Goal: Task Accomplishment & Management: Manage account settings

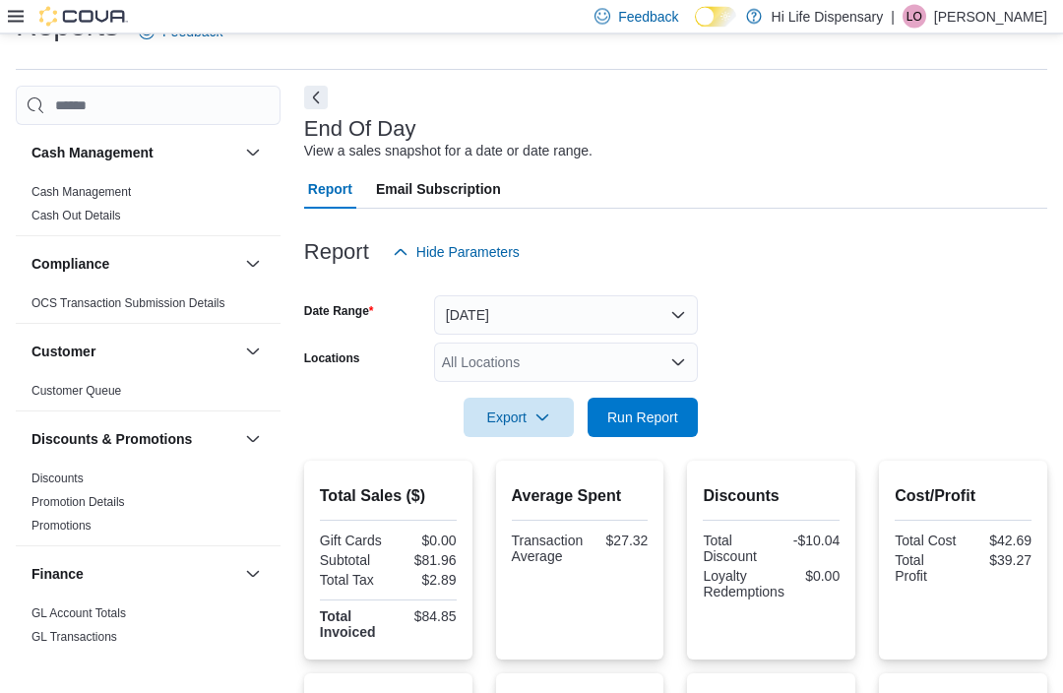
scroll to position [44, 0]
click at [13, 22] on icon at bounding box center [16, 17] width 16 height 16
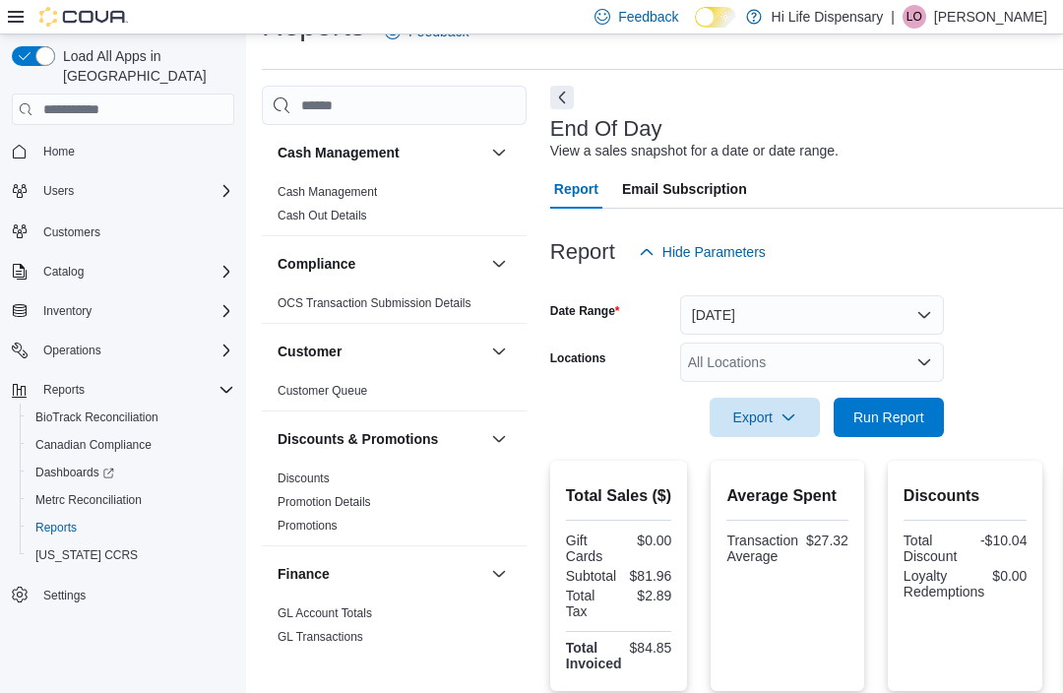
click at [227, 303] on icon "Complex example" at bounding box center [226, 311] width 16 height 16
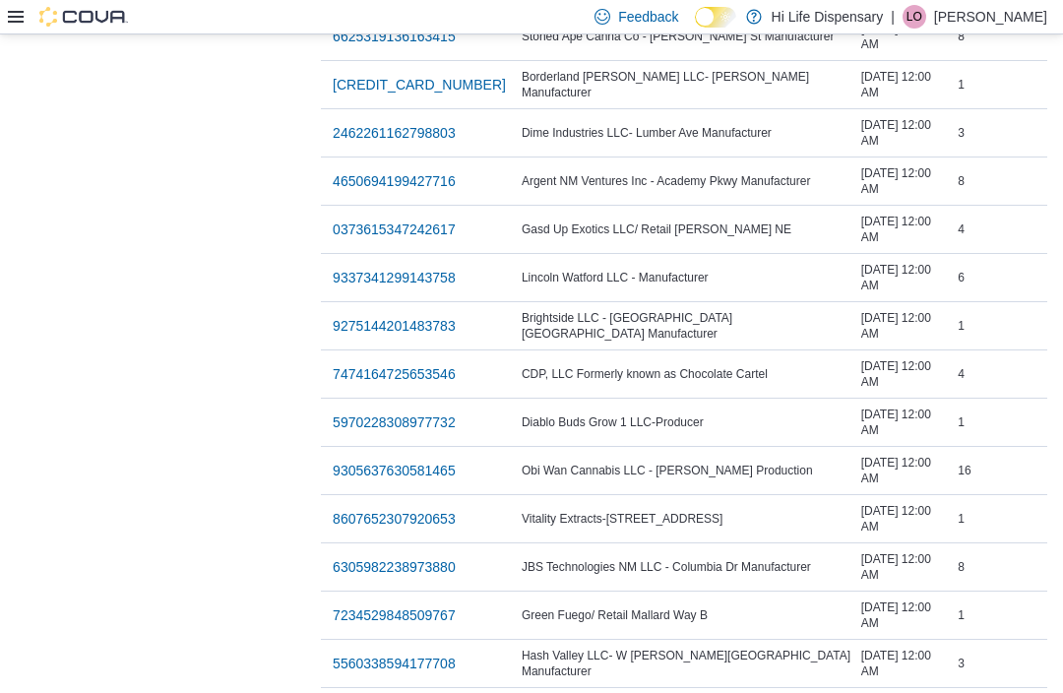
scroll to position [2551, 0]
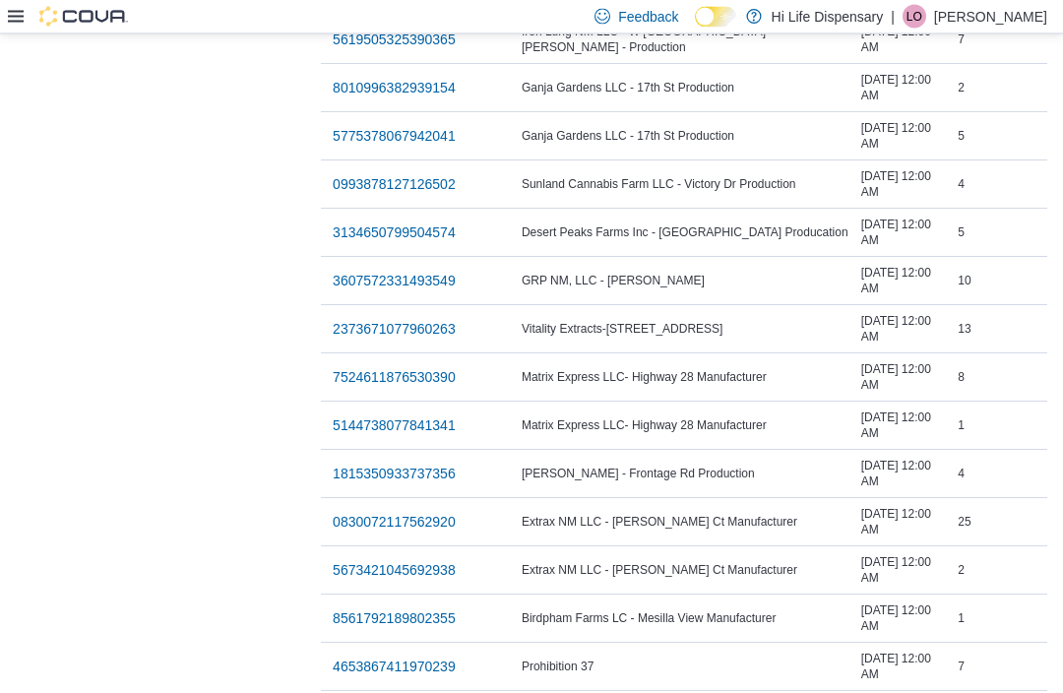
click at [333, 659] on span "4653867411970239" at bounding box center [394, 667] width 123 height 20
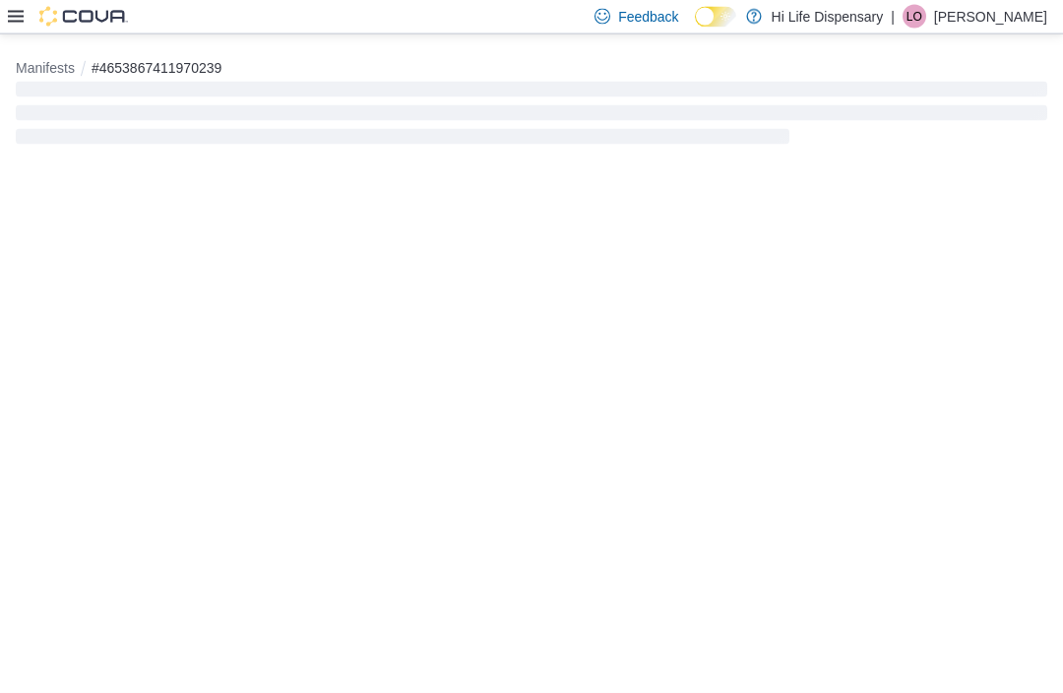
scroll to position [64, 0]
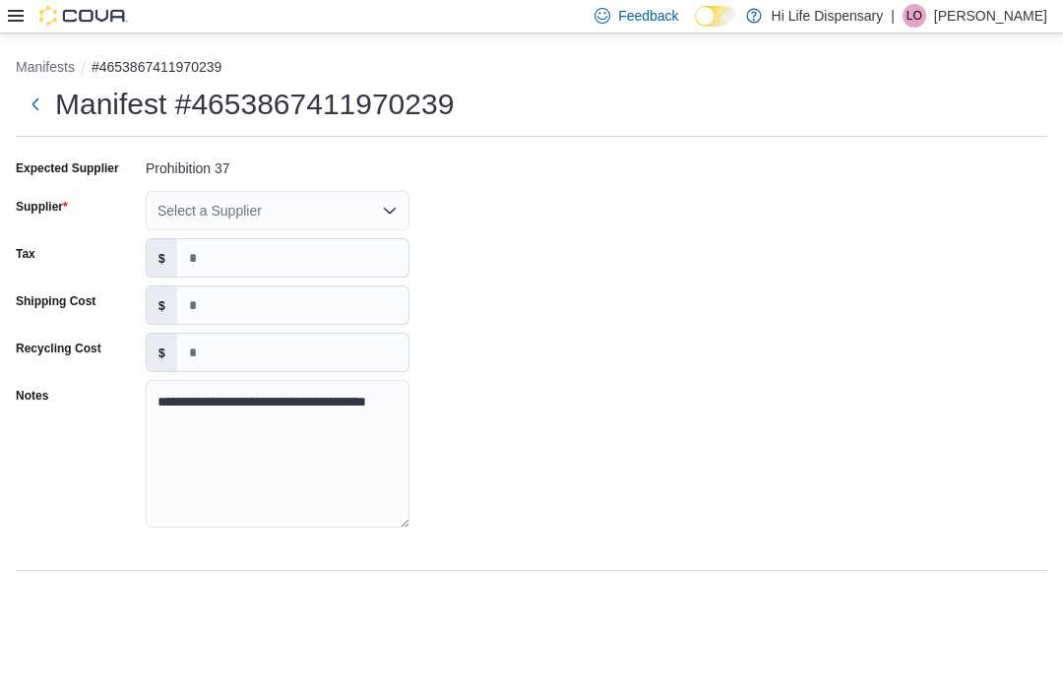
click at [407, 192] on div "Select a Supplier" at bounding box center [278, 211] width 264 height 39
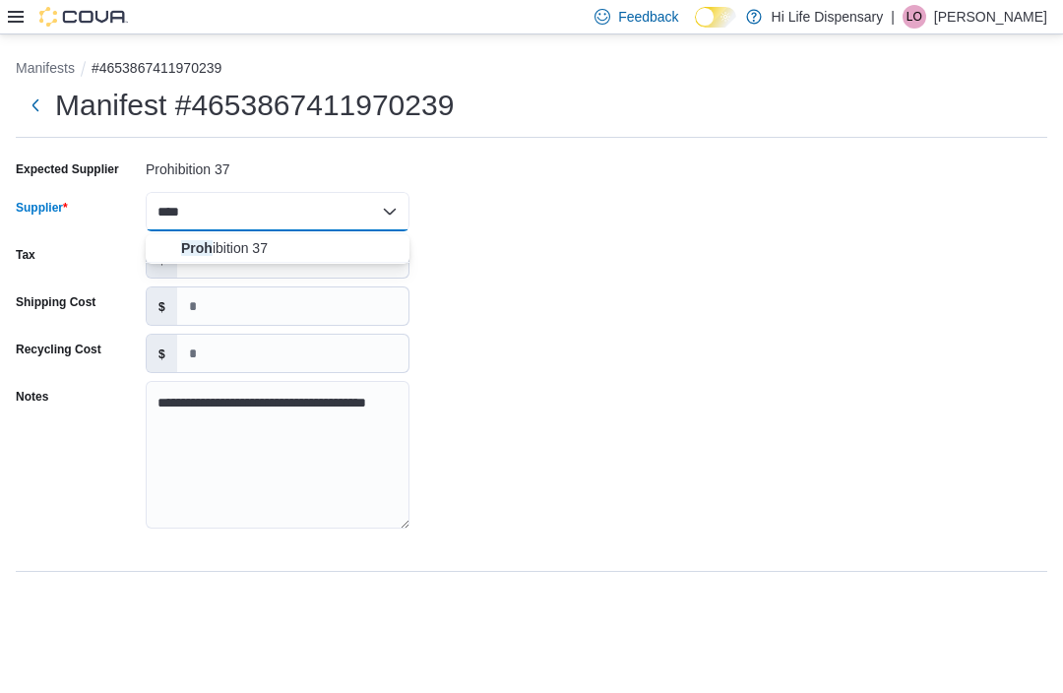
type input "****"
click at [214, 238] on span "Proh ibition 37" at bounding box center [289, 248] width 216 height 20
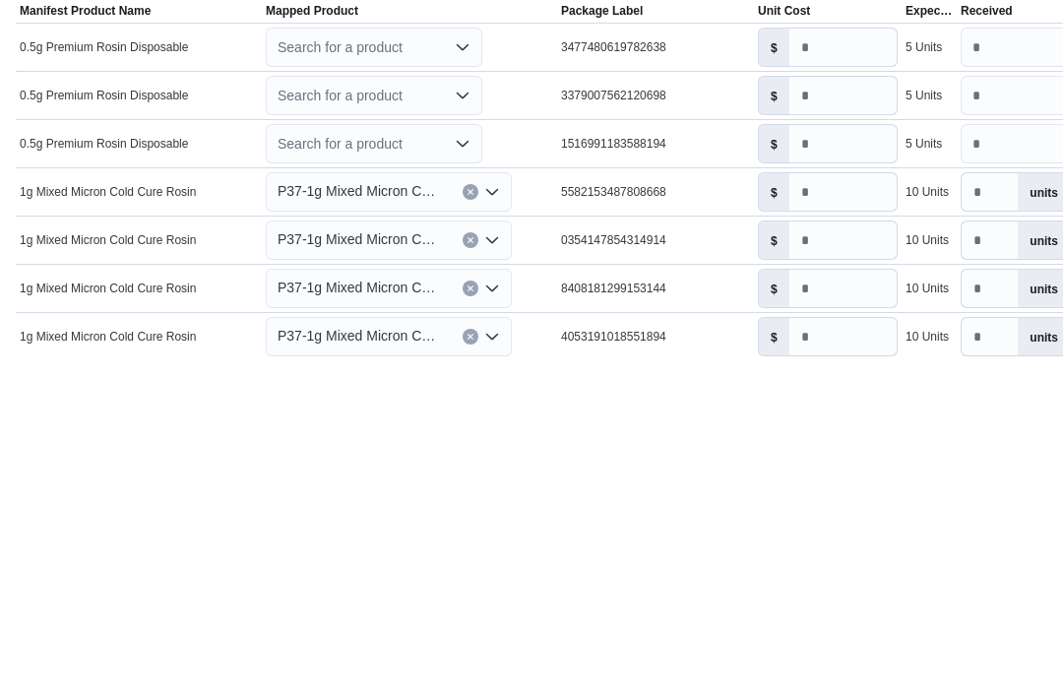
scroll to position [386, 0]
click at [464, 376] on icon "Open list of options" at bounding box center [463, 384] width 16 height 16
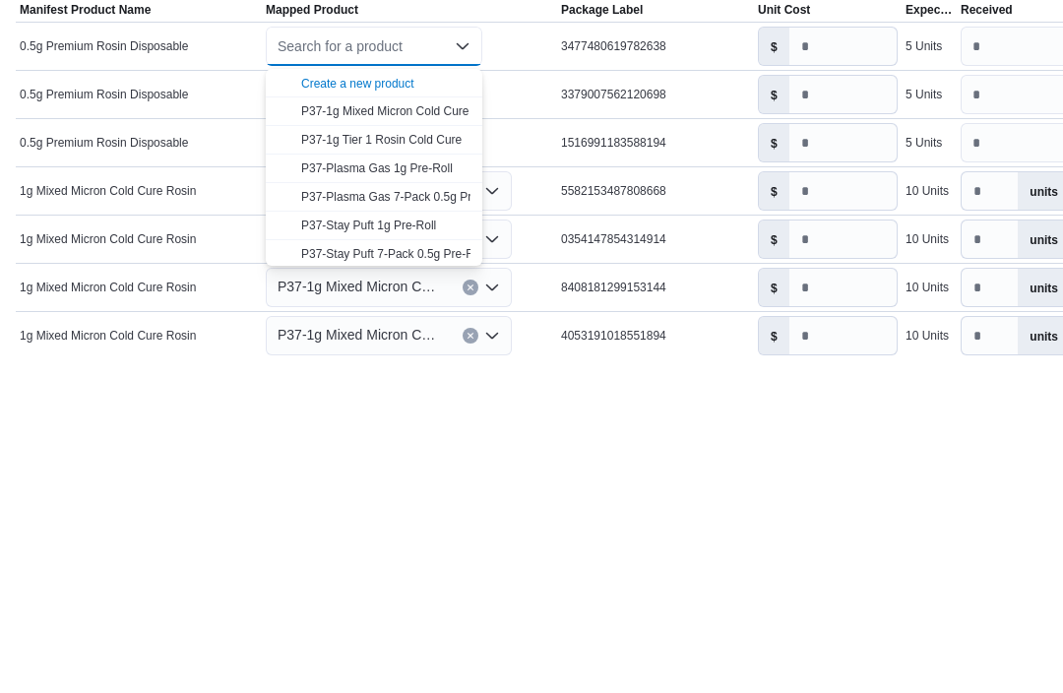
click at [413, 413] on div "Create a new product" at bounding box center [357, 421] width 113 height 16
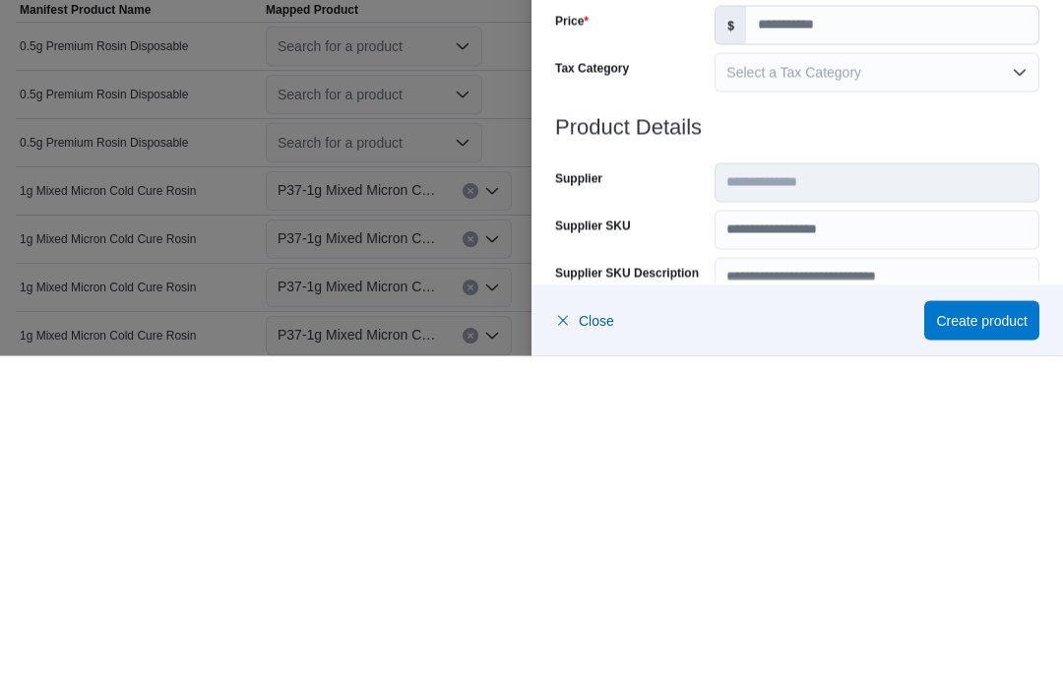
scroll to position [407, 0]
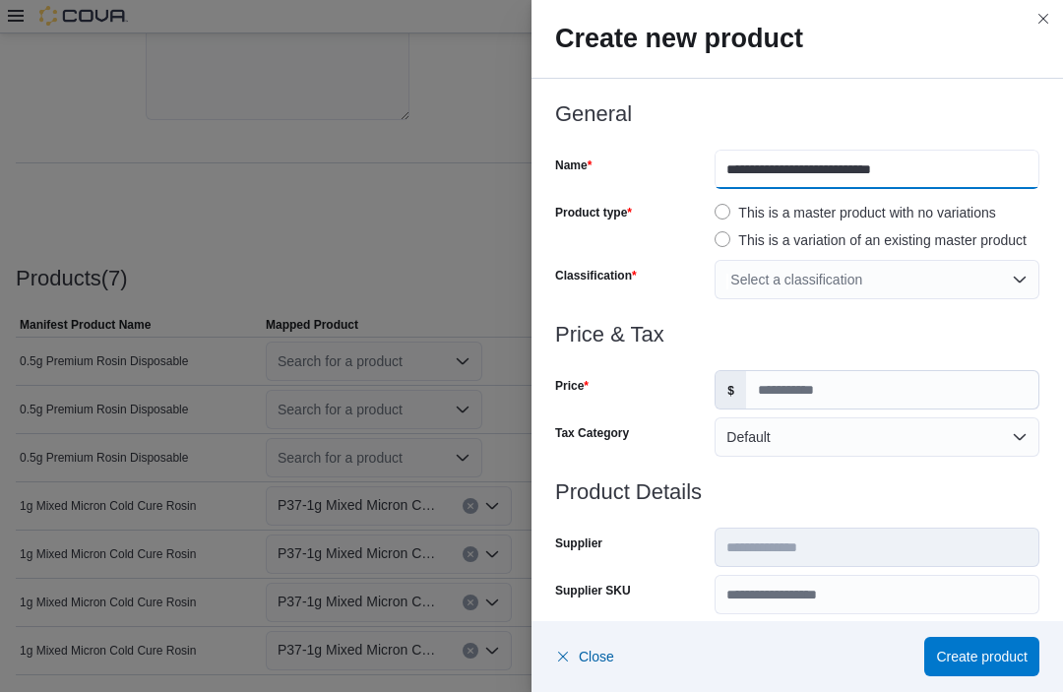
click at [718, 162] on input "**********" at bounding box center [876, 170] width 325 height 39
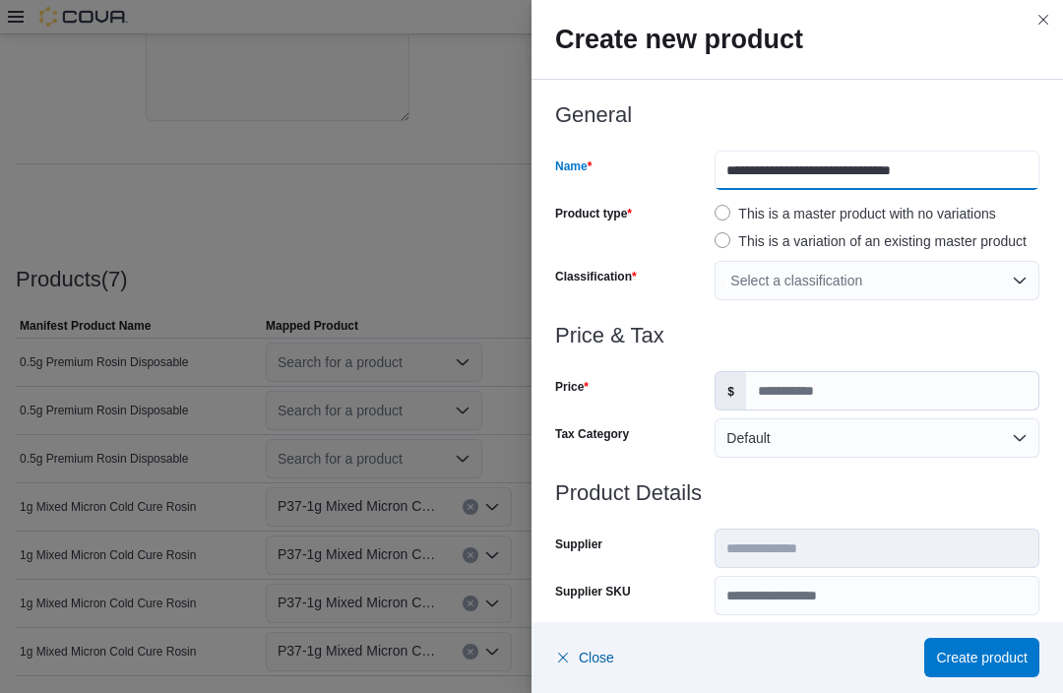
type input "**********"
click at [1018, 270] on div "Select a classification" at bounding box center [876, 280] width 325 height 39
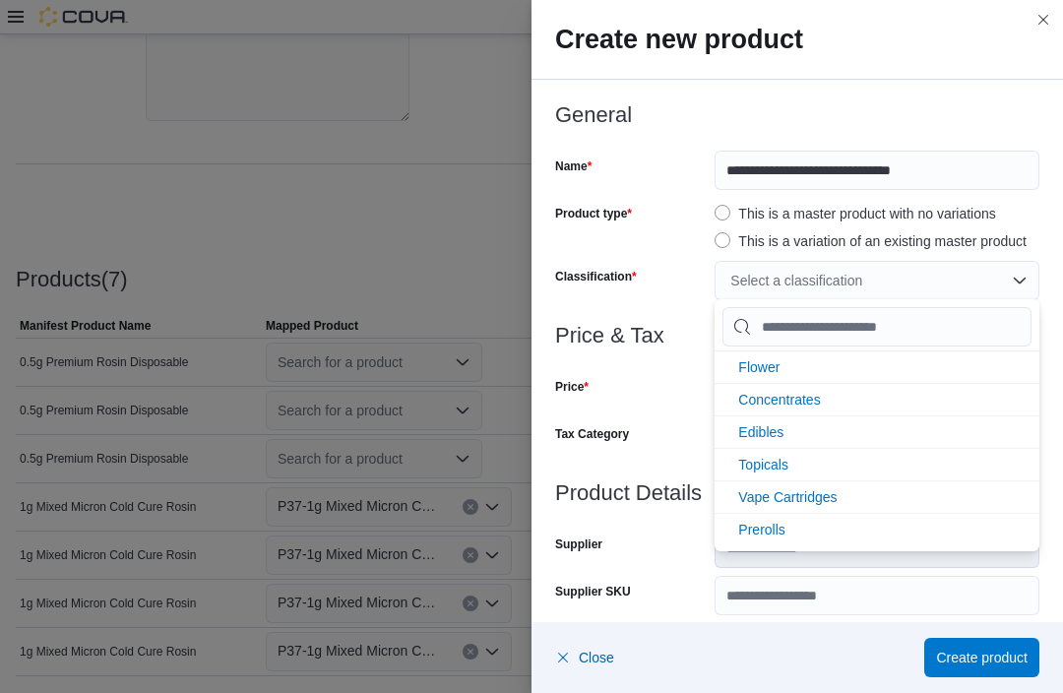
click at [881, 498] on li "Vape Cartridges" at bounding box center [876, 496] width 325 height 32
click at [645, 397] on div "Price" at bounding box center [631, 390] width 152 height 39
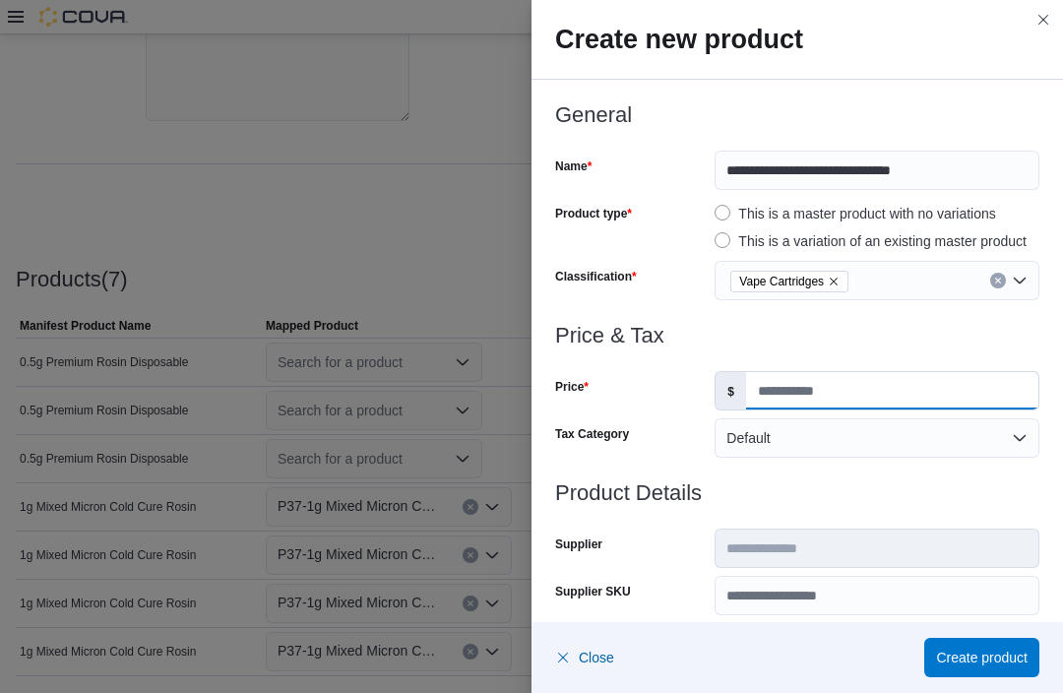
click at [805, 387] on input "Price" at bounding box center [892, 390] width 292 height 37
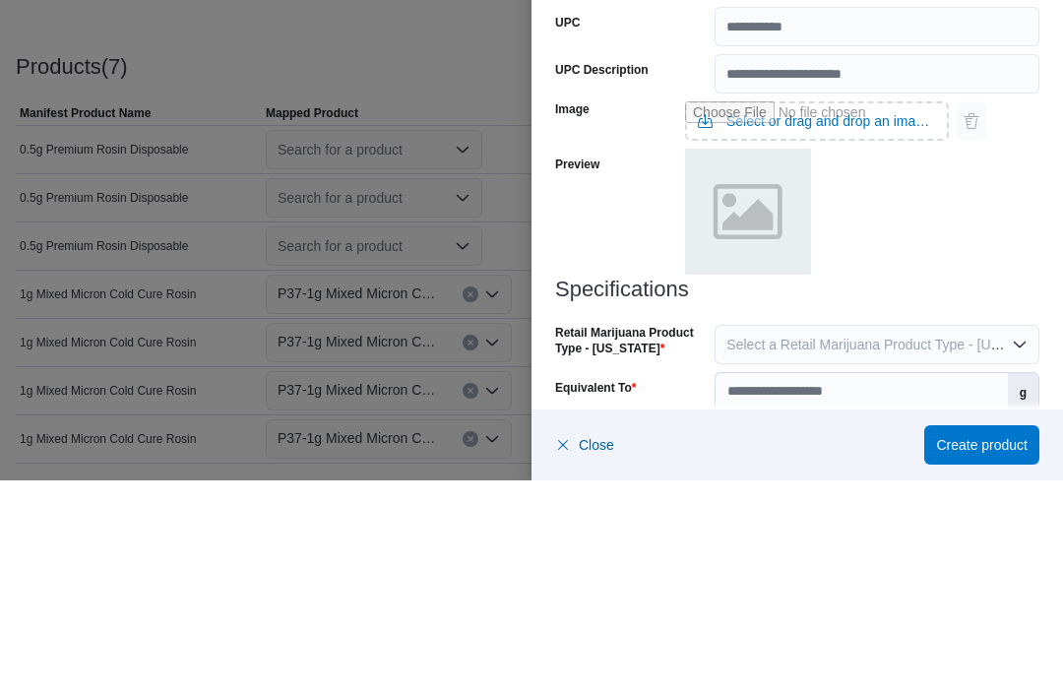
scroll to position [656, 0]
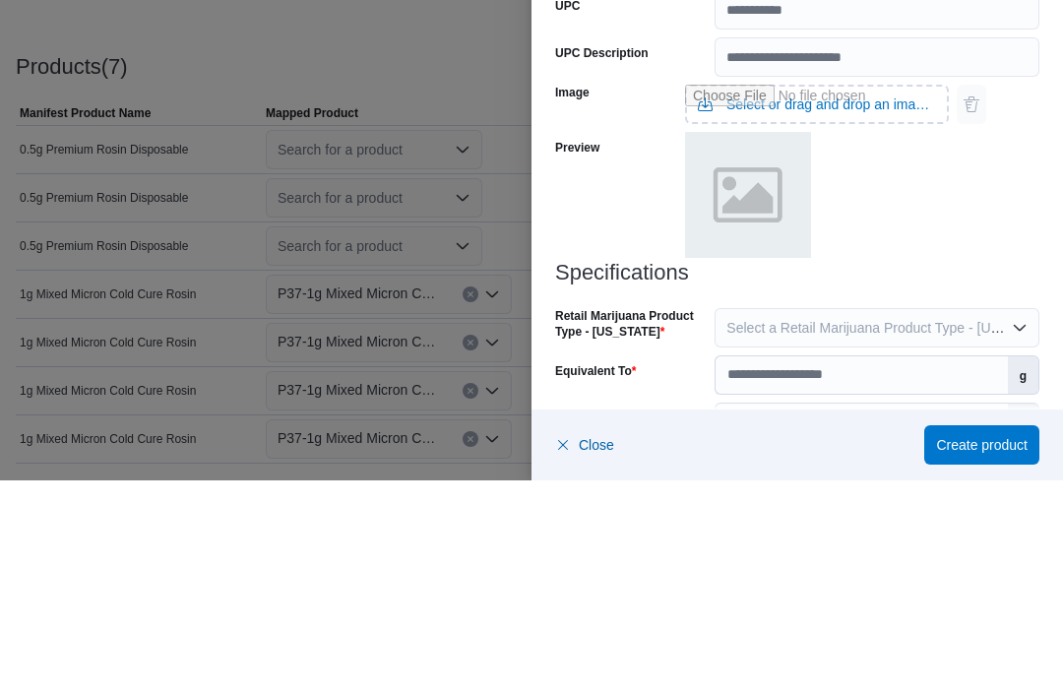
type input "**"
click at [818, 532] on span "Select a Retail Marijuana Product Type - [US_STATE]" at bounding box center [889, 540] width 327 height 16
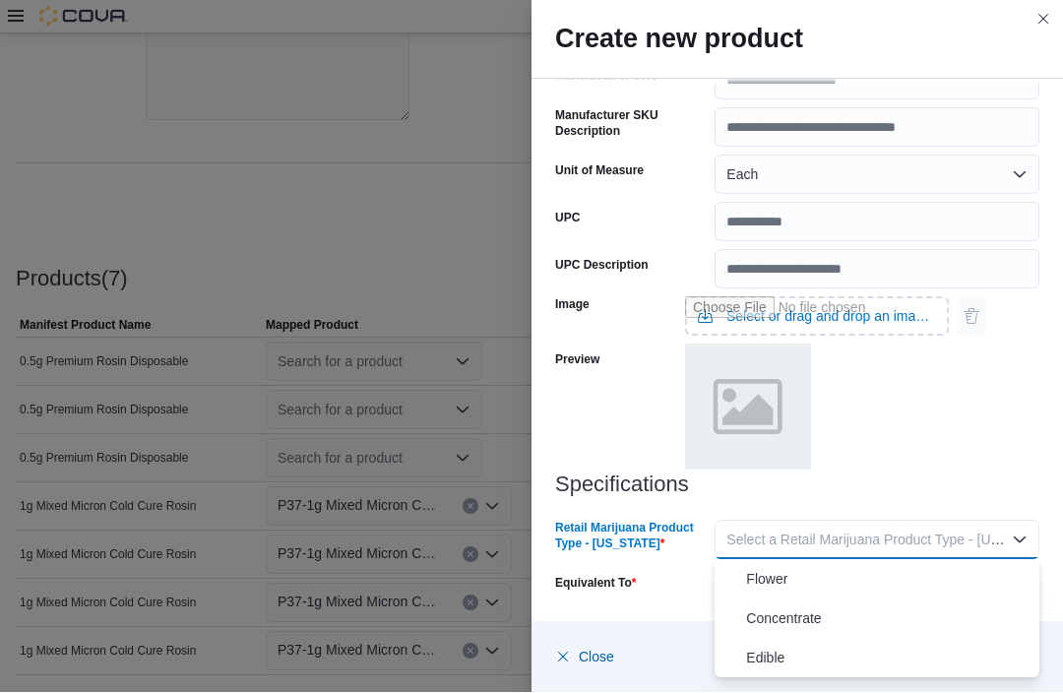
click at [812, 614] on span "Concentrate" at bounding box center [888, 619] width 285 height 24
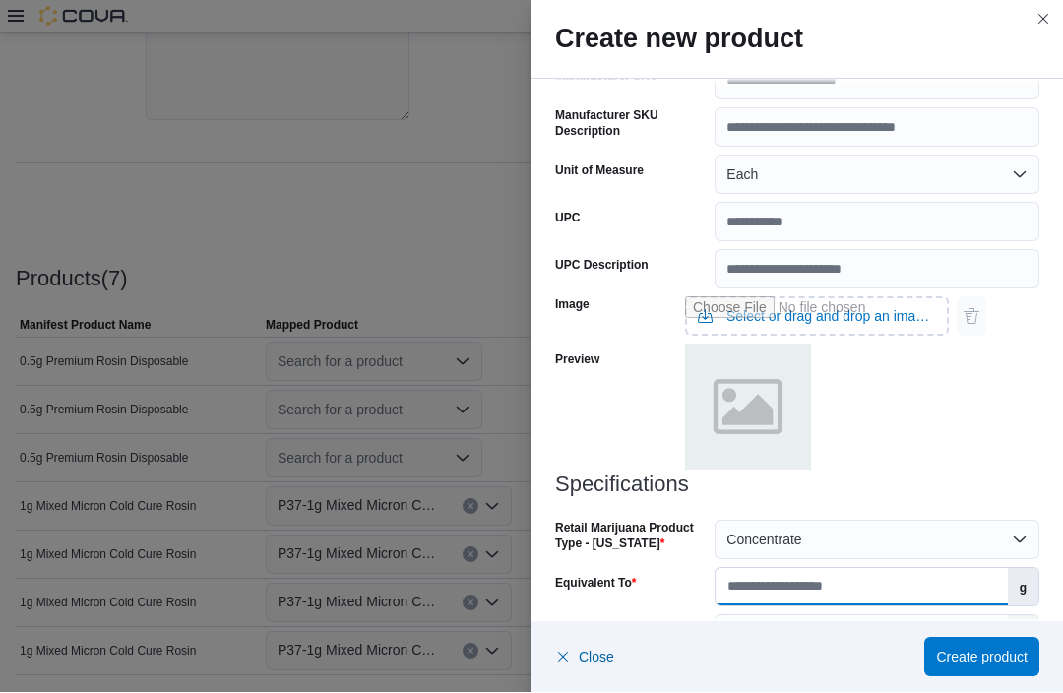
click at [803, 584] on input "Equivalent To" at bounding box center [860, 587] width 291 height 37
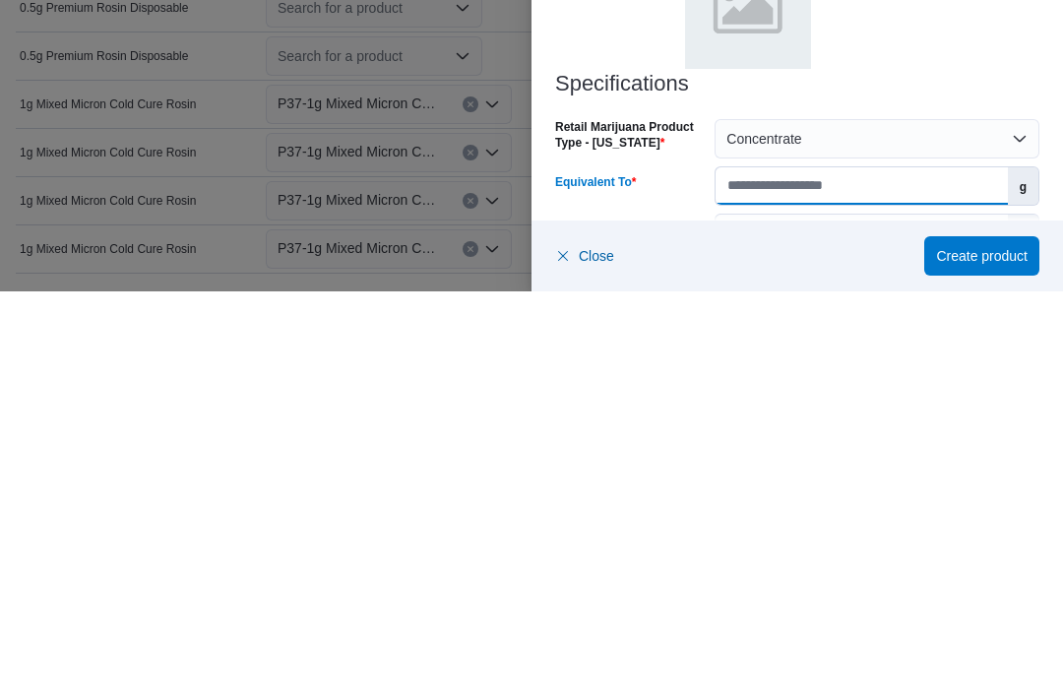
type input "*"
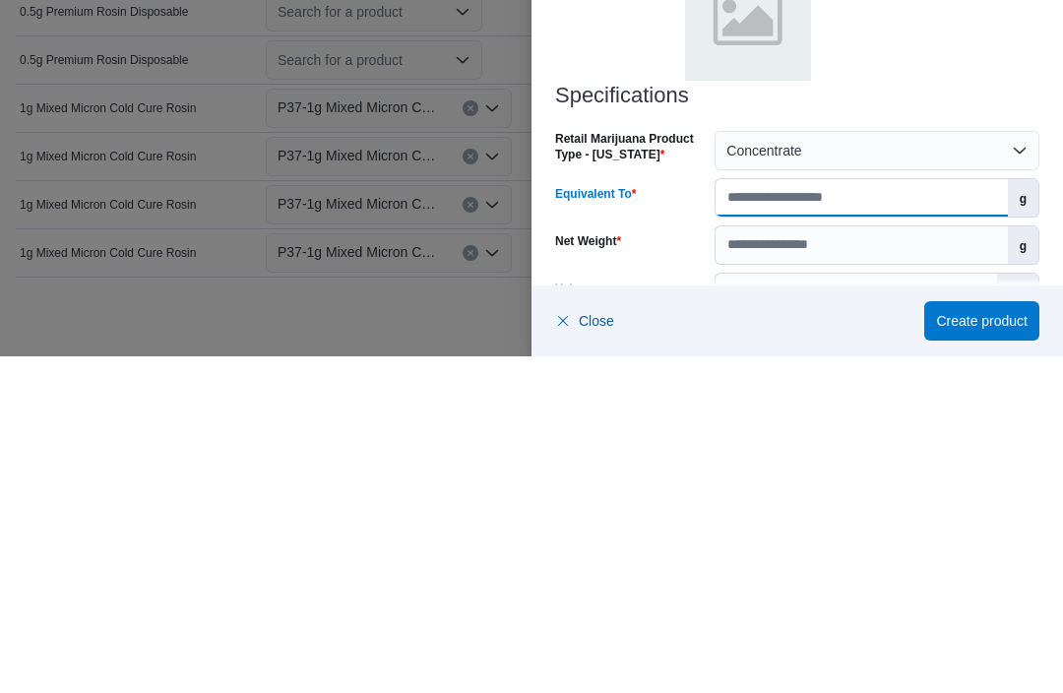
scroll to position [713, 0]
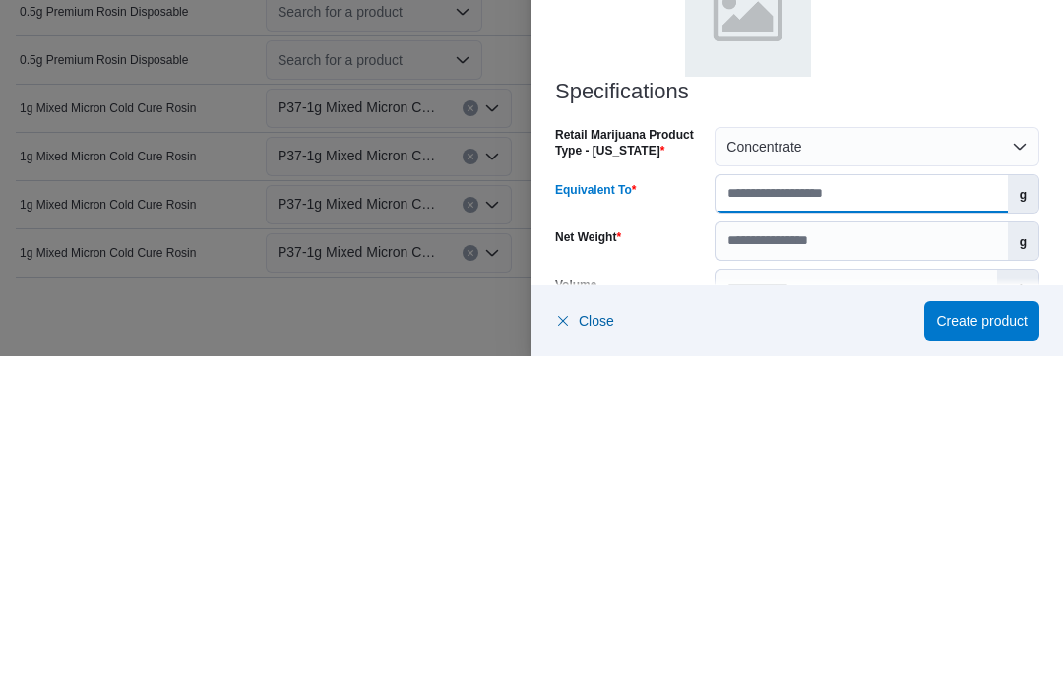
type input "***"
click at [817, 559] on input "Net Weight" at bounding box center [860, 577] width 291 height 37
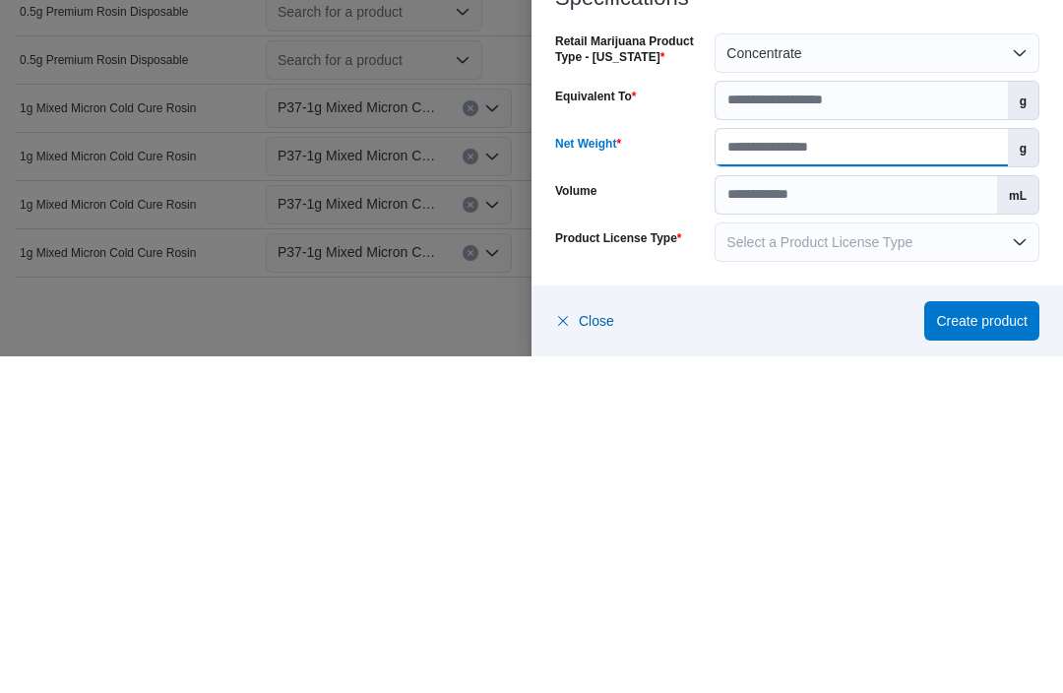
scroll to position [807, 0]
type input "**"
click at [848, 559] on button "Select a Product License Type" at bounding box center [876, 578] width 325 height 39
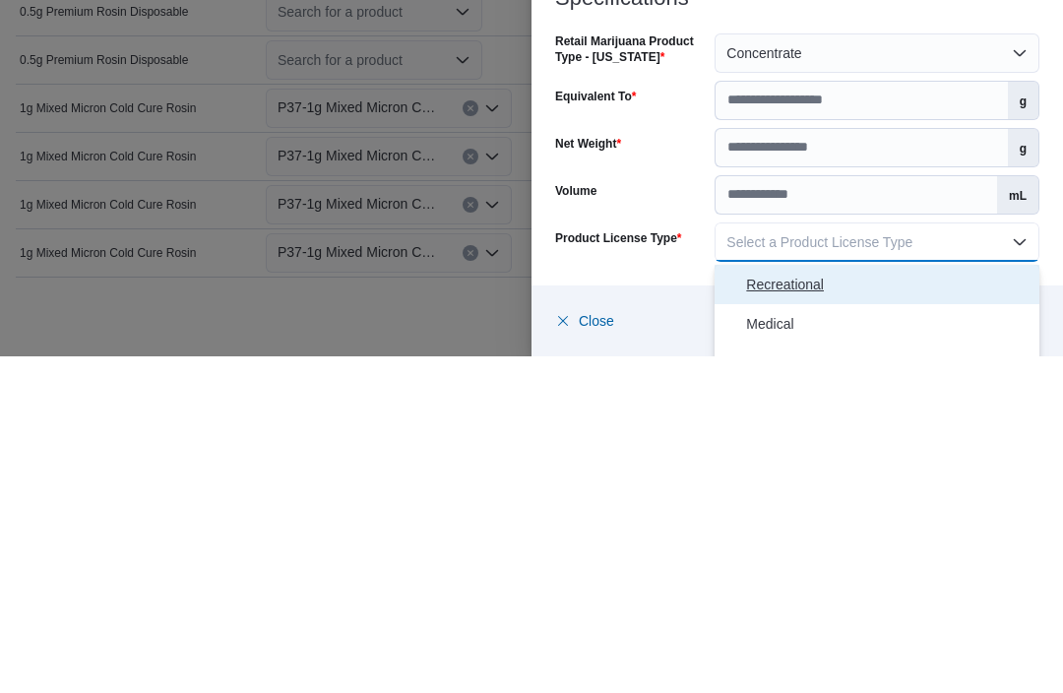
scroll to position [742, 0]
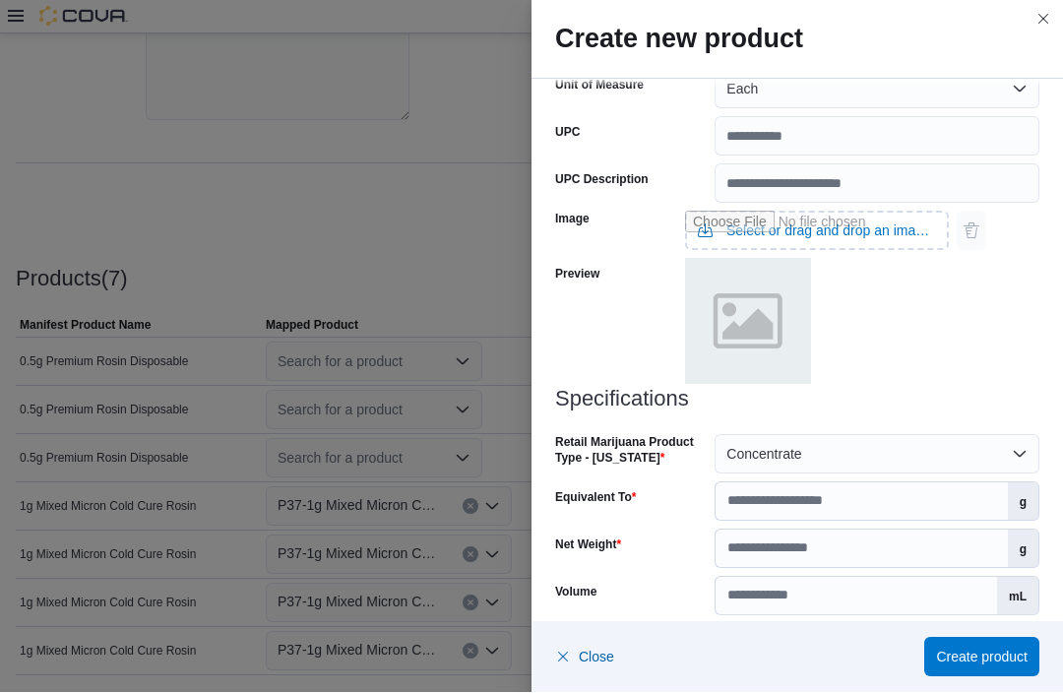
click at [941, 363] on div at bounding box center [817, 323] width 264 height 129
click at [830, 637] on span "Select a Product License Type" at bounding box center [819, 644] width 186 height 16
click at [841, 592] on span "Both" at bounding box center [888, 604] width 285 height 24
click at [984, 667] on span "Create product" at bounding box center [982, 657] width 92 height 20
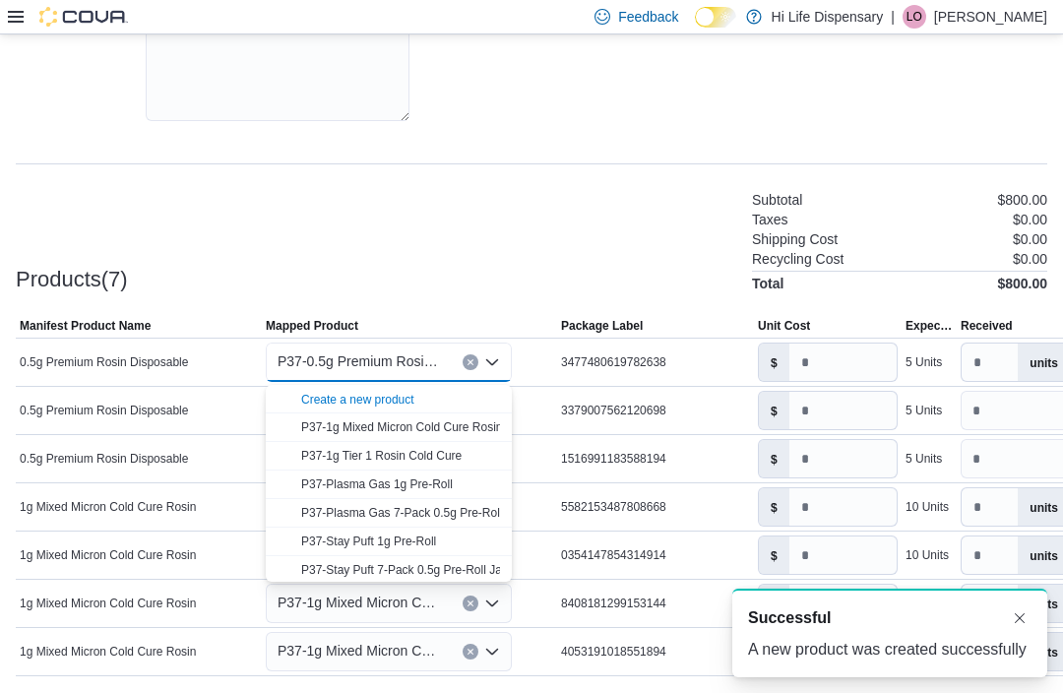
scroll to position [0, 0]
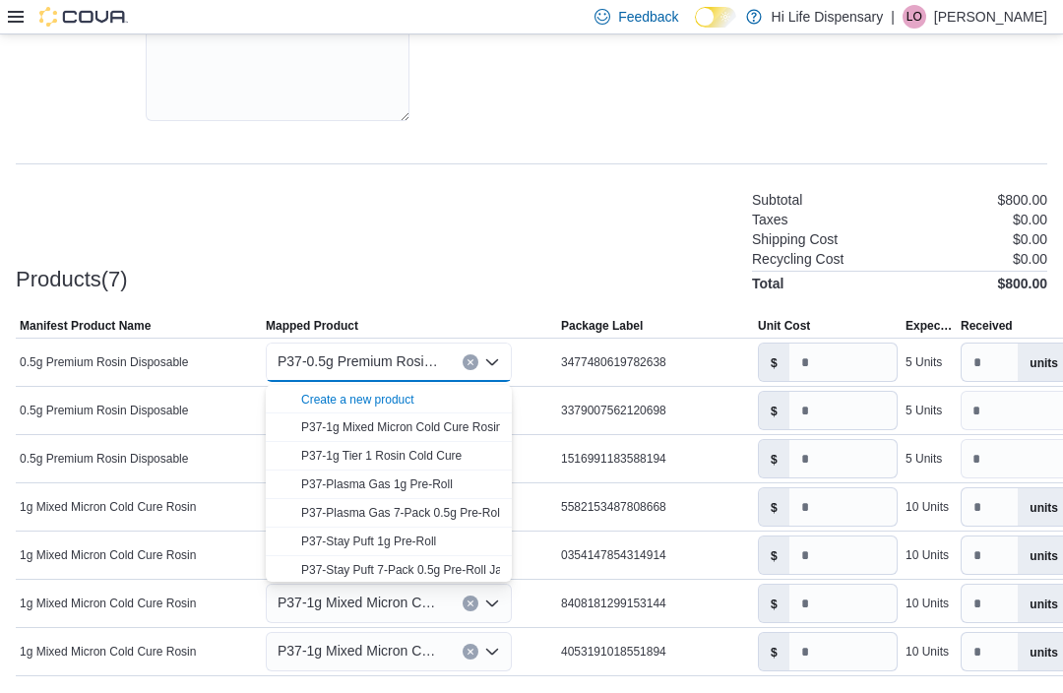
click at [407, 405] on div "Create a new product" at bounding box center [357, 400] width 113 height 16
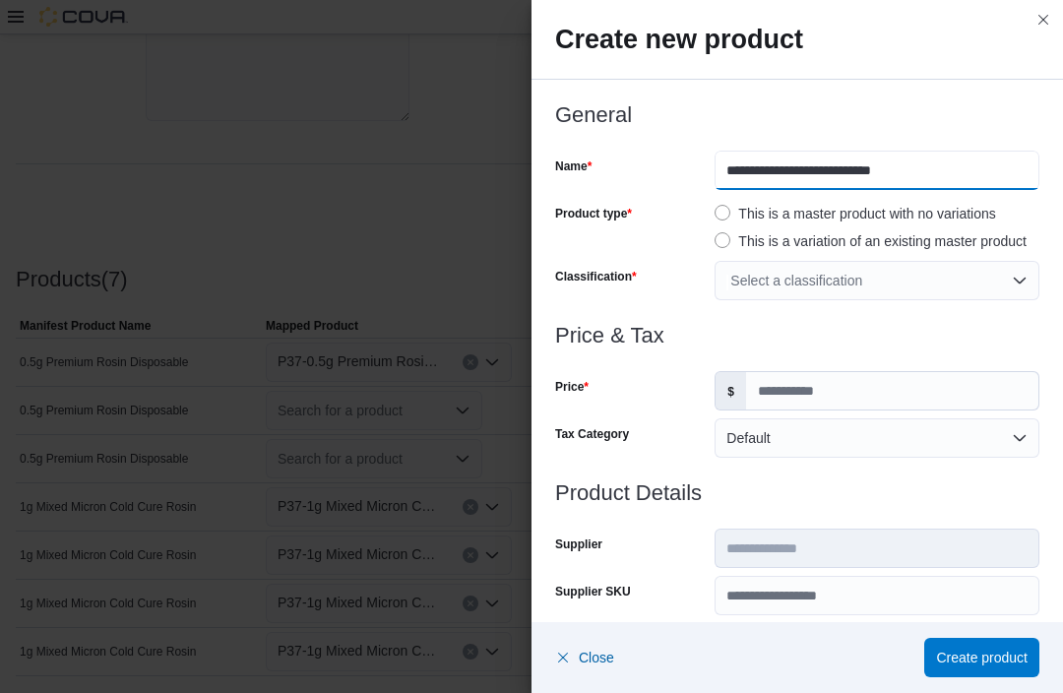
click at [724, 177] on input "**********" at bounding box center [876, 170] width 325 height 39
type input "**********"
click at [1040, 23] on button "Close this dialog" at bounding box center [1043, 20] width 24 height 24
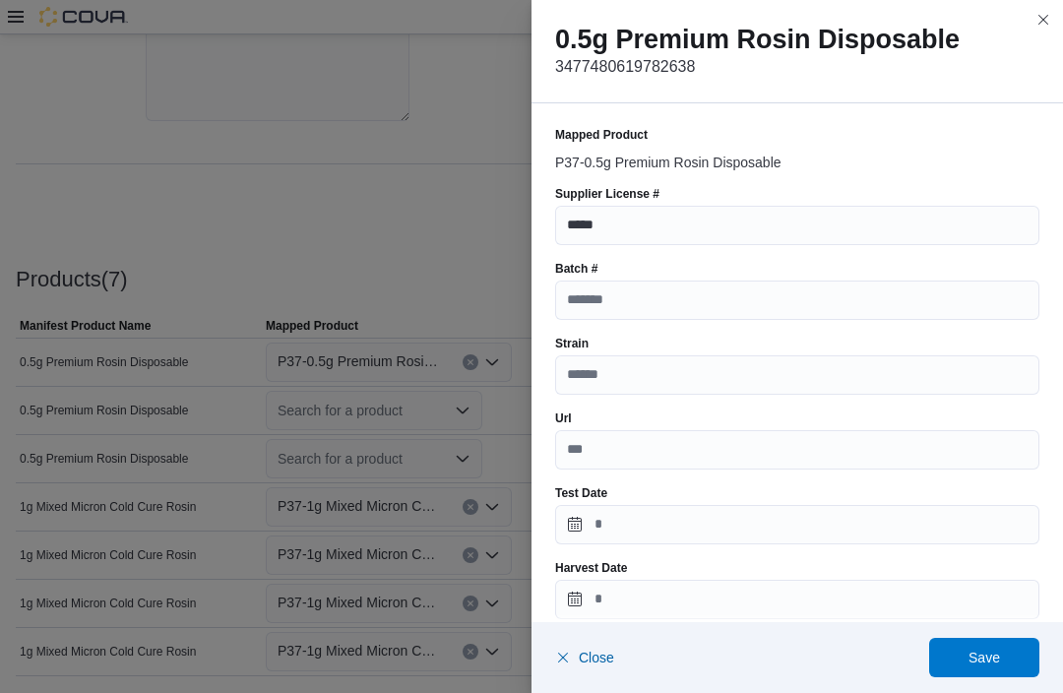
click at [1045, 24] on button "Close this dialog" at bounding box center [1043, 20] width 24 height 24
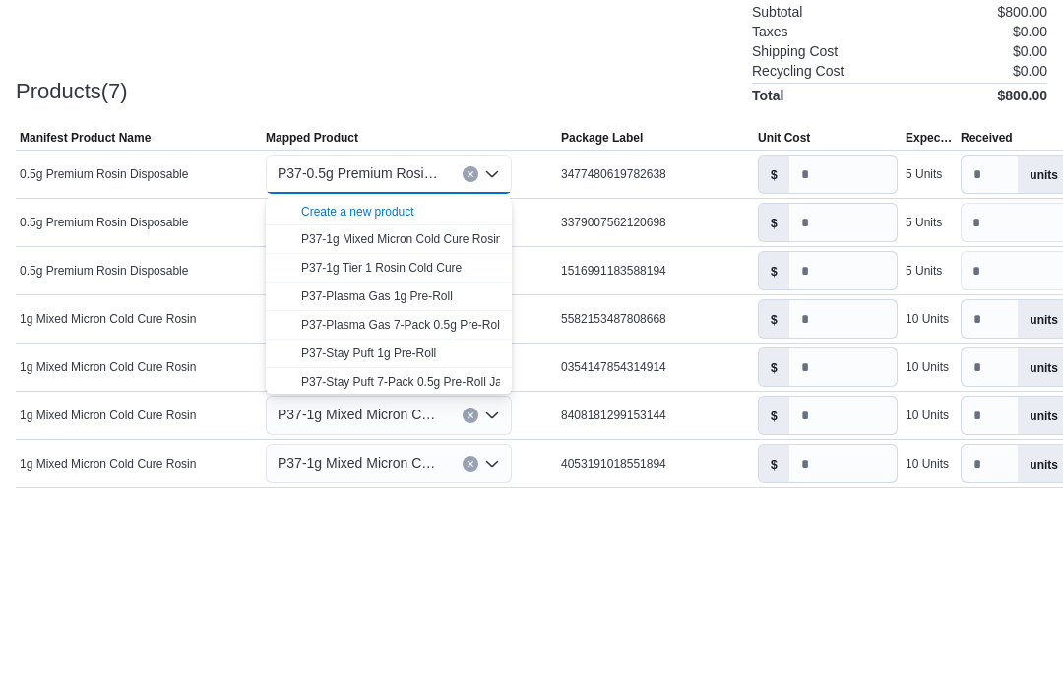
click at [409, 392] on div "Create a new product" at bounding box center [357, 400] width 113 height 16
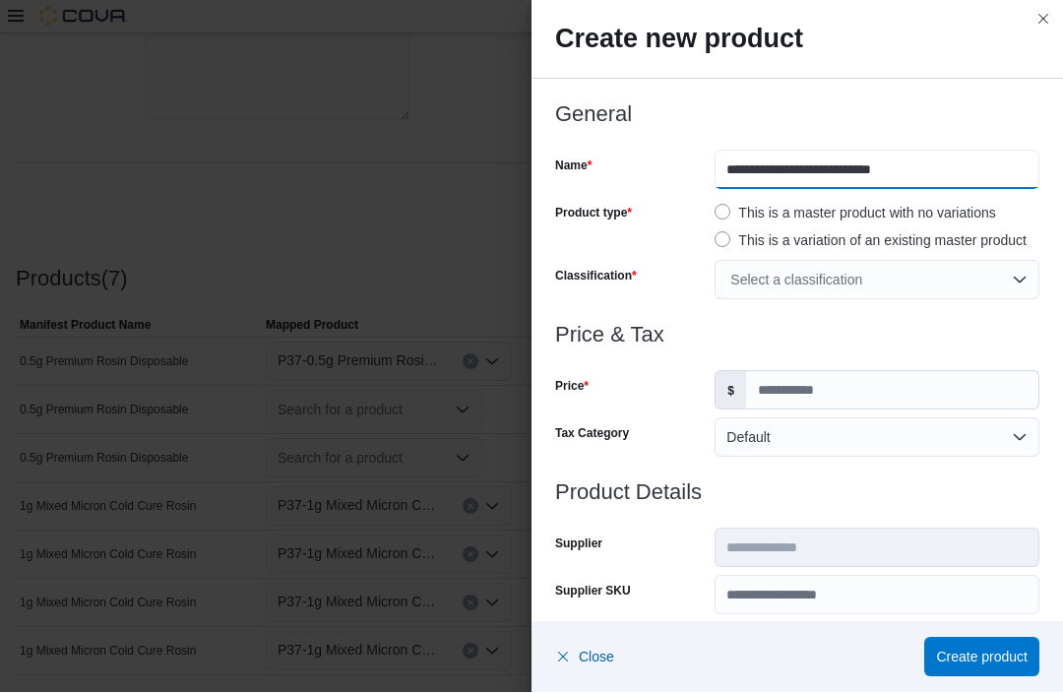
click at [725, 167] on input "**********" at bounding box center [876, 170] width 325 height 39
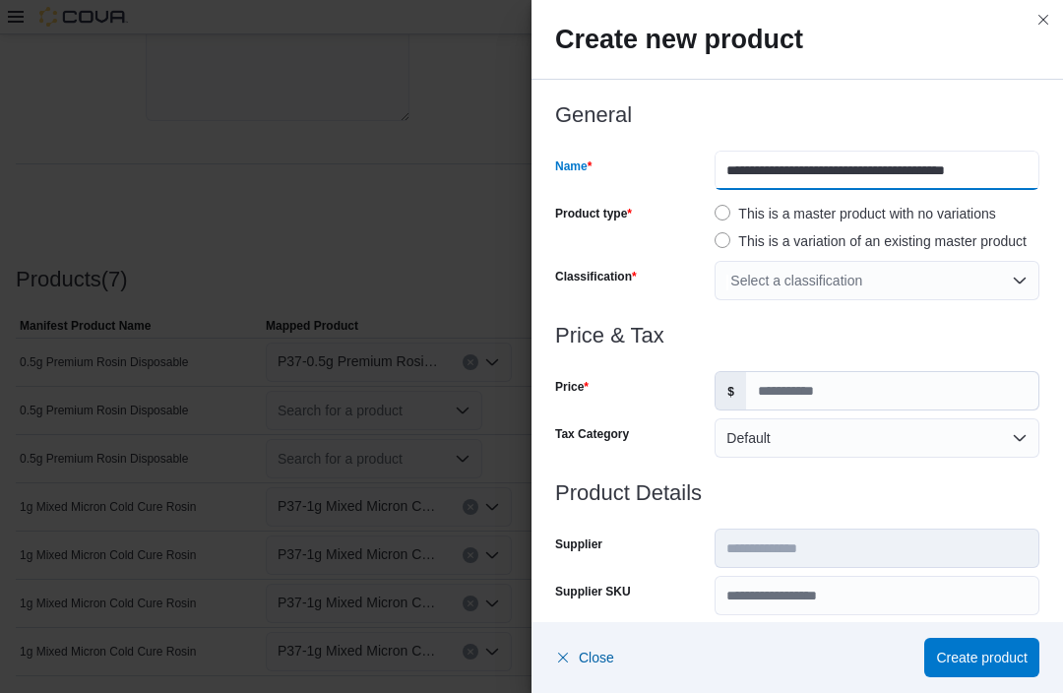
type input "**********"
click at [917, 276] on div "Select a classification" at bounding box center [876, 280] width 325 height 39
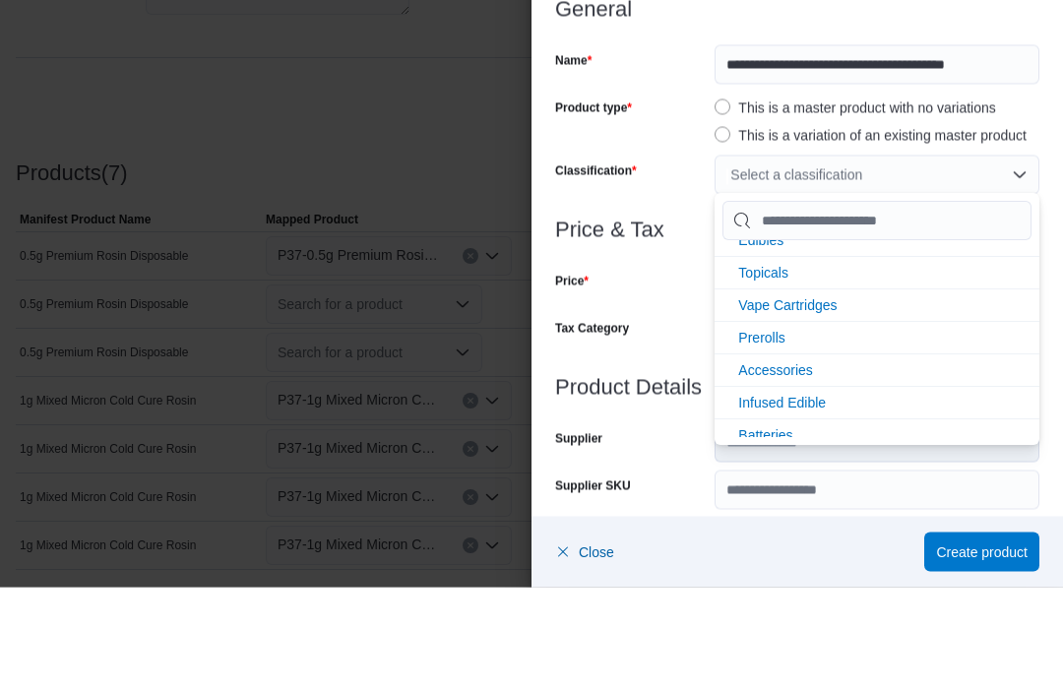
scroll to position [91, 0]
click at [858, 390] on li "Vape Cartridges" at bounding box center [876, 406] width 325 height 32
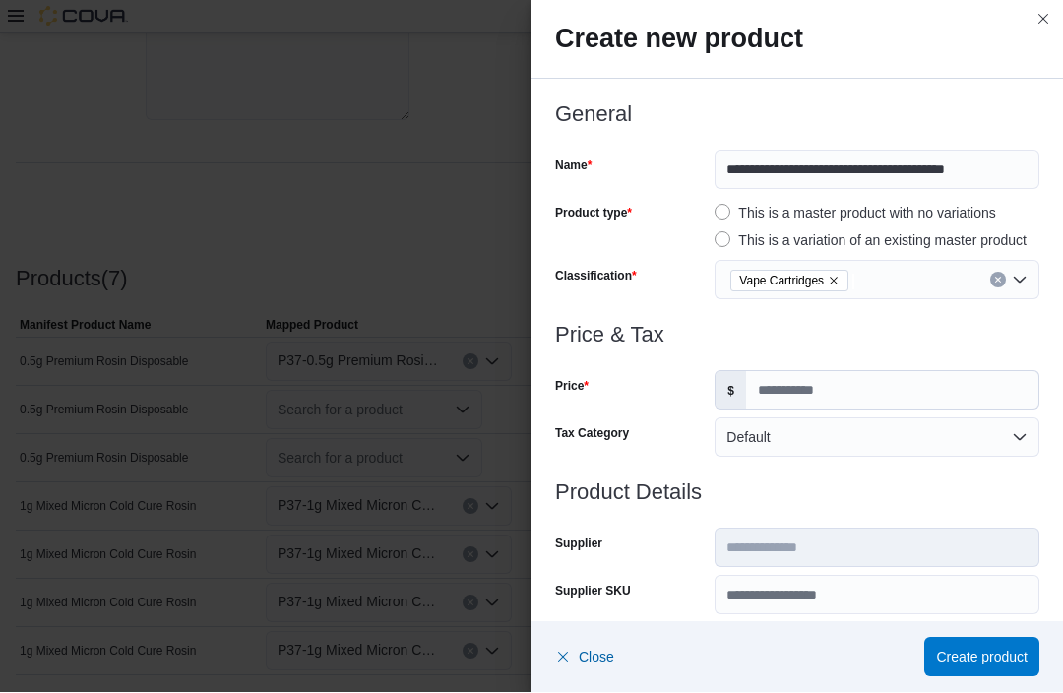
click at [616, 444] on div "Tax Category" at bounding box center [631, 437] width 152 height 39
click at [784, 400] on input "Price" at bounding box center [892, 390] width 292 height 37
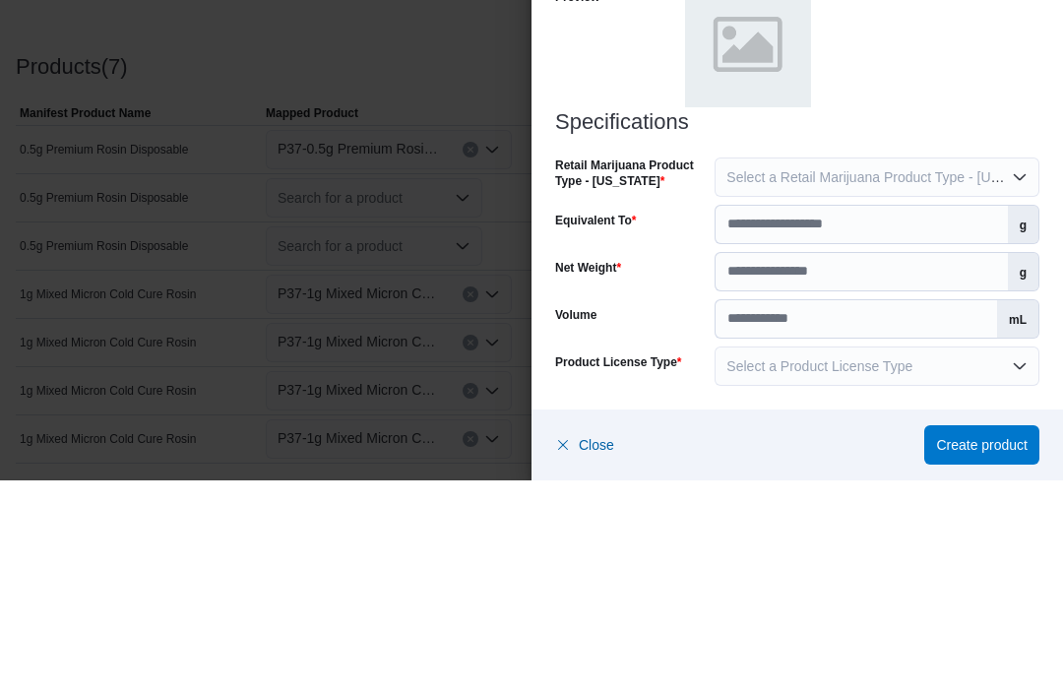
type input "**"
click at [943, 370] on button "Select a Retail Marijuana Product Type - [US_STATE]" at bounding box center [876, 389] width 325 height 39
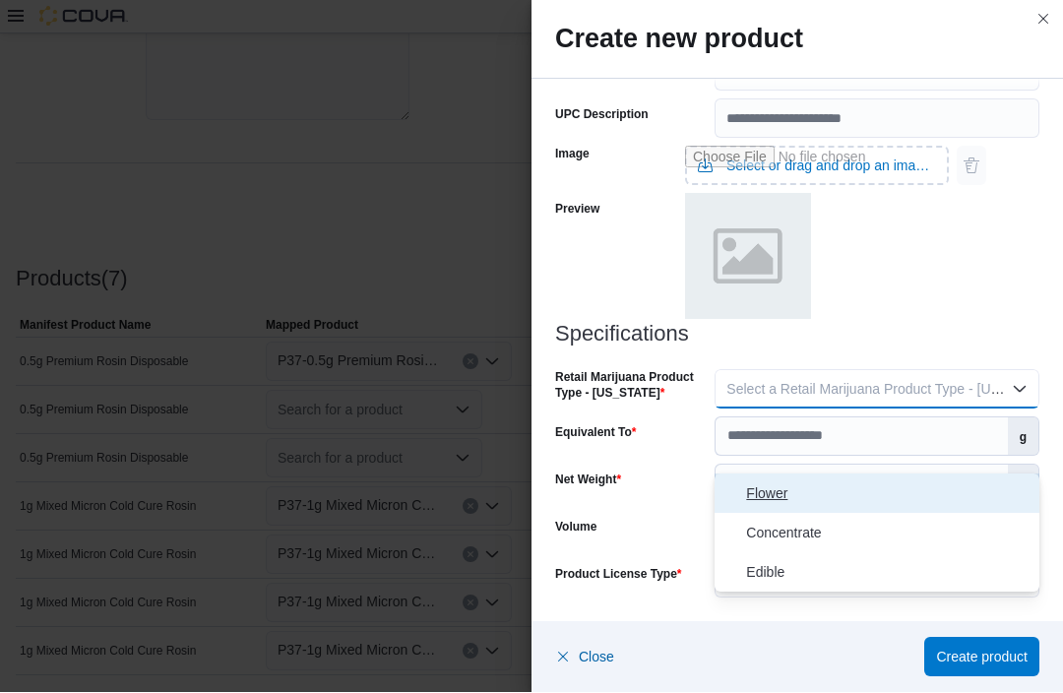
scroll to position [742, 0]
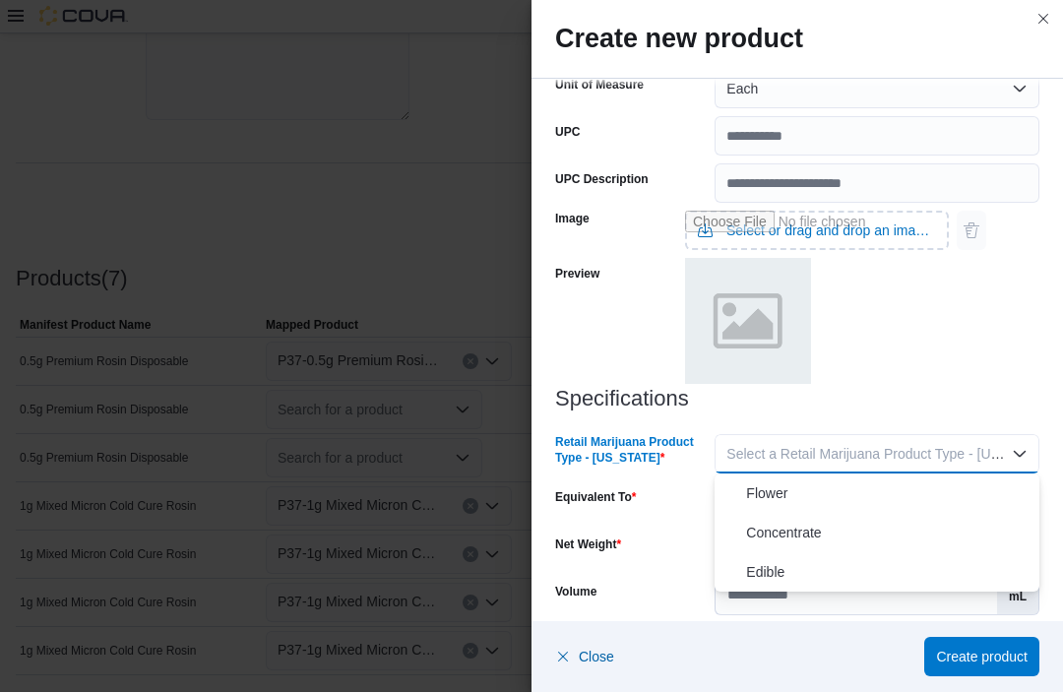
click at [820, 531] on span "Concentrate" at bounding box center [888, 534] width 285 height 24
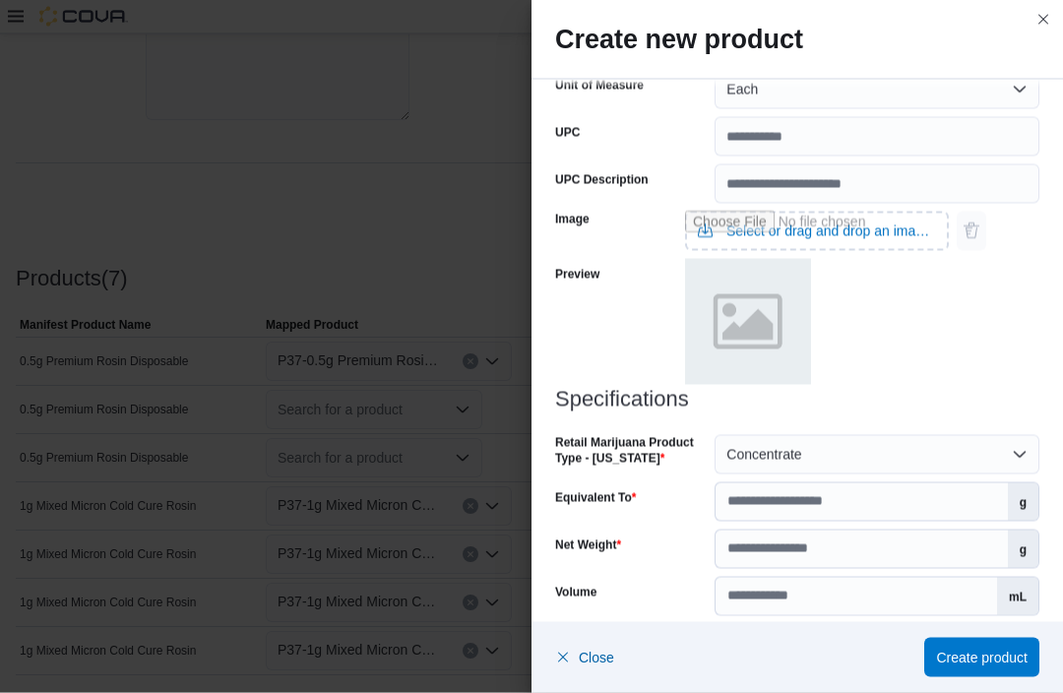
scroll to position [407, 0]
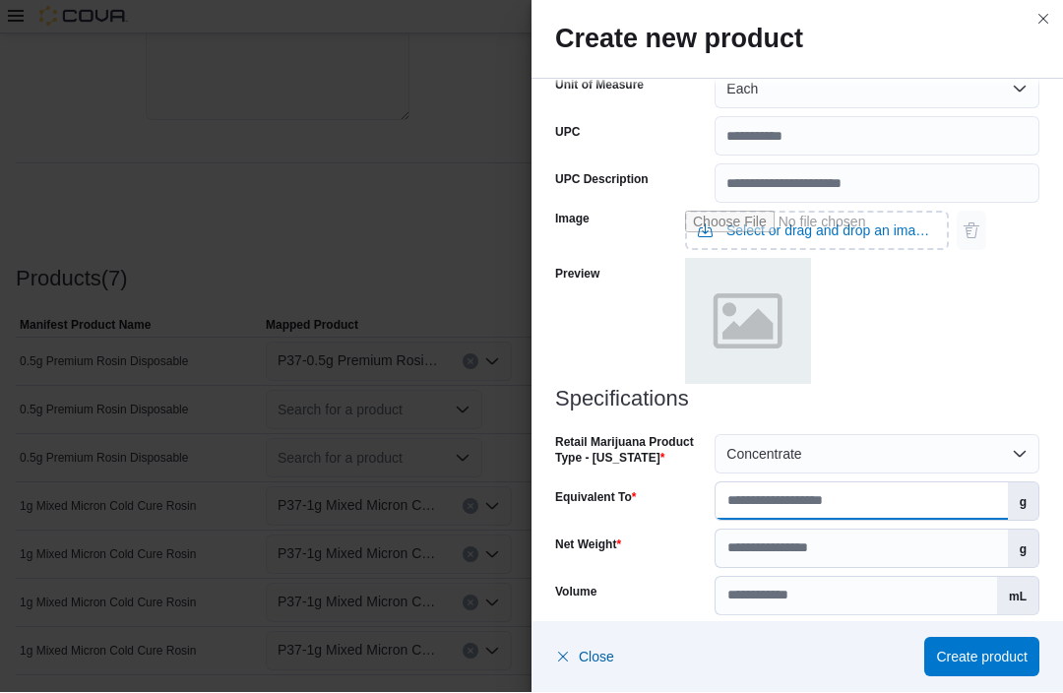
click at [781, 501] on input "Equivalent To" at bounding box center [860, 501] width 291 height 37
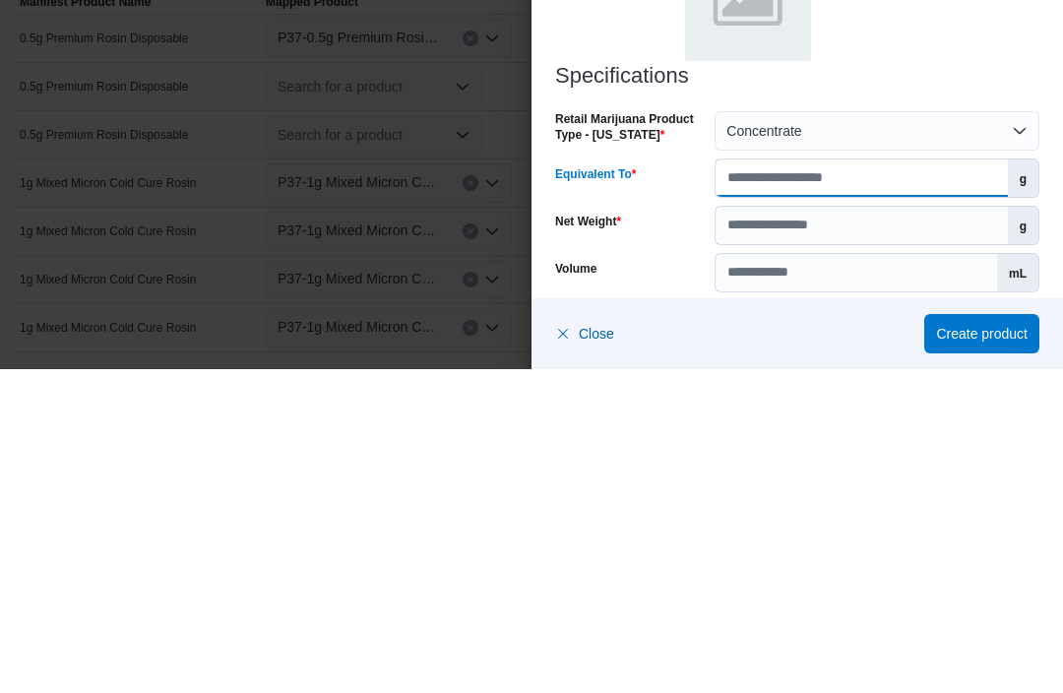
type input "***"
click at [831, 530] on input "Net Weight" at bounding box center [860, 548] width 291 height 37
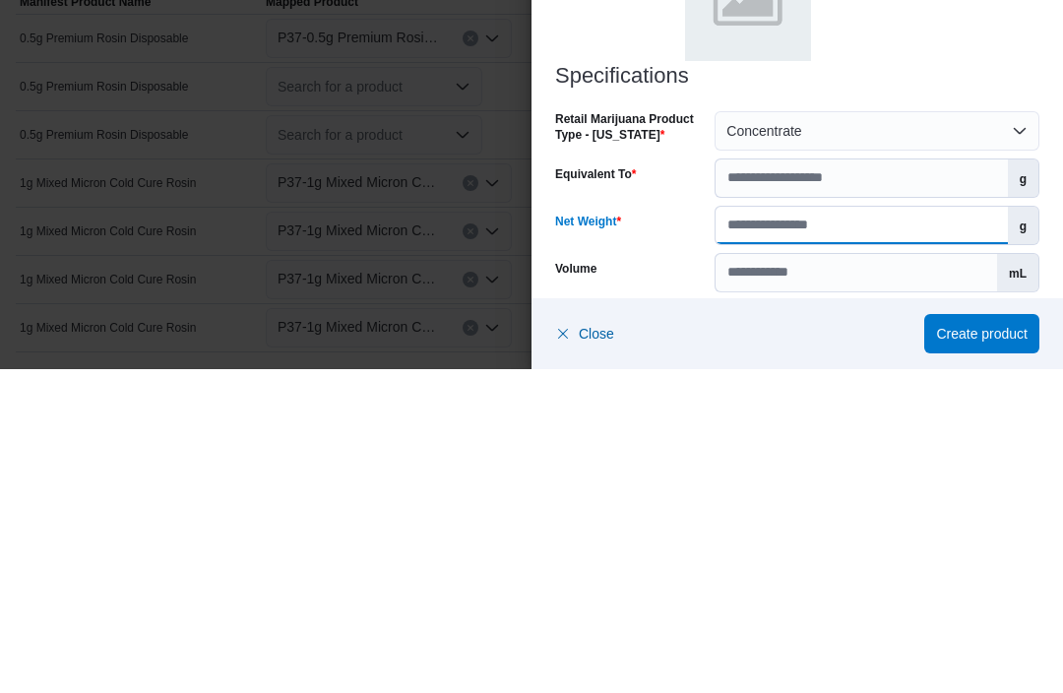
type input "**"
click at [786, 578] on input "Volume" at bounding box center [855, 596] width 281 height 37
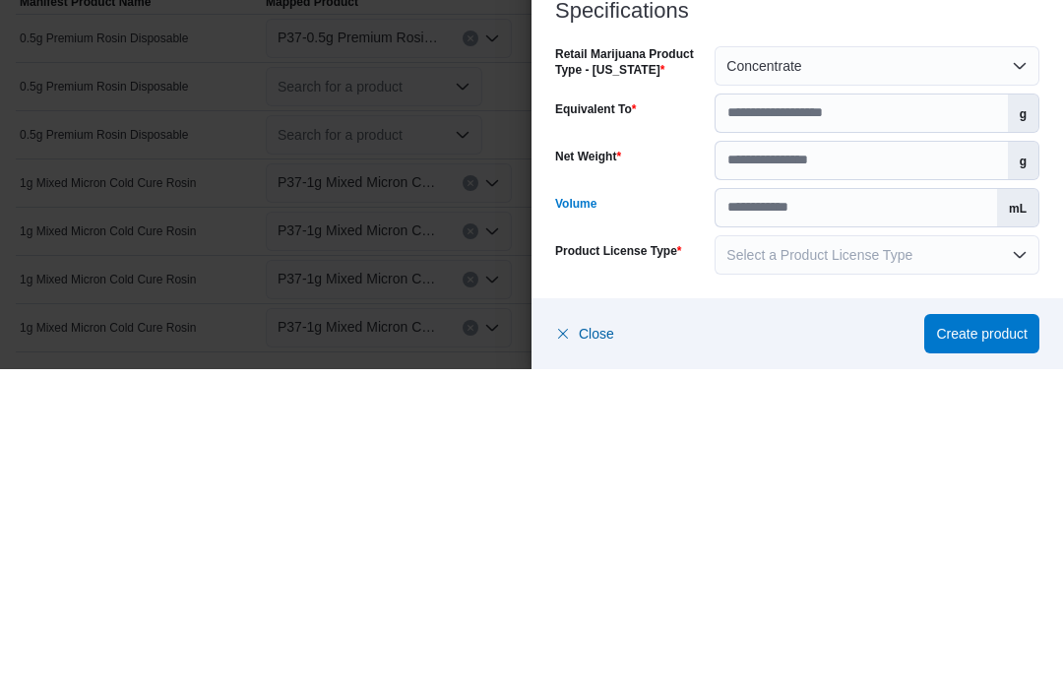
click at [807, 571] on span "Select a Product License Type" at bounding box center [819, 579] width 186 height 16
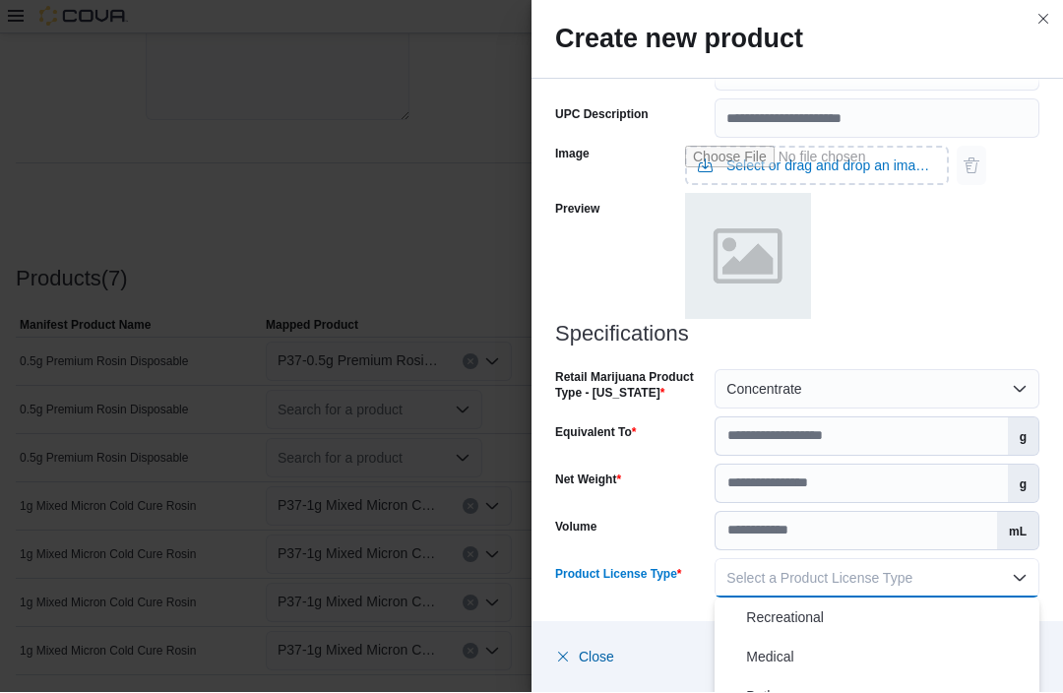
scroll to position [742, 0]
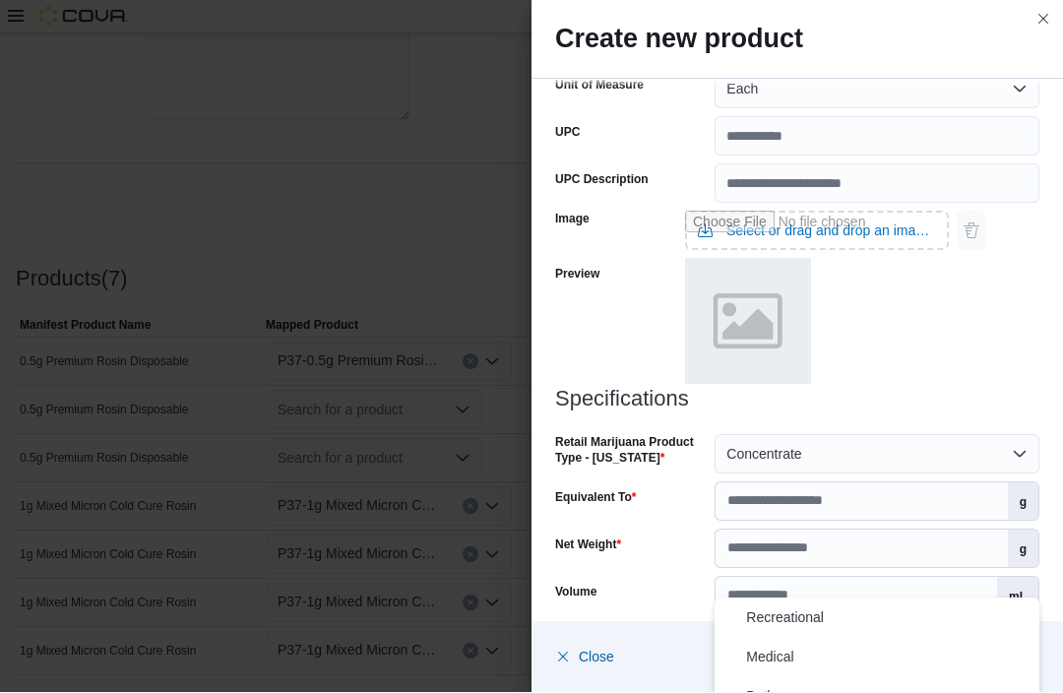
click at [778, 692] on span "Both" at bounding box center [888, 697] width 285 height 24
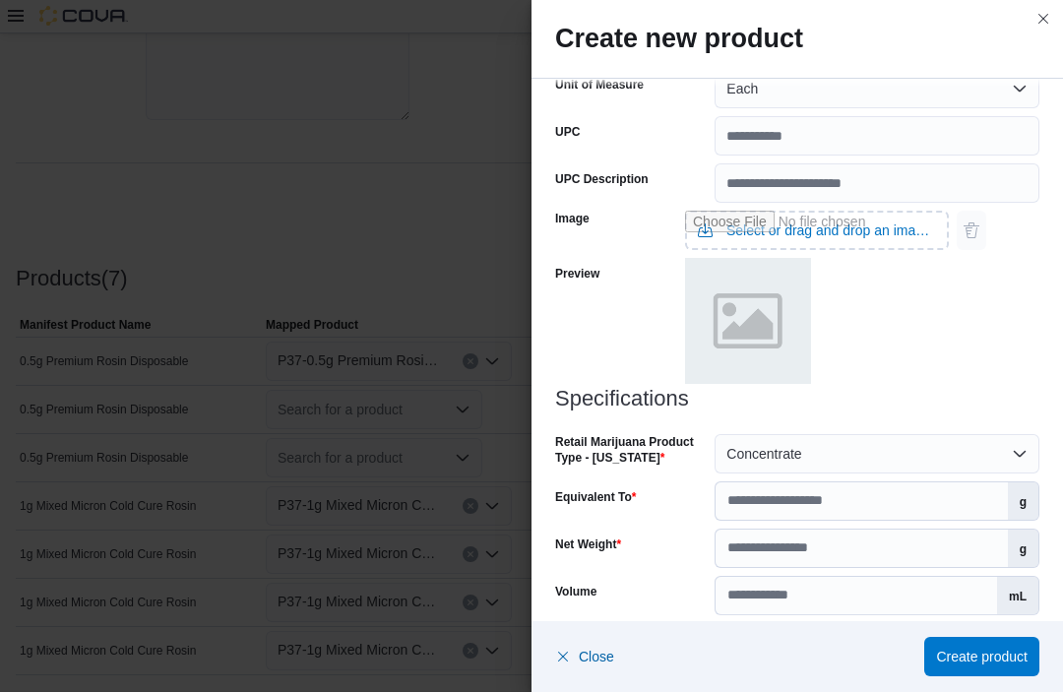
click at [995, 667] on span "Create product" at bounding box center [982, 657] width 92 height 20
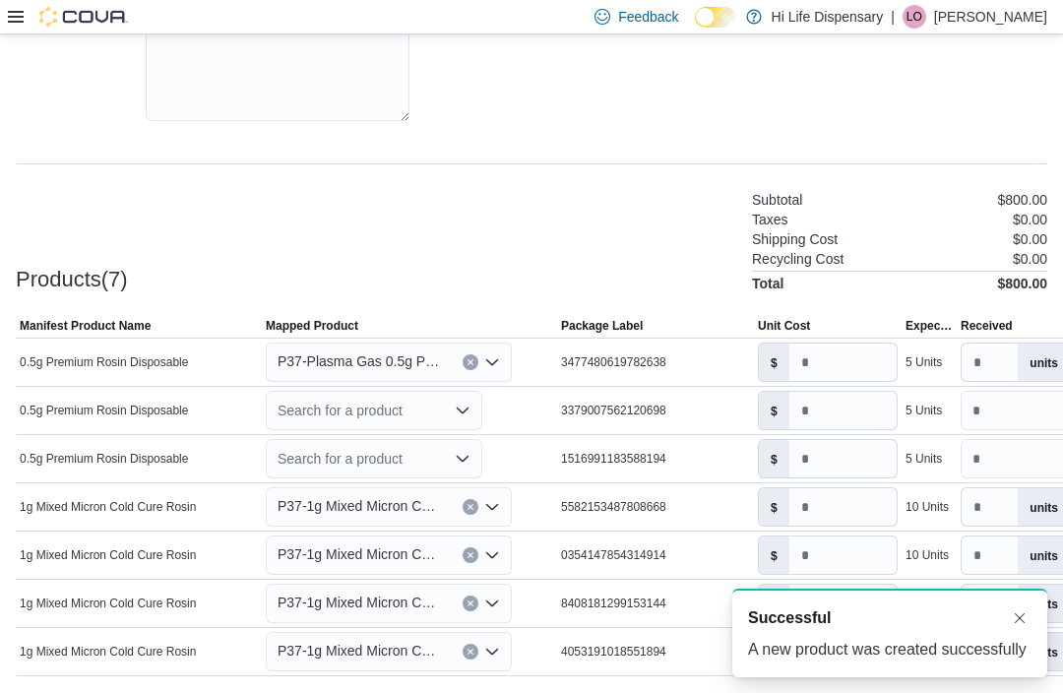
scroll to position [0, 0]
click at [461, 417] on icon "Open list of options" at bounding box center [463, 410] width 16 height 16
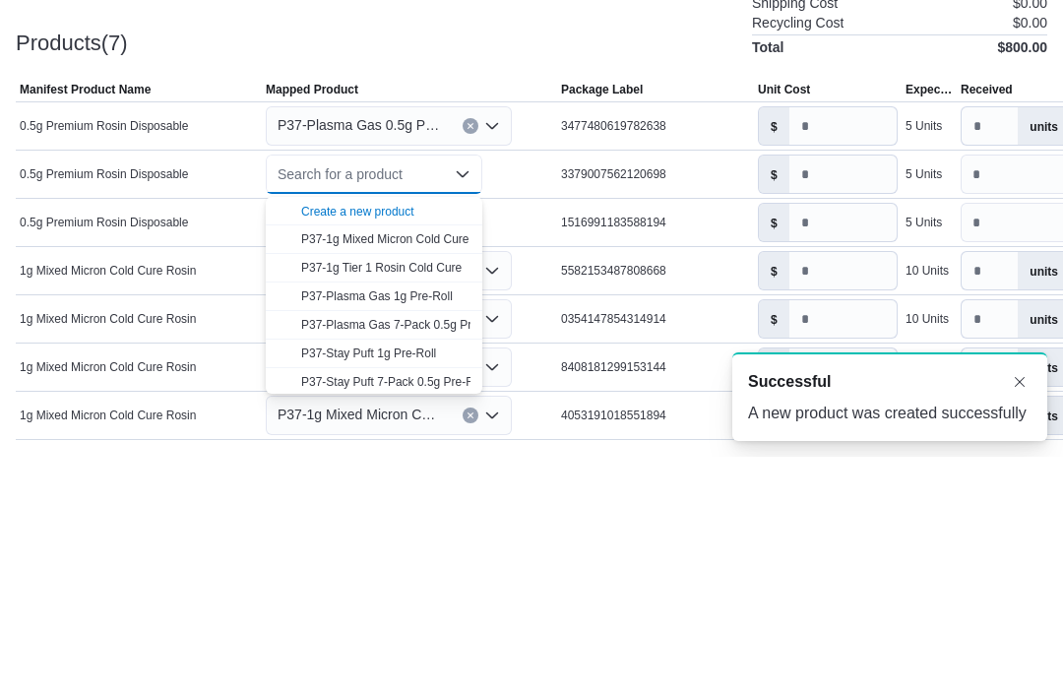
click at [406, 440] on div "Create a new product" at bounding box center [357, 448] width 113 height 16
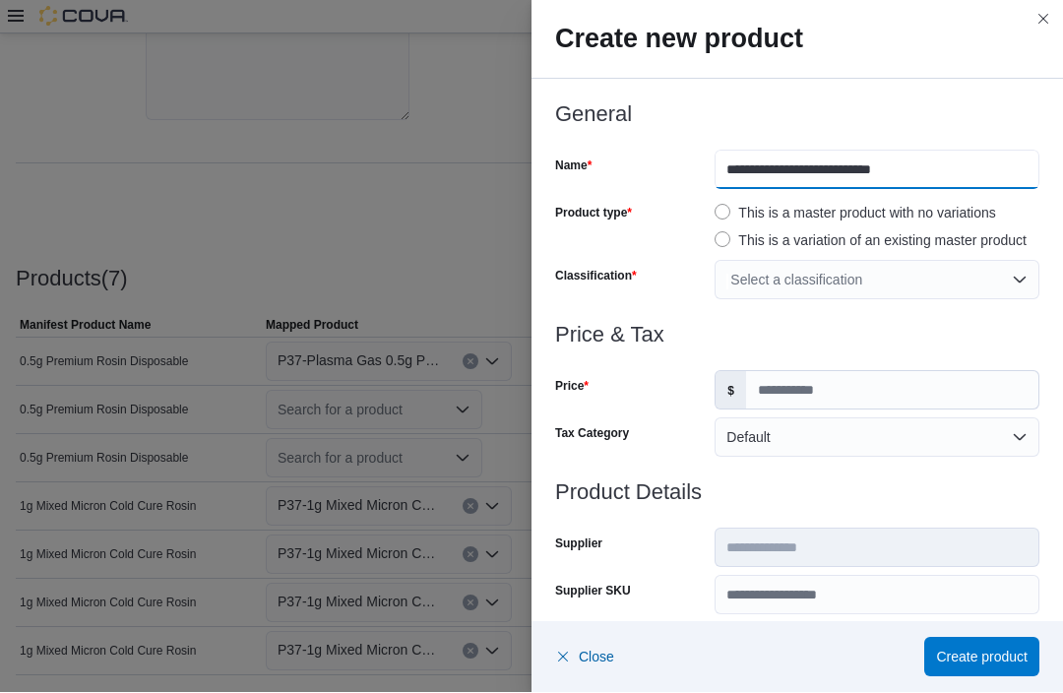
click at [718, 166] on input "**********" at bounding box center [876, 170] width 325 height 39
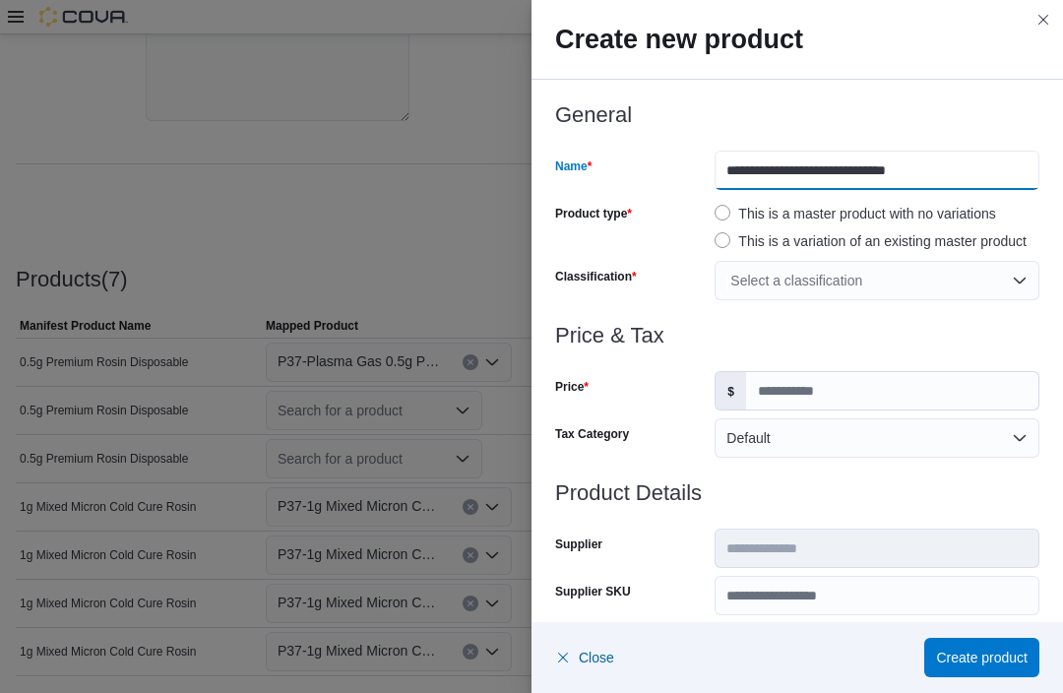
type input "**********"
click at [1047, 25] on button "Close this dialog" at bounding box center [1043, 20] width 24 height 24
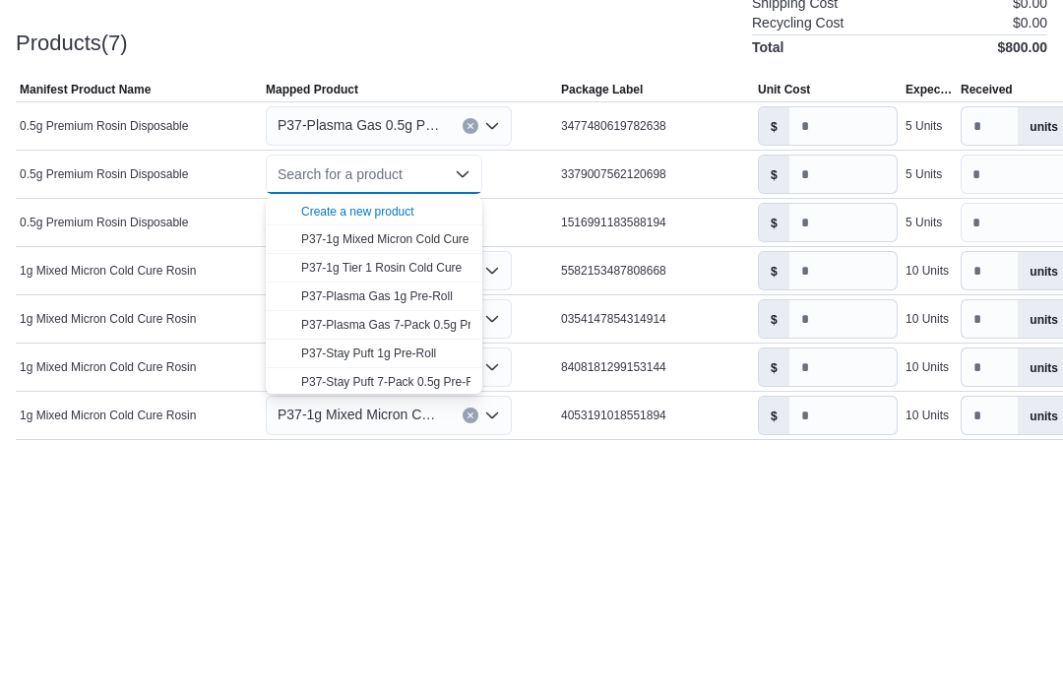
click at [386, 440] on div "Create a new product" at bounding box center [357, 448] width 113 height 16
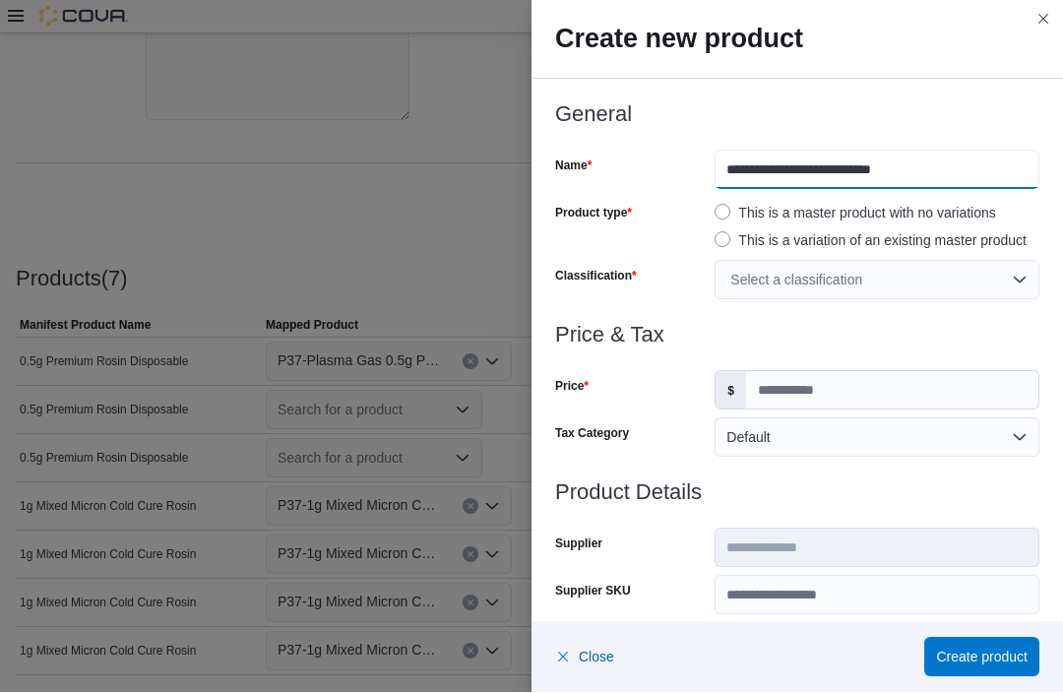
click at [733, 163] on input "**********" at bounding box center [876, 170] width 325 height 39
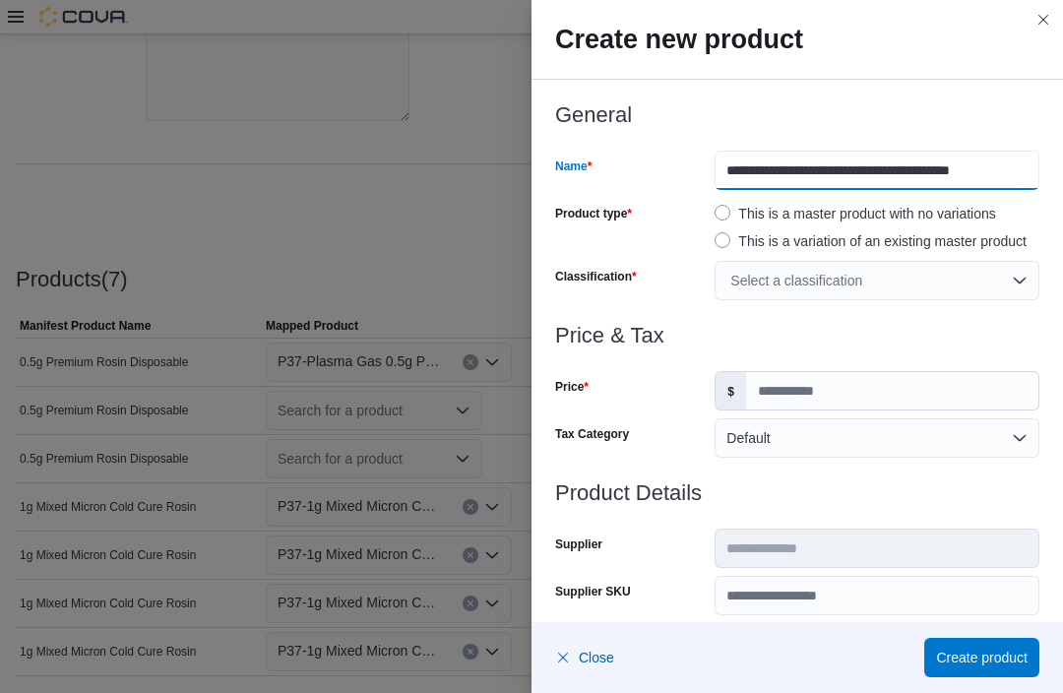
type input "**********"
click at [1011, 277] on div "Select a classification" at bounding box center [876, 280] width 325 height 39
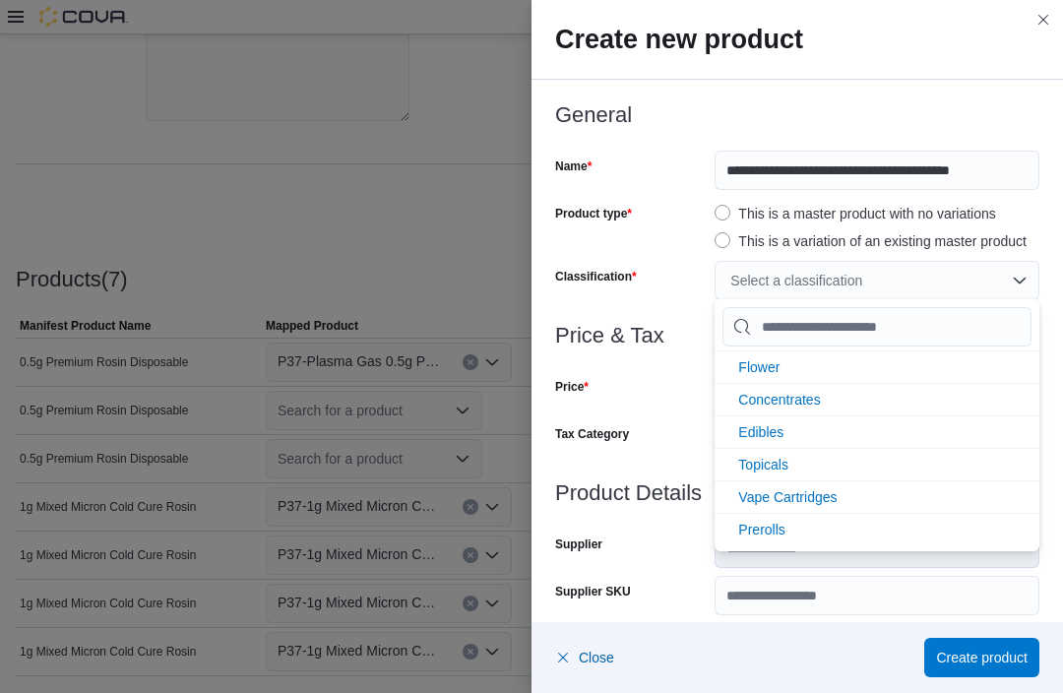
click at [875, 502] on li "Vape Cartridges" at bounding box center [876, 496] width 325 height 32
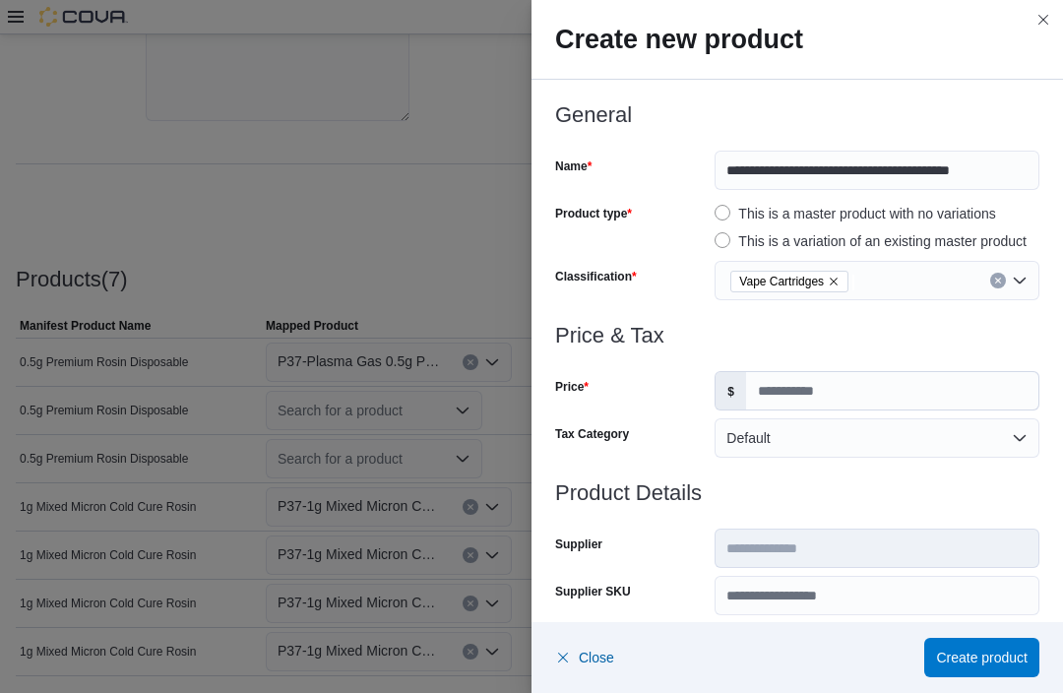
click at [644, 392] on div "Price" at bounding box center [631, 390] width 152 height 39
click at [787, 391] on input "Price" at bounding box center [892, 390] width 292 height 37
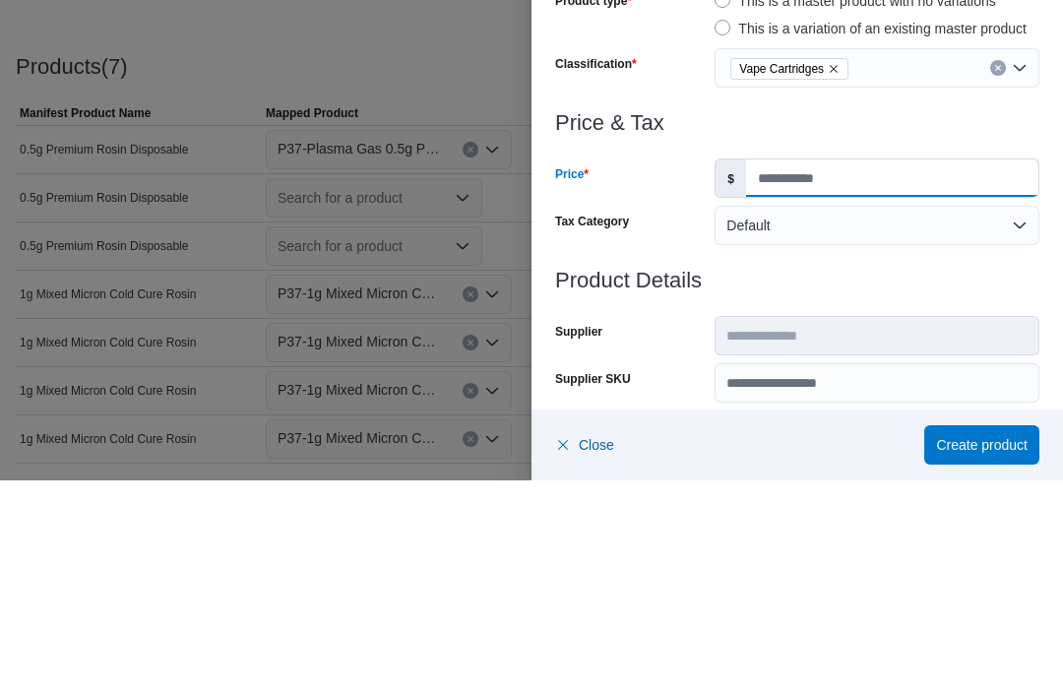
type input "**"
click at [859, 481] on h3 "Product Details" at bounding box center [797, 493] width 484 height 24
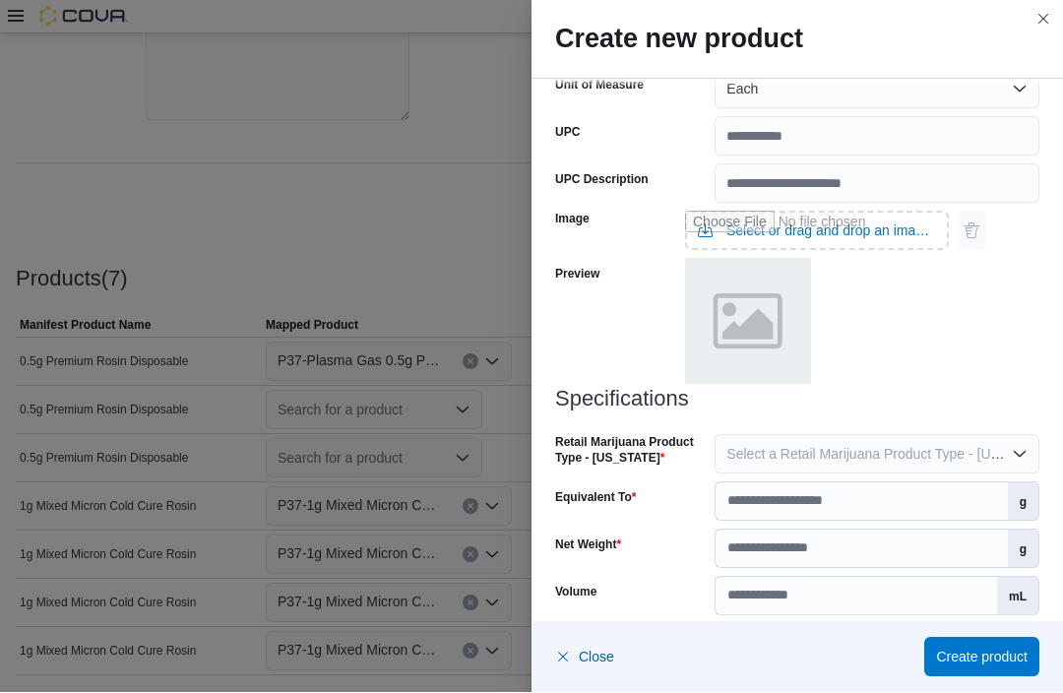
scroll to position [742, 0]
click at [798, 455] on span "Select a Retail Marijuana Product Type - [US_STATE]" at bounding box center [889, 455] width 327 height 16
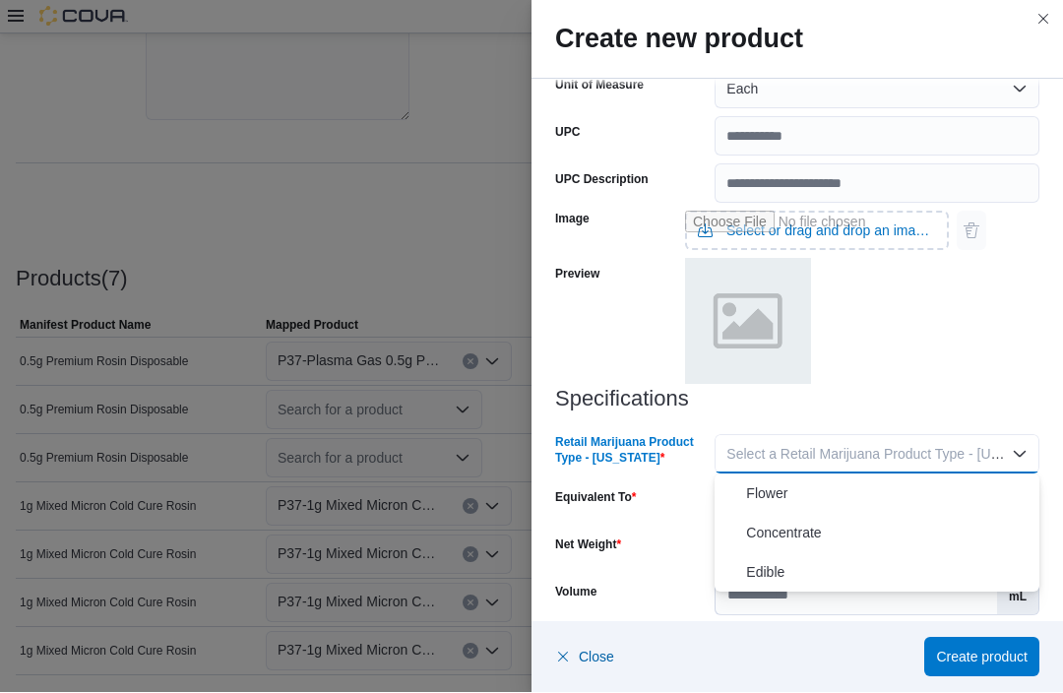
click at [813, 529] on span "Concentrate" at bounding box center [888, 534] width 285 height 24
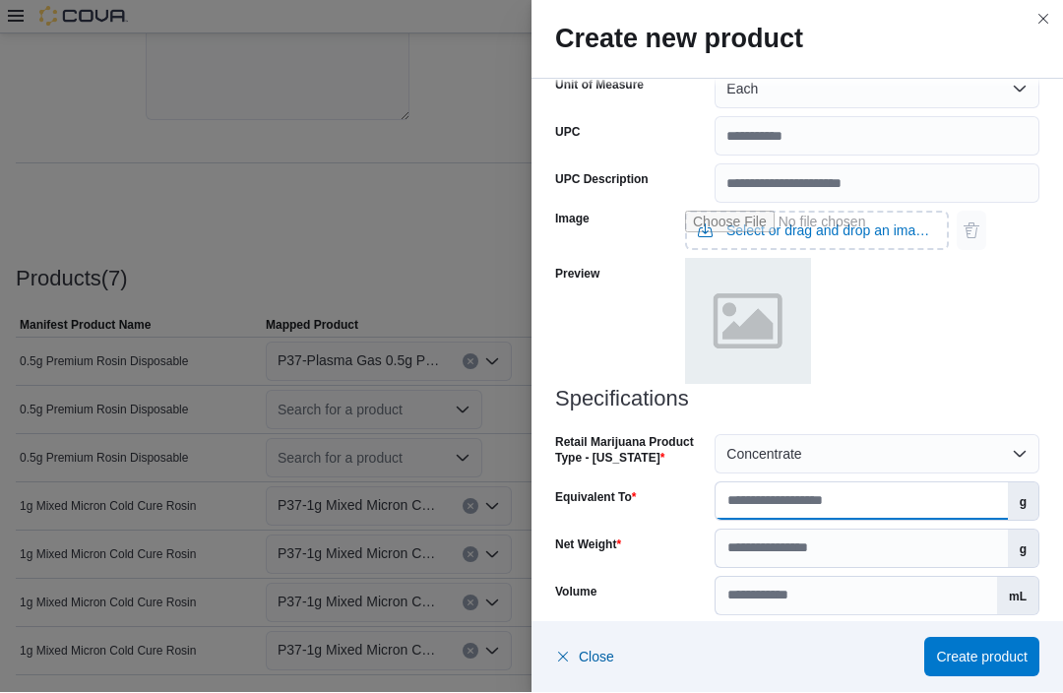
click at [773, 487] on input "Equivalent To" at bounding box center [860, 501] width 291 height 37
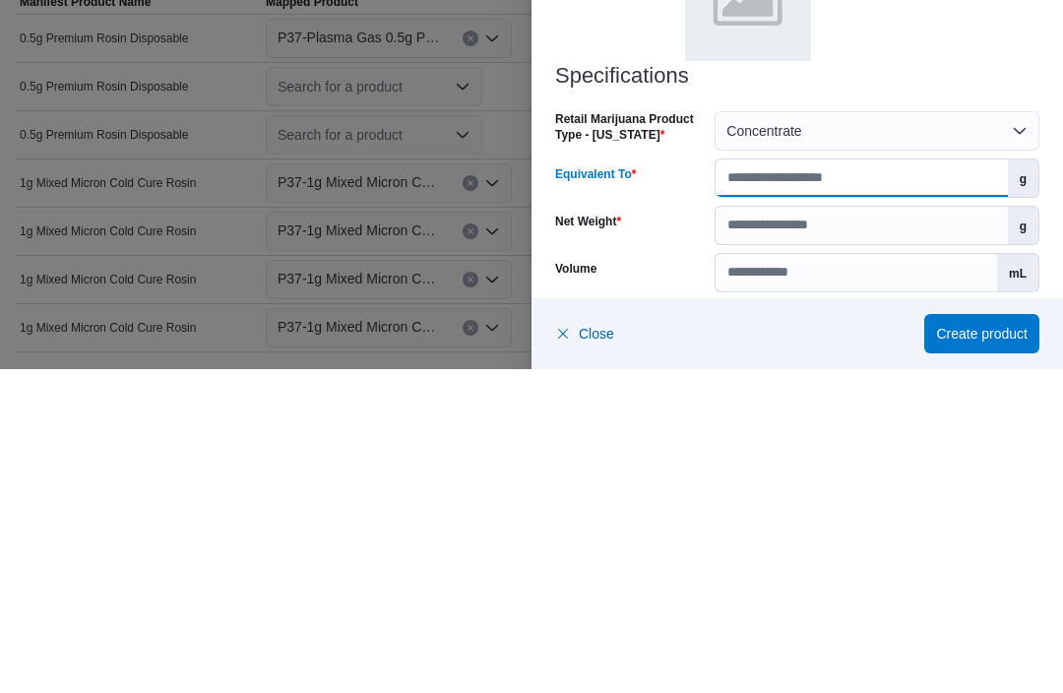
type input "***"
click at [802, 530] on input "Net Weight" at bounding box center [860, 548] width 291 height 37
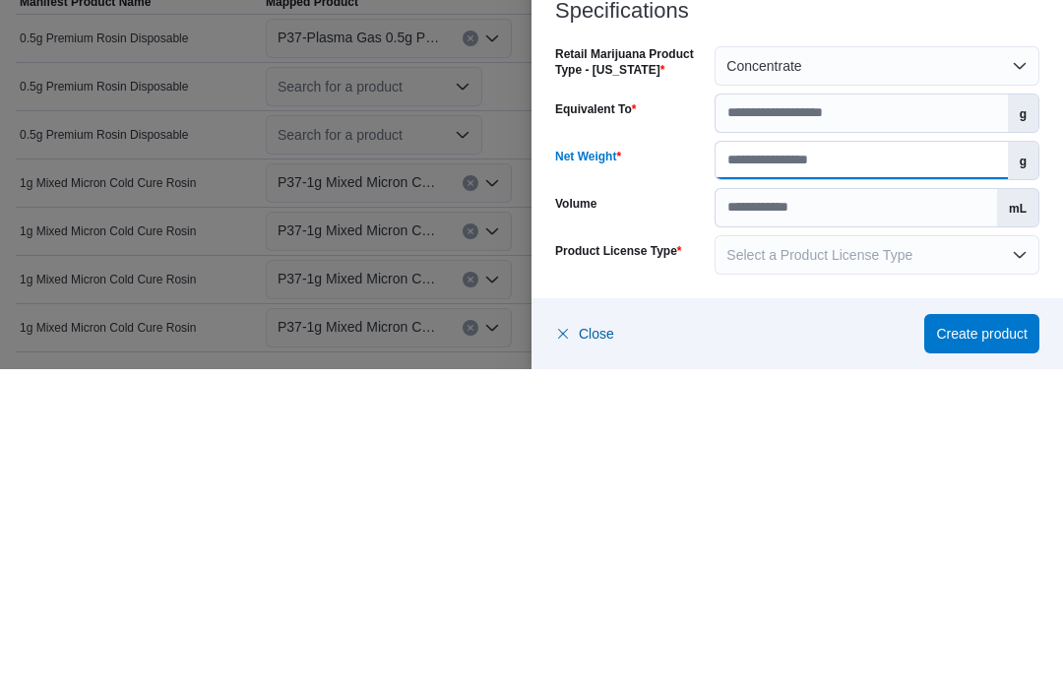
type input "**"
click at [755, 571] on span "Select a Product License Type" at bounding box center [819, 579] width 186 height 16
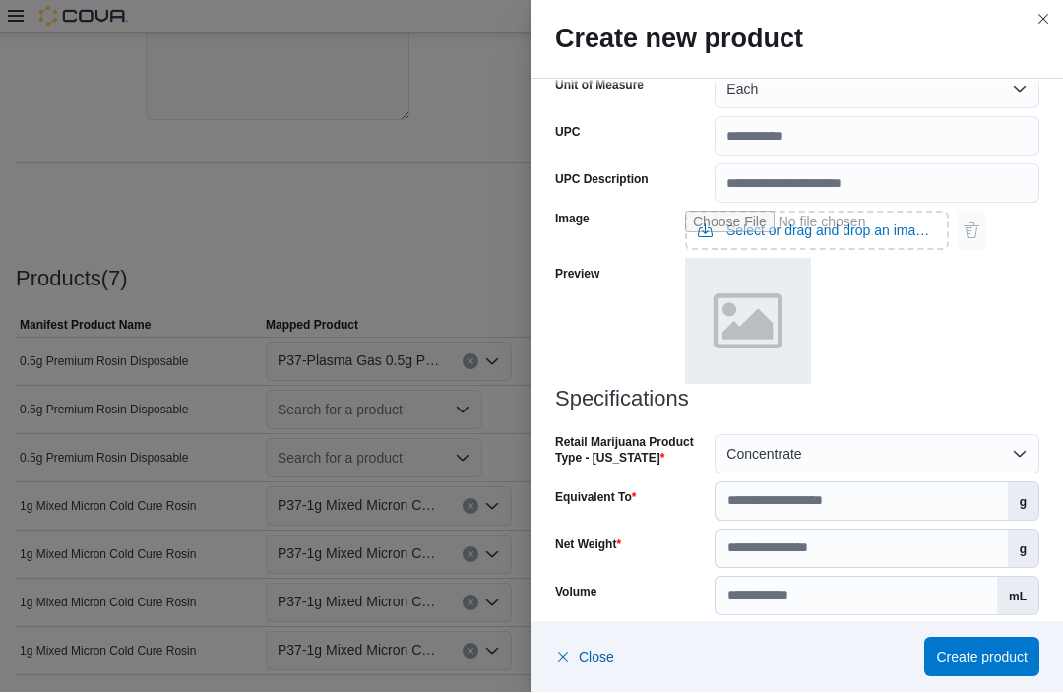
click at [659, 578] on div "Volume" at bounding box center [631, 596] width 152 height 39
click at [794, 590] on input "Volume" at bounding box center [855, 596] width 281 height 37
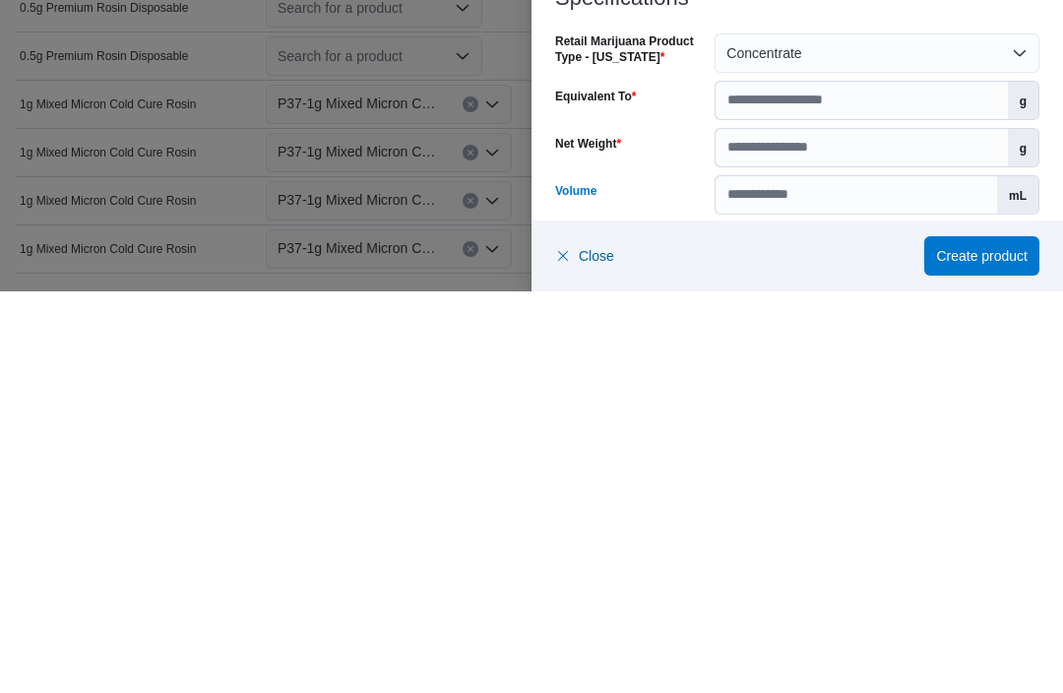
scroll to position [407, 0]
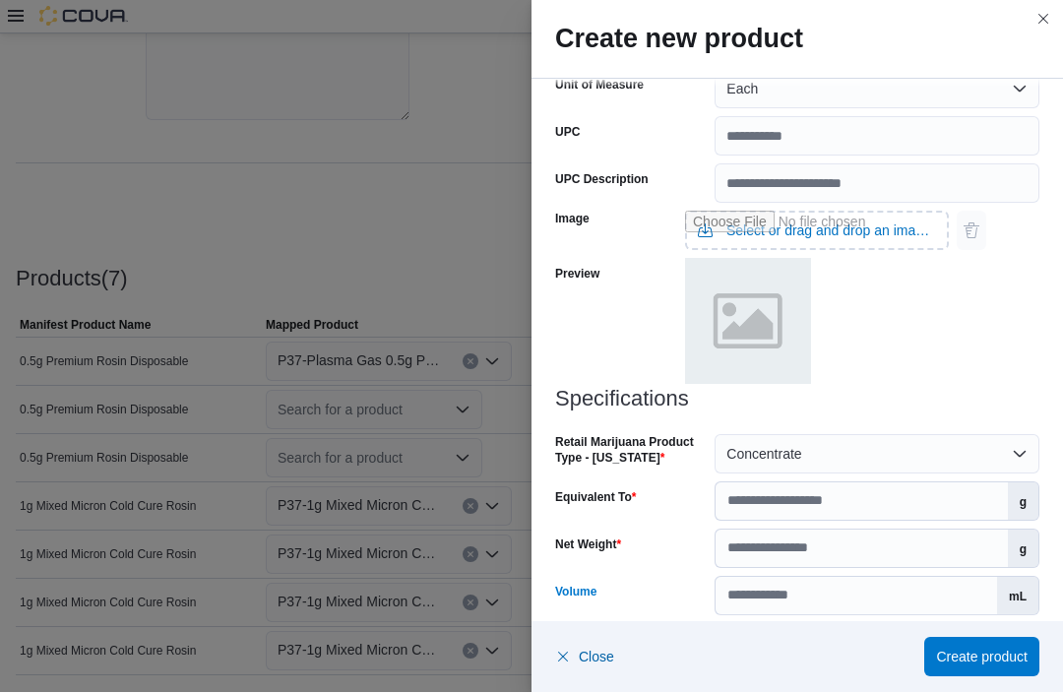
click at [763, 653] on button "Select a Product License Type" at bounding box center [876, 643] width 325 height 39
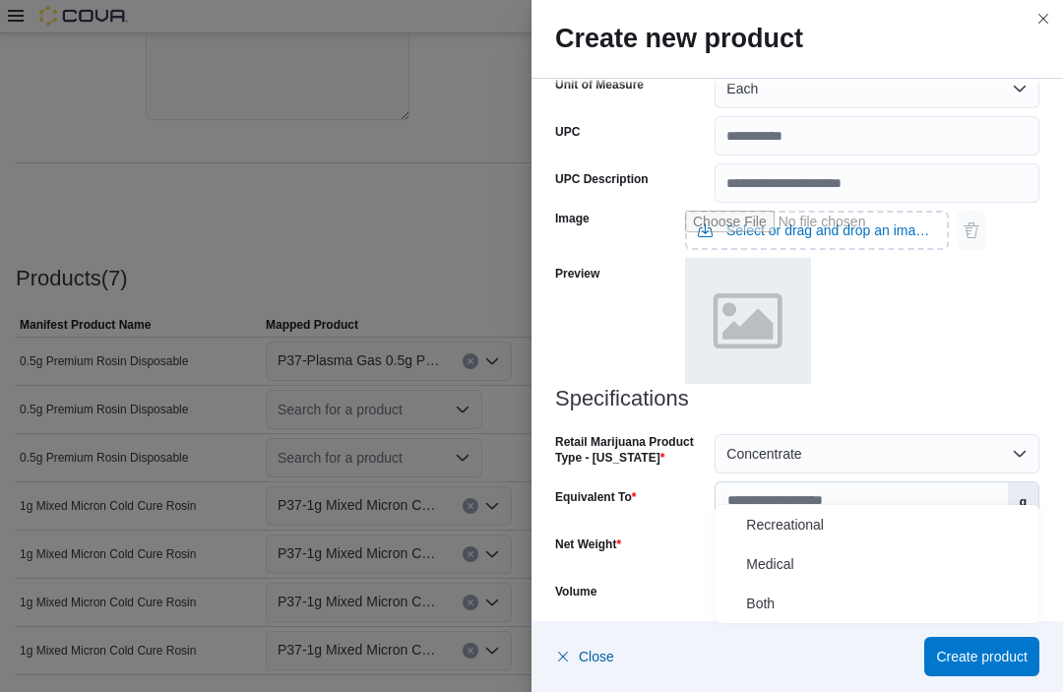
click at [791, 600] on span "Both" at bounding box center [888, 604] width 285 height 24
click at [1011, 677] on span "Create product" at bounding box center [982, 657] width 92 height 39
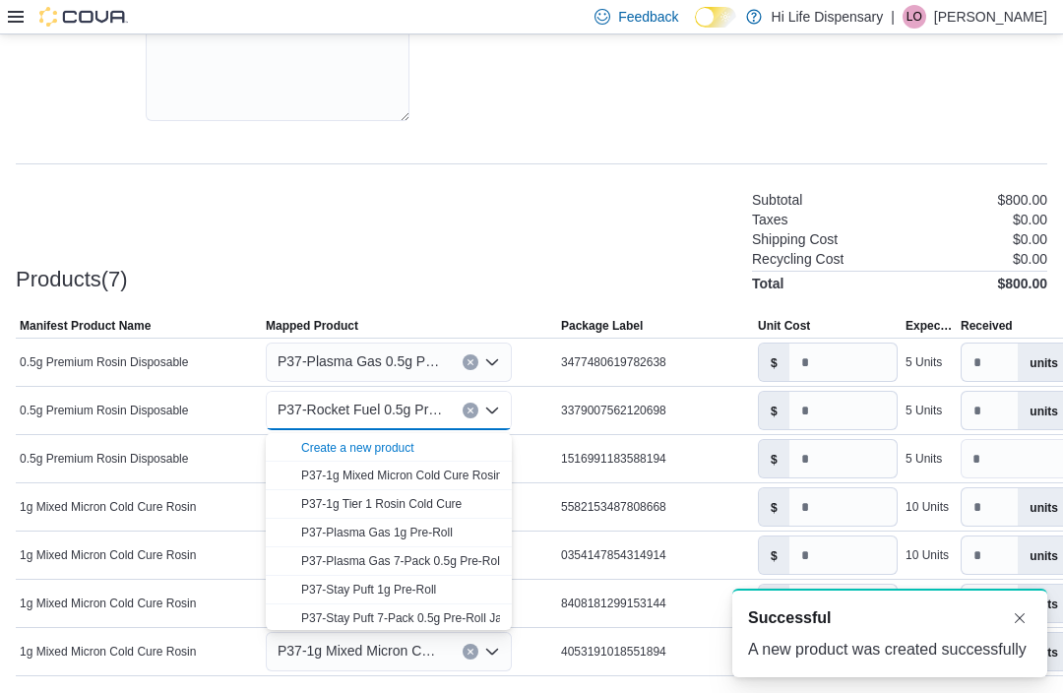
scroll to position [0, 0]
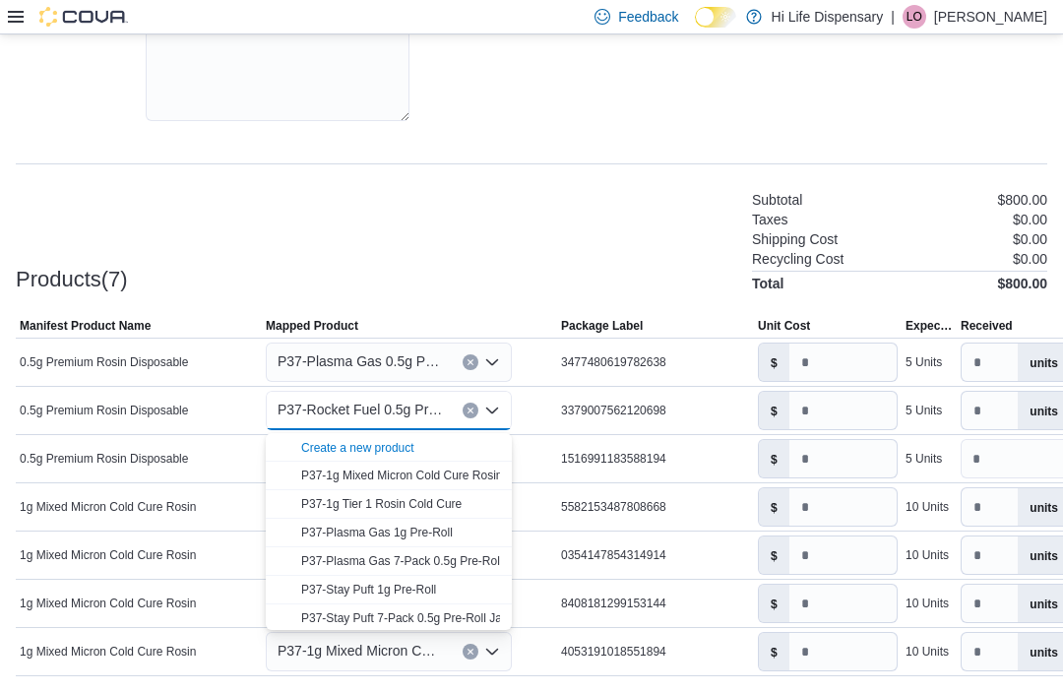
click at [390, 454] on div "Create a new product" at bounding box center [357, 448] width 113 height 16
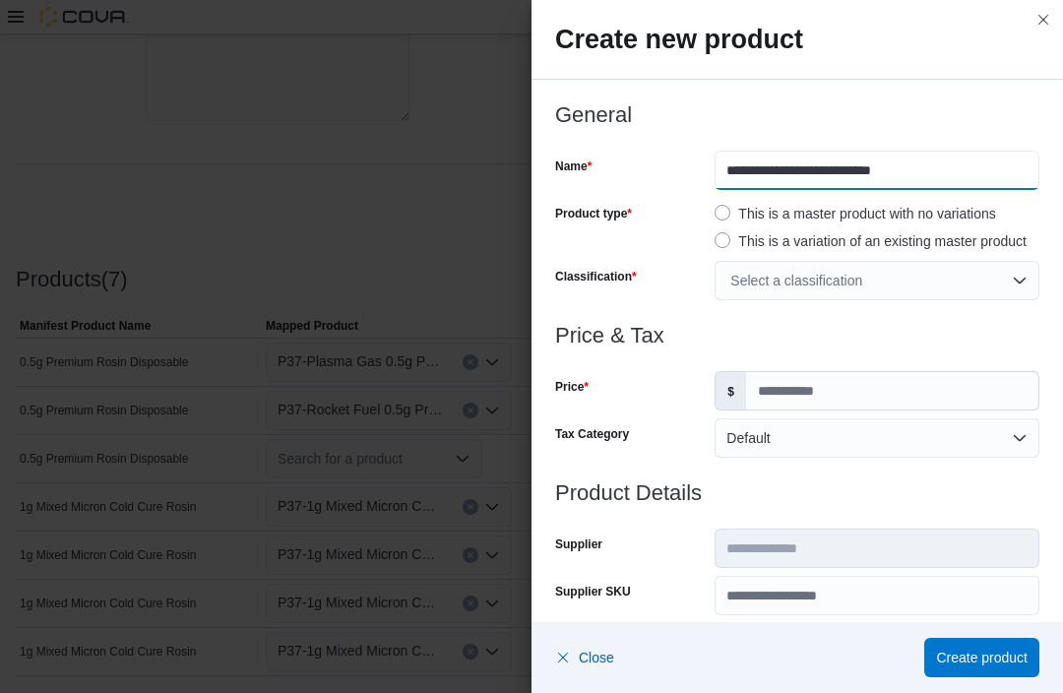
click at [719, 158] on input "**********" at bounding box center [876, 170] width 325 height 39
type input "**********"
click at [1017, 282] on div "Select a classification" at bounding box center [876, 280] width 325 height 39
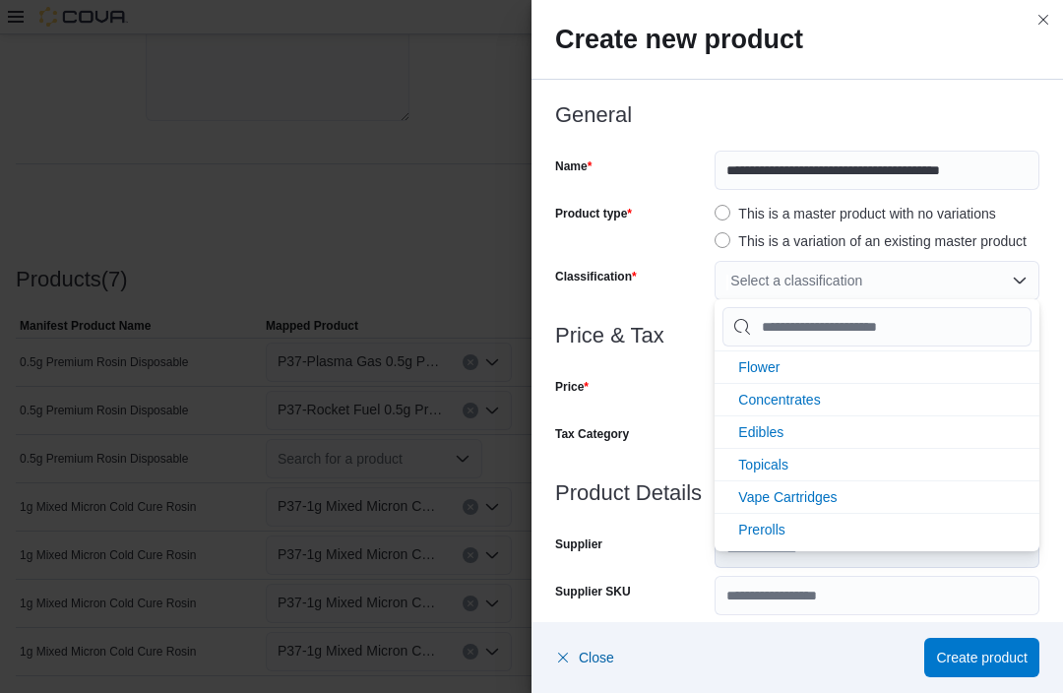
click at [861, 504] on li "Vape Cartridges" at bounding box center [876, 496] width 325 height 32
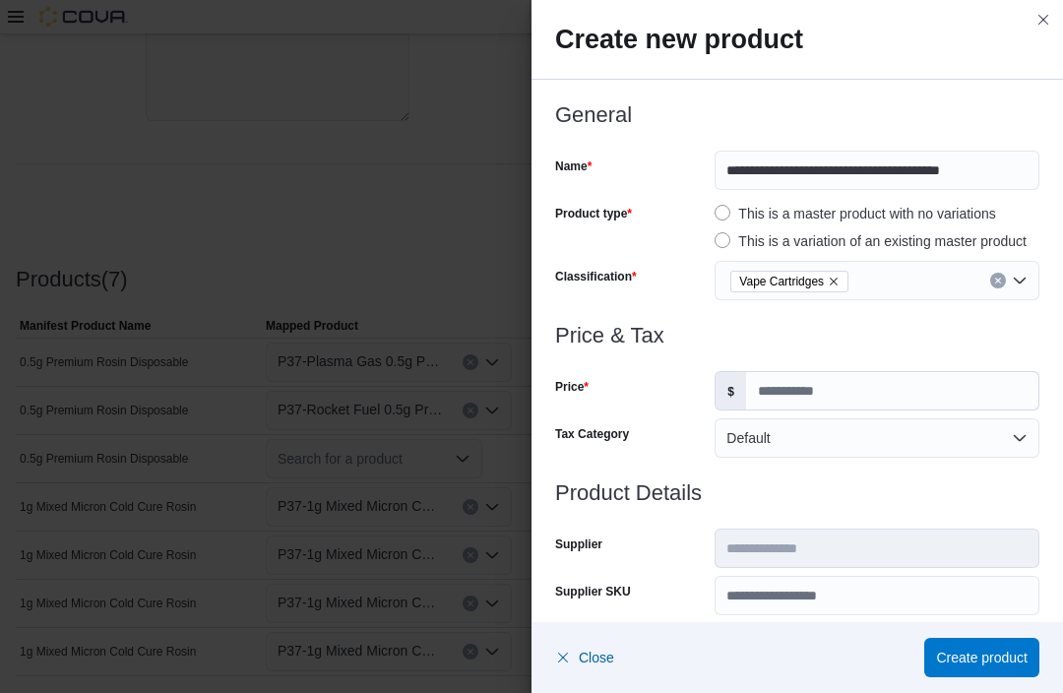
click at [653, 449] on div "Tax Category" at bounding box center [631, 437] width 152 height 39
click at [775, 388] on input "Price" at bounding box center [892, 390] width 292 height 37
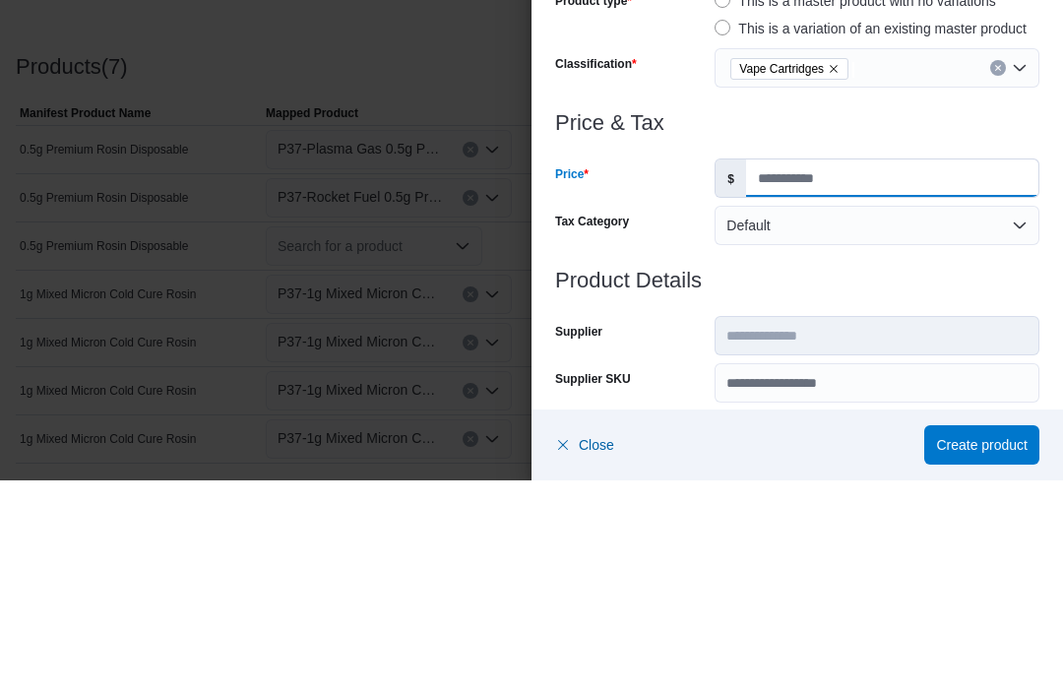
type input "**"
click at [929, 481] on h3 "Product Details" at bounding box center [797, 493] width 484 height 24
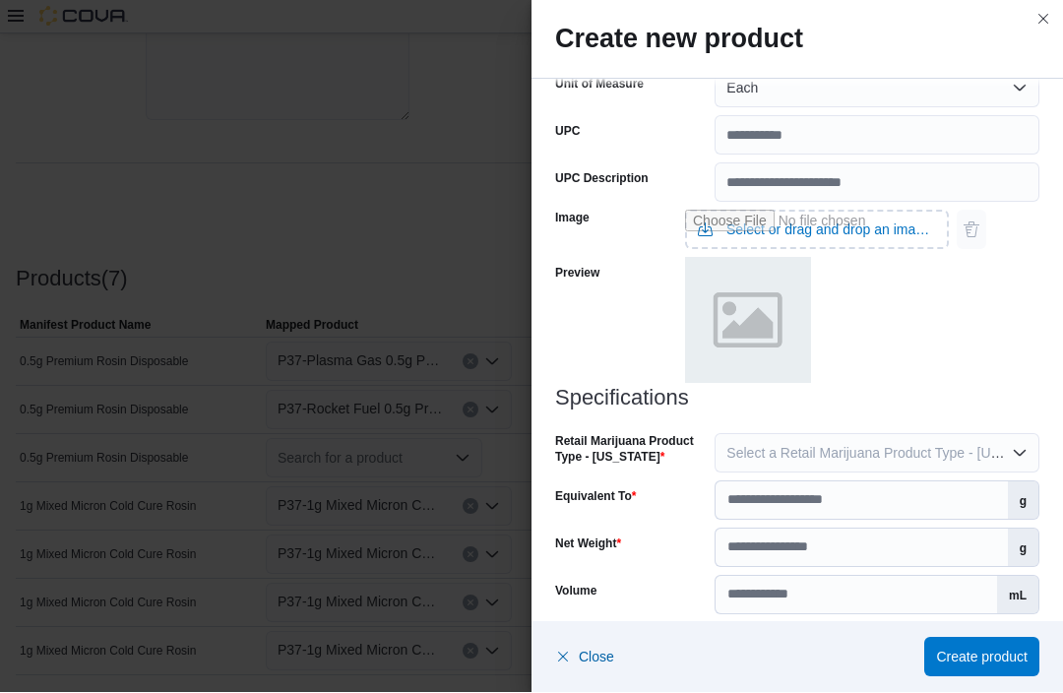
scroll to position [742, 0]
click at [835, 453] on span "Select a Retail Marijuana Product Type - [US_STATE]" at bounding box center [889, 455] width 327 height 16
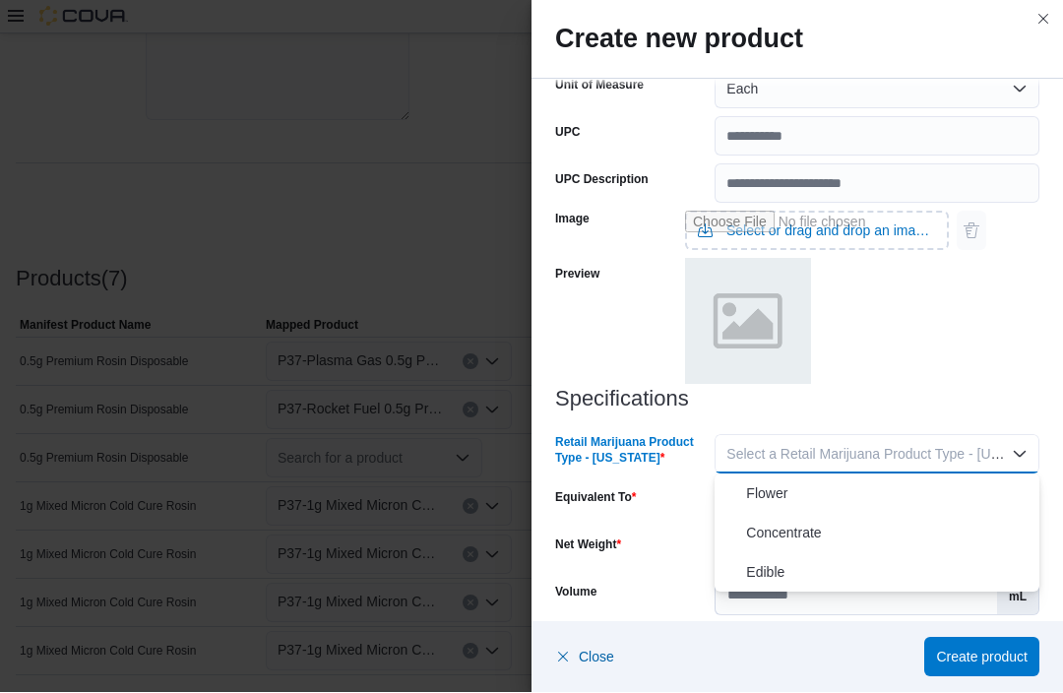
click at [805, 532] on span "Concentrate" at bounding box center [888, 534] width 285 height 24
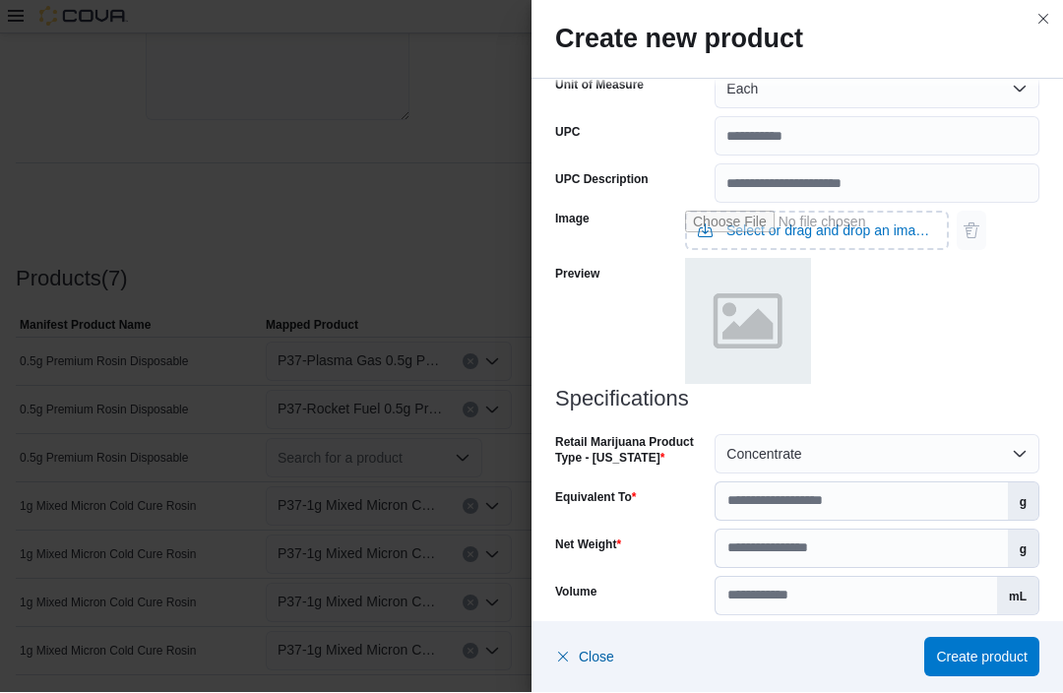
click at [875, 414] on div at bounding box center [797, 423] width 484 height 24
click at [799, 501] on input "Equivalent To" at bounding box center [860, 501] width 291 height 37
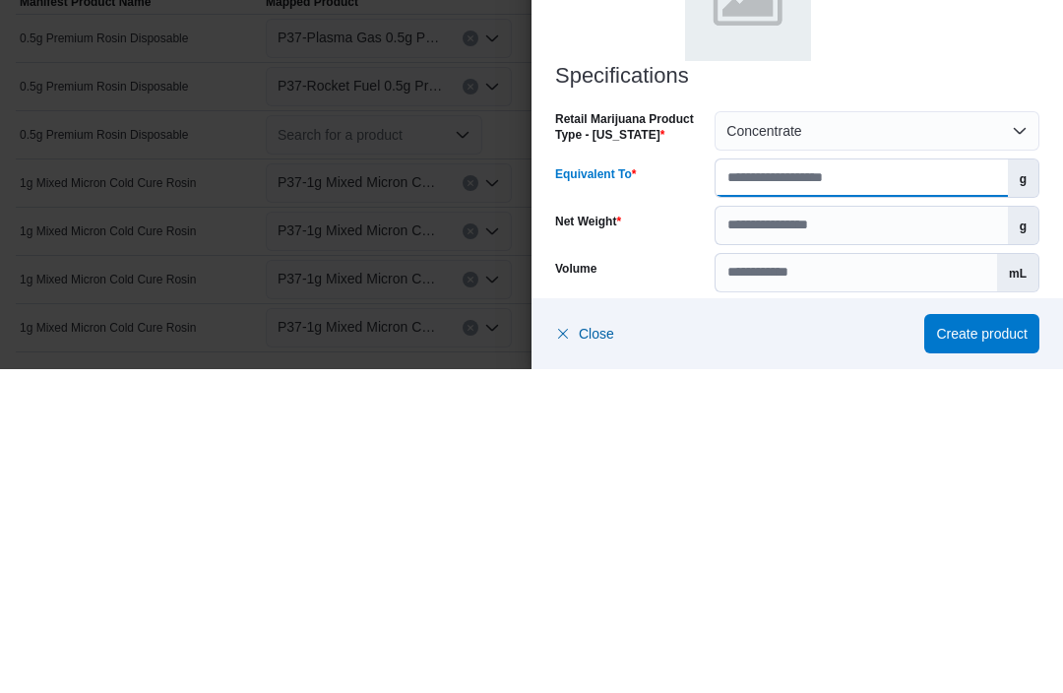
type input "***"
click at [894, 530] on input "Net Weight" at bounding box center [860, 548] width 291 height 37
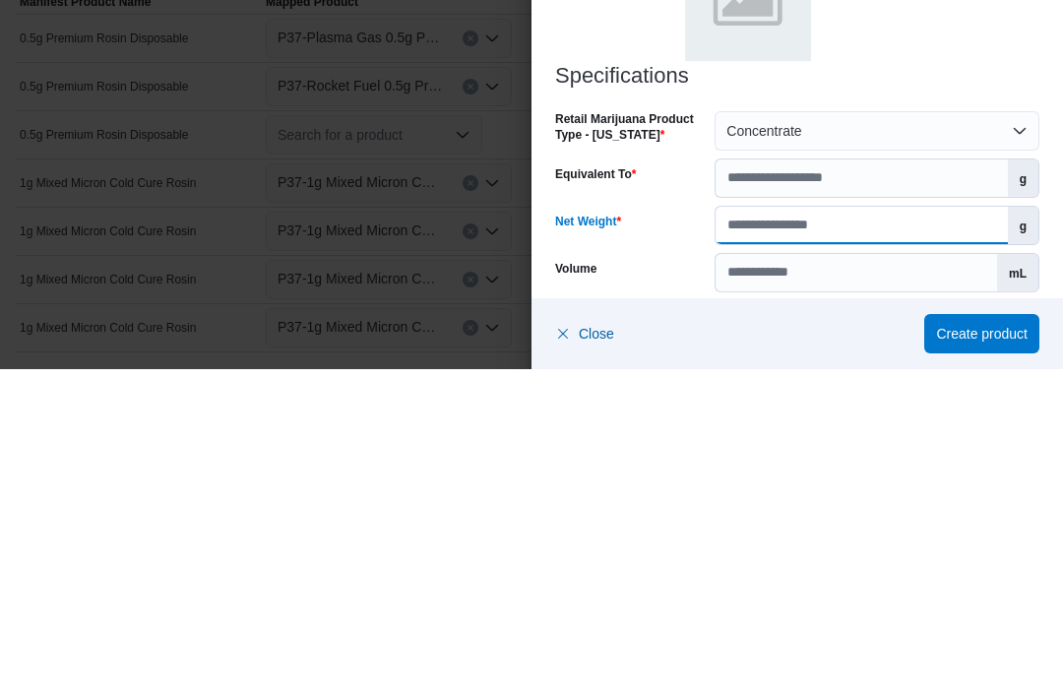
type input "**"
click at [701, 577] on div "Volume" at bounding box center [631, 596] width 152 height 39
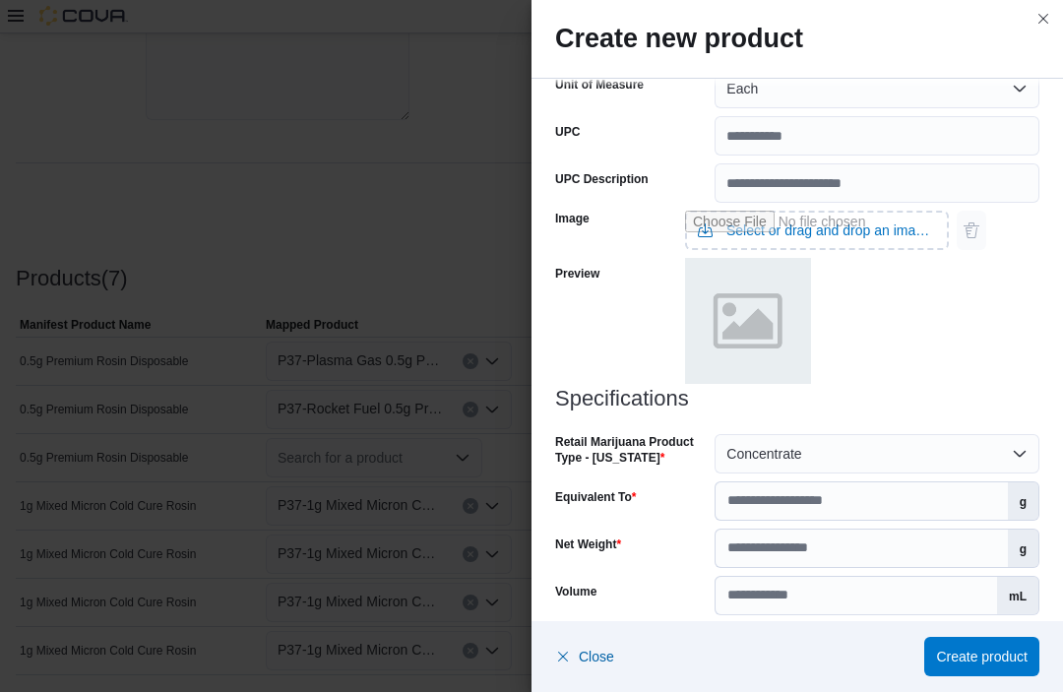
click at [756, 652] on button "Select a Product License Type" at bounding box center [876, 643] width 325 height 39
click at [750, 598] on span "Both" at bounding box center [888, 604] width 285 height 24
click at [960, 667] on span "Create product" at bounding box center [982, 657] width 92 height 20
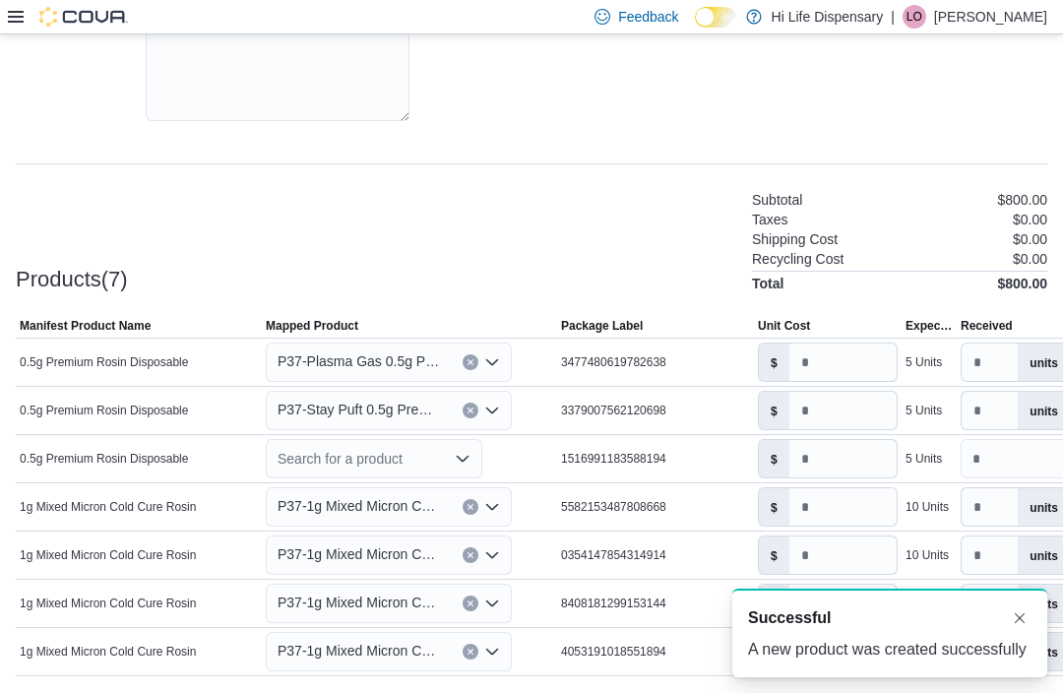
scroll to position [0, 0]
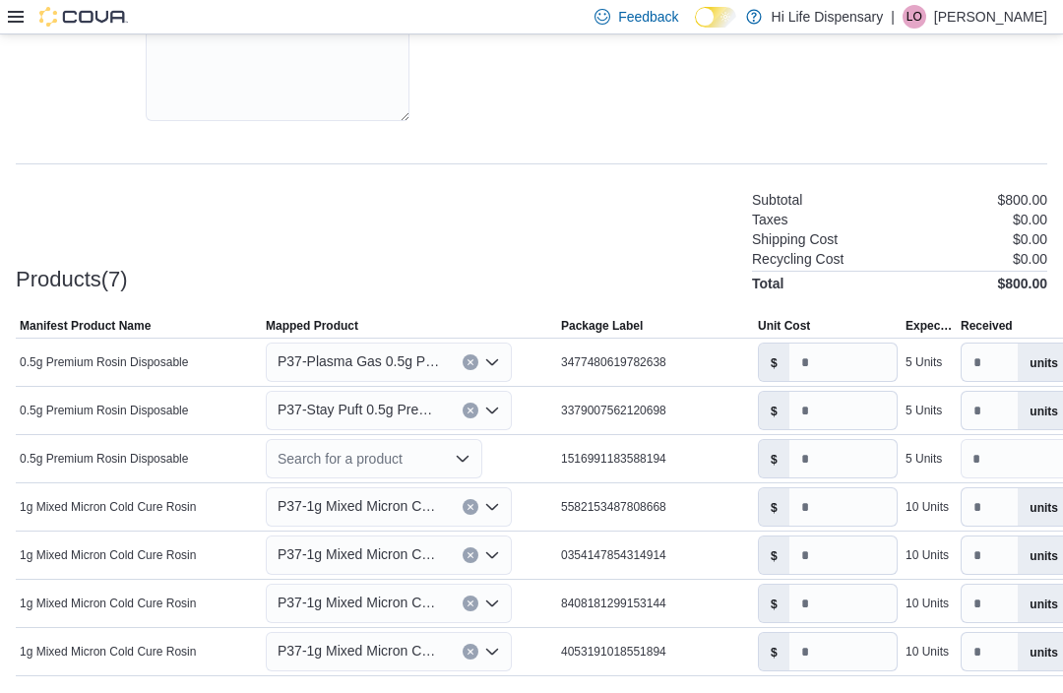
click at [501, 418] on div "P37-Stay Puft 0.5g Premium Rosin Disposable" at bounding box center [389, 410] width 246 height 39
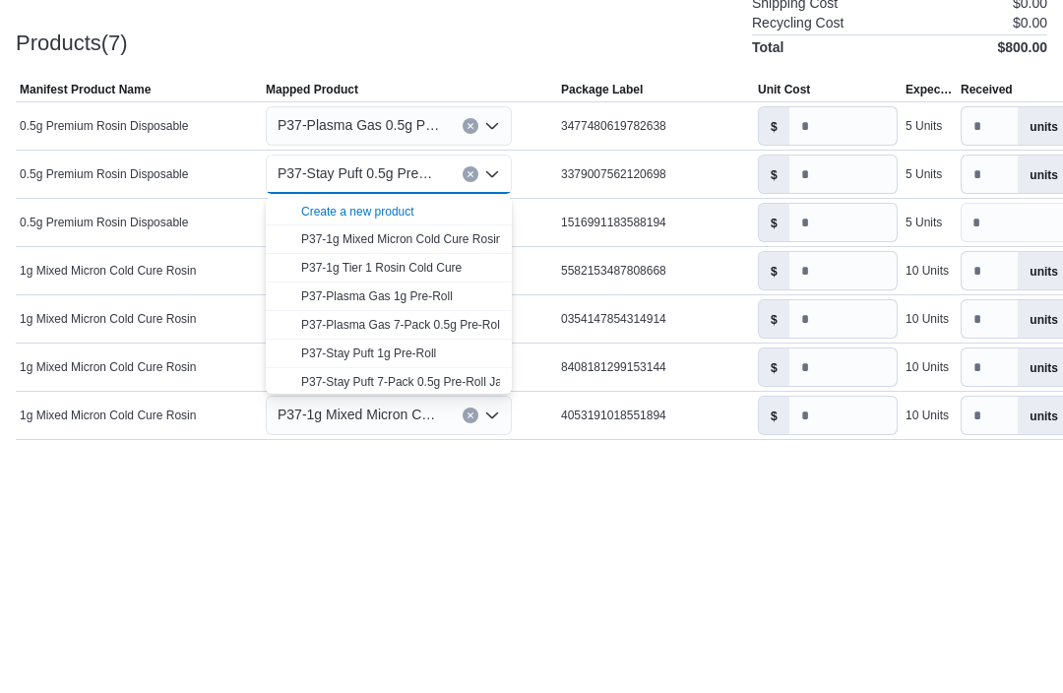
click at [408, 440] on div "Create a new product" at bounding box center [357, 448] width 113 height 16
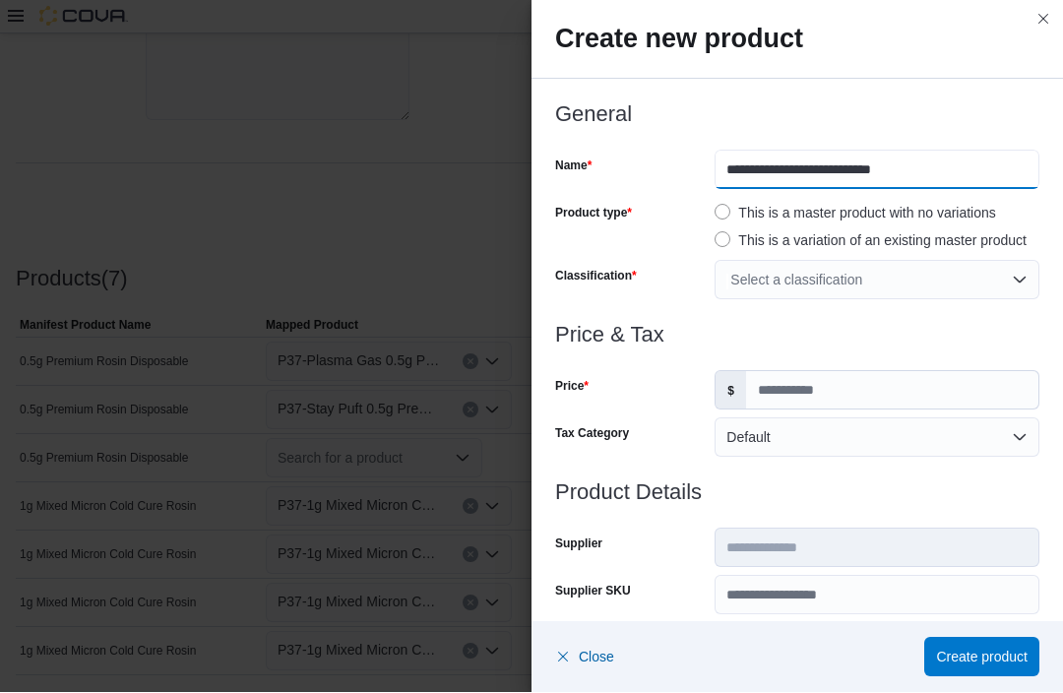
click at [716, 170] on input "**********" at bounding box center [876, 170] width 325 height 39
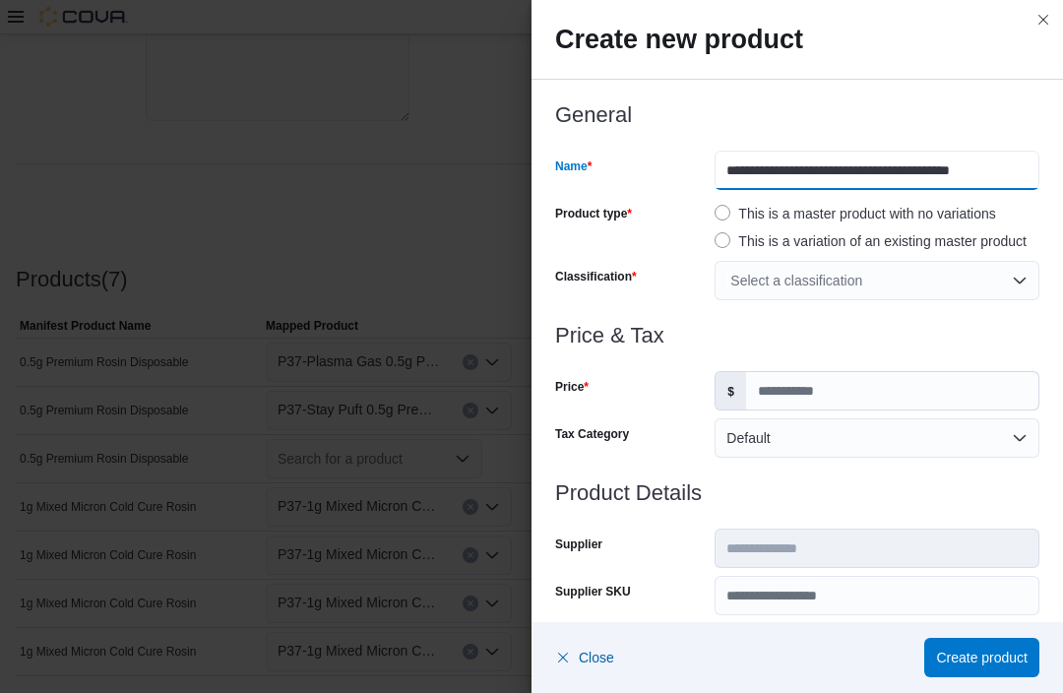
type input "**********"
click at [885, 276] on div "Select a classification" at bounding box center [876, 280] width 325 height 39
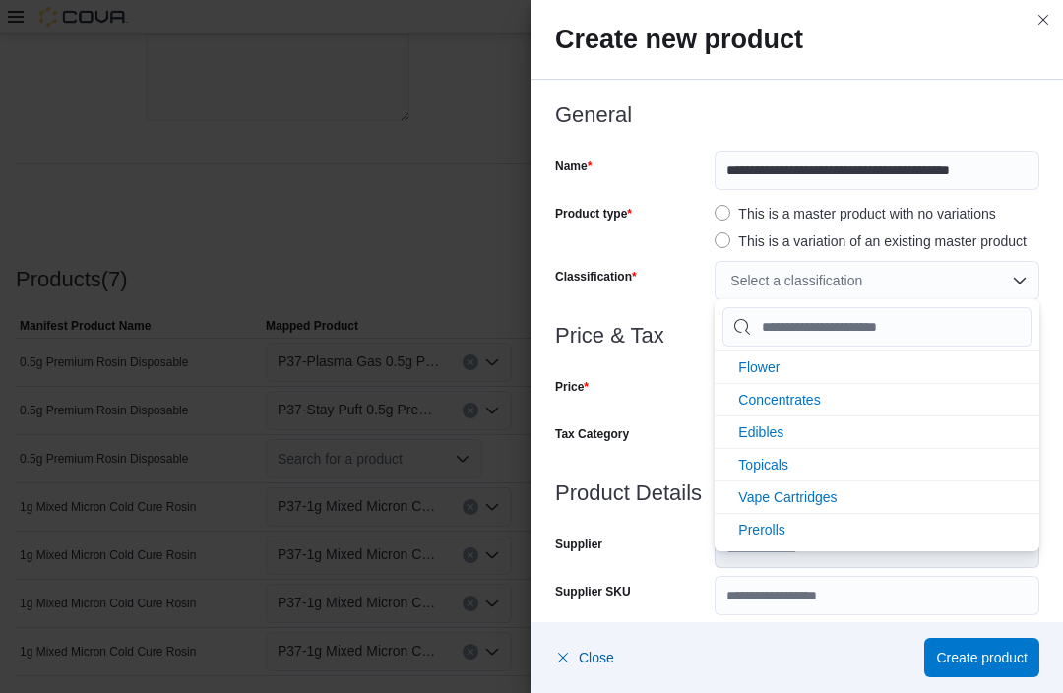
click at [823, 498] on span "Vape Cartridges" at bounding box center [787, 497] width 98 height 16
click at [637, 406] on div "Price" at bounding box center [631, 390] width 152 height 39
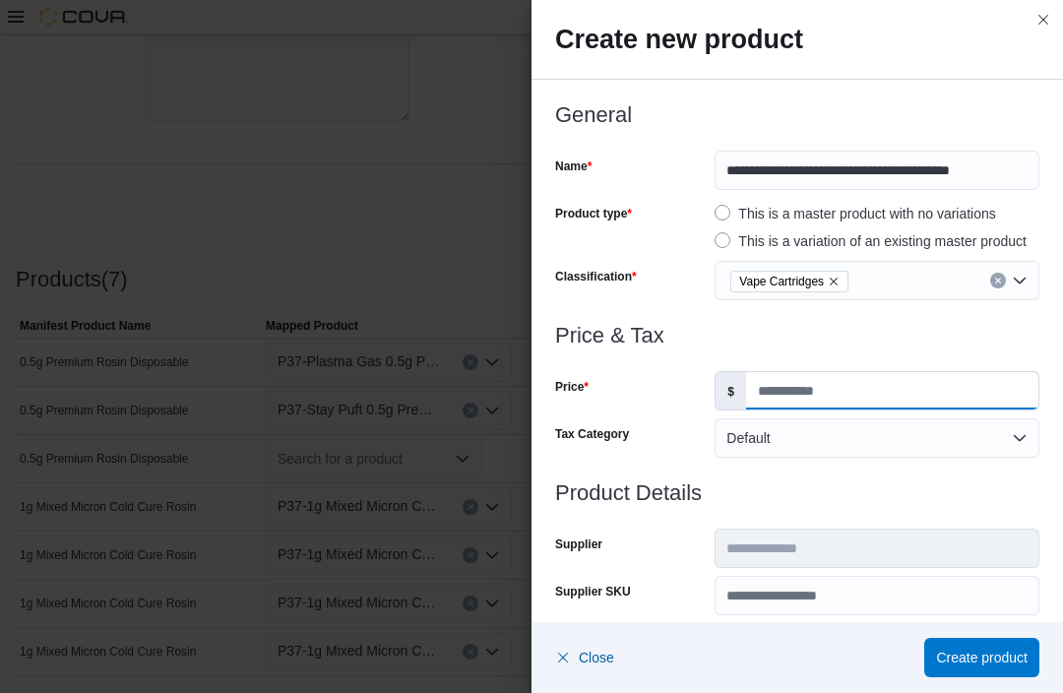
click at [788, 376] on input "Price" at bounding box center [892, 390] width 292 height 37
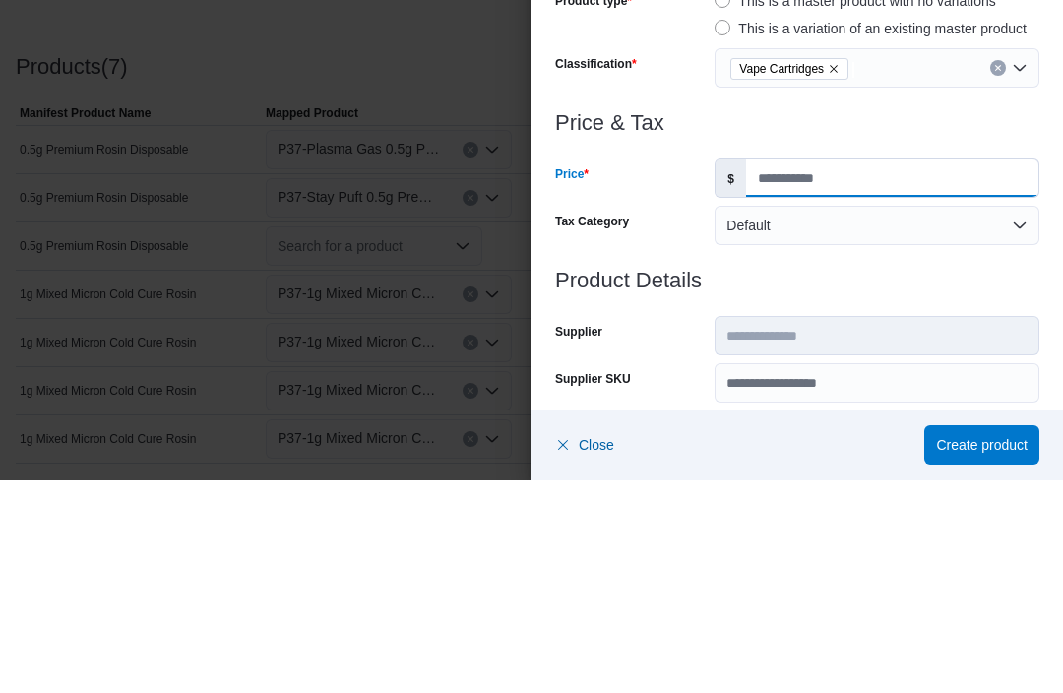
type input "**"
click at [908, 458] on div at bounding box center [797, 470] width 484 height 24
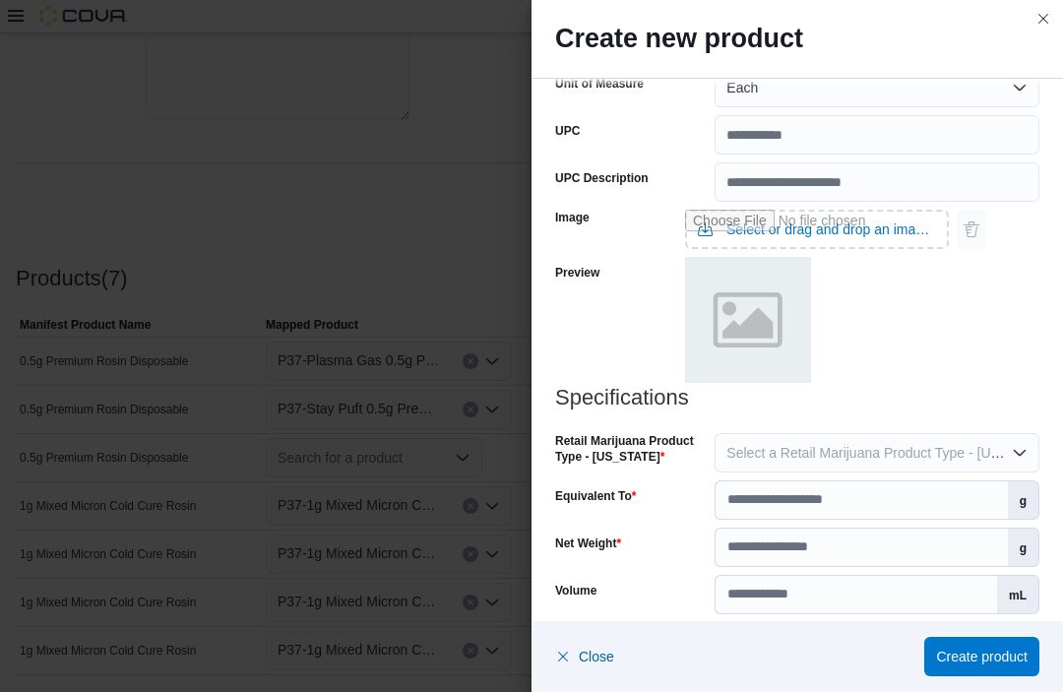
scroll to position [742, 0]
click at [1024, 451] on button "Select a Retail Marijuana Product Type - [US_STATE]" at bounding box center [876, 454] width 325 height 39
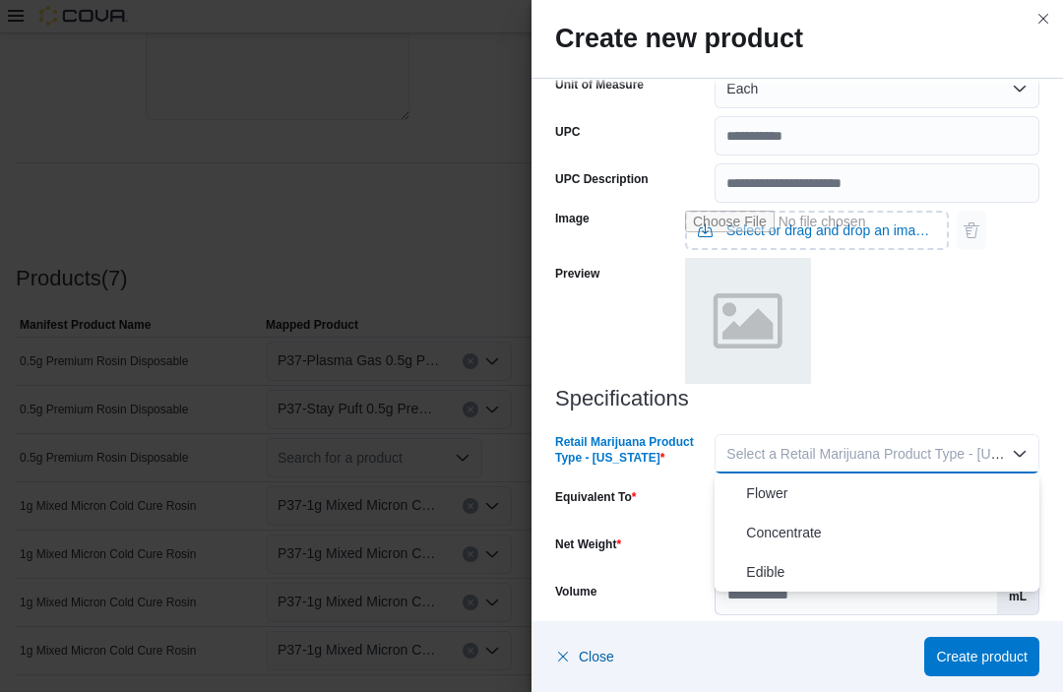
click at [822, 532] on span "Concentrate" at bounding box center [888, 534] width 285 height 24
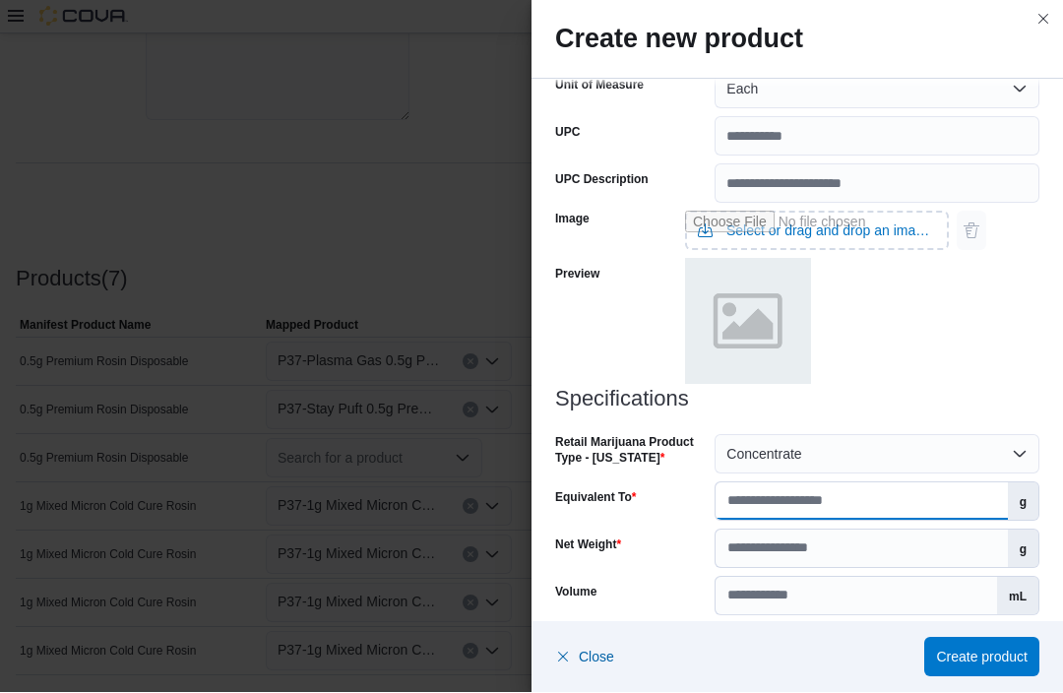
click at [808, 506] on input "Equivalent To" at bounding box center [860, 501] width 291 height 37
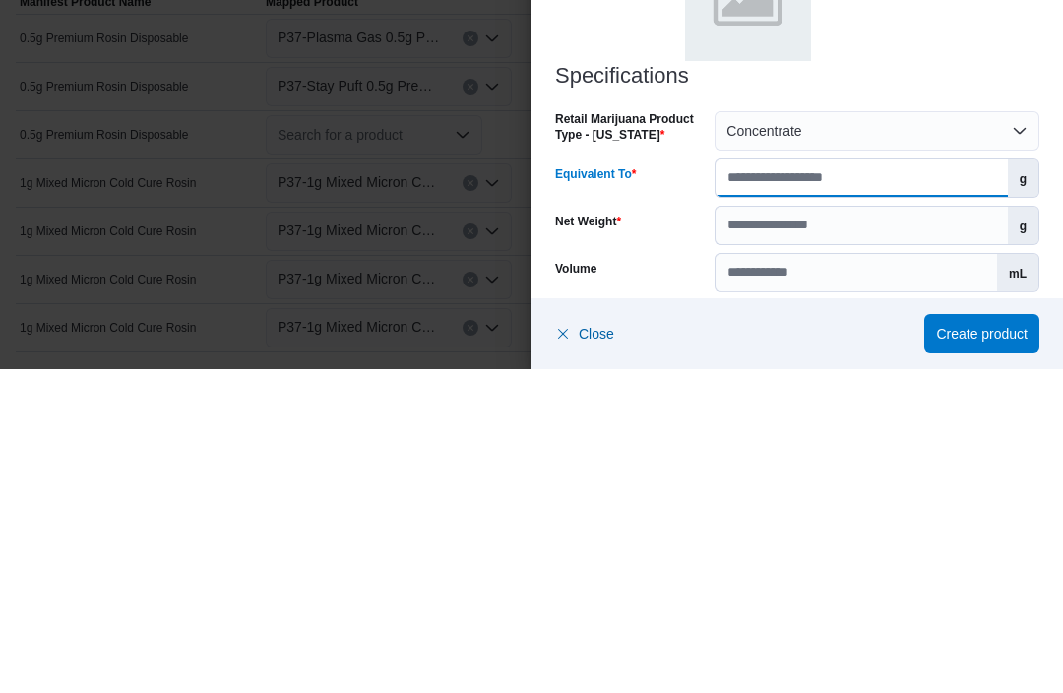
type input "***"
click at [783, 530] on input "Net Weight" at bounding box center [860, 548] width 291 height 37
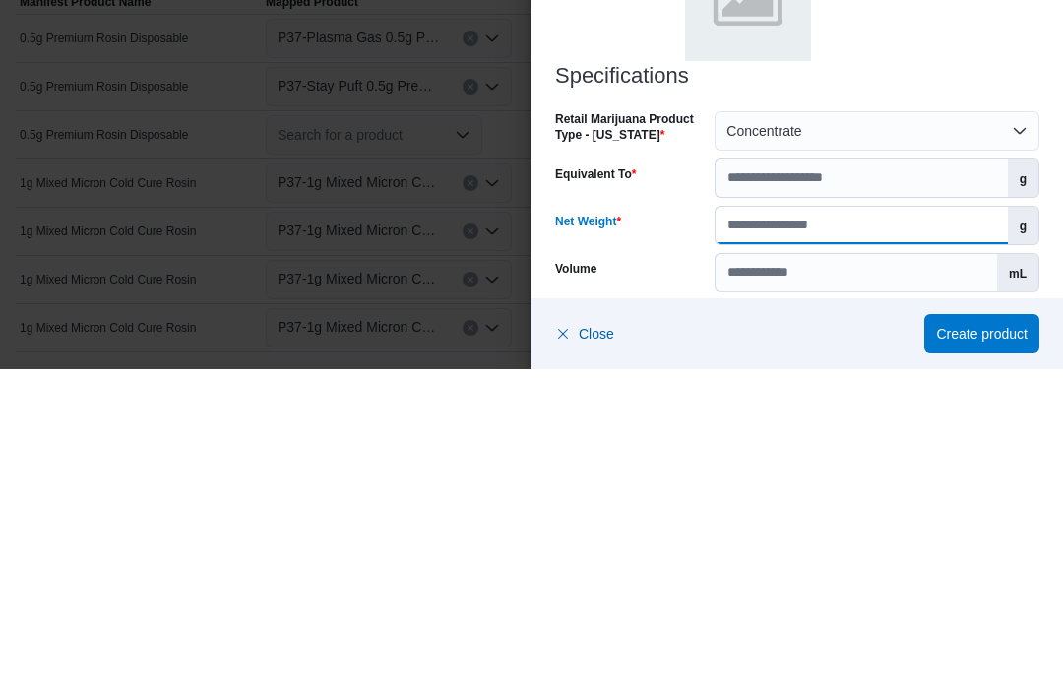
type input "**"
click at [638, 577] on div "Volume" at bounding box center [631, 596] width 152 height 39
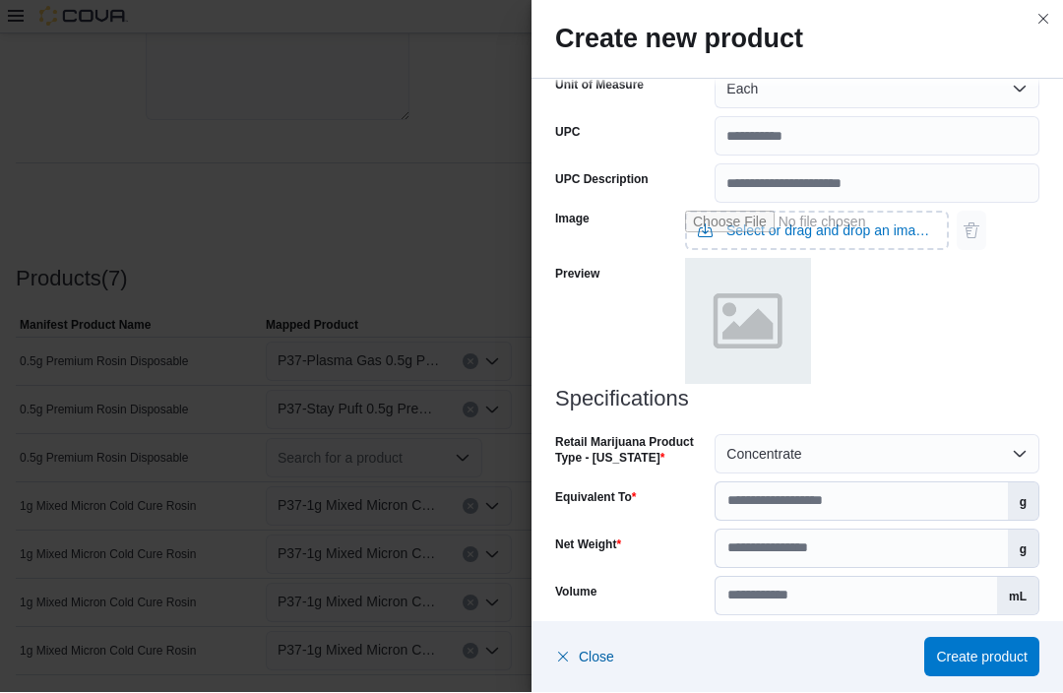
click at [856, 650] on span "Select a Product License Type" at bounding box center [819, 644] width 186 height 16
click at [824, 603] on span "Both" at bounding box center [888, 604] width 285 height 24
click at [995, 677] on span "Create product" at bounding box center [982, 657] width 92 height 39
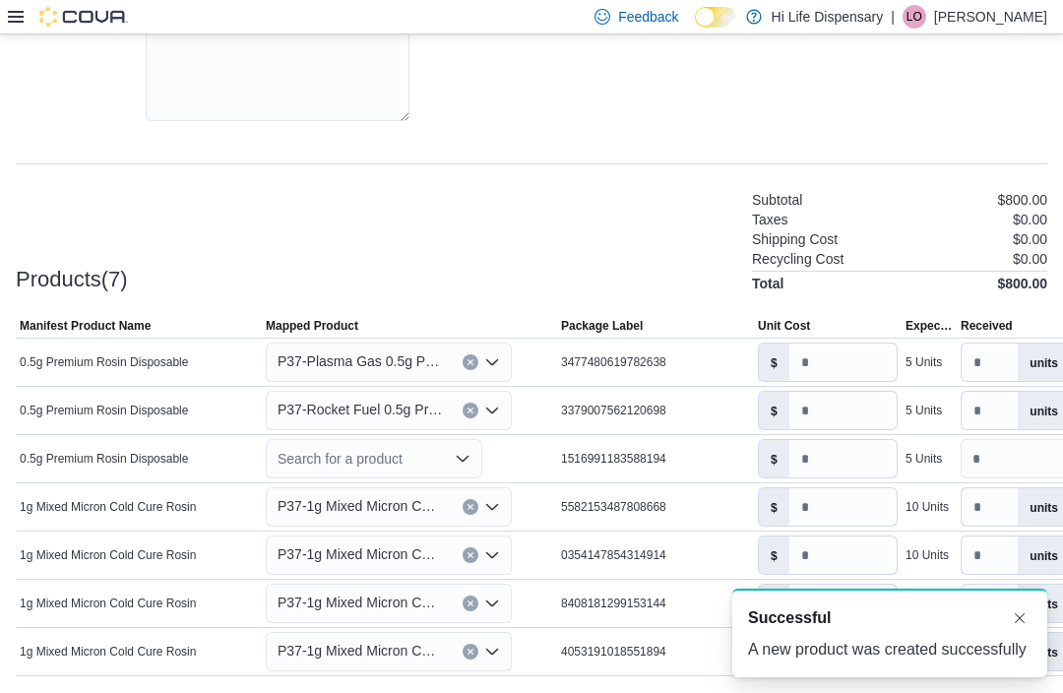
scroll to position [0, 0]
click at [474, 469] on div "Search for a product" at bounding box center [374, 458] width 216 height 39
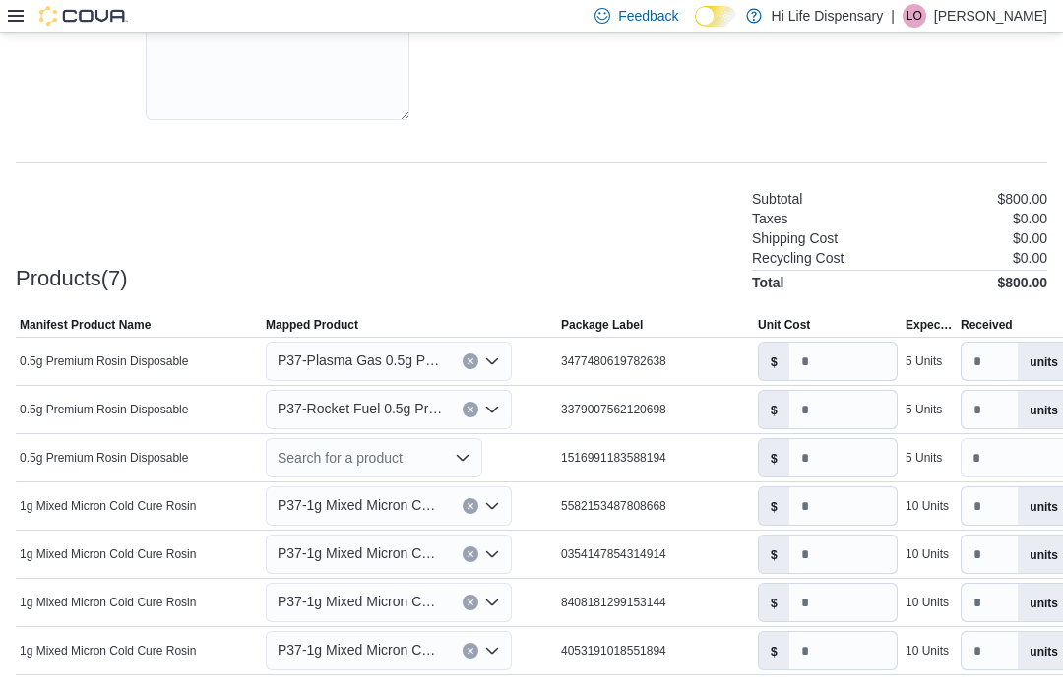
click at [466, 466] on icon "Open list of options" at bounding box center [463, 459] width 16 height 16
click at [319, 467] on div "Search for a product Combo box. Selected. Combo box input. Search for a product…" at bounding box center [374, 458] width 216 height 39
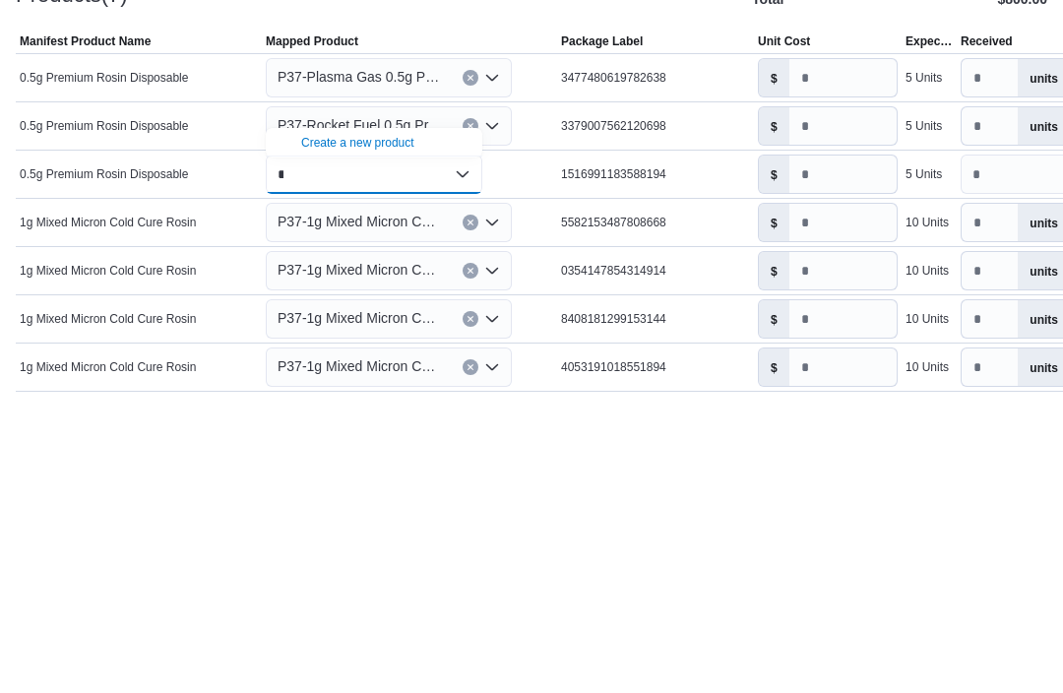
type input "*"
click at [390, 419] on div "Create a new product" at bounding box center [357, 427] width 113 height 16
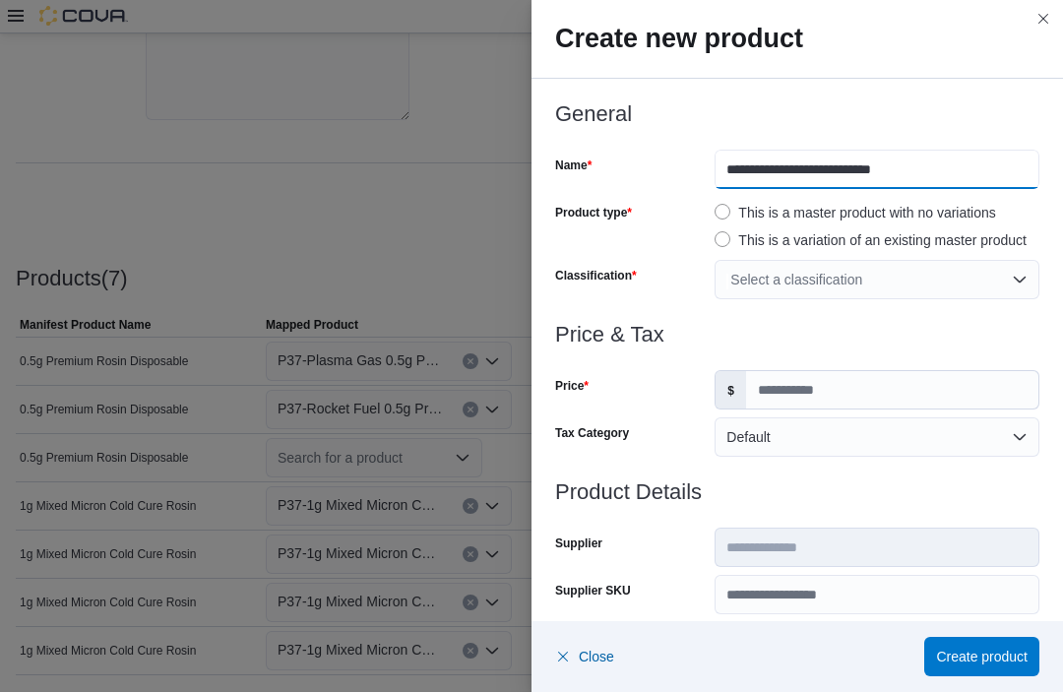
click at [728, 155] on input "**********" at bounding box center [876, 170] width 325 height 39
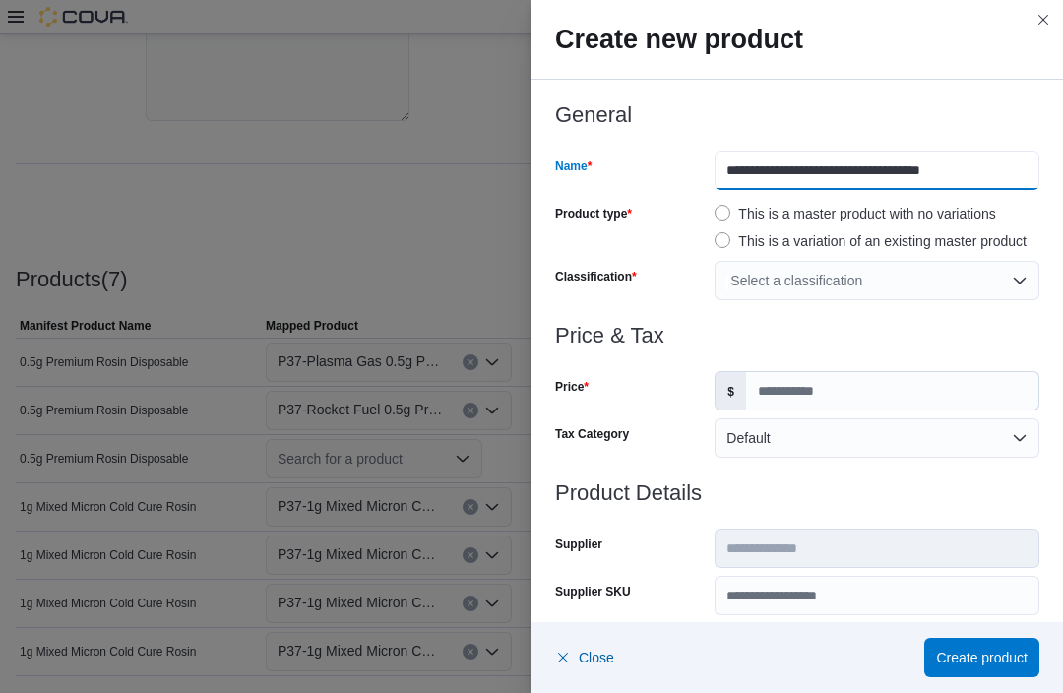
click at [721, 161] on input "**********" at bounding box center [876, 170] width 325 height 39
type input "**********"
click at [882, 279] on div "Select a classification" at bounding box center [876, 280] width 325 height 39
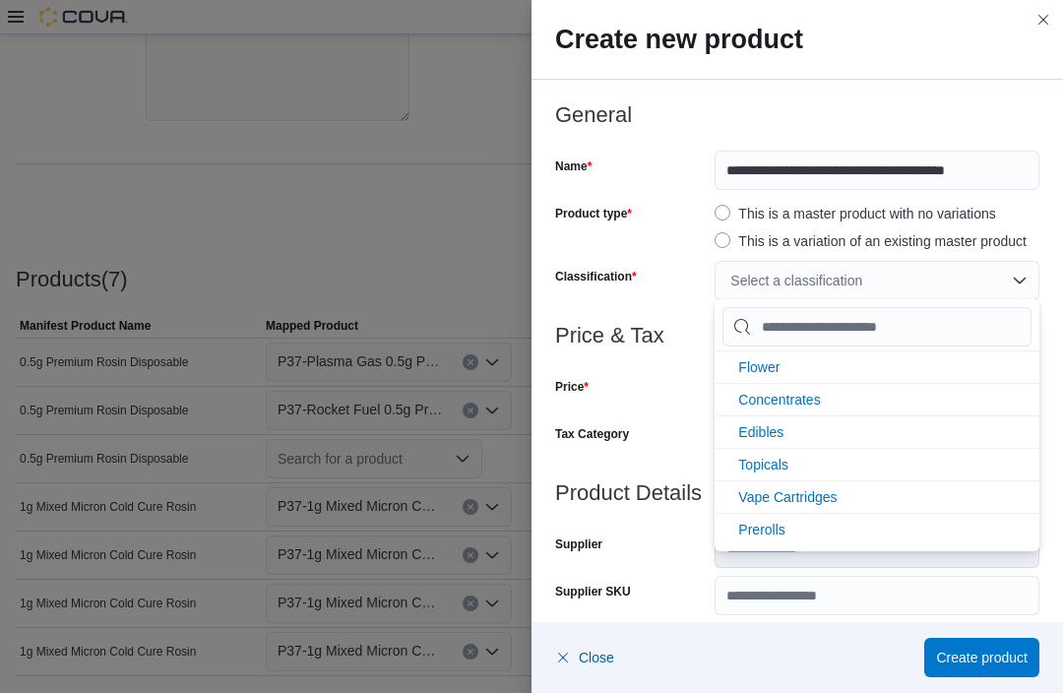
click at [822, 500] on span "Vape Cartridges" at bounding box center [787, 497] width 98 height 16
click at [669, 307] on div at bounding box center [797, 312] width 484 height 24
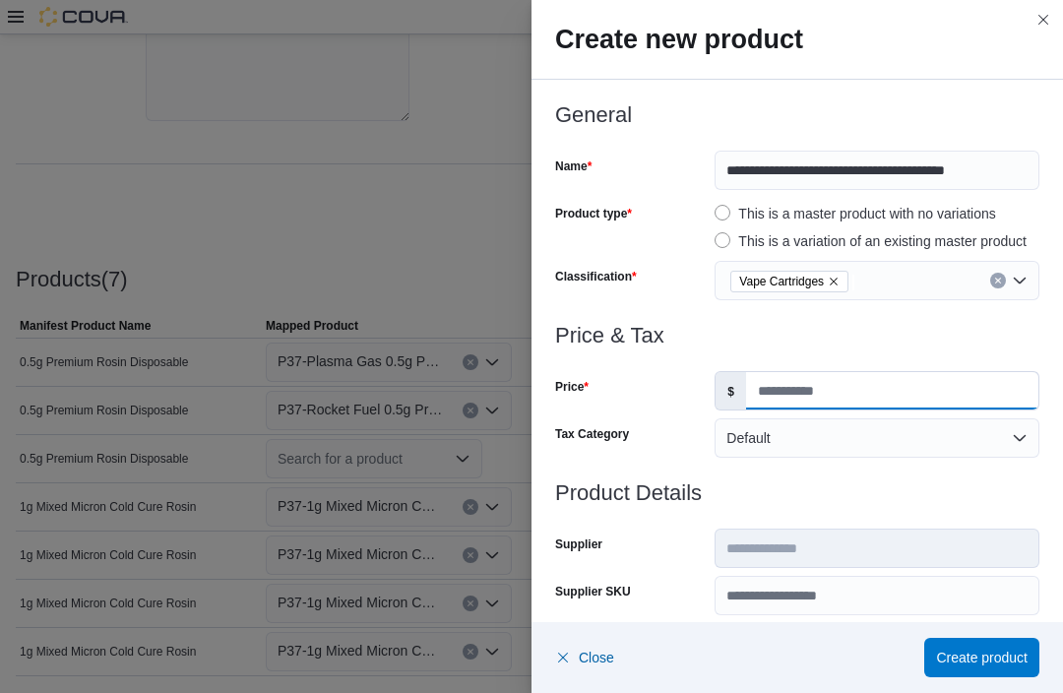
click at [830, 392] on input "Price" at bounding box center [892, 390] width 292 height 37
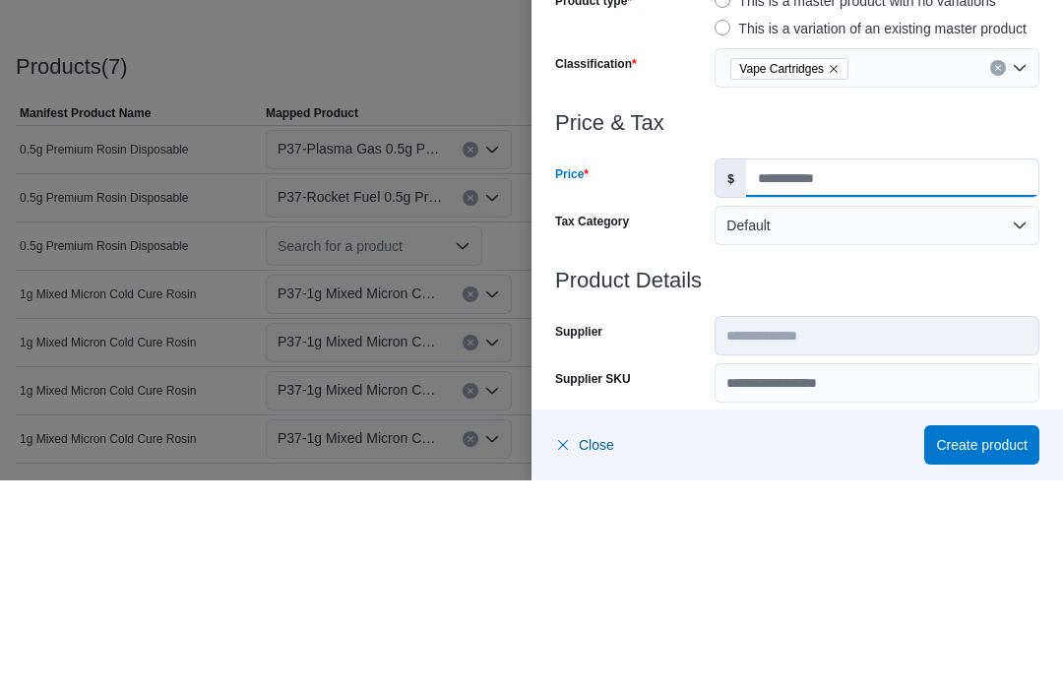
type input "**"
click at [796, 481] on h3 "Product Details" at bounding box center [797, 493] width 484 height 24
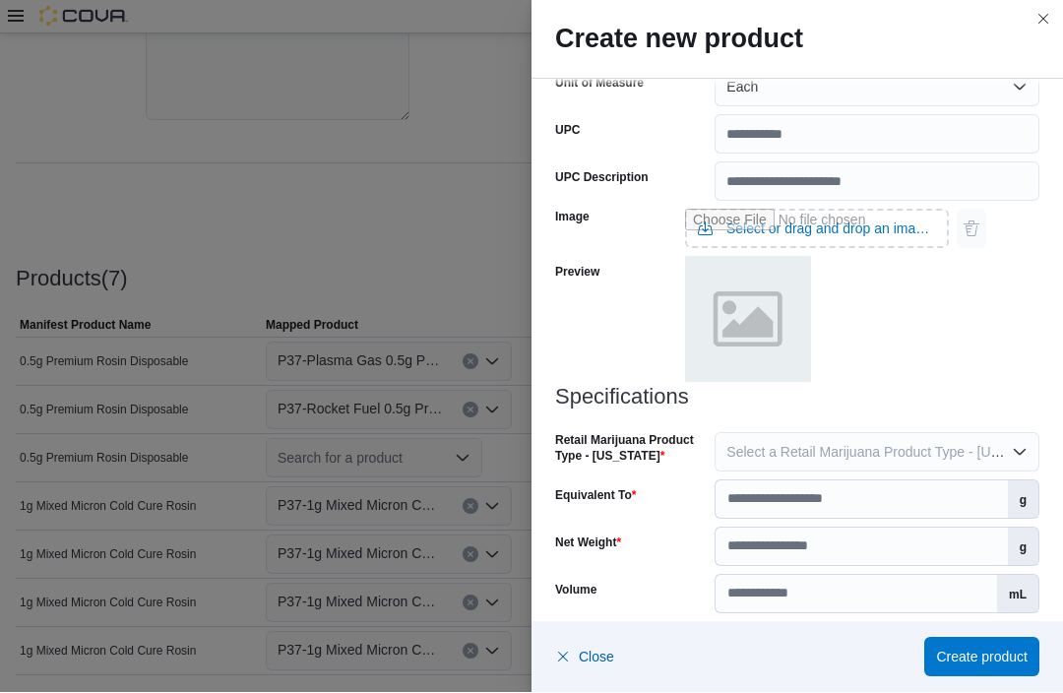
scroll to position [742, 0]
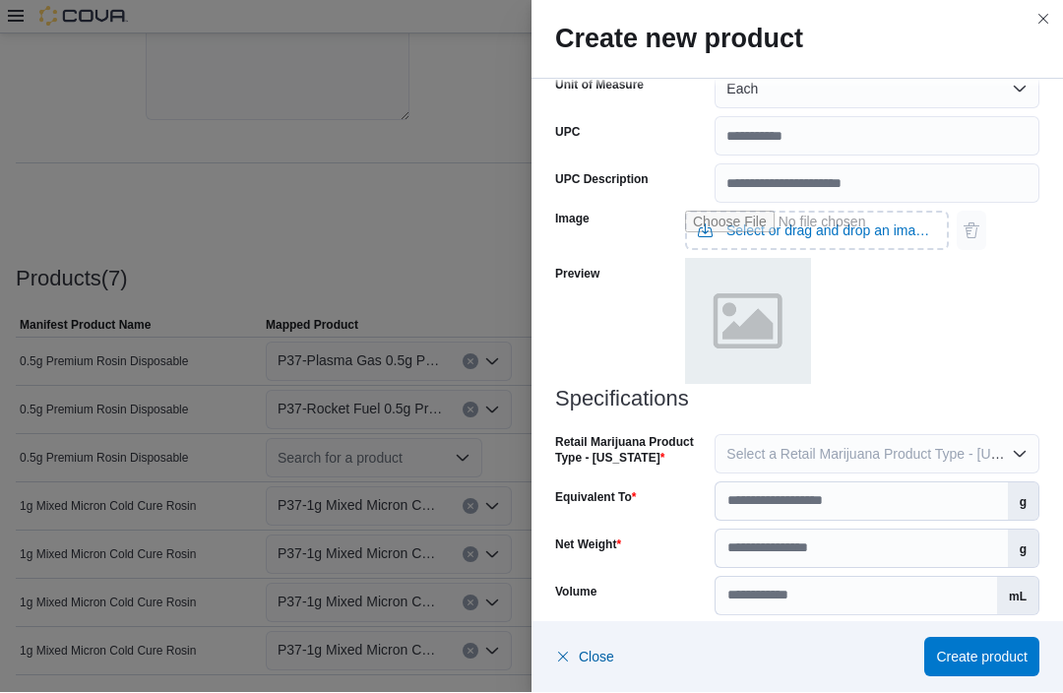
click at [898, 448] on span "Select a Retail Marijuana Product Type - [US_STATE]" at bounding box center [889, 455] width 327 height 16
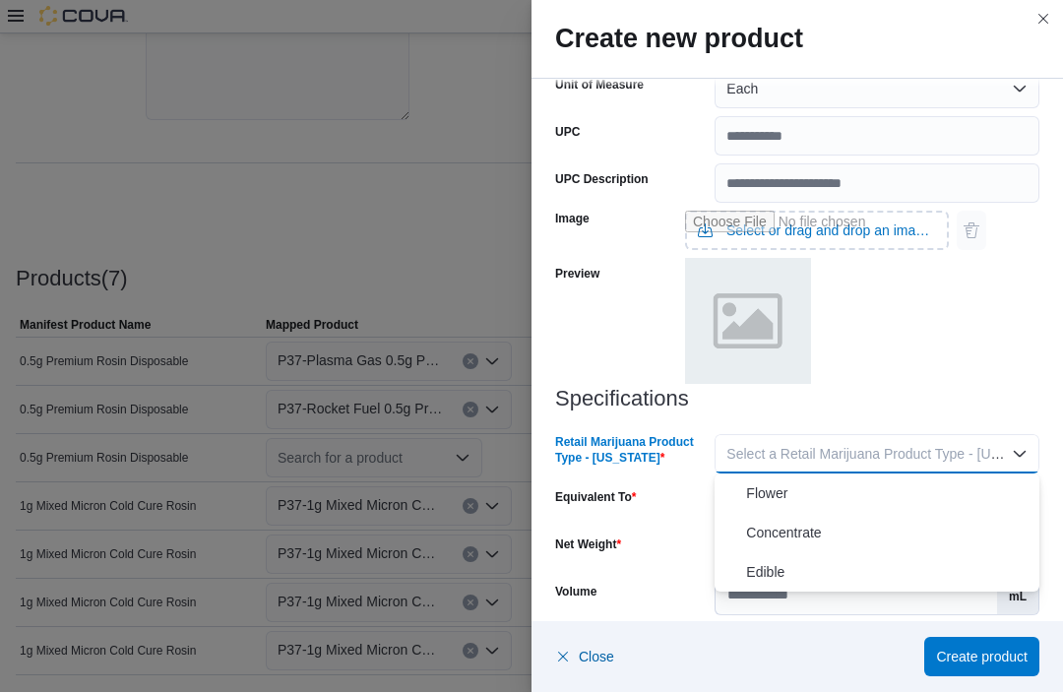
click at [832, 531] on span "Concentrate" at bounding box center [888, 534] width 285 height 24
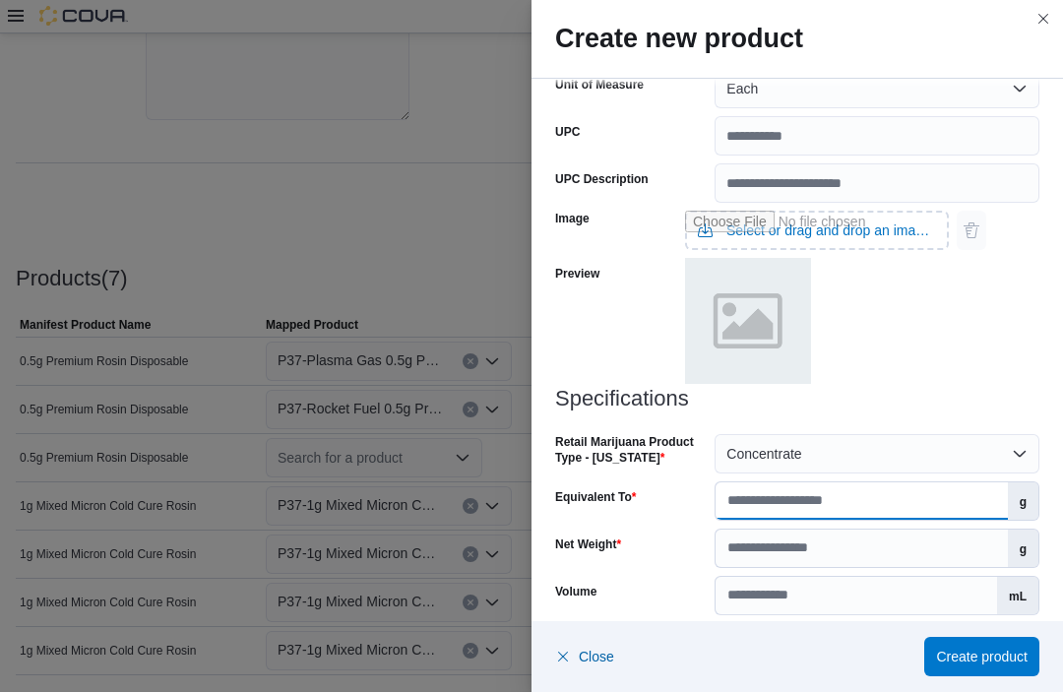
click at [834, 504] on input "Equivalent To" at bounding box center [860, 501] width 291 height 37
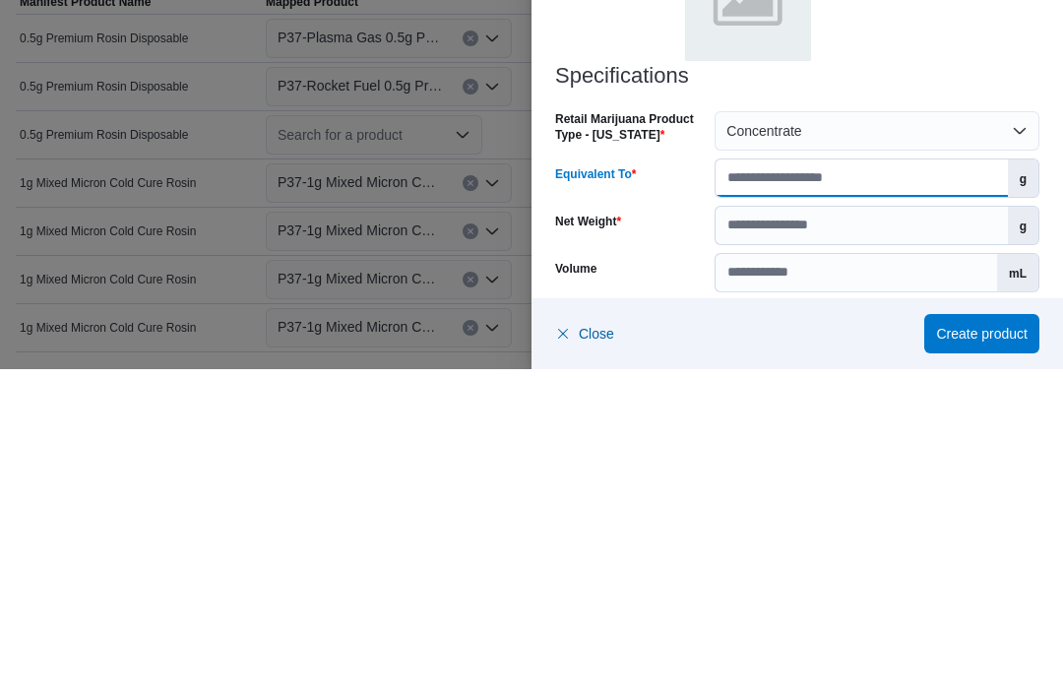
type input "***"
click at [794, 530] on input "Net Weight" at bounding box center [860, 548] width 291 height 37
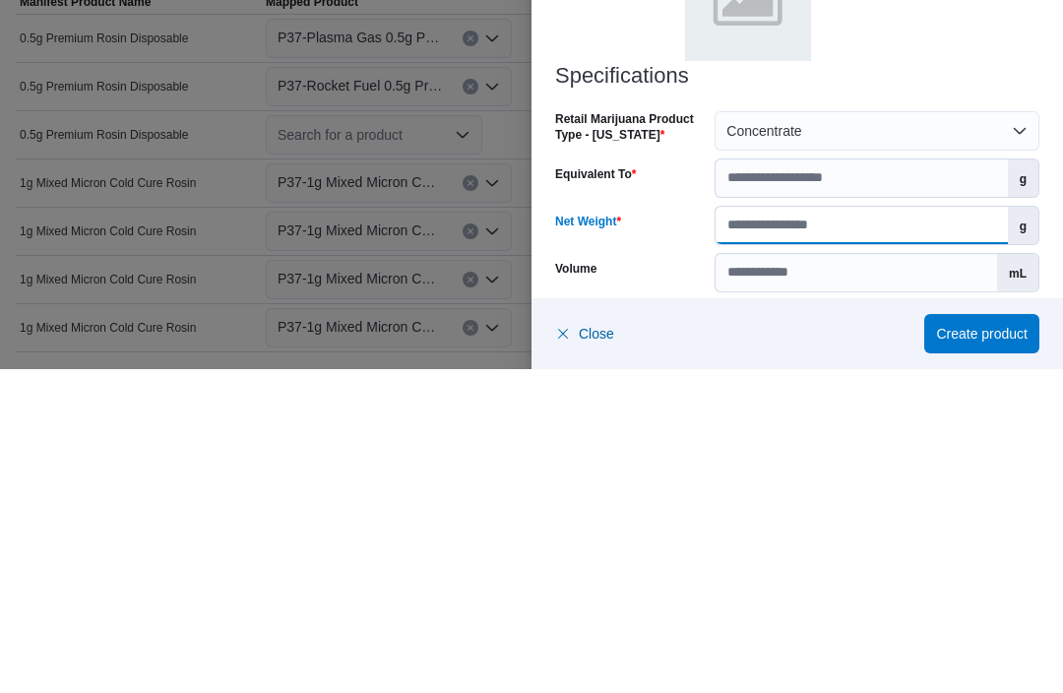
type input "**"
click at [956, 388] on h3 "Specifications" at bounding box center [797, 400] width 484 height 24
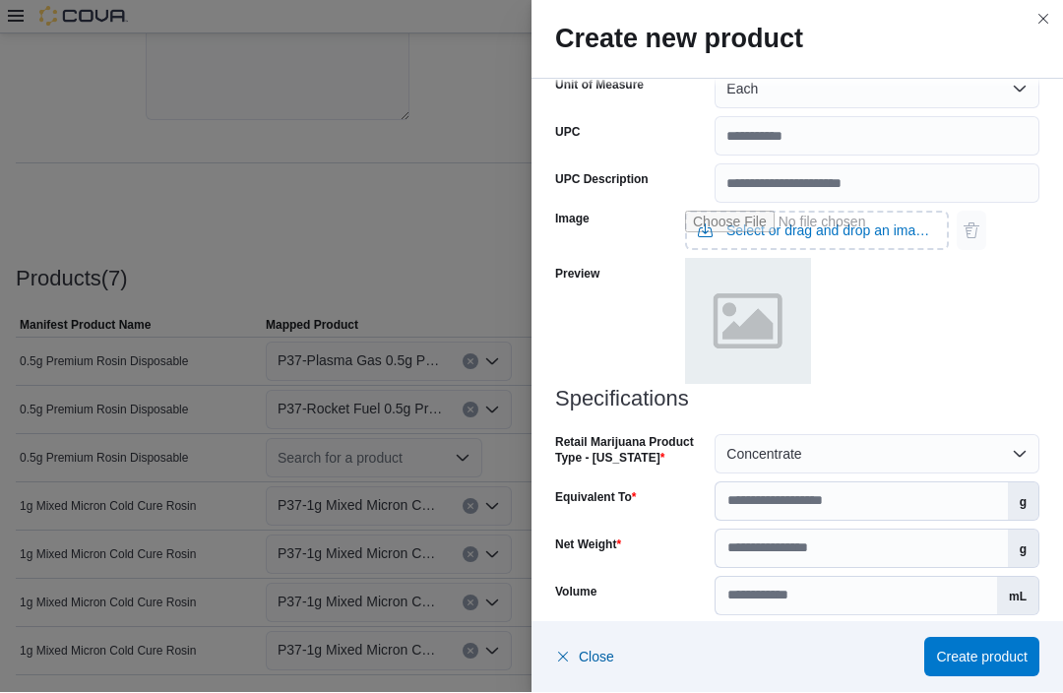
click at [860, 649] on span "Select a Product License Type" at bounding box center [819, 644] width 186 height 16
click at [847, 610] on span "Both" at bounding box center [888, 604] width 285 height 24
click at [998, 667] on span "Create product" at bounding box center [982, 657] width 92 height 20
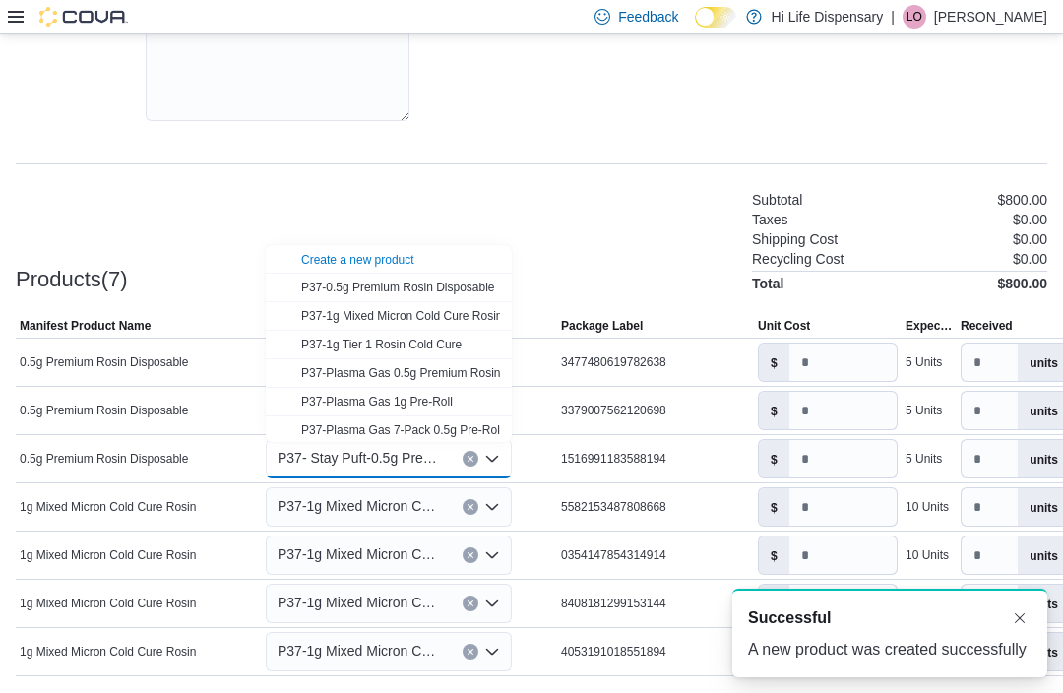
scroll to position [0, 0]
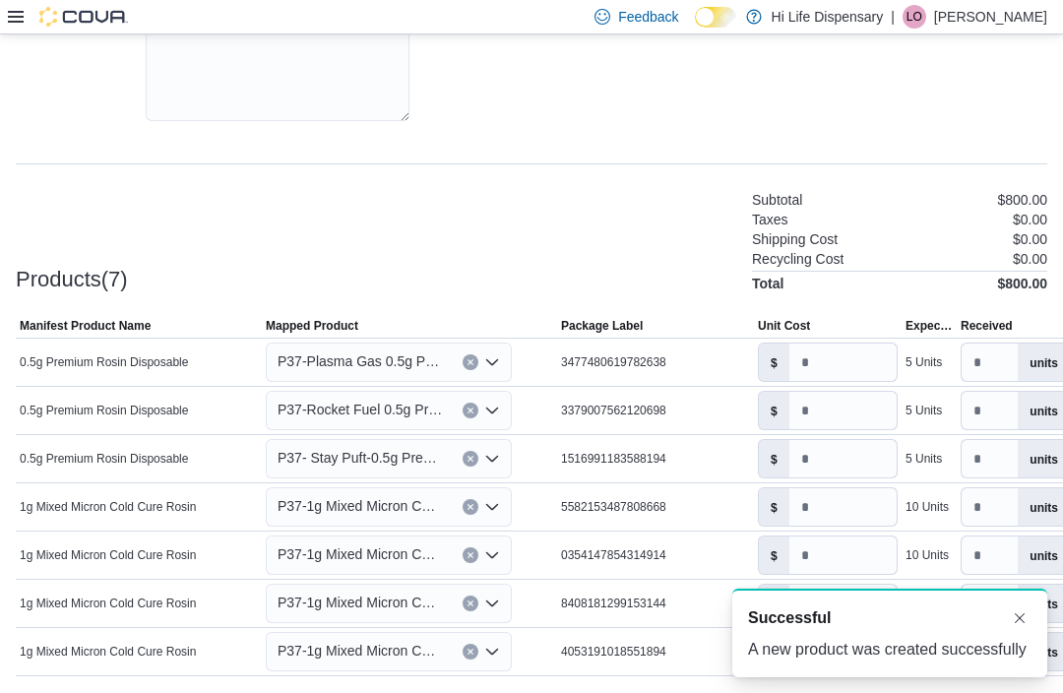
click at [676, 251] on div "Products(7) Subtotal $800.00 Taxes $0.00 Shipping Cost $0.00 Recycling Cost $0.…" at bounding box center [531, 239] width 1031 height 103
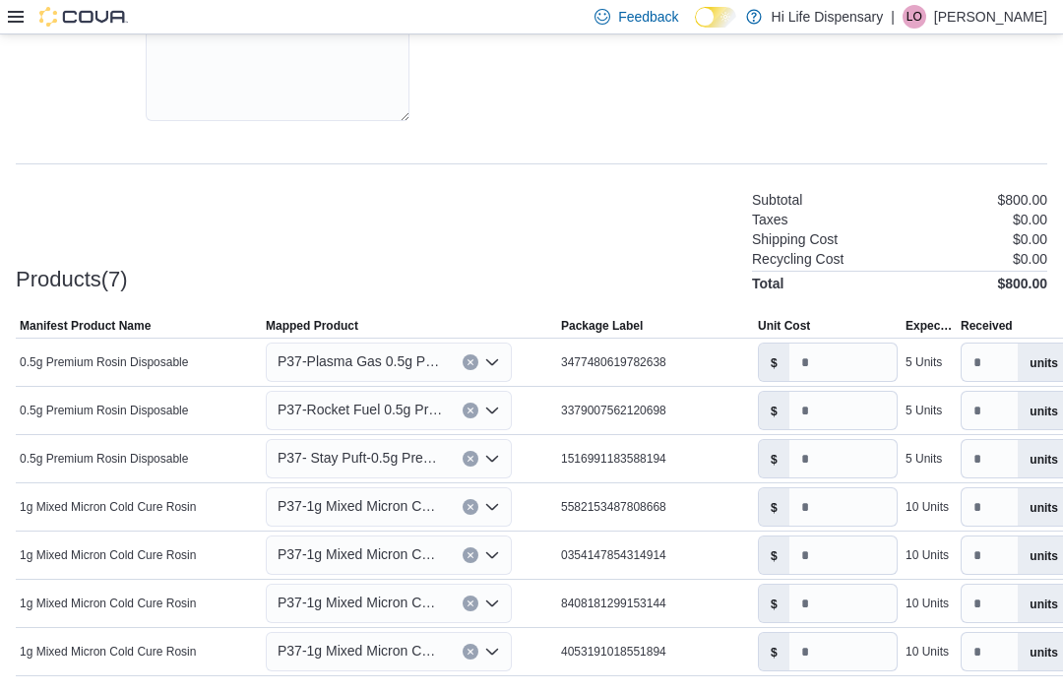
click at [490, 509] on icon "Open list of options" at bounding box center [492, 507] width 16 height 16
click at [486, 515] on icon "Open list of options" at bounding box center [492, 507] width 16 height 16
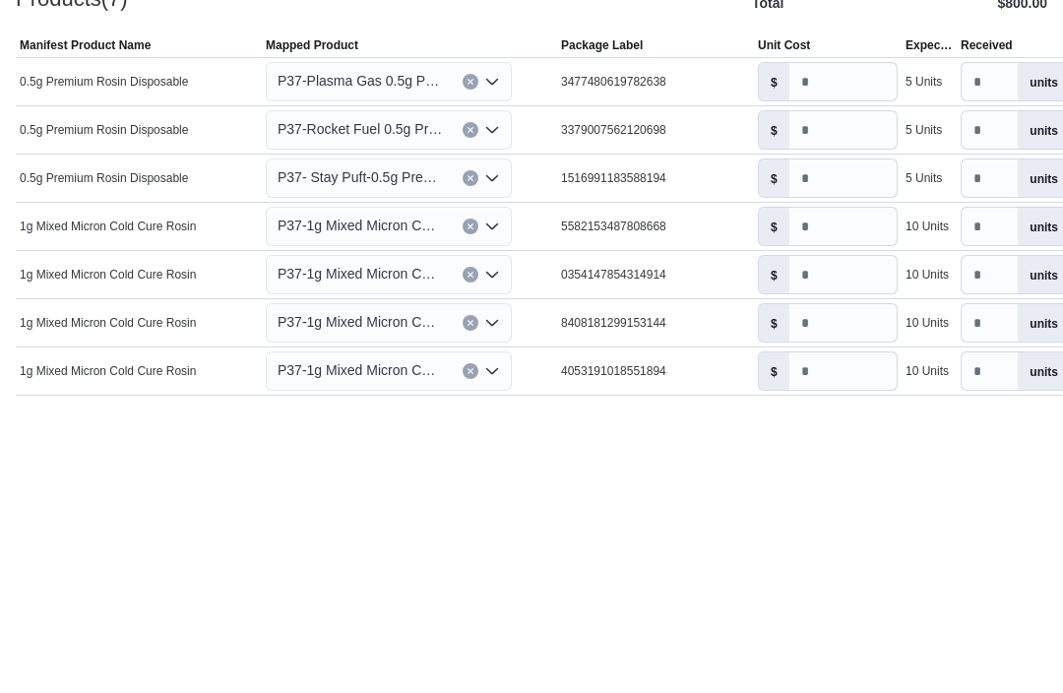
scroll to position [472, 0]
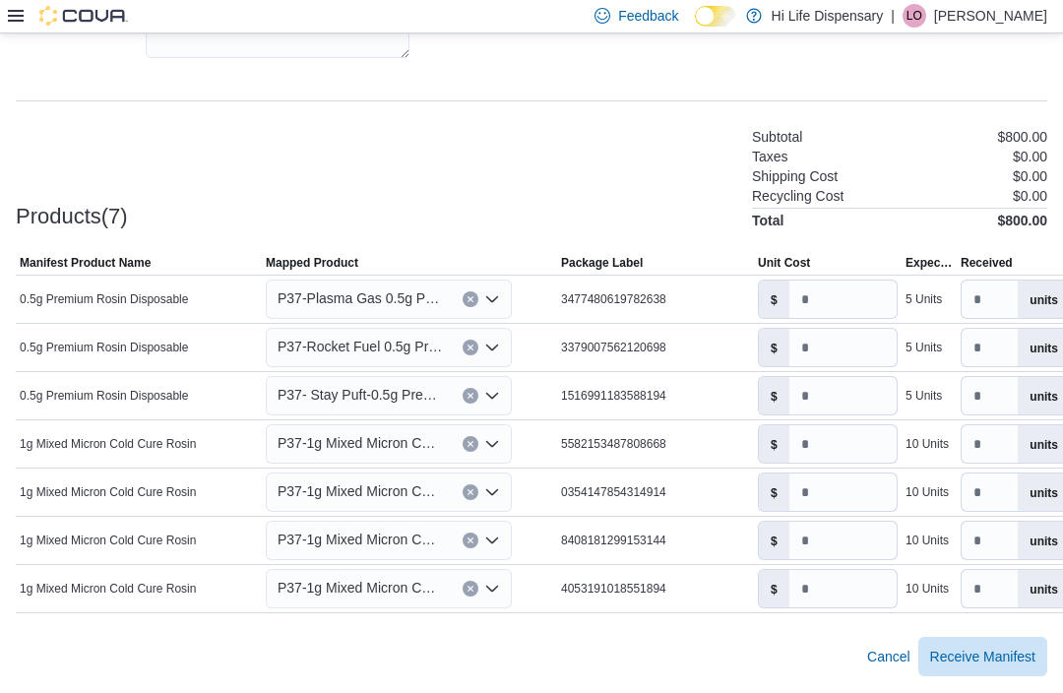
click at [497, 439] on icon "Open list of options" at bounding box center [492, 445] width 16 height 16
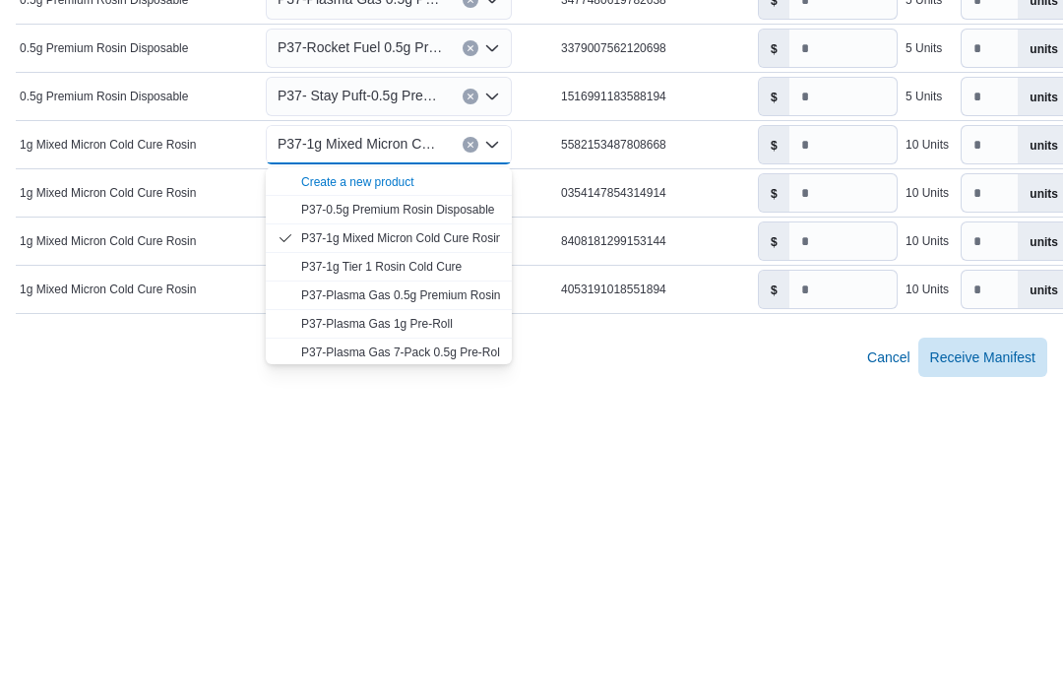
click at [399, 474] on div "Create a new product" at bounding box center [357, 482] width 113 height 16
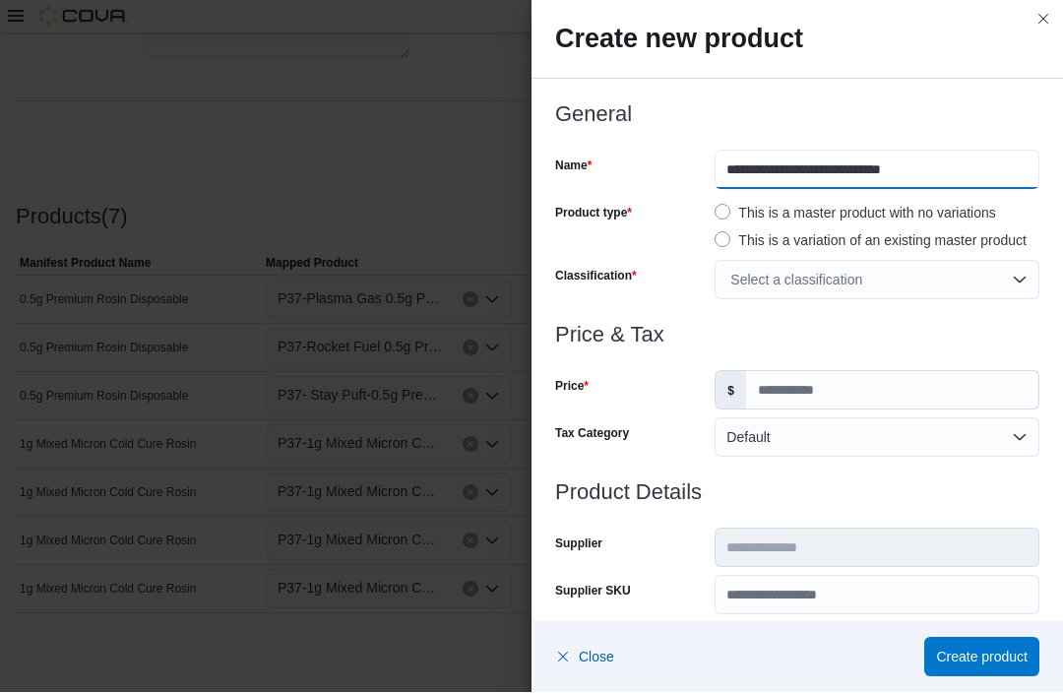
click at [728, 167] on input "**********" at bounding box center [876, 170] width 325 height 39
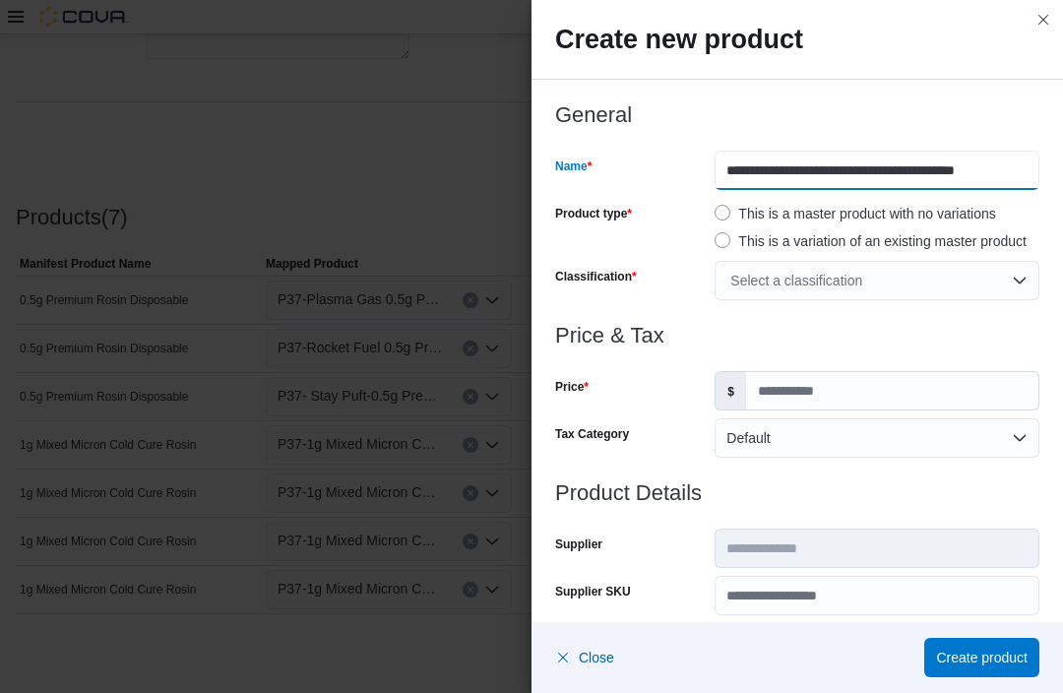
type input "**********"
click at [938, 109] on h3 "General" at bounding box center [797, 115] width 484 height 24
click at [1021, 276] on div "Select a classification" at bounding box center [876, 280] width 325 height 39
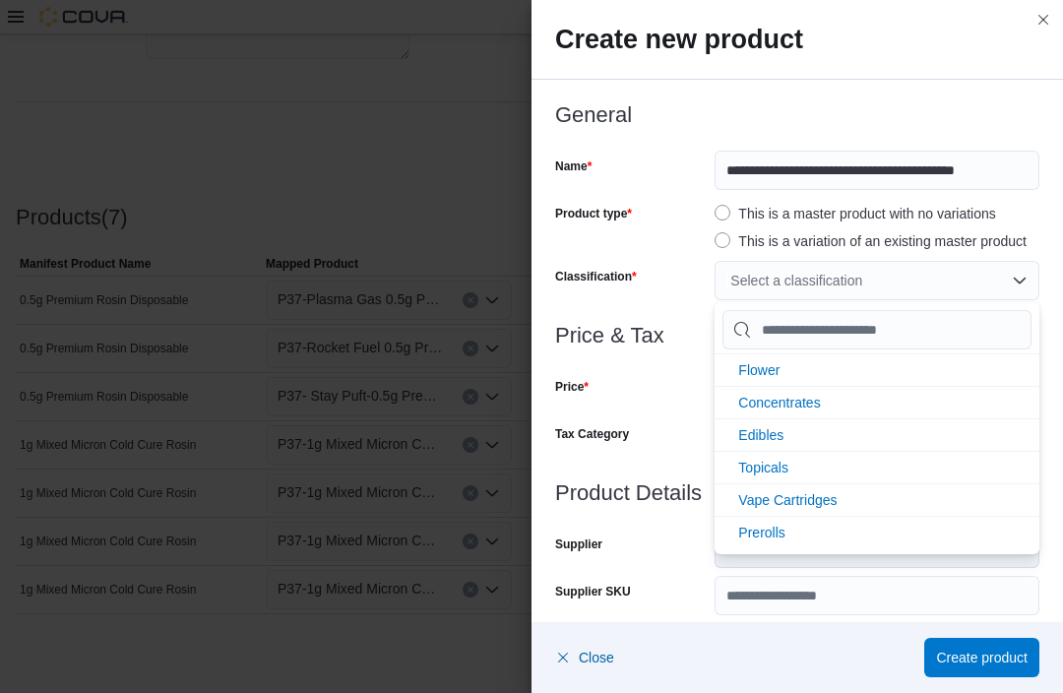
click at [849, 402] on li "Concentrates" at bounding box center [876, 402] width 325 height 32
click at [680, 133] on div at bounding box center [797, 139] width 484 height 24
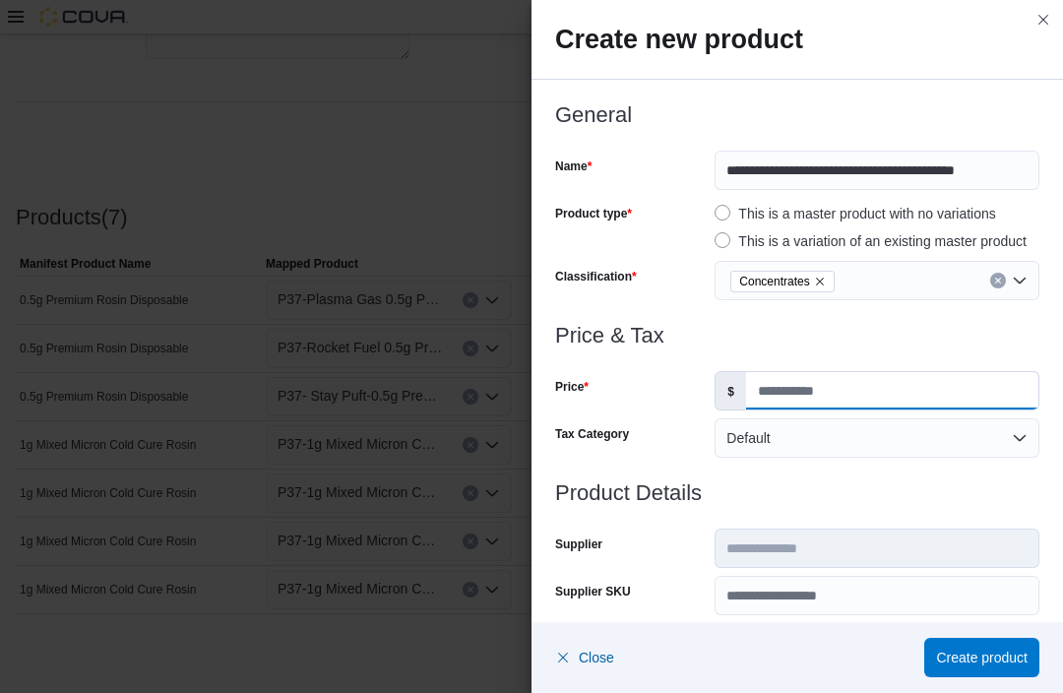
click at [834, 383] on input "Price" at bounding box center [892, 390] width 292 height 37
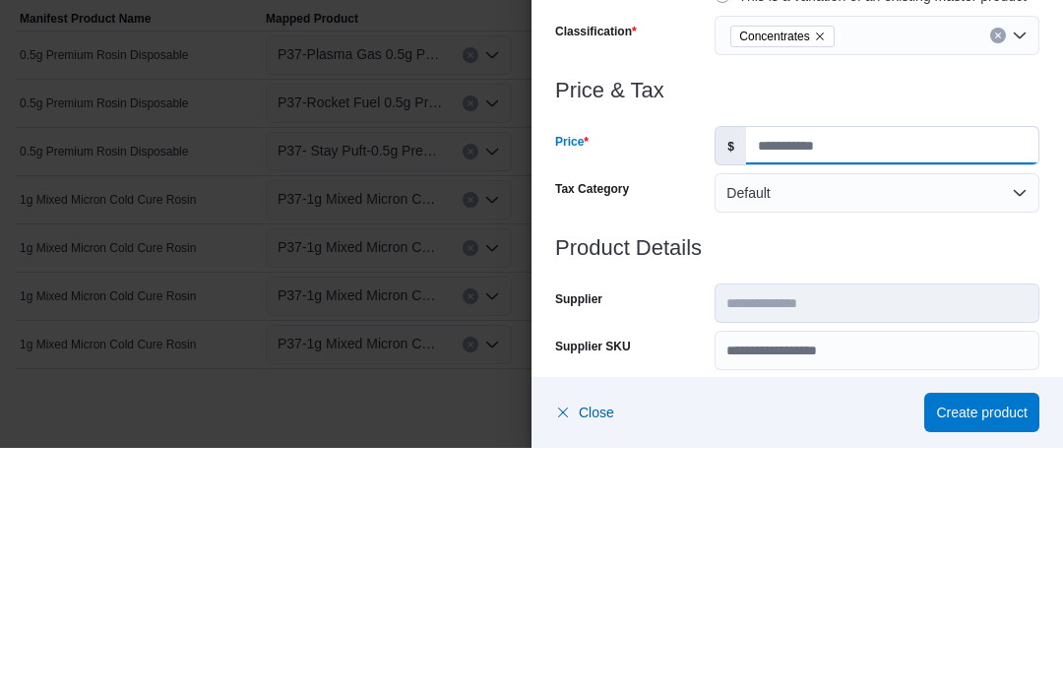
type input "**"
click at [890, 481] on h3 "Product Details" at bounding box center [797, 493] width 484 height 24
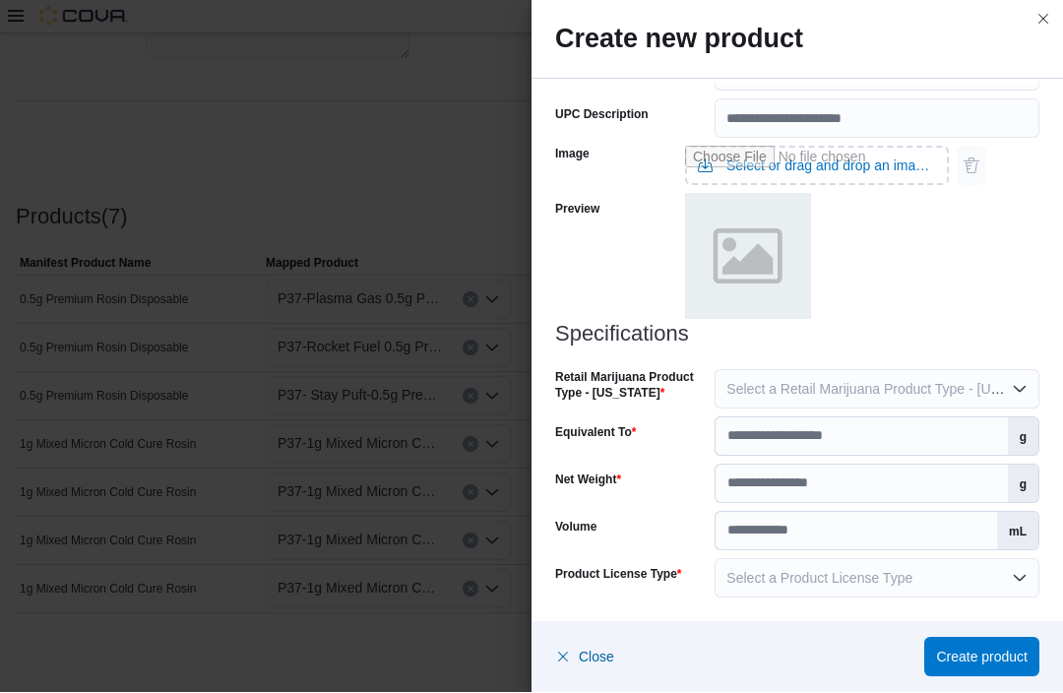
scroll to position [807, 0]
click at [825, 384] on span "Select a Retail Marijuana Product Type - [US_STATE]" at bounding box center [889, 390] width 327 height 16
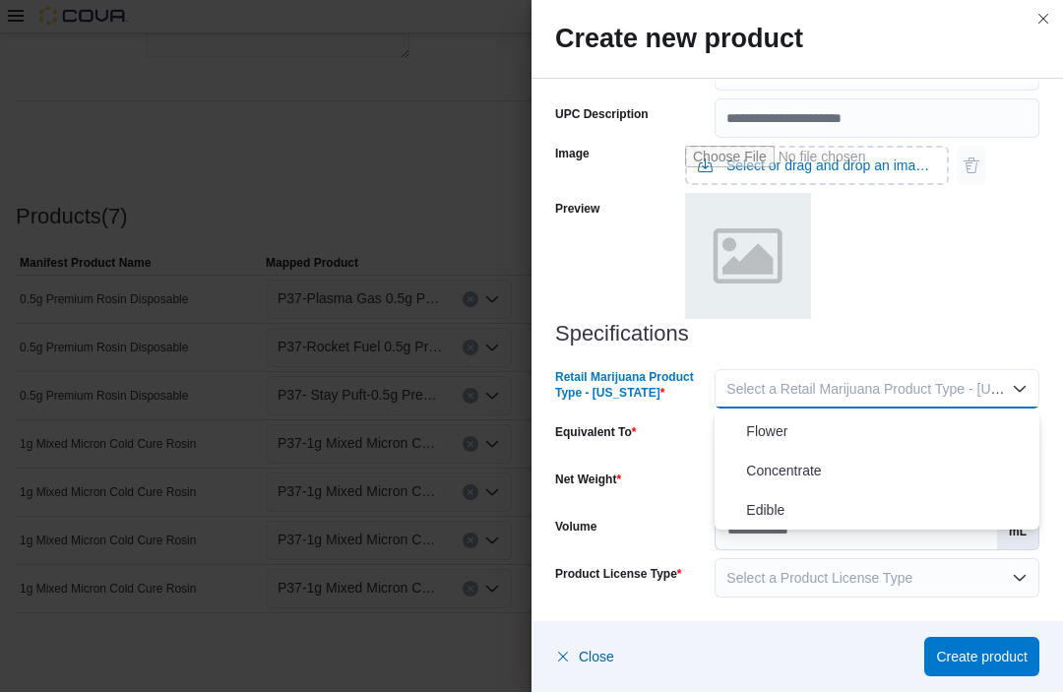
click at [828, 463] on span "Concentrate" at bounding box center [888, 472] width 285 height 24
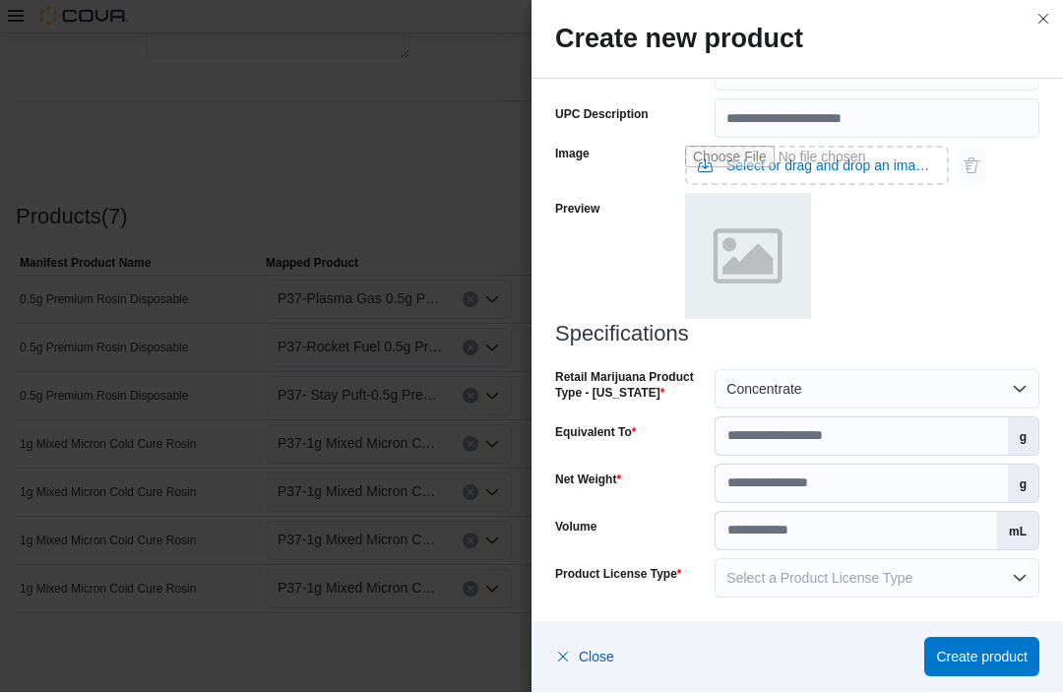
click at [949, 295] on div "Image Select or drag and drop an image file Preview" at bounding box center [797, 231] width 484 height 184
click at [784, 443] on input "Equivalent To" at bounding box center [860, 436] width 291 height 37
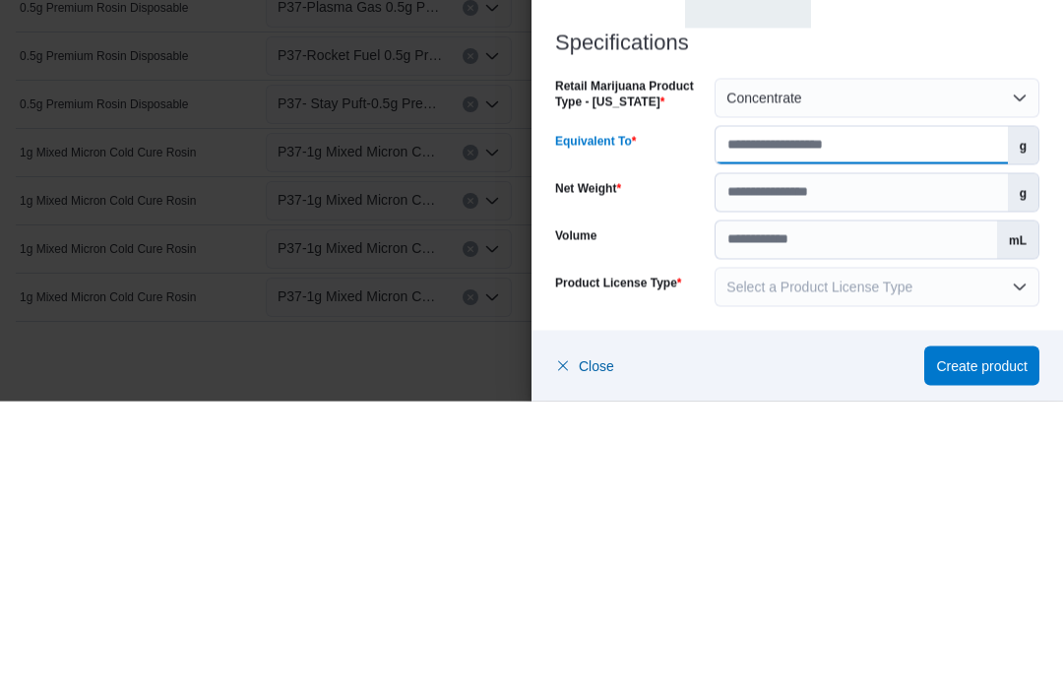
type input "*"
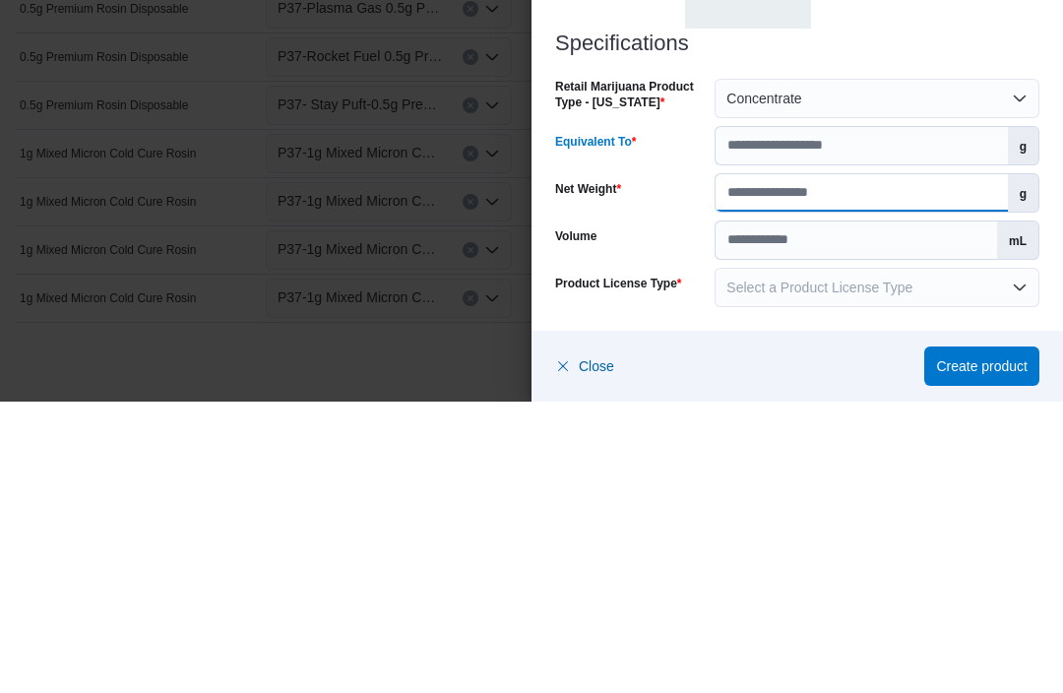
click at [776, 465] on input "Net Weight" at bounding box center [860, 483] width 291 height 37
type input "*"
click at [960, 323] on h3 "Specifications" at bounding box center [797, 335] width 484 height 24
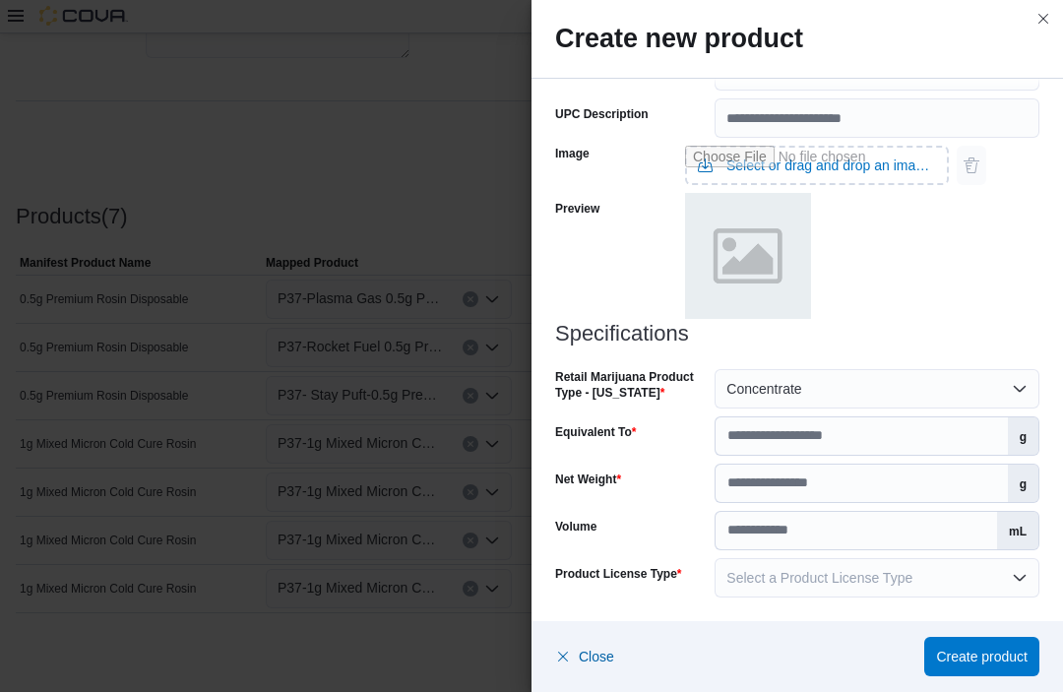
click at [790, 585] on span "Select a Product License Type" at bounding box center [819, 579] width 186 height 16
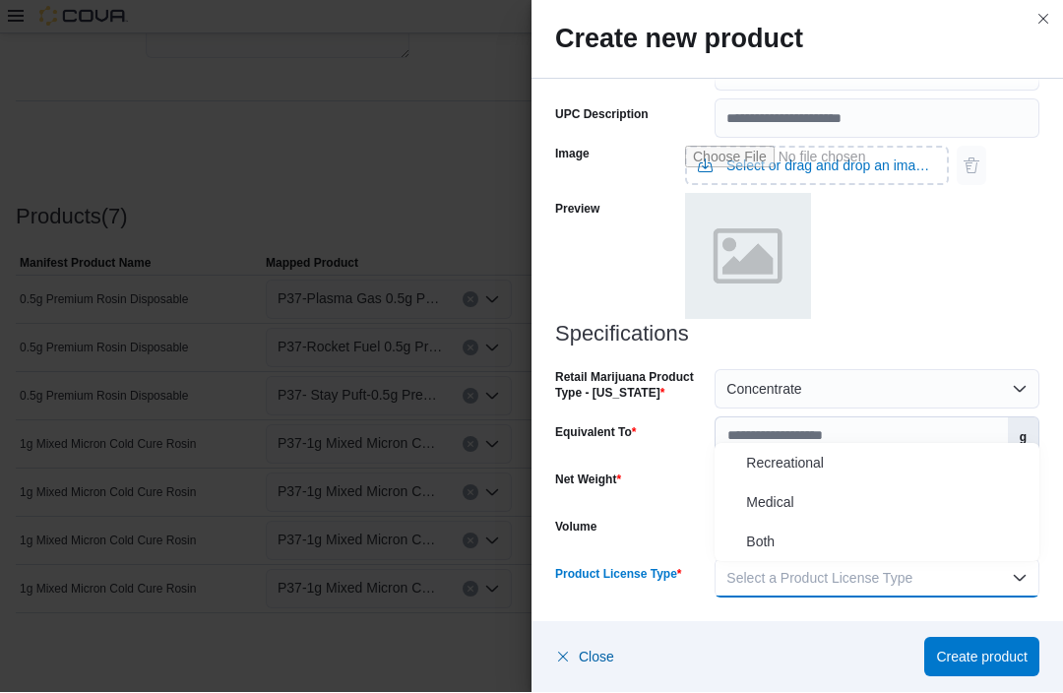
click at [809, 544] on span "Both" at bounding box center [888, 542] width 285 height 24
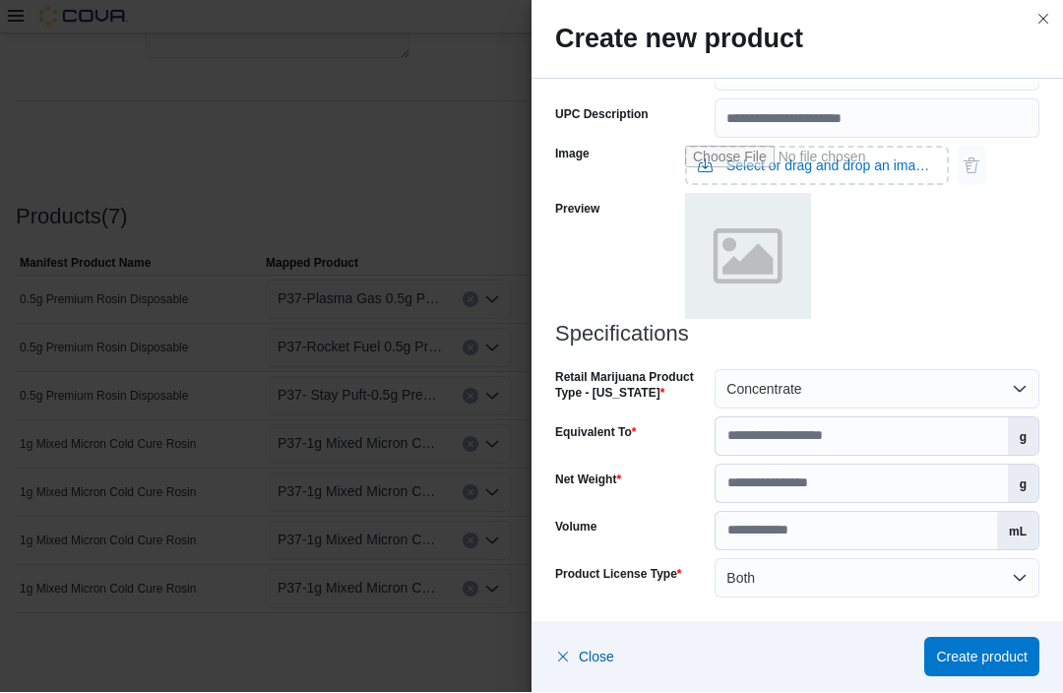
click at [981, 646] on span "Create product" at bounding box center [982, 657] width 92 height 39
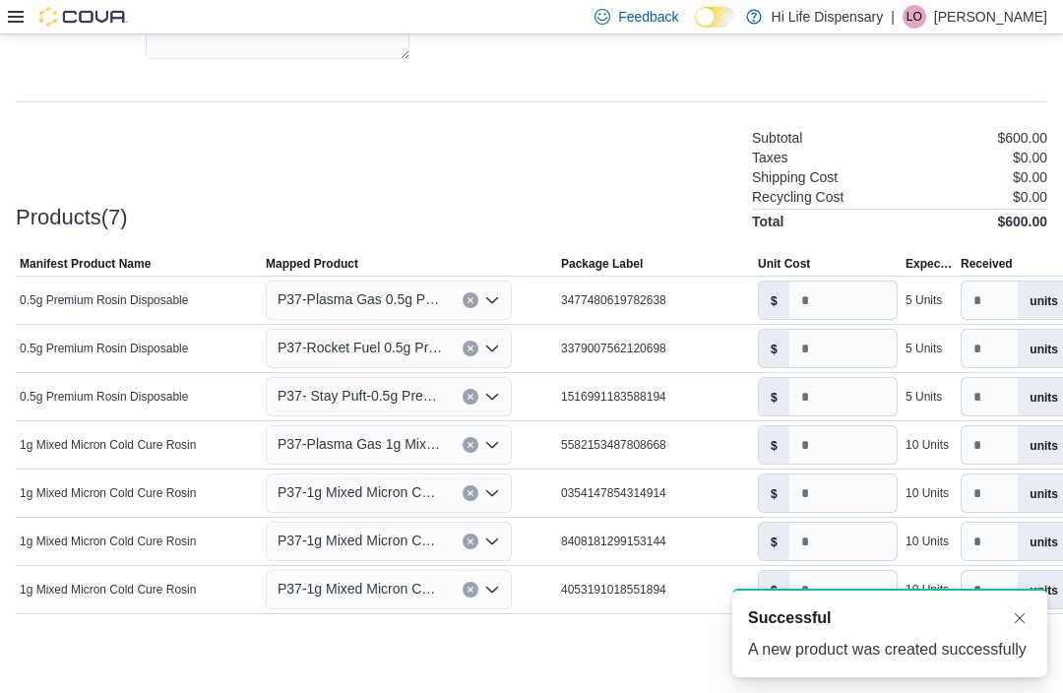
scroll to position [0, 0]
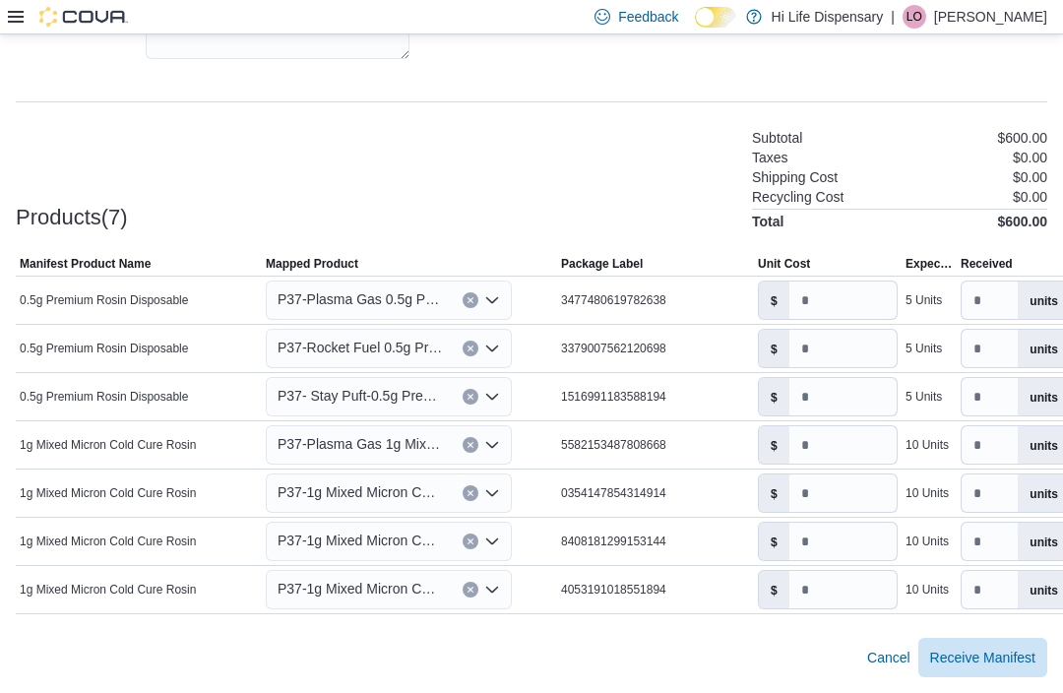
click at [496, 493] on icon "Open list of options" at bounding box center [492, 493] width 12 height 6
click at [493, 492] on icon "Open list of options" at bounding box center [492, 493] width 16 height 16
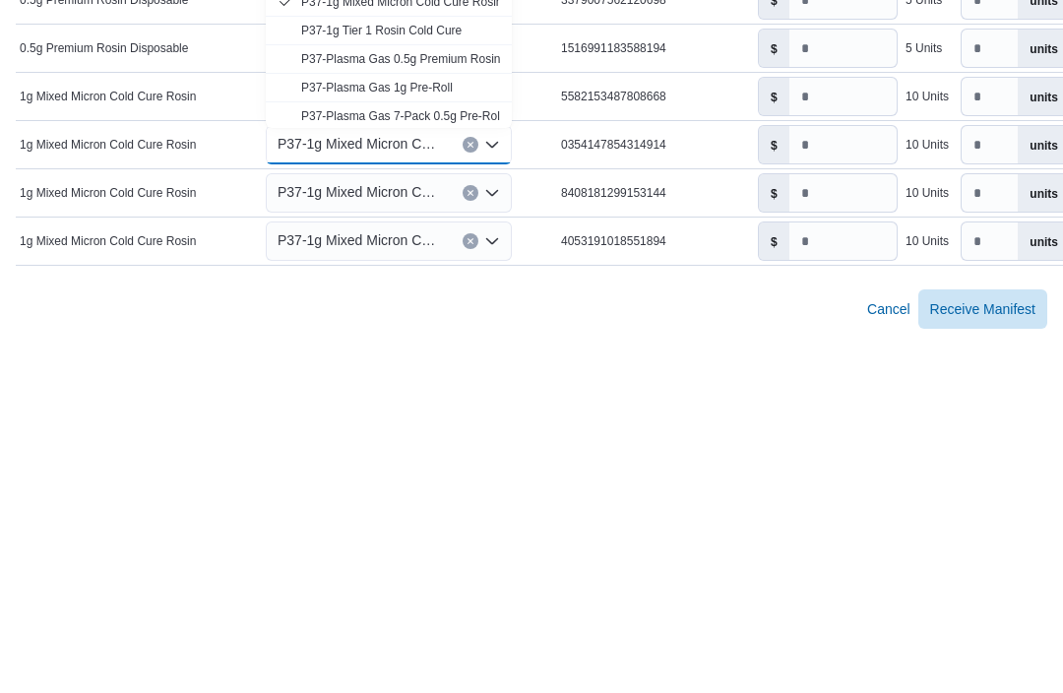
click at [478, 473] on div "P37-1g Mixed Micron Cold Cure Rosin Combo box. Selected. P37-1g Mixed Micron Co…" at bounding box center [389, 492] width 246 height 39
click at [473, 489] on icon "Clear input" at bounding box center [470, 493] width 8 height 8
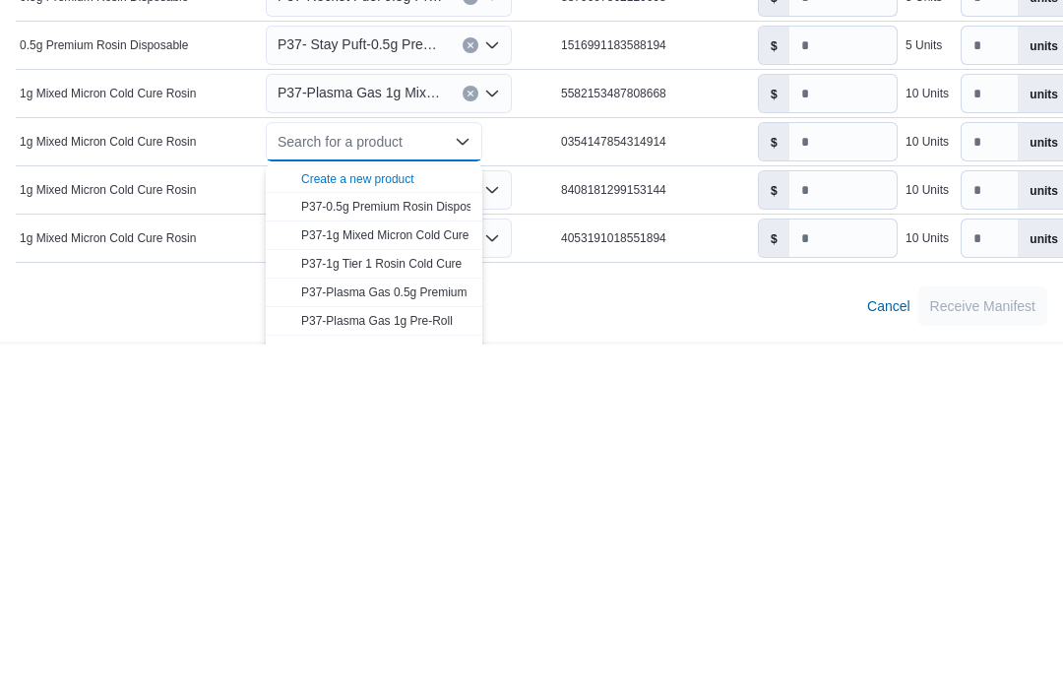
type input "*"
click at [421, 517] on span "Create a new product" at bounding box center [385, 527] width 169 height 20
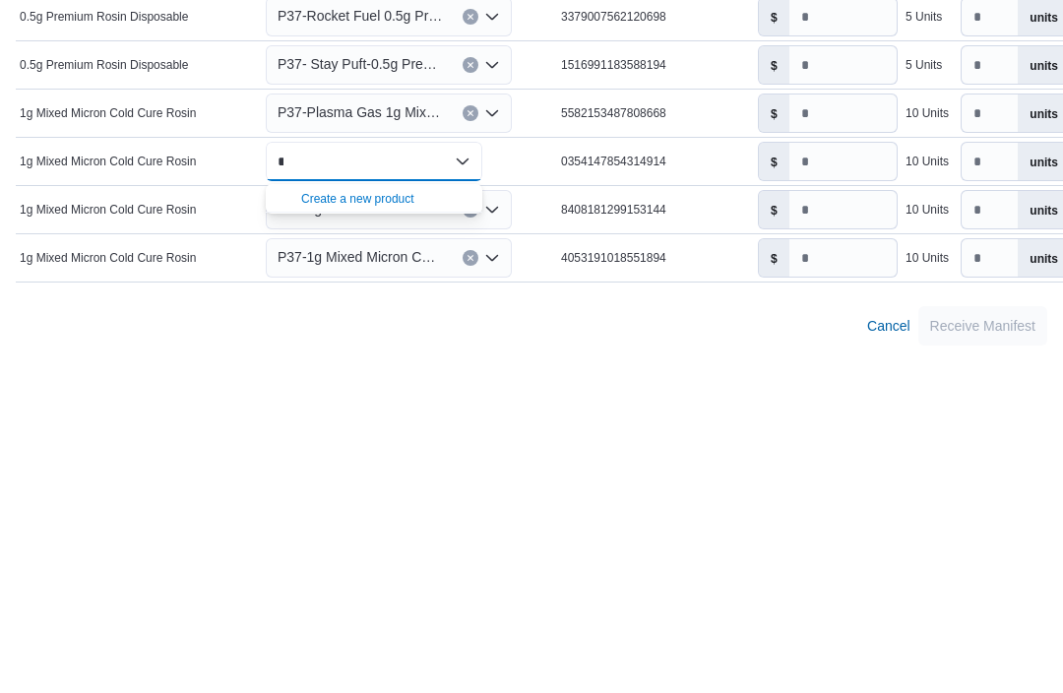
type input "*"
click at [419, 516] on button "Create a new product" at bounding box center [374, 530] width 216 height 29
type input "*"
click at [384, 523] on div "Create a new product" at bounding box center [357, 531] width 113 height 16
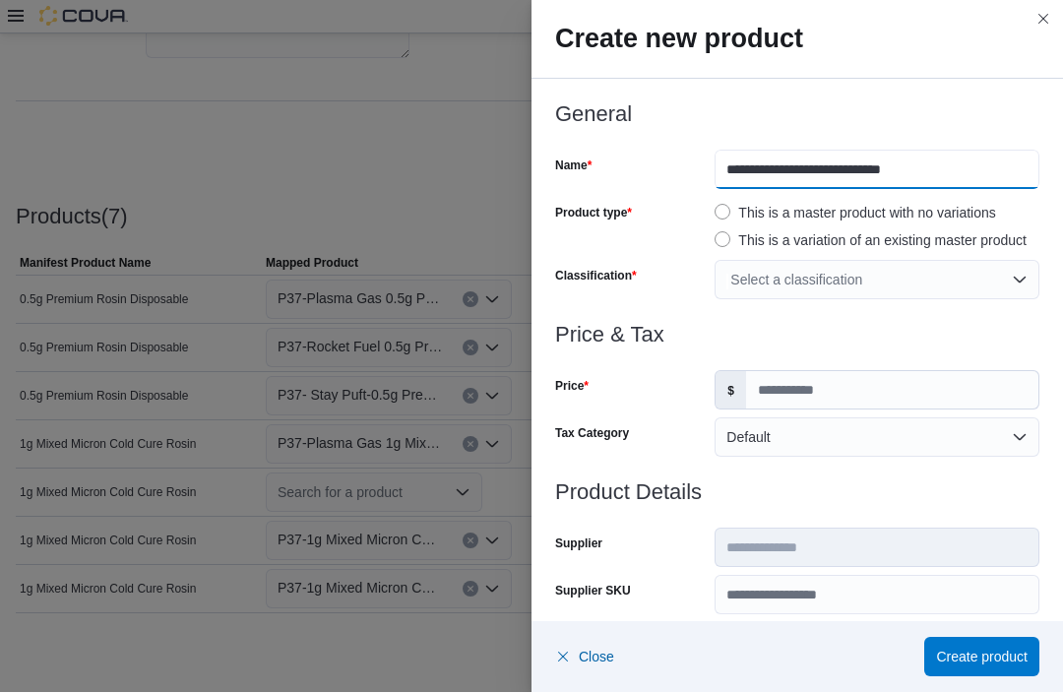
click at [723, 168] on input "**********" at bounding box center [876, 170] width 325 height 39
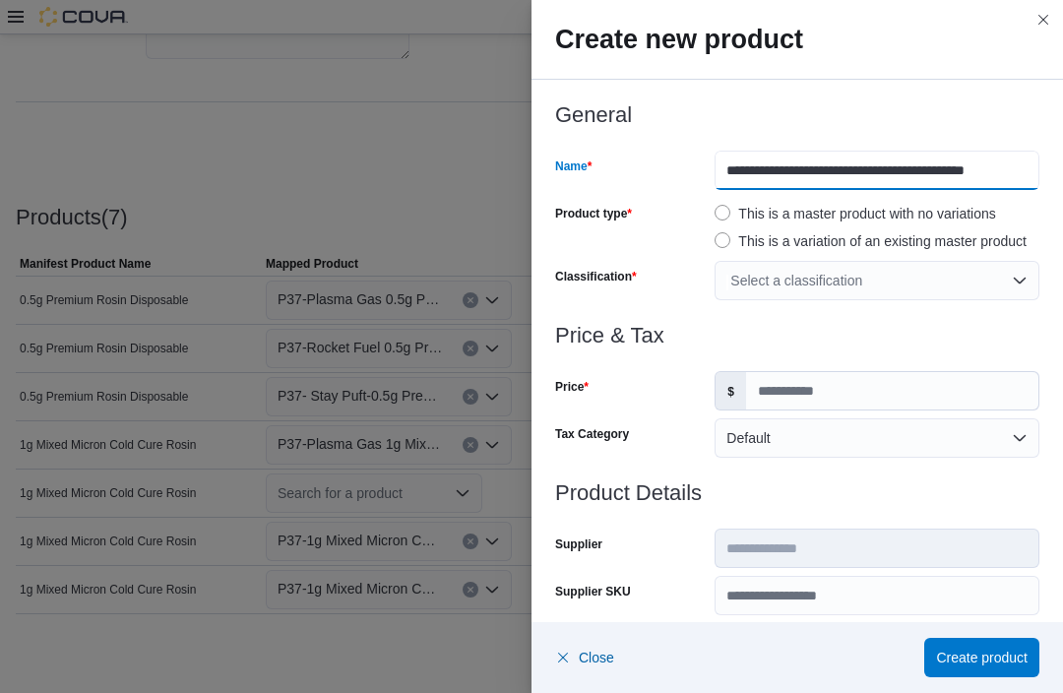
type input "**********"
click at [955, 95] on div "**********" at bounding box center [796, 617] width 531 height 1074
click at [1021, 278] on div "Select a classification" at bounding box center [876, 280] width 325 height 39
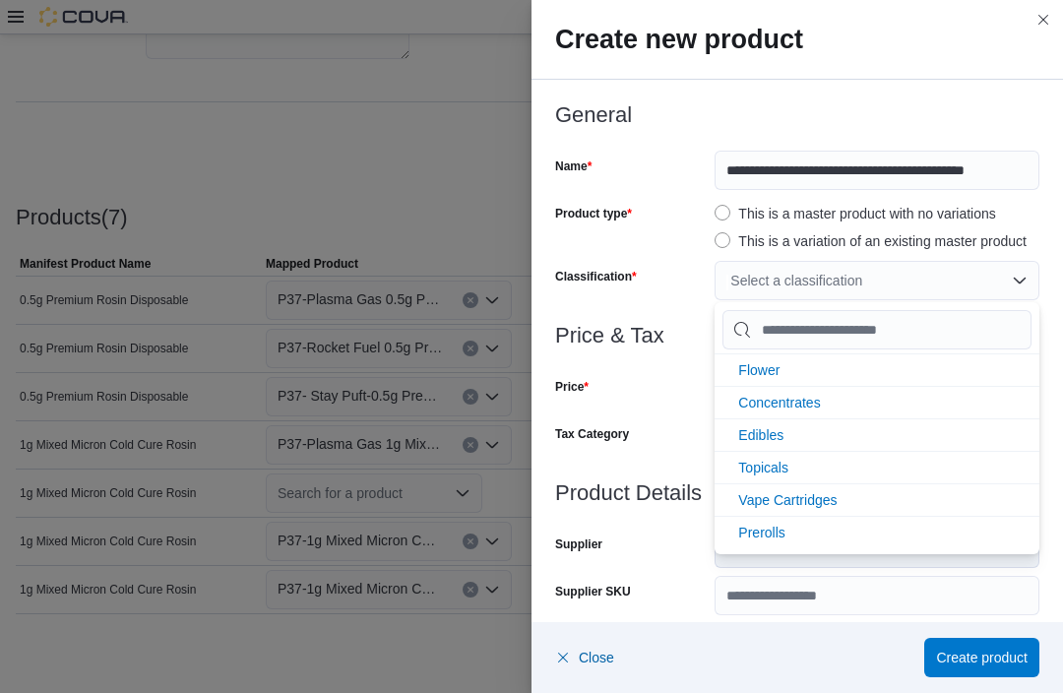
click at [830, 392] on li "Concentrates" at bounding box center [876, 402] width 325 height 32
click at [678, 233] on div "Product type" at bounding box center [631, 225] width 152 height 55
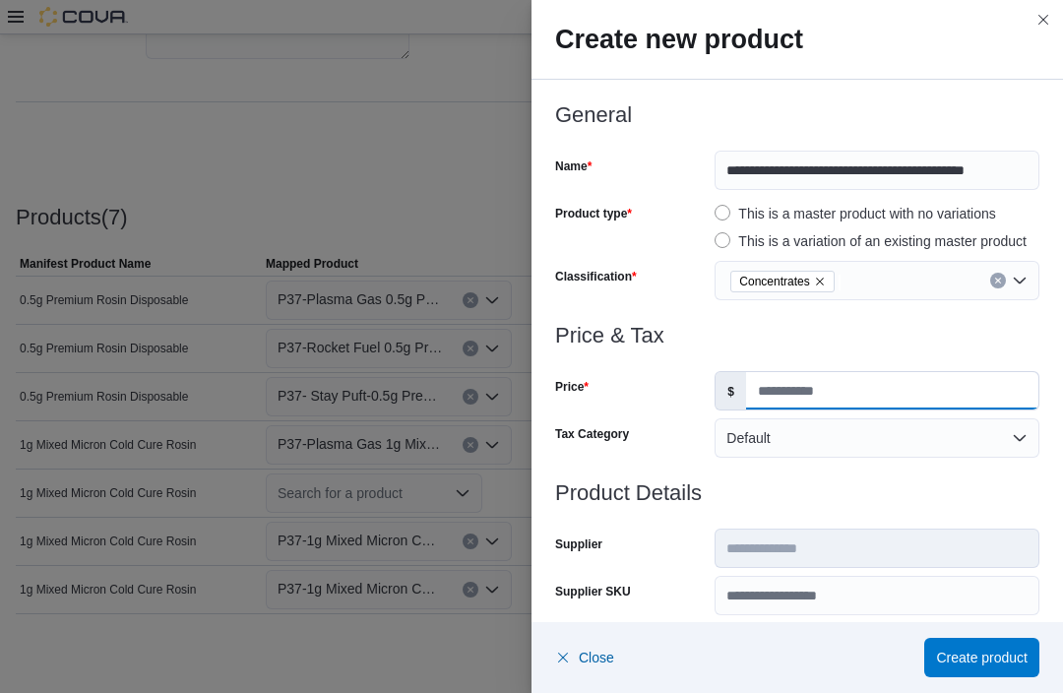
click at [830, 386] on input "Price" at bounding box center [892, 390] width 292 height 37
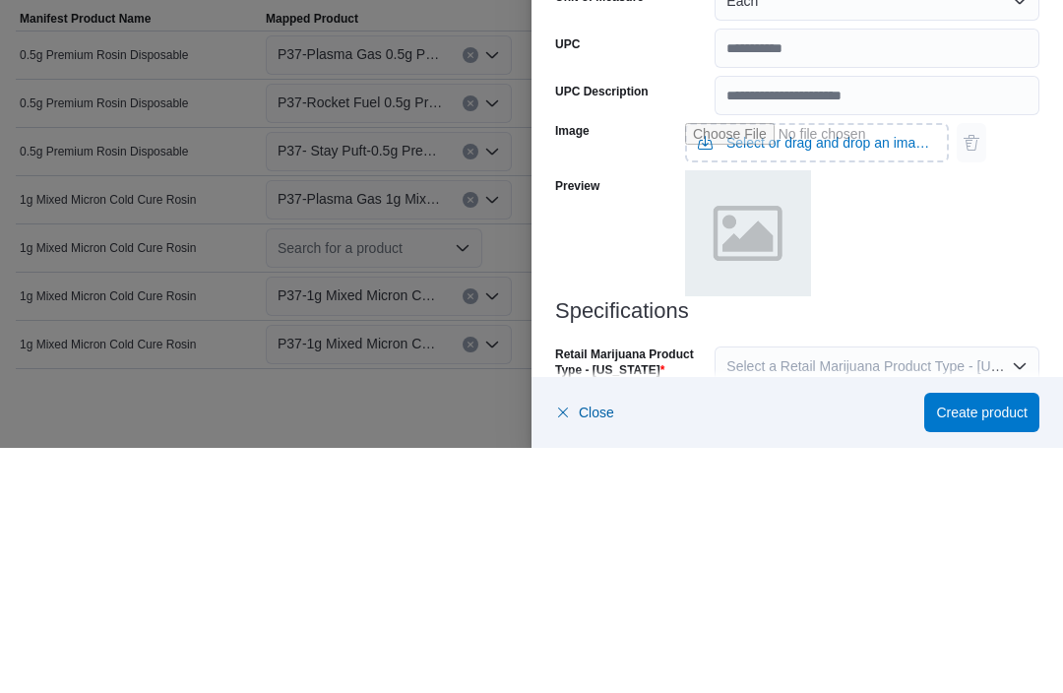
scroll to position [692, 0]
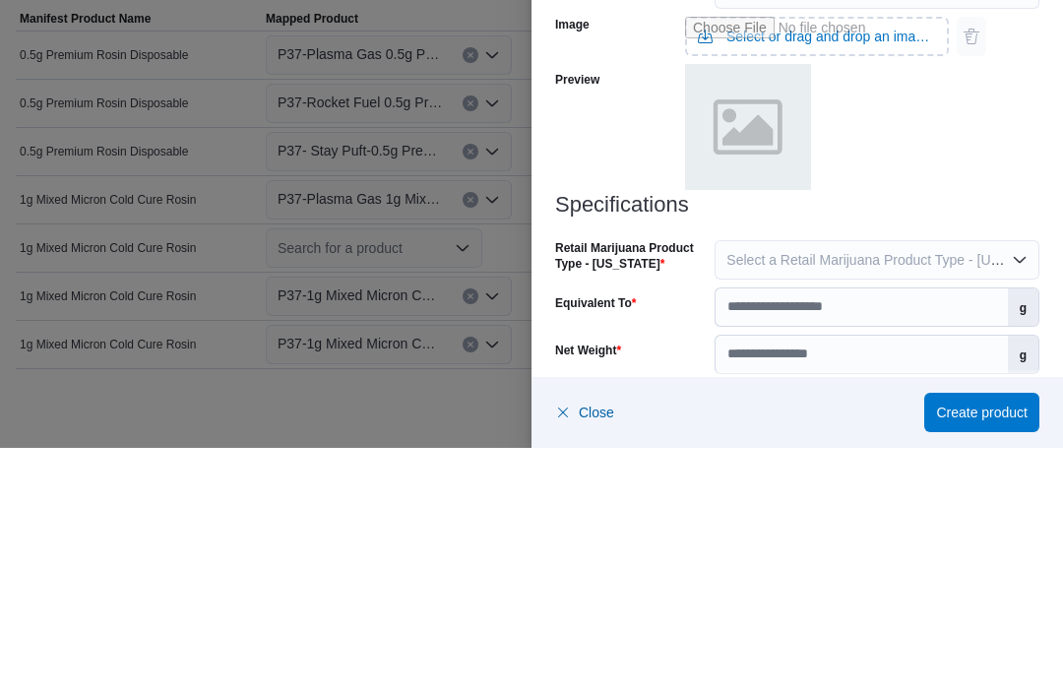
type input "**"
click at [928, 497] on span "Select a Retail Marijuana Product Type - [US_STATE]" at bounding box center [889, 505] width 327 height 16
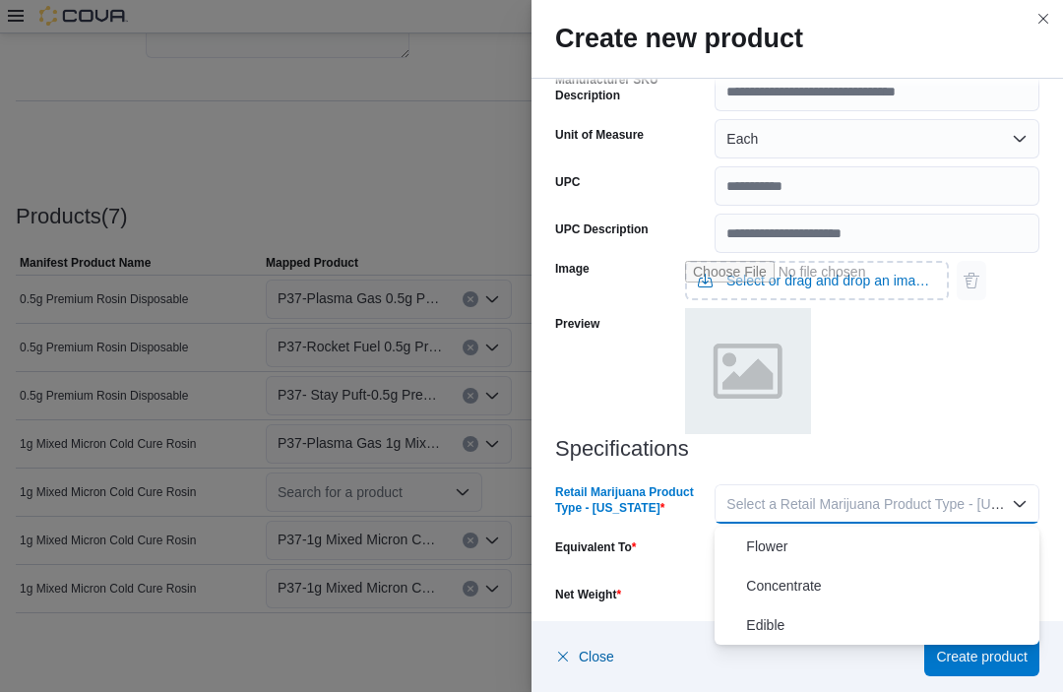
click at [819, 584] on span "Concentrate" at bounding box center [888, 587] width 285 height 24
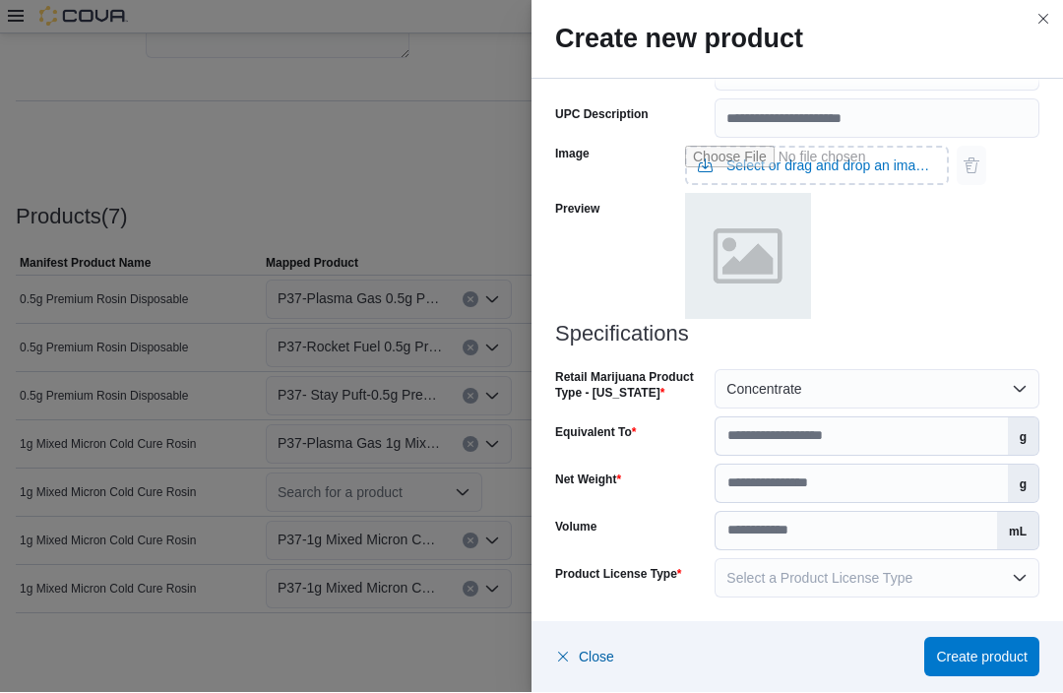
scroll to position [807, 0]
click at [802, 431] on input "Equivalent To" at bounding box center [860, 436] width 291 height 37
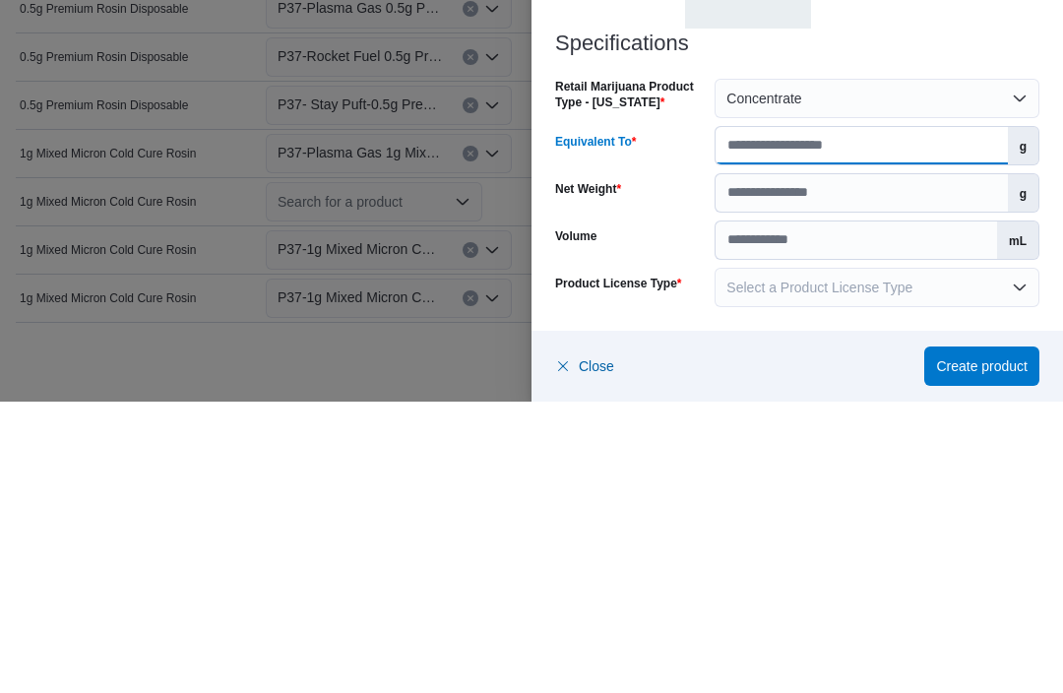
type input "*"
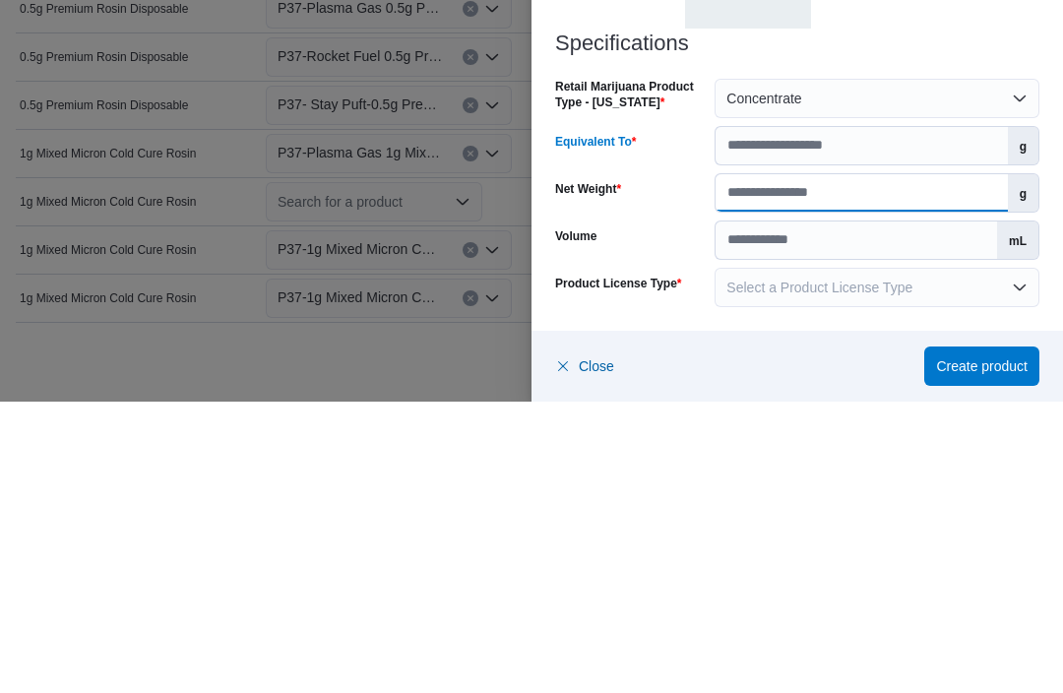
click at [802, 465] on input "Net Weight" at bounding box center [860, 483] width 291 height 37
type input "*"
click at [969, 323] on h3 "Specifications" at bounding box center [797, 335] width 484 height 24
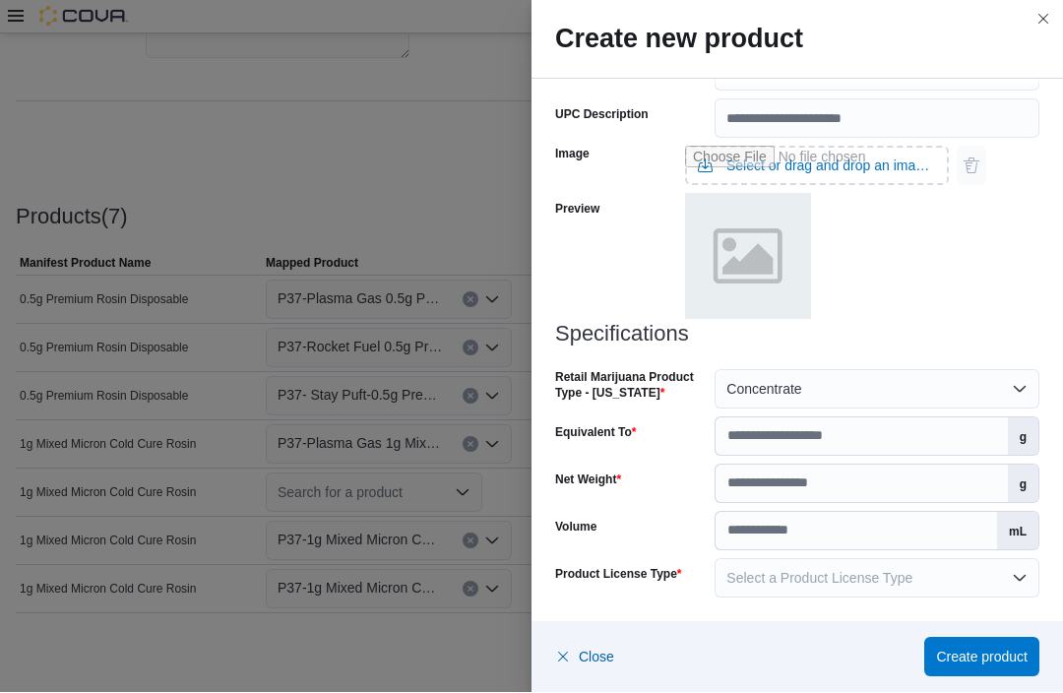
click at [818, 579] on span "Select a Product License Type" at bounding box center [819, 579] width 186 height 16
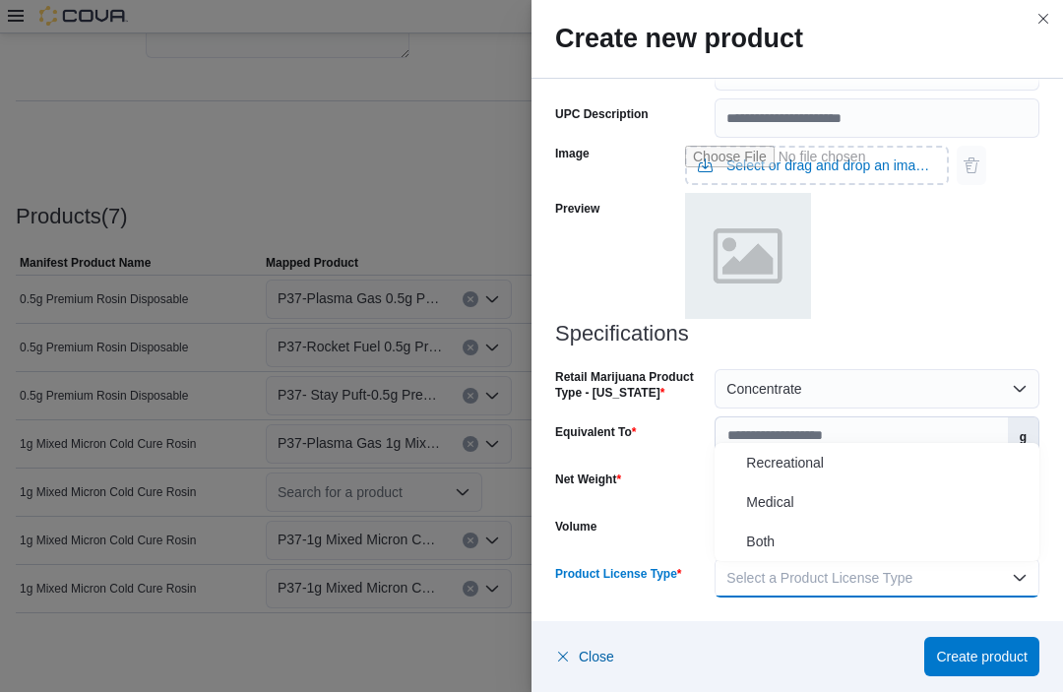
click at [814, 547] on span "Both" at bounding box center [888, 542] width 285 height 24
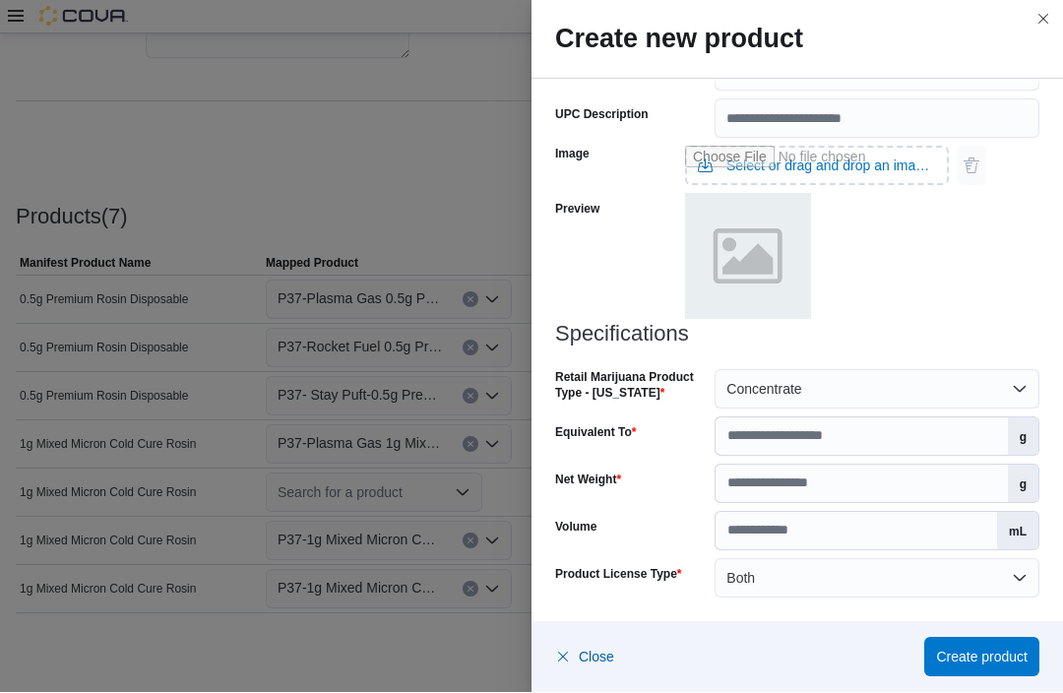
click at [987, 654] on span "Create product" at bounding box center [982, 657] width 92 height 20
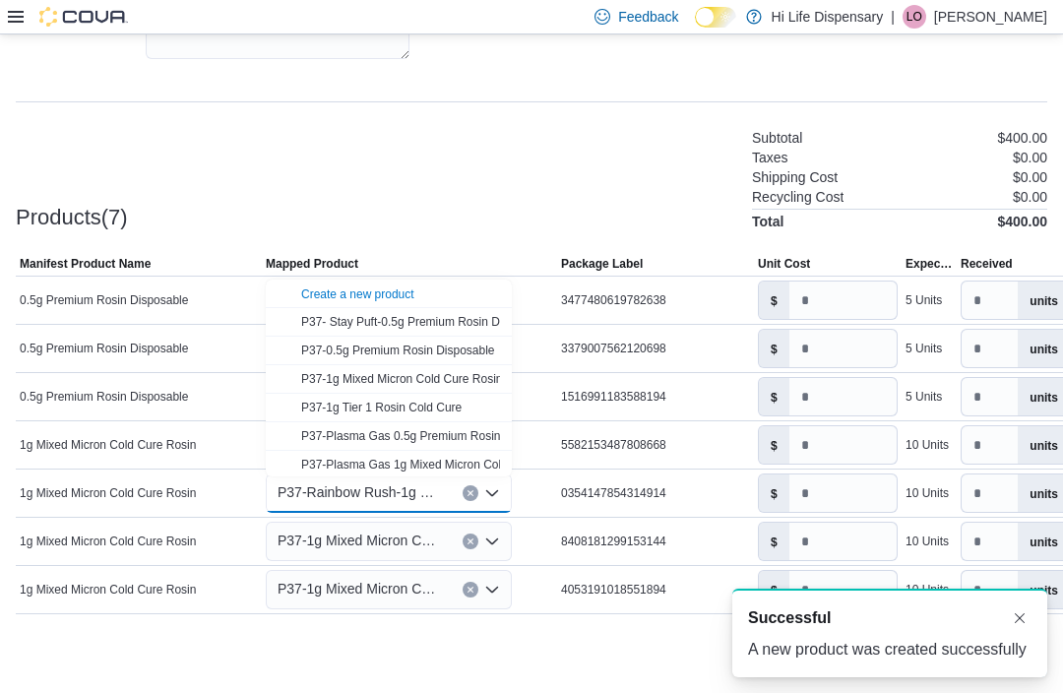
scroll to position [0, 0]
click at [490, 548] on icon "Open list of options" at bounding box center [492, 541] width 16 height 16
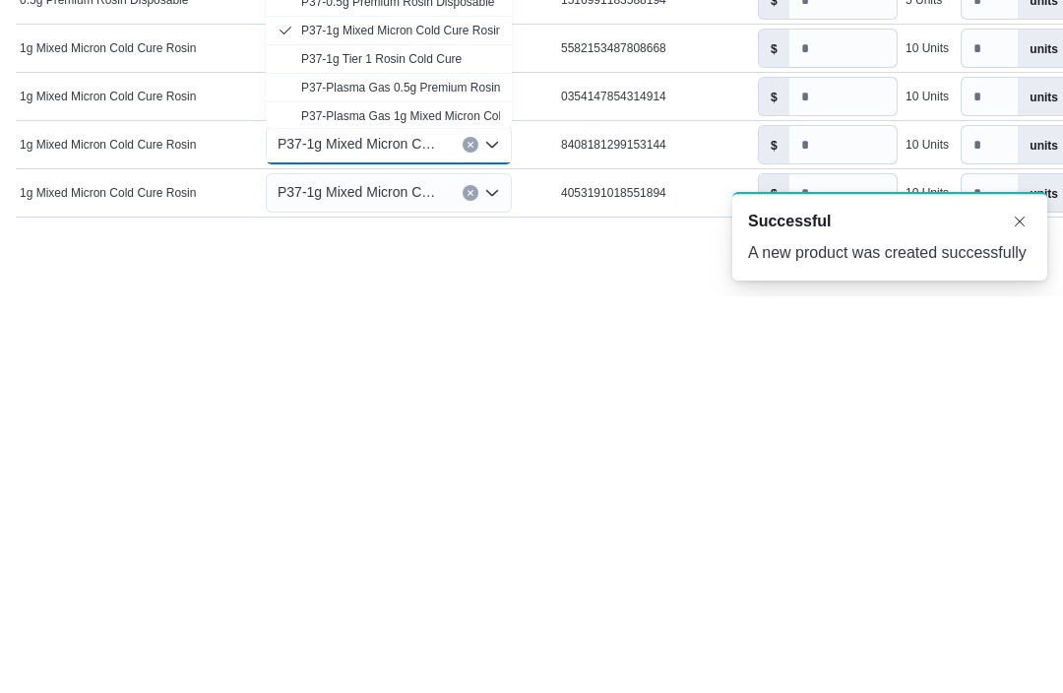
click at [473, 537] on icon "Clear input" at bounding box center [470, 541] width 8 height 8
type input "*"
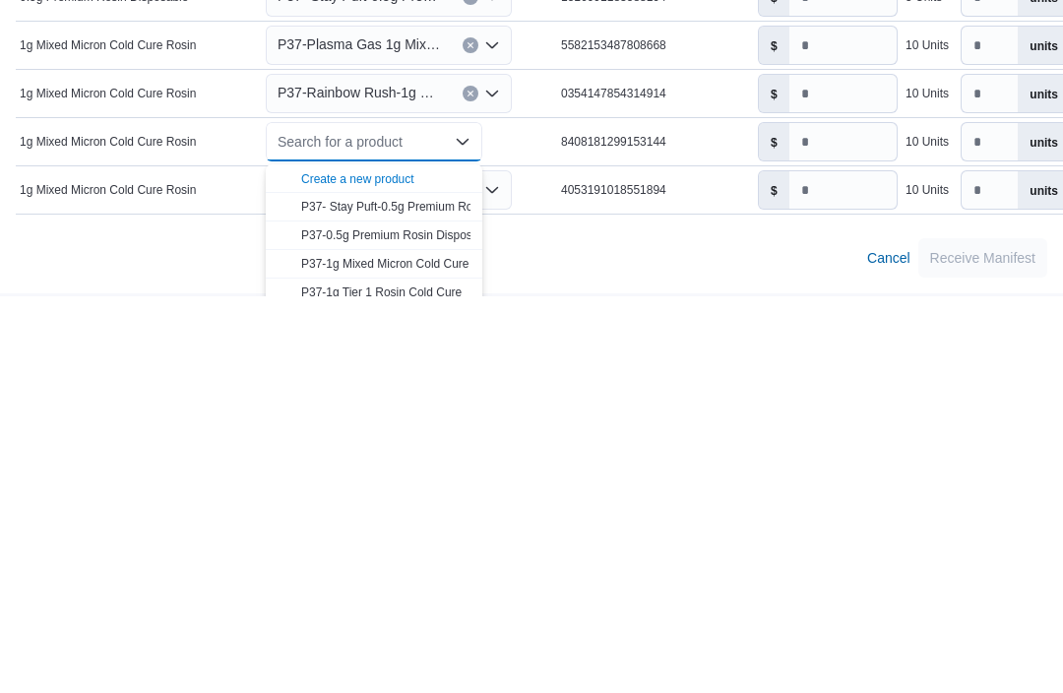
click at [422, 565] on span "Create a new product" at bounding box center [385, 575] width 169 height 20
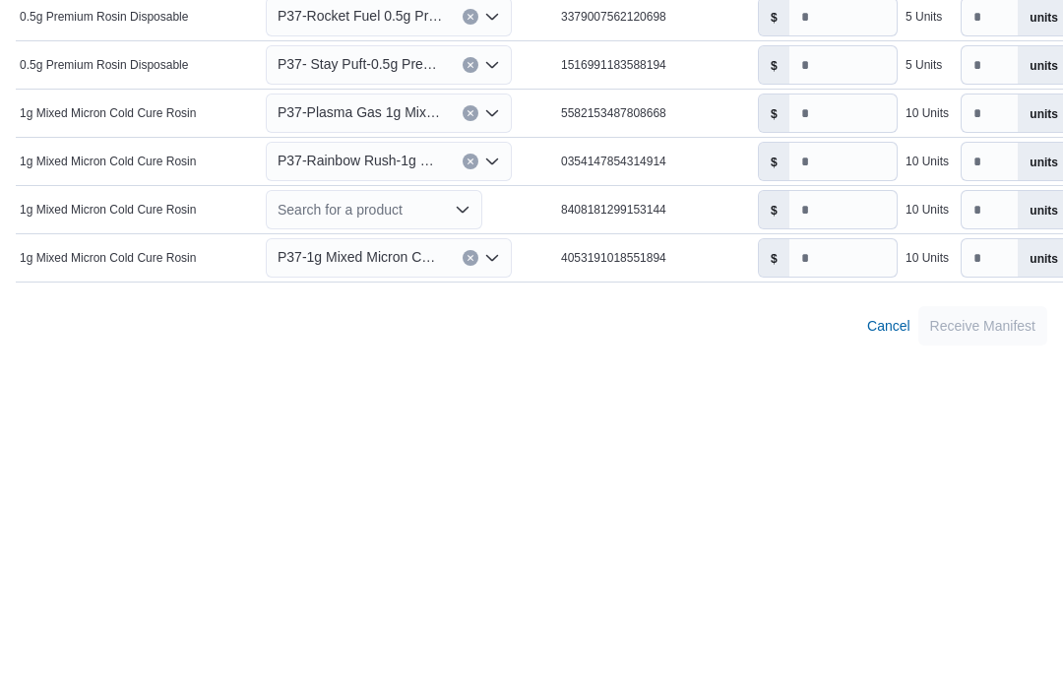
click at [471, 522] on div "Search for a product Combo box. Selected. Combo box input. Search for a product…" at bounding box center [374, 541] width 216 height 39
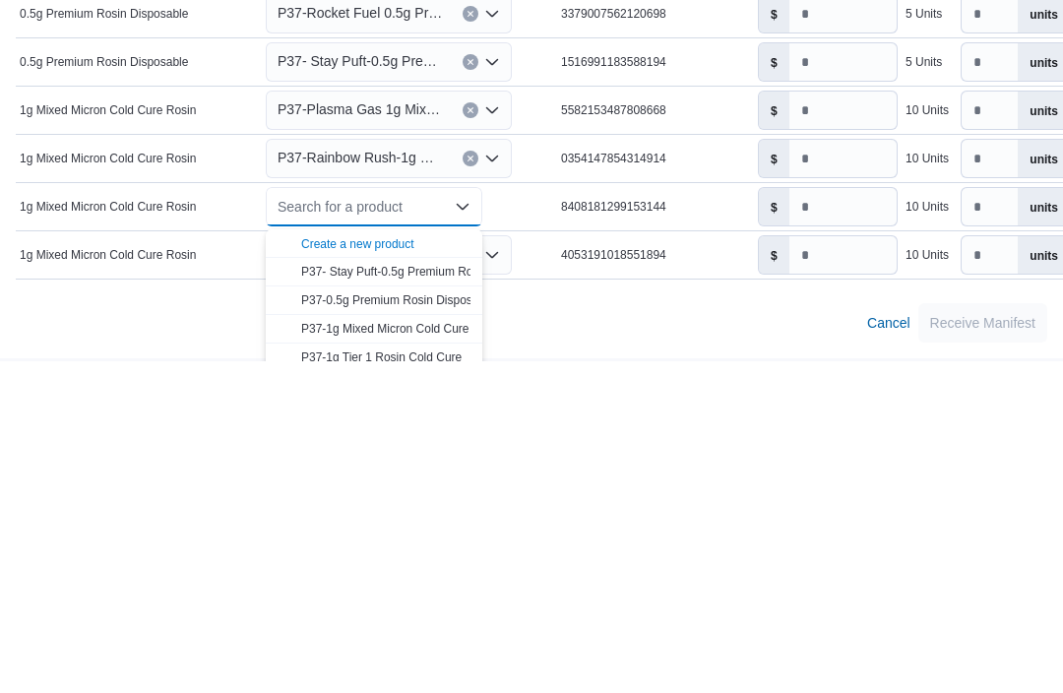
click at [385, 568] on div "Create a new product" at bounding box center [357, 576] width 113 height 16
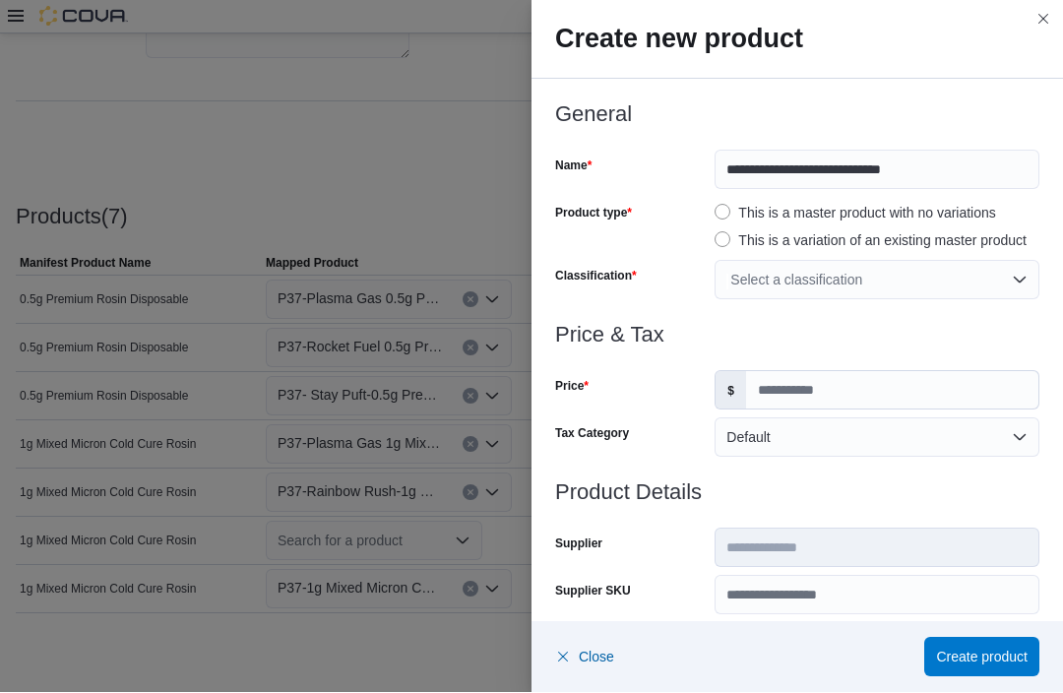
click at [1051, 22] on button "Close this dialog" at bounding box center [1043, 20] width 24 height 24
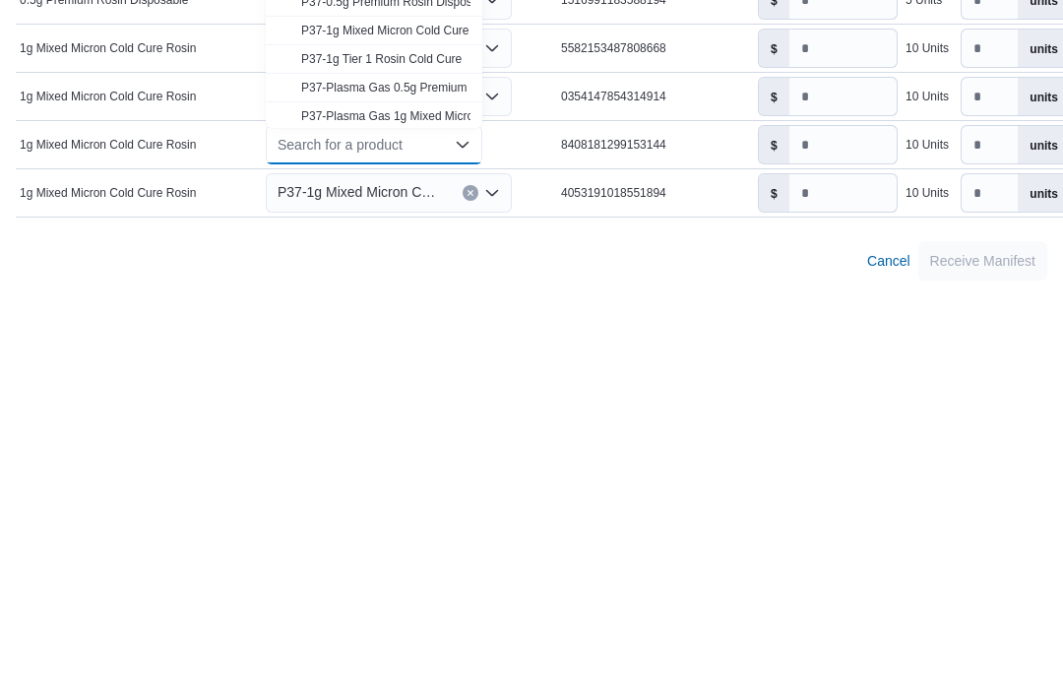
click at [466, 538] on icon "Close list of options" at bounding box center [463, 541] width 12 height 6
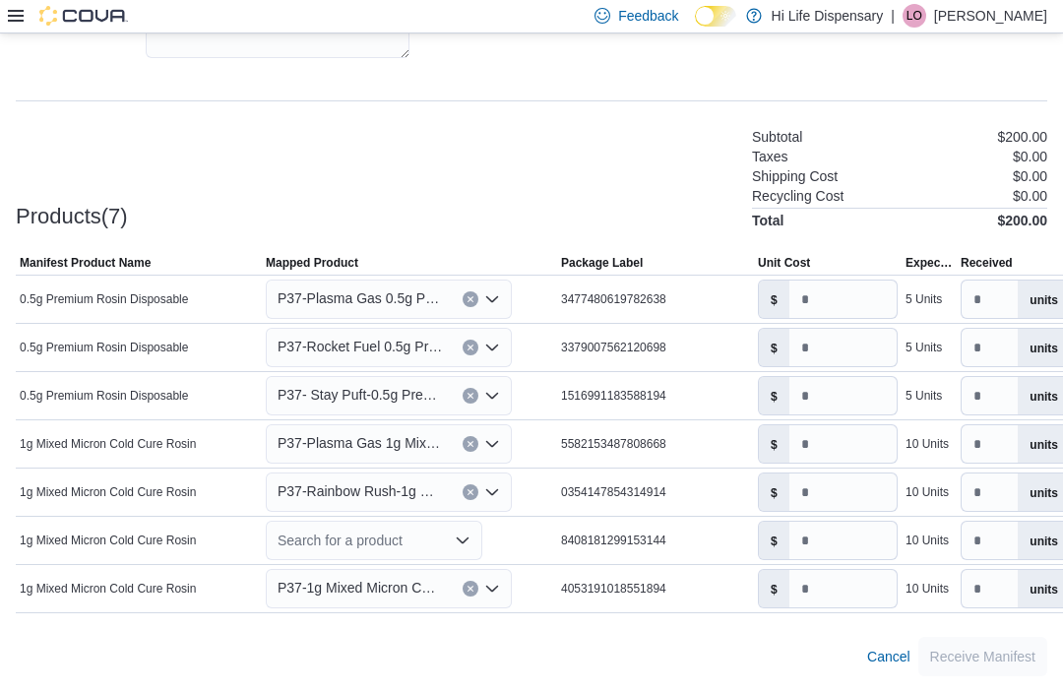
click at [461, 534] on icon "Open list of options" at bounding box center [463, 541] width 16 height 16
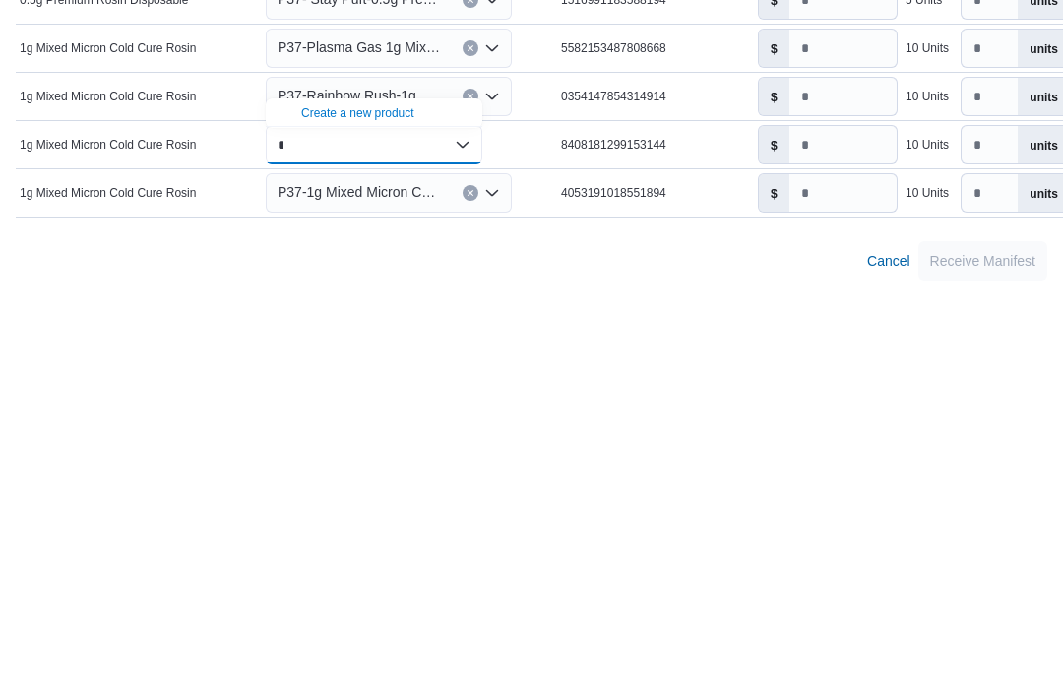
type input "*"
click at [403, 502] on div "Create a new product" at bounding box center [357, 510] width 113 height 16
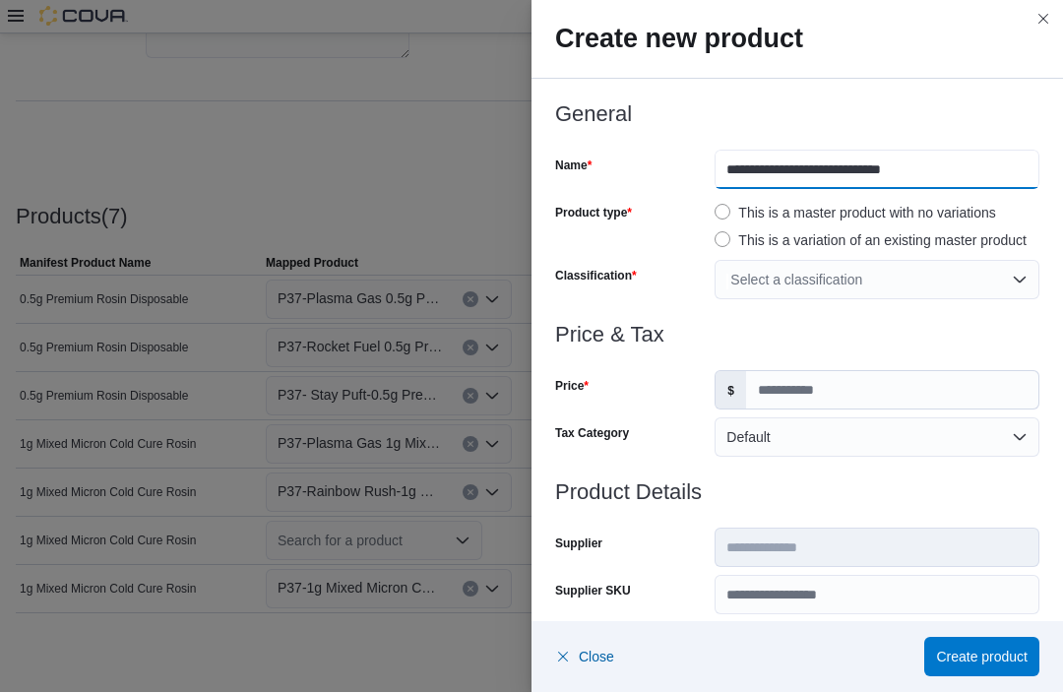
click at [731, 169] on input "**********" at bounding box center [876, 170] width 325 height 39
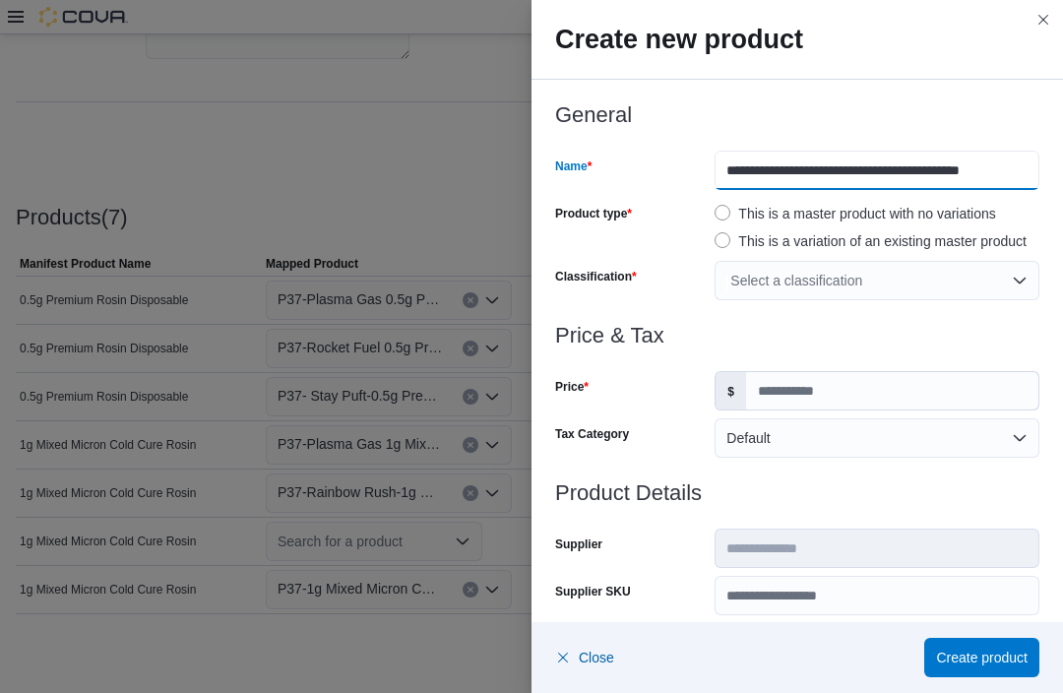
type input "**********"
click at [939, 122] on h3 "General" at bounding box center [797, 115] width 484 height 24
click at [831, 276] on div "Select a classification" at bounding box center [876, 280] width 325 height 39
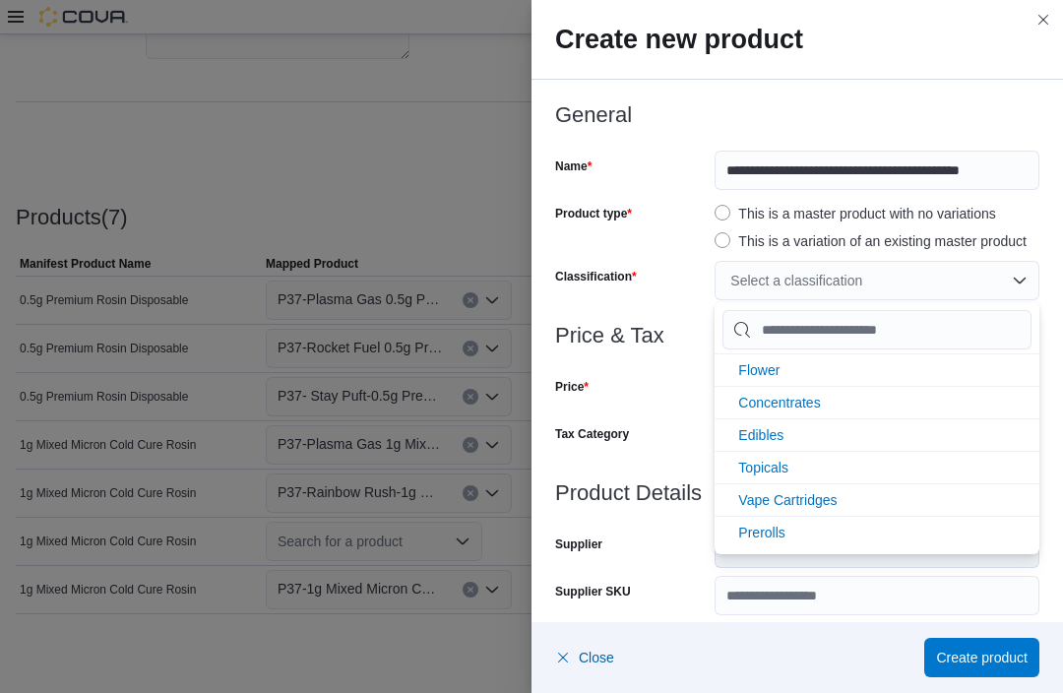
click at [868, 405] on li "Concentrates" at bounding box center [876, 402] width 325 height 32
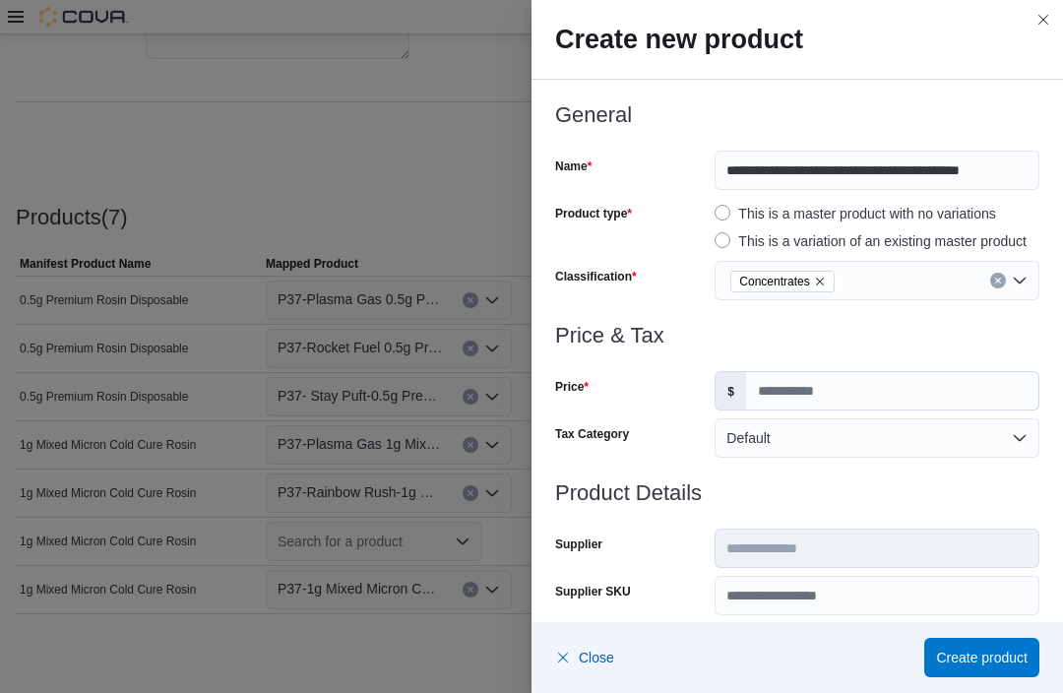
click at [632, 429] on div "Tax Category" at bounding box center [631, 437] width 152 height 39
click at [820, 393] on input "Price" at bounding box center [892, 390] width 292 height 37
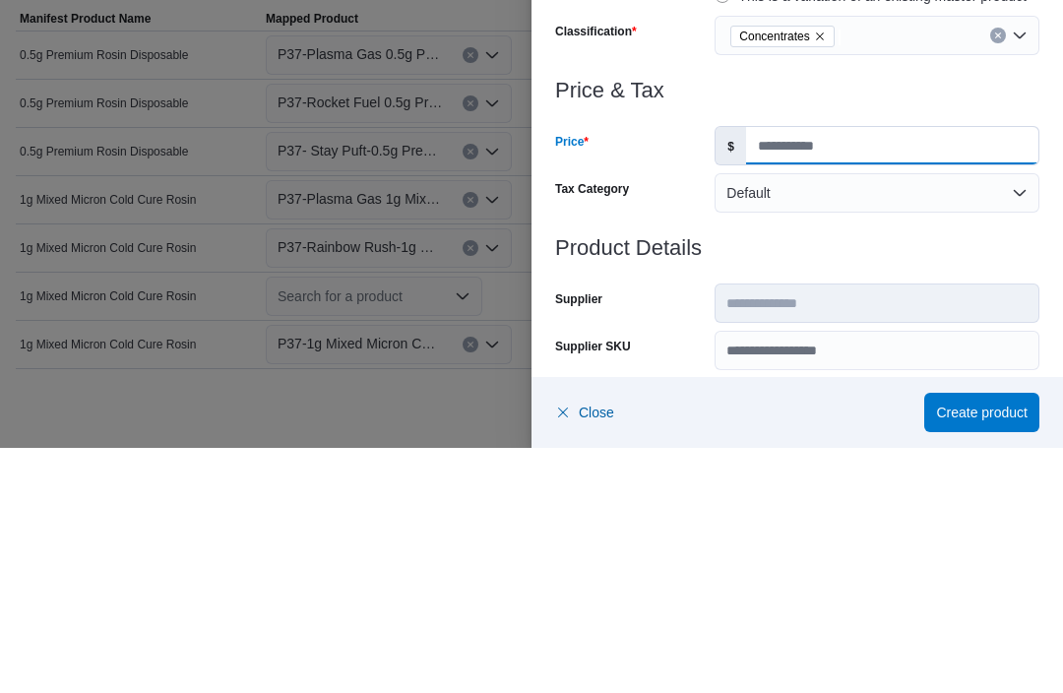
type input "**"
click at [852, 481] on h3 "Product Details" at bounding box center [797, 493] width 484 height 24
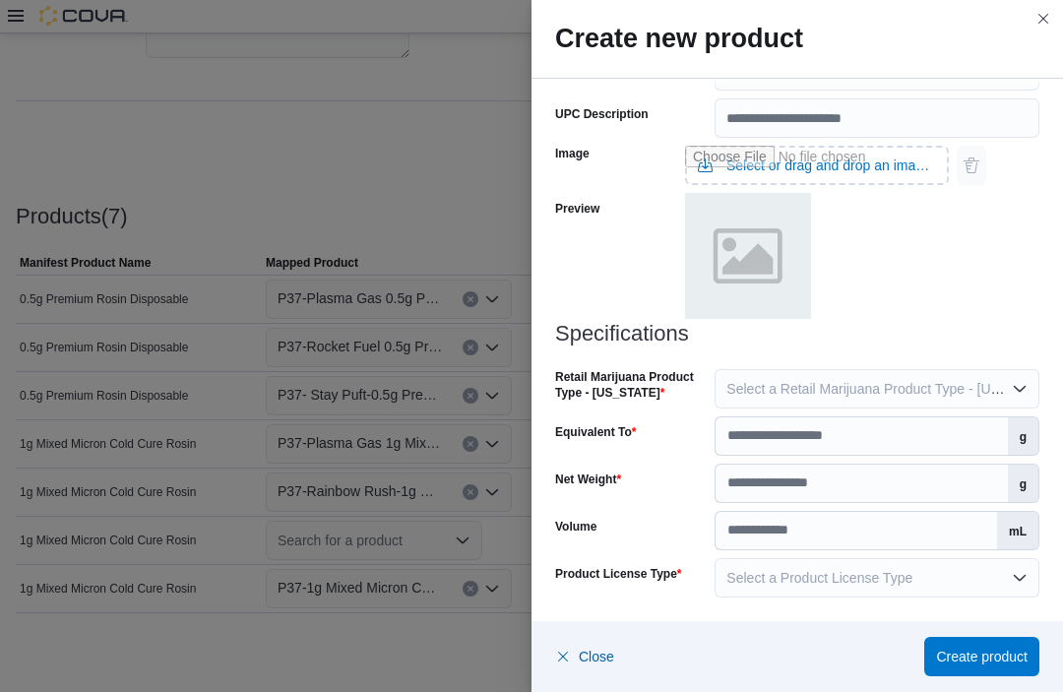
click at [877, 384] on span "Select a Retail Marijuana Product Type - [US_STATE]" at bounding box center [889, 390] width 327 height 16
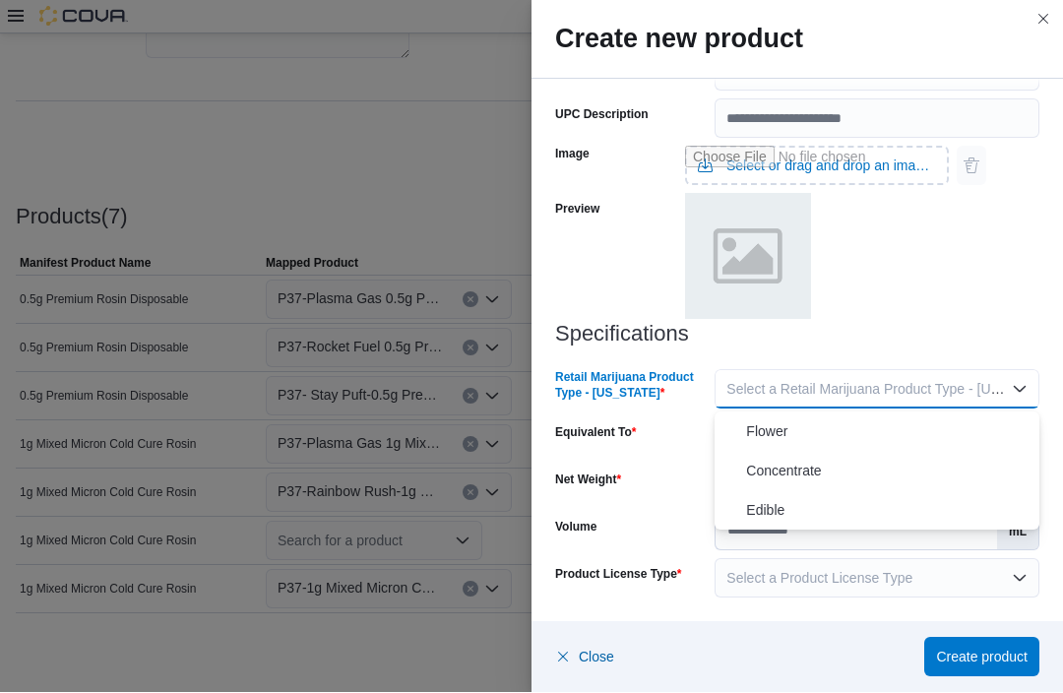
click at [834, 467] on span "Concentrate" at bounding box center [888, 472] width 285 height 24
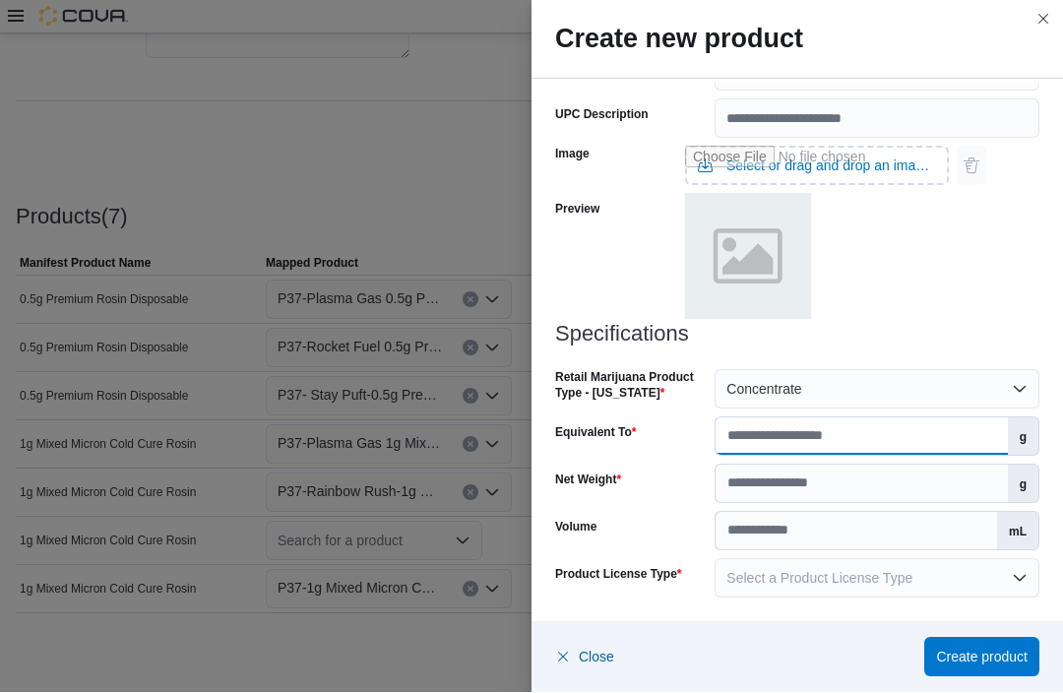
click at [846, 439] on input "Equivalent To" at bounding box center [860, 436] width 291 height 37
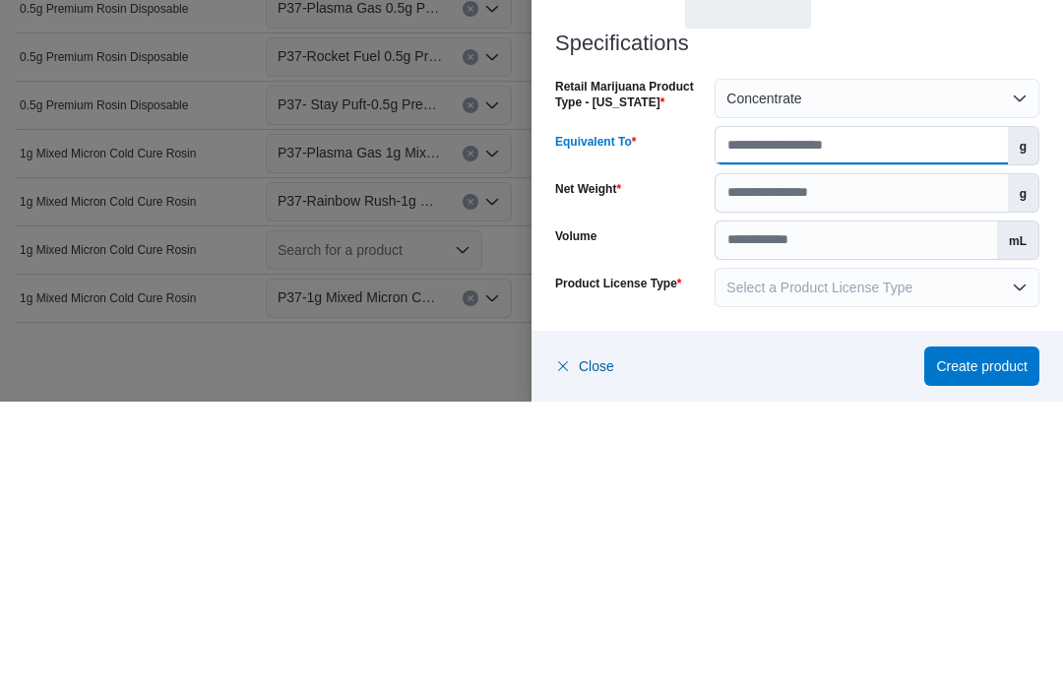
type input "*"
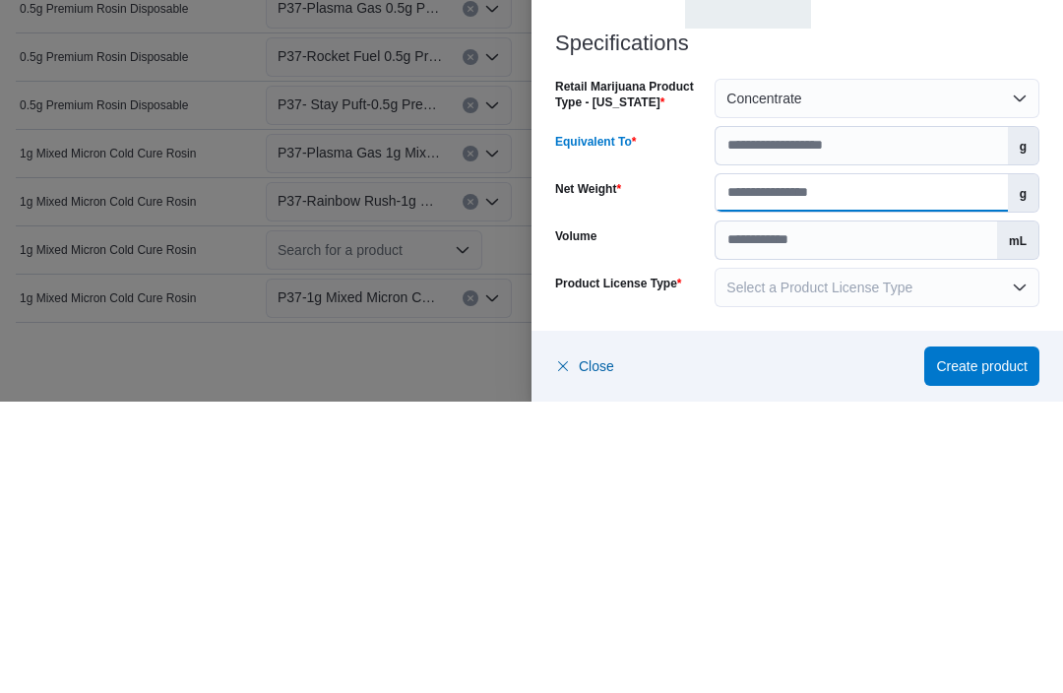
click at [805, 465] on input "Net Weight" at bounding box center [860, 483] width 291 height 37
type input "*"
click at [950, 323] on h3 "Specifications" at bounding box center [797, 335] width 484 height 24
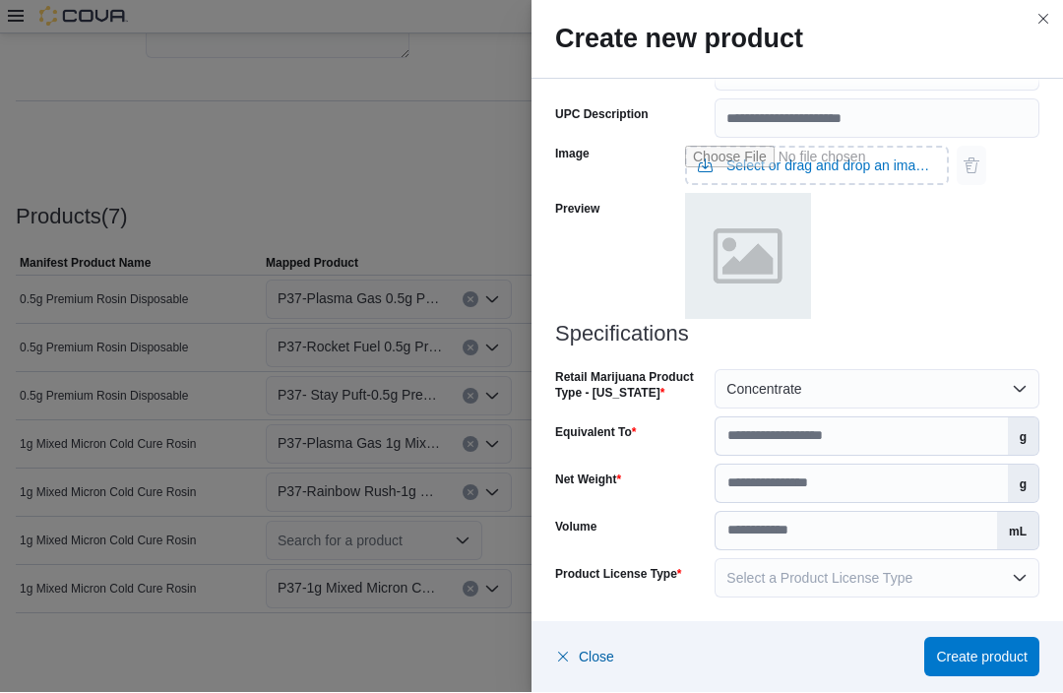
click at [839, 582] on span "Select a Product License Type" at bounding box center [819, 579] width 186 height 16
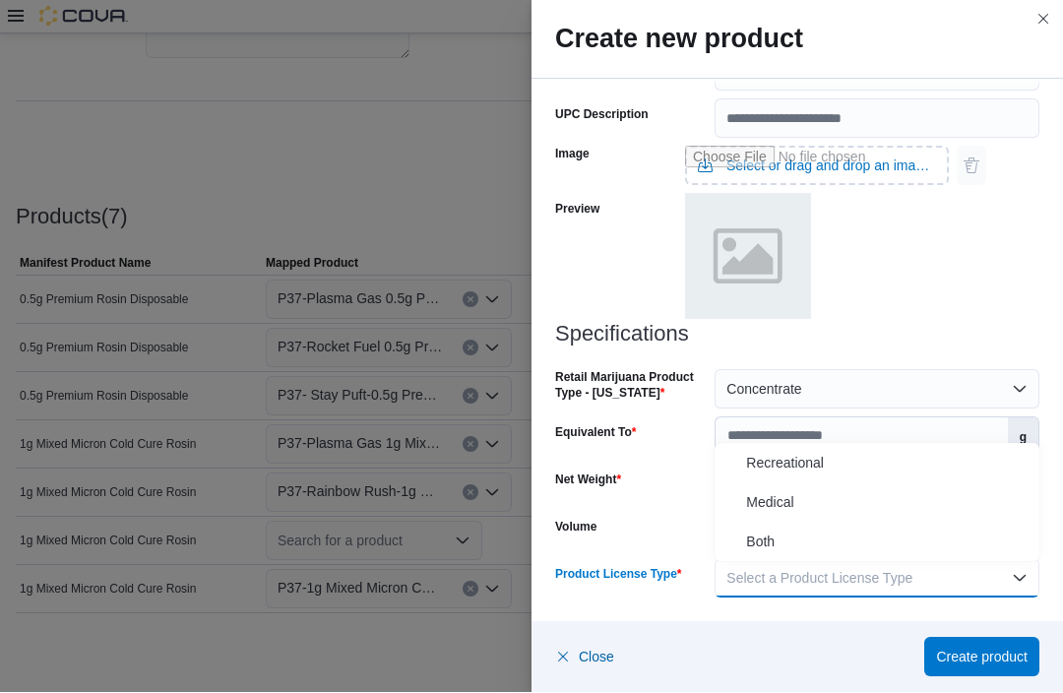
click at [815, 560] on button "Select a Product License Type" at bounding box center [876, 578] width 325 height 39
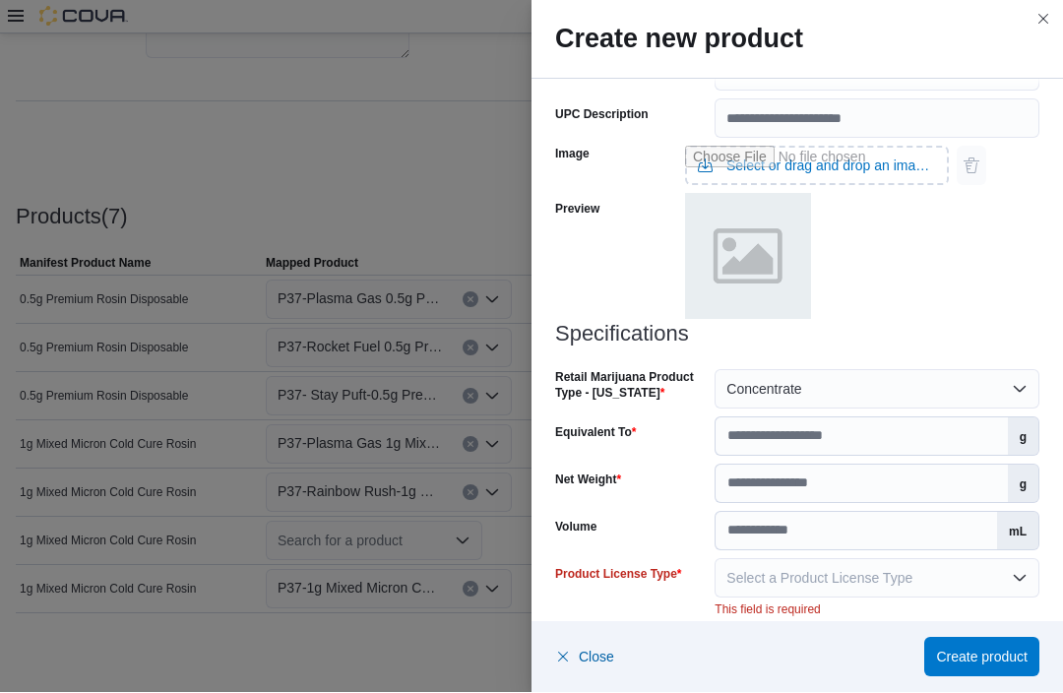
click at [832, 571] on span "Select a Product License Type" at bounding box center [819, 579] width 186 height 16
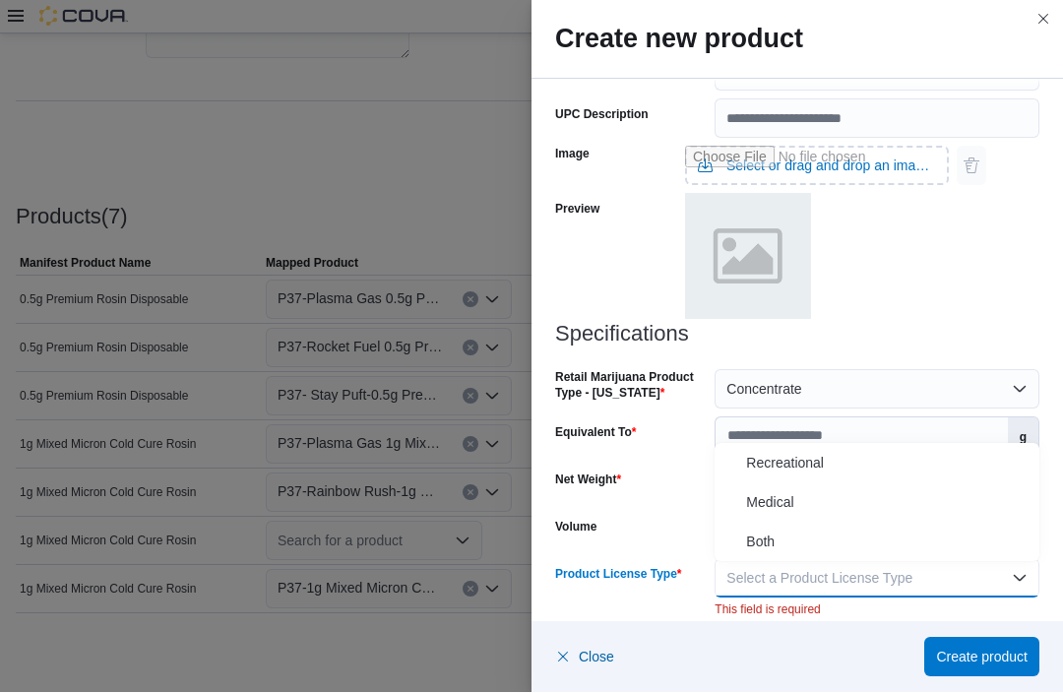
click at [828, 537] on span "Both" at bounding box center [888, 542] width 285 height 24
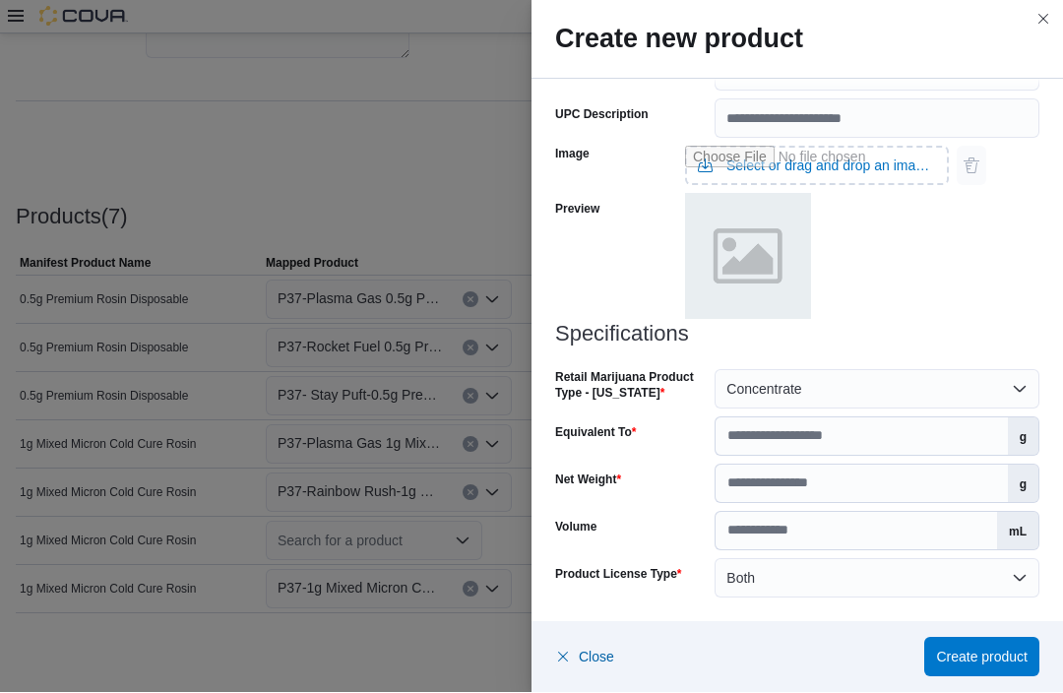
click at [985, 646] on span "Create product" at bounding box center [982, 657] width 92 height 39
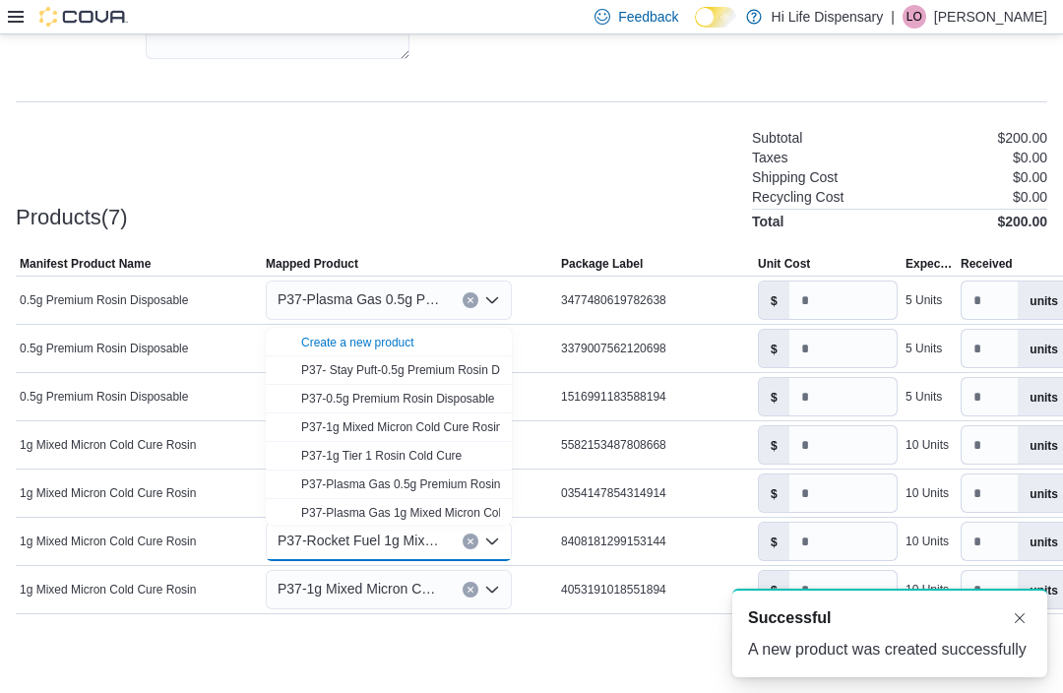
scroll to position [0, 0]
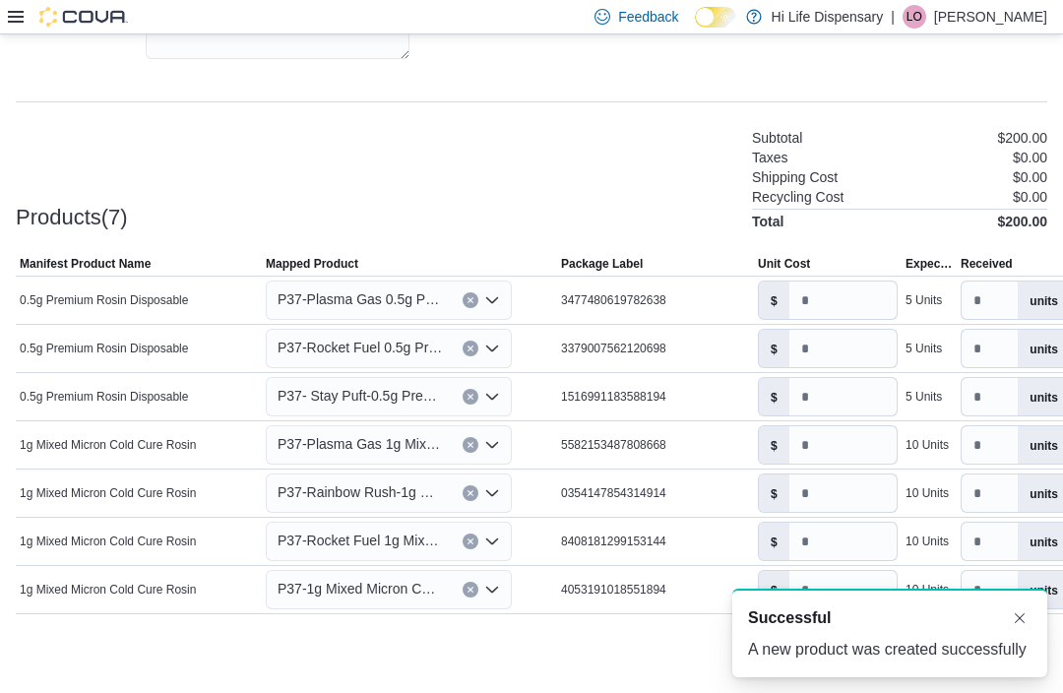
click at [613, 175] on div "Products(7) Subtotal $200.00 Taxes $0.00 Shipping Cost $0.00 Recycling Cost $0.…" at bounding box center [531, 177] width 1031 height 103
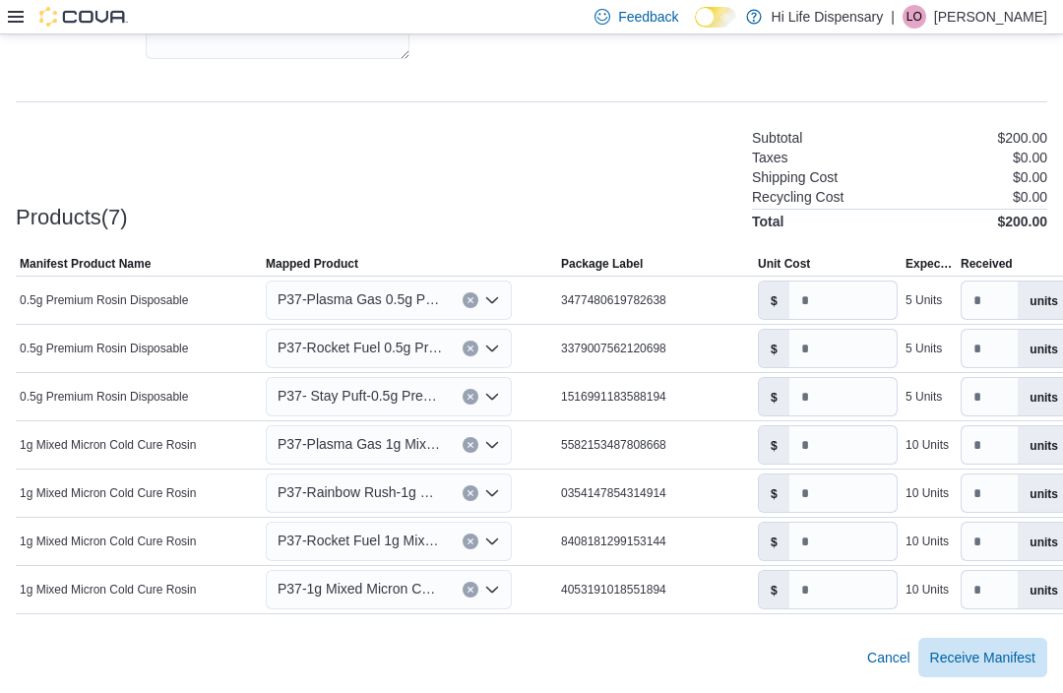
click at [499, 599] on div "P37-1g Mixed Micron Cold Cure Rosin" at bounding box center [389, 589] width 246 height 39
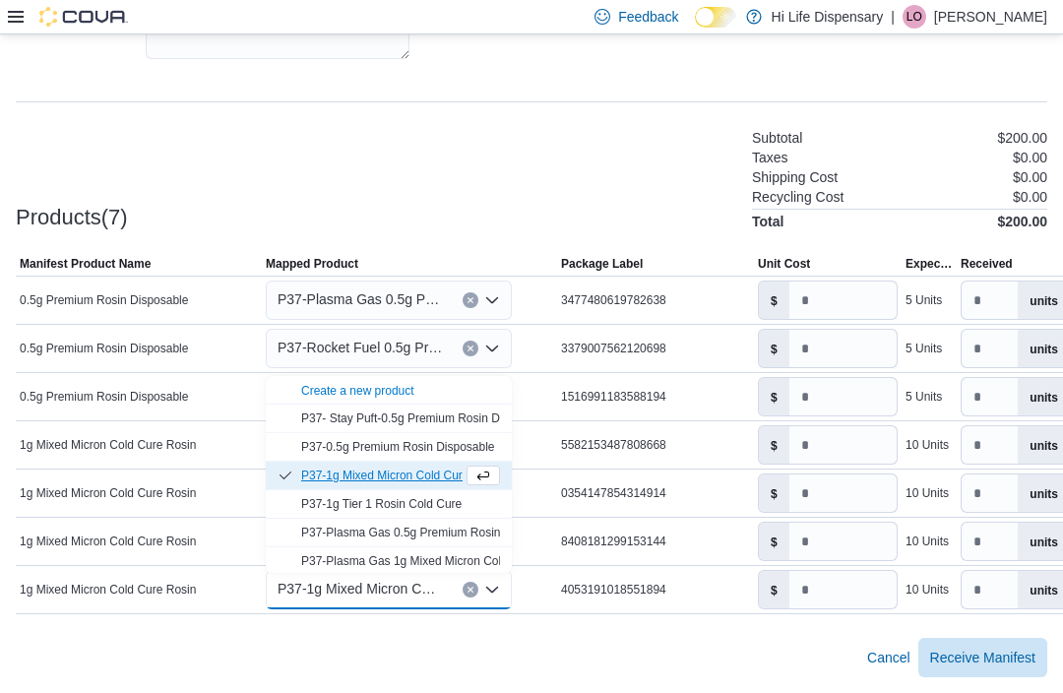
scroll to position [473, 0]
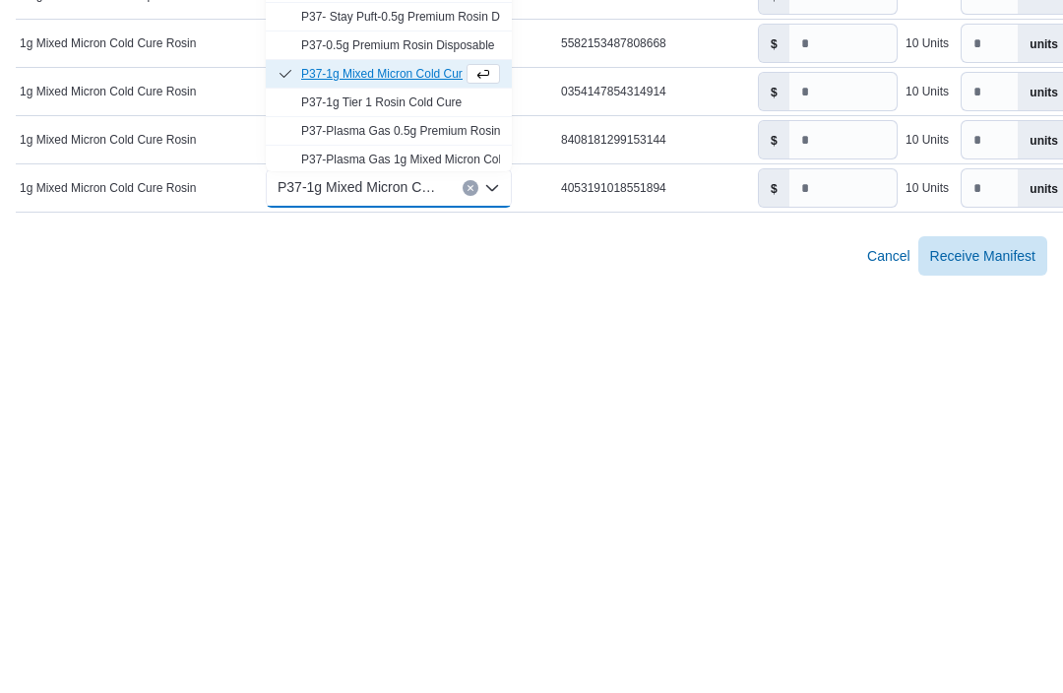
click at [473, 582] on button "Clear input" at bounding box center [470, 590] width 16 height 16
type input "*"
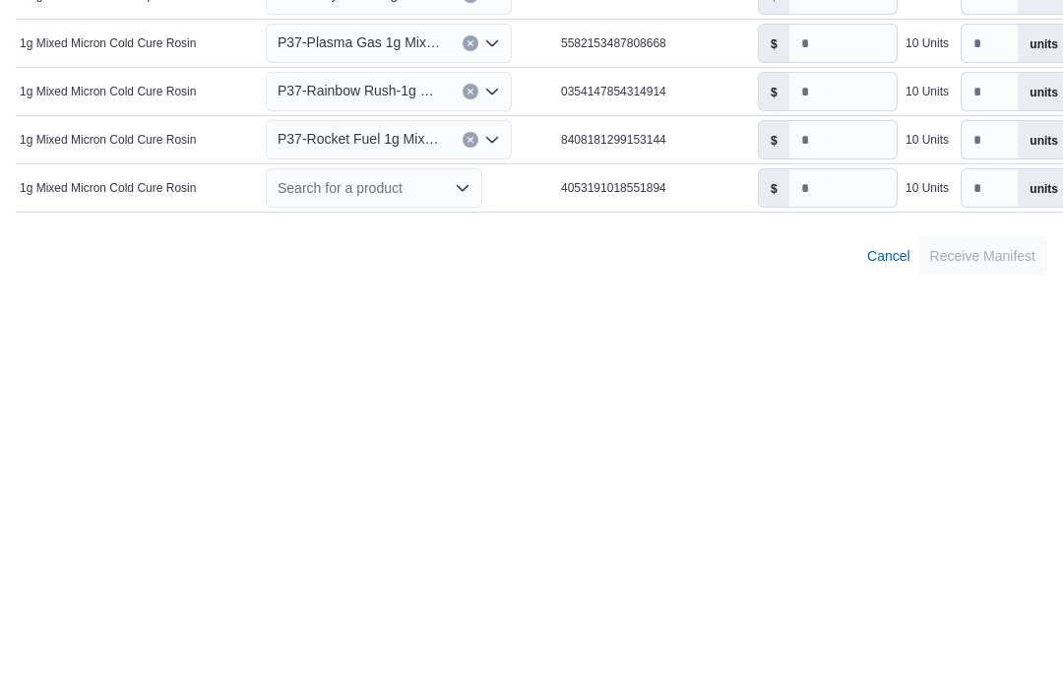
click at [479, 570] on div "Search for a product Combo box. Selected. Combo box input. Search for a product…" at bounding box center [374, 589] width 216 height 39
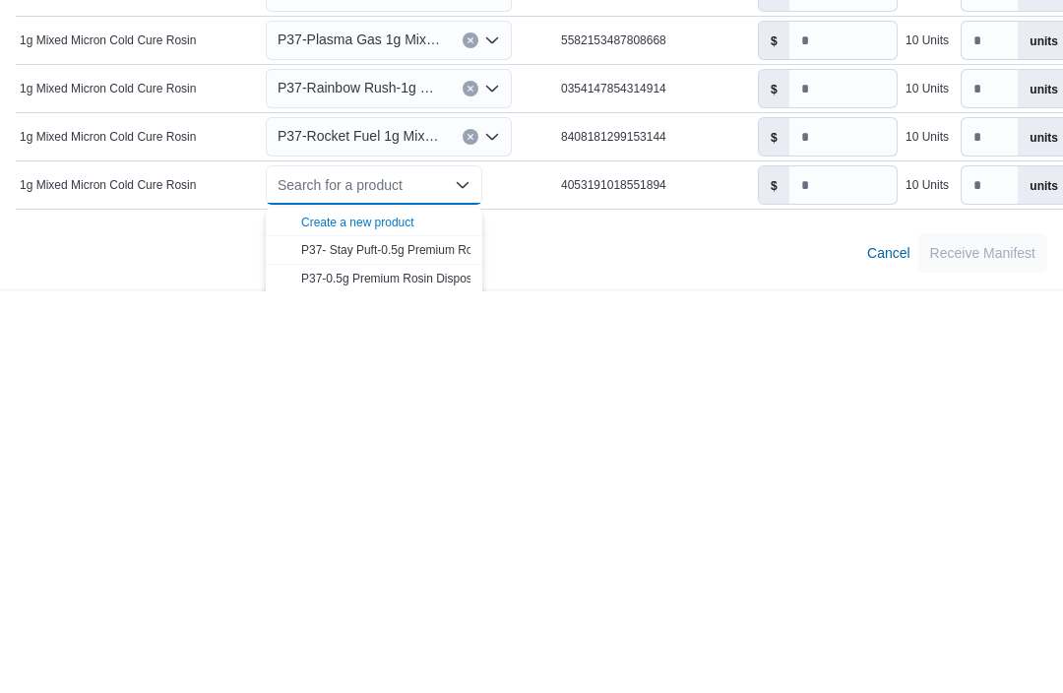
click at [412, 616] on div "Create a new product" at bounding box center [357, 624] width 113 height 16
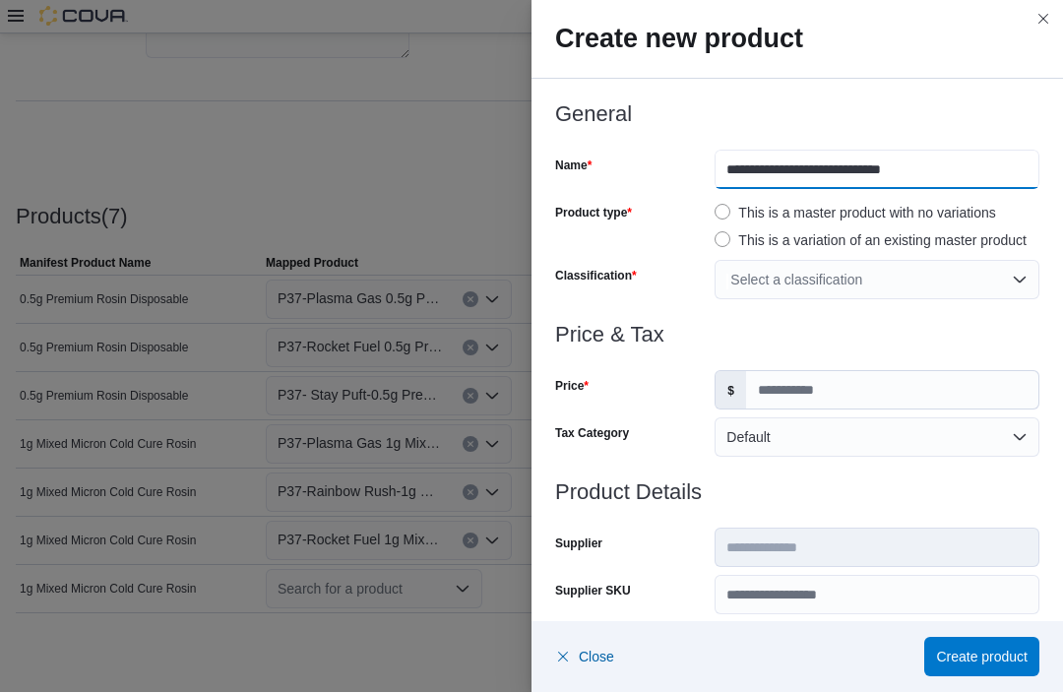
click at [722, 168] on input "**********" at bounding box center [876, 170] width 325 height 39
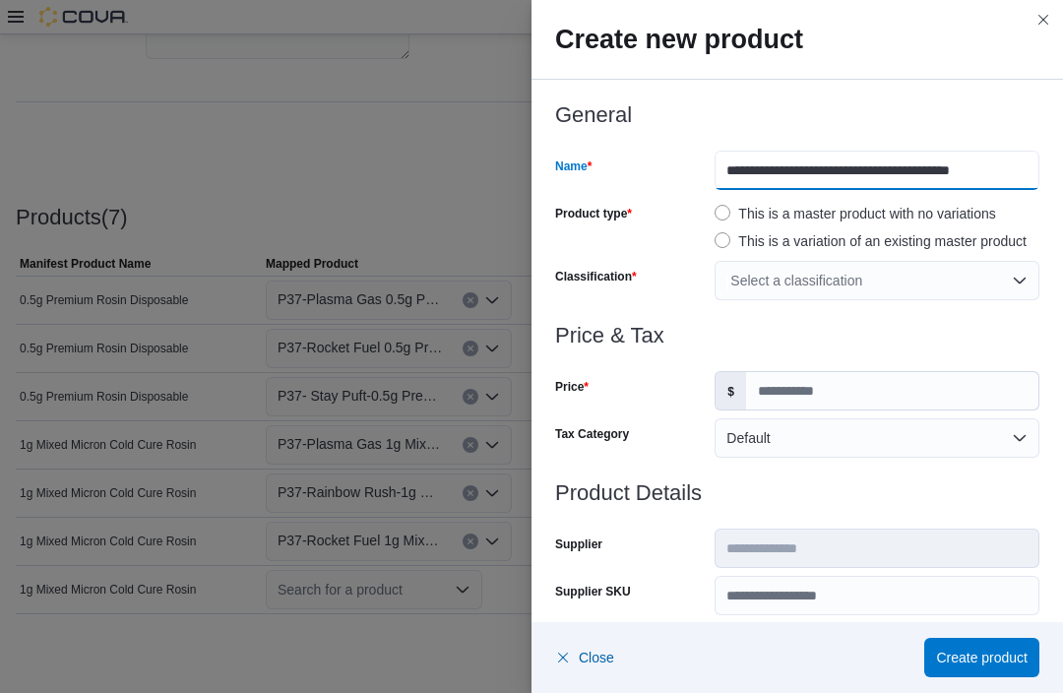
type input "**********"
click at [983, 122] on h3 "General" at bounding box center [797, 115] width 484 height 24
click at [1014, 274] on div "Select a classification" at bounding box center [876, 280] width 325 height 39
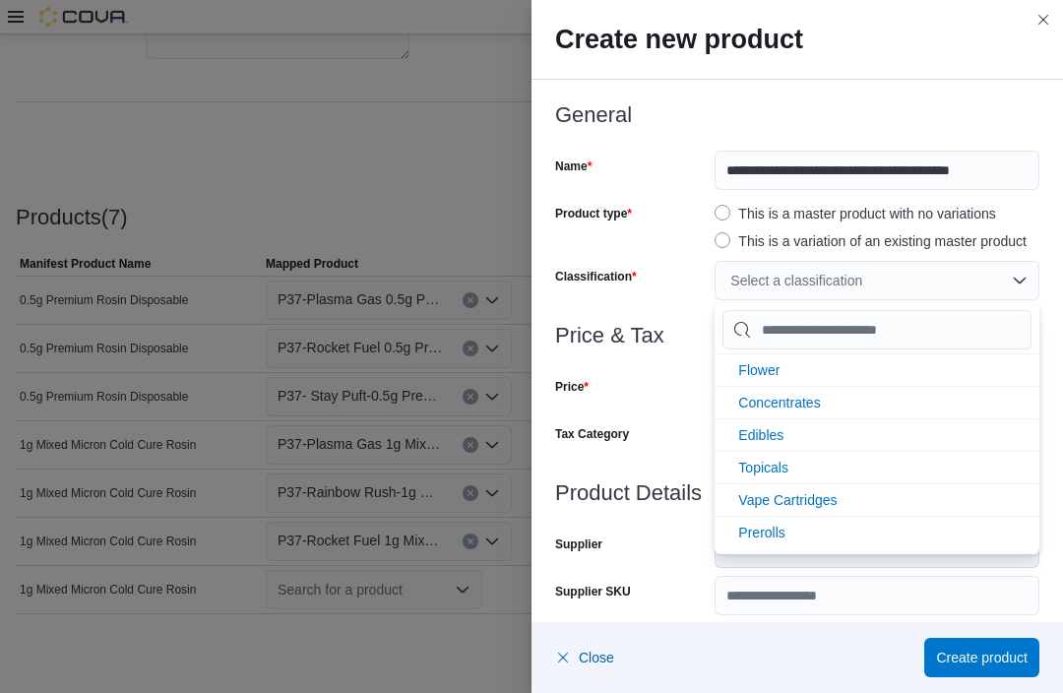
click at [842, 500] on li "Vape Cartridges" at bounding box center [876, 499] width 325 height 32
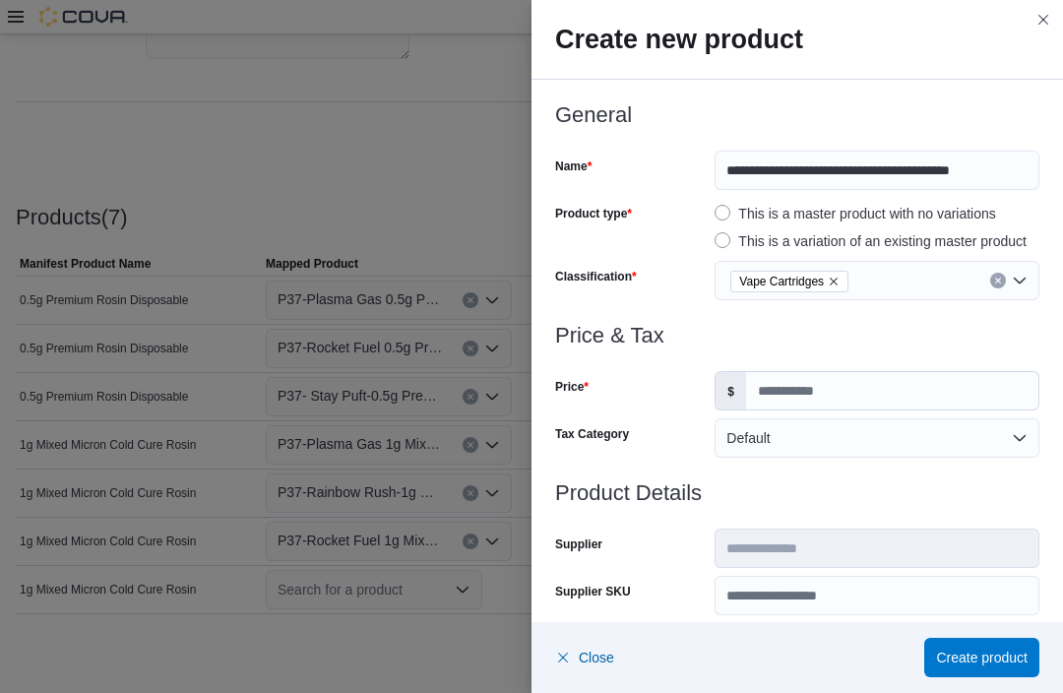
click at [646, 443] on div "Tax Category" at bounding box center [631, 437] width 152 height 39
click at [792, 373] on input "Price" at bounding box center [892, 390] width 292 height 37
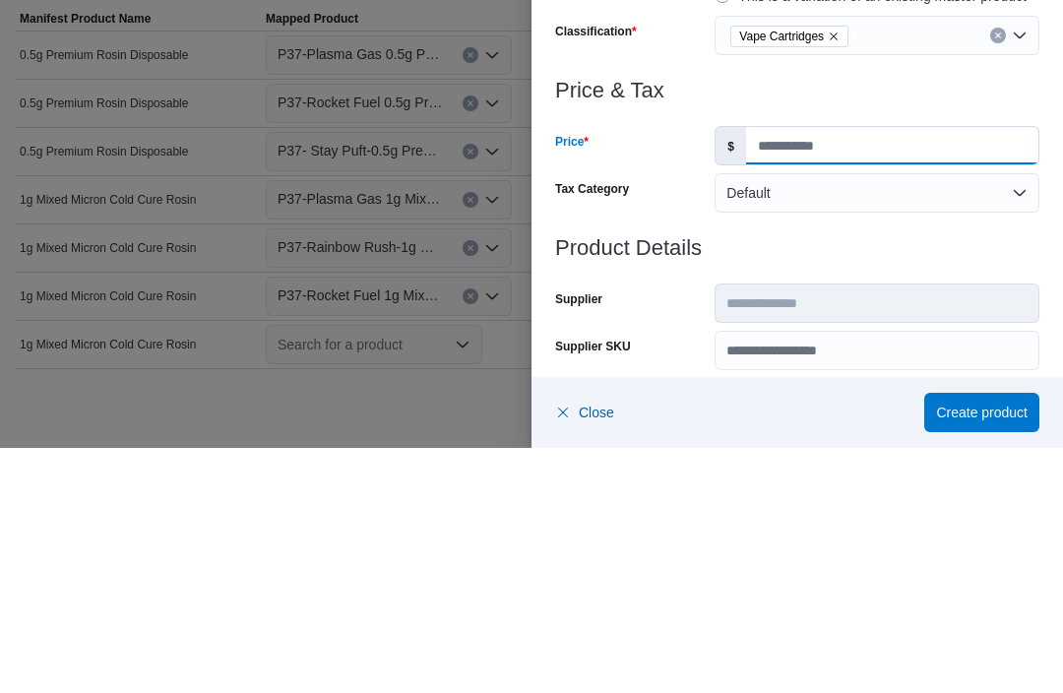
type input "**"
click at [874, 458] on div at bounding box center [797, 470] width 484 height 24
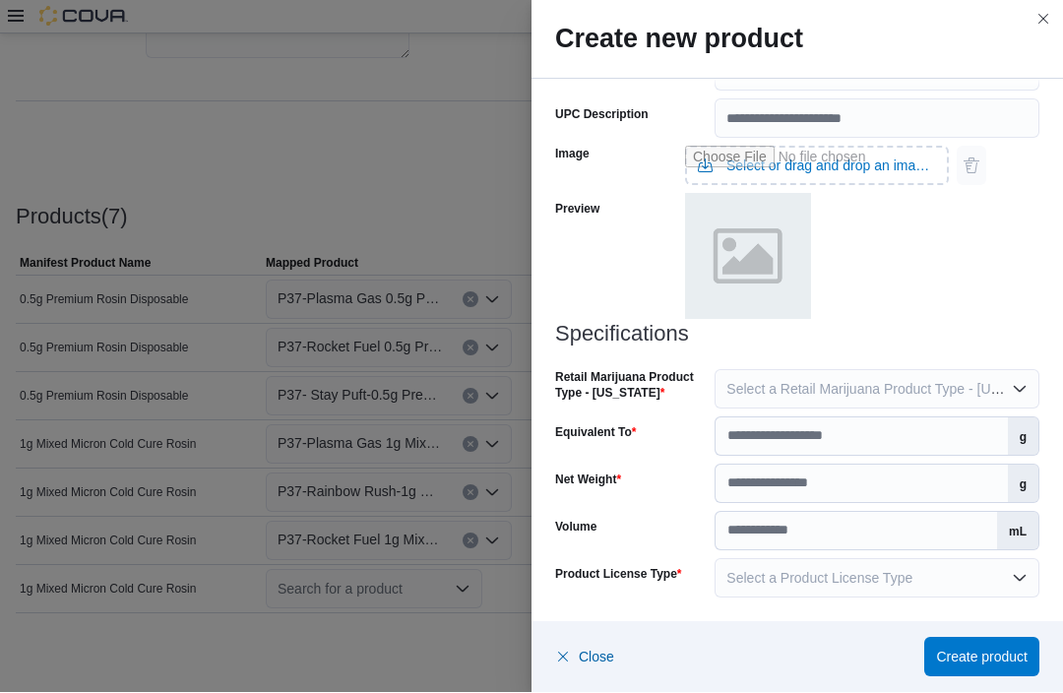
scroll to position [807, 0]
click at [839, 390] on span "Select a Retail Marijuana Product Type - [US_STATE]" at bounding box center [889, 390] width 327 height 16
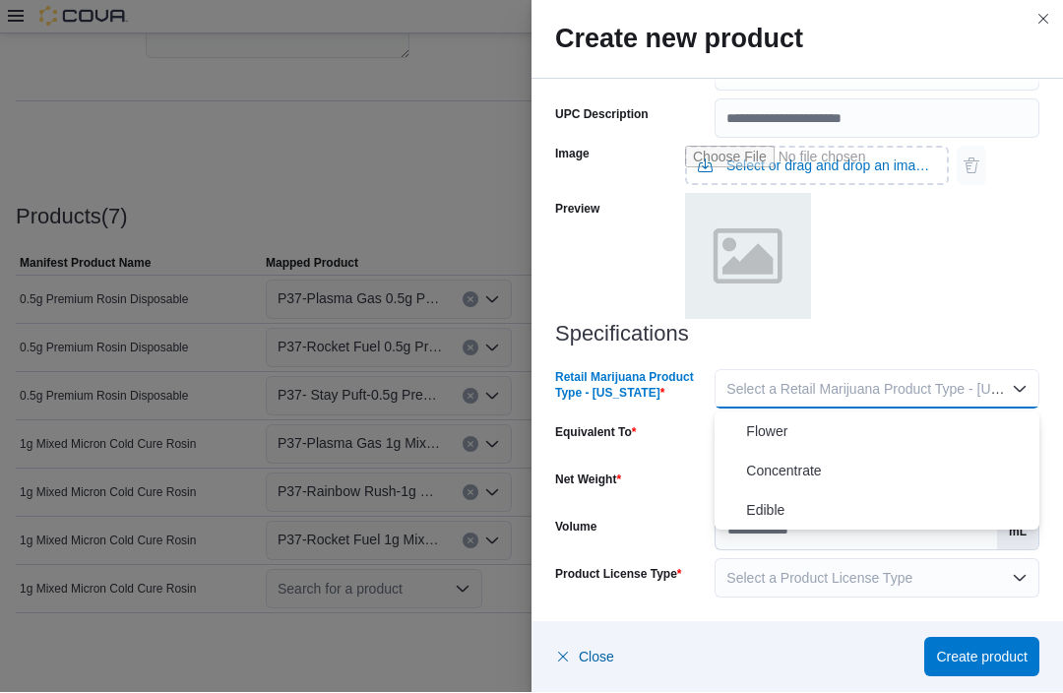
click at [820, 469] on span "Concentrate" at bounding box center [888, 472] width 285 height 24
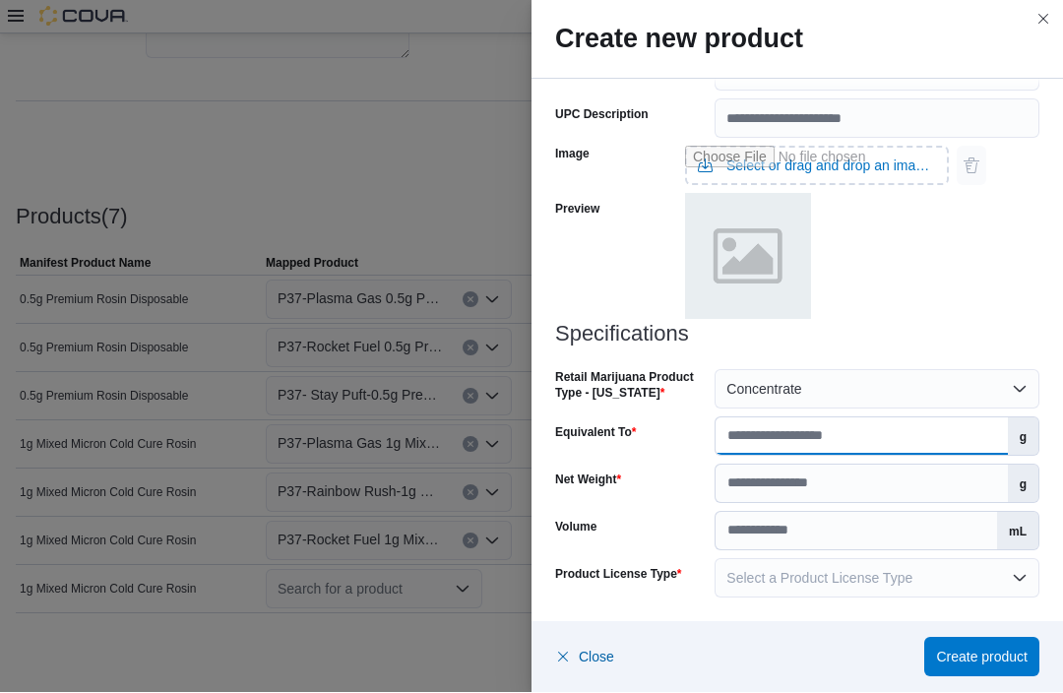
click at [865, 440] on input "Equivalent To" at bounding box center [860, 436] width 291 height 37
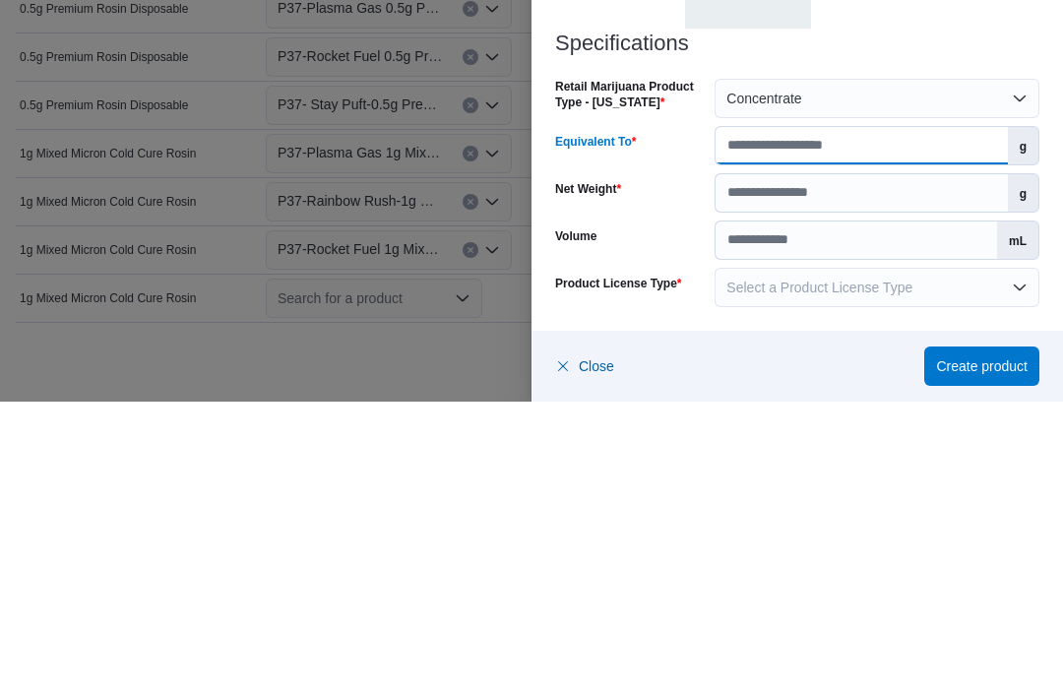
type input "*"
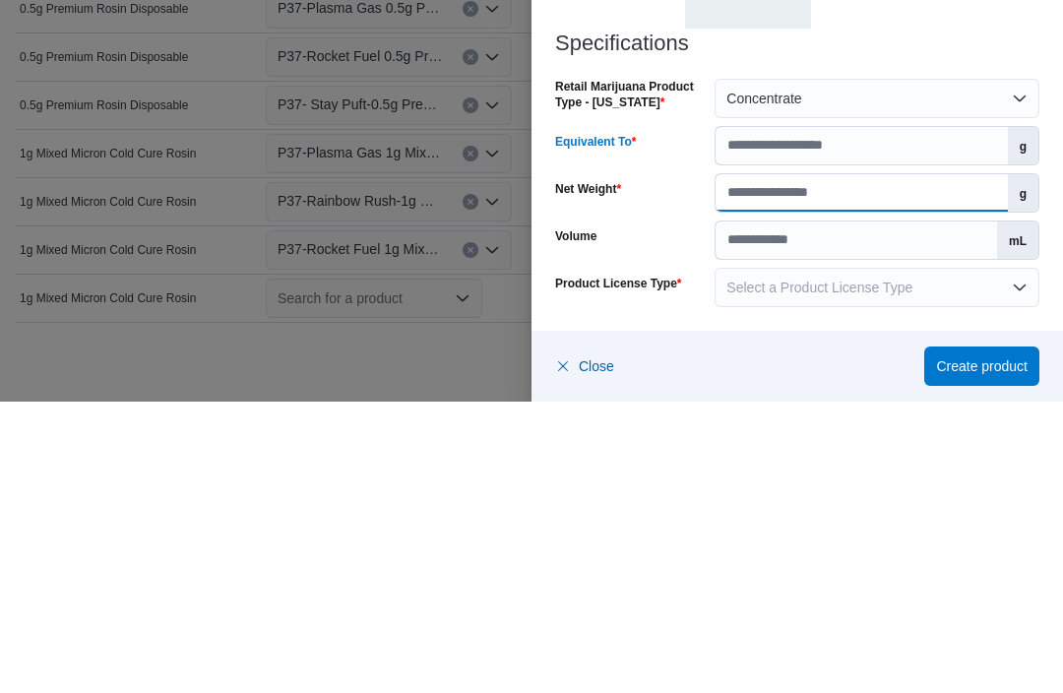
click at [799, 465] on input "Net Weight" at bounding box center [860, 483] width 291 height 37
type input "*"
click at [666, 512] on div "Volume" at bounding box center [631, 531] width 152 height 39
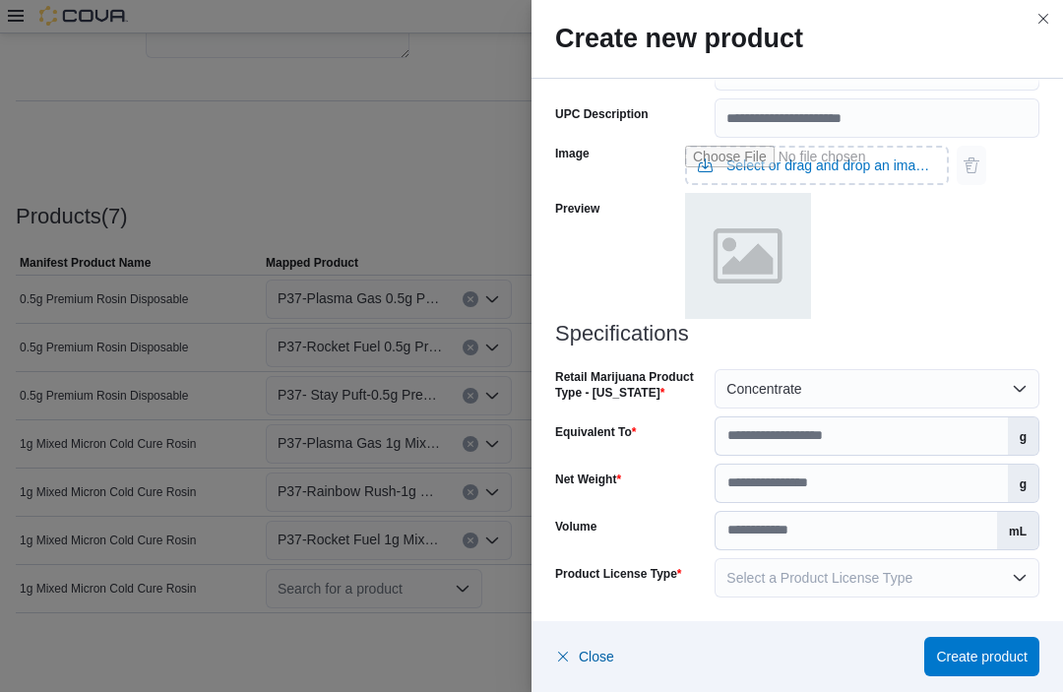
click at [801, 579] on span "Select a Product License Type" at bounding box center [819, 579] width 186 height 16
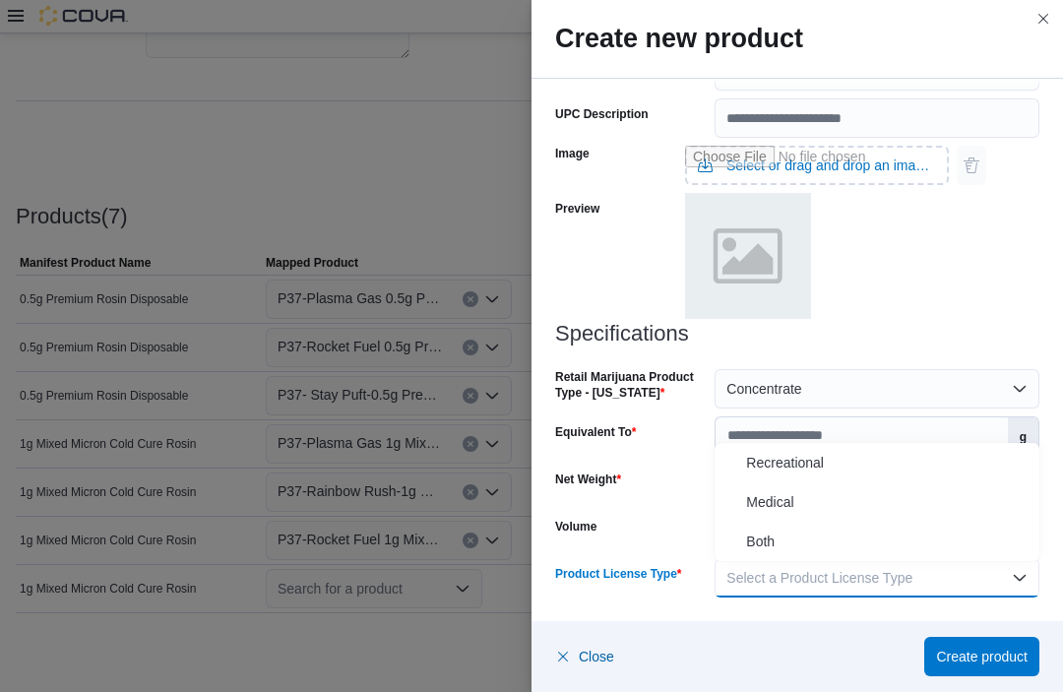
click at [825, 542] on span "Both" at bounding box center [888, 542] width 285 height 24
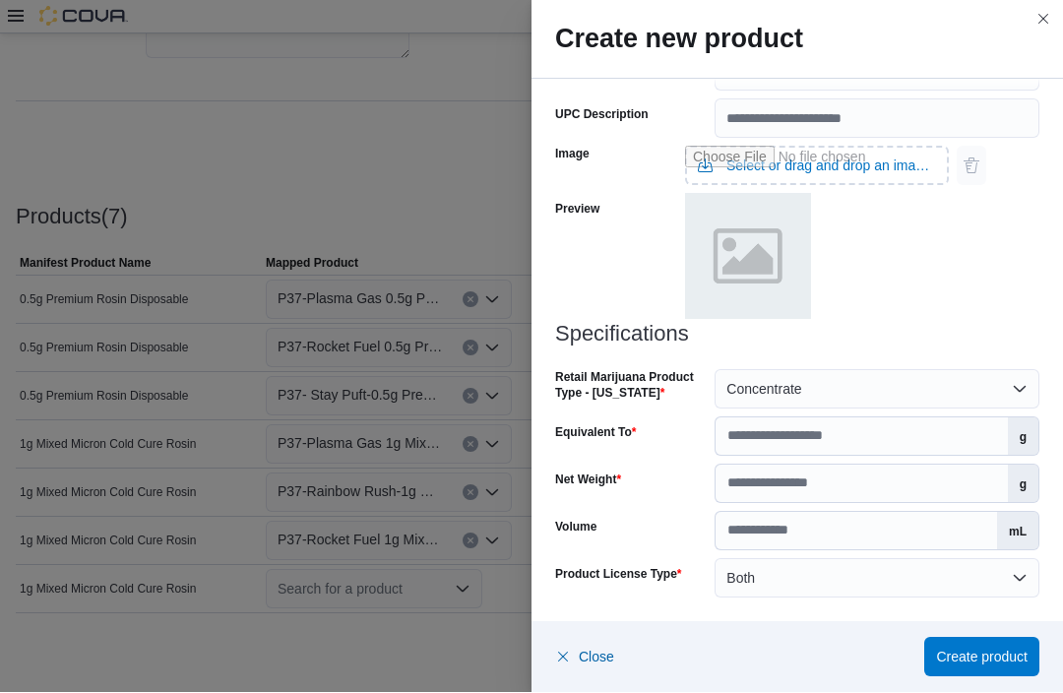
click at [993, 653] on span "Create product" at bounding box center [982, 657] width 92 height 20
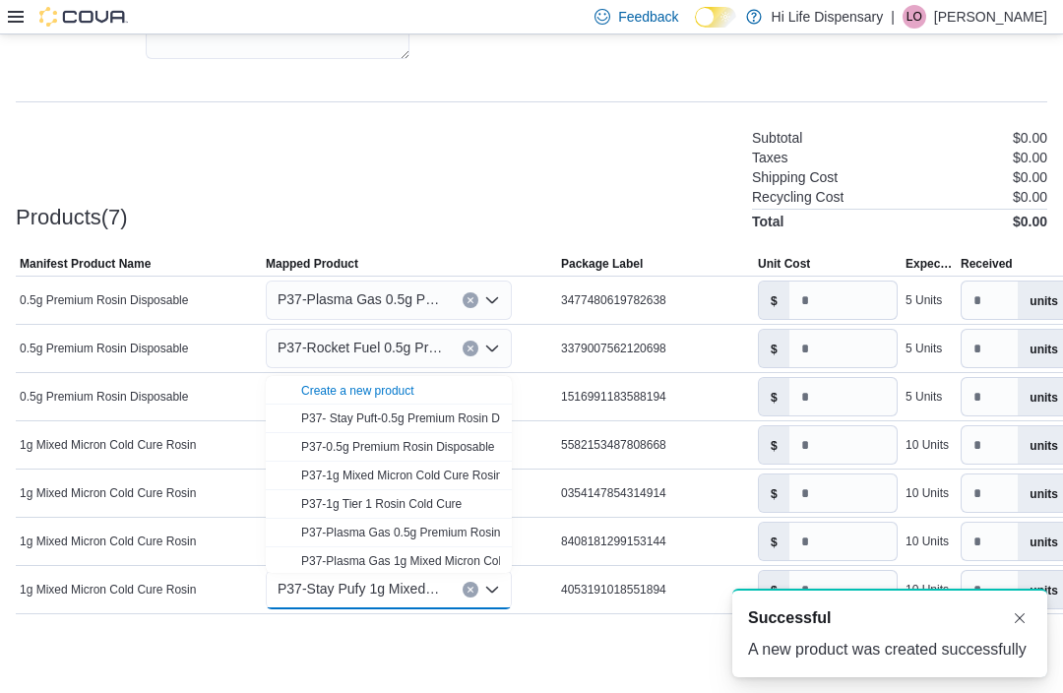
scroll to position [0, 0]
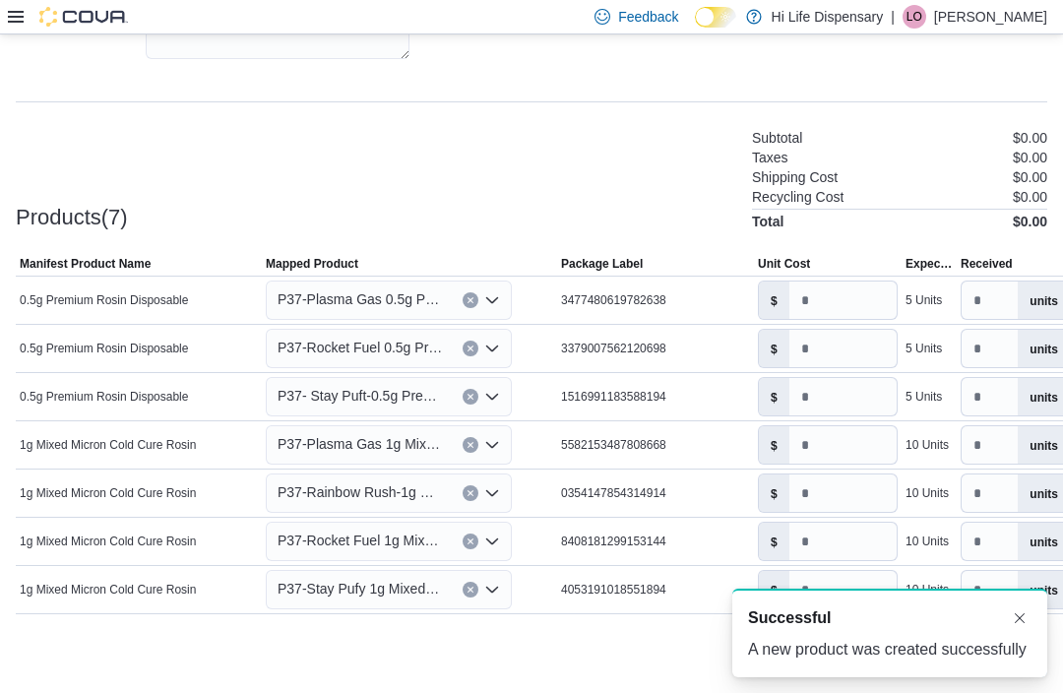
click at [626, 173] on div "Products(7) Subtotal $0.00 Taxes $0.00 Shipping Cost $0.00 Recycling Cost $0.00…" at bounding box center [531, 177] width 1031 height 103
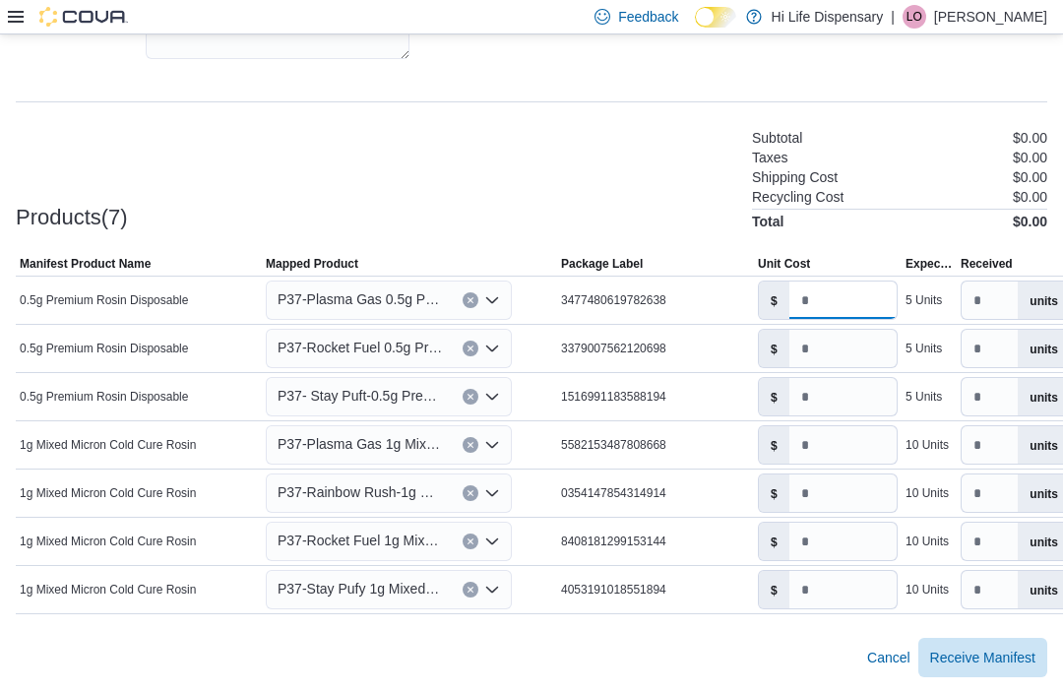
click at [845, 290] on input "number" at bounding box center [842, 299] width 107 height 37
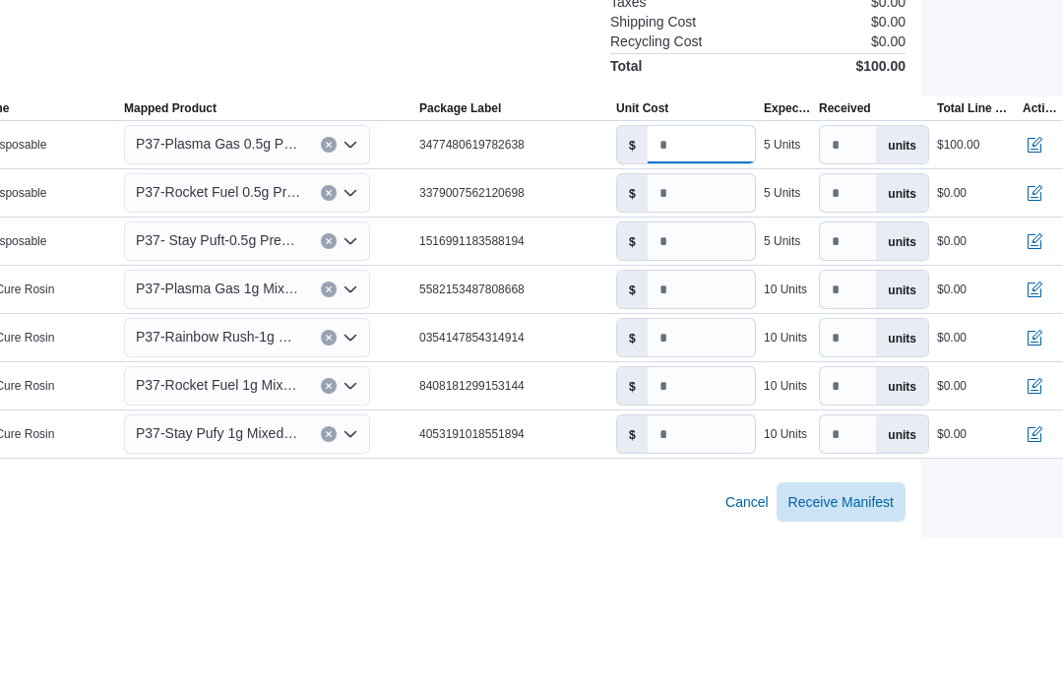
type input "**"
click at [682, 330] on input "number" at bounding box center [700, 348] width 107 height 37
type input "**"
click at [667, 378] on input "number" at bounding box center [700, 396] width 107 height 37
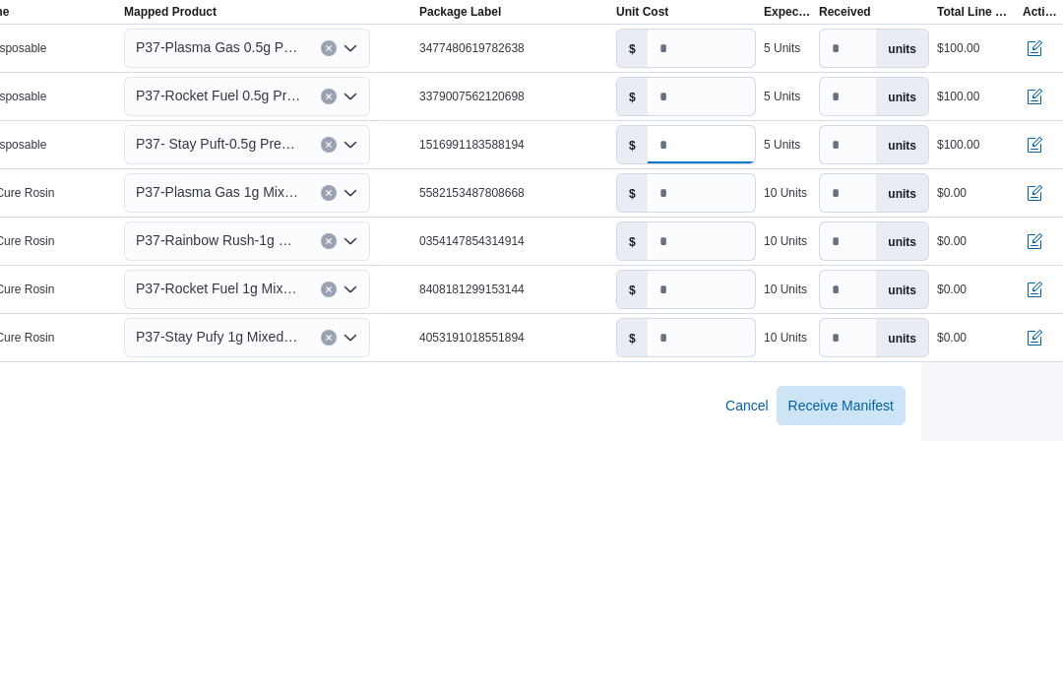
type input "**"
click at [680, 426] on input "number" at bounding box center [700, 444] width 107 height 37
type input "**"
click at [681, 474] on input "number" at bounding box center [700, 492] width 107 height 37
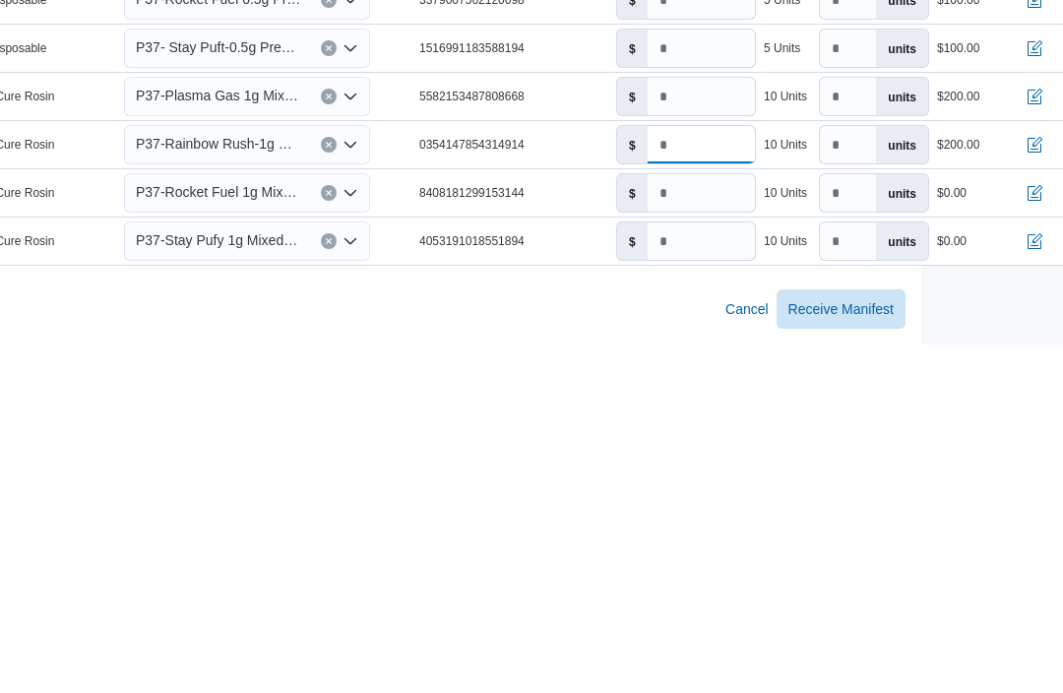
type input "**"
click at [693, 523] on input "number" at bounding box center [700, 541] width 107 height 37
type input "**"
click at [678, 571] on input "number" at bounding box center [700, 589] width 107 height 37
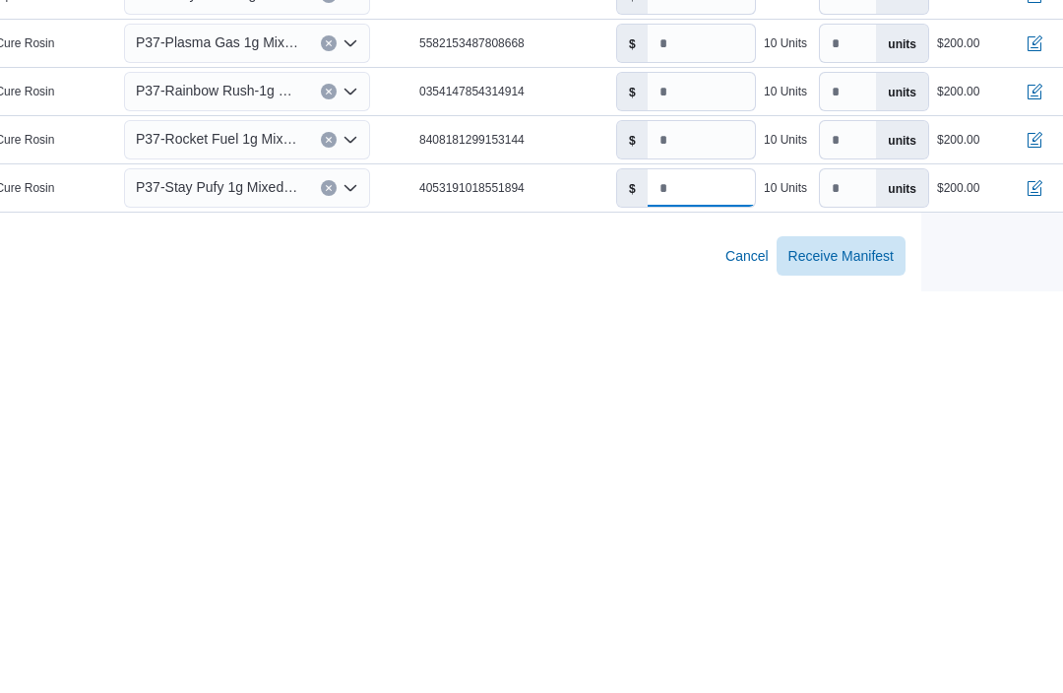
type input "**"
click at [635, 638] on div "Cancel Receive Manifest" at bounding box center [389, 657] width 1031 height 39
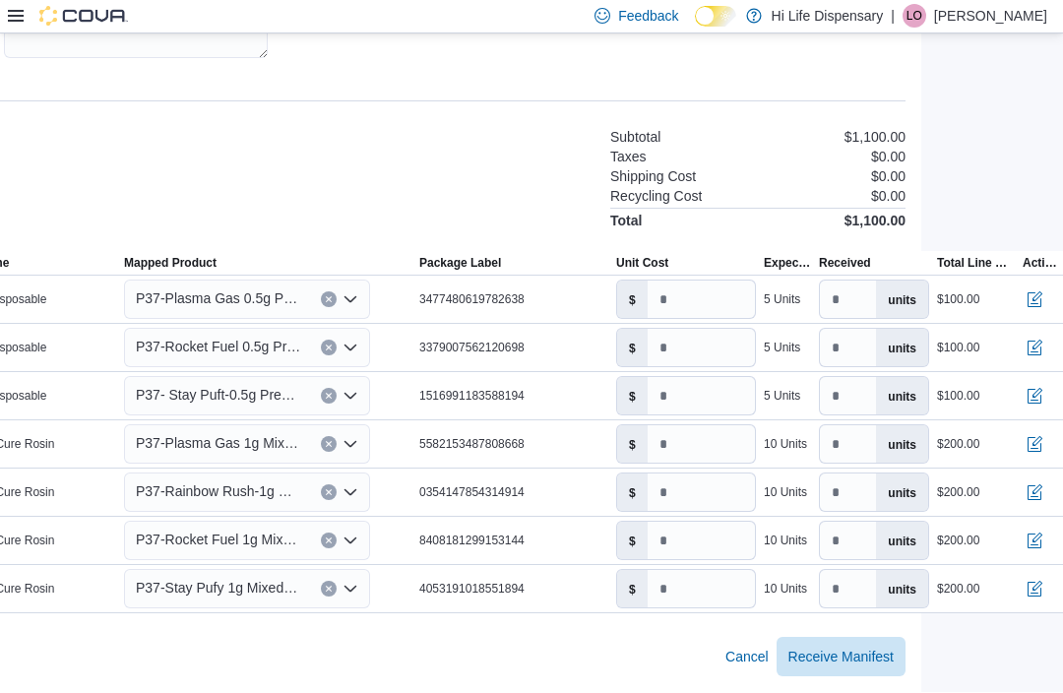
click at [858, 652] on span "Receive Manifest" at bounding box center [840, 657] width 105 height 20
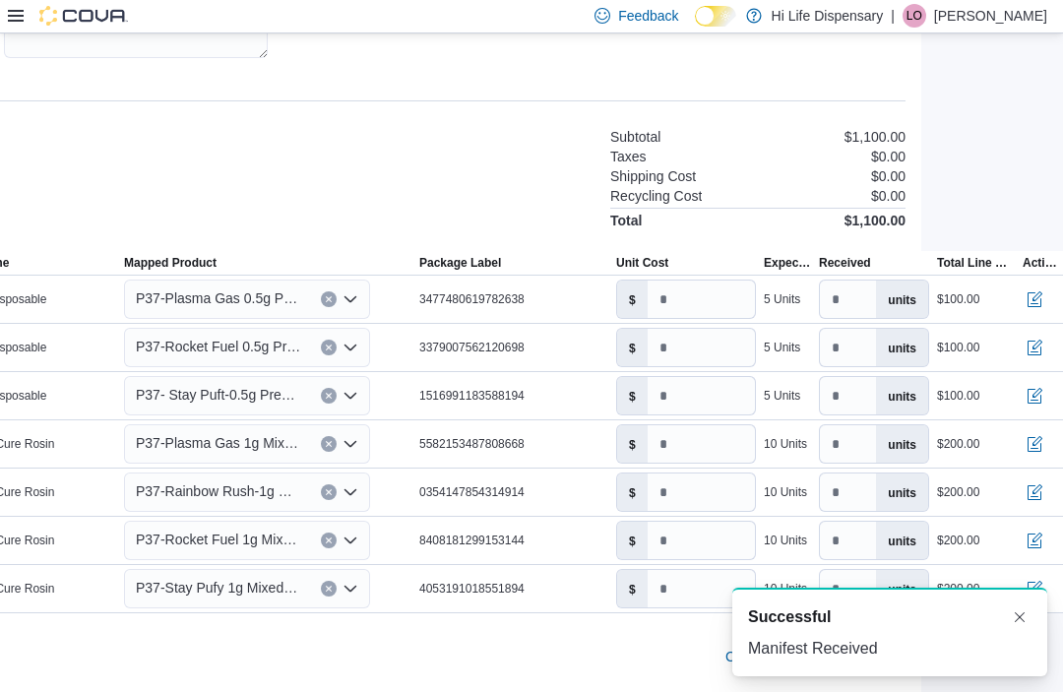
scroll to position [4, 0]
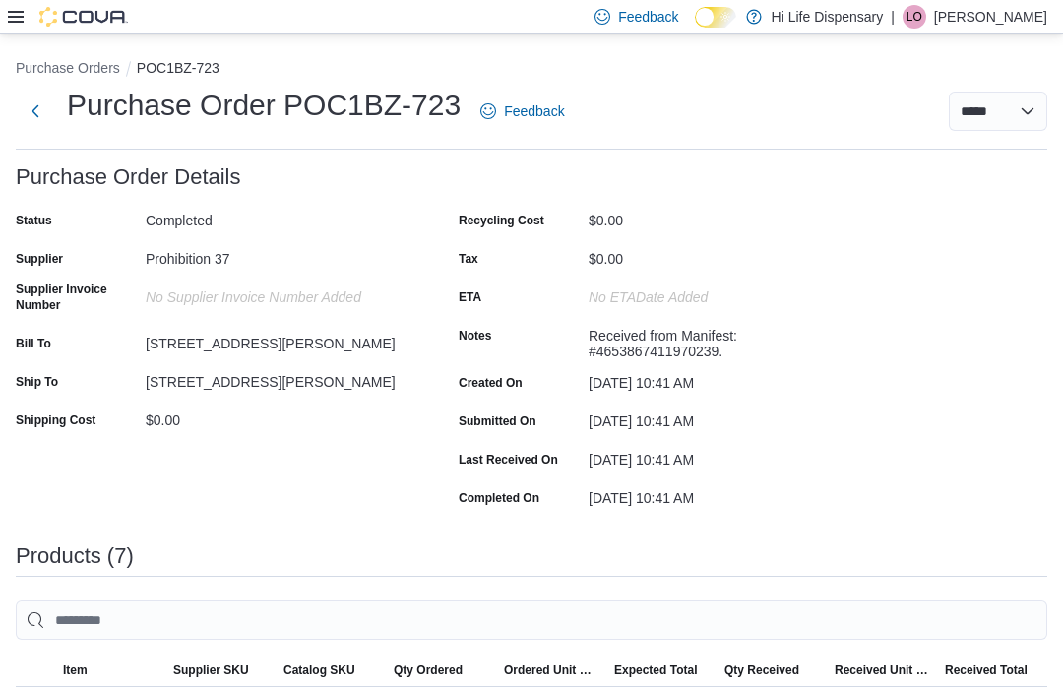
click at [8, 18] on icon at bounding box center [16, 17] width 16 height 12
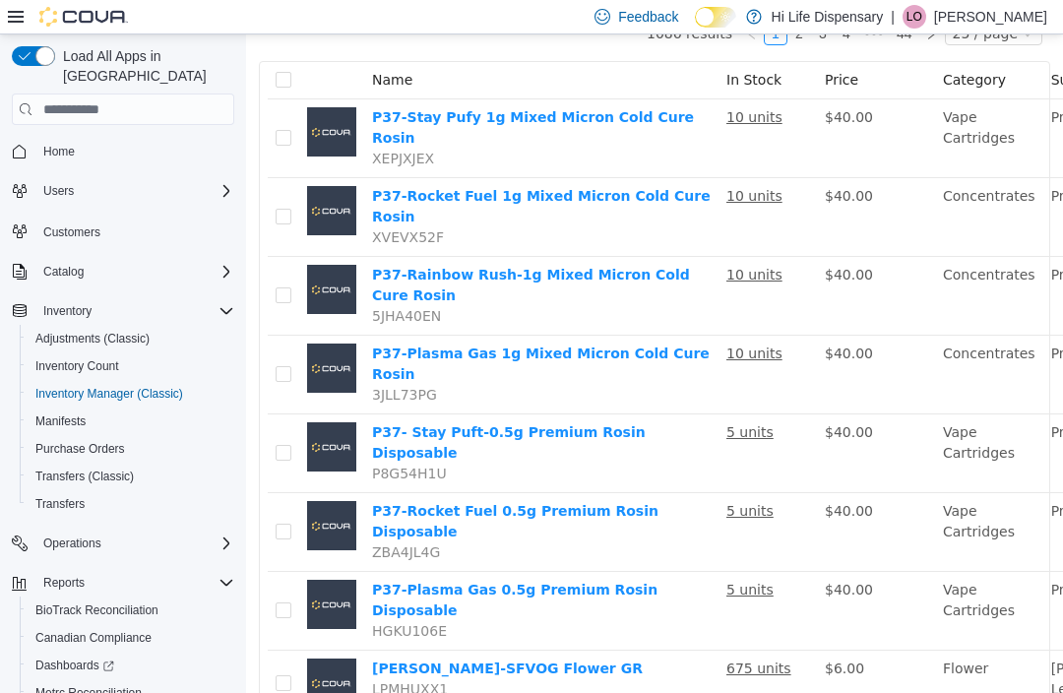
scroll to position [208, 0]
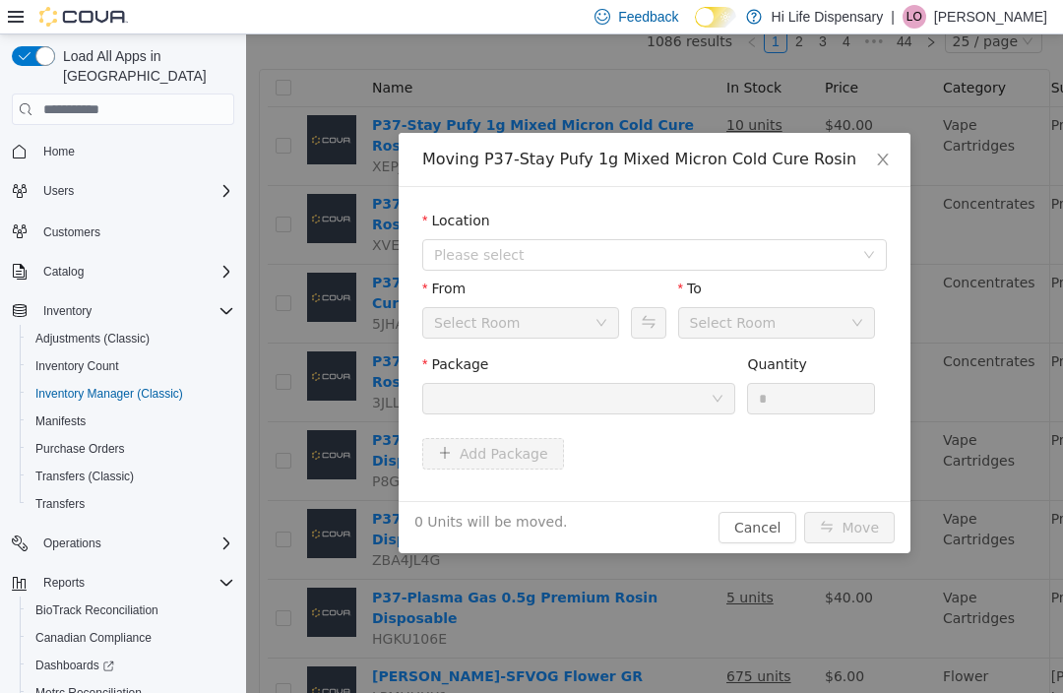
click at [646, 243] on span "Please select" at bounding box center [648, 255] width 428 height 30
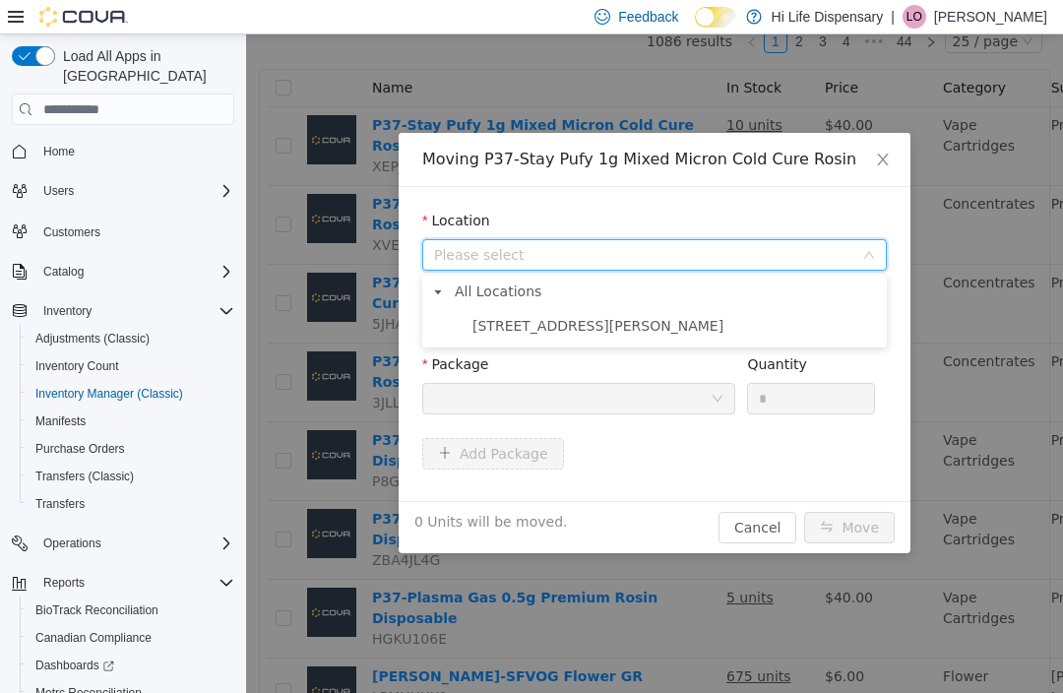
click at [634, 317] on span "[STREET_ADDRESS][PERSON_NAME]" at bounding box center [674, 326] width 415 height 27
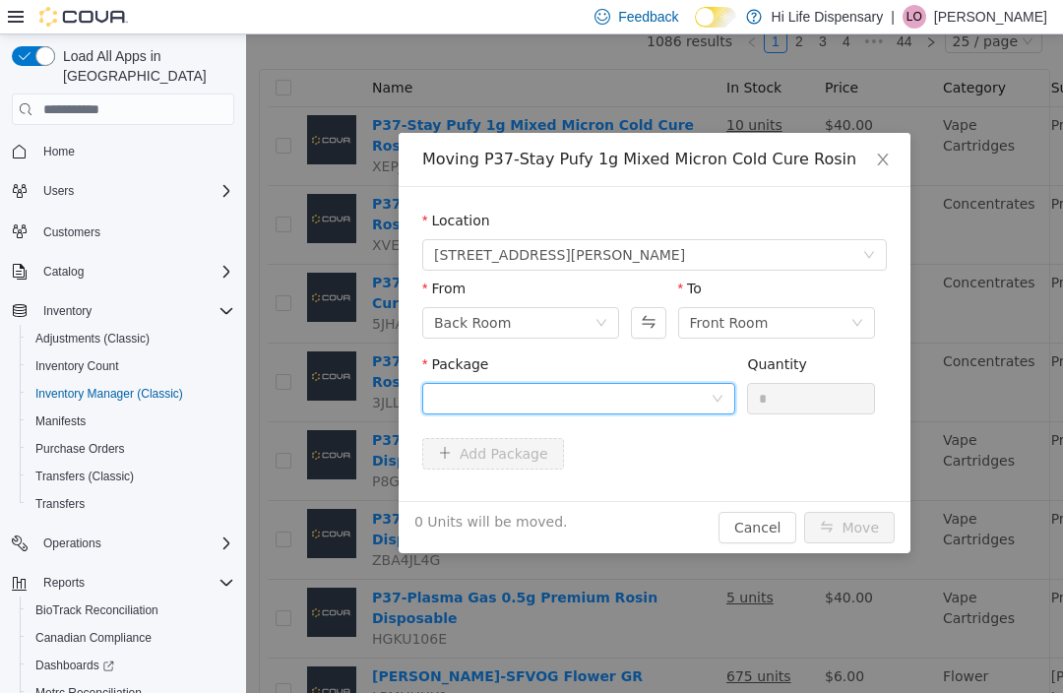
click at [657, 400] on div at bounding box center [572, 399] width 277 height 30
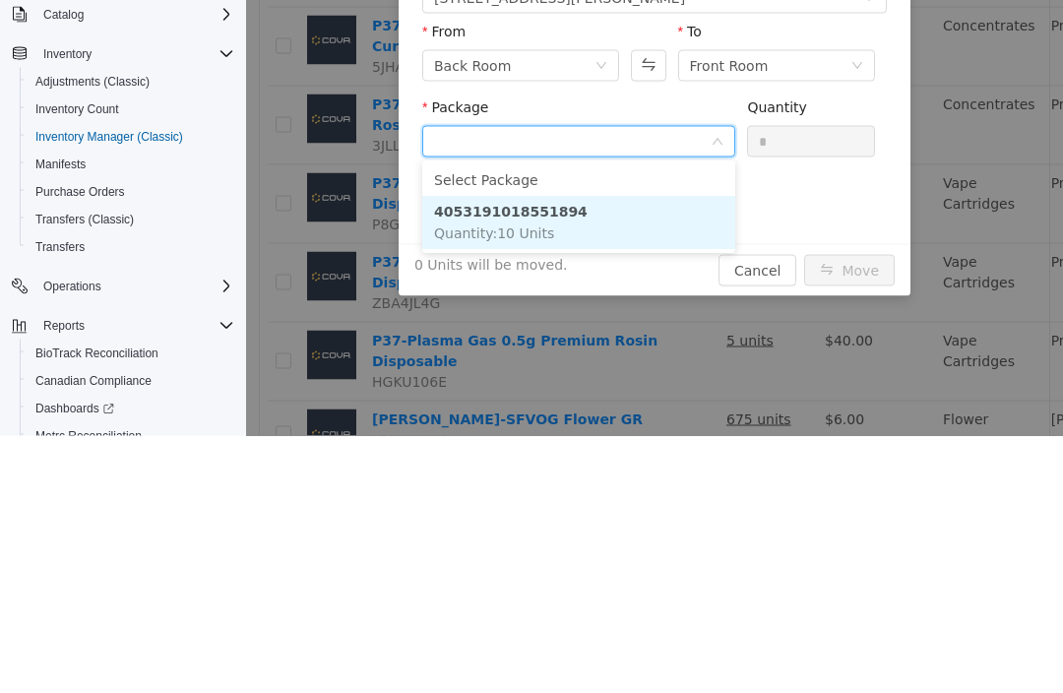
click at [658, 241] on li "4053191018551894 Quantity : 10 Units" at bounding box center [578, 223] width 313 height 53
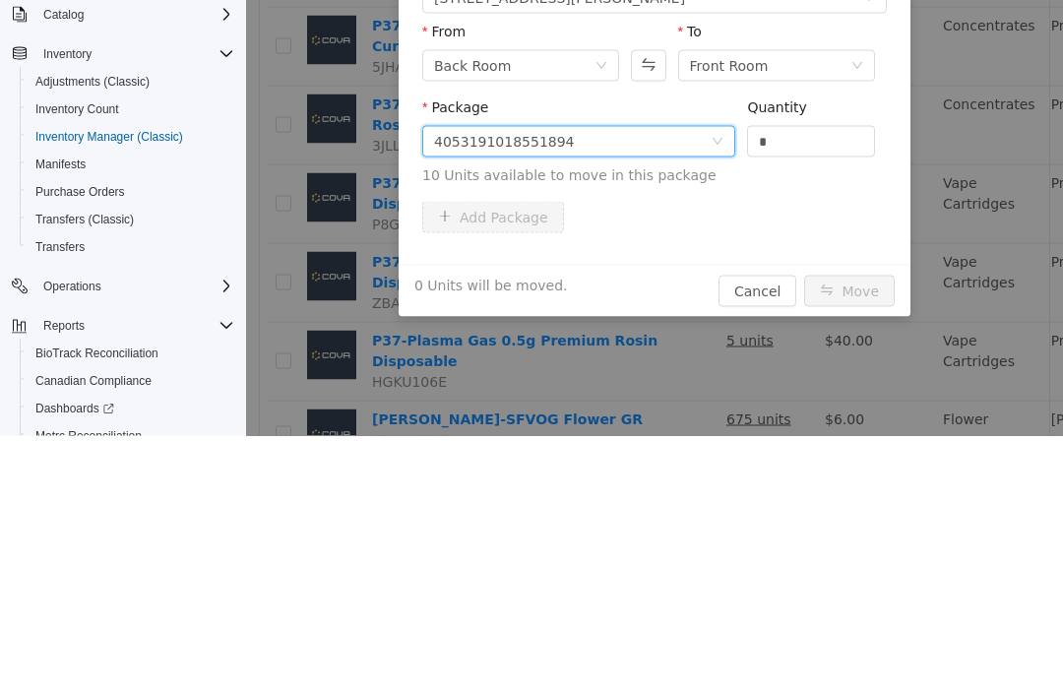
scroll to position [64, 0]
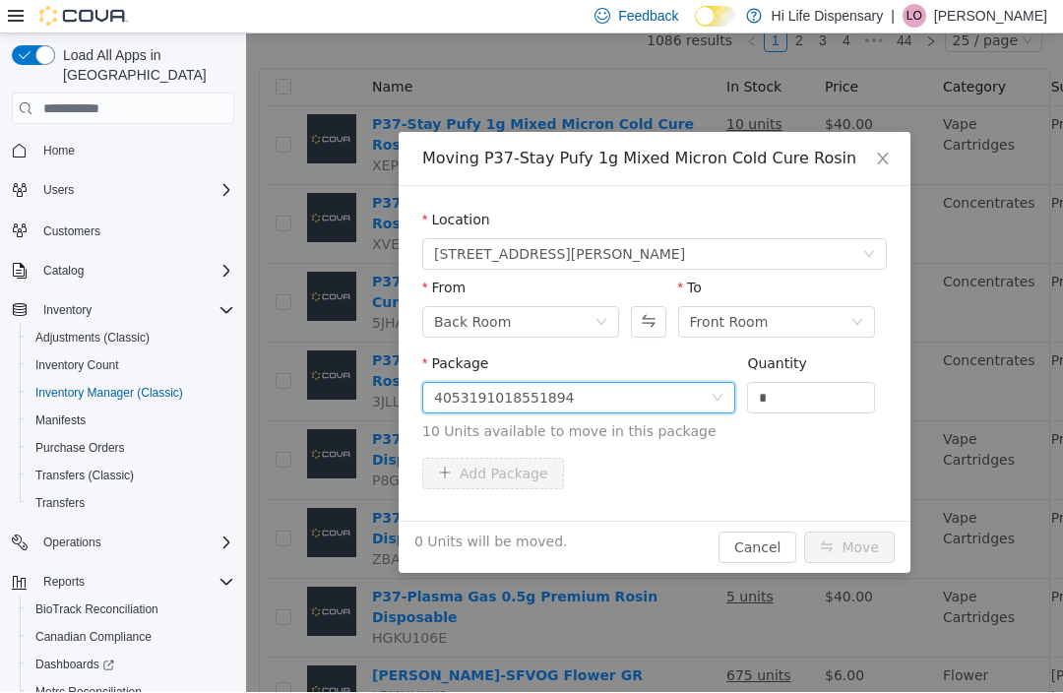
click at [786, 397] on input "*" at bounding box center [811, 398] width 126 height 30
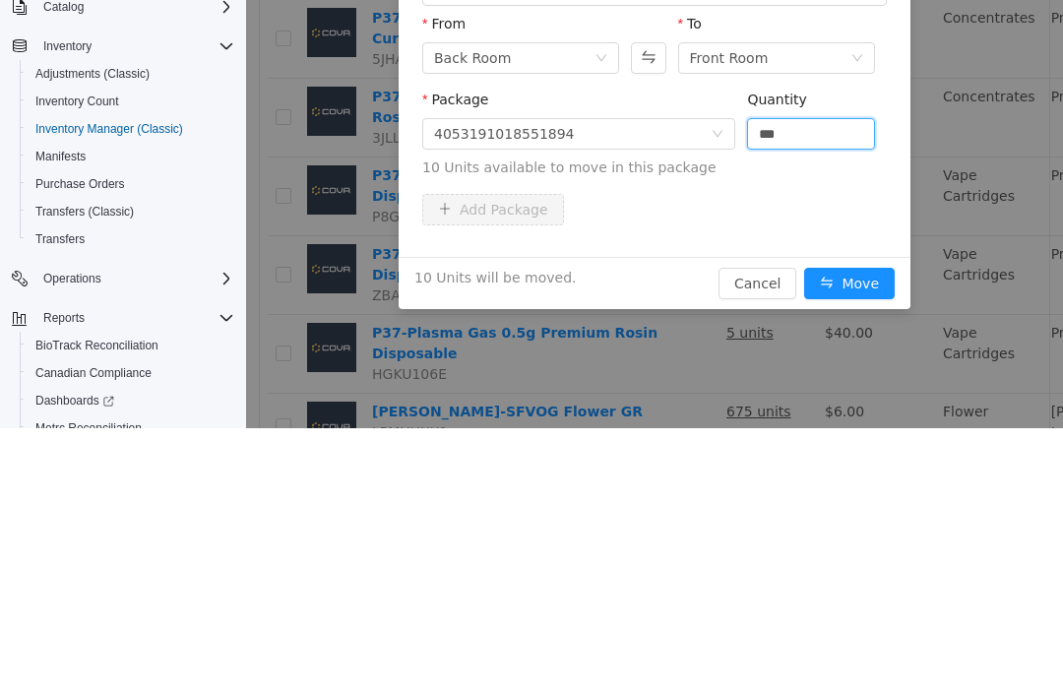
click at [853, 286] on button "Move" at bounding box center [849, 284] width 91 height 31
type input "**"
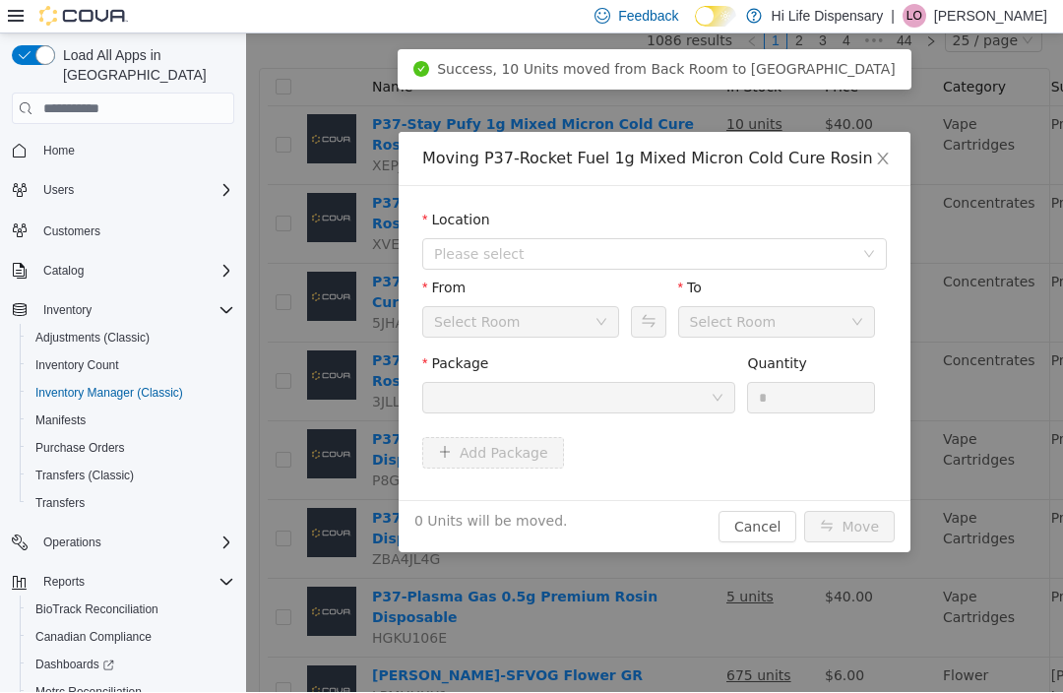
click at [692, 253] on span "Please select" at bounding box center [643, 254] width 419 height 20
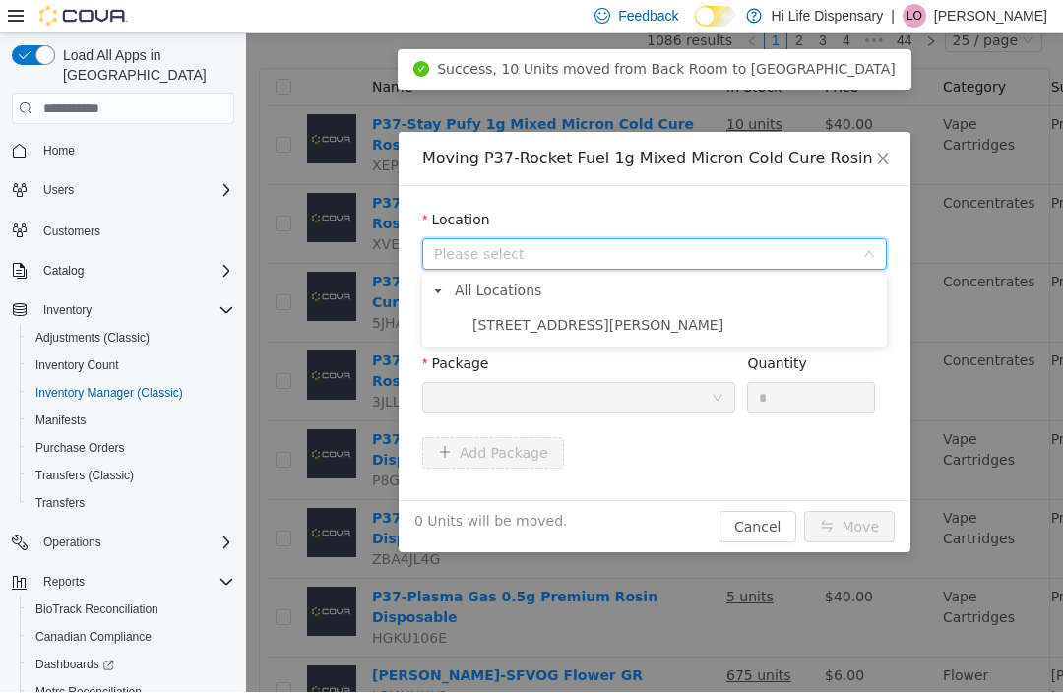
click at [628, 321] on span "[STREET_ADDRESS][PERSON_NAME]" at bounding box center [674, 325] width 415 height 27
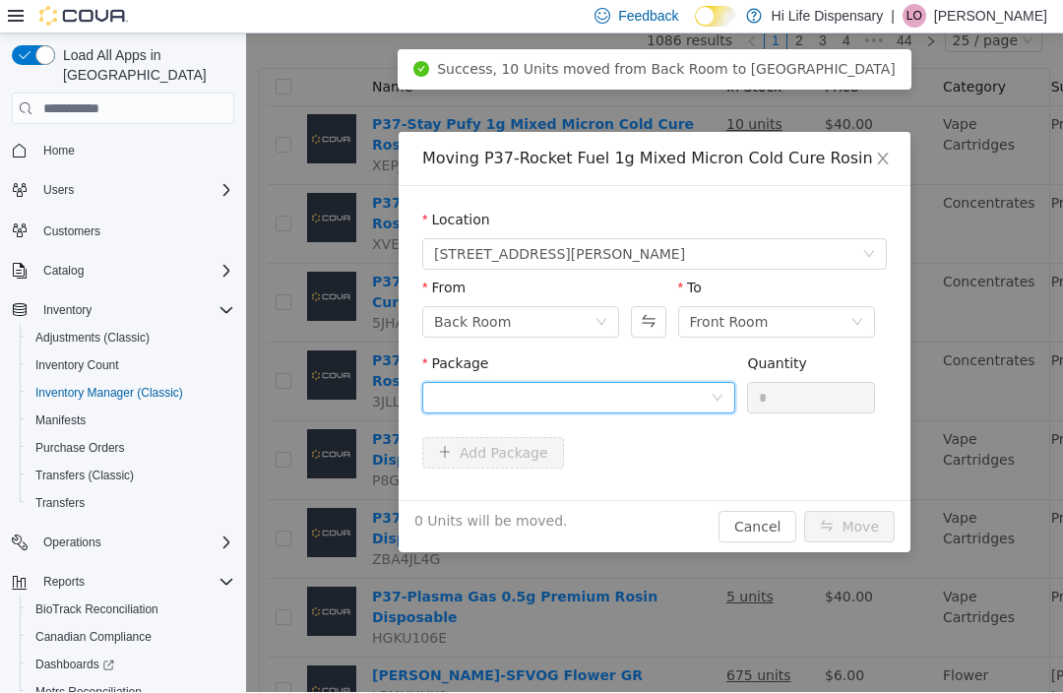
click at [650, 396] on div at bounding box center [572, 398] width 277 height 30
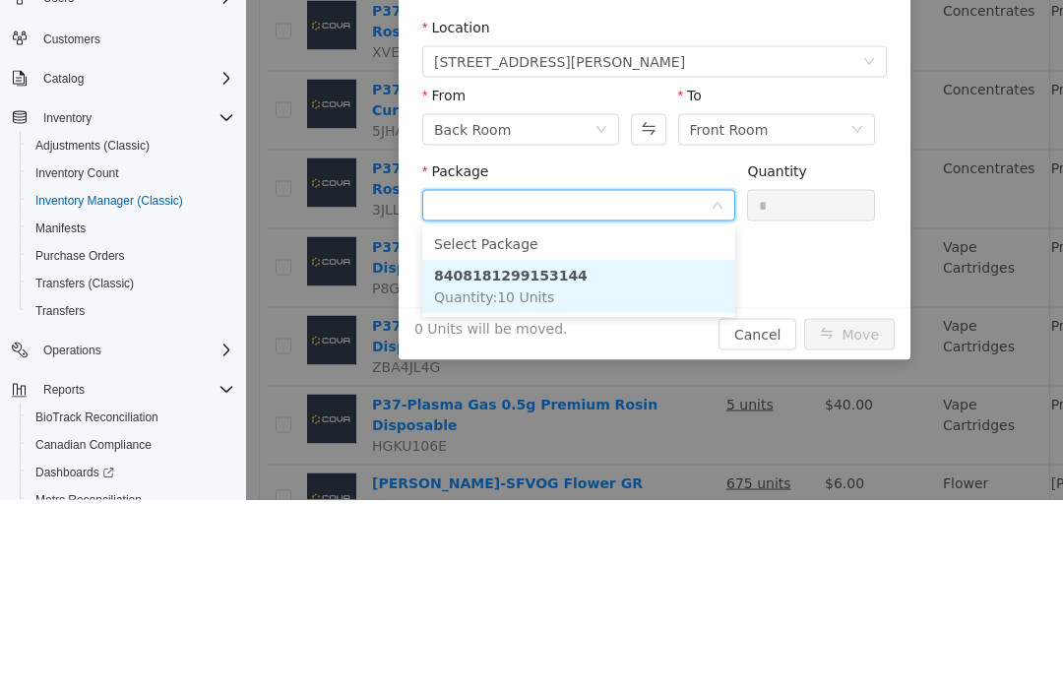
click at [646, 305] on li "8408181299153144 Quantity : 10 Units" at bounding box center [578, 287] width 313 height 53
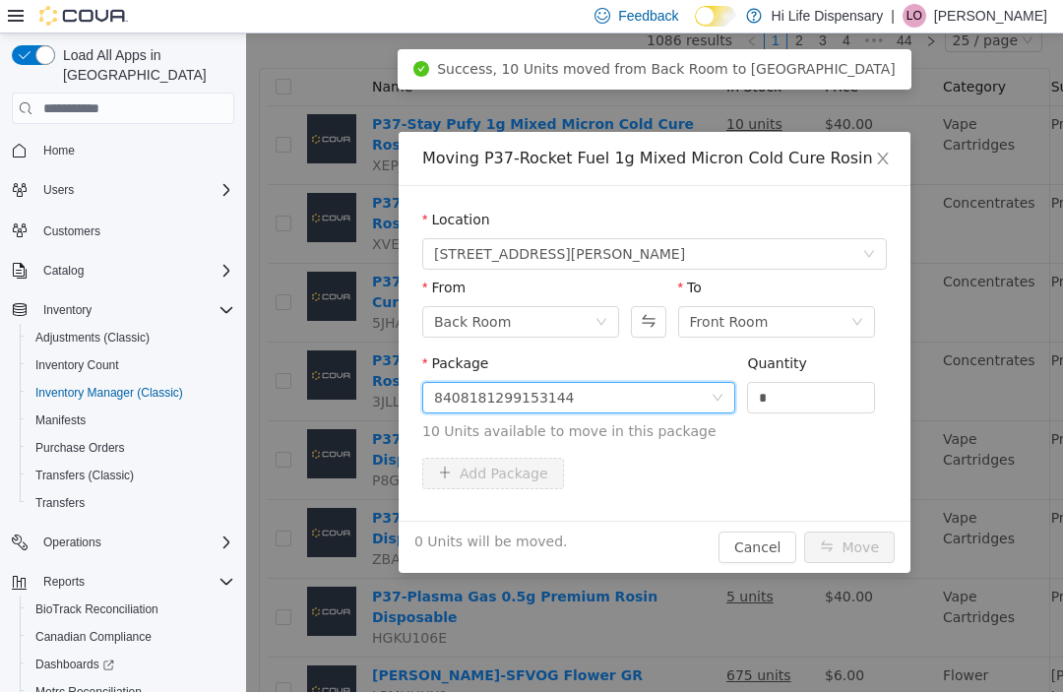
click at [814, 398] on input "*" at bounding box center [811, 398] width 126 height 30
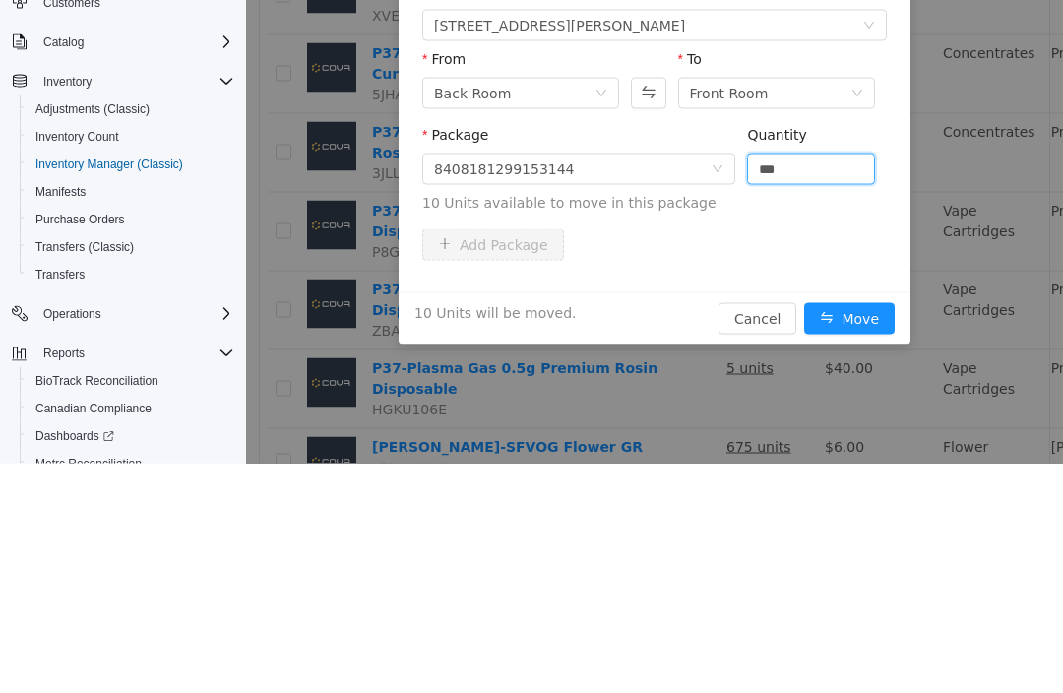
click at [865, 322] on button "Move" at bounding box center [849, 318] width 91 height 31
type input "**"
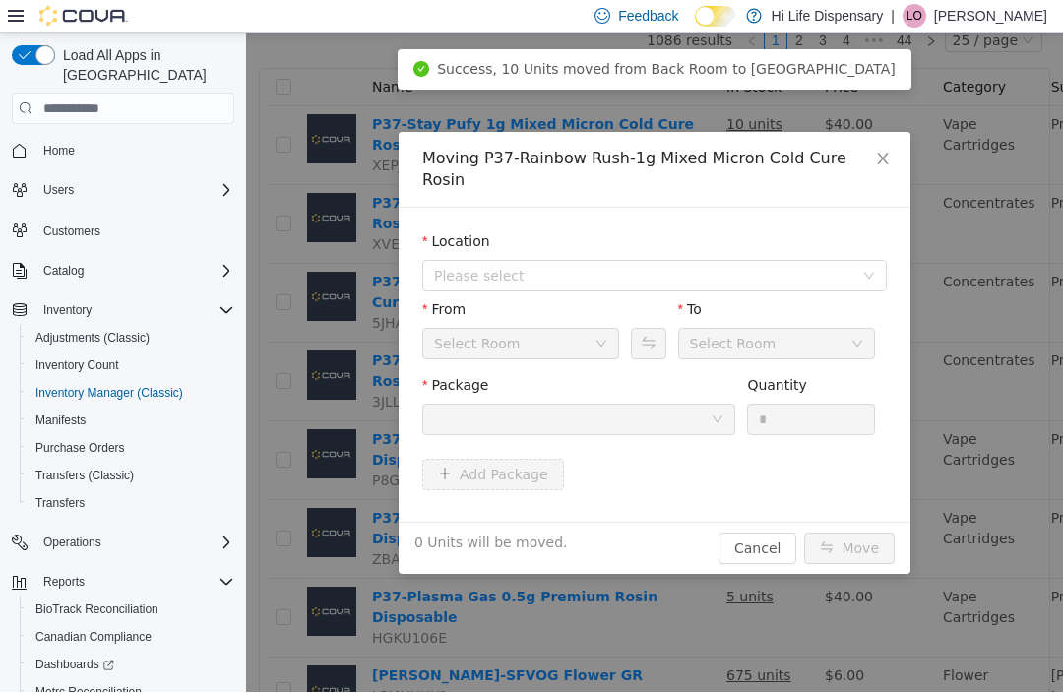
click at [761, 266] on span "Please select" at bounding box center [643, 276] width 419 height 20
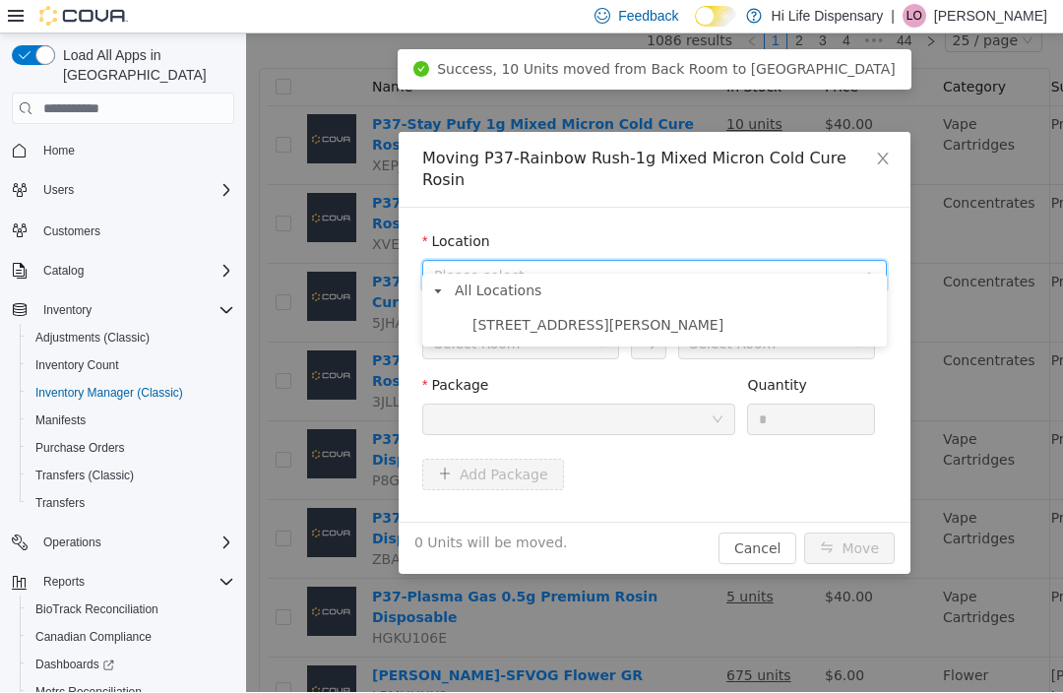
click at [702, 332] on span "[STREET_ADDRESS][PERSON_NAME]" at bounding box center [674, 325] width 415 height 27
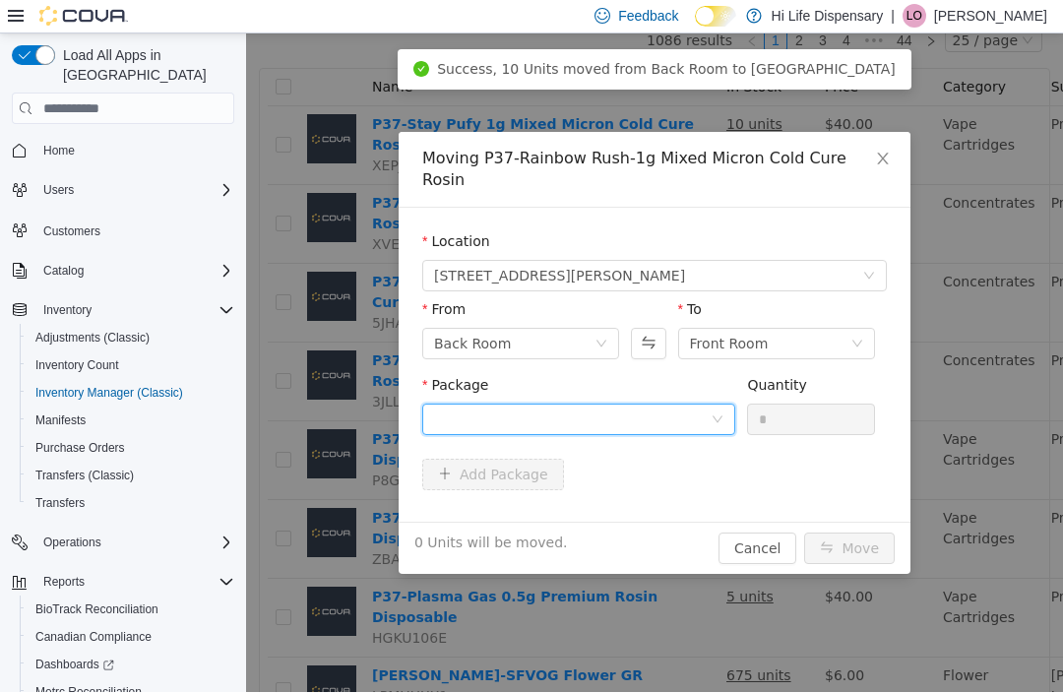
click at [716, 413] on icon "icon: down" at bounding box center [717, 419] width 12 height 12
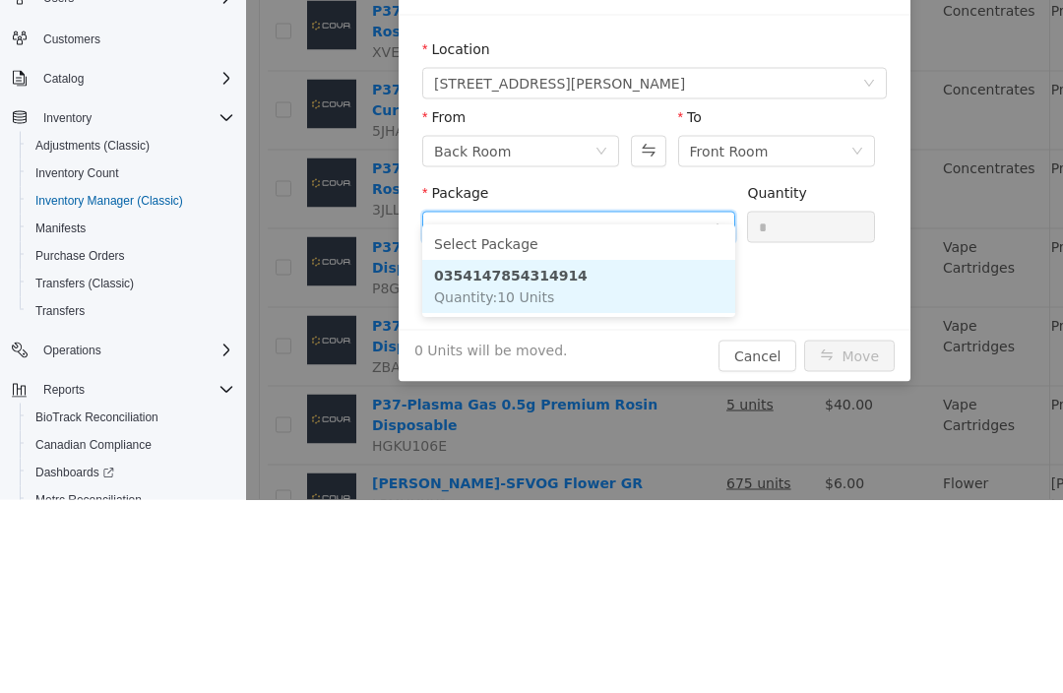
click at [675, 302] on li "0354147854314914 Quantity : 10 Units" at bounding box center [578, 287] width 313 height 53
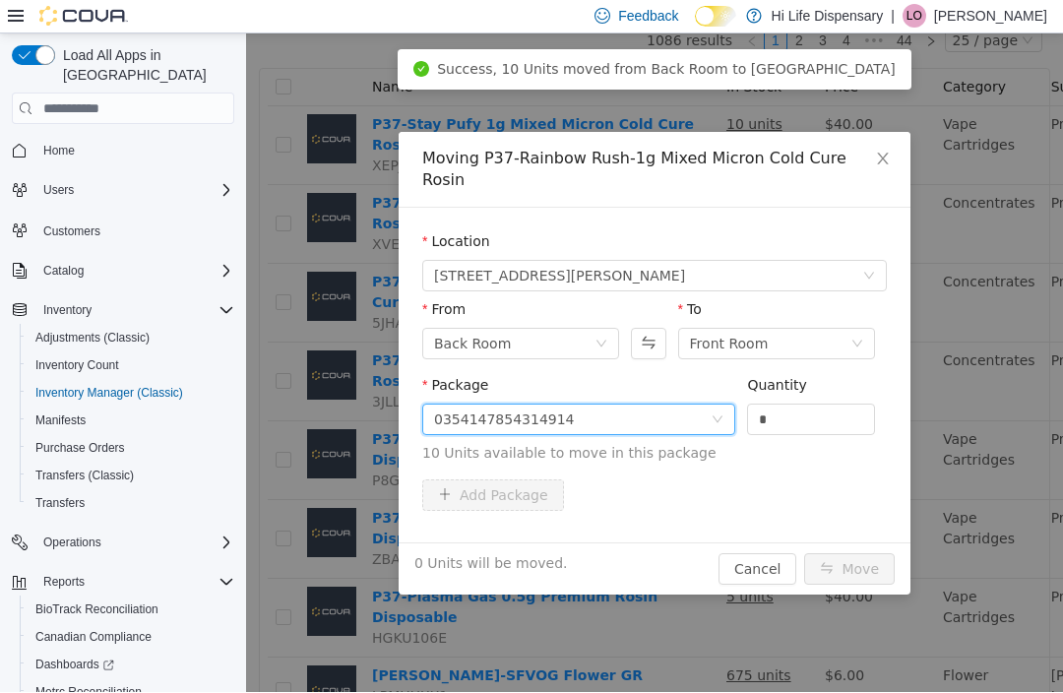
click at [821, 404] on input "*" at bounding box center [811, 419] width 126 height 30
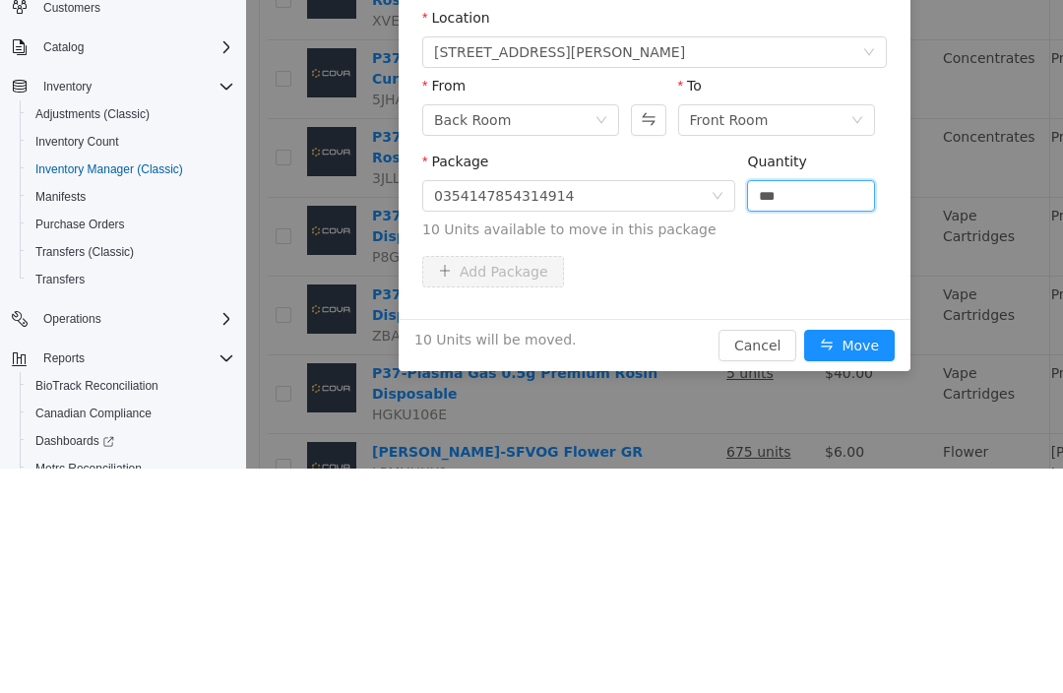
click at [862, 331] on button "Move" at bounding box center [849, 346] width 91 height 31
type input "**"
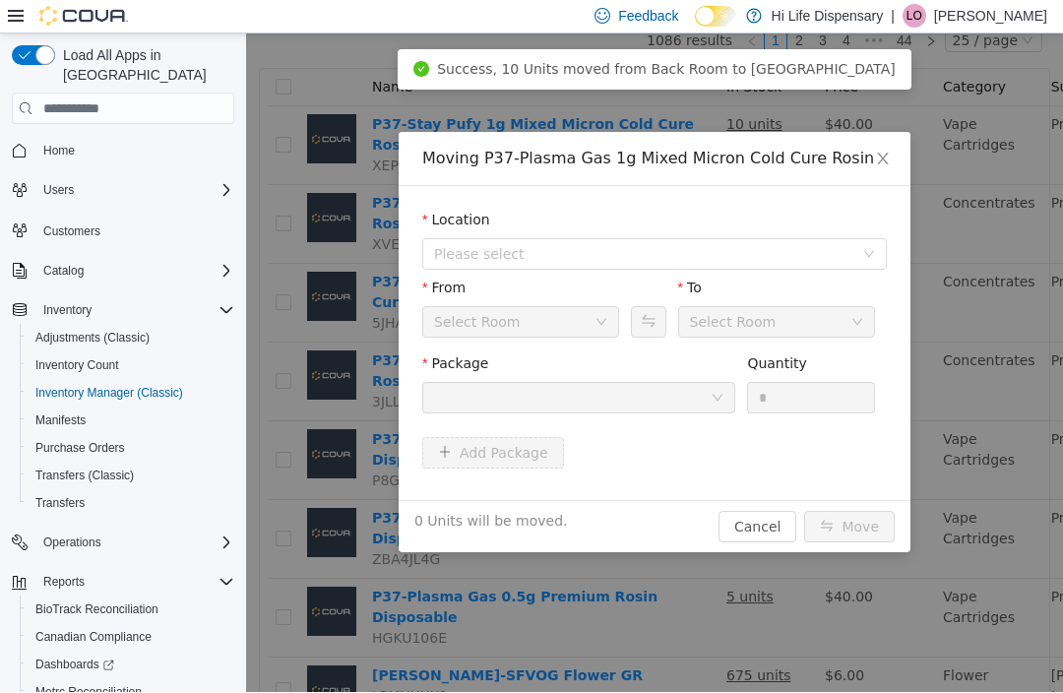
click at [733, 269] on span "Please select" at bounding box center [654, 253] width 464 height 31
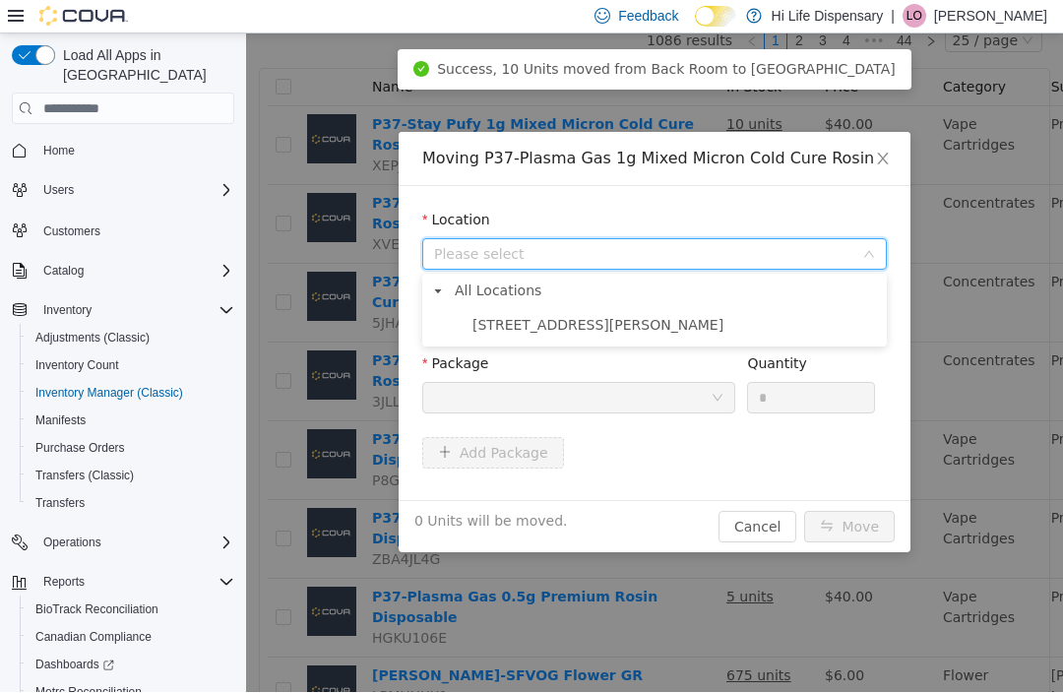
click at [706, 338] on div "All Locations [STREET_ADDRESS][PERSON_NAME]" at bounding box center [654, 310] width 464 height 73
click at [616, 321] on span "[STREET_ADDRESS][PERSON_NAME]" at bounding box center [674, 325] width 415 height 27
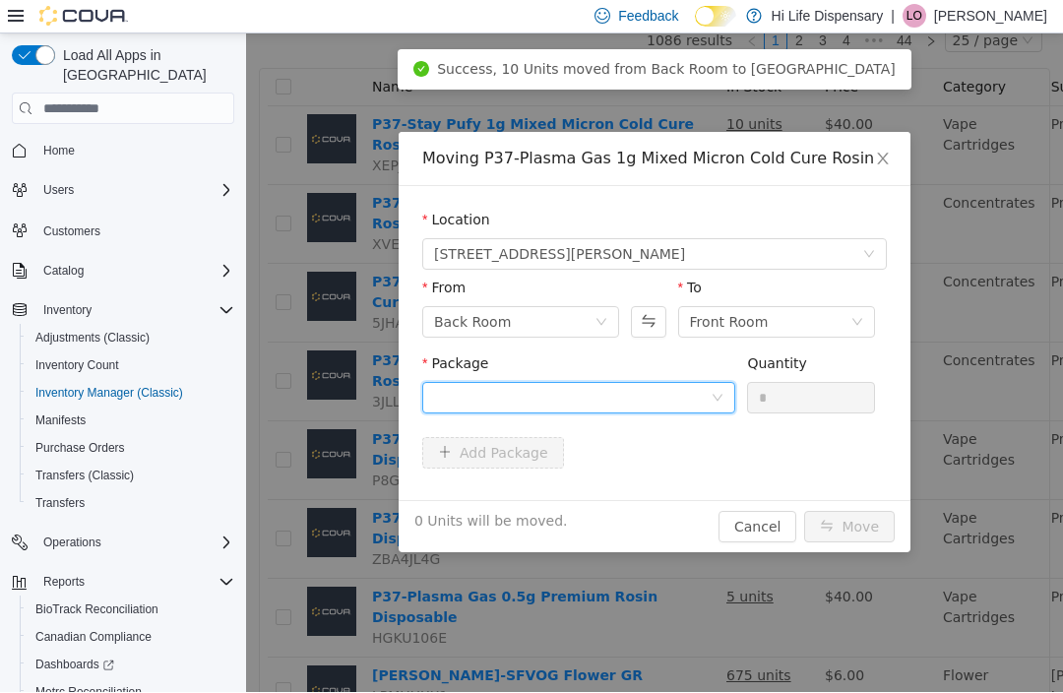
click at [638, 396] on div at bounding box center [572, 398] width 277 height 30
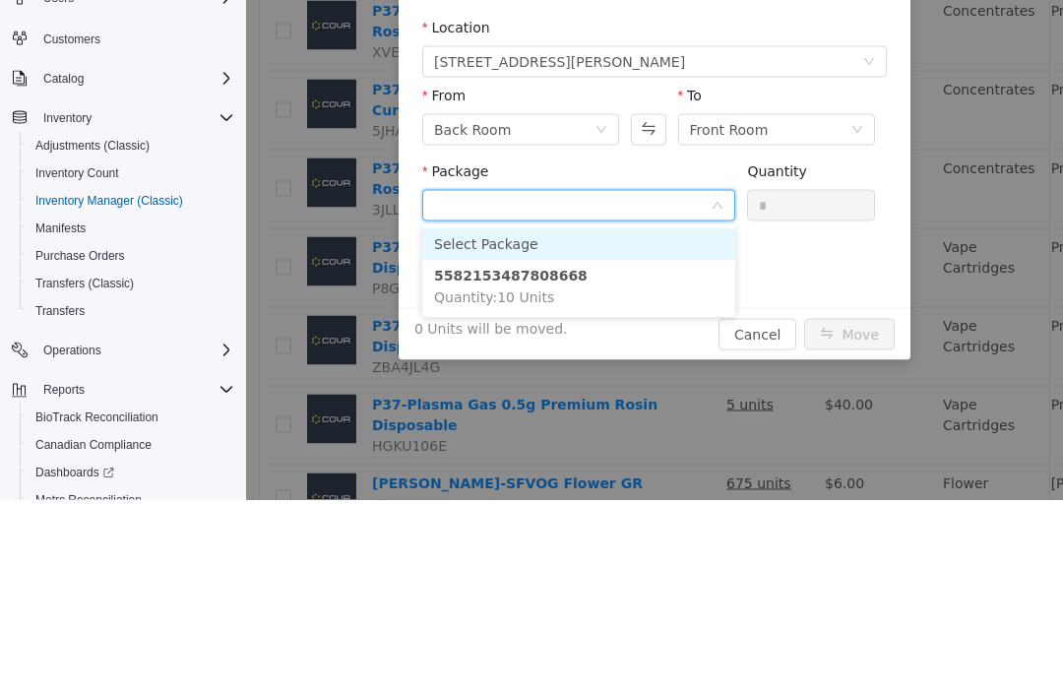
click at [652, 303] on li "5582153487808668 Quantity : 10 Units" at bounding box center [578, 287] width 313 height 53
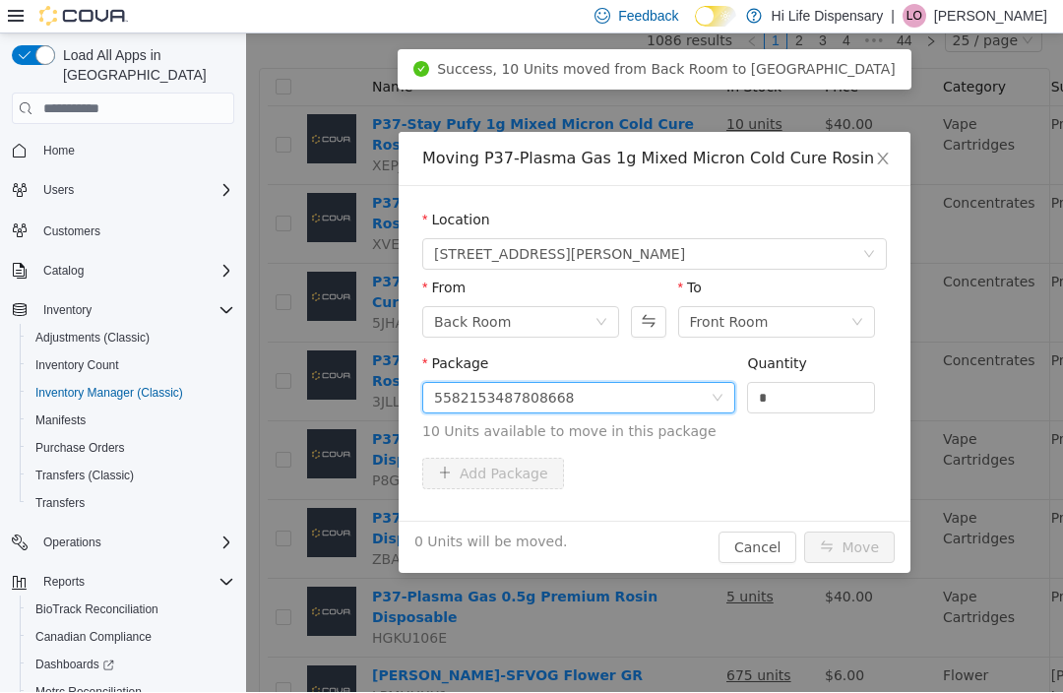
click at [823, 398] on input "*" at bounding box center [811, 398] width 126 height 30
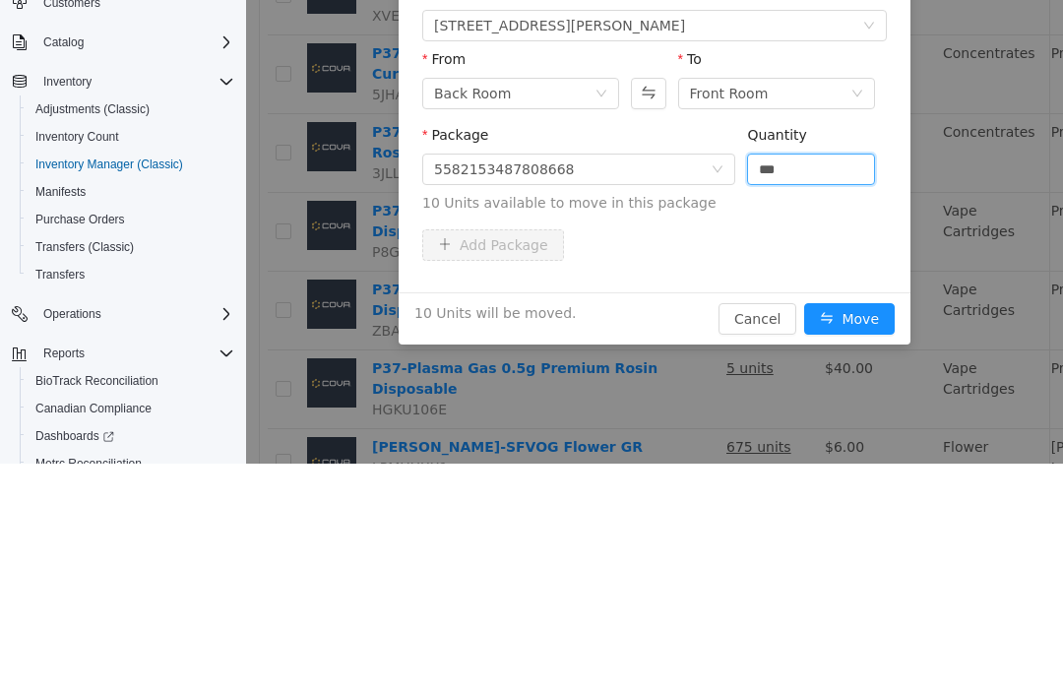
click at [862, 325] on button "Move" at bounding box center [849, 319] width 91 height 31
type input "**"
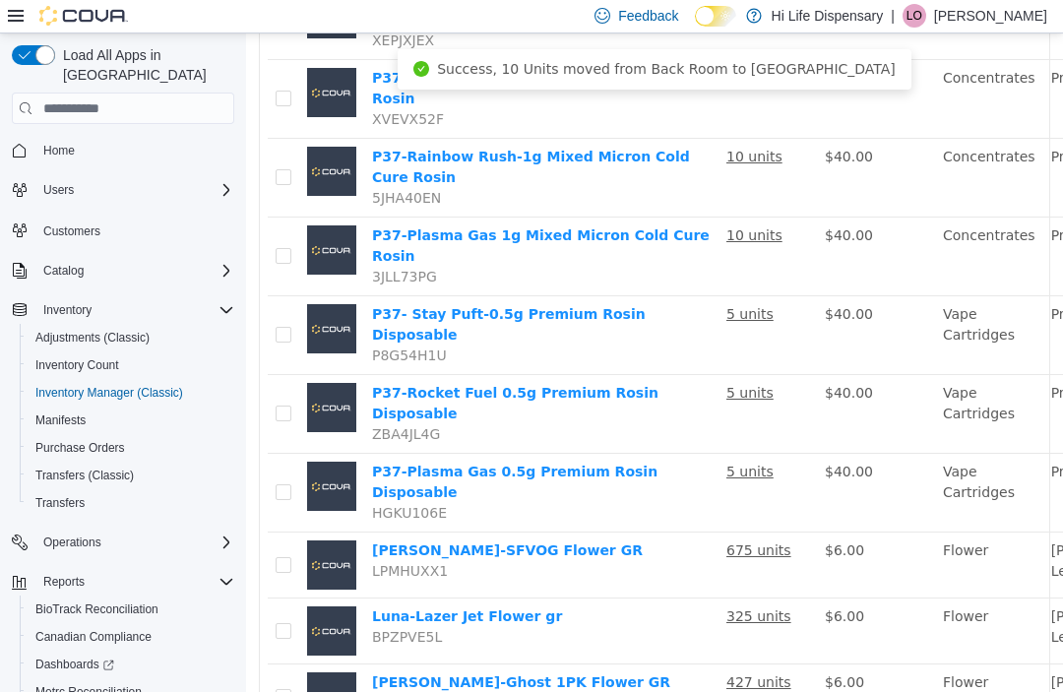
scroll to position [334, 0]
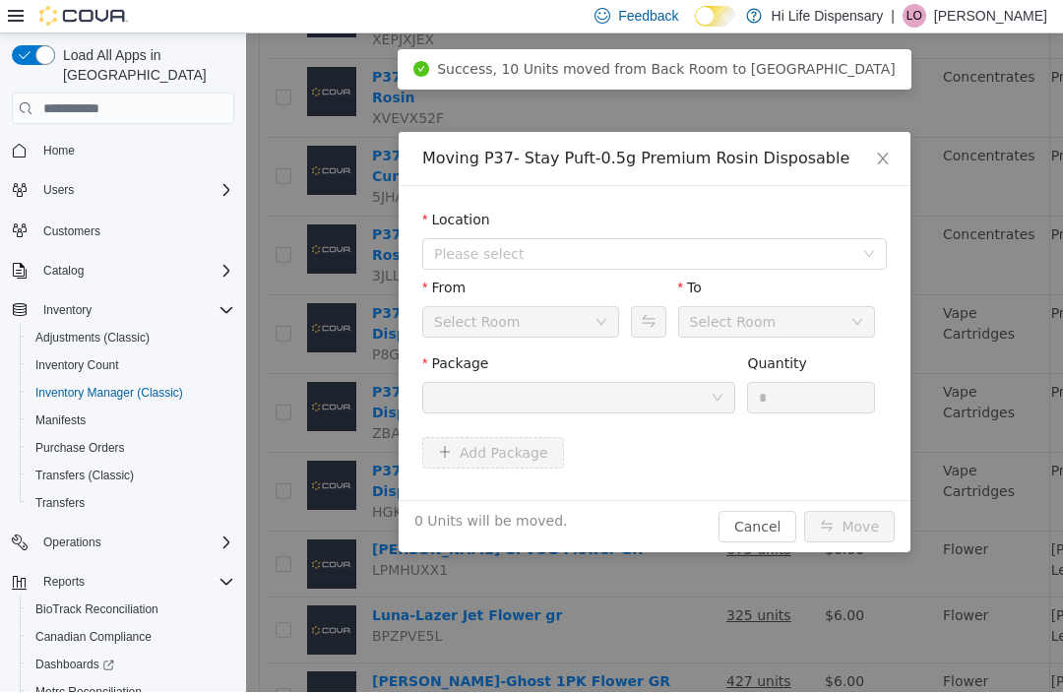
click at [702, 255] on span "Please select" at bounding box center [643, 254] width 419 height 20
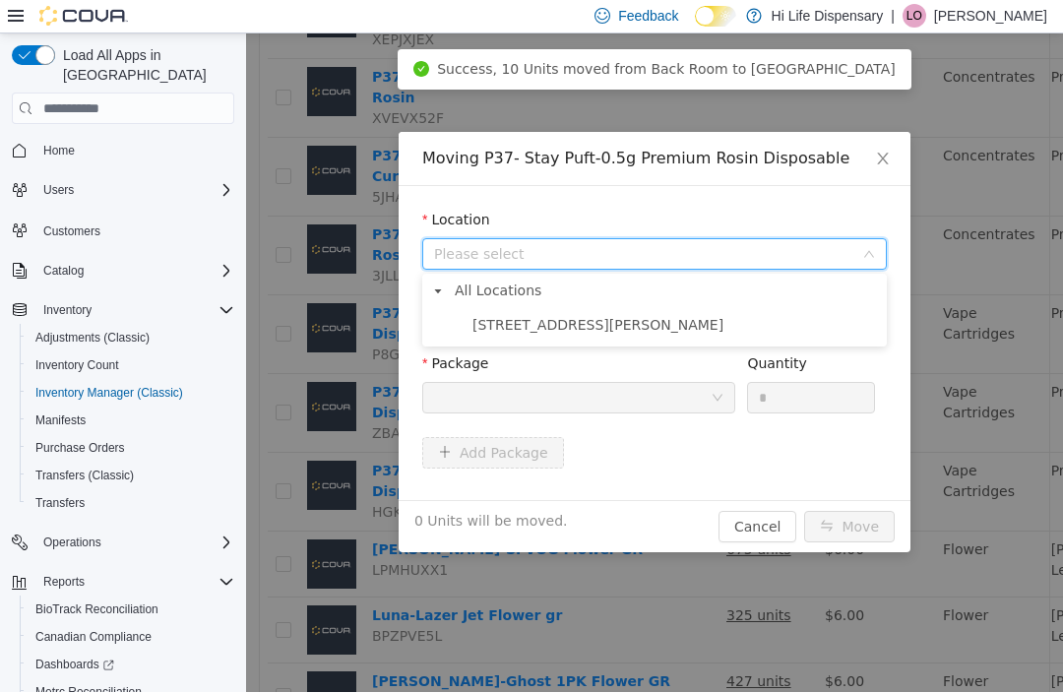
click at [633, 325] on span "[STREET_ADDRESS][PERSON_NAME]" at bounding box center [674, 325] width 415 height 27
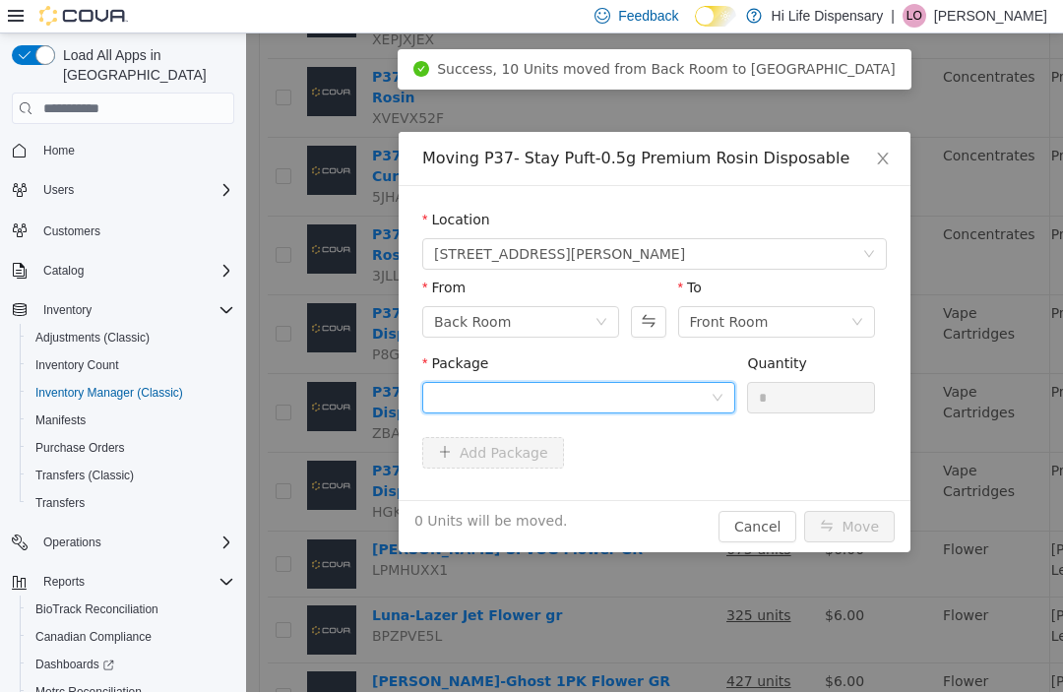
click at [646, 393] on div at bounding box center [572, 398] width 277 height 30
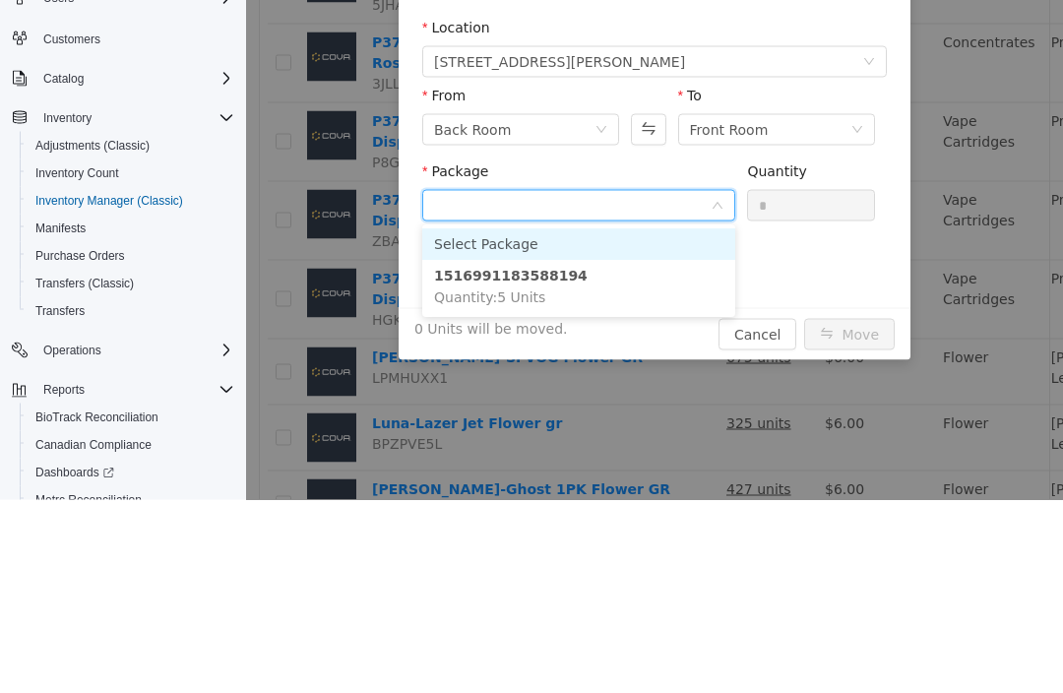
click at [627, 307] on li "1516991183588194 Quantity : 5 Units" at bounding box center [578, 287] width 313 height 53
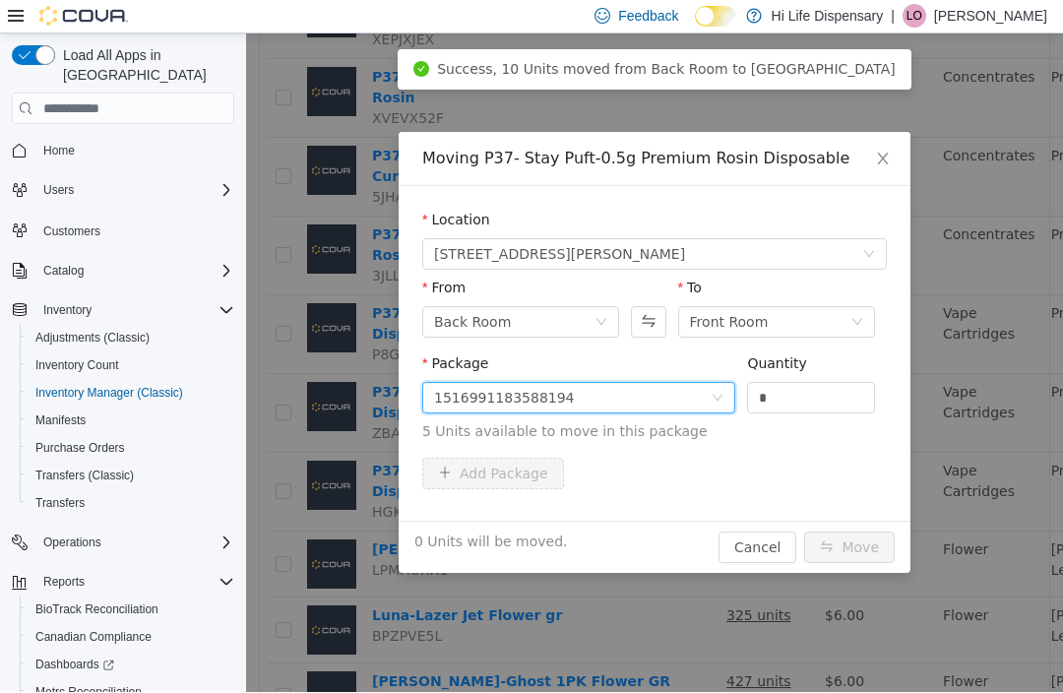
click at [817, 399] on input "*" at bounding box center [811, 398] width 126 height 30
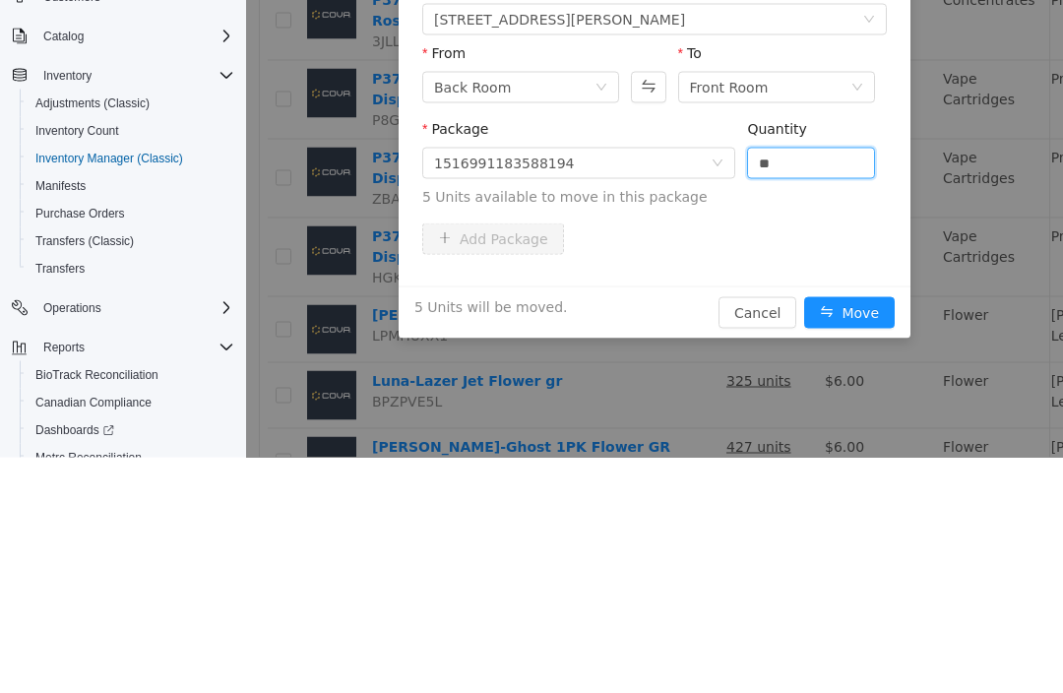
click at [865, 318] on button "Move" at bounding box center [849, 312] width 91 height 31
type input "*"
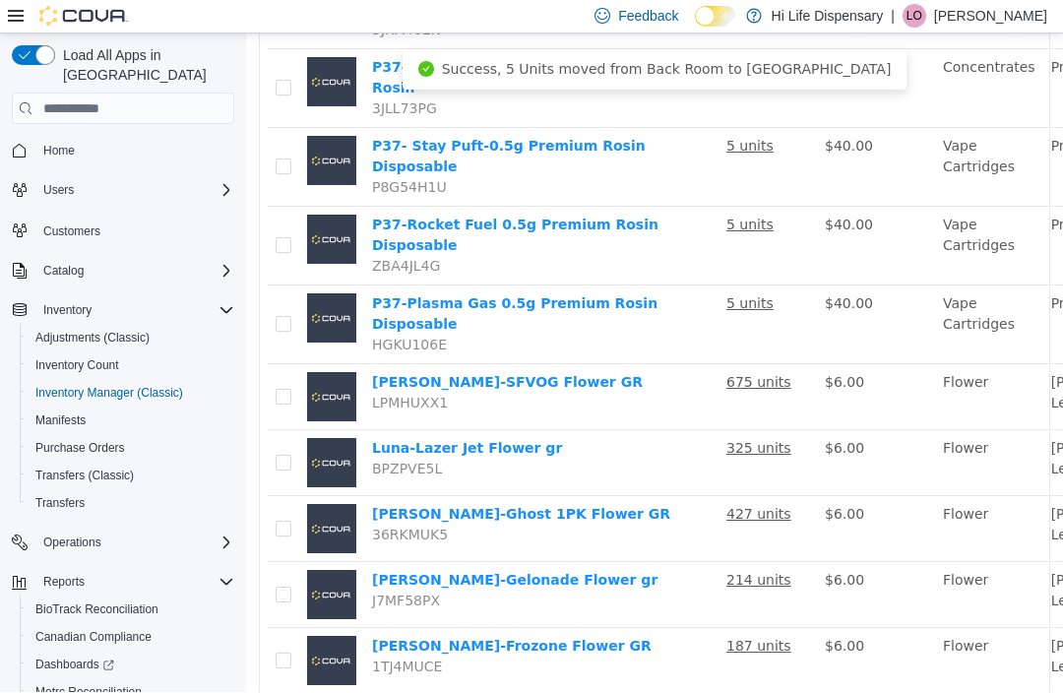
scroll to position [502, 0]
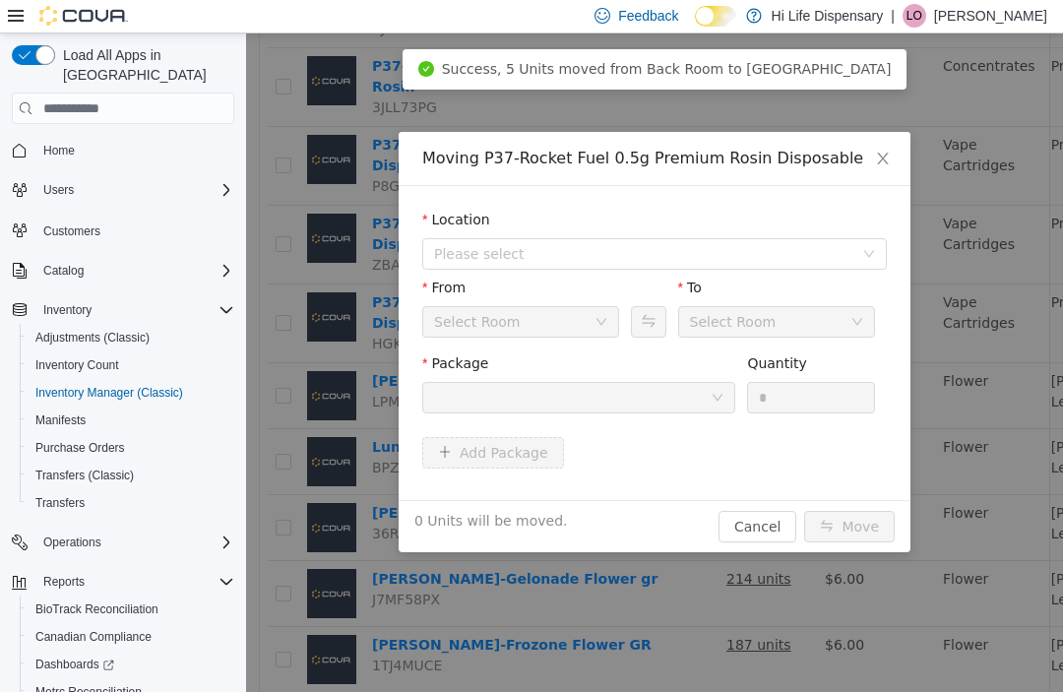
click at [991, 404] on div "Moving P37-Rocket Fuel 0.5g Premium Rosin Disposable Location Please select Fro…" at bounding box center [654, 362] width 817 height 658
click at [597, 263] on span "Please select" at bounding box center [643, 254] width 419 height 20
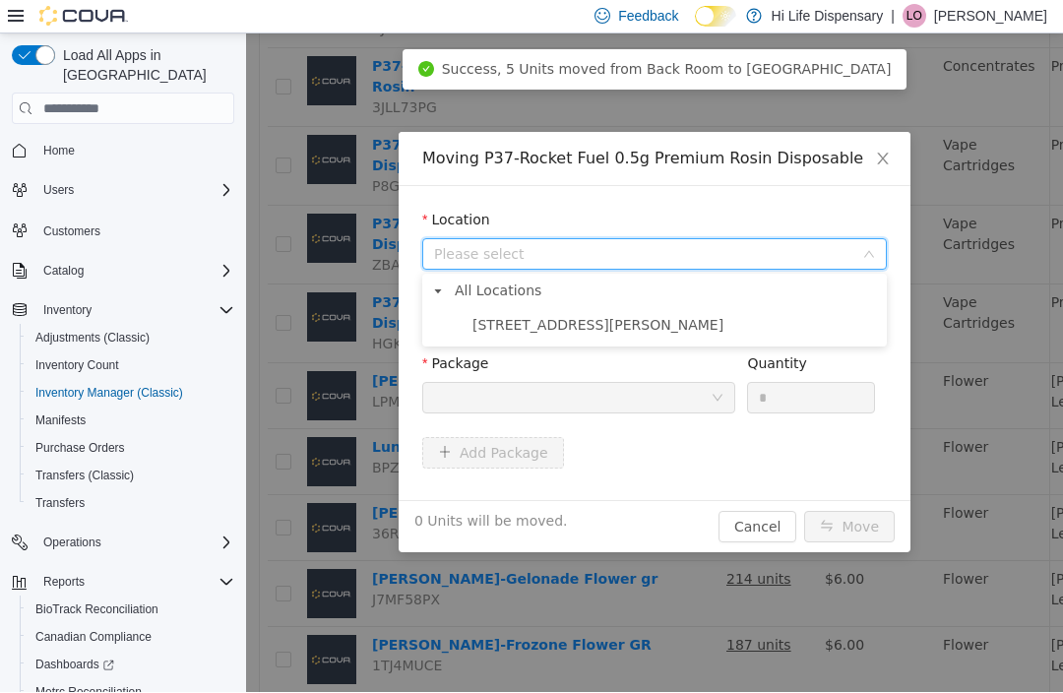
click at [588, 333] on span "[STREET_ADDRESS][PERSON_NAME]" at bounding box center [674, 325] width 415 height 27
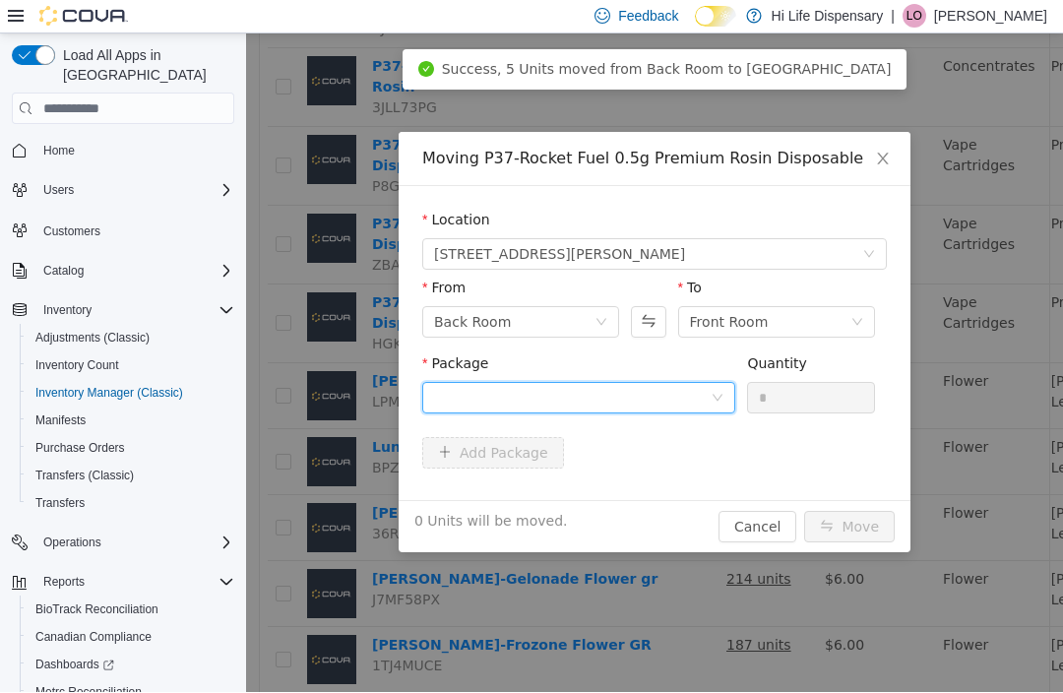
click at [589, 403] on div at bounding box center [572, 398] width 277 height 30
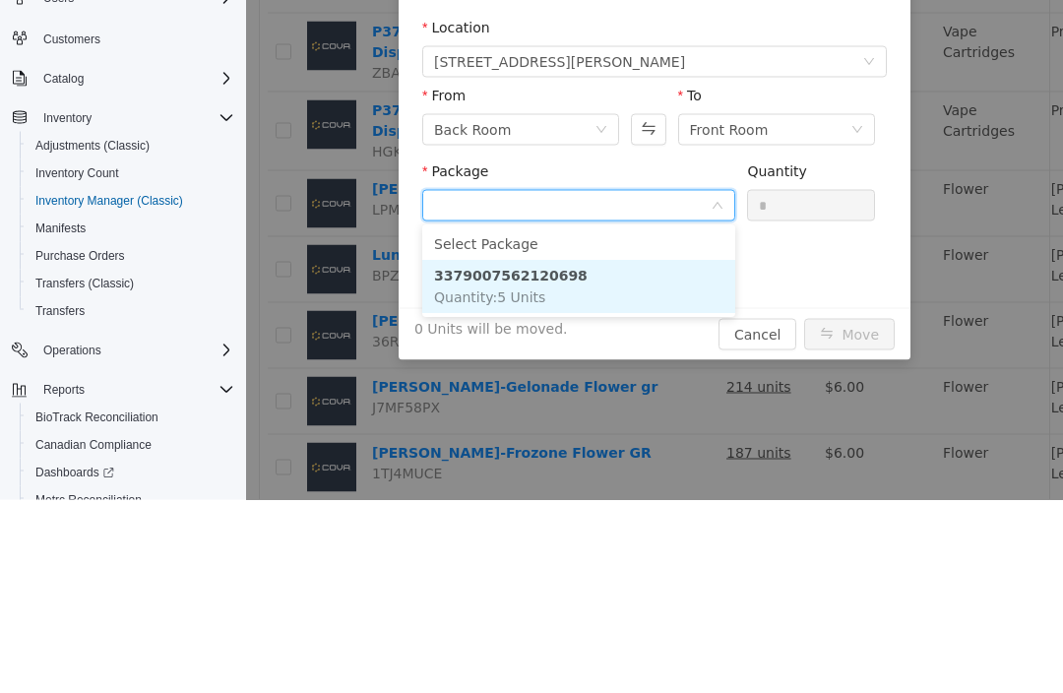
click at [629, 306] on li "3379007562120698 Quantity : 5 Units" at bounding box center [578, 287] width 313 height 53
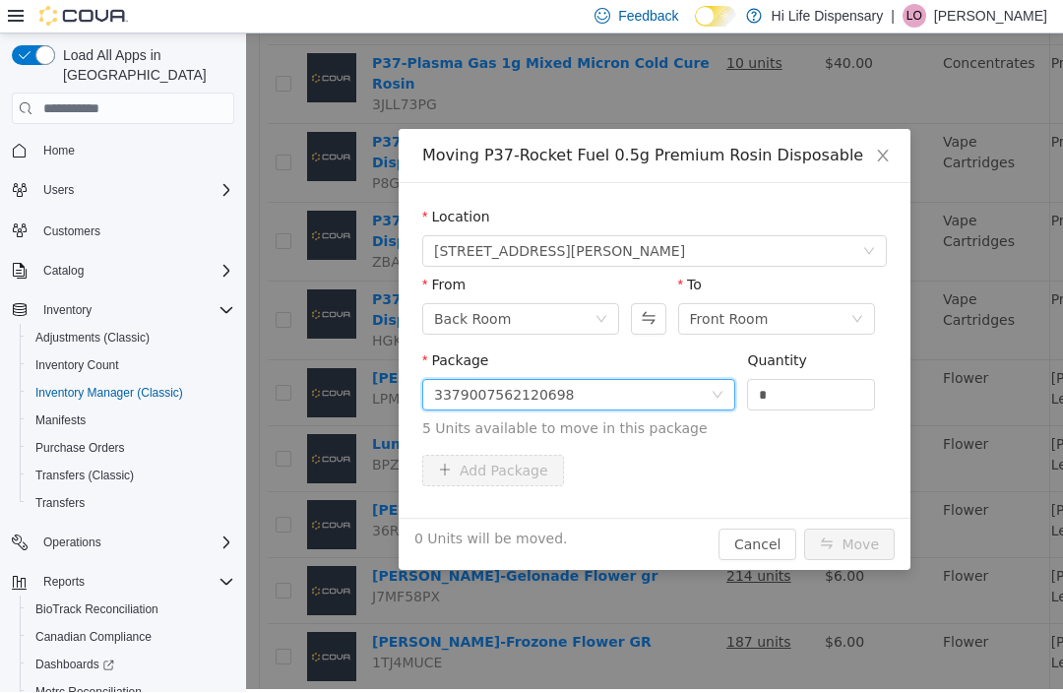
click at [811, 392] on input "*" at bounding box center [811, 395] width 126 height 30
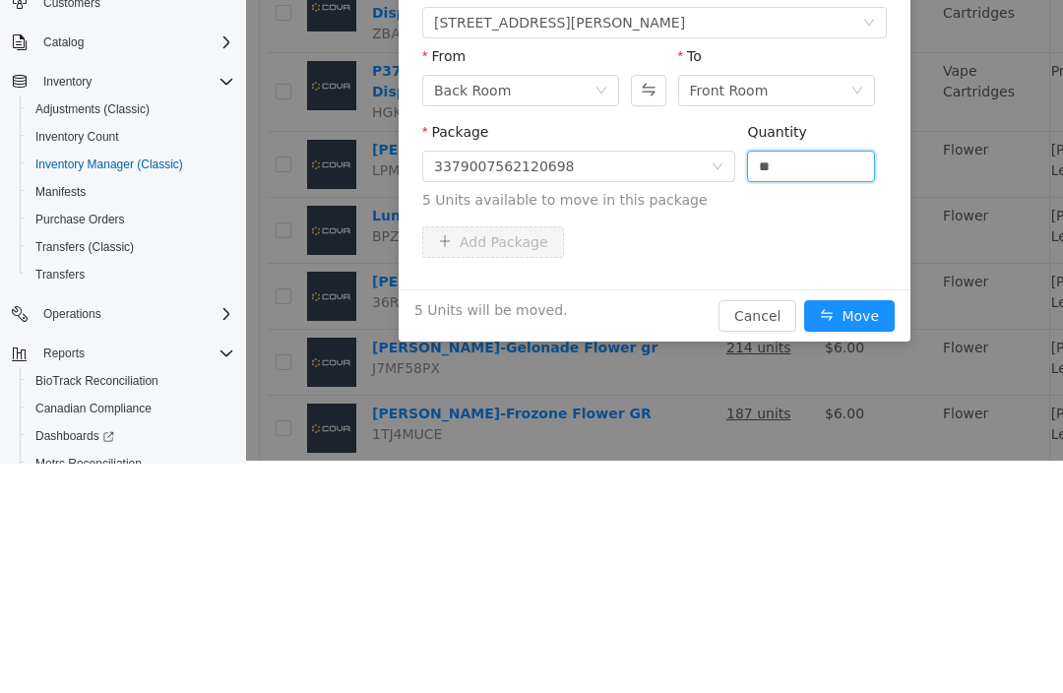
click at [877, 320] on button "Move" at bounding box center [849, 316] width 91 height 31
type input "*"
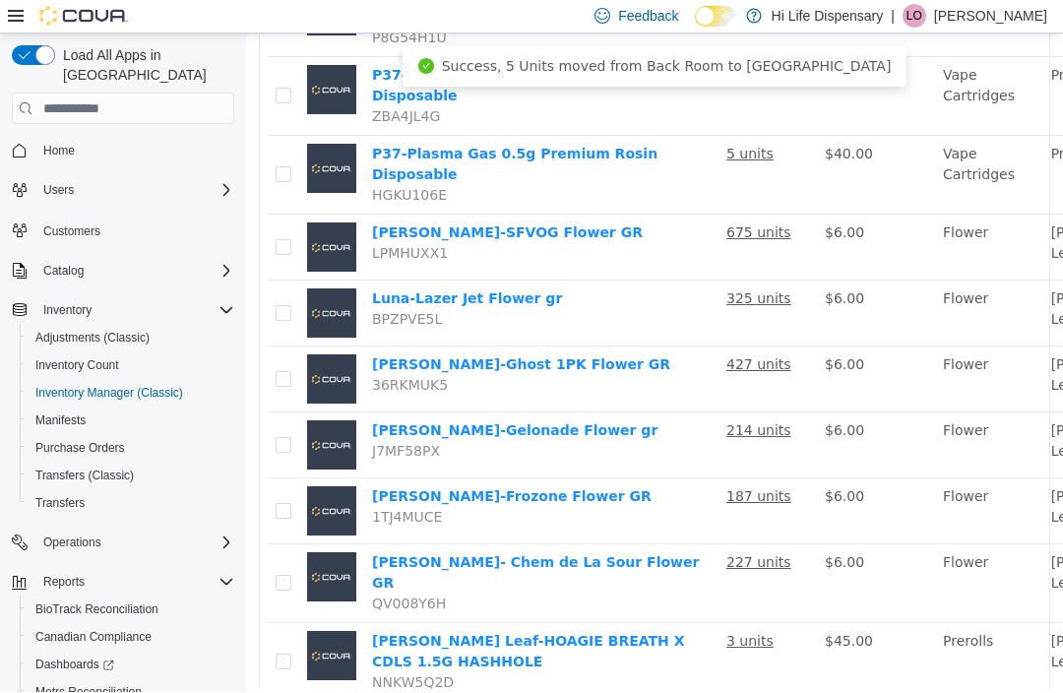
scroll to position [672, 0]
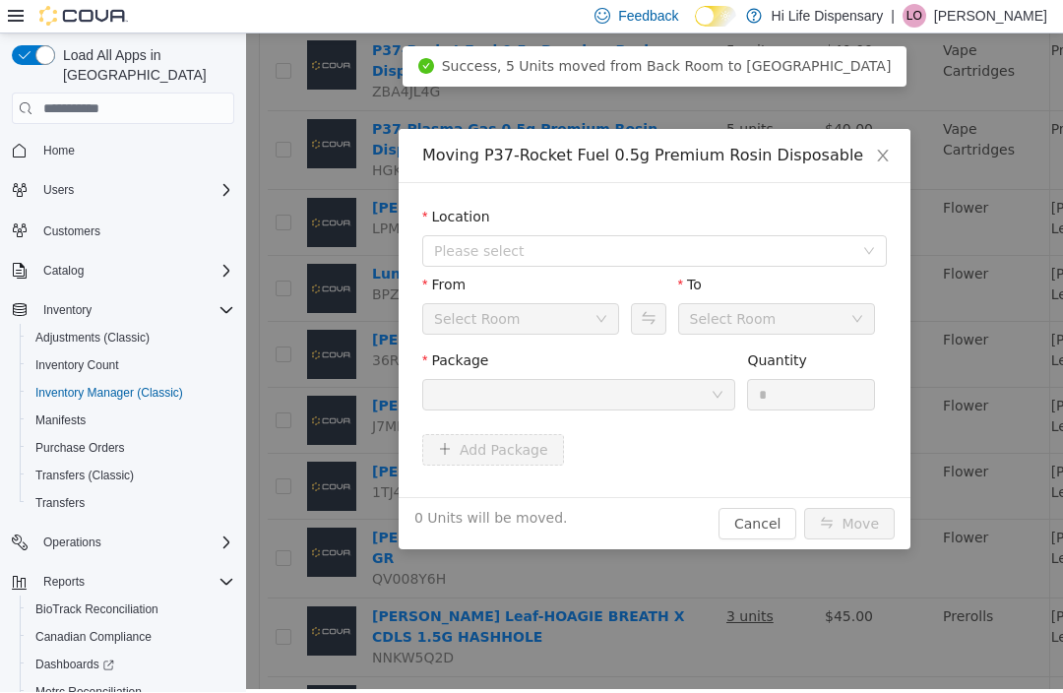
scroll to position [0, 0]
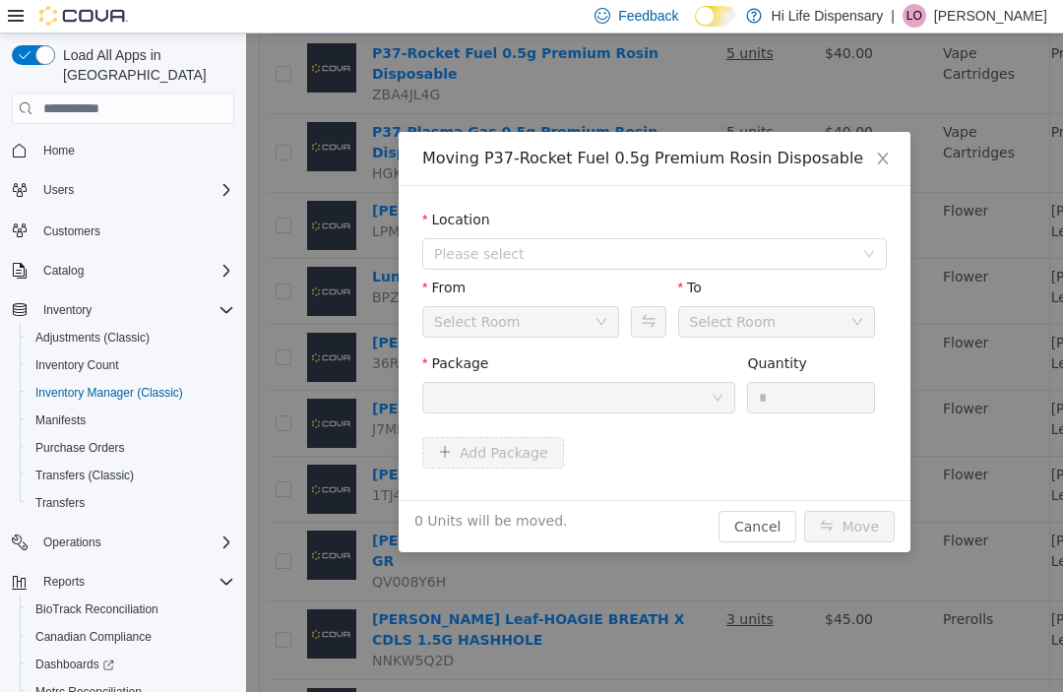
click at [699, 250] on span "Please select" at bounding box center [643, 254] width 419 height 20
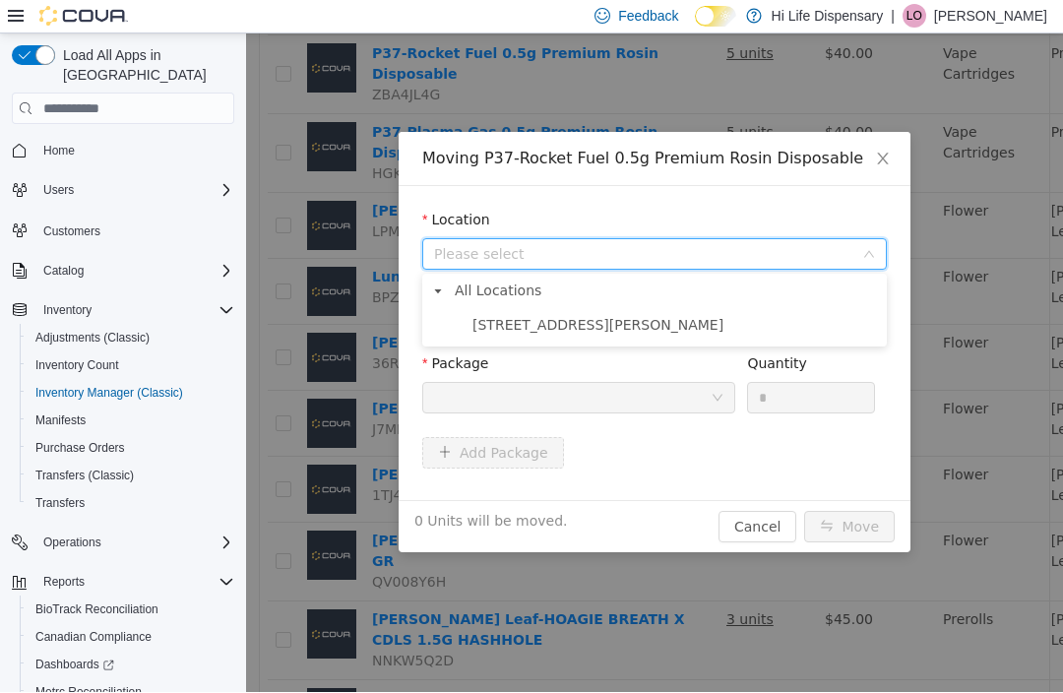
click at [603, 332] on span "[STREET_ADDRESS][PERSON_NAME]" at bounding box center [674, 325] width 415 height 27
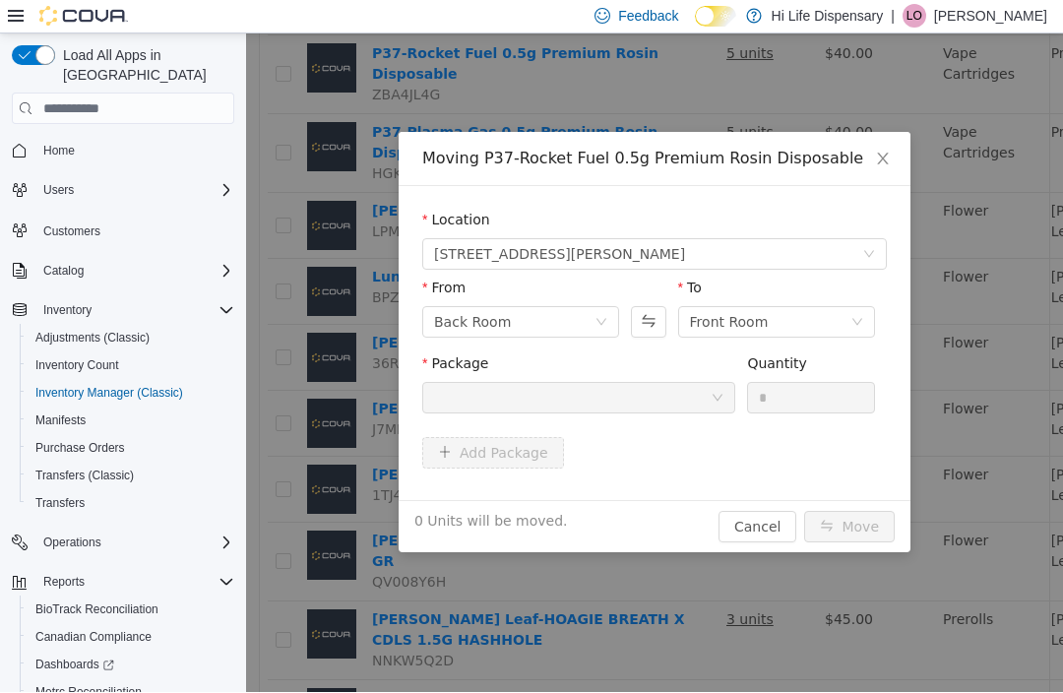
click at [635, 393] on div at bounding box center [572, 398] width 277 height 30
click at [712, 404] on icon "icon: down" at bounding box center [717, 399] width 12 height 14
click at [883, 167] on span "Close" at bounding box center [882, 159] width 55 height 55
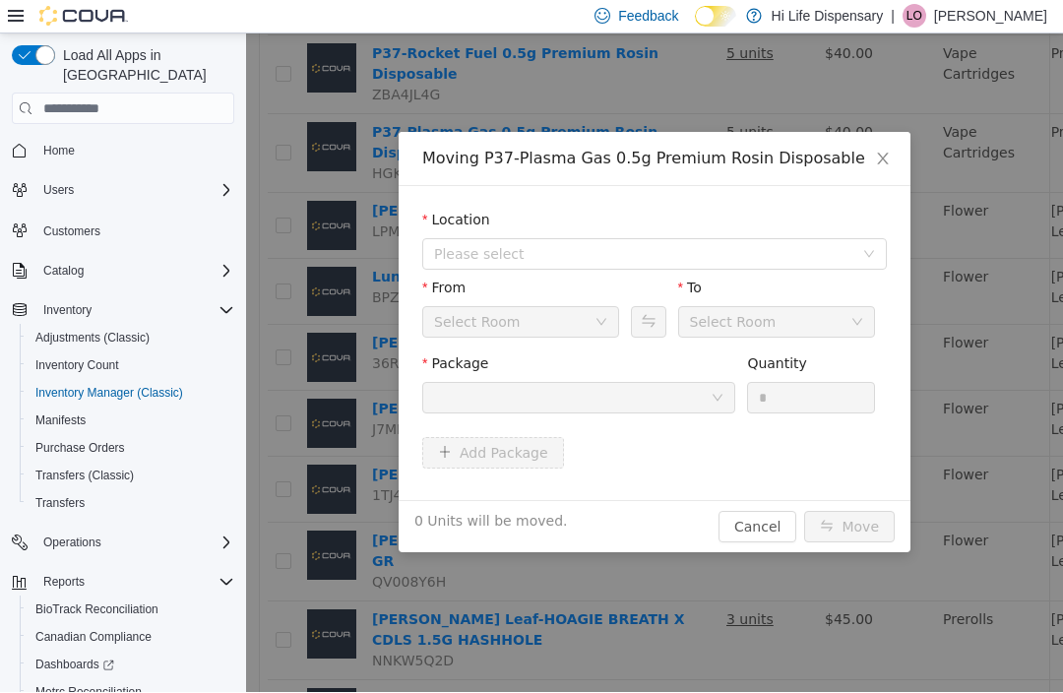
click at [684, 248] on span "Please select" at bounding box center [643, 254] width 419 height 20
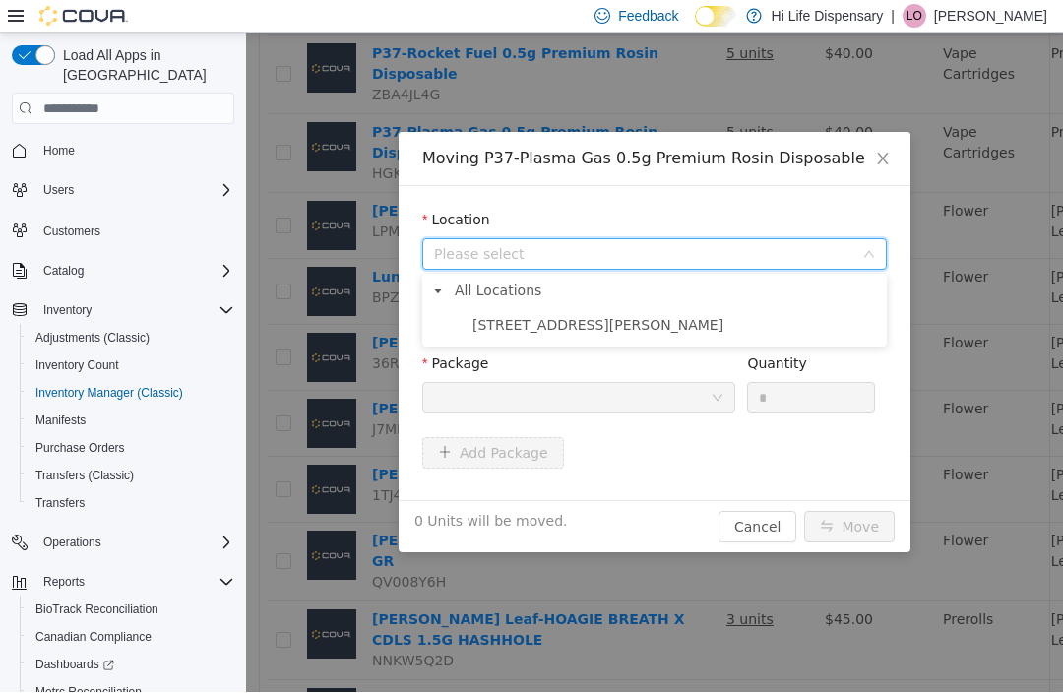
click at [601, 331] on span "[STREET_ADDRESS][PERSON_NAME]" at bounding box center [674, 325] width 415 height 27
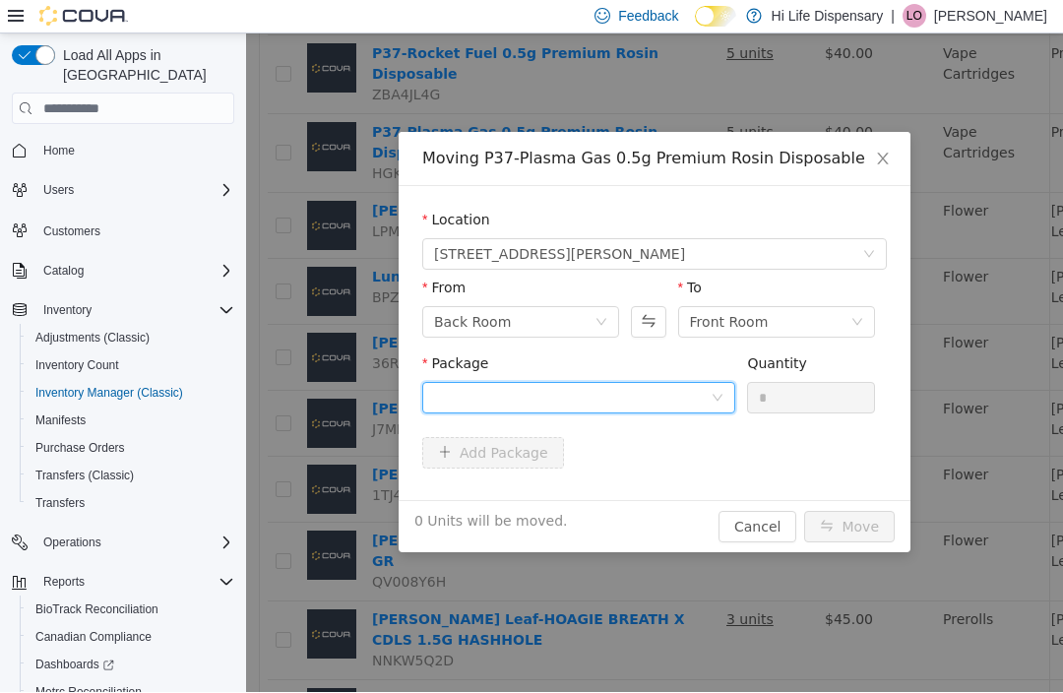
click at [620, 400] on div at bounding box center [572, 398] width 277 height 30
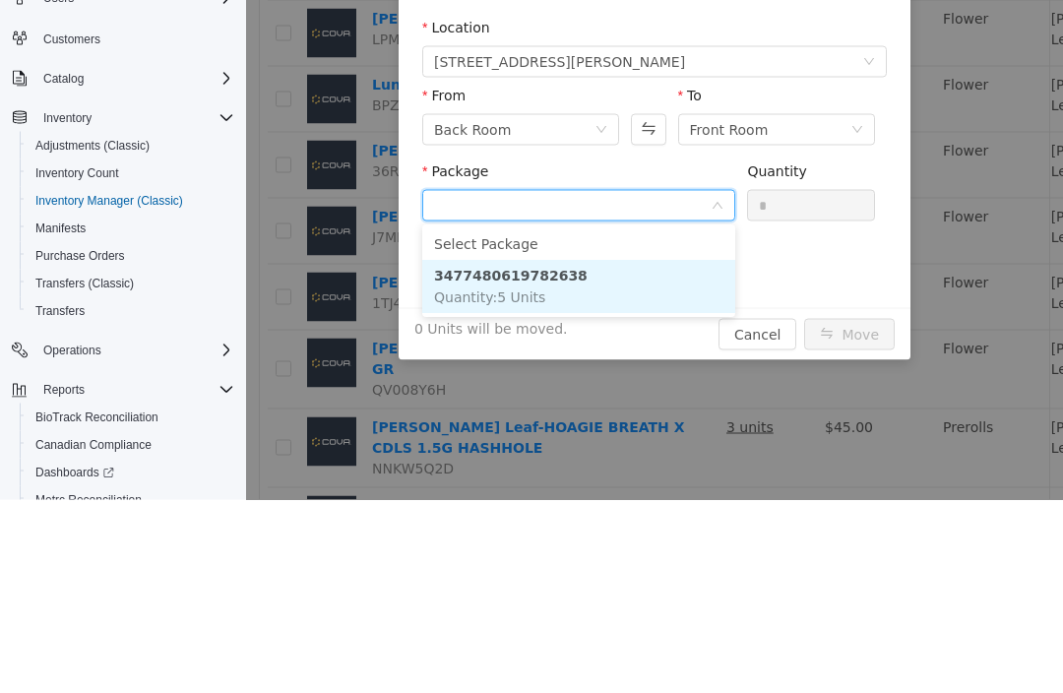
click at [617, 305] on li "3477480619782638 Quantity : 5 Units" at bounding box center [578, 287] width 313 height 53
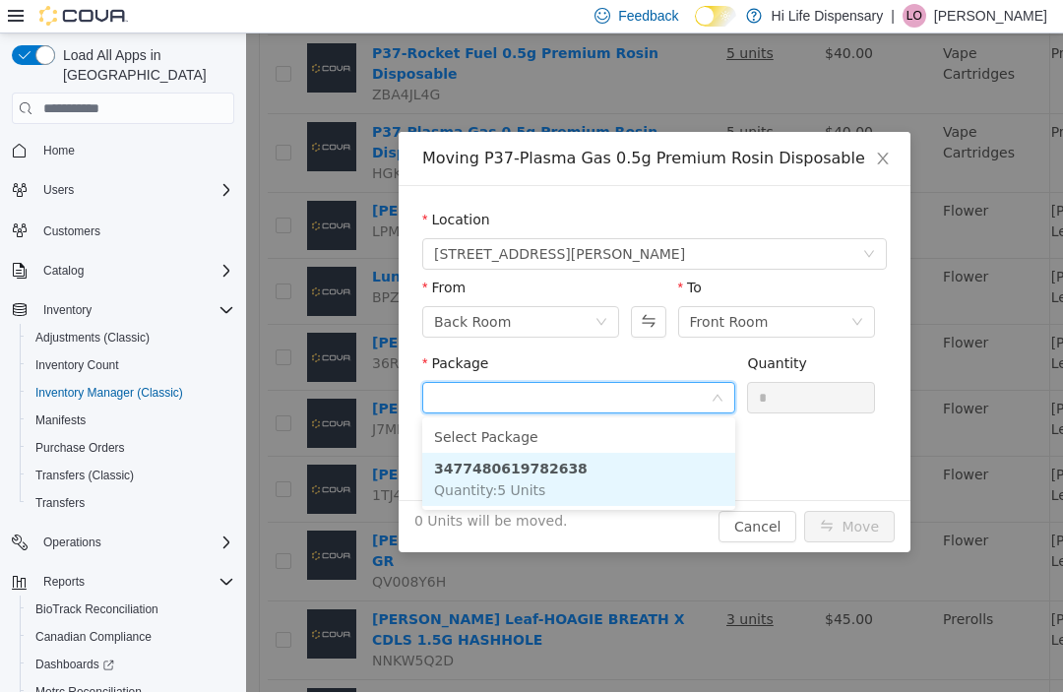
scroll to position [3, 0]
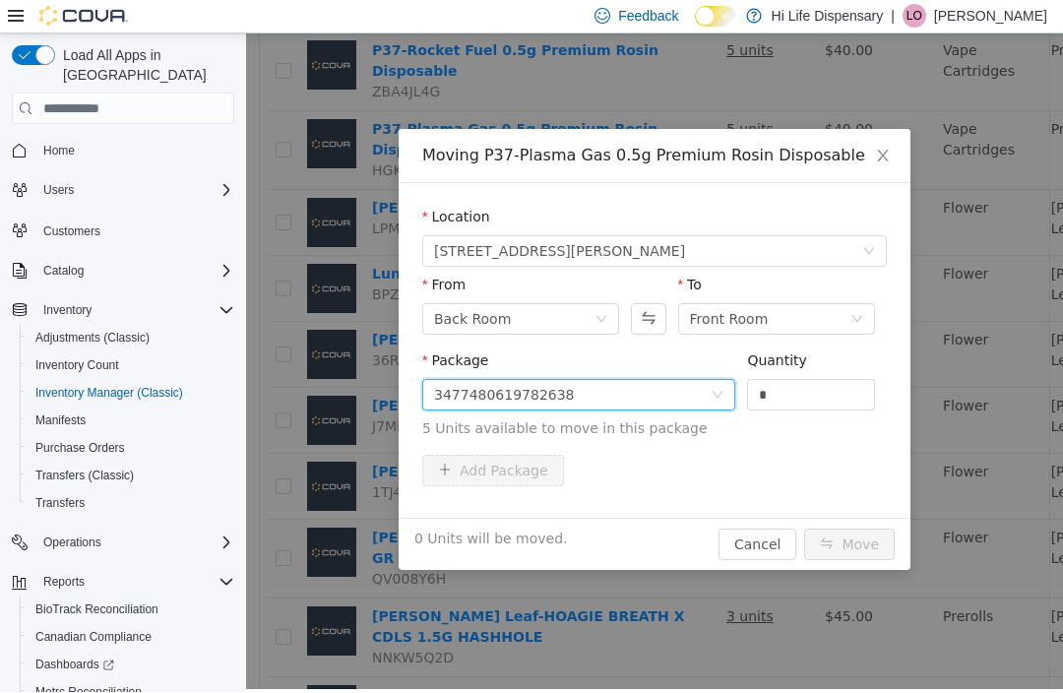
click at [808, 404] on input "*" at bounding box center [811, 395] width 126 height 30
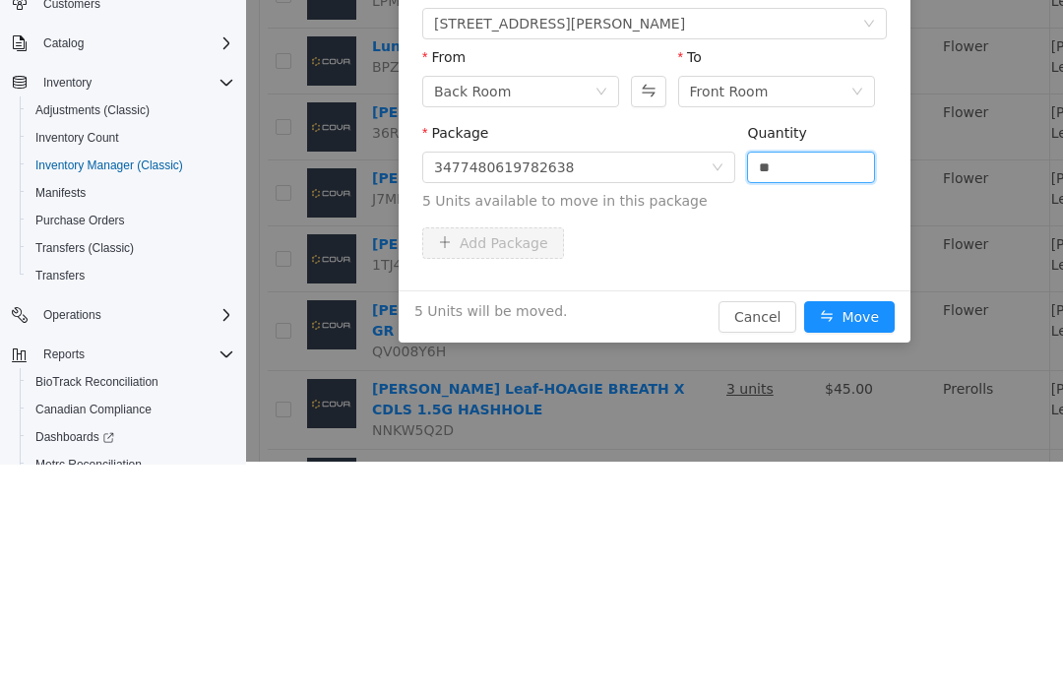
click at [861, 321] on button "Move" at bounding box center [849, 317] width 91 height 31
type input "*"
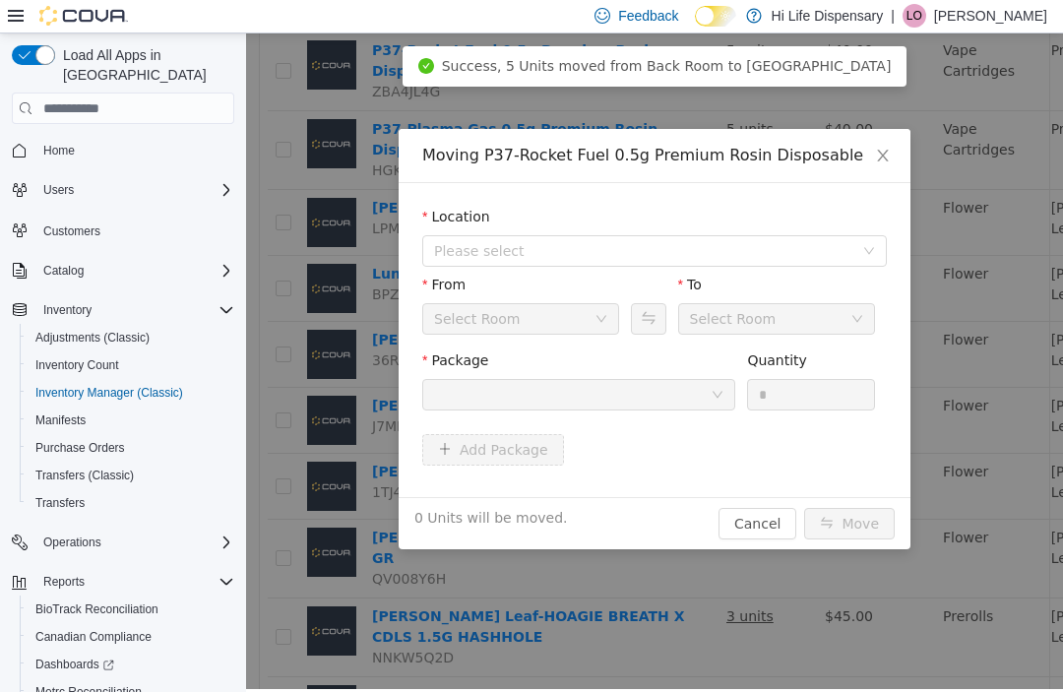
scroll to position [0, 0]
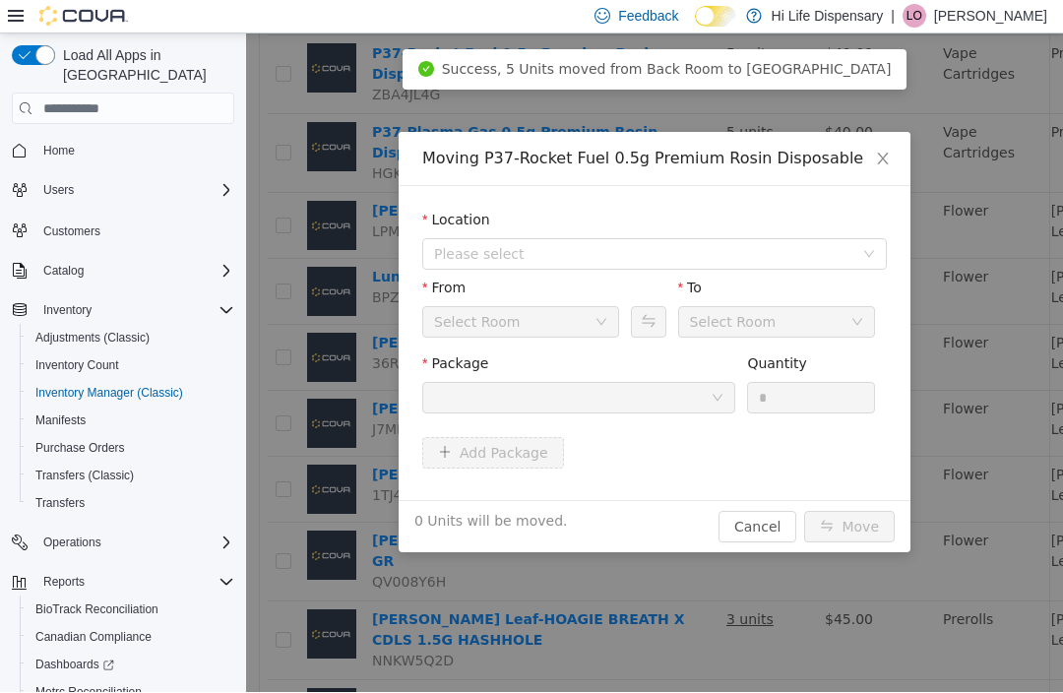
click at [654, 260] on span "Please select" at bounding box center [643, 254] width 419 height 20
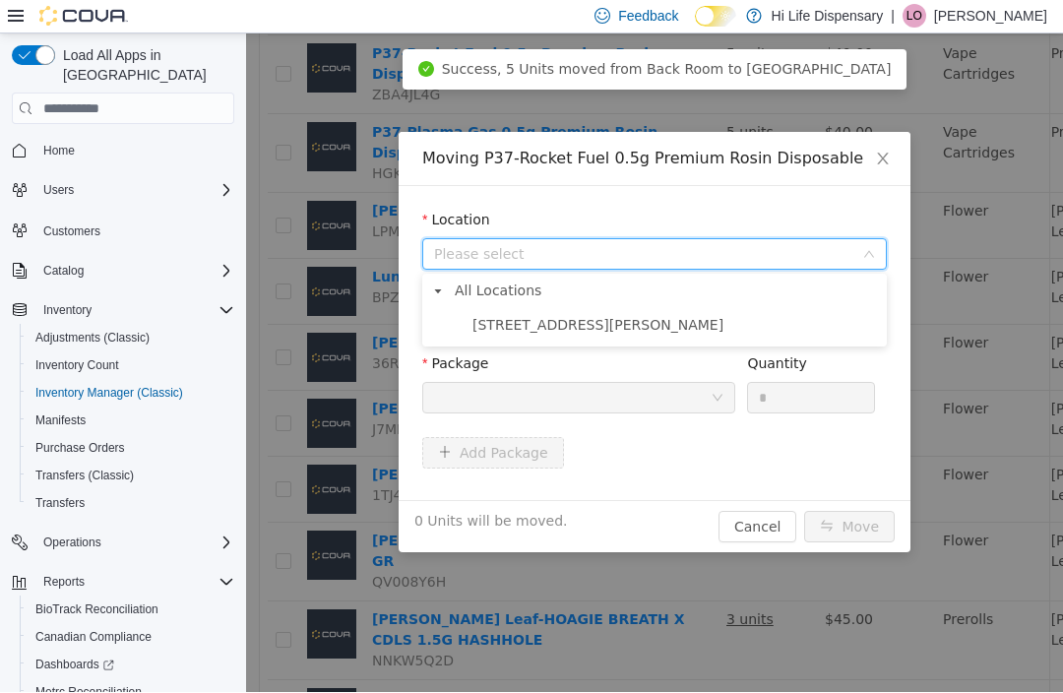
click at [616, 333] on span "[STREET_ADDRESS][PERSON_NAME]" at bounding box center [674, 325] width 415 height 27
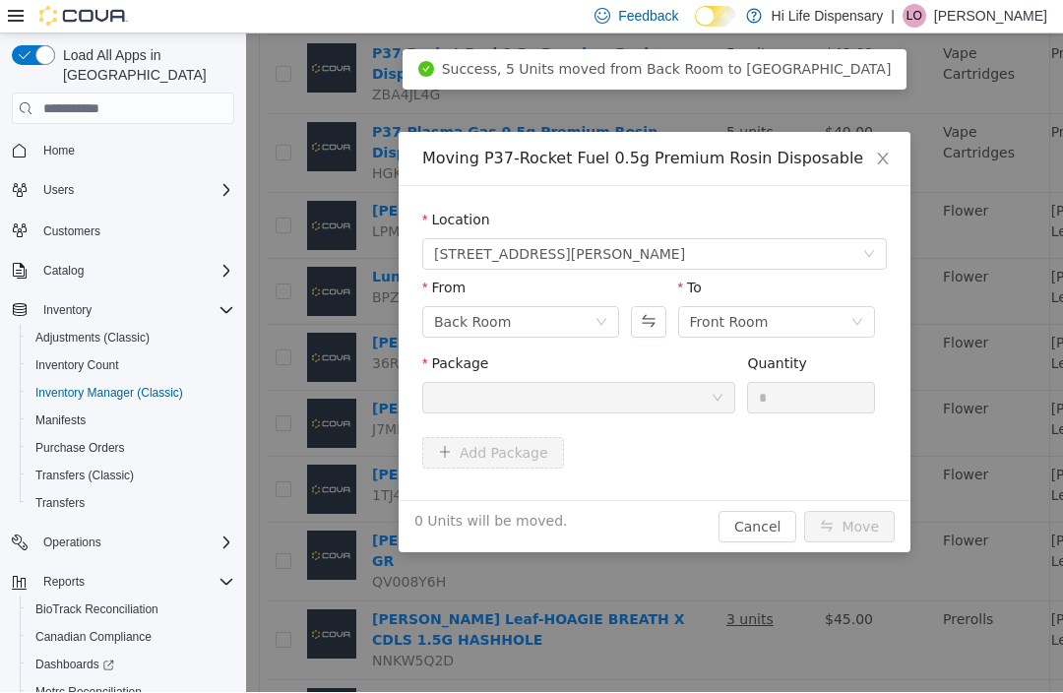
click at [663, 392] on div at bounding box center [572, 398] width 277 height 30
click at [663, 391] on div at bounding box center [572, 398] width 277 height 30
click at [888, 160] on icon "icon: close" at bounding box center [883, 159] width 16 height 16
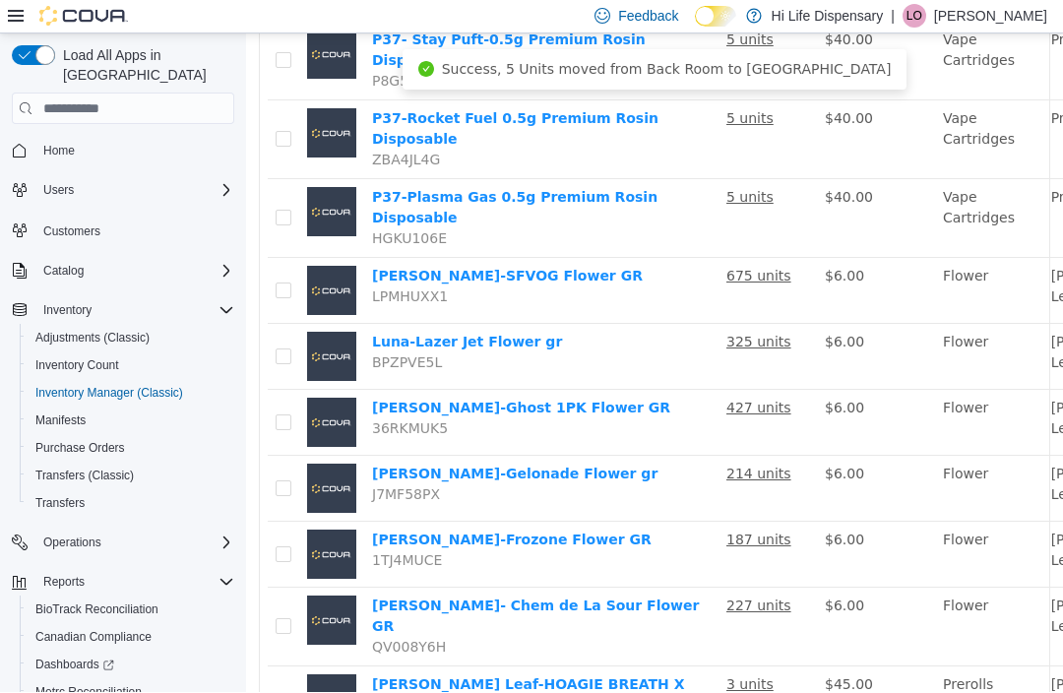
scroll to position [605, 0]
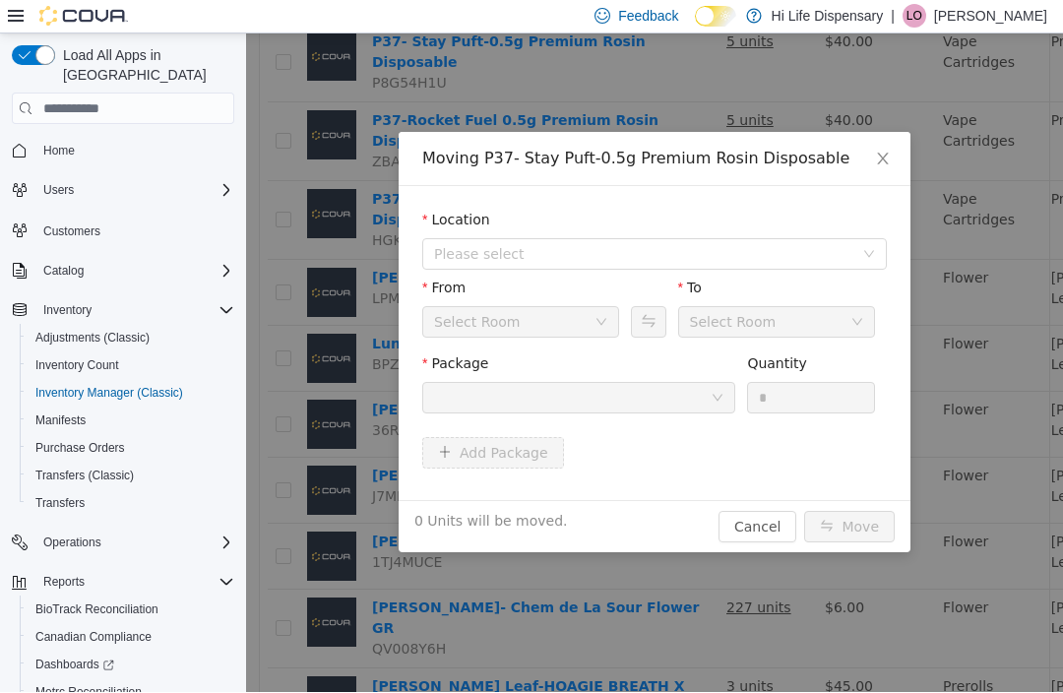
click at [696, 259] on span "Please select" at bounding box center [643, 254] width 419 height 20
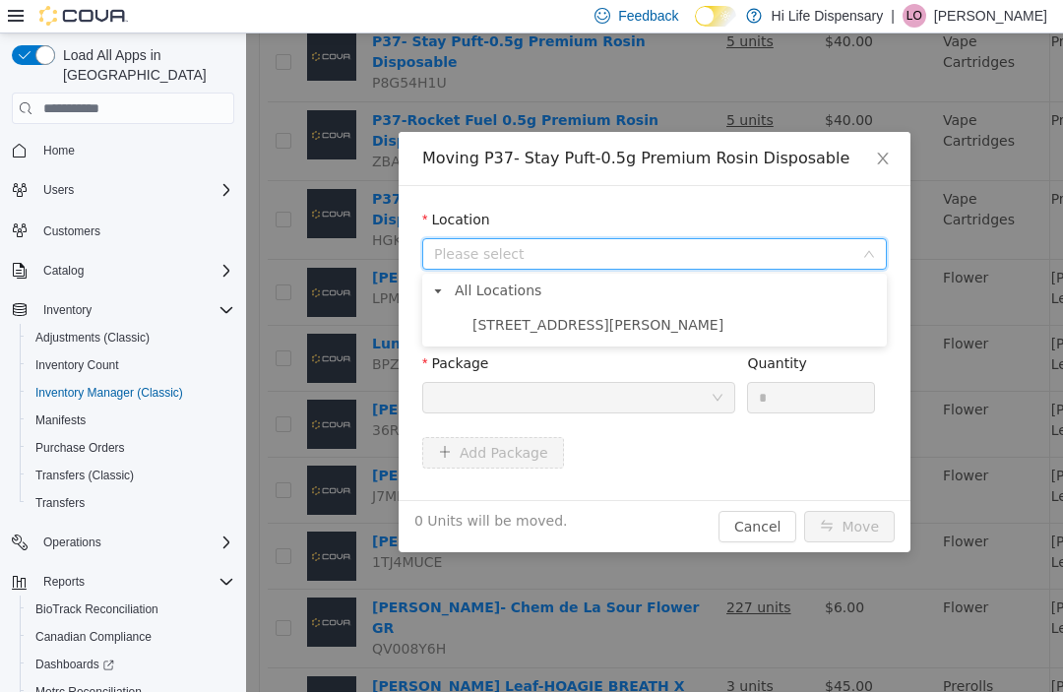
click at [656, 327] on span "[STREET_ADDRESS][PERSON_NAME]" at bounding box center [674, 325] width 415 height 27
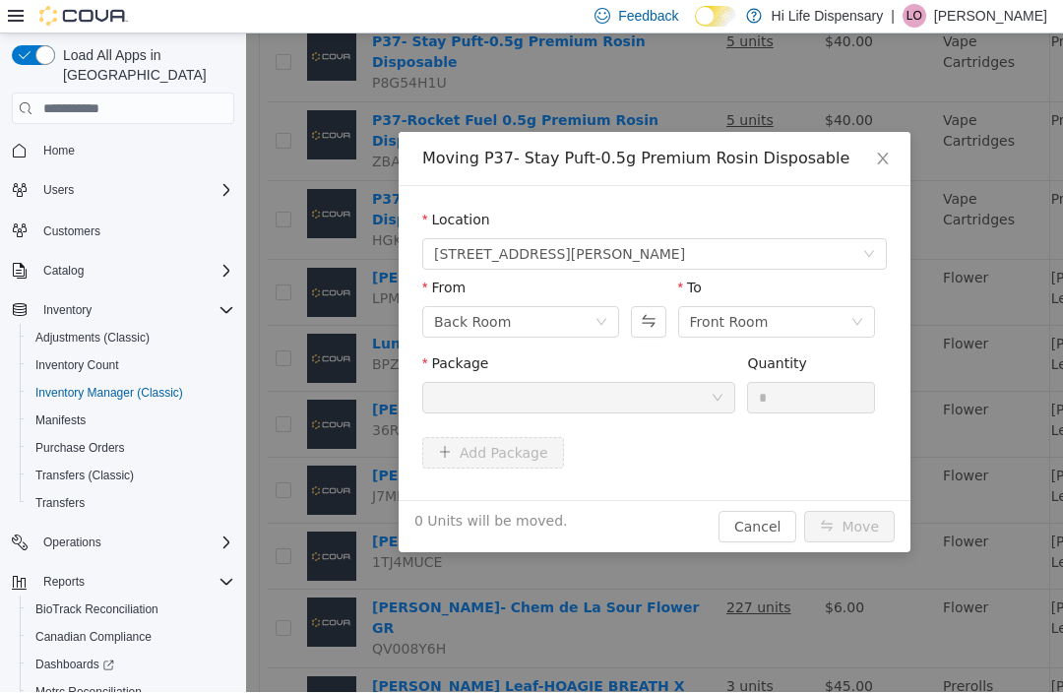
click at [695, 397] on div at bounding box center [572, 398] width 277 height 30
click at [714, 397] on icon "icon: down" at bounding box center [717, 398] width 10 height 7
click at [893, 151] on span "Close" at bounding box center [882, 159] width 55 height 55
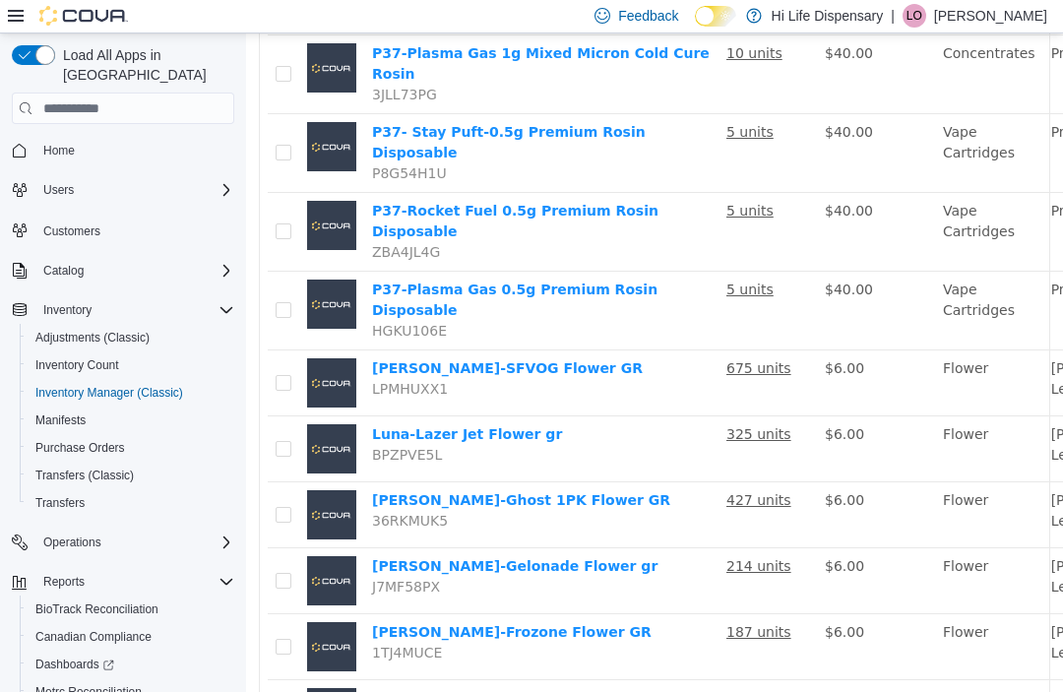
scroll to position [514, 0]
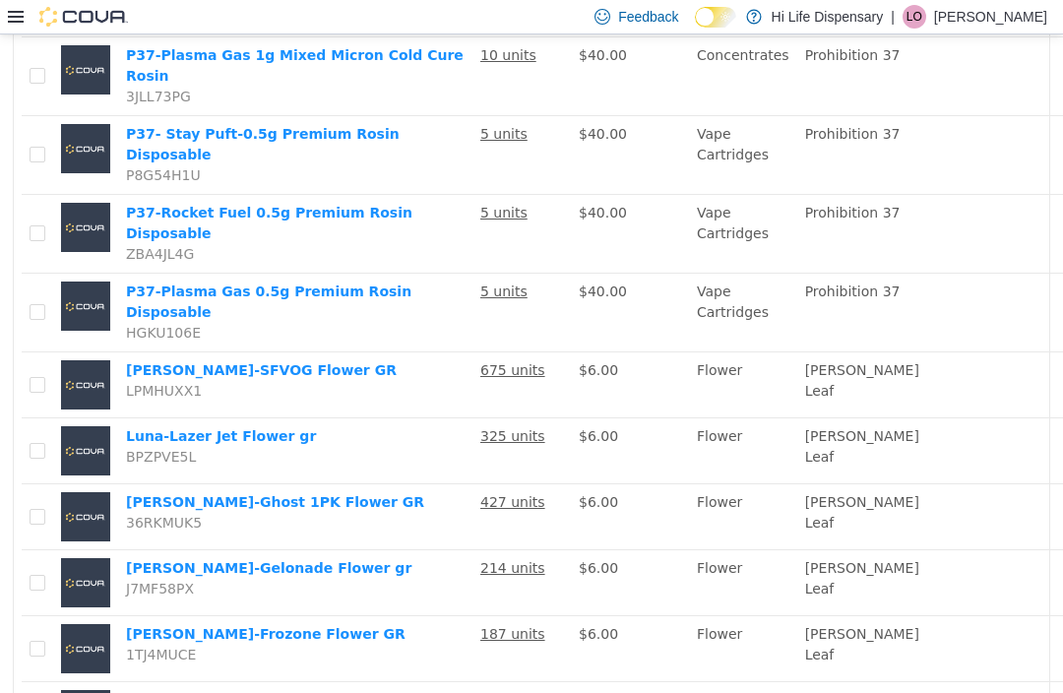
click at [12, 4] on div at bounding box center [68, 16] width 120 height 33
click at [4, 11] on div "Feedback Dark Mode Hi Life Dispensary | LO [PERSON_NAME]" at bounding box center [531, 17] width 1063 height 34
click at [8, 27] on div at bounding box center [68, 17] width 120 height 20
click at [15, 14] on icon at bounding box center [16, 17] width 16 height 12
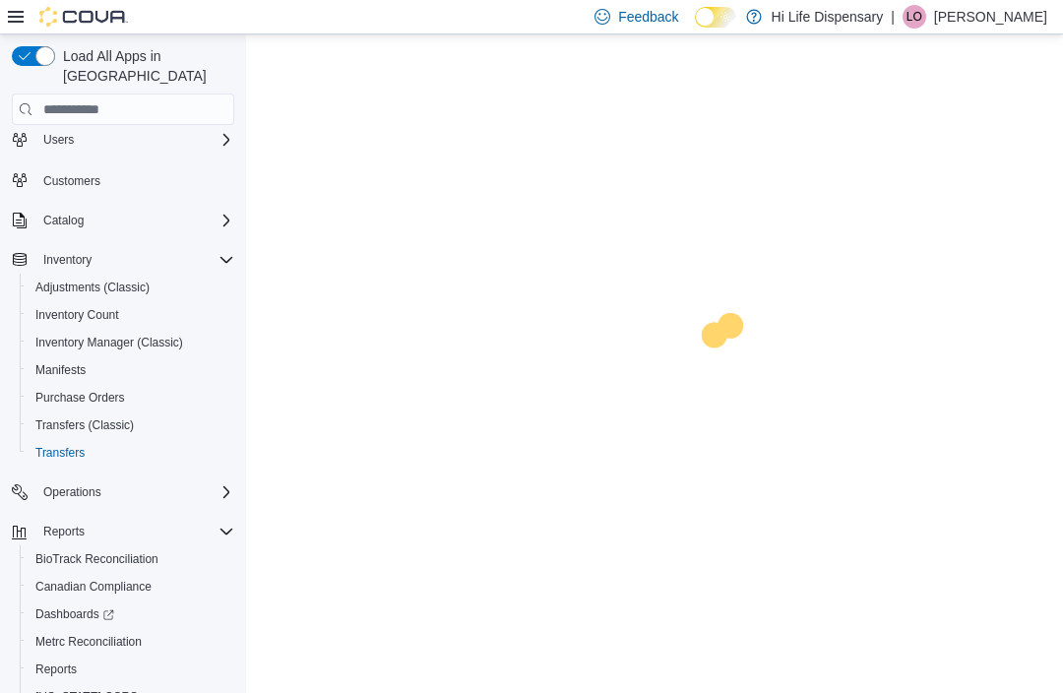
scroll to position [50, 0]
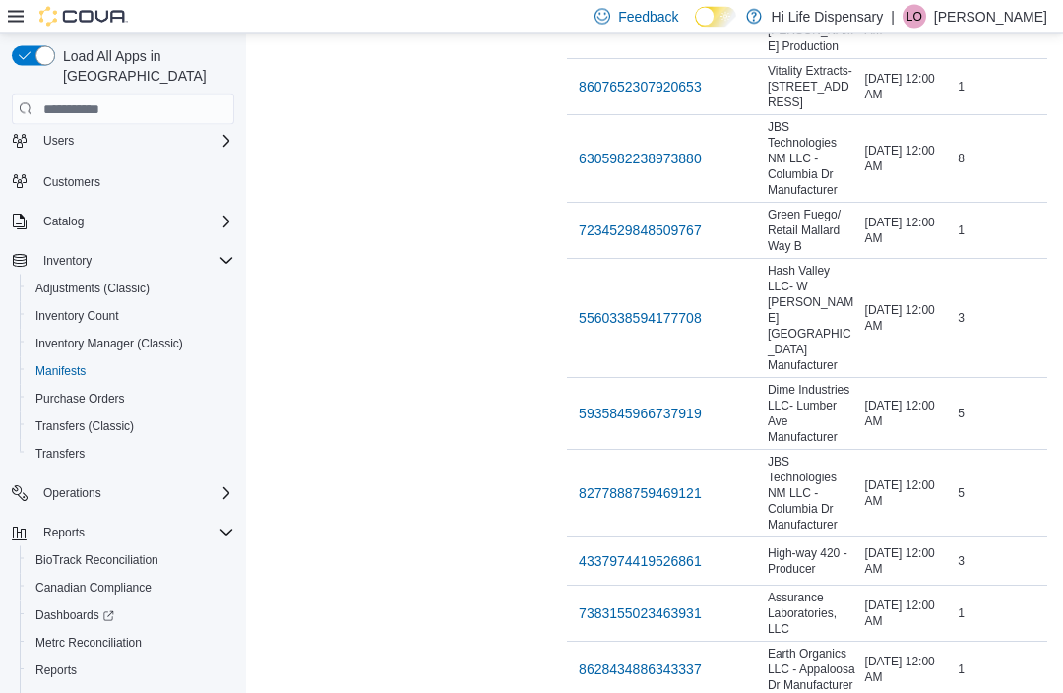
scroll to position [2502, 0]
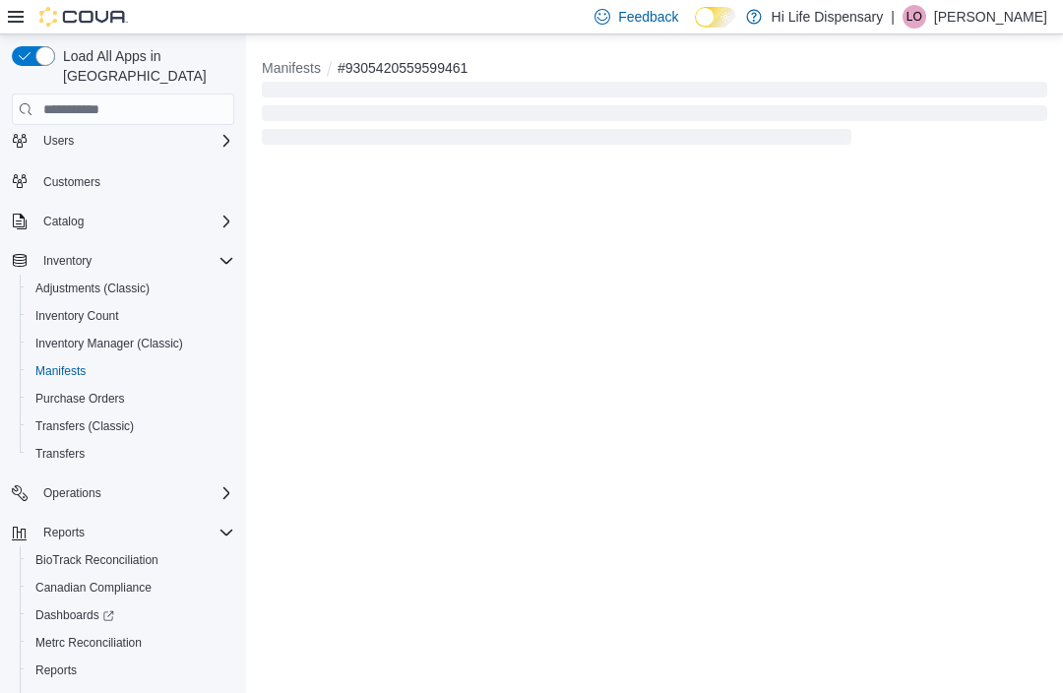
scroll to position [64, 0]
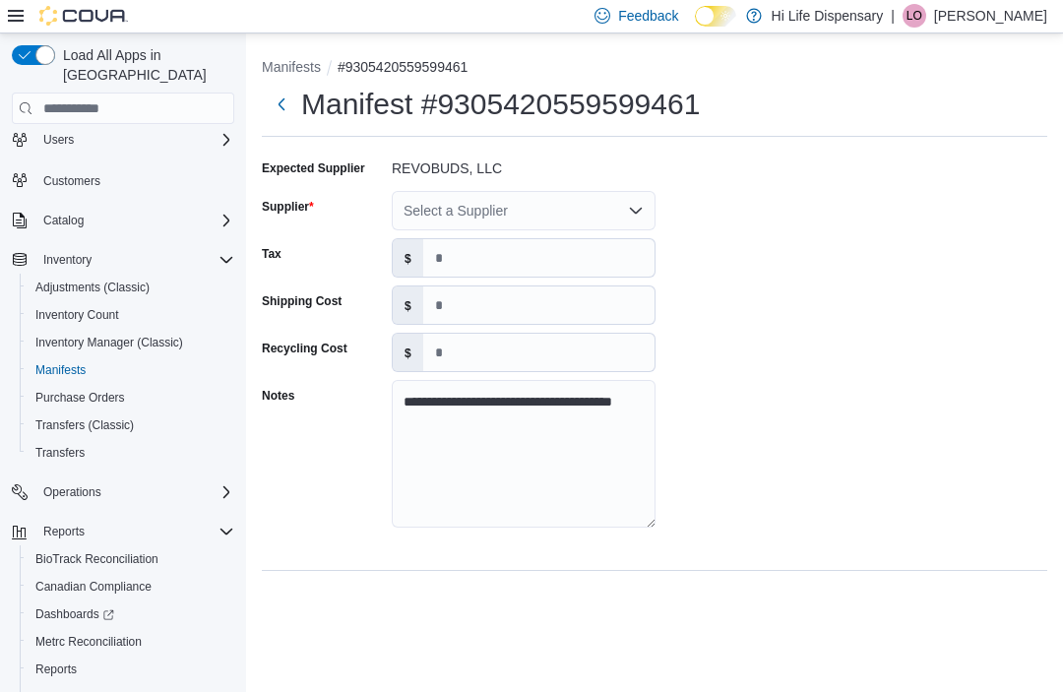
click at [635, 204] on icon "Open list of options" at bounding box center [636, 212] width 16 height 16
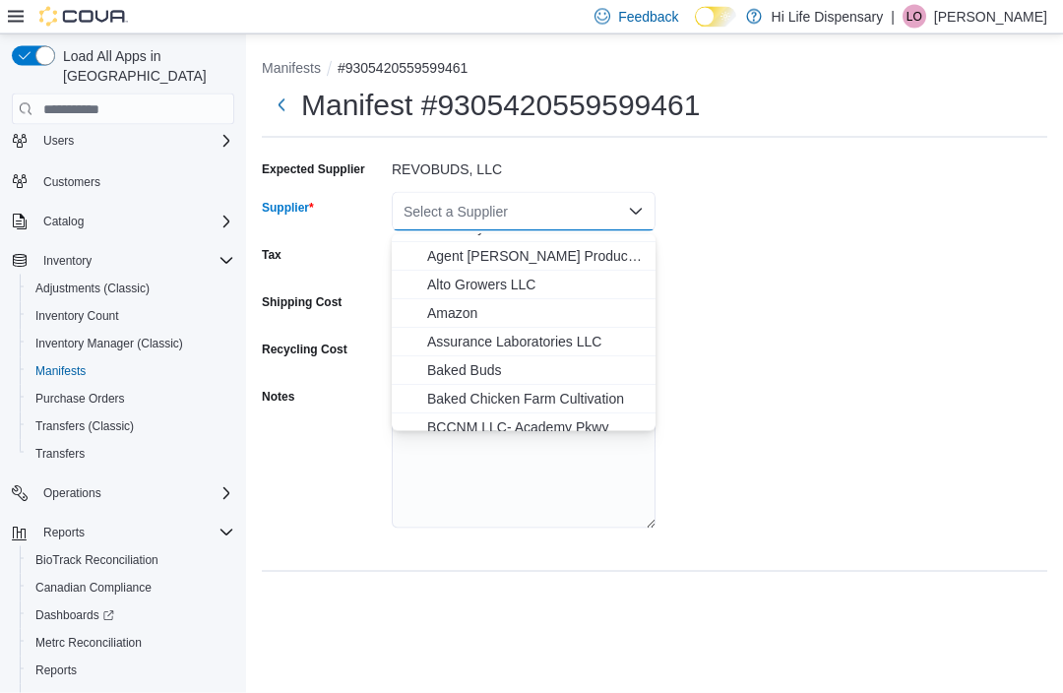
scroll to position [48, 0]
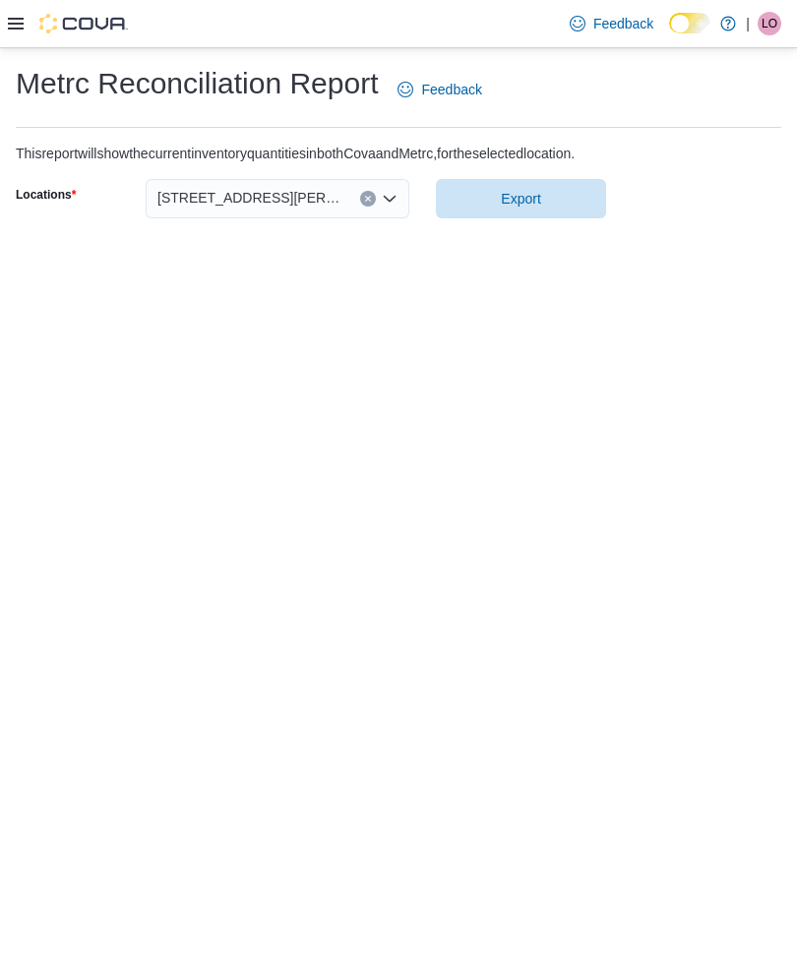
click at [20, 31] on icon at bounding box center [16, 24] width 16 height 16
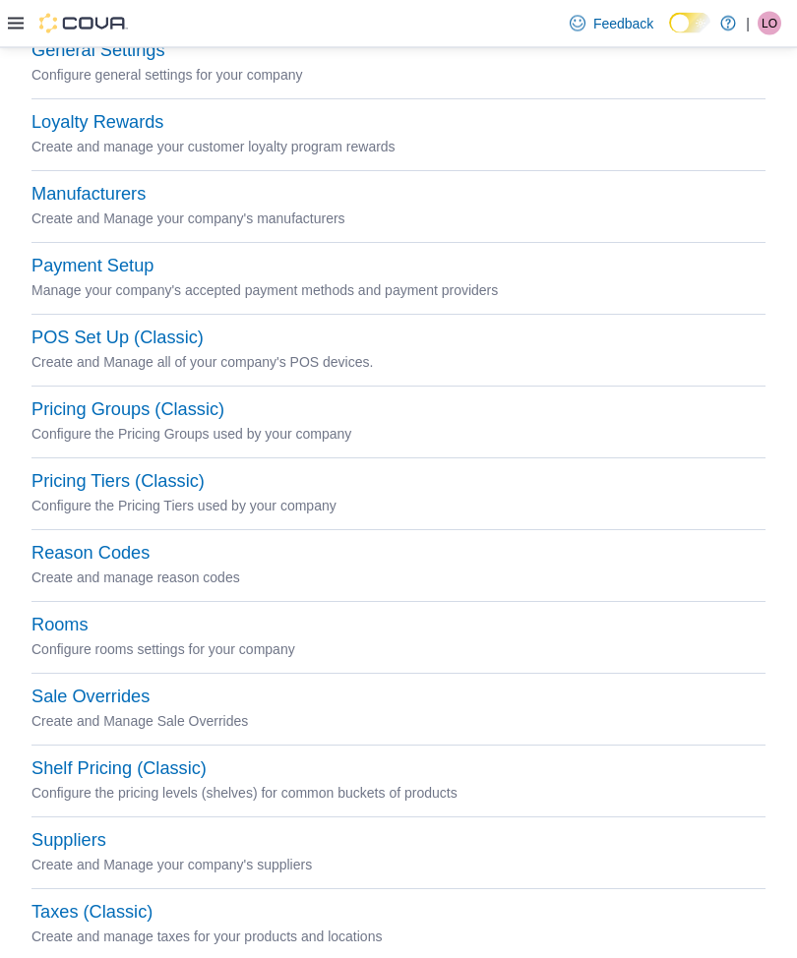
scroll to position [468, 0]
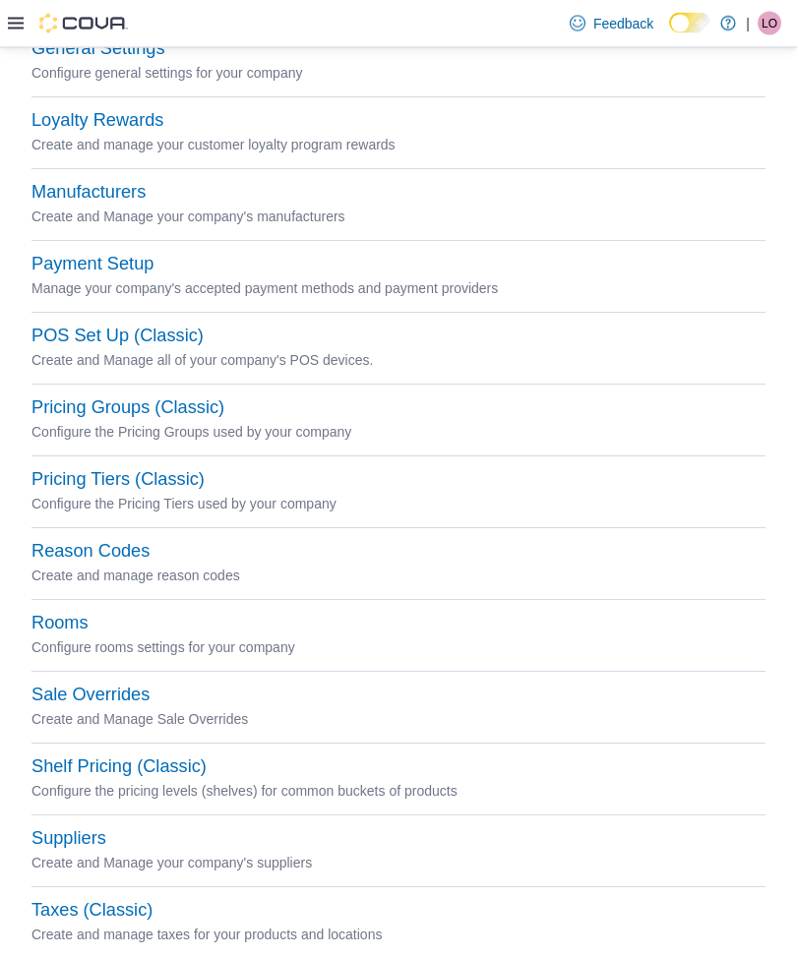
click at [62, 692] on button "Suppliers" at bounding box center [68, 840] width 75 height 21
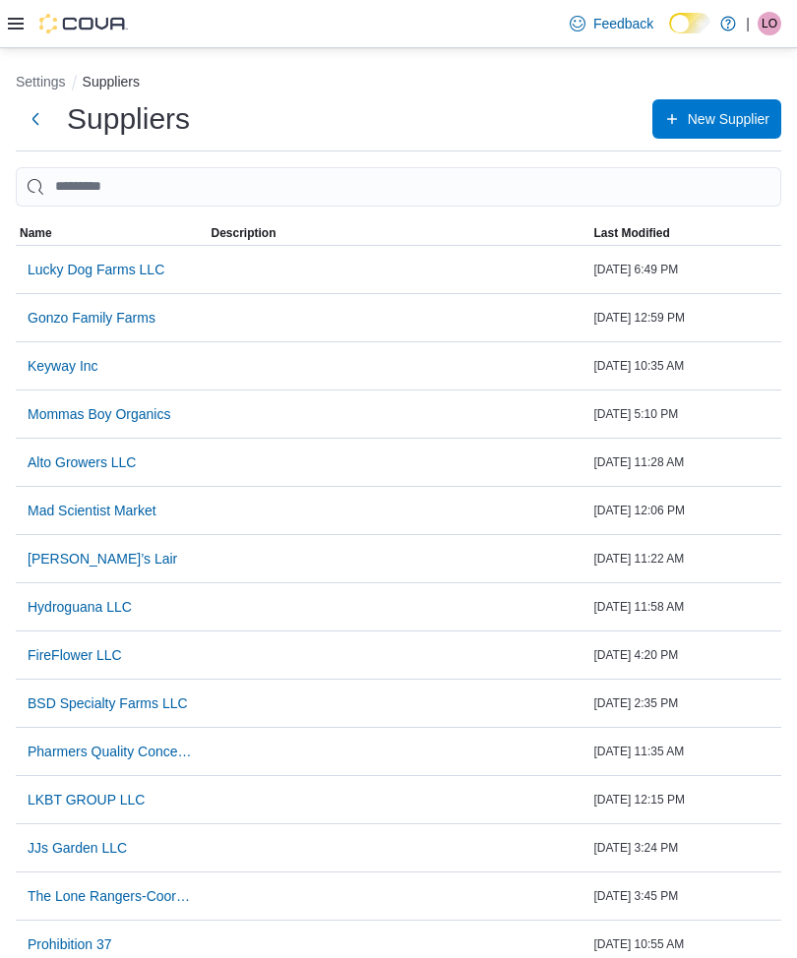
click at [719, 125] on span "New Supplier" at bounding box center [729, 119] width 82 height 20
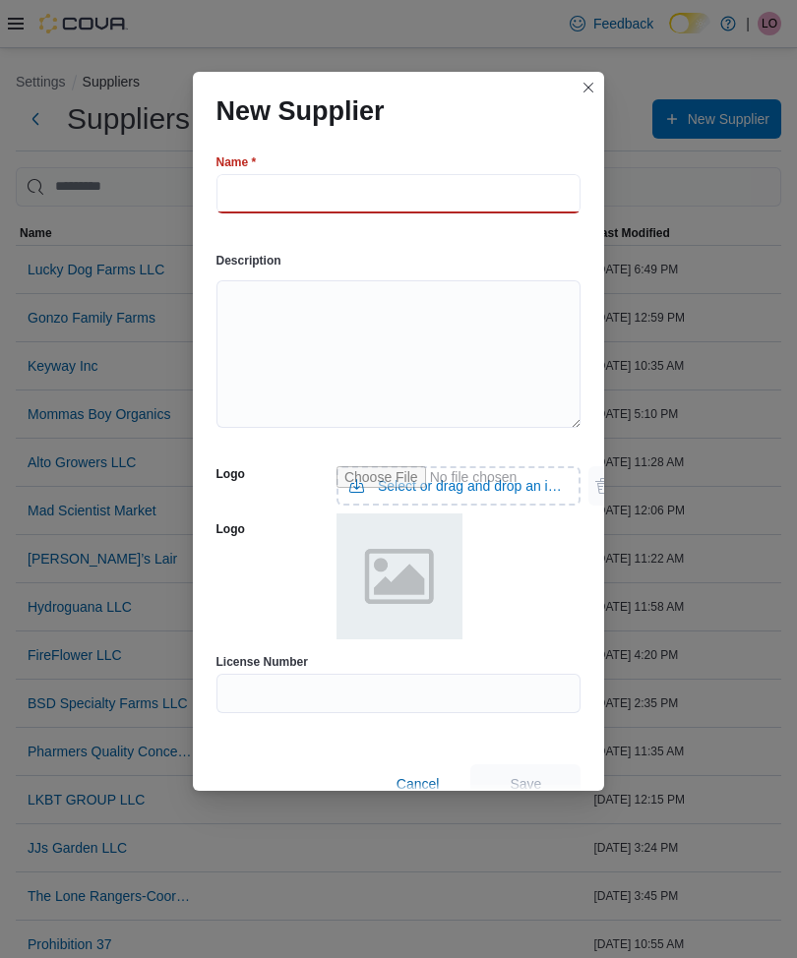
click at [265, 184] on input "text" at bounding box center [398, 193] width 365 height 39
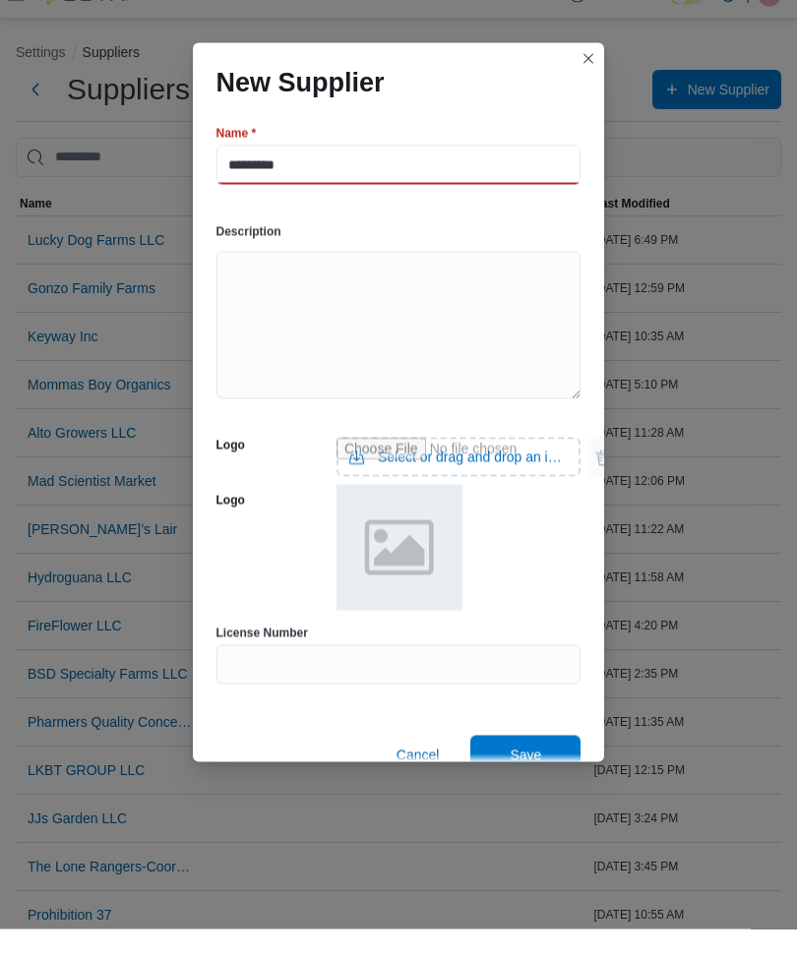
type input "*********"
click at [253, 677] on input "text" at bounding box center [398, 693] width 365 height 39
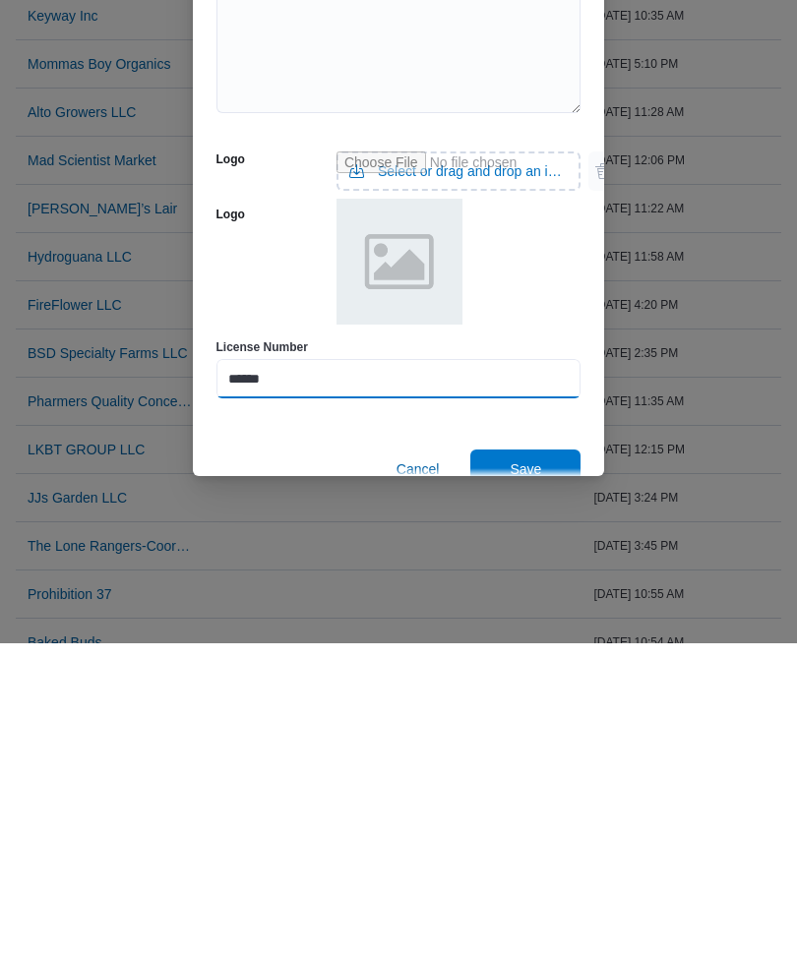
type input "******"
click at [547, 692] on span "Save" at bounding box center [525, 784] width 87 height 39
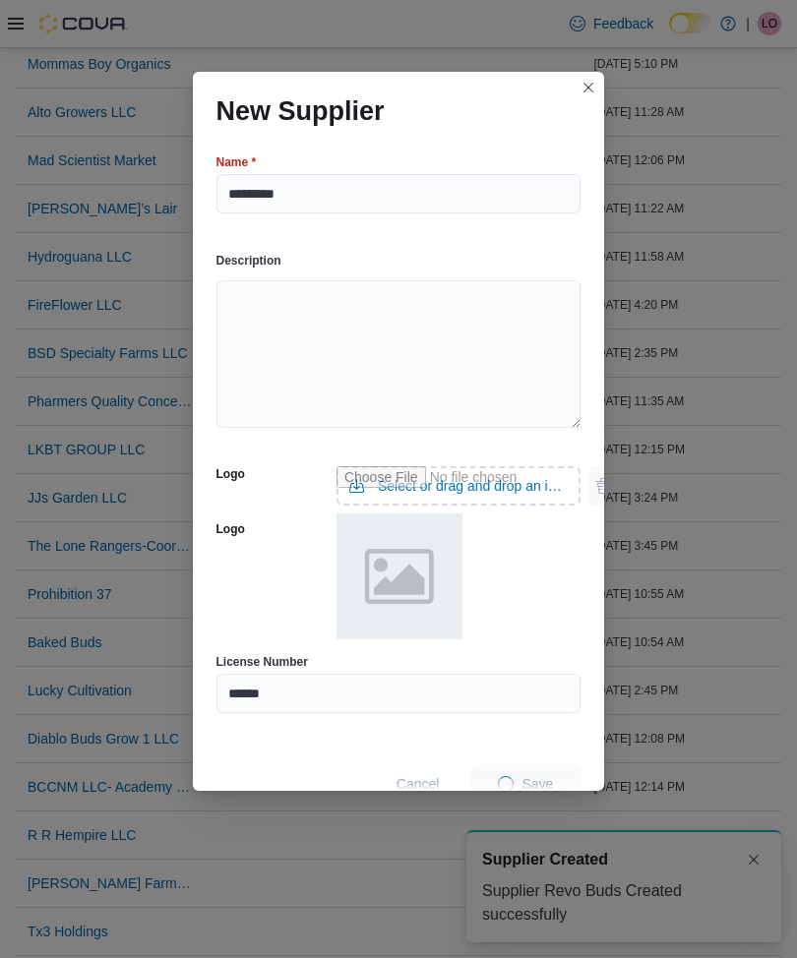
scroll to position [0, 0]
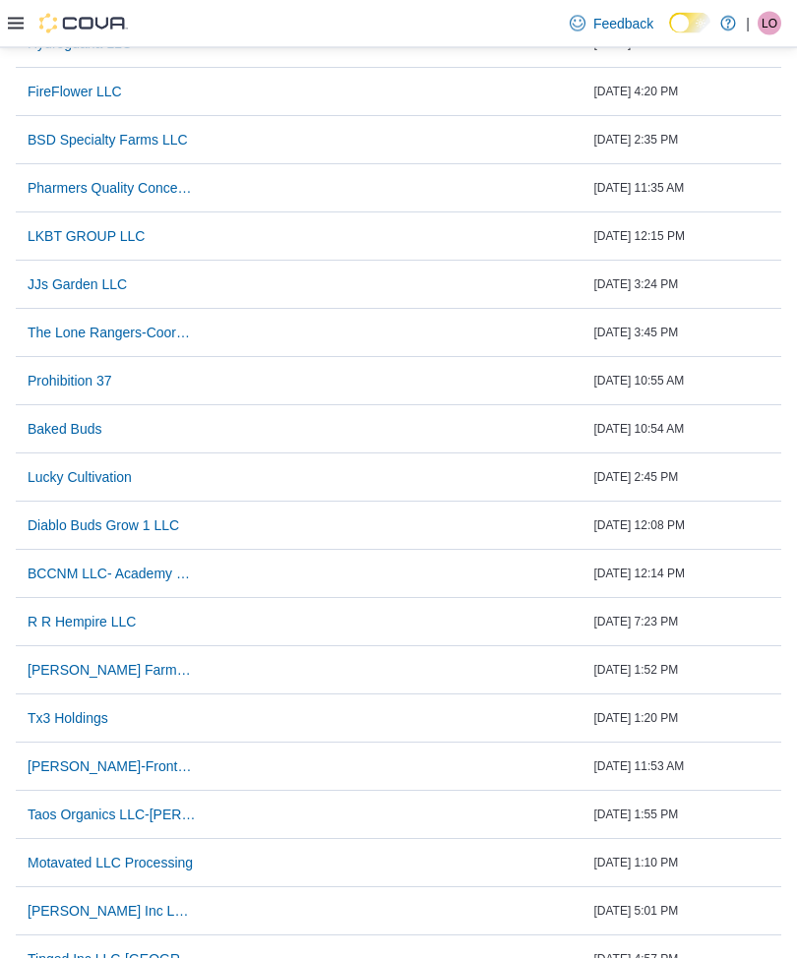
scroll to position [605, 0]
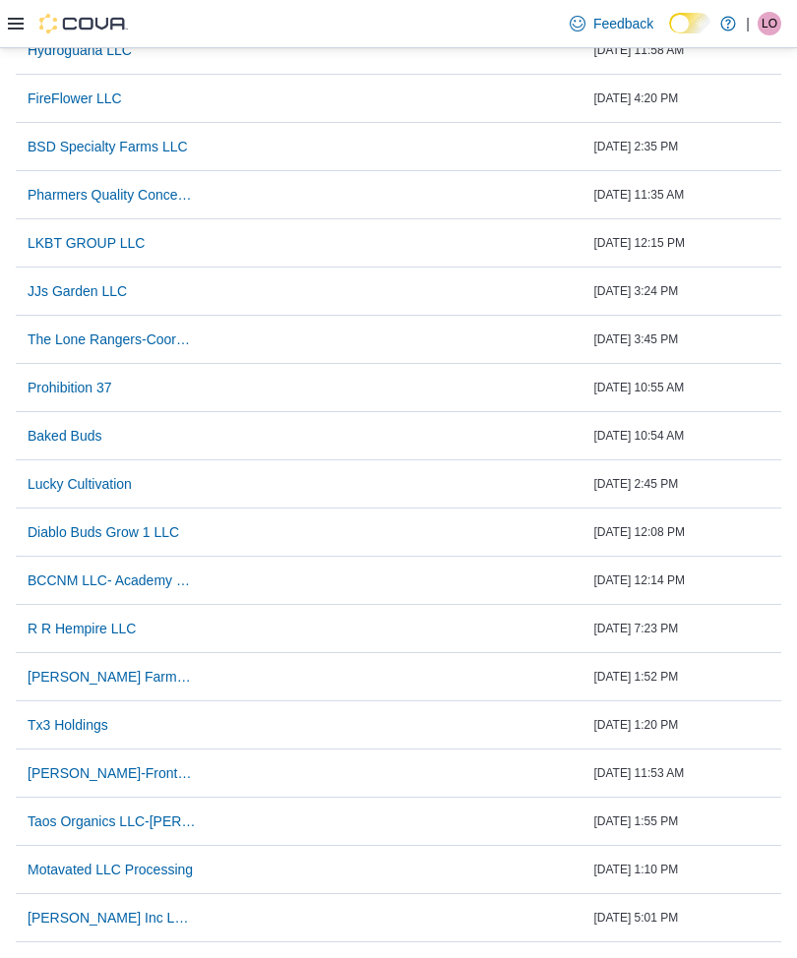
click at [4, 20] on div "Feedback Dark Mode Hi Life Dispensary | LO [PERSON_NAME]" at bounding box center [398, 24] width 797 height 48
click at [1, 24] on div "Feedback Dark Mode Hi Life Dispensary | LO [PERSON_NAME]" at bounding box center [398, 24] width 797 height 48
click at [11, 30] on icon at bounding box center [16, 24] width 16 height 12
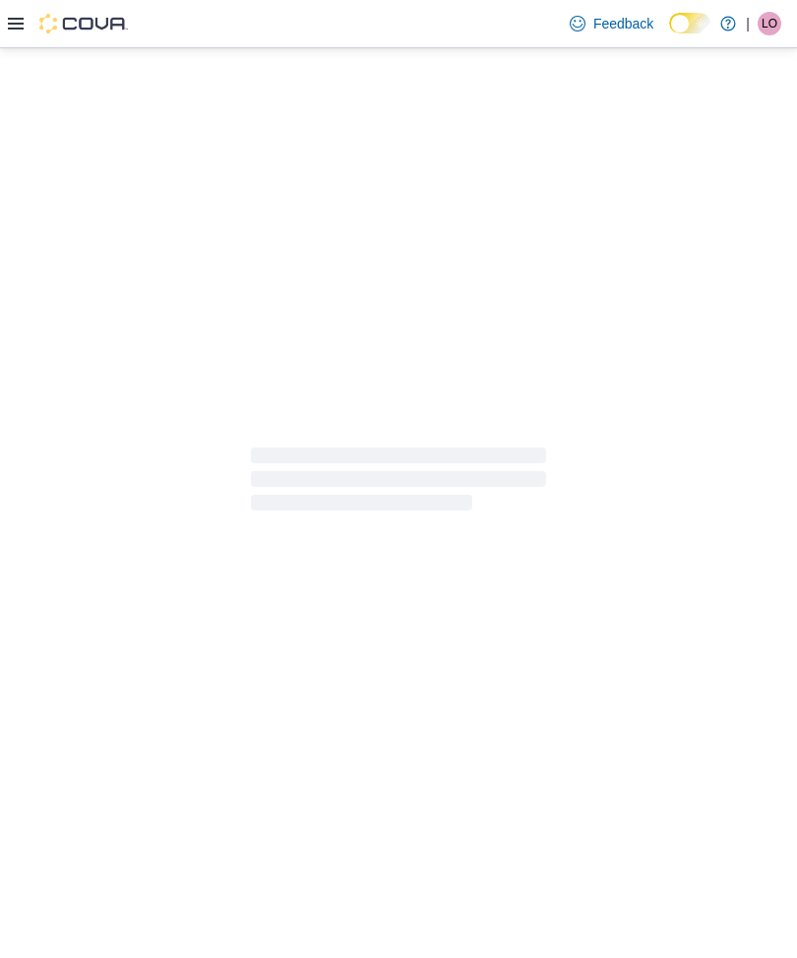
scroll to position [64, 0]
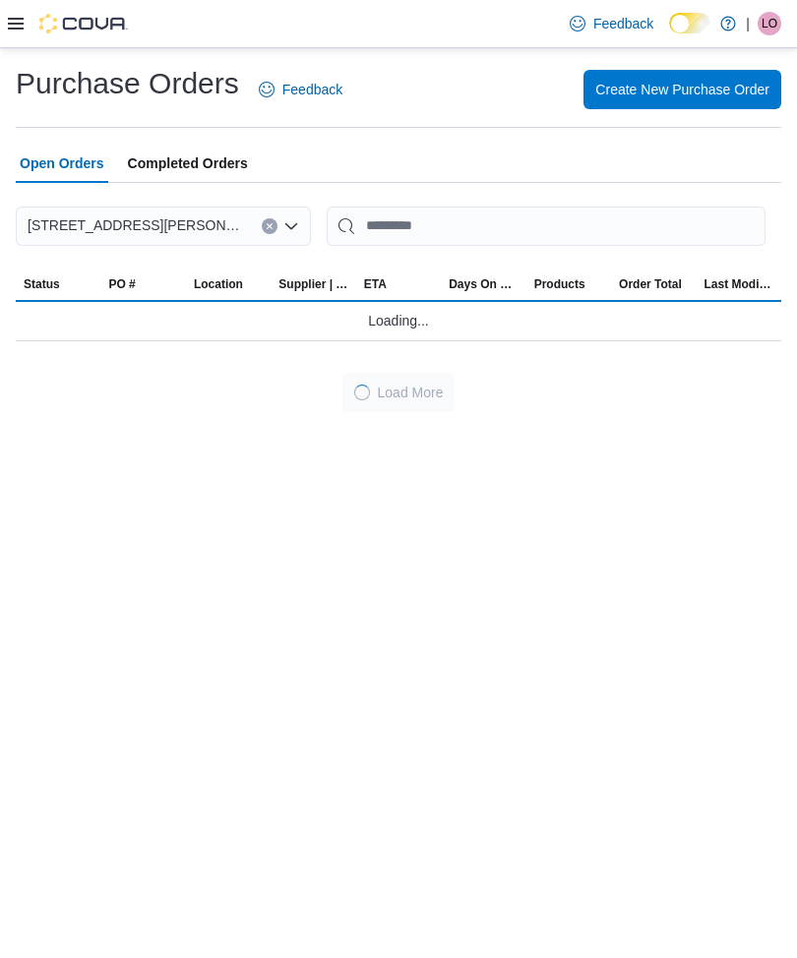
click at [9, 35] on div at bounding box center [68, 23] width 120 height 47
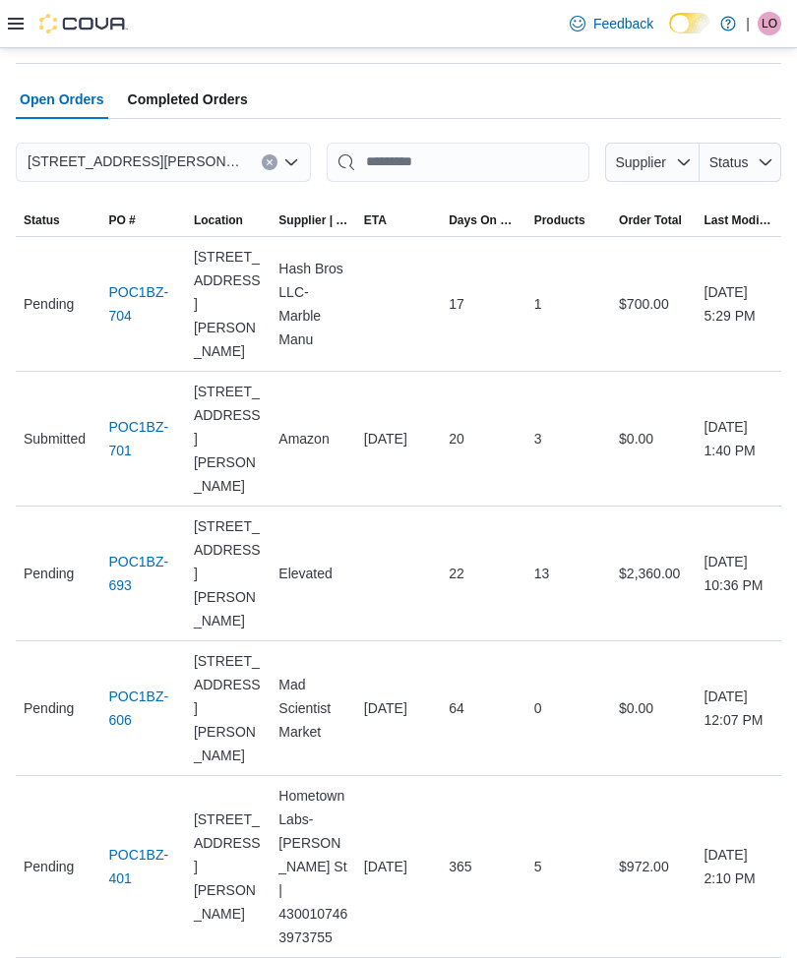
click at [14, 26] on icon at bounding box center [16, 24] width 16 height 12
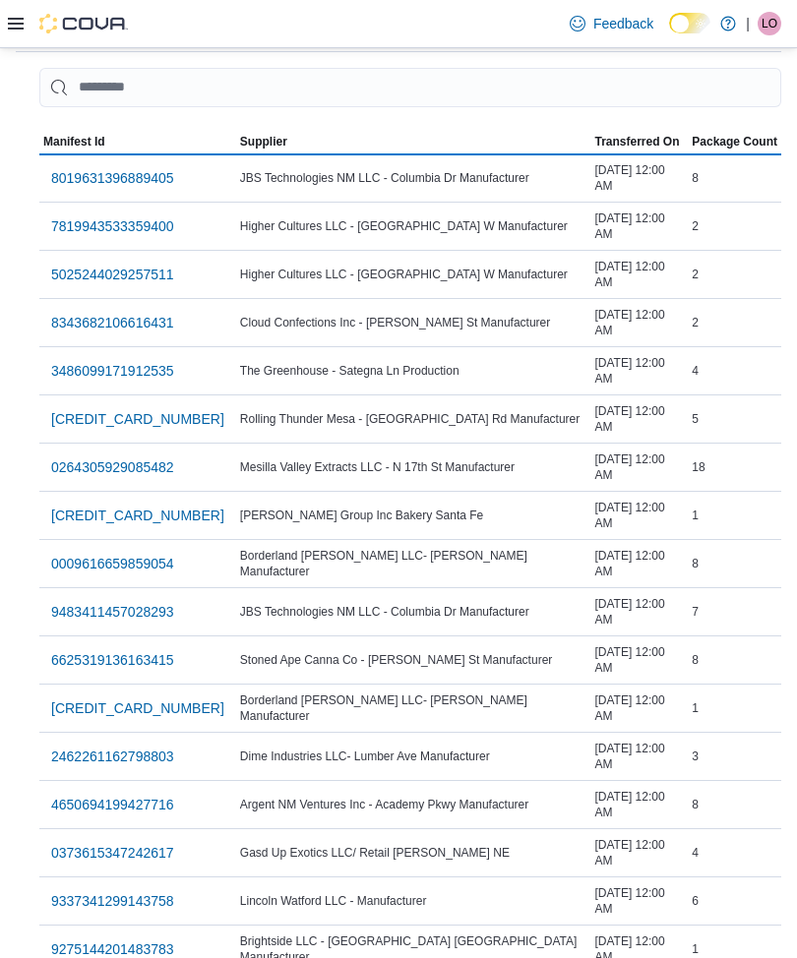
click at [57, 363] on span "3486099171912535" at bounding box center [112, 371] width 123 height 20
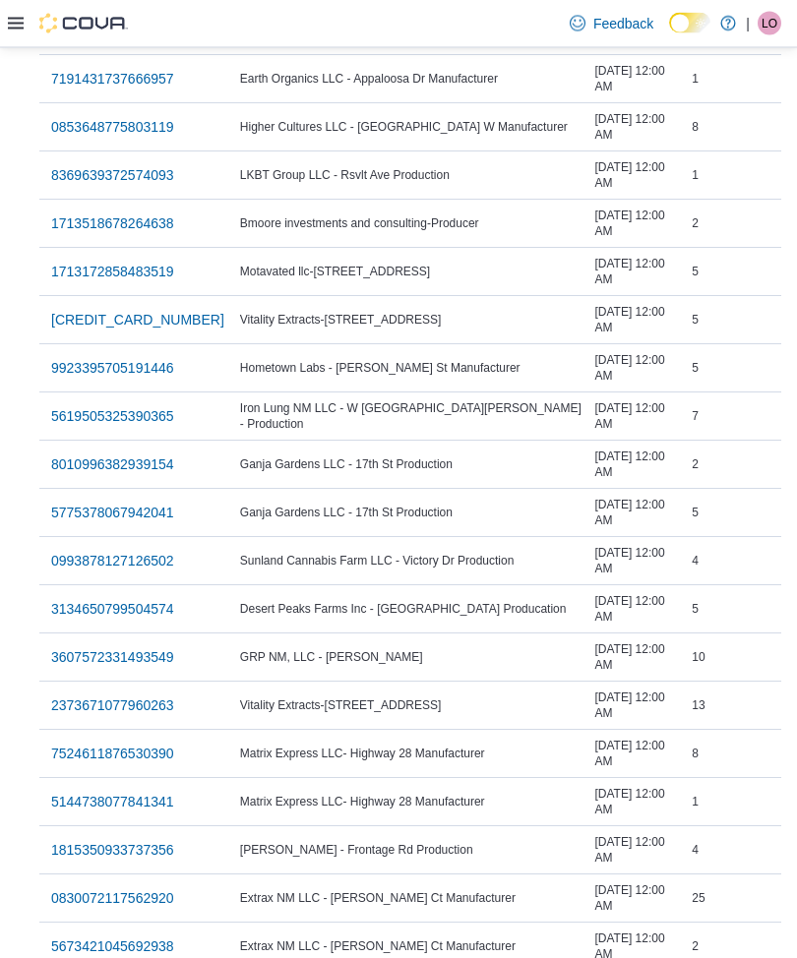
scroll to position [2250, 0]
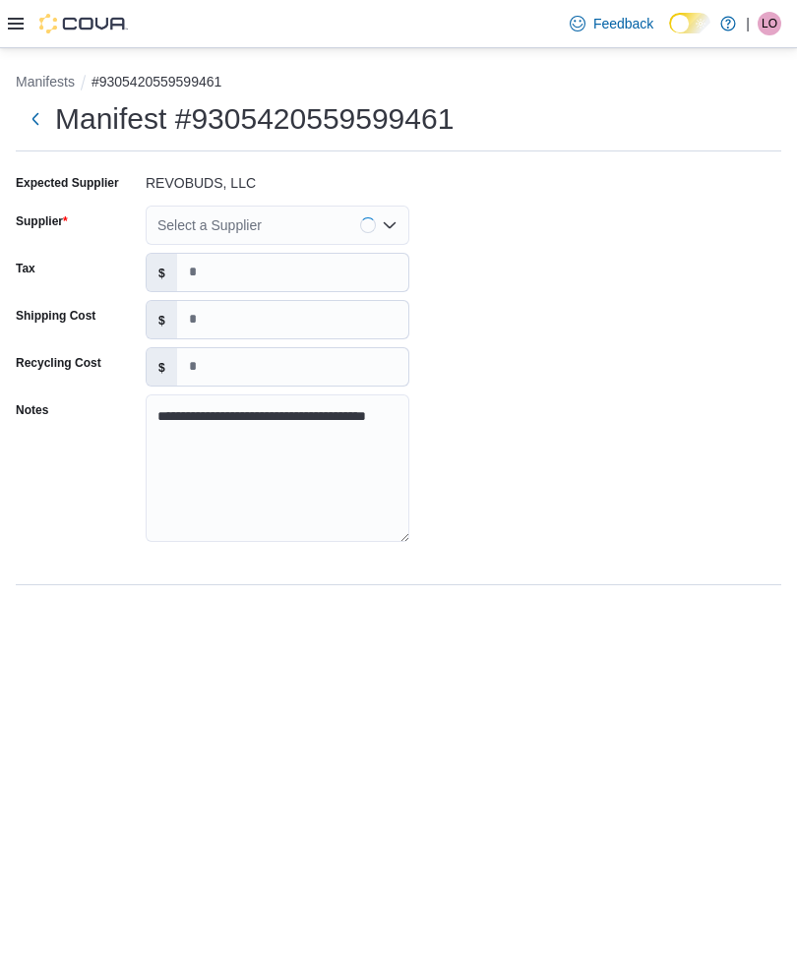
scroll to position [64, 0]
click at [403, 206] on div "Select a Supplier" at bounding box center [278, 225] width 264 height 39
type input "***"
click at [280, 252] on span "Rev o [DEMOGRAPHIC_DATA]" at bounding box center [289, 262] width 216 height 20
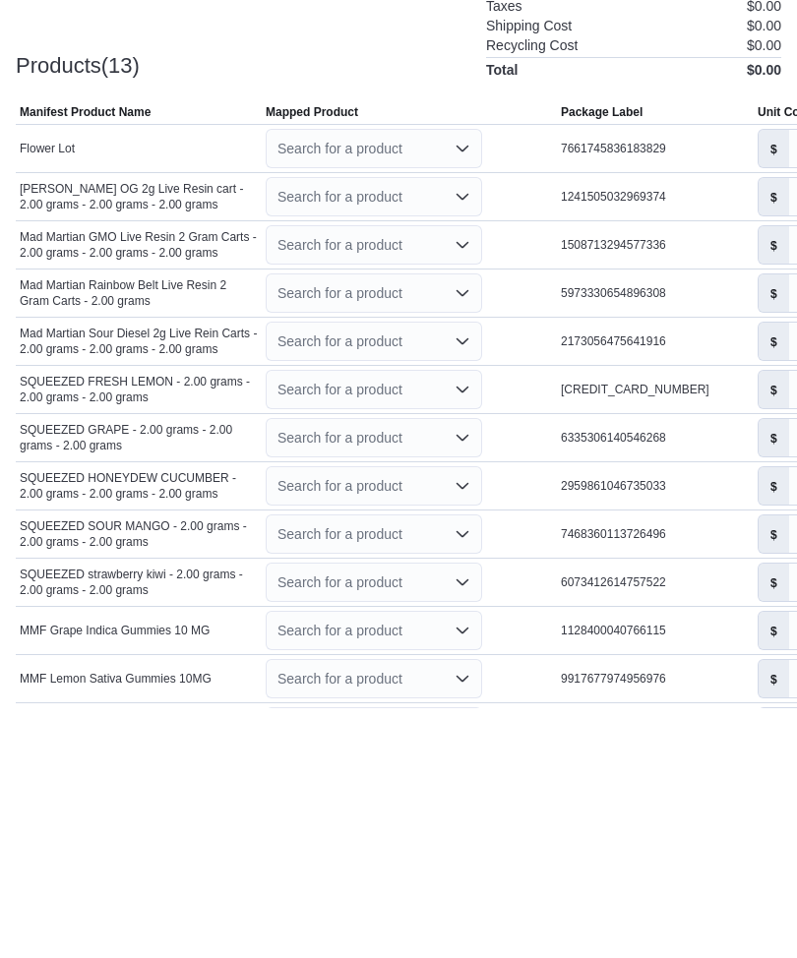
scroll to position [399, 0]
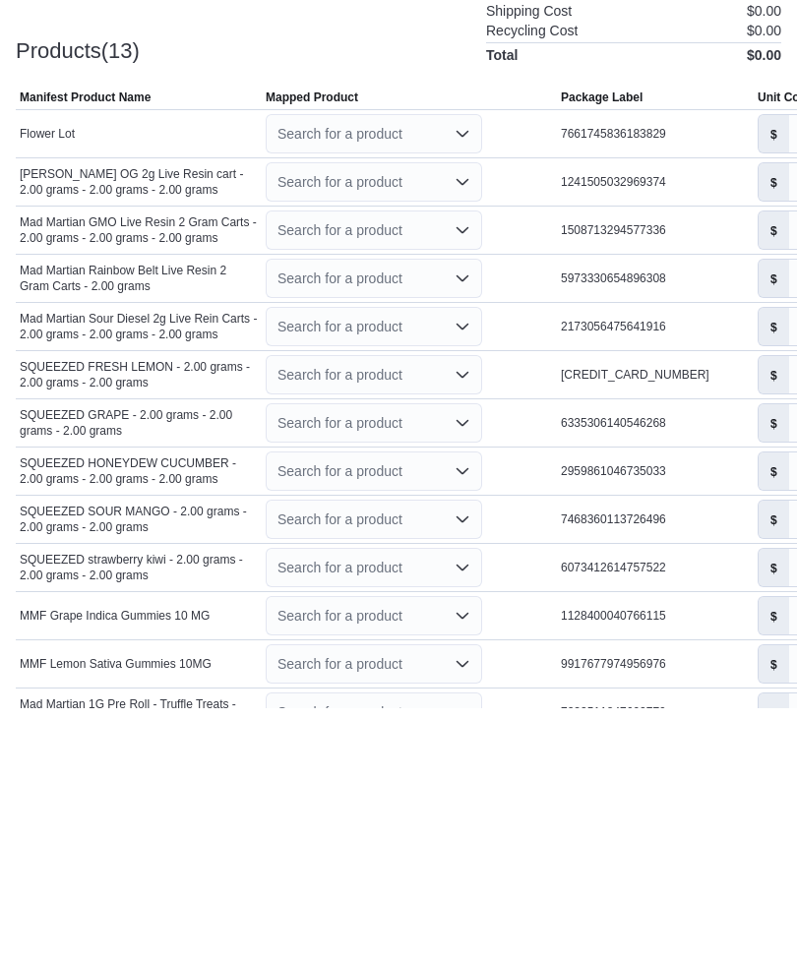
click at [459, 377] on icon "Open list of options" at bounding box center [463, 385] width 16 height 16
click at [448, 411] on span "Create a new product" at bounding box center [385, 421] width 169 height 20
click at [466, 377] on icon "Open list of options" at bounding box center [463, 385] width 16 height 16
click at [405, 414] on div "Create a new product" at bounding box center [357, 422] width 113 height 16
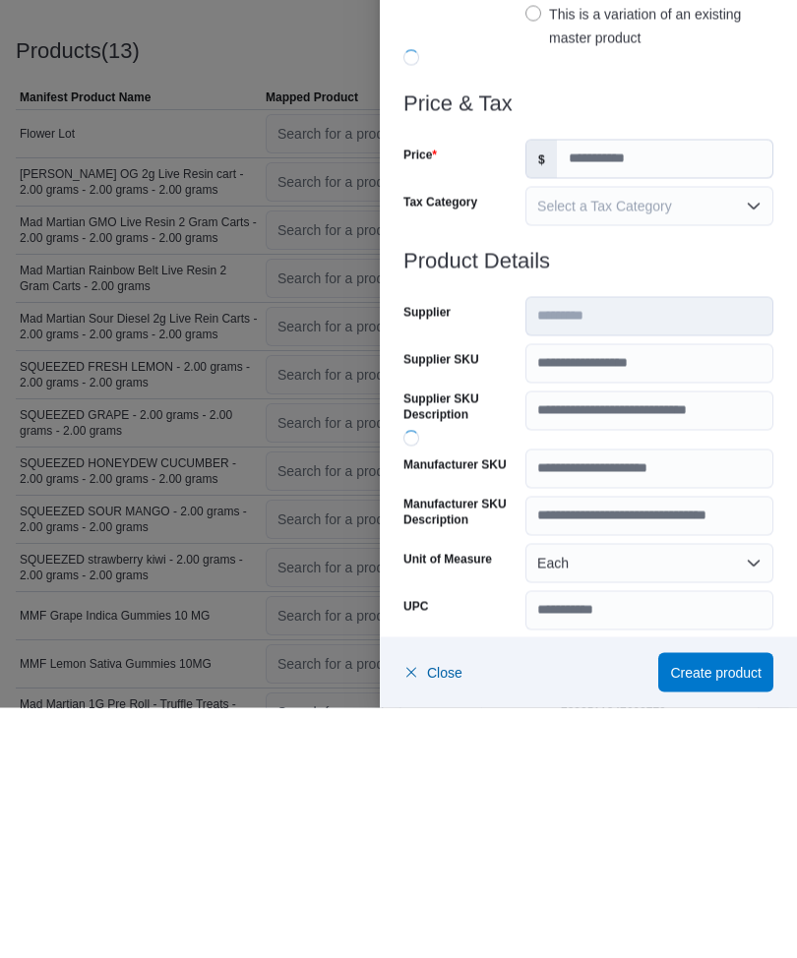
scroll to position [445, 0]
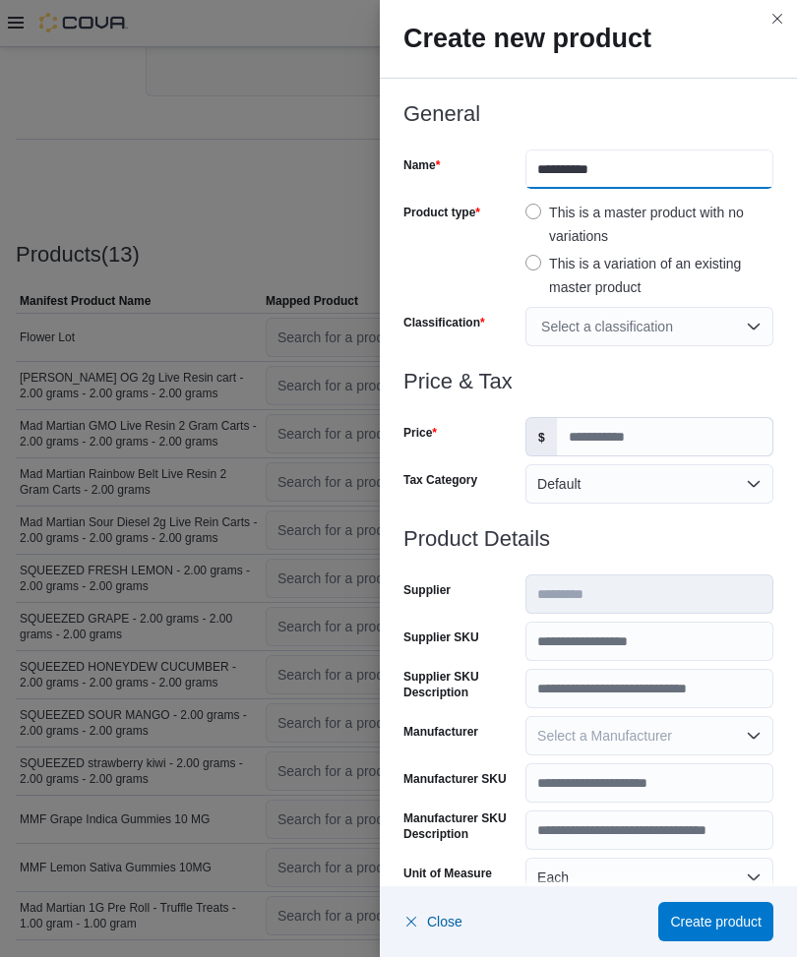
click at [540, 161] on input "**********" at bounding box center [649, 170] width 248 height 39
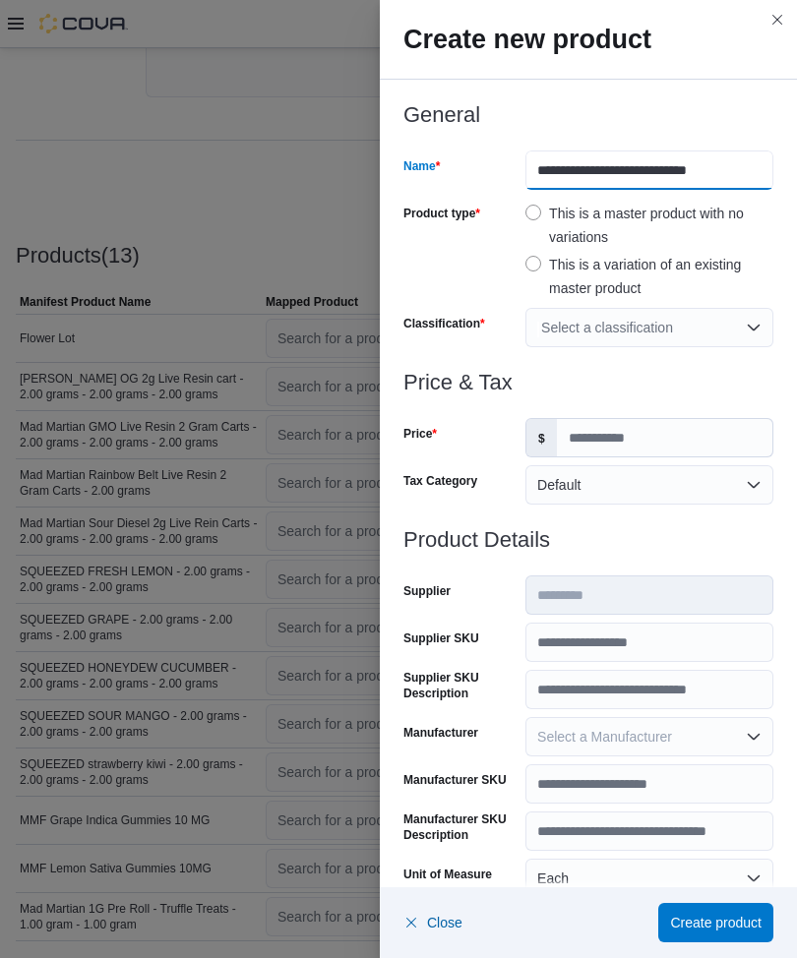
click at [754, 164] on input "**********" at bounding box center [649, 170] width 248 height 39
type input "**********"
click at [765, 319] on div "Select a classification" at bounding box center [649, 327] width 248 height 39
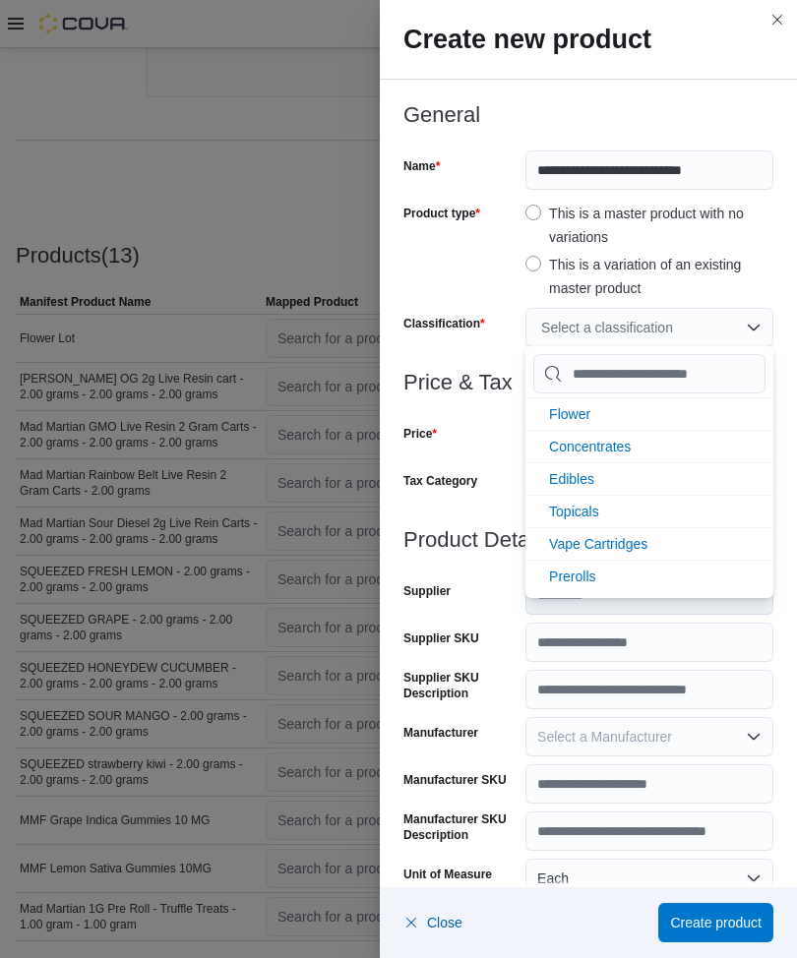
click at [584, 411] on span "Flower" at bounding box center [569, 414] width 41 height 16
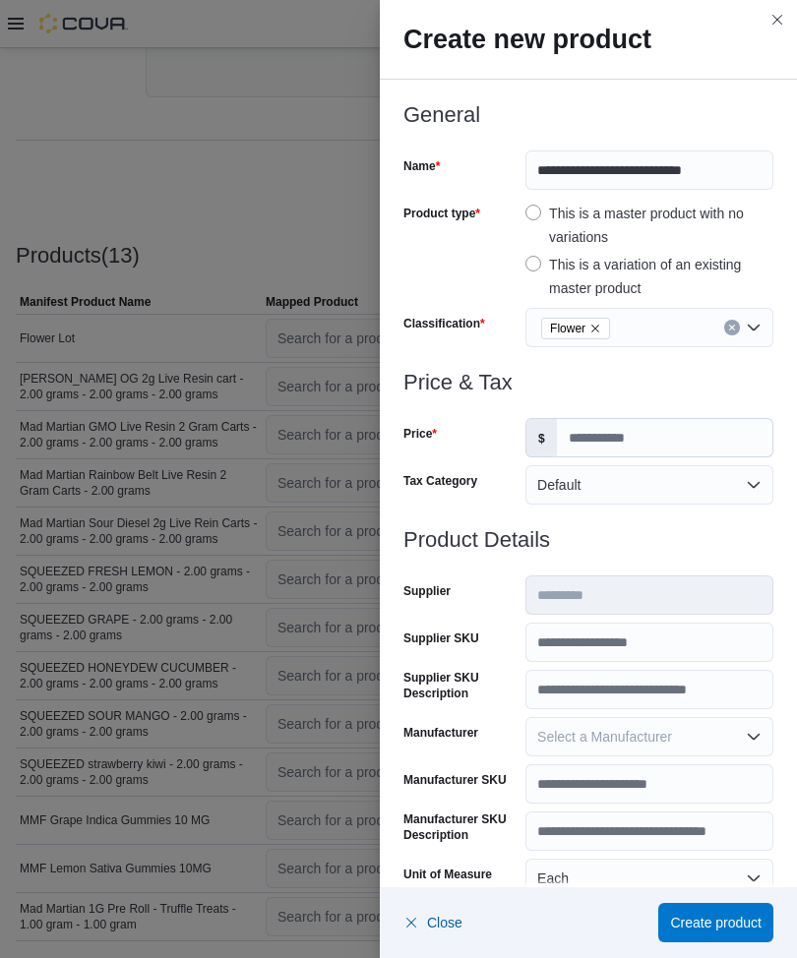
click at [466, 449] on div "Price" at bounding box center [460, 437] width 114 height 39
click at [606, 434] on input "Price" at bounding box center [664, 437] width 215 height 37
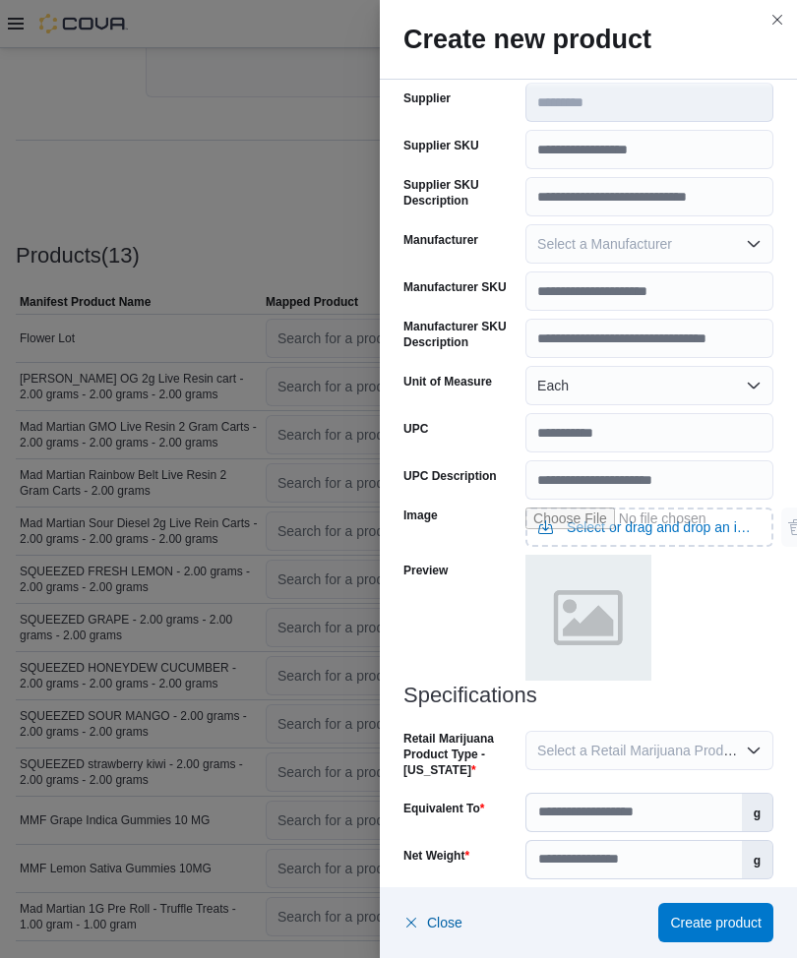
scroll to position [491, 0]
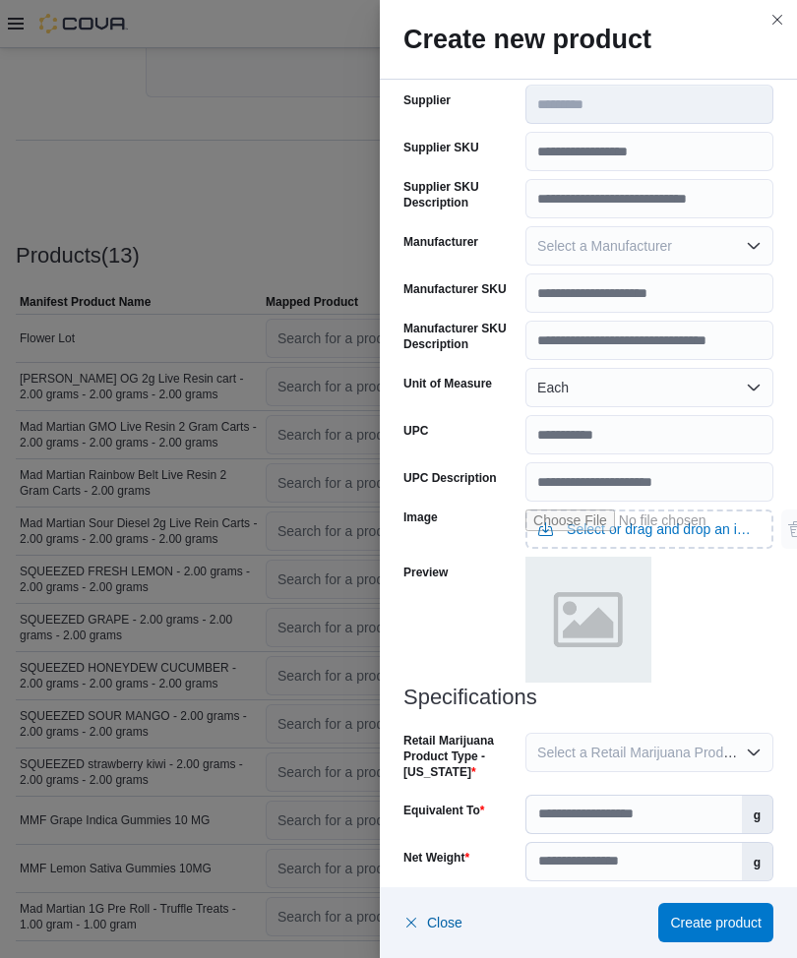
type input "*"
click at [595, 692] on span "Select a Retail Marijuana Product Type - [US_STATE]" at bounding box center [700, 753] width 327 height 16
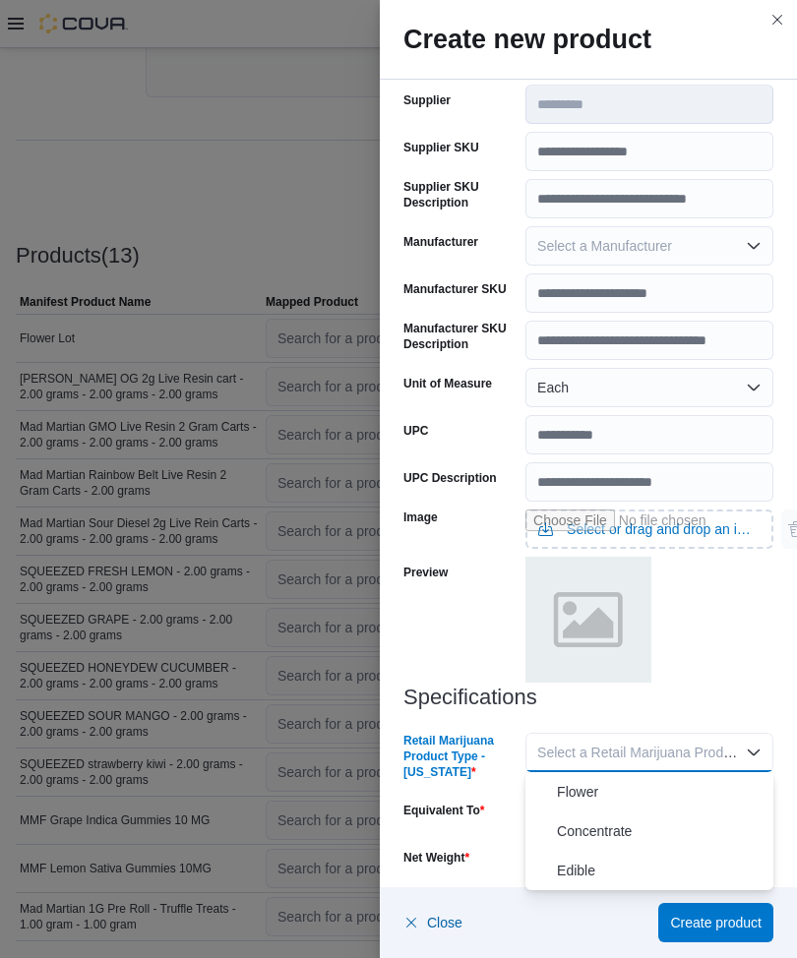
click at [595, 692] on span "Flower" at bounding box center [661, 792] width 209 height 24
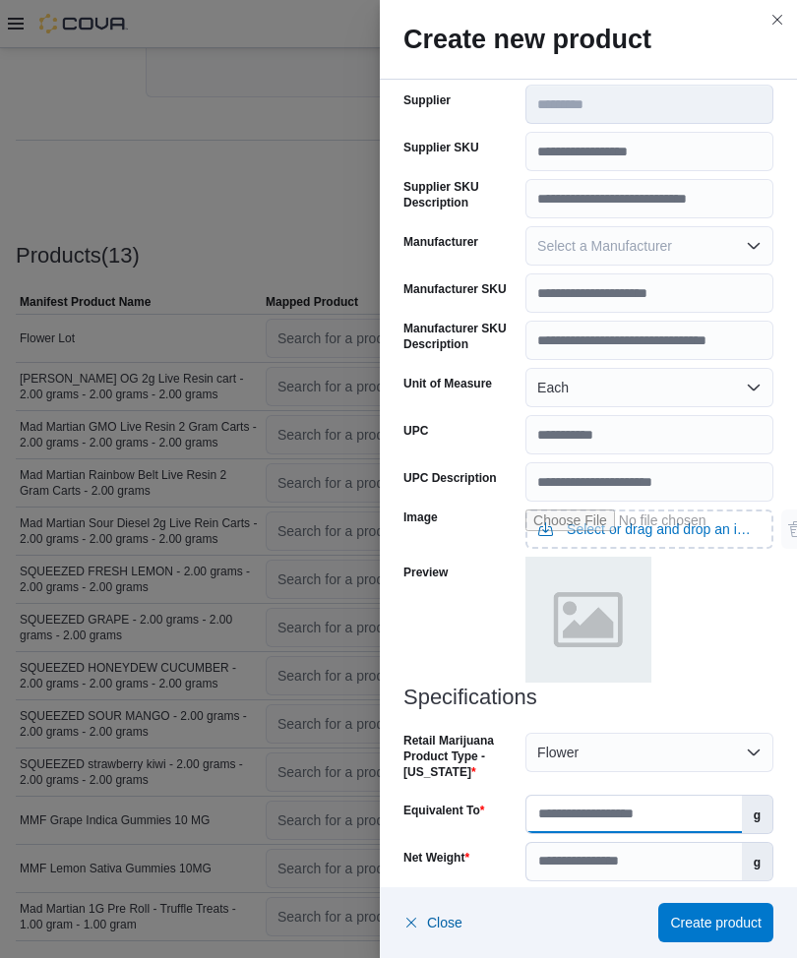
click at [588, 692] on input "Equivalent To" at bounding box center [633, 814] width 215 height 37
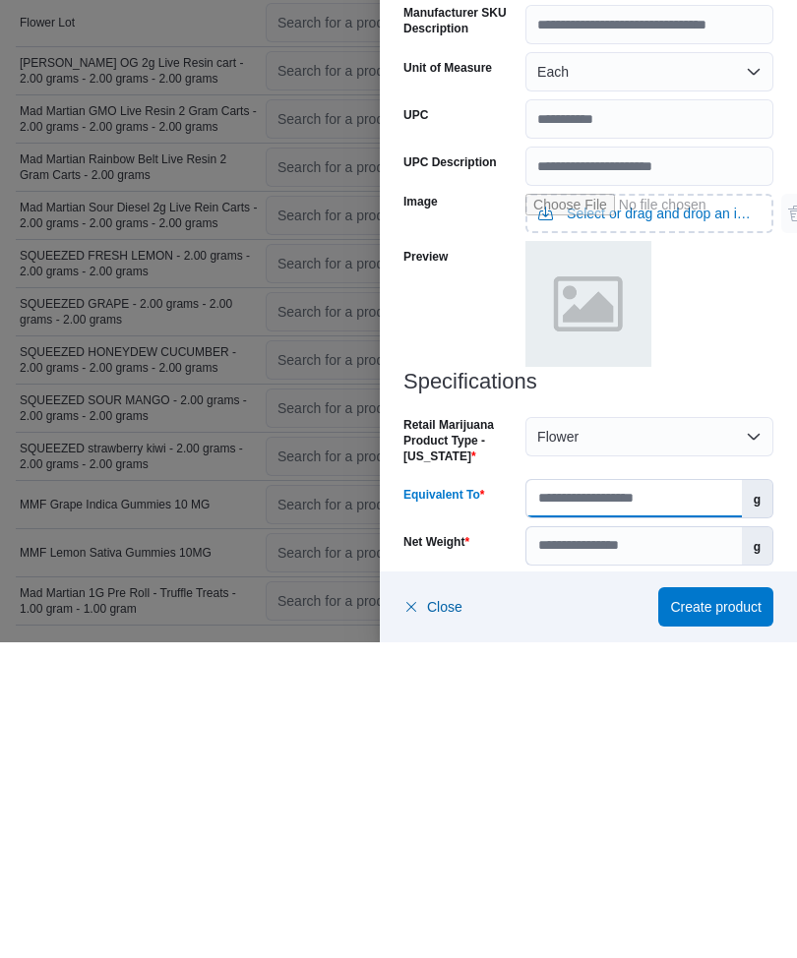
scroll to position [510, 0]
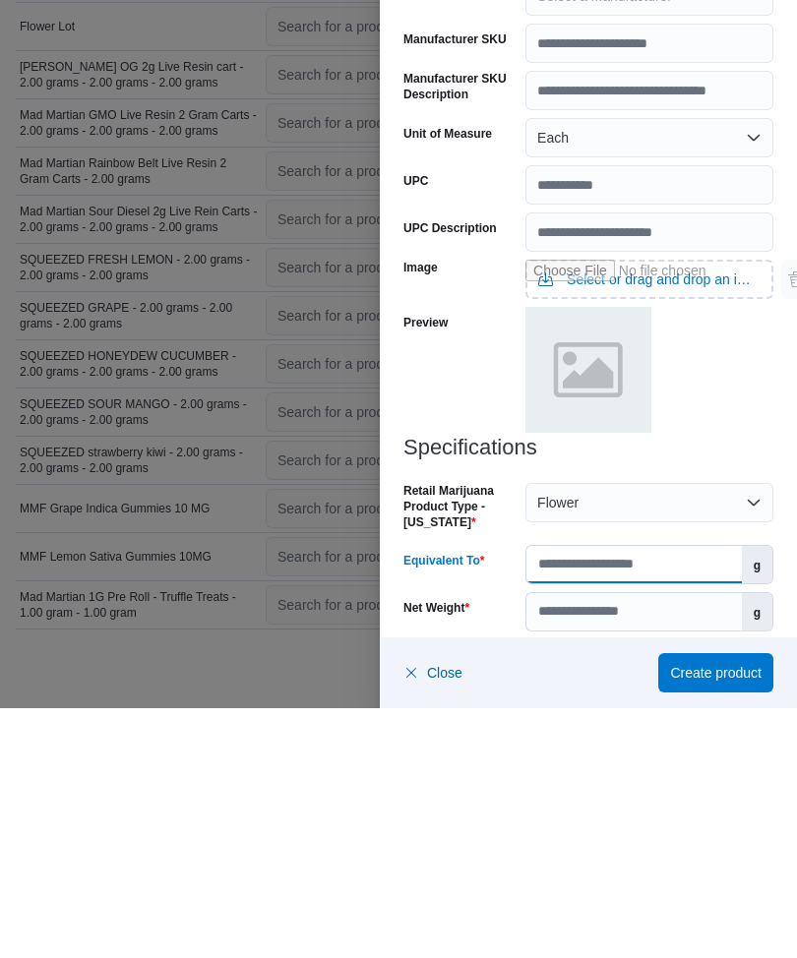
type input "*"
click at [605, 692] on input "Net Weight" at bounding box center [633, 861] width 215 height 37
type input "*"
click at [739, 557] on div at bounding box center [649, 621] width 248 height 129
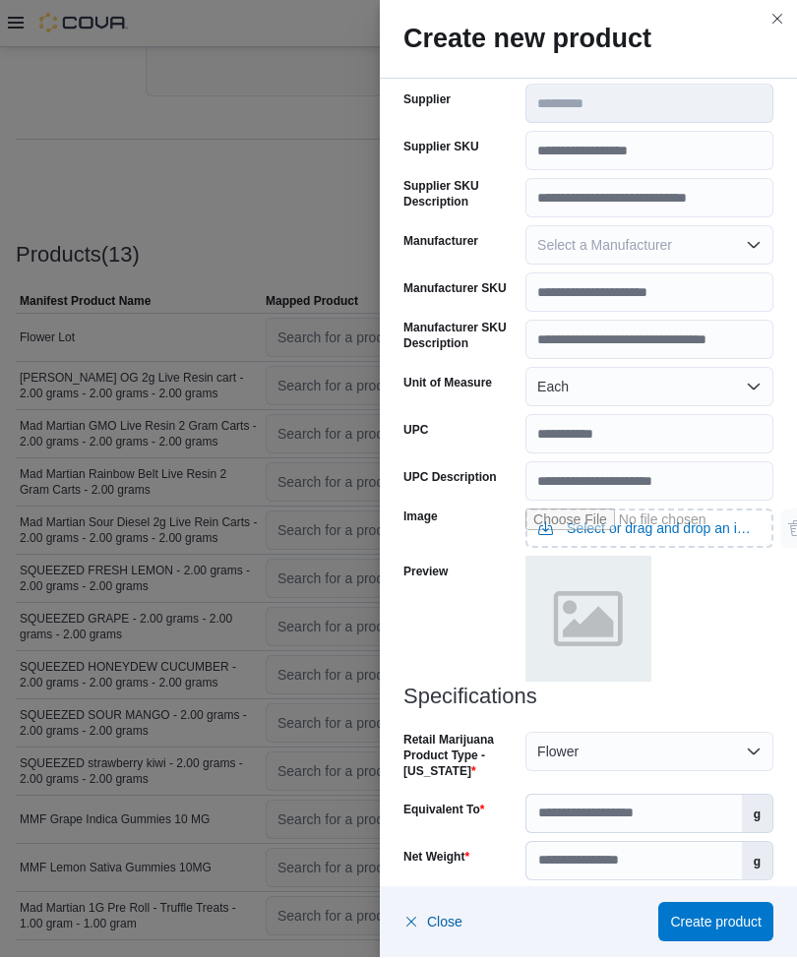
click at [581, 692] on span "Select a Product License Type" at bounding box center [630, 909] width 186 height 16
click at [617, 692] on span "Both" at bounding box center [661, 870] width 209 height 24
click at [718, 692] on span "Create product" at bounding box center [716, 923] width 92 height 20
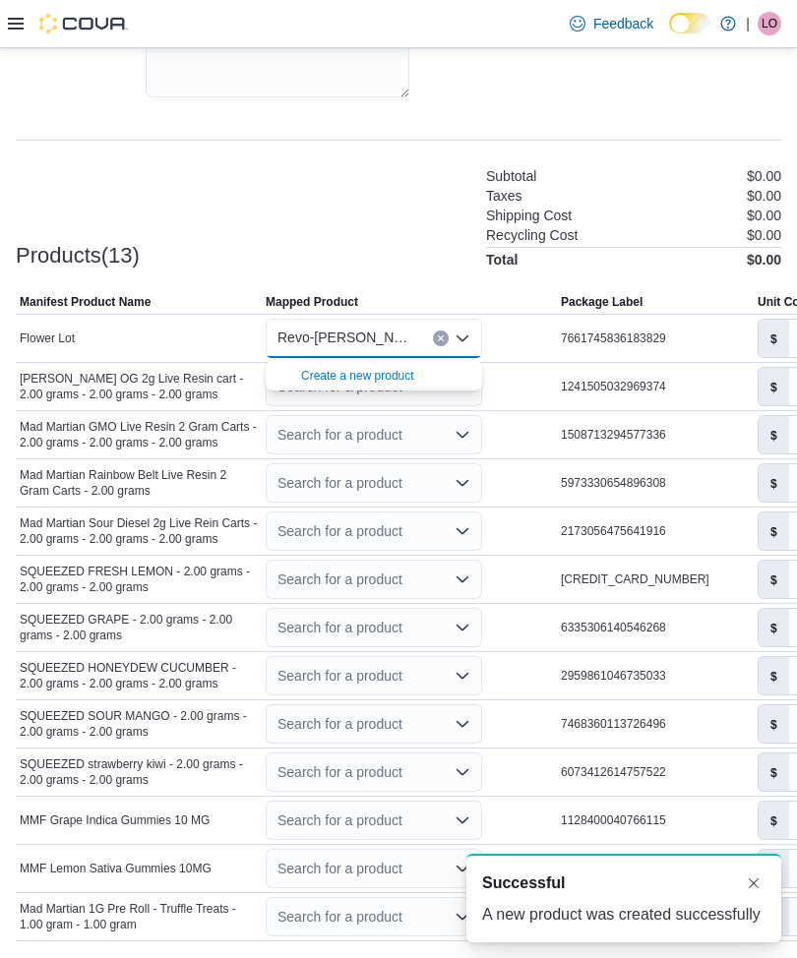
scroll to position [0, 0]
click at [418, 207] on div "Products(13) Subtotal $0.00 Taxes $0.00 Shipping Cost $0.00 Recycling Cost $0.0…" at bounding box center [399, 215] width 766 height 103
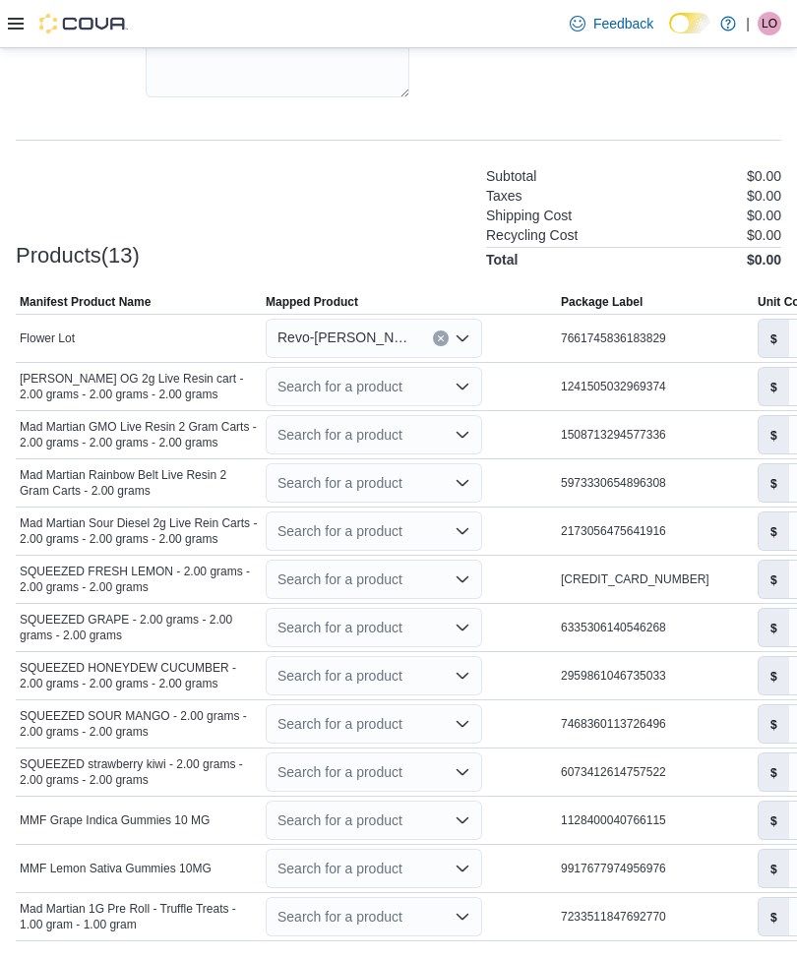
click at [465, 387] on icon "Open list of options" at bounding box center [463, 387] width 16 height 16
click at [412, 421] on div "Create a new product" at bounding box center [357, 424] width 113 height 16
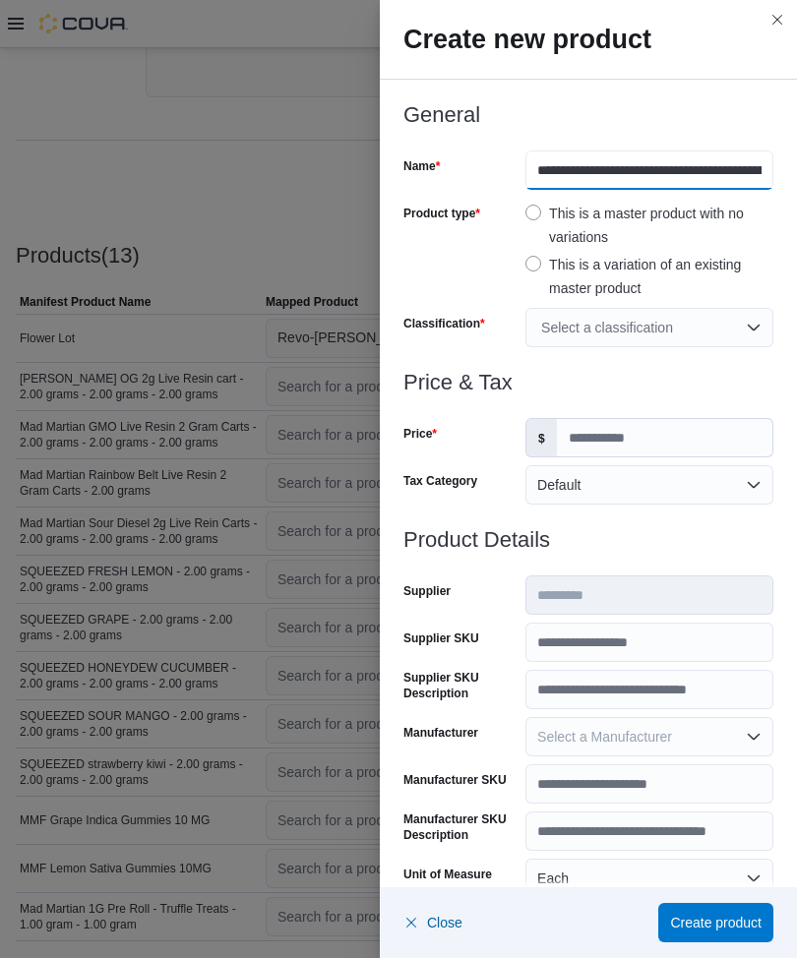
click at [545, 156] on input "**********" at bounding box center [649, 170] width 248 height 39
type input "**********"
click at [765, 323] on div "Select a classification" at bounding box center [649, 327] width 248 height 39
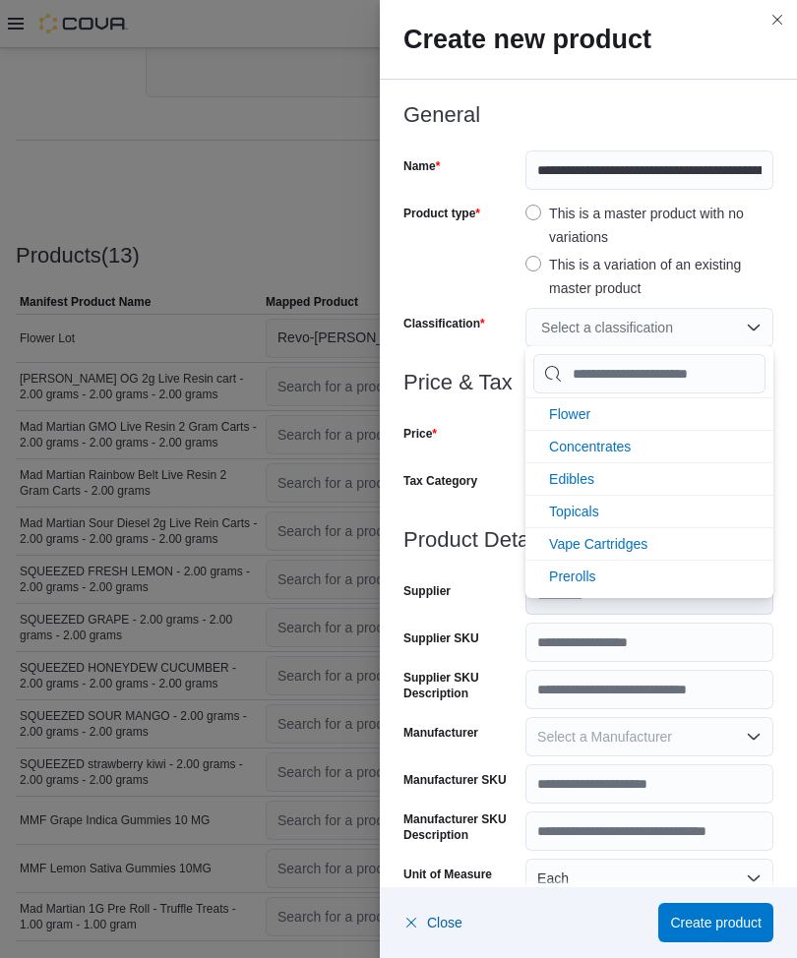
click at [641, 541] on span "Vape Cartridges" at bounding box center [598, 544] width 98 height 16
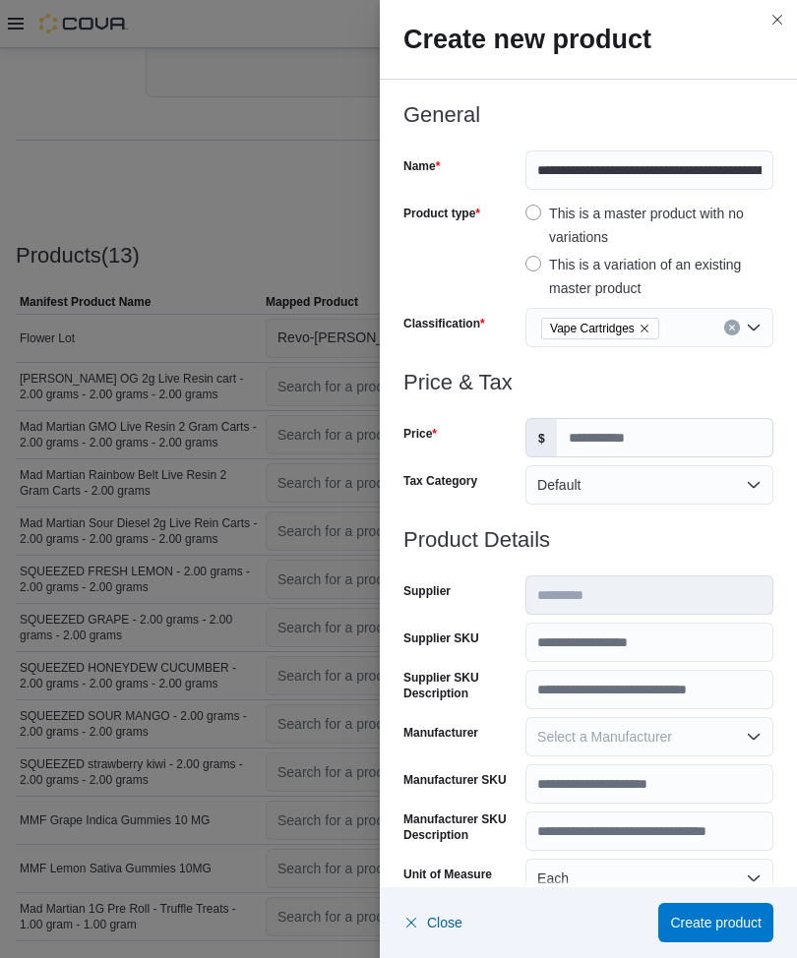
click at [457, 472] on div "Tax Category" at bounding box center [460, 484] width 114 height 39
click at [612, 429] on input "Price" at bounding box center [664, 437] width 215 height 37
click at [638, 548] on h3 "Product Details" at bounding box center [588, 540] width 370 height 24
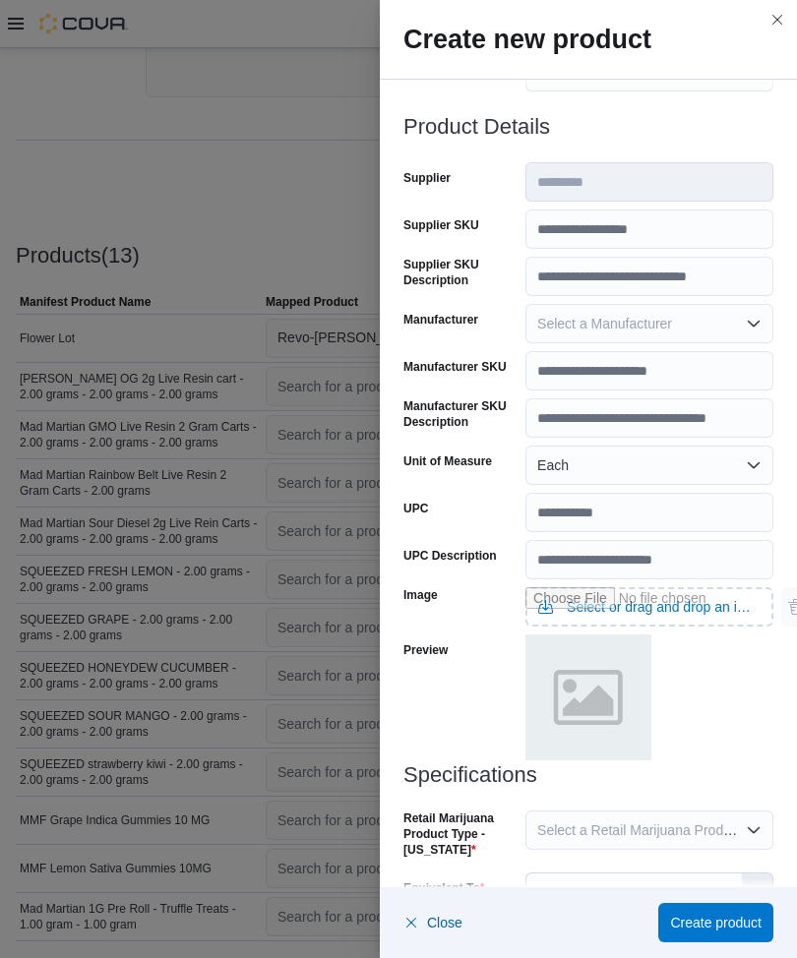
scroll to position [453, 0]
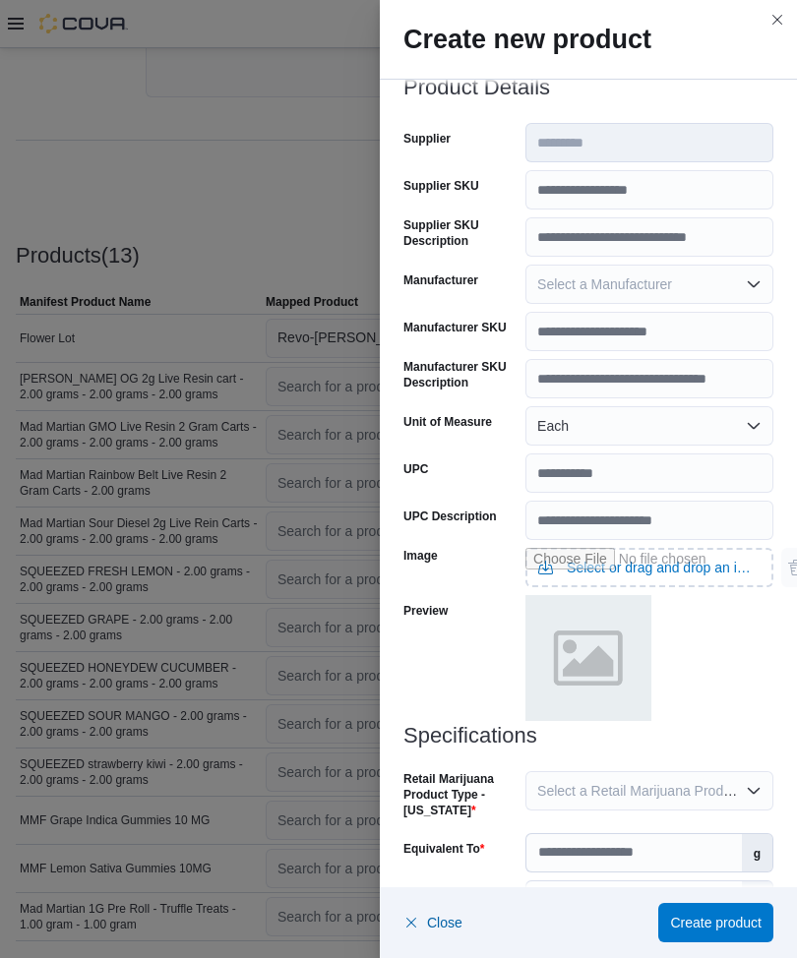
click at [622, 692] on button "Select a Retail Marijuana Product Type - [US_STATE]" at bounding box center [649, 790] width 248 height 39
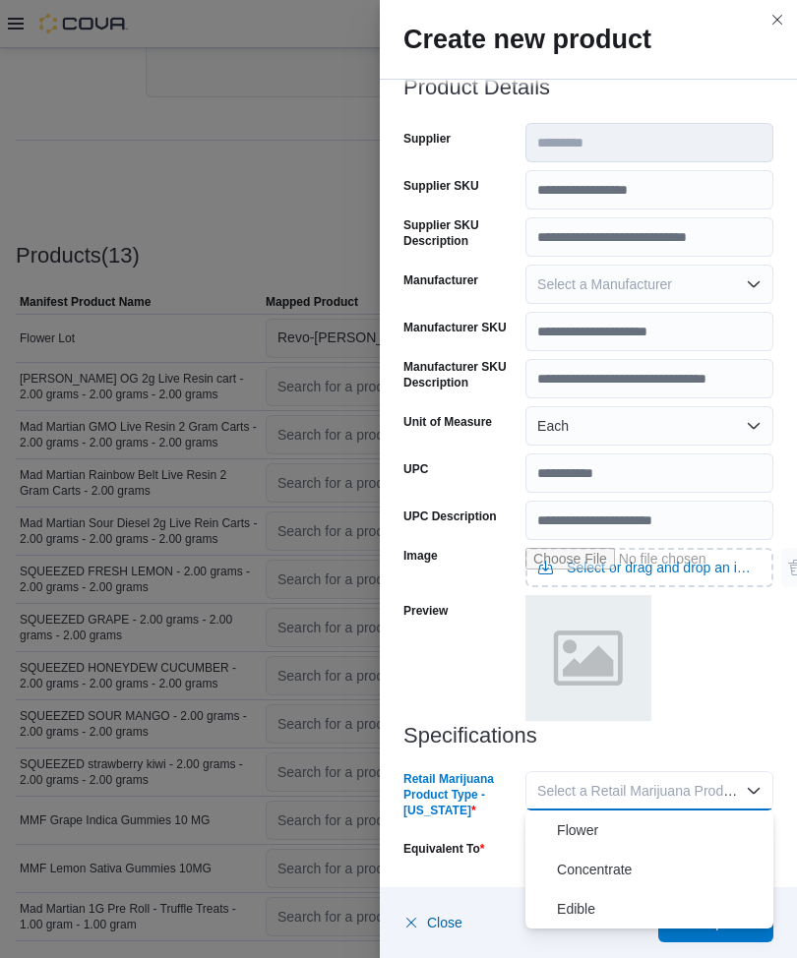
click at [610, 692] on span "Concentrate" at bounding box center [661, 870] width 209 height 24
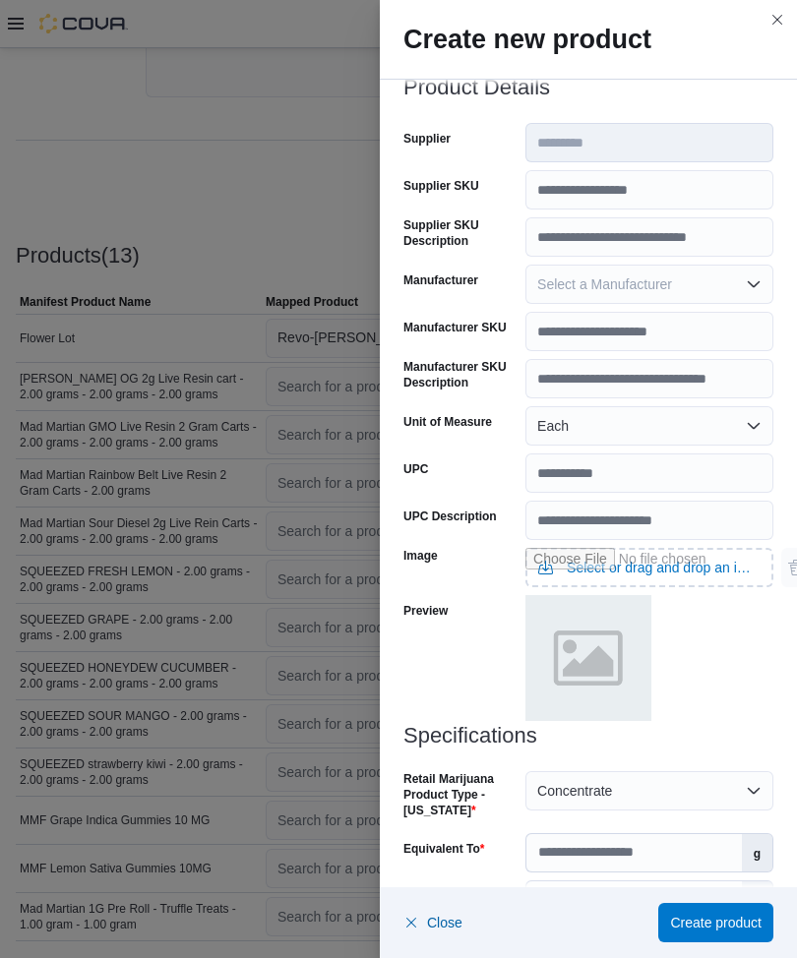
click at [485, 692] on h3 "Specifications" at bounding box center [588, 736] width 370 height 24
click at [574, 692] on input "Equivalent To" at bounding box center [633, 852] width 215 height 37
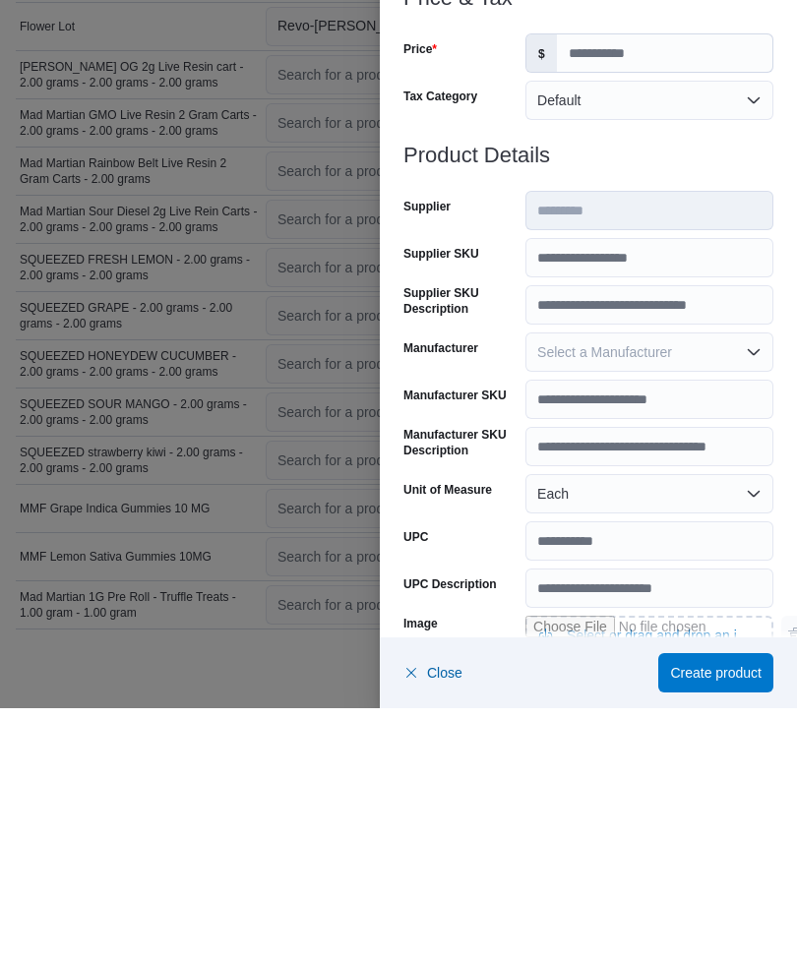
scroll to position [97, 0]
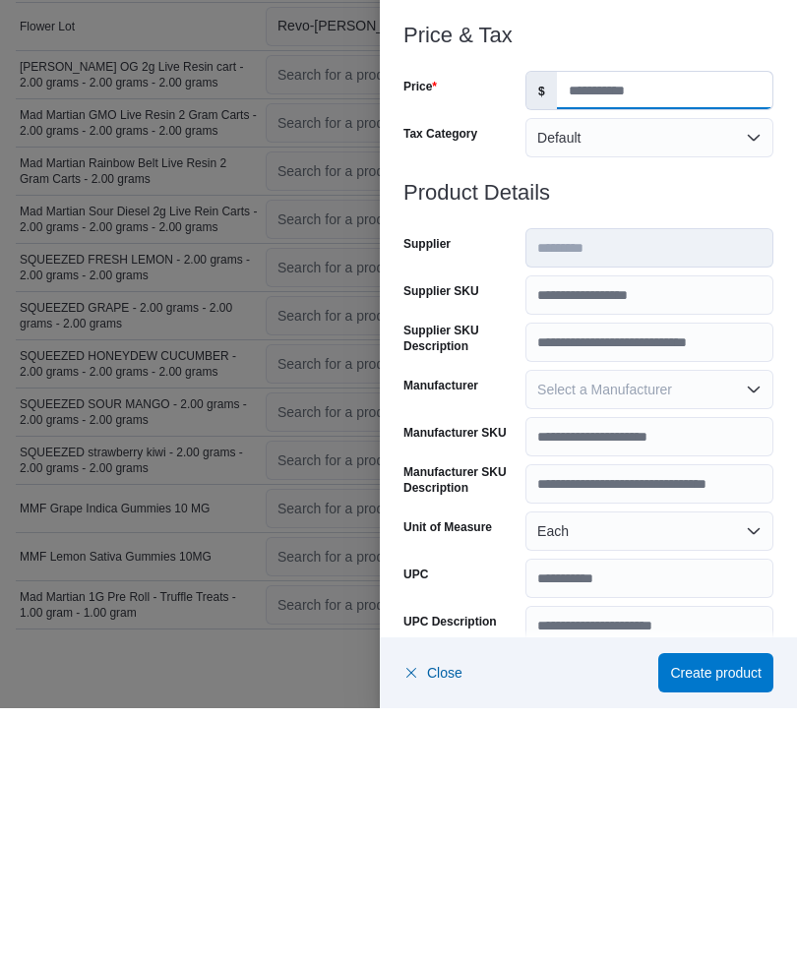
click at [614, 322] on input "**" at bounding box center [664, 340] width 215 height 37
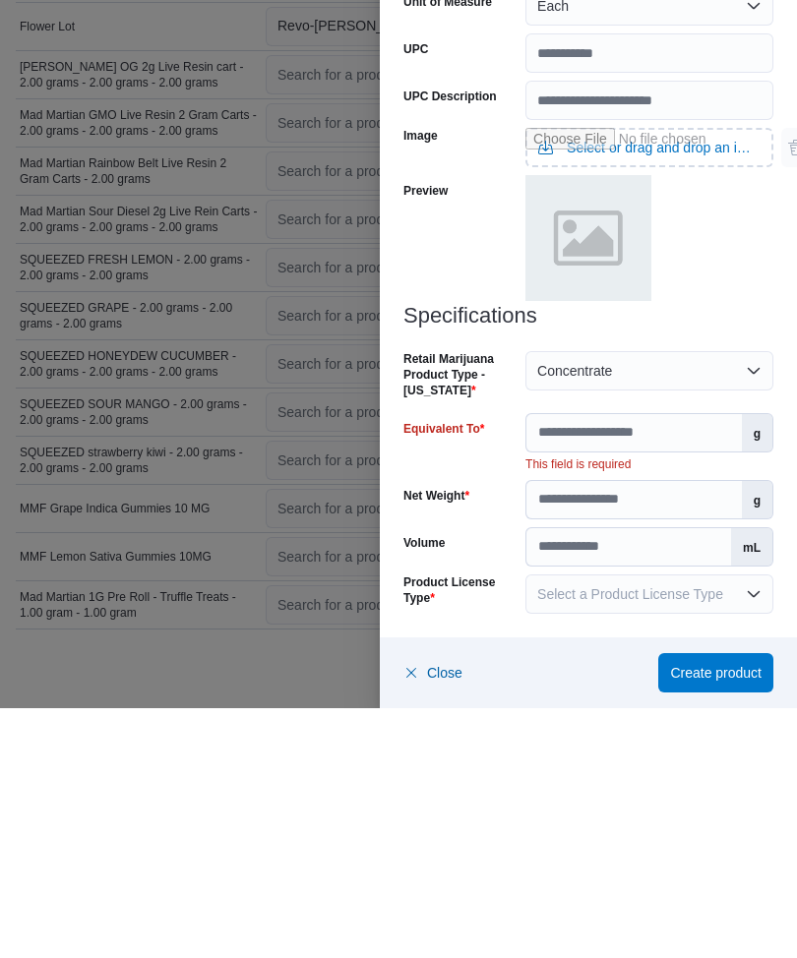
scroll to position [623, 0]
type input "**"
click at [667, 664] on input "Equivalent To" at bounding box center [633, 682] width 215 height 37
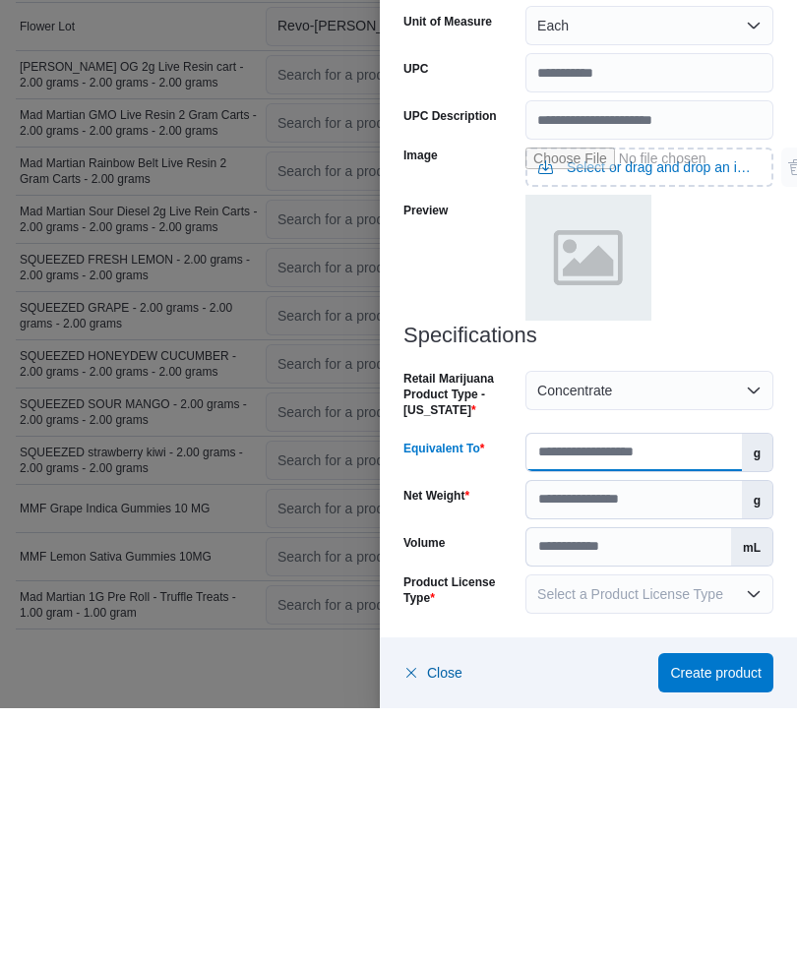
scroll to position [603, 0]
type input "**"
click at [622, 692] on input "Net Weight" at bounding box center [633, 749] width 215 height 37
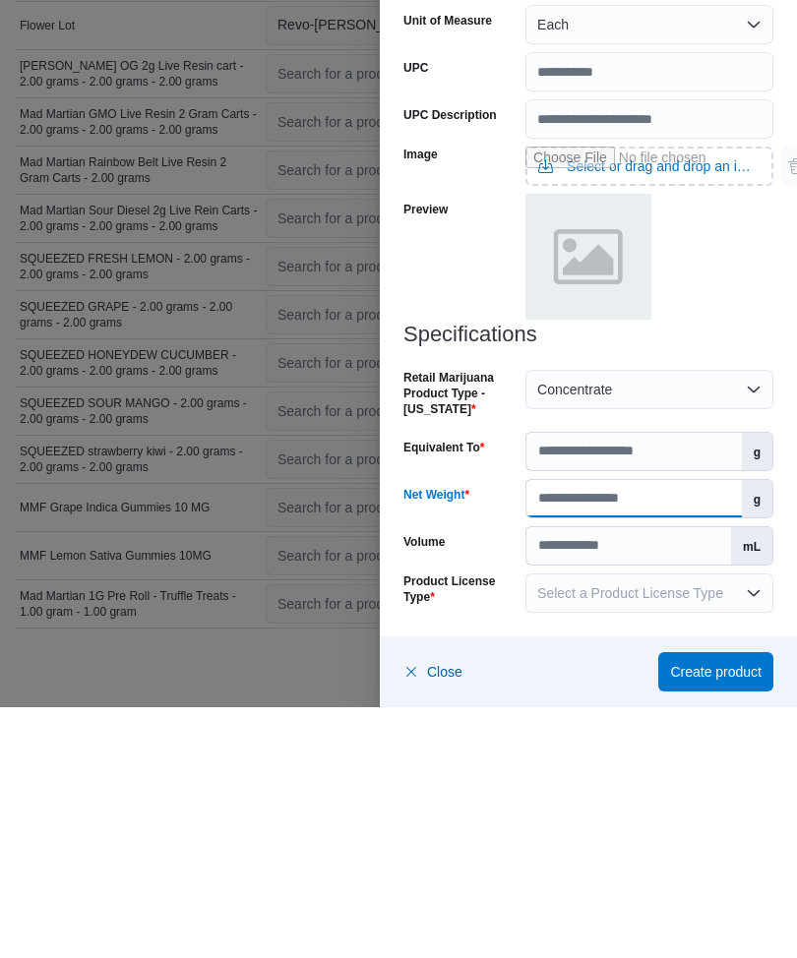
type input "*"
click at [613, 692] on button "Select a Product License Type" at bounding box center [649, 844] width 248 height 39
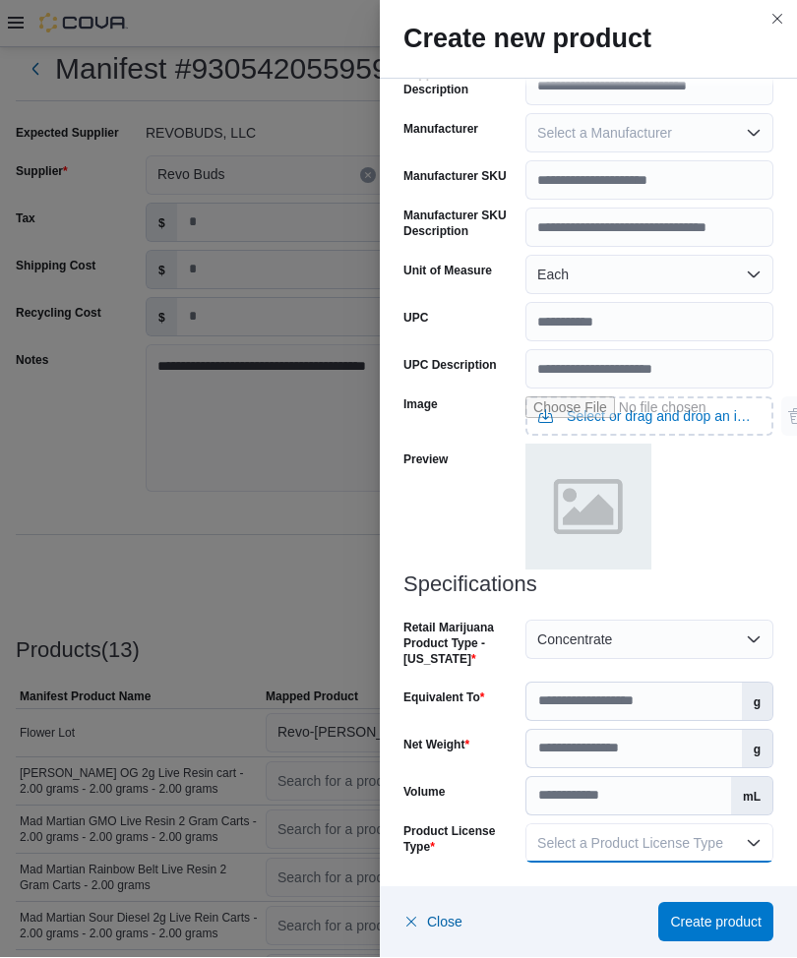
scroll to position [538, 0]
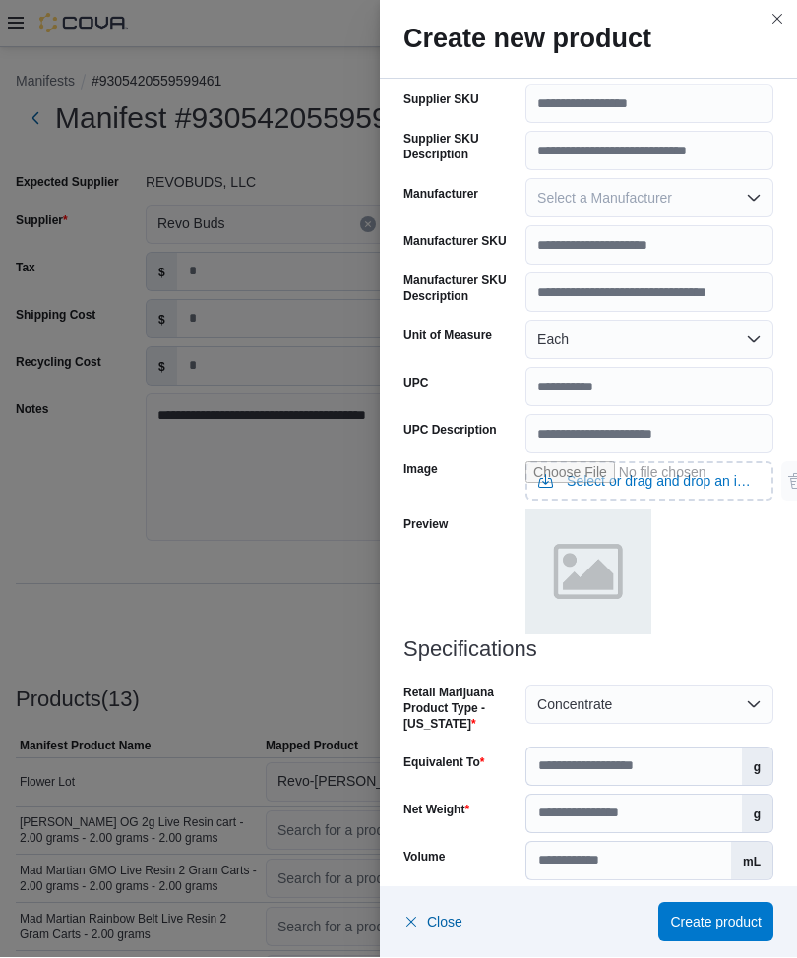
click at [739, 692] on span "Create product" at bounding box center [716, 923] width 92 height 20
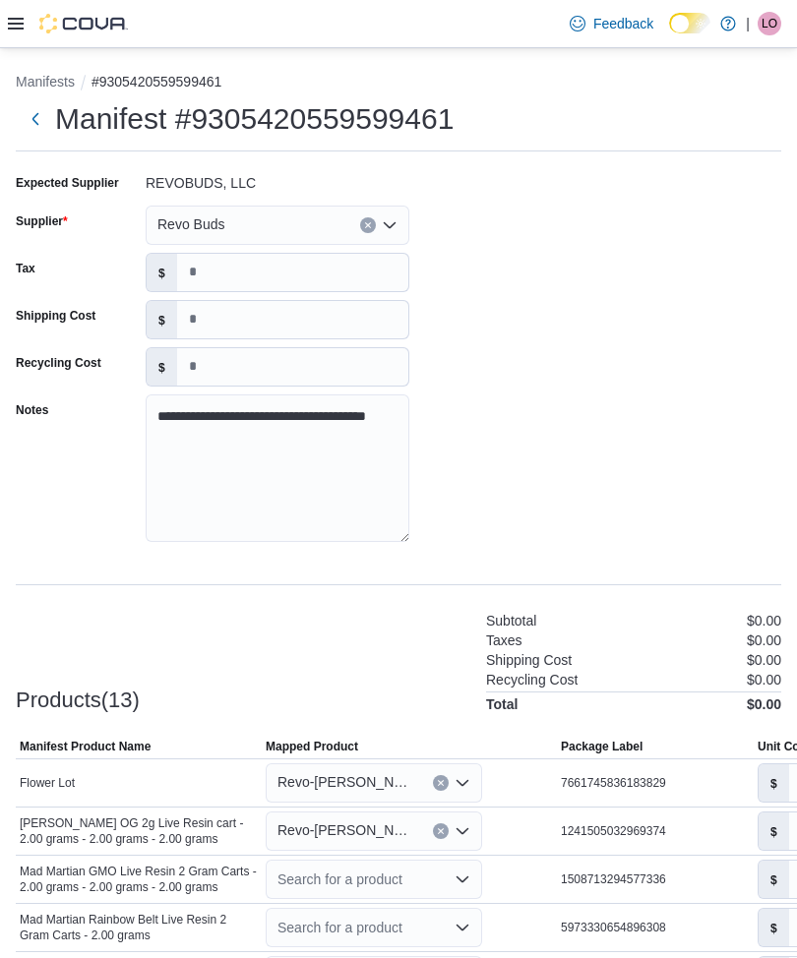
click at [428, 609] on div "Products(13) Subtotal $0.00 Taxes $0.00 Shipping Cost $0.00 Recycling Cost $0.0…" at bounding box center [399, 660] width 766 height 103
click at [469, 692] on div "Search for a product" at bounding box center [374, 879] width 216 height 39
click at [440, 692] on span "Create a new product" at bounding box center [385, 916] width 169 height 20
click at [467, 692] on icon "Open list of options" at bounding box center [463, 880] width 16 height 16
click at [366, 692] on div "Create a new product" at bounding box center [357, 917] width 113 height 16
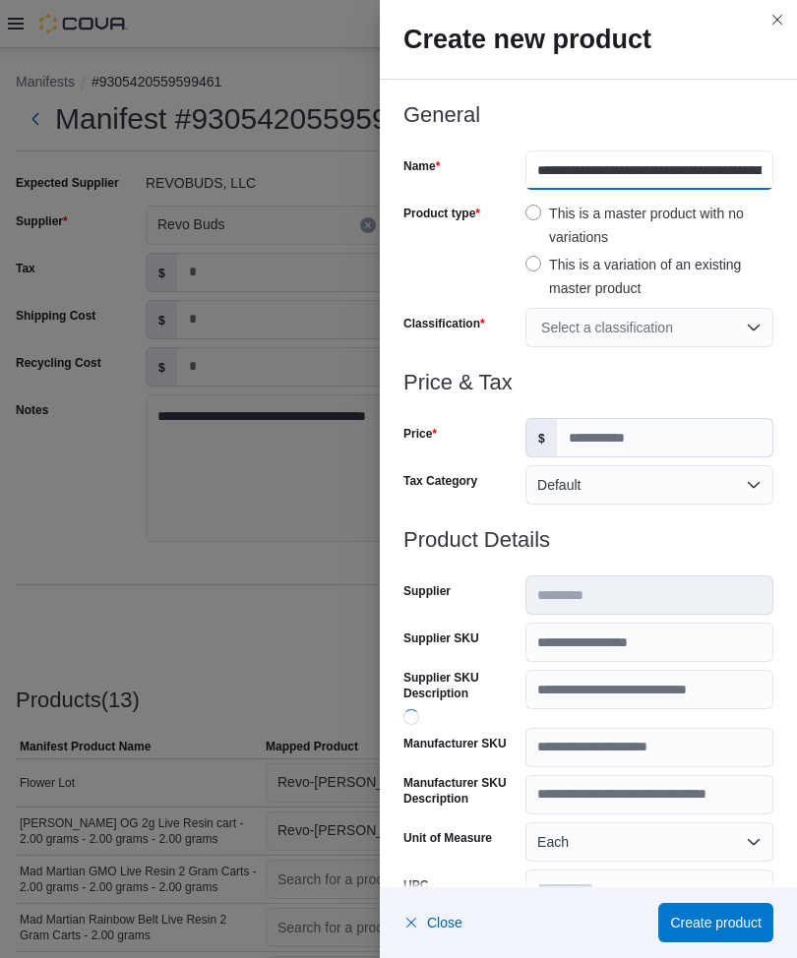
click at [533, 171] on input "**********" at bounding box center [649, 170] width 248 height 39
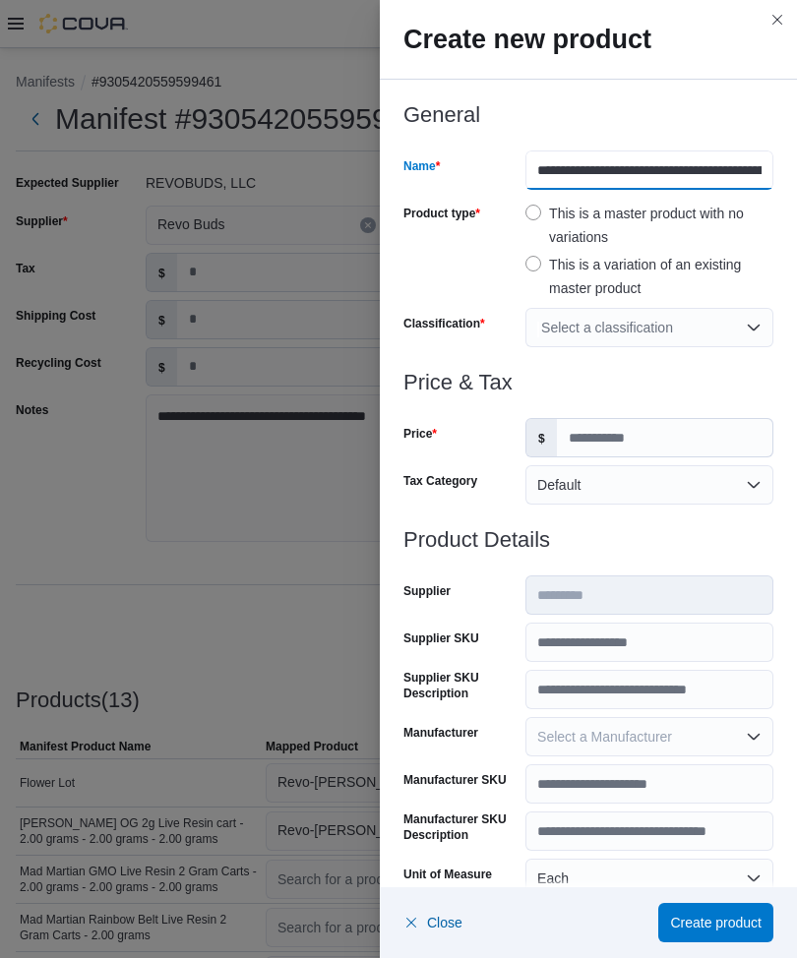
type input "**********"
click at [749, 324] on div "Select a classification" at bounding box center [649, 327] width 248 height 39
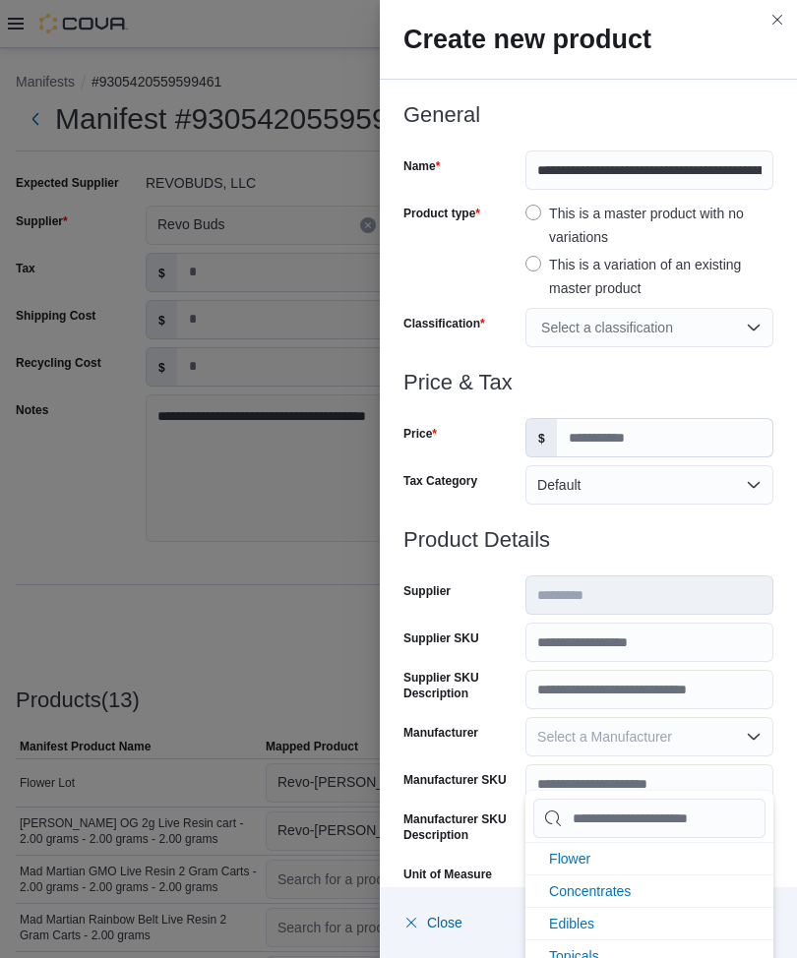
click at [470, 435] on div "Price" at bounding box center [460, 437] width 114 height 39
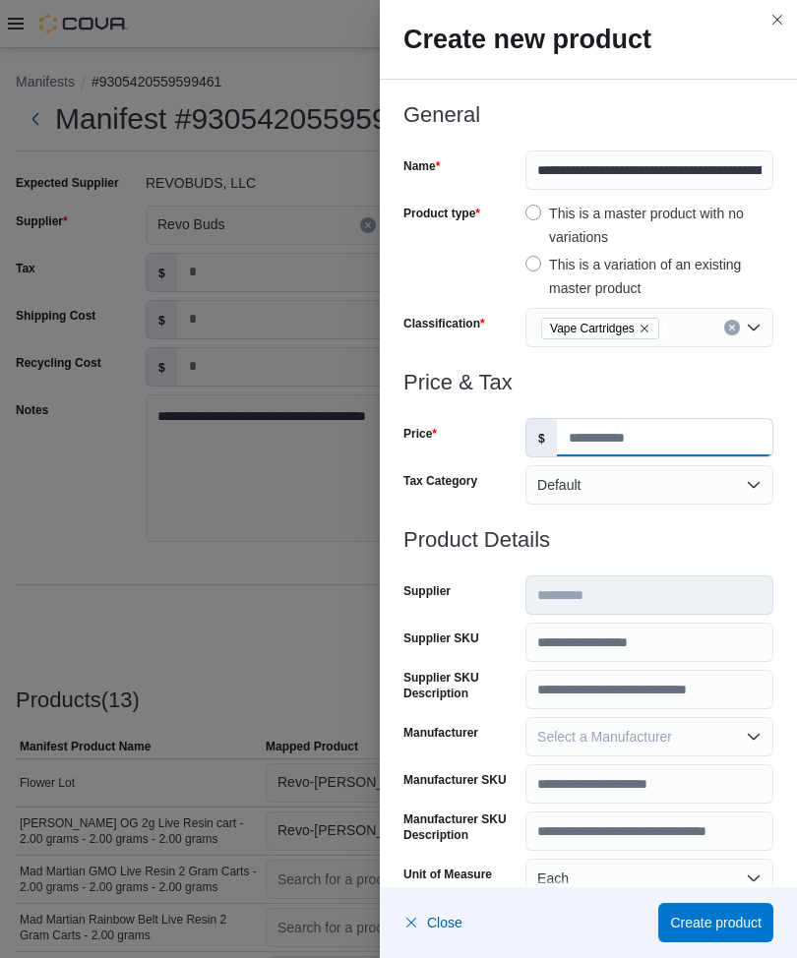
click at [594, 441] on input "Price" at bounding box center [664, 437] width 215 height 37
type input "**"
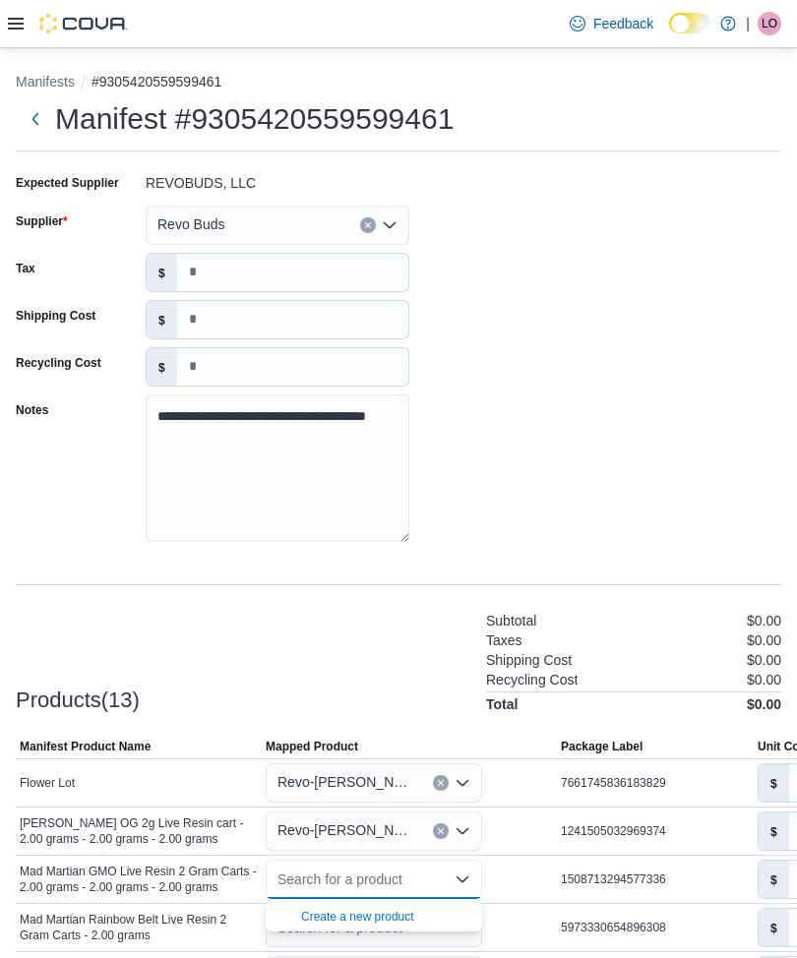
click at [421, 692] on span "Create a new product" at bounding box center [385, 916] width 169 height 20
click at [461, 692] on icon "Open list of options" at bounding box center [463, 880] width 16 height 16
click at [383, 692] on div "Create a new product" at bounding box center [357, 917] width 113 height 16
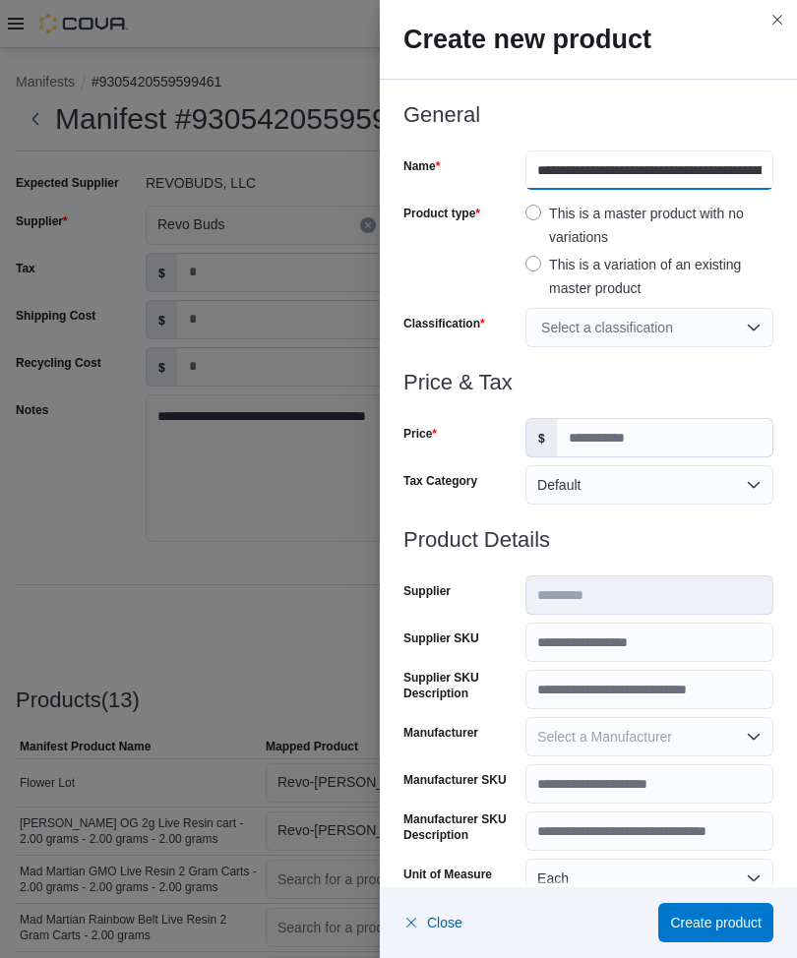
click at [547, 165] on input "**********" at bounding box center [649, 170] width 248 height 39
click at [756, 328] on div "Select a classification" at bounding box center [649, 327] width 248 height 39
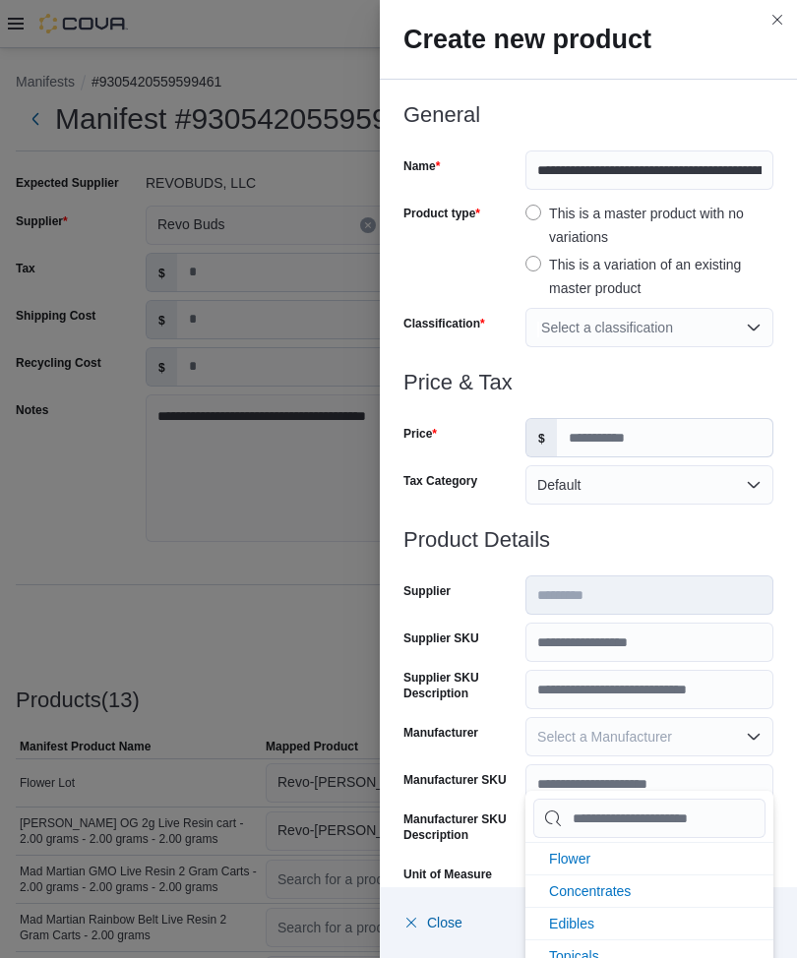
click at [626, 692] on span "Concentrates" at bounding box center [590, 892] width 82 height 16
click at [648, 692] on li "Vape Cartridges" at bounding box center [649, 956] width 248 height 32
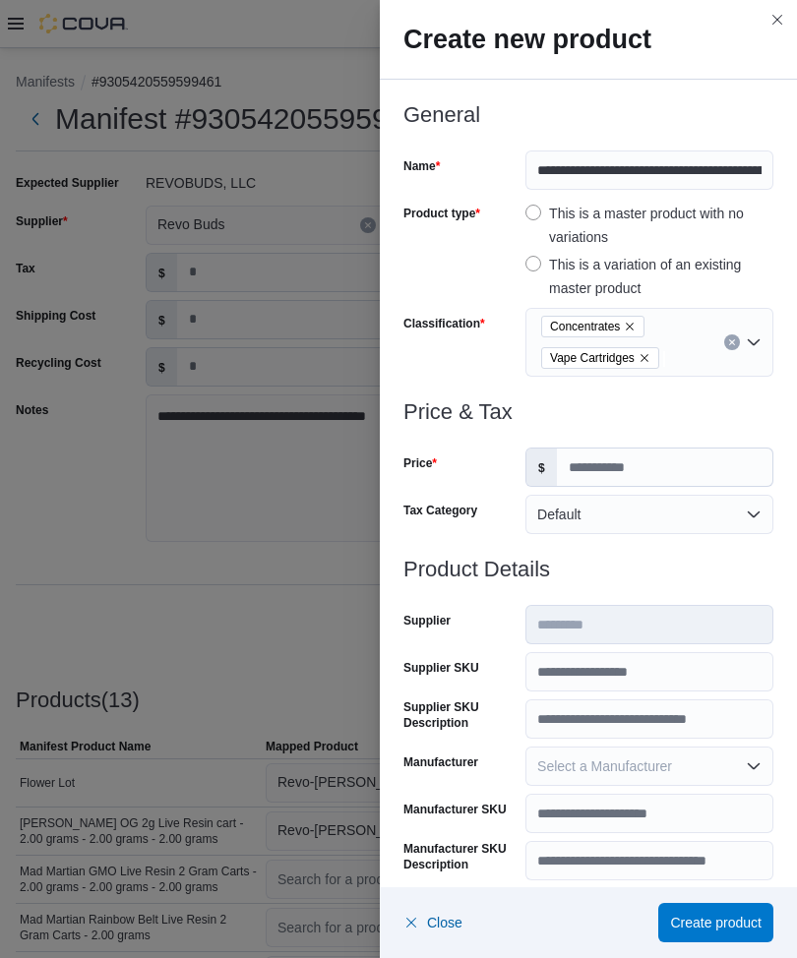
click at [457, 369] on div "Classification" at bounding box center [460, 342] width 114 height 69
click at [604, 467] on input "Price" at bounding box center [664, 467] width 215 height 37
click at [633, 326] on icon "Remove Concentrates from selection in this group" at bounding box center [630, 327] width 12 height 12
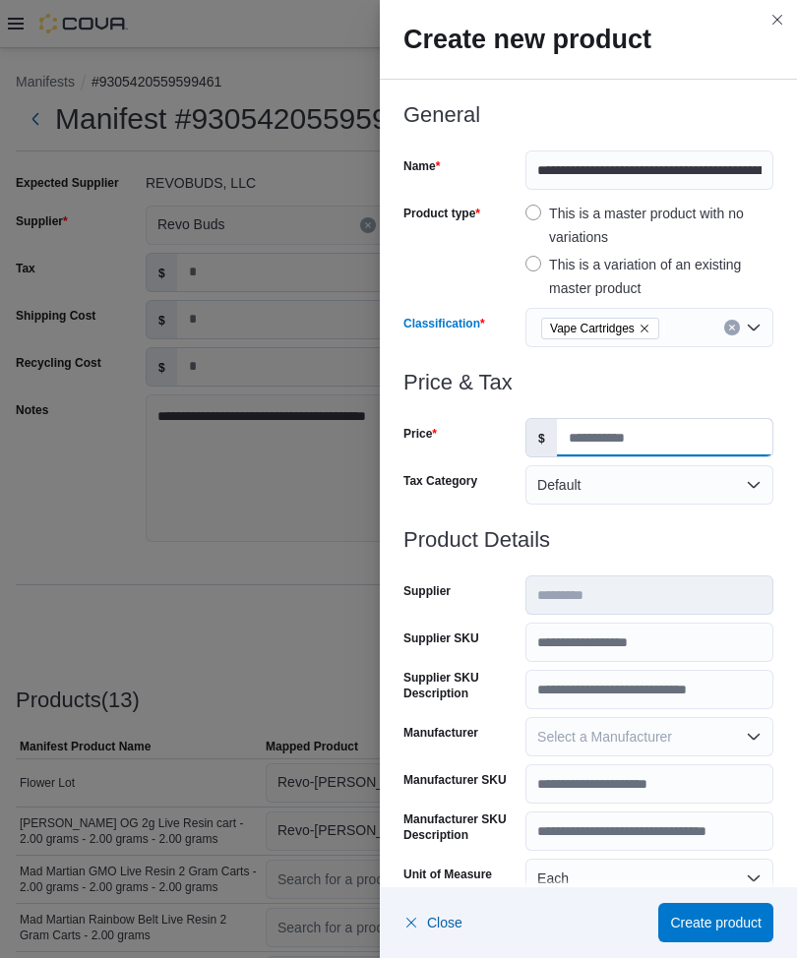
click at [634, 441] on input "Price" at bounding box center [664, 437] width 215 height 37
type input "**"
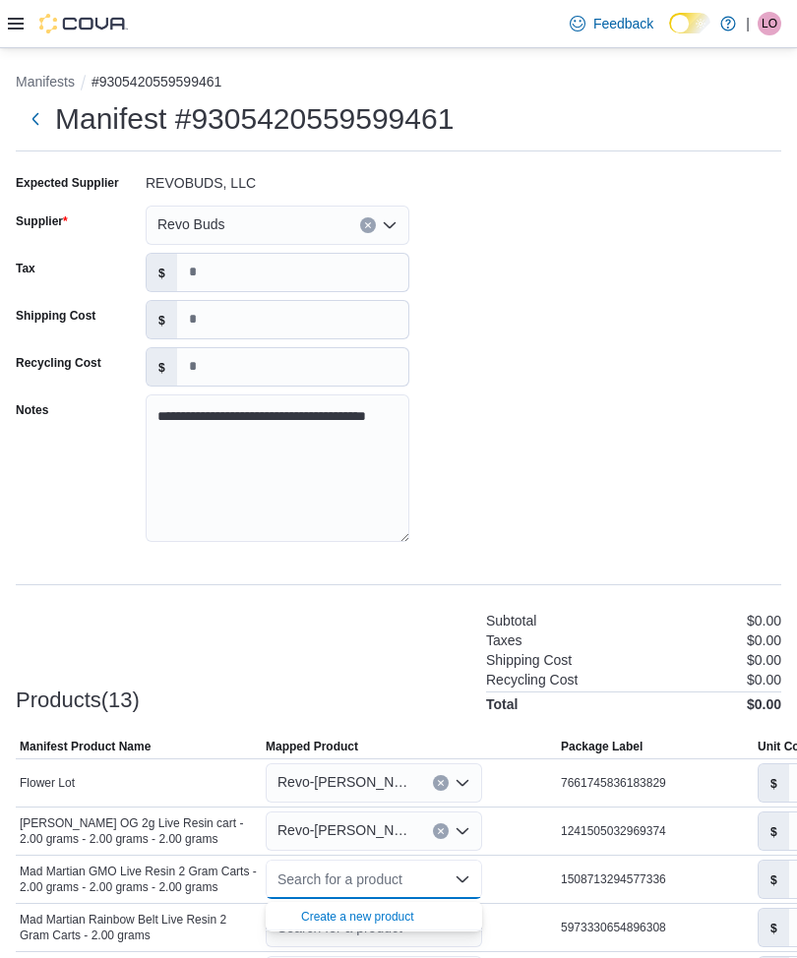
click at [403, 692] on div "Create a new product" at bounding box center [357, 917] width 113 height 16
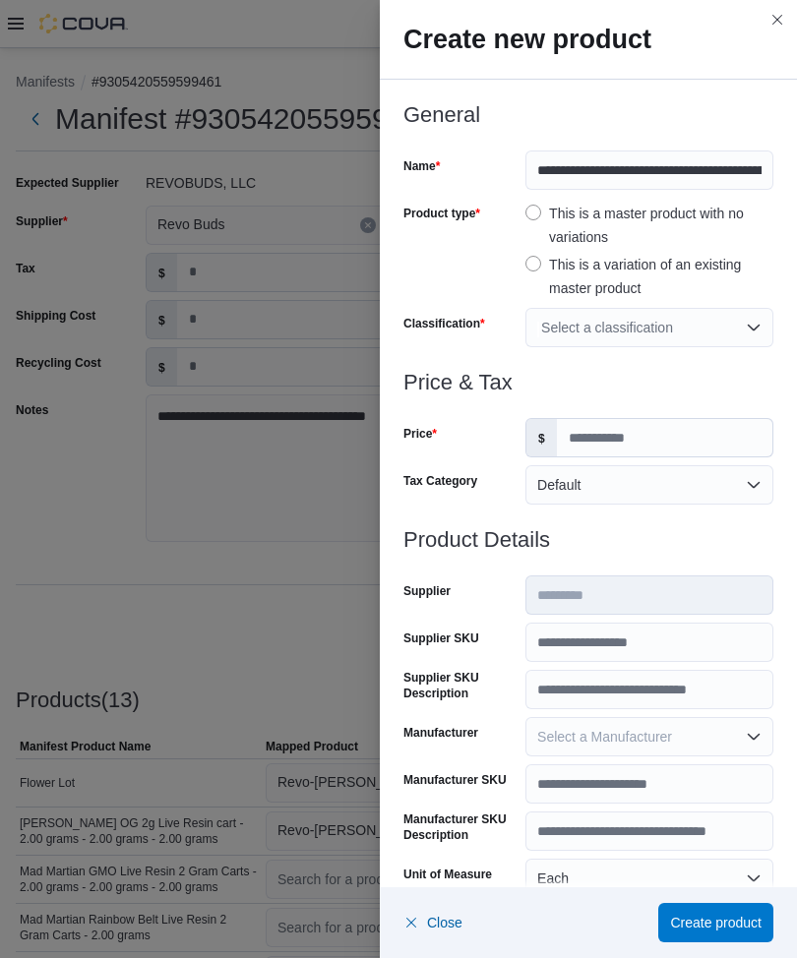
click at [759, 333] on div "Select a classification" at bounding box center [649, 327] width 248 height 39
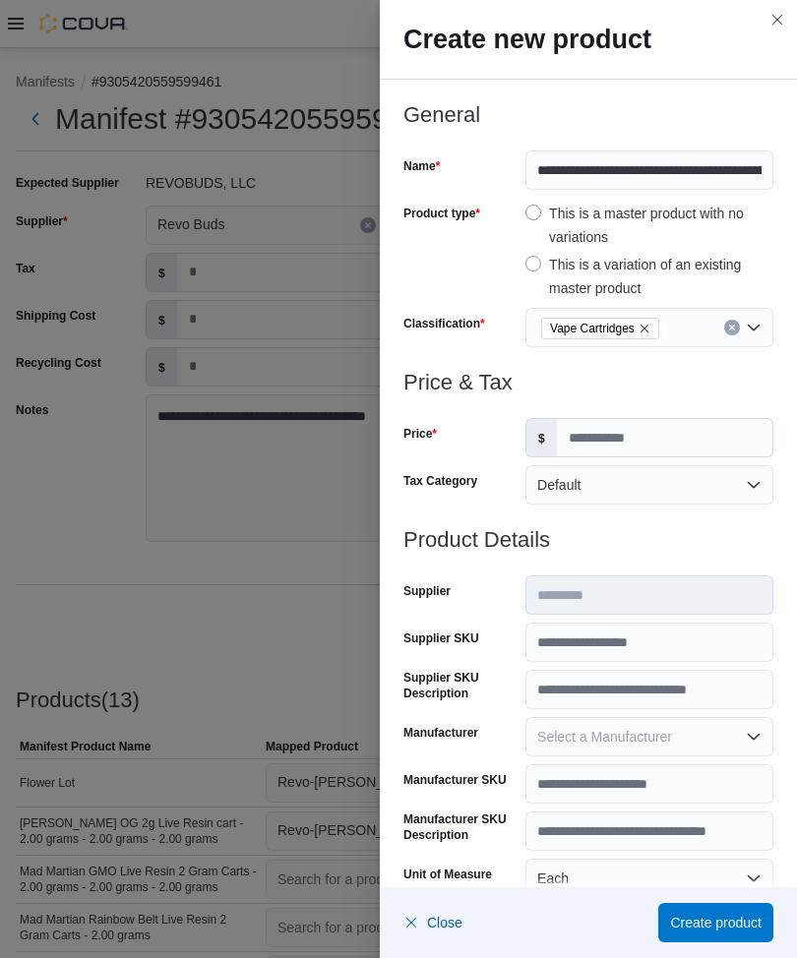
click at [473, 451] on div "Price" at bounding box center [460, 437] width 114 height 39
click at [591, 444] on input "Price" at bounding box center [664, 437] width 215 height 37
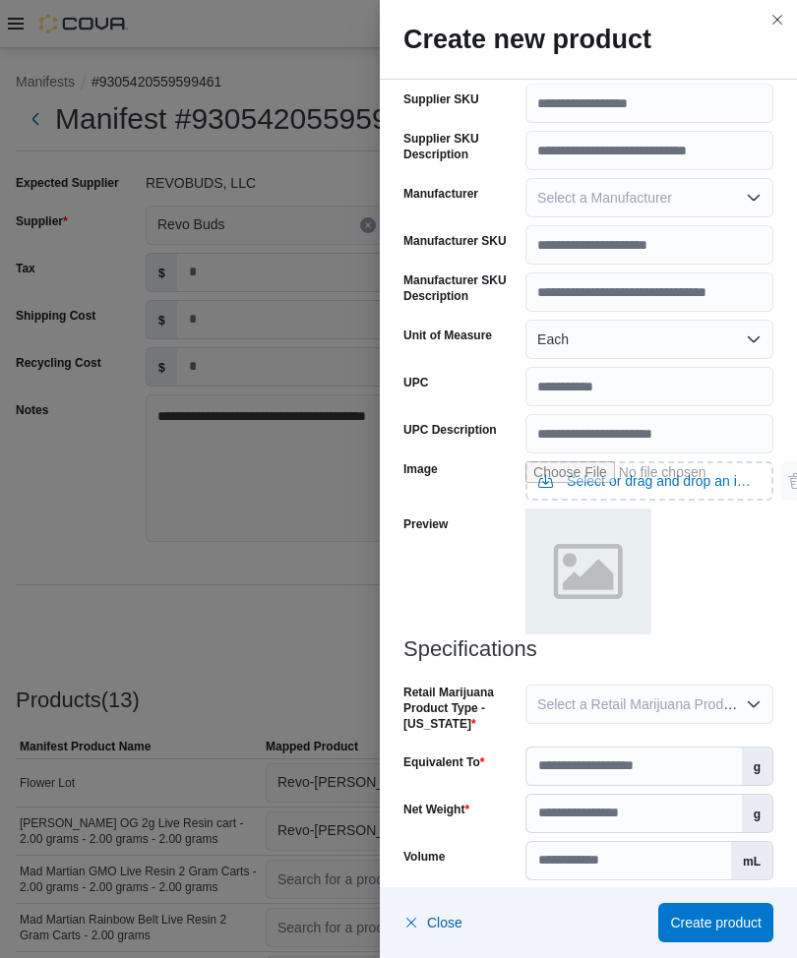
scroll to position [538, 0]
type input "**"
click at [700, 632] on div at bounding box center [649, 574] width 248 height 129
click at [694, 692] on span "Select a Retail Marijuana Product Type - [US_STATE]" at bounding box center [700, 706] width 327 height 16
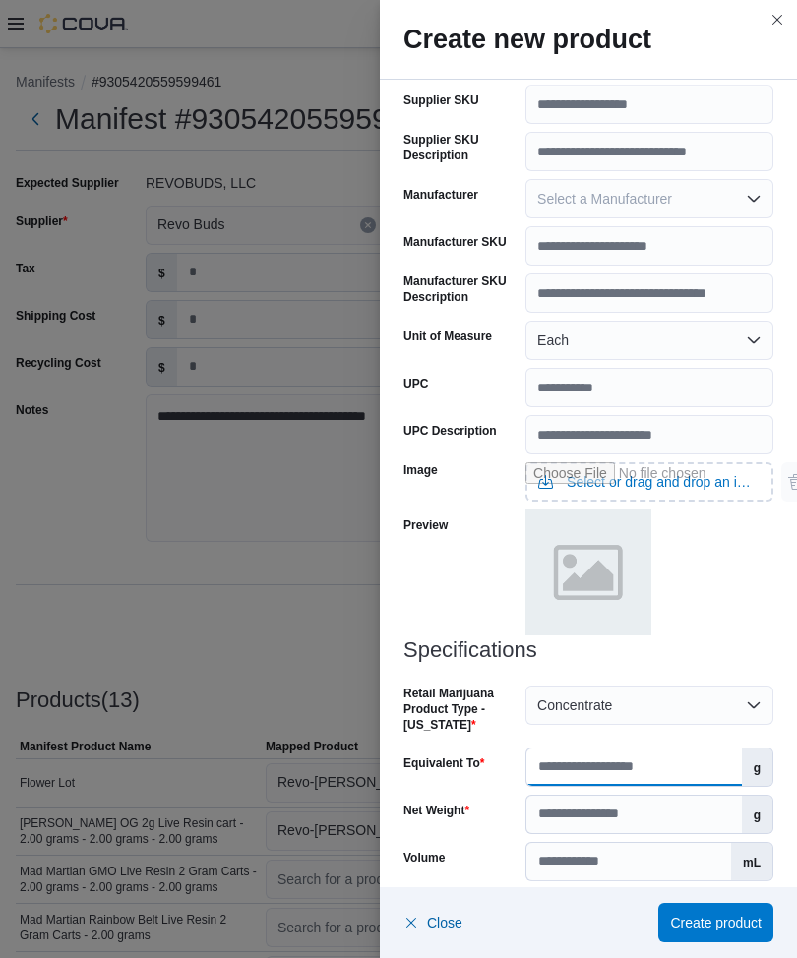
click at [619, 692] on input "Equivalent To" at bounding box center [633, 767] width 215 height 37
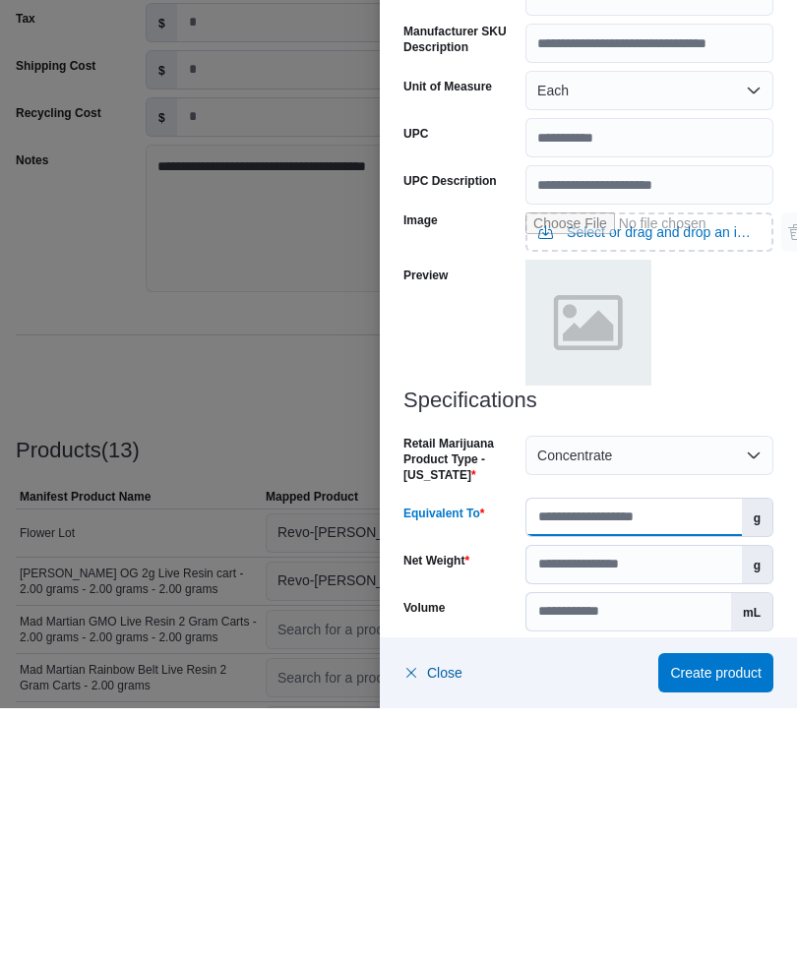
type input "*"
type input "**"
click at [599, 692] on input "Net Weight" at bounding box center [633, 814] width 215 height 37
type input "*"
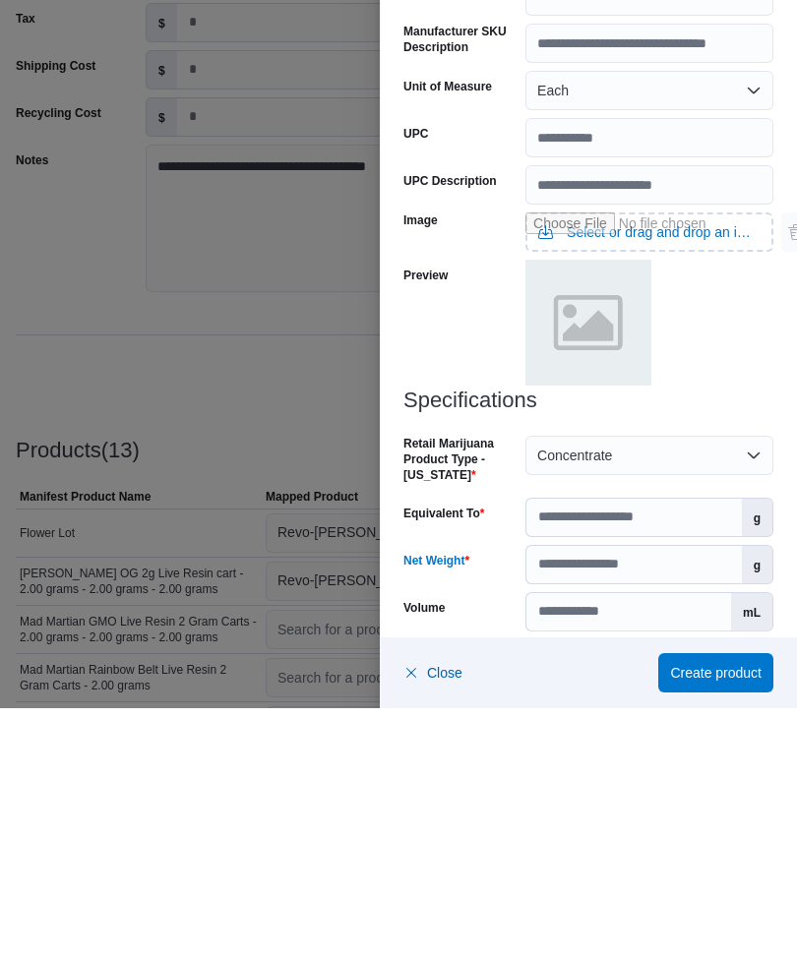
click at [749, 510] on div at bounding box center [649, 574] width 248 height 129
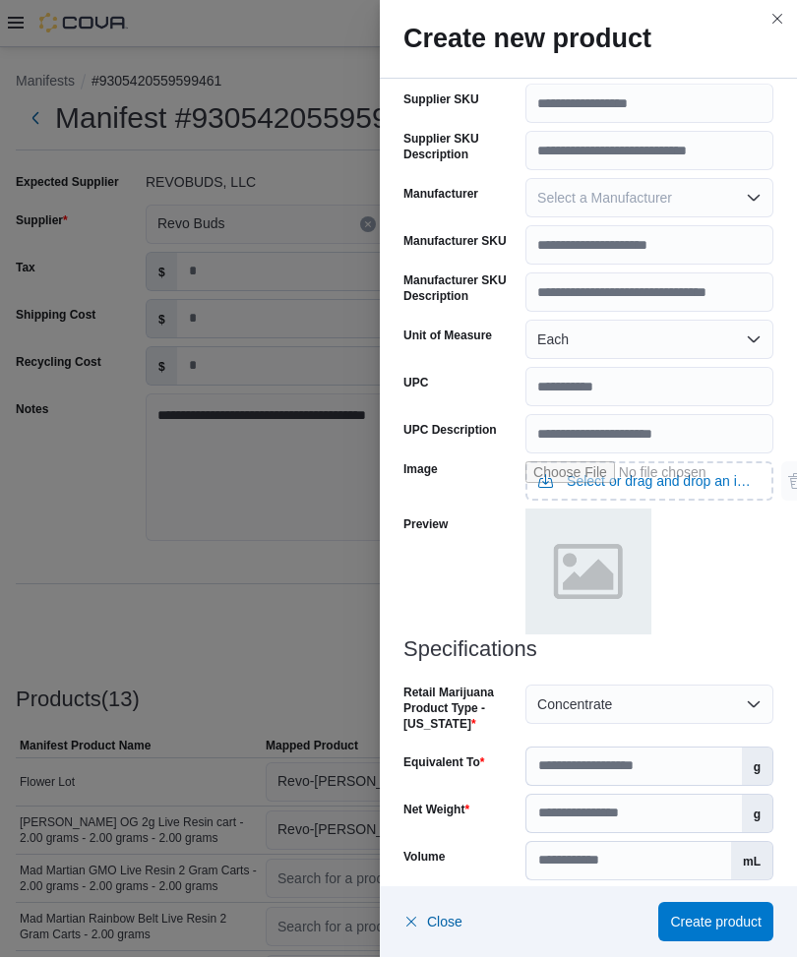
click at [602, 692] on span "Select a Product License Type" at bounding box center [630, 909] width 186 height 16
click at [709, 692] on span "Create product" at bounding box center [716, 923] width 92 height 20
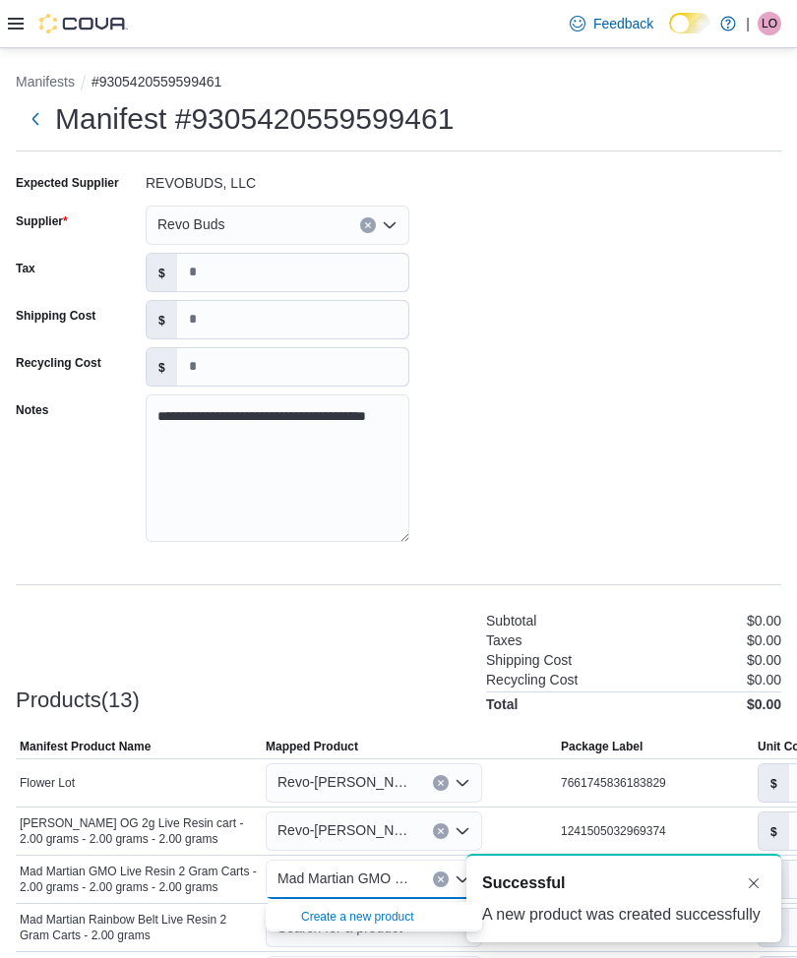
scroll to position [0, 0]
click at [391, 609] on div "Products(13) Subtotal $0.00 Taxes $0.00 Shipping Cost $0.00 Recycling Cost $0.0…" at bounding box center [399, 660] width 766 height 103
click at [463, 692] on icon "Open list of options" at bounding box center [463, 927] width 12 height 6
click at [399, 692] on div "Create a new product" at bounding box center [357, 965] width 113 height 16
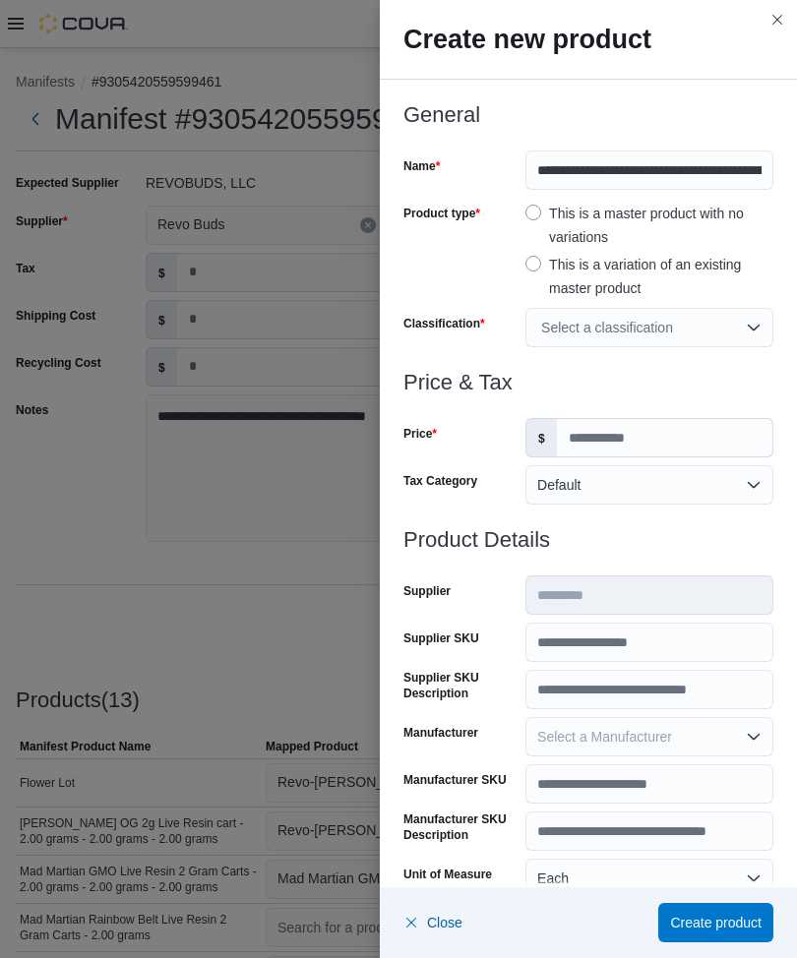
click at [754, 328] on div "Select a classification" at bounding box center [649, 327] width 248 height 39
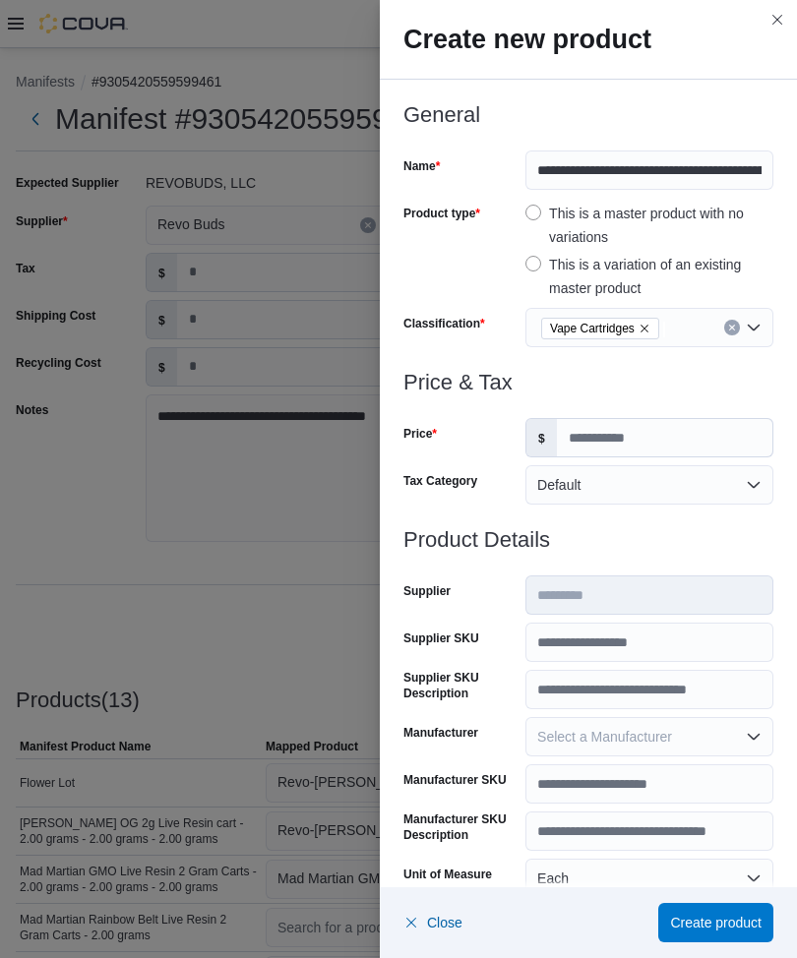
click at [471, 453] on div "Price" at bounding box center [460, 437] width 114 height 39
click at [595, 445] on input "Price" at bounding box center [664, 437] width 215 height 37
type input "**"
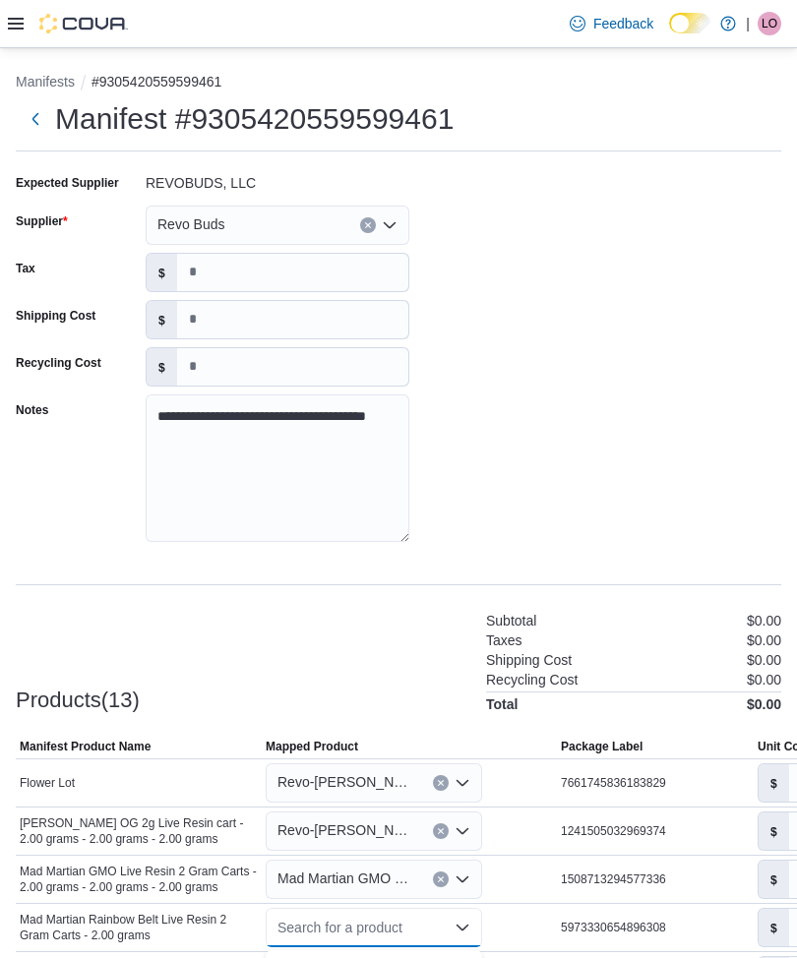
click at [395, 692] on div "Create a new product" at bounding box center [357, 965] width 113 height 16
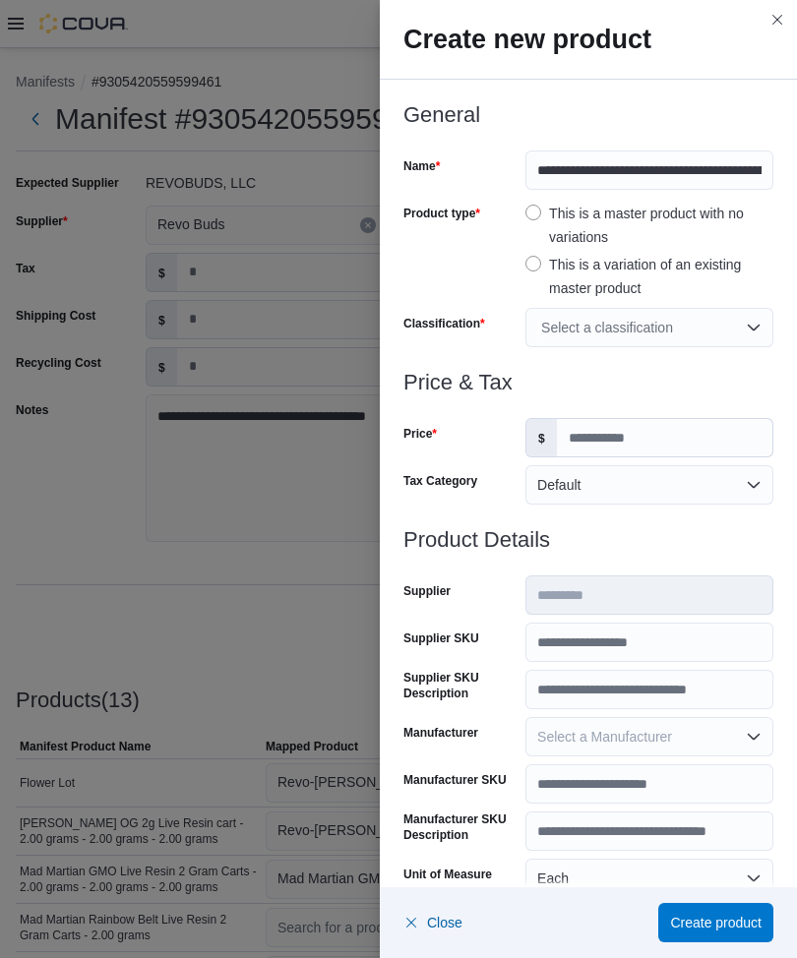
click at [657, 331] on div "Select a classification" at bounding box center [649, 327] width 248 height 39
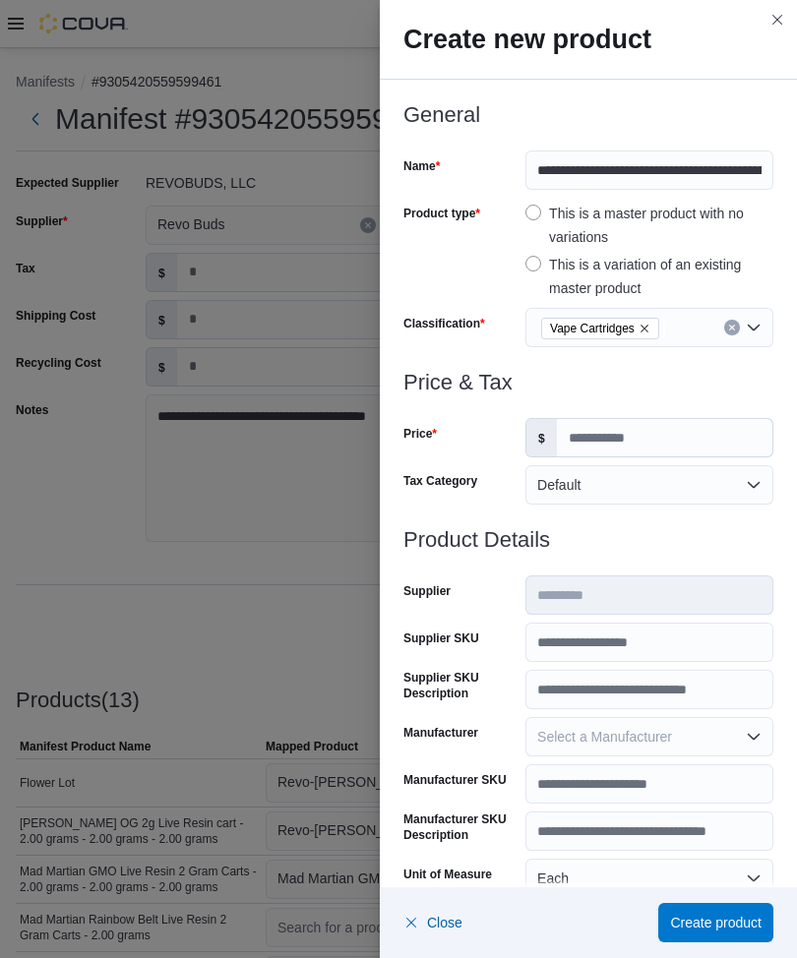
click at [459, 460] on div "Price & Tax Price $ Tax Category Default" at bounding box center [588, 449] width 370 height 157
click at [602, 445] on input "Price" at bounding box center [664, 437] width 215 height 37
type input "**"
click at [691, 544] on h3 "Product Details" at bounding box center [588, 540] width 370 height 24
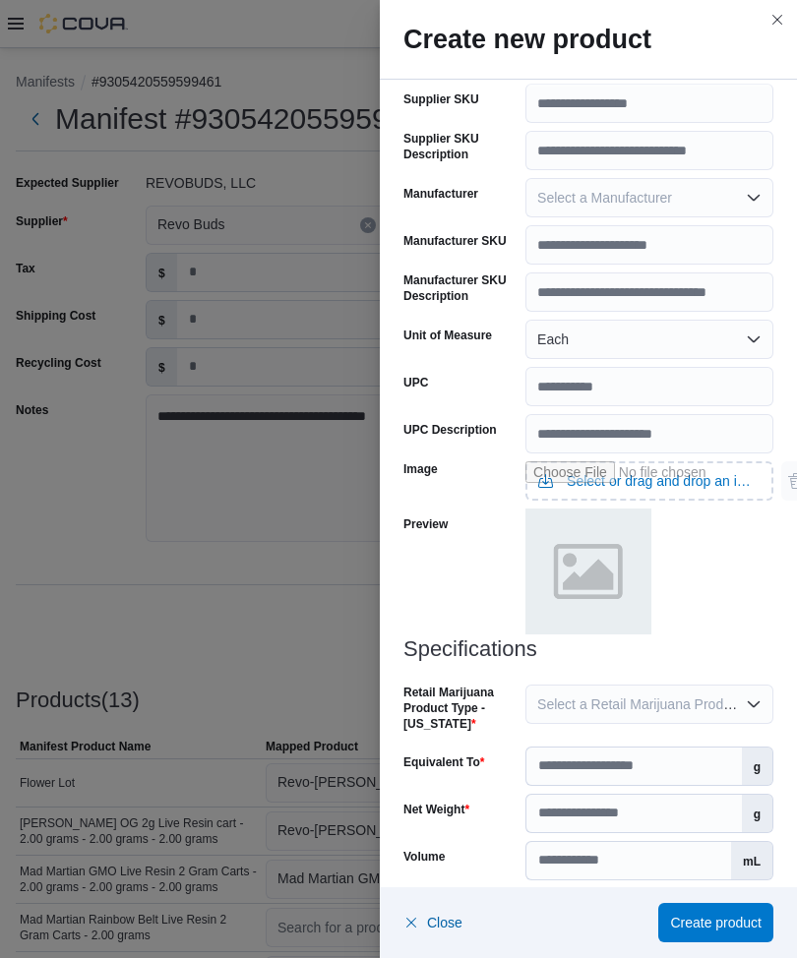
scroll to position [538, 0]
click at [619, 692] on span "Select a Retail Marijuana Product Type - [US_STATE]" at bounding box center [700, 706] width 327 height 16
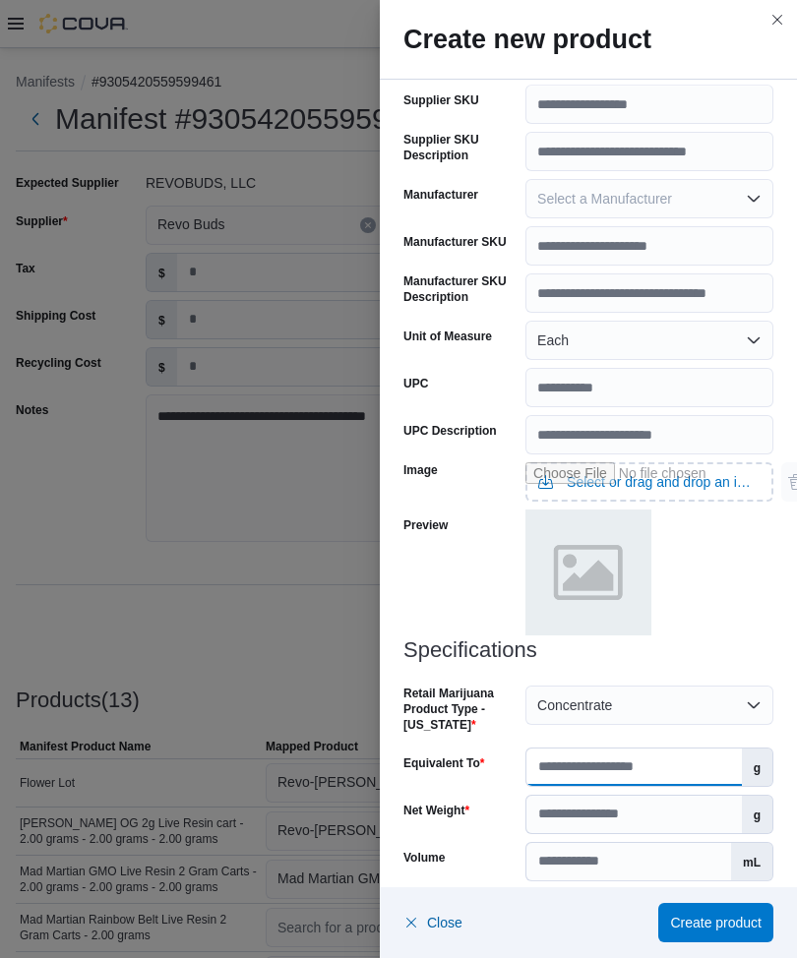
click at [610, 692] on input "Equivalent To" at bounding box center [633, 767] width 215 height 37
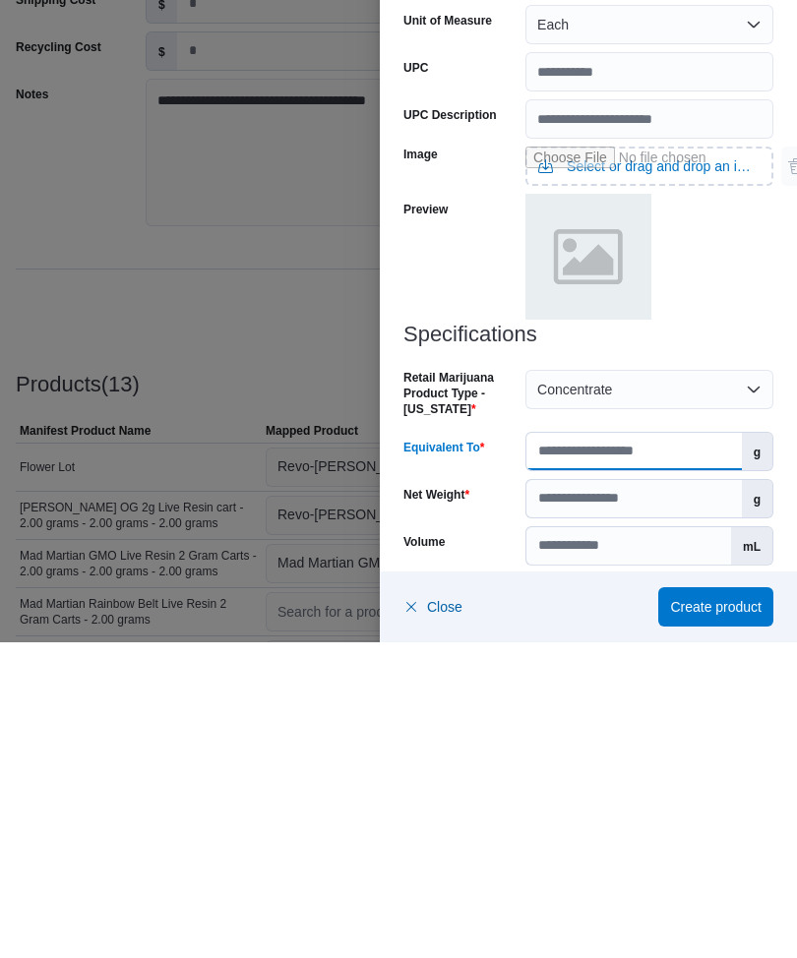
scroll to position [510, 0]
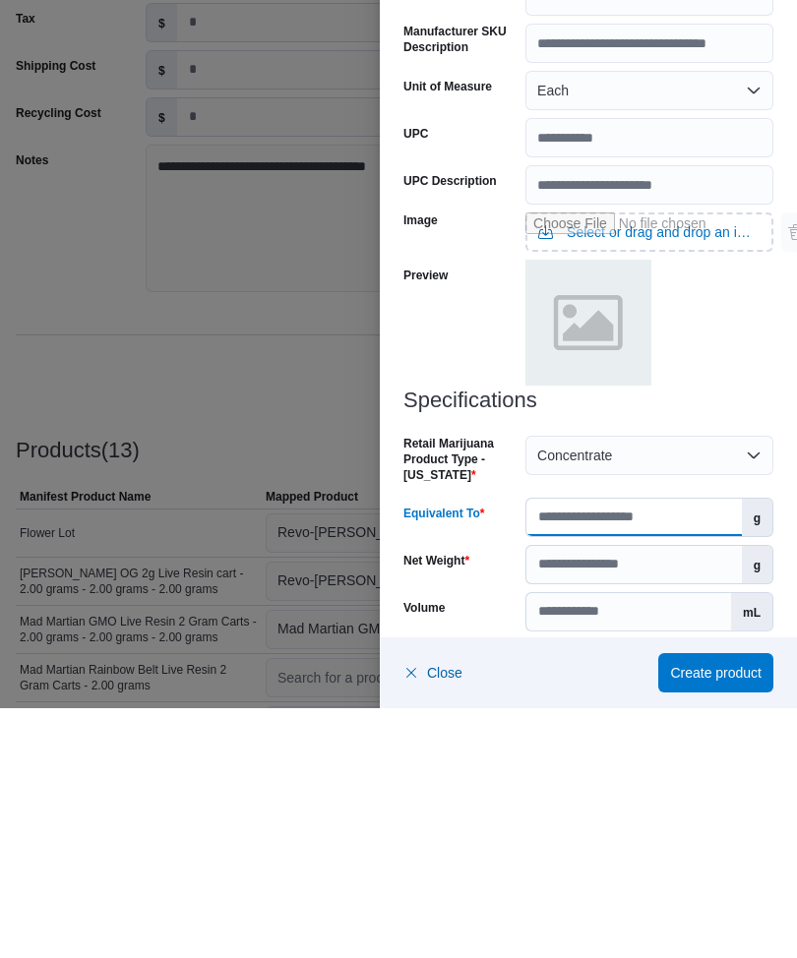
type input "**"
click at [624, 692] on input "Net Weight" at bounding box center [633, 814] width 215 height 37
type input "*"
click at [738, 510] on div at bounding box center [649, 574] width 248 height 129
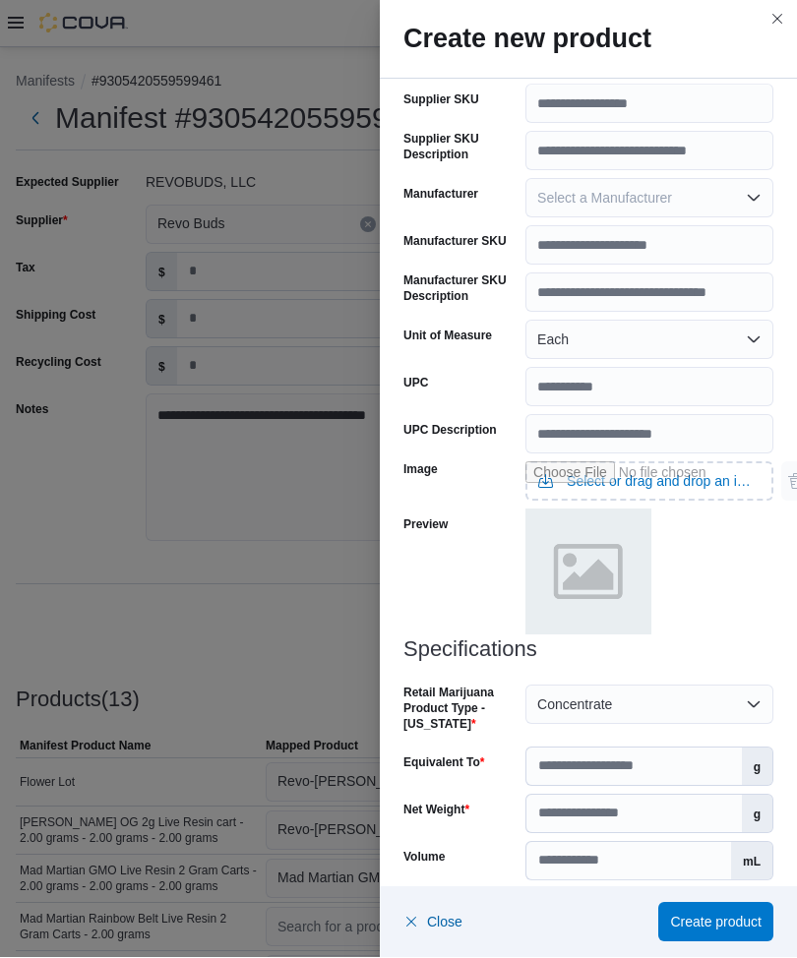
click at [570, 692] on button "Select a Product License Type" at bounding box center [649, 909] width 248 height 39
click at [706, 692] on span "Create product" at bounding box center [716, 923] width 92 height 20
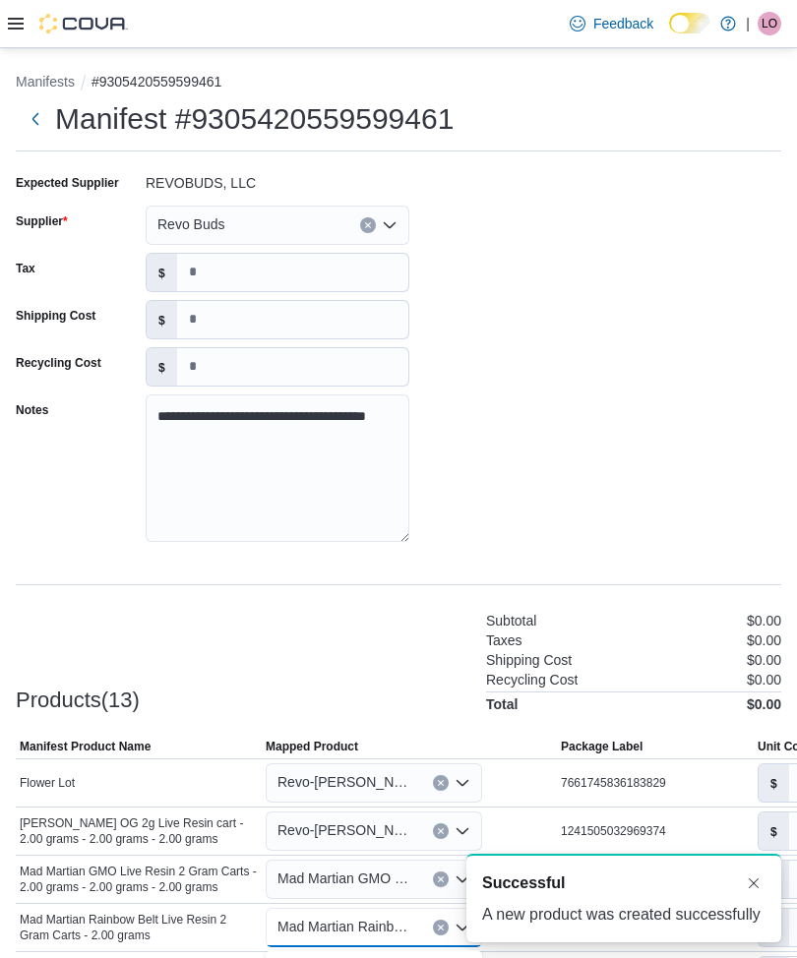
scroll to position [0, 0]
click at [399, 609] on div "Products(13) Subtotal $0.00 Taxes $0.00 Shipping Cost $0.00 Recycling Cost $0.0…" at bounding box center [399, 660] width 766 height 103
click at [462, 692] on icon "Open list of options" at bounding box center [463, 976] width 16 height 16
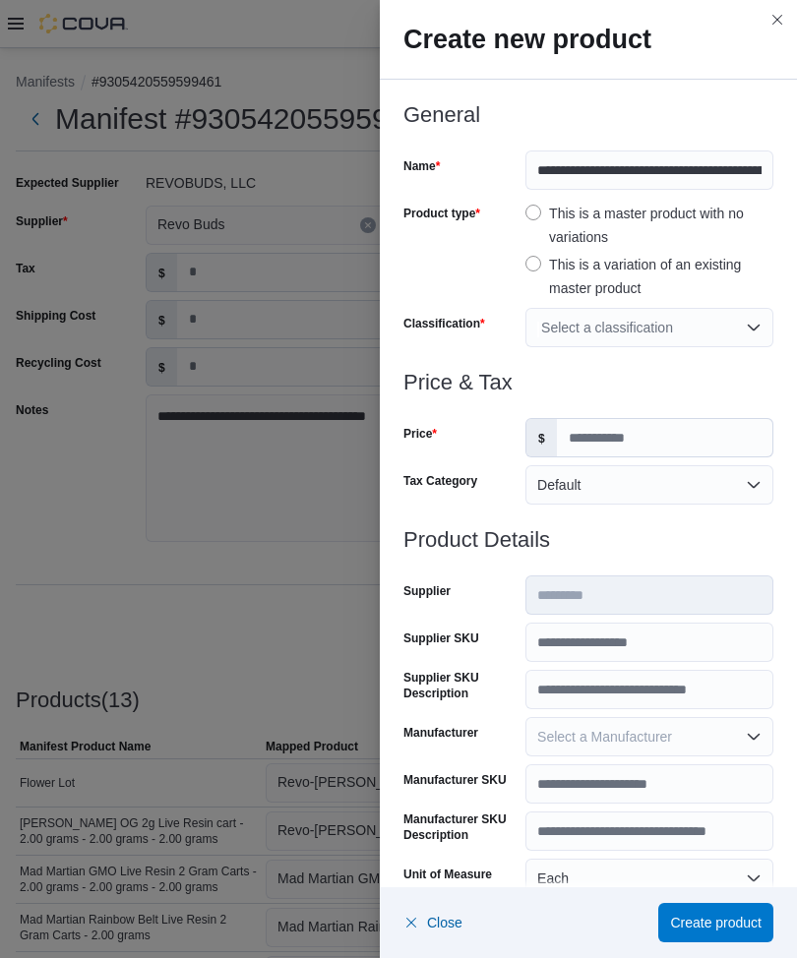
click at [604, 338] on div "Select a classification" at bounding box center [649, 327] width 248 height 39
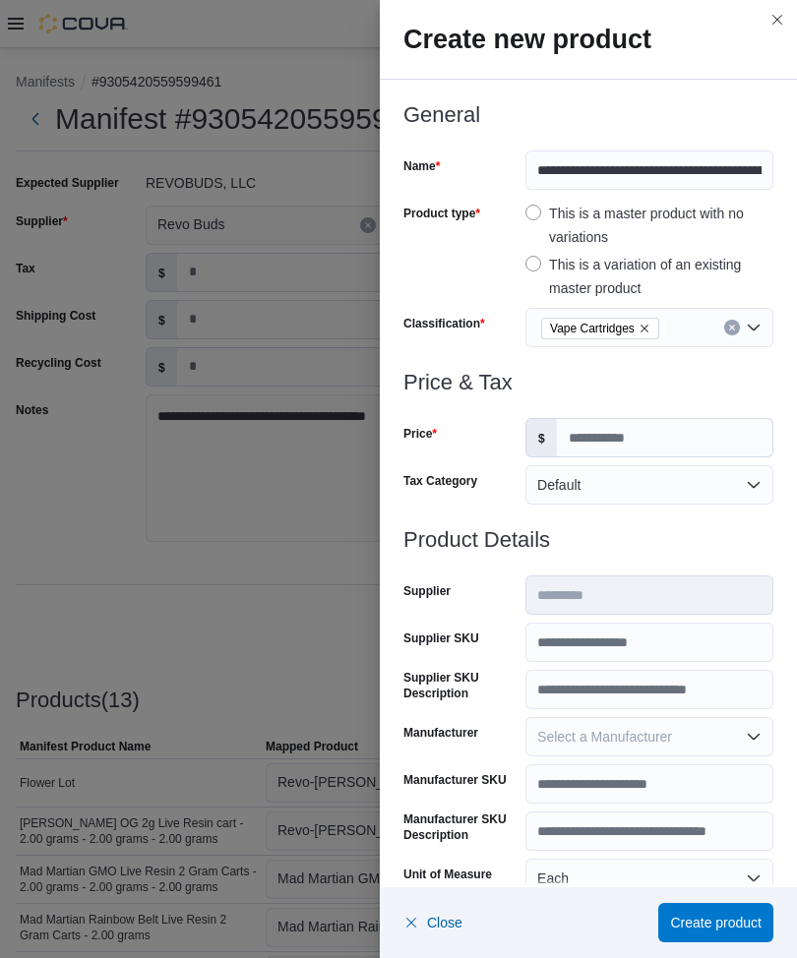
click at [470, 443] on div "Price" at bounding box center [460, 437] width 114 height 39
click at [613, 445] on input "Price" at bounding box center [664, 437] width 215 height 37
type input "**"
click at [653, 555] on div at bounding box center [588, 564] width 370 height 24
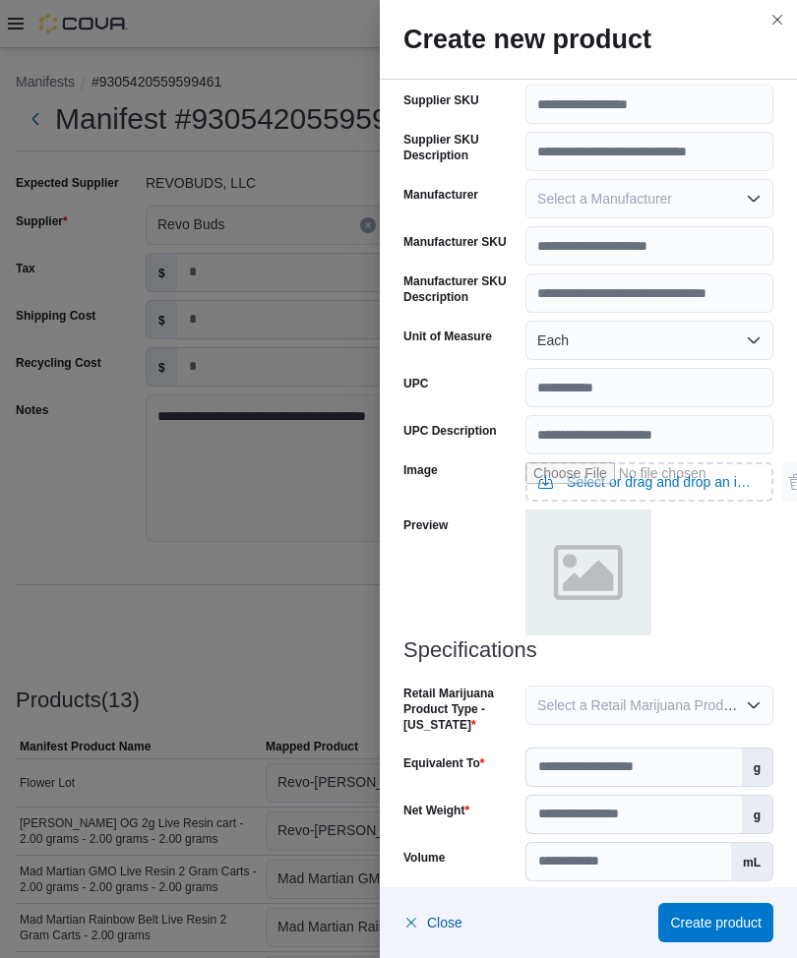
click at [641, 692] on span "Select a Retail Marijuana Product Type - [US_STATE]" at bounding box center [700, 706] width 327 height 16
click at [648, 692] on input "Equivalent To" at bounding box center [633, 767] width 215 height 37
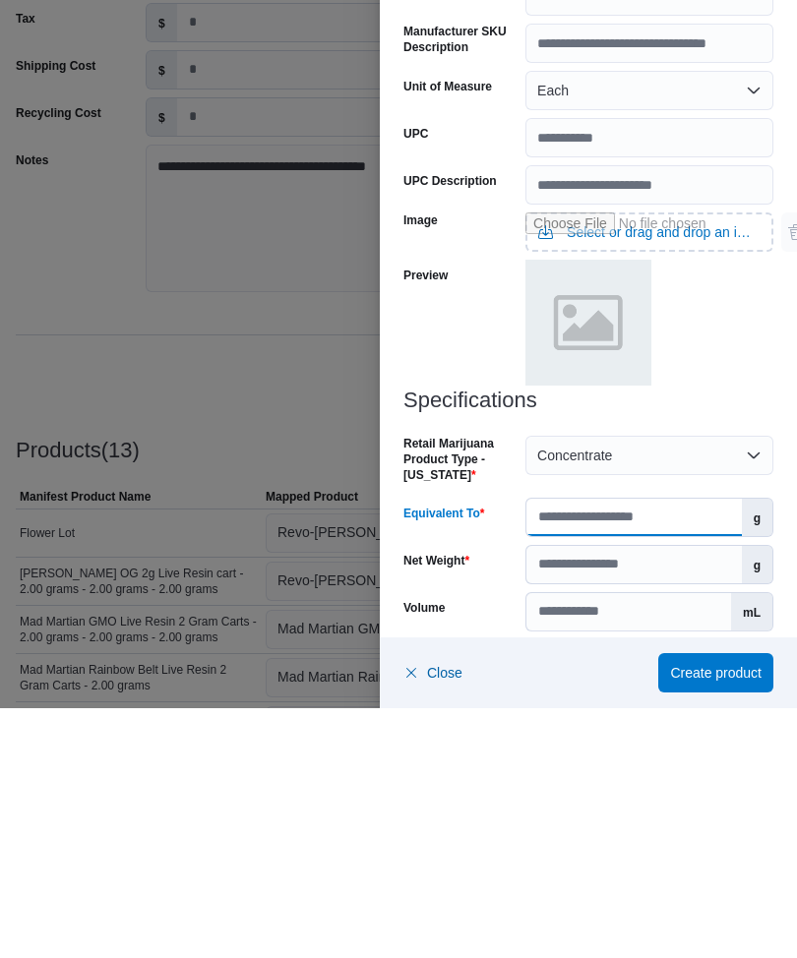
scroll to position [510, 0]
type input "**"
click at [658, 692] on input "Net Weight" at bounding box center [633, 814] width 215 height 37
type input "*"
click at [737, 510] on div at bounding box center [649, 574] width 248 height 129
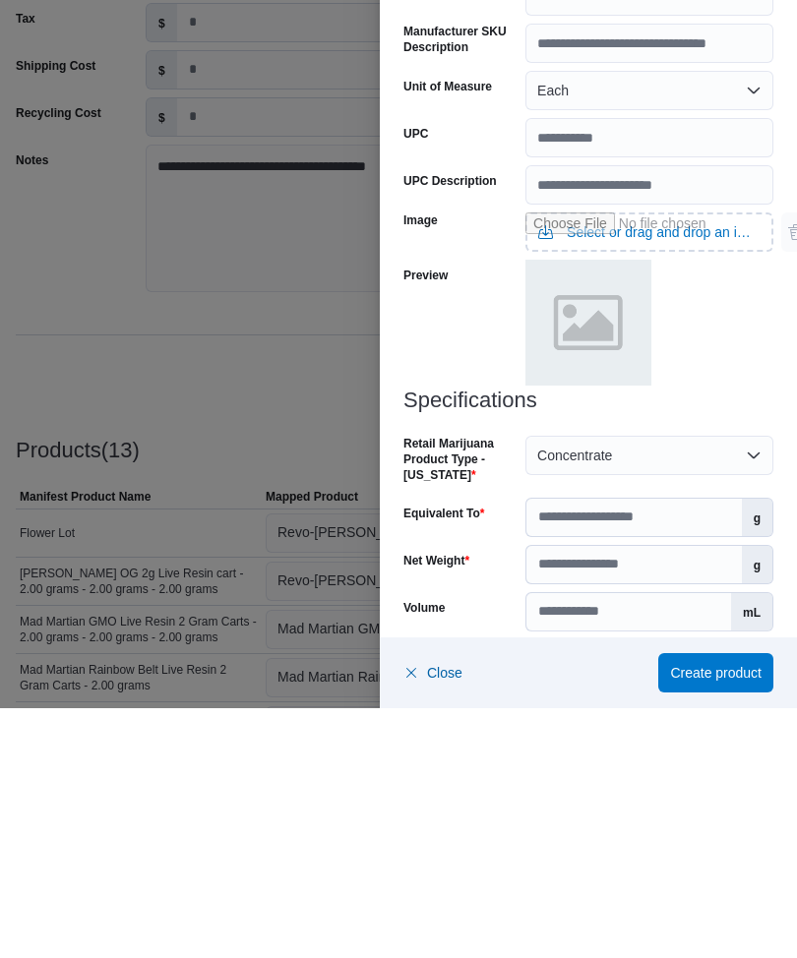
scroll to position [445, 0]
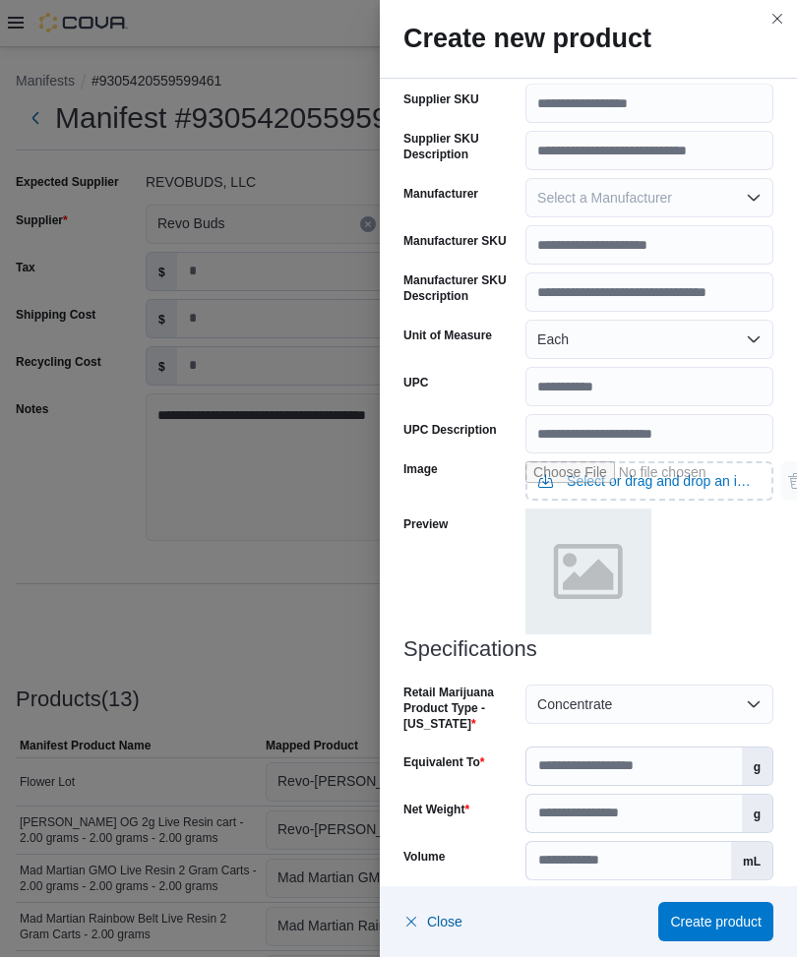
click at [619, 692] on button "Select a Product License Type" at bounding box center [649, 909] width 248 height 39
click at [712, 692] on span "Create product" at bounding box center [716, 923] width 92 height 20
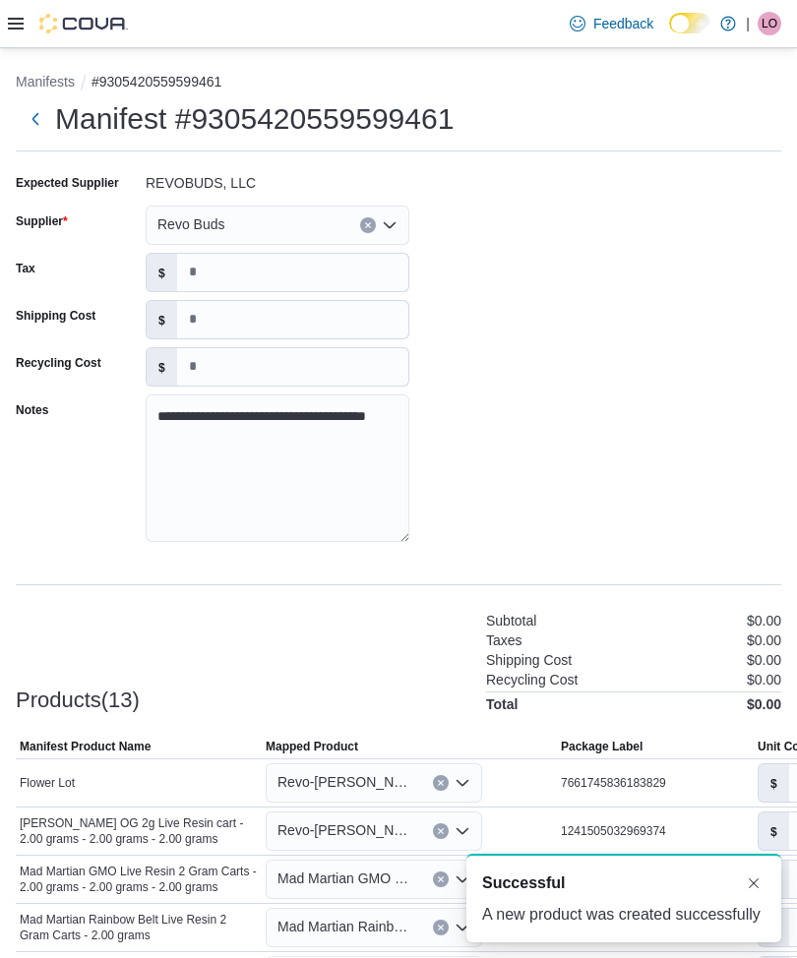
scroll to position [0, 0]
click at [424, 609] on div "Products(13) Subtotal $0.00 Taxes $0.00 Shipping Cost $0.00 Recycling Cost $0.0…" at bounding box center [399, 660] width 766 height 103
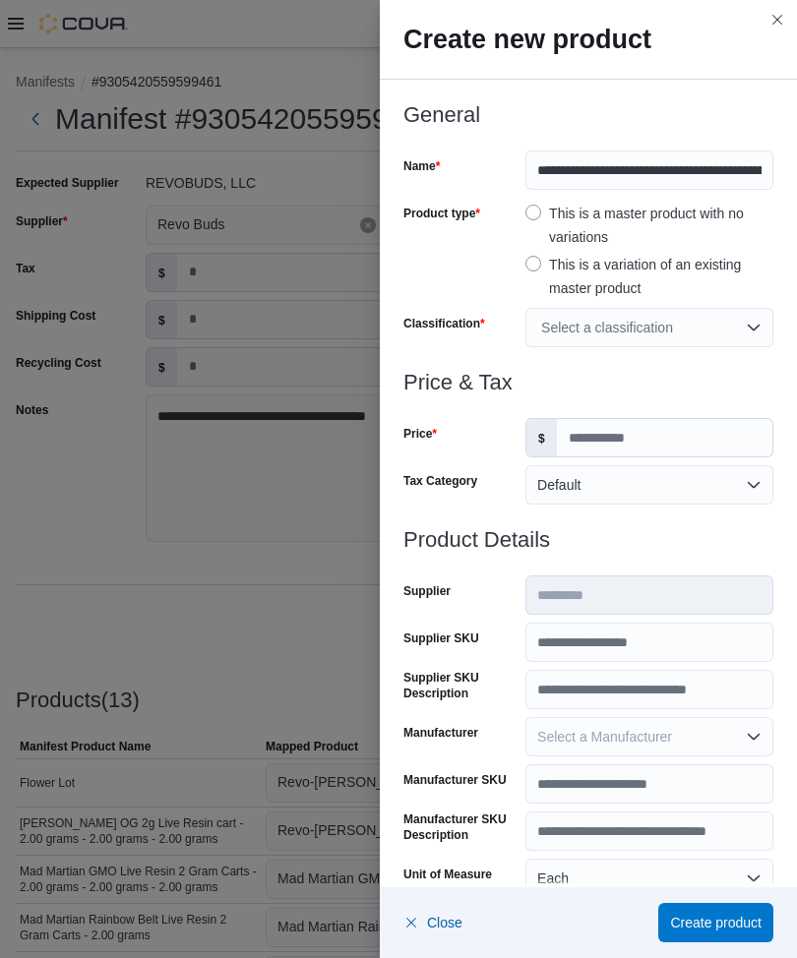
click at [637, 334] on div "Select a classification" at bounding box center [649, 327] width 248 height 39
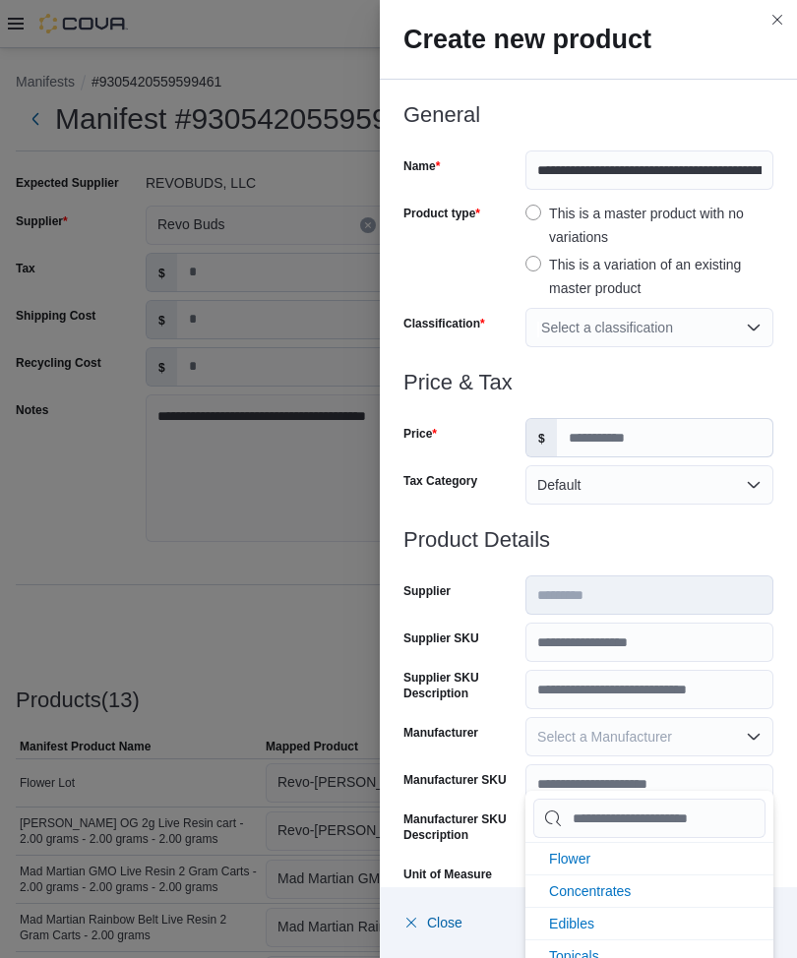
click at [467, 454] on div "Price" at bounding box center [460, 437] width 114 height 39
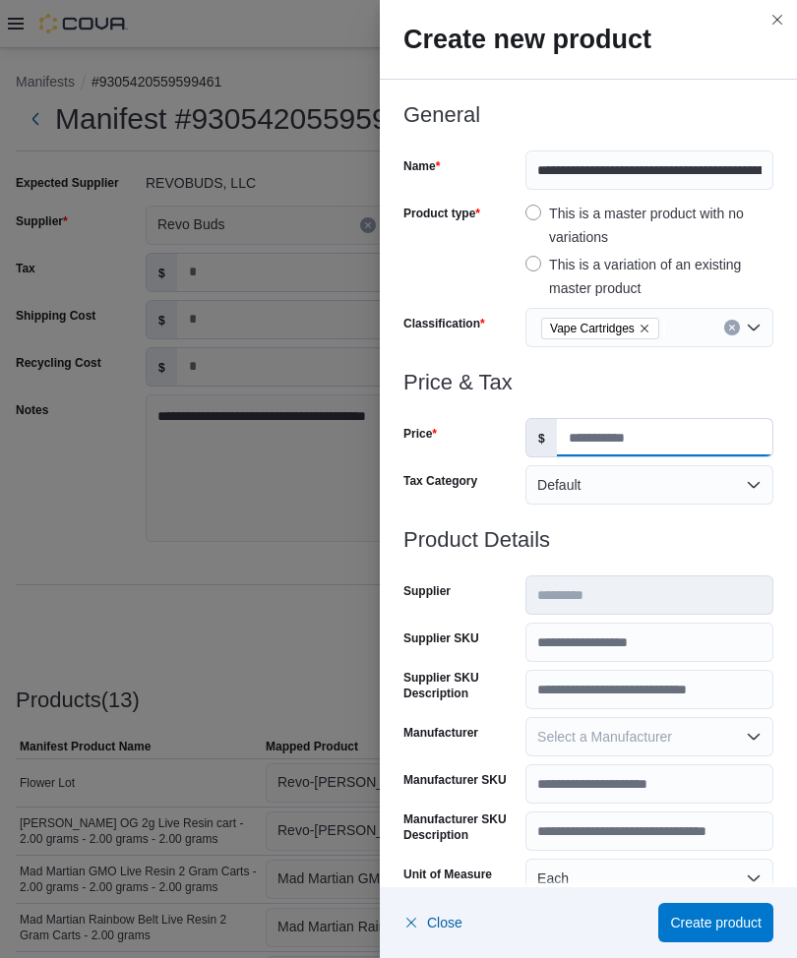
click at [619, 435] on input "Price" at bounding box center [664, 437] width 215 height 37
type input "**"
click at [644, 544] on h3 "Product Details" at bounding box center [588, 540] width 370 height 24
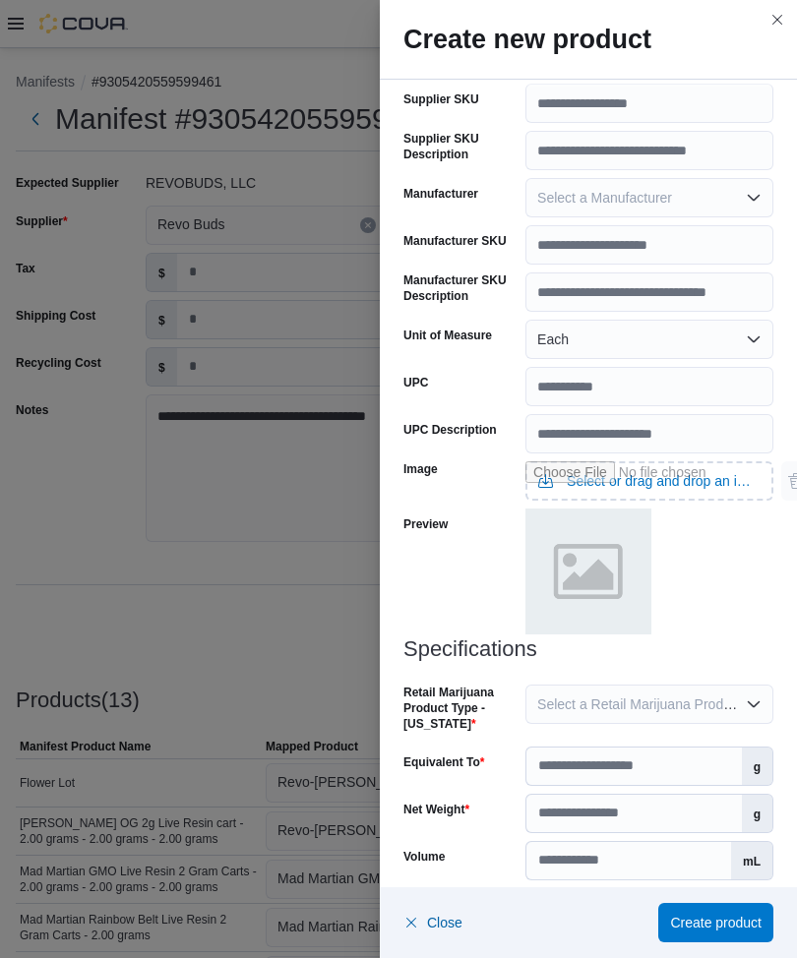
scroll to position [538, 0]
click at [592, 692] on span "Select a Retail Marijuana Product Type - [US_STATE]" at bounding box center [700, 706] width 327 height 16
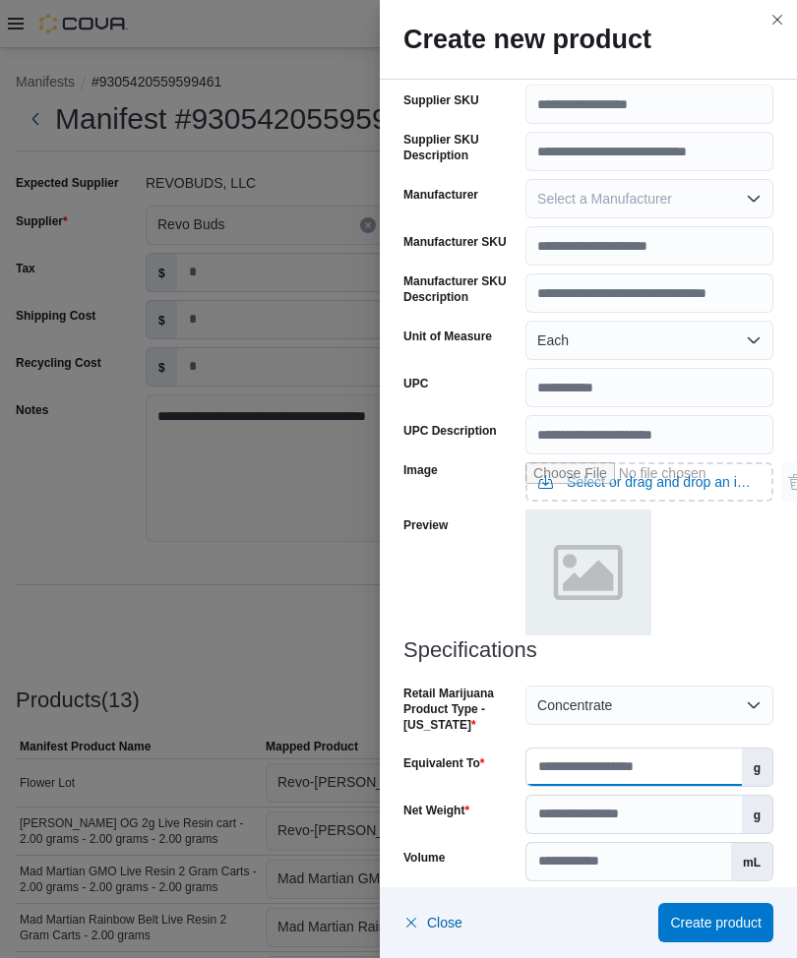
click at [616, 692] on input "Equivalent To" at bounding box center [633, 767] width 215 height 37
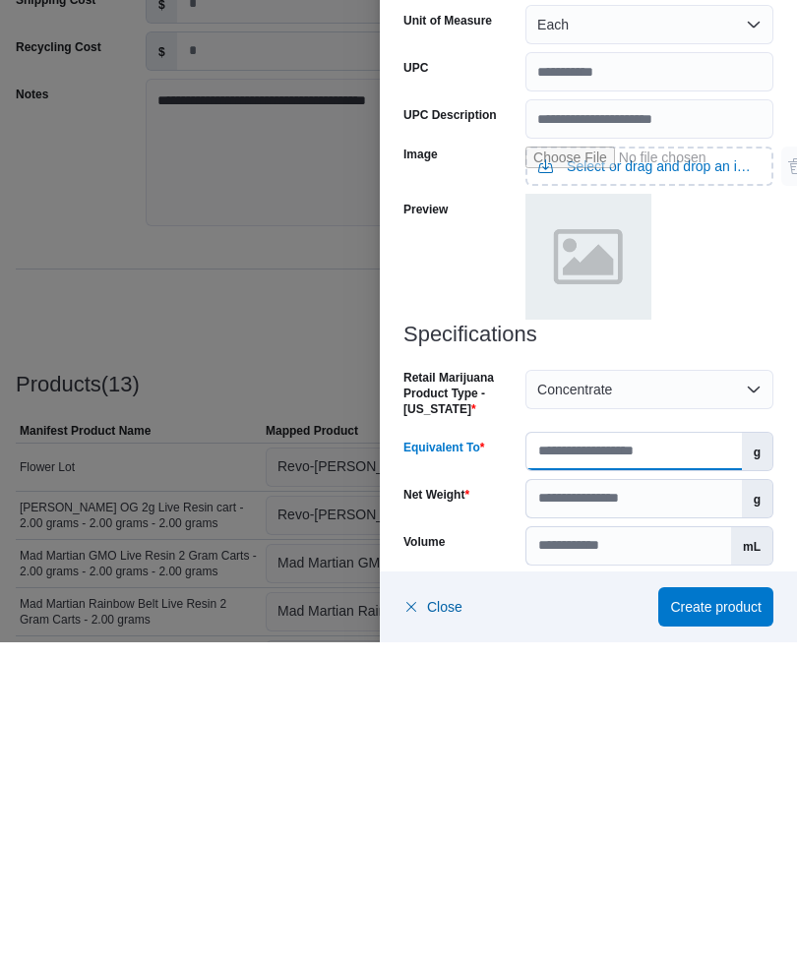
scroll to position [510, 0]
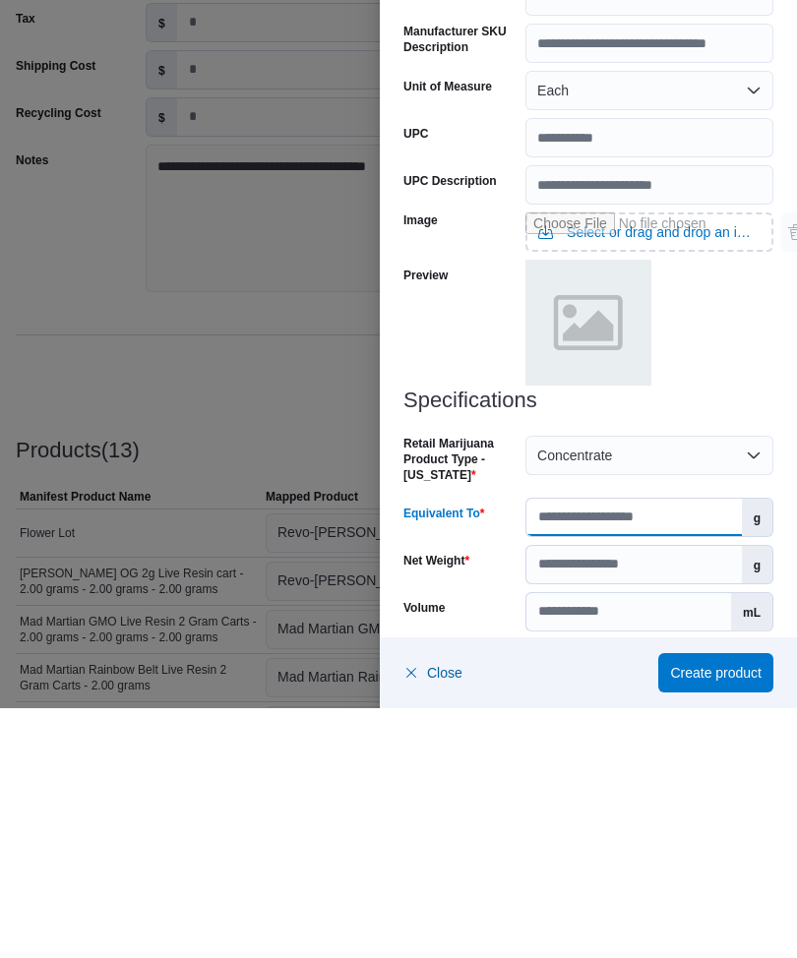
type input "**"
click at [620, 692] on input "Net Weight" at bounding box center [633, 814] width 215 height 37
type input "*"
click at [478, 639] on div "Specifications Retail Marijuana Product Type - [US_STATE] Concentrate Equivalen…" at bounding box center [588, 784] width 370 height 290
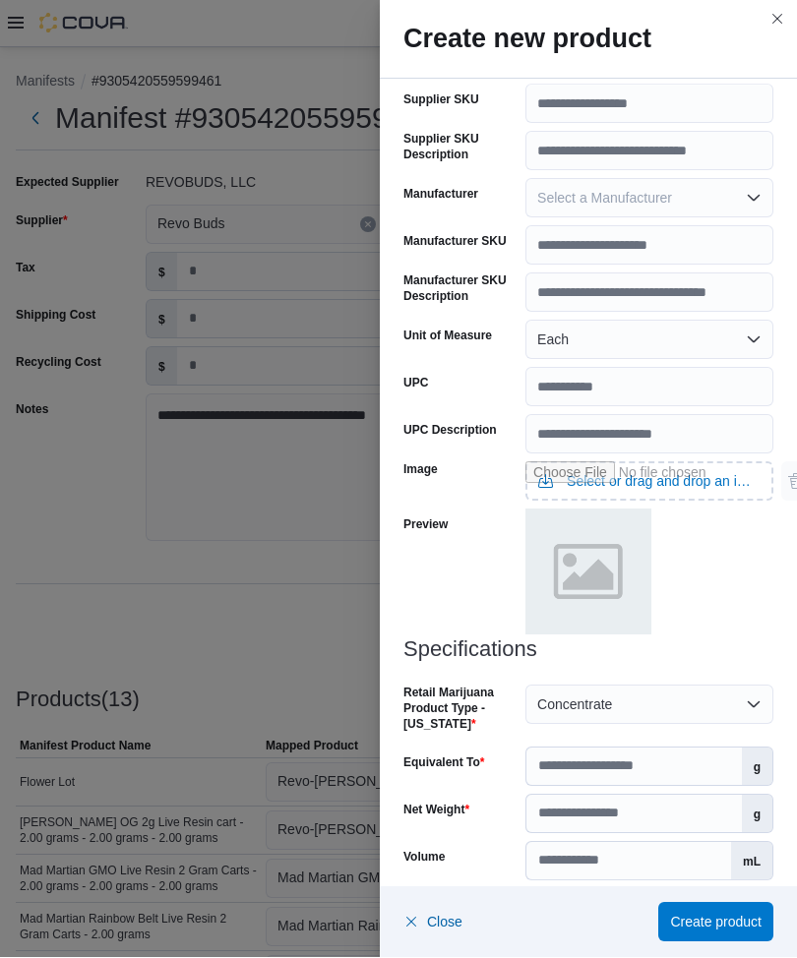
click at [599, 692] on span "Select a Product License Type" at bounding box center [630, 909] width 186 height 16
click at [737, 692] on span "Create product" at bounding box center [716, 922] width 92 height 39
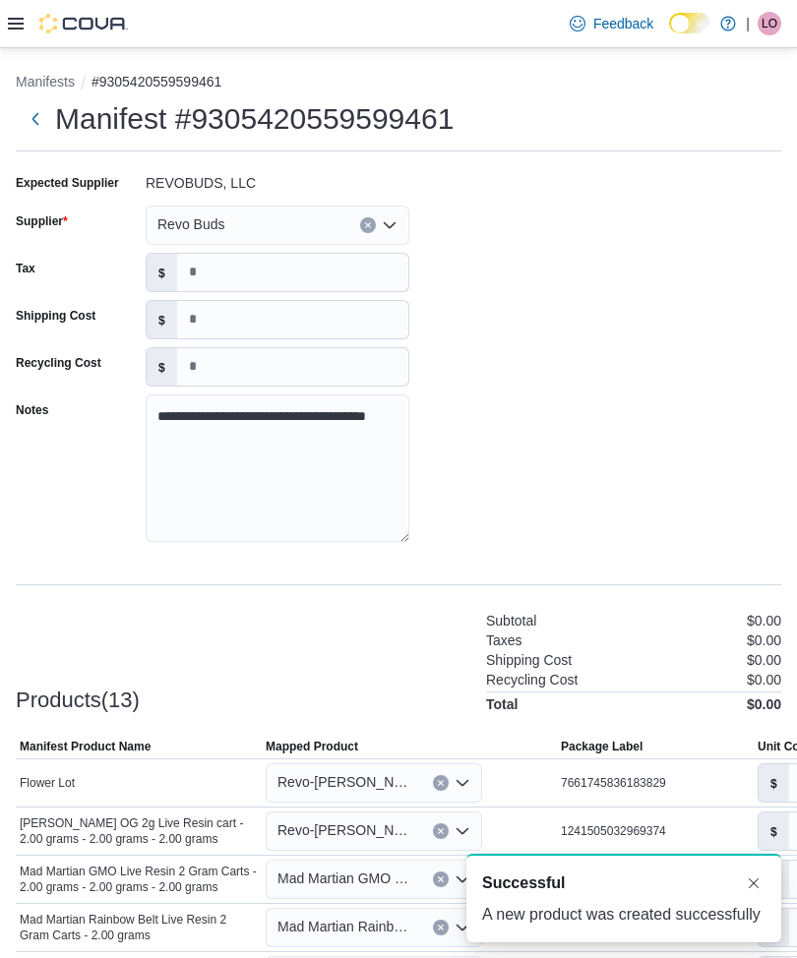
scroll to position [0, 0]
click at [413, 609] on div "Products(13) Subtotal $0.00 Taxes $0.00 Shipping Cost $0.00 Recycling Cost $0.0…" at bounding box center [399, 660] width 766 height 103
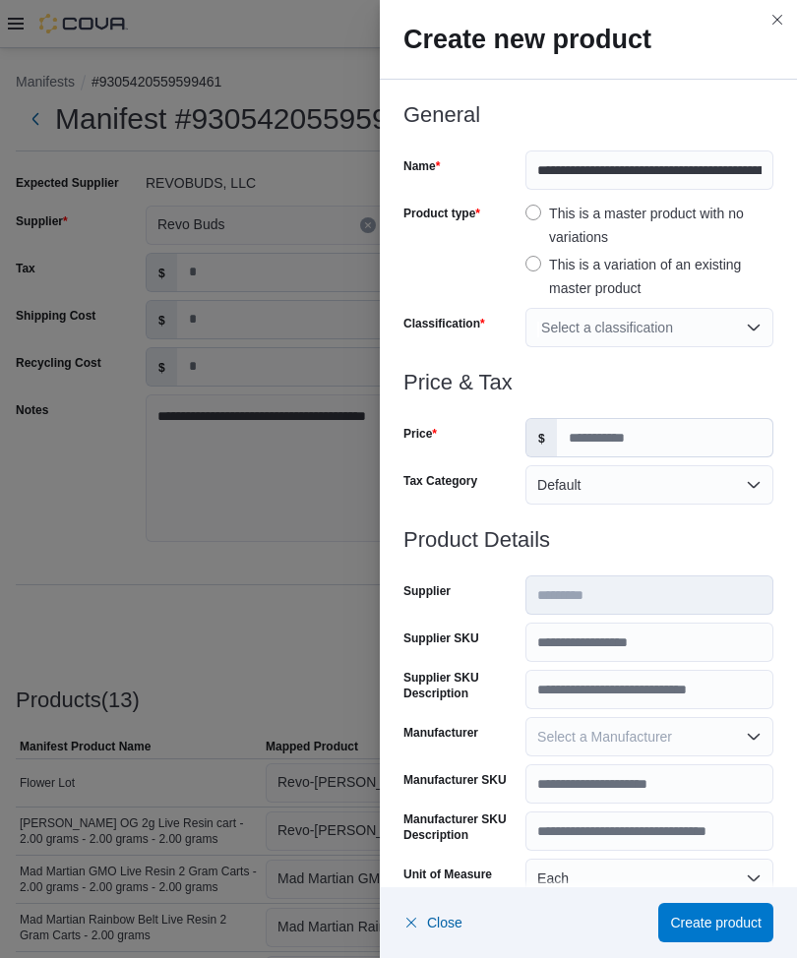
click at [621, 330] on div "Select a classification" at bounding box center [649, 327] width 248 height 39
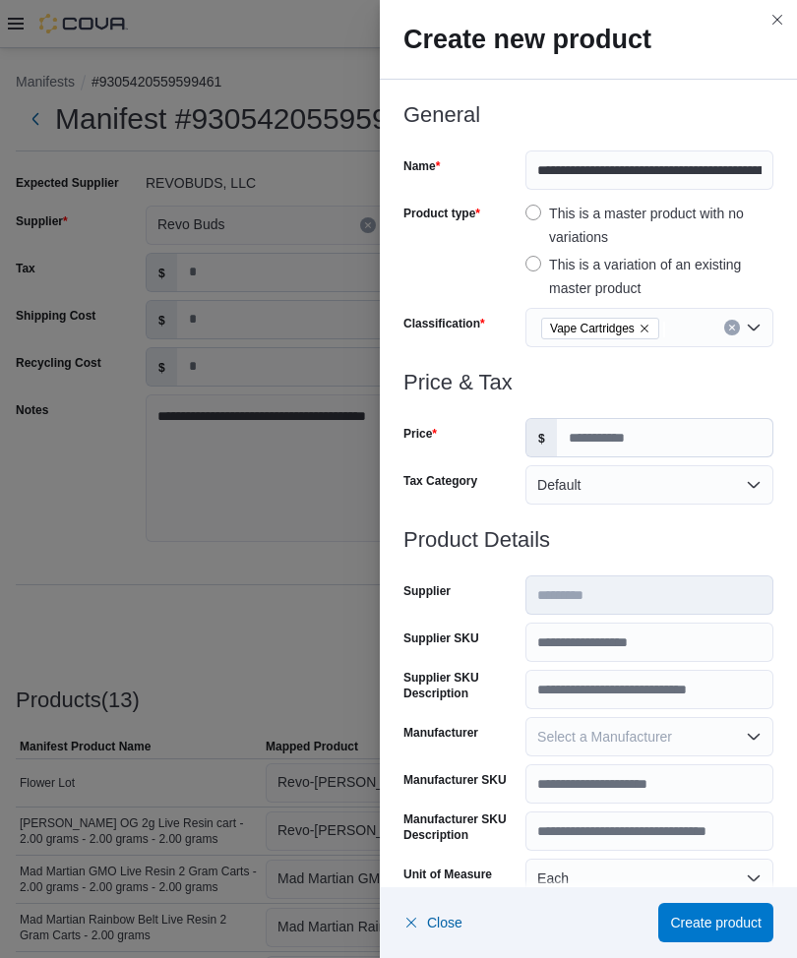
click at [463, 451] on div "Price" at bounding box center [460, 437] width 114 height 39
click at [594, 442] on input "Price" at bounding box center [664, 437] width 215 height 37
type input "**"
click at [670, 547] on h3 "Product Details" at bounding box center [588, 540] width 370 height 24
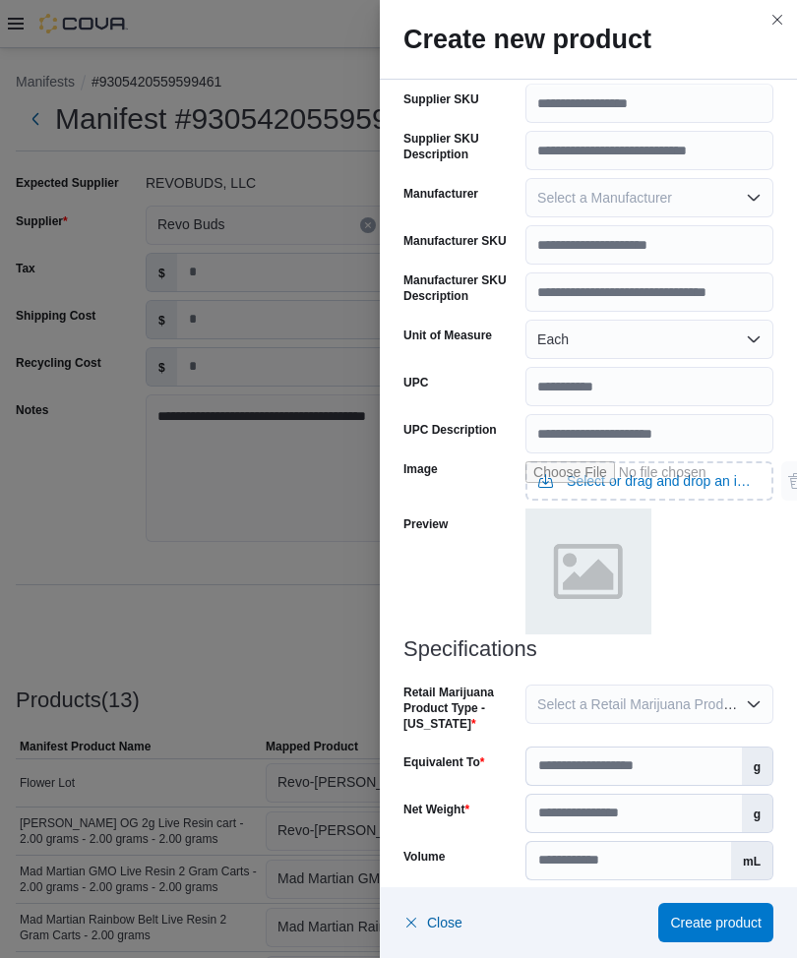
scroll to position [538, 0]
click at [583, 692] on span "Select a Retail Marijuana Product Type - [US_STATE]" at bounding box center [700, 706] width 327 height 16
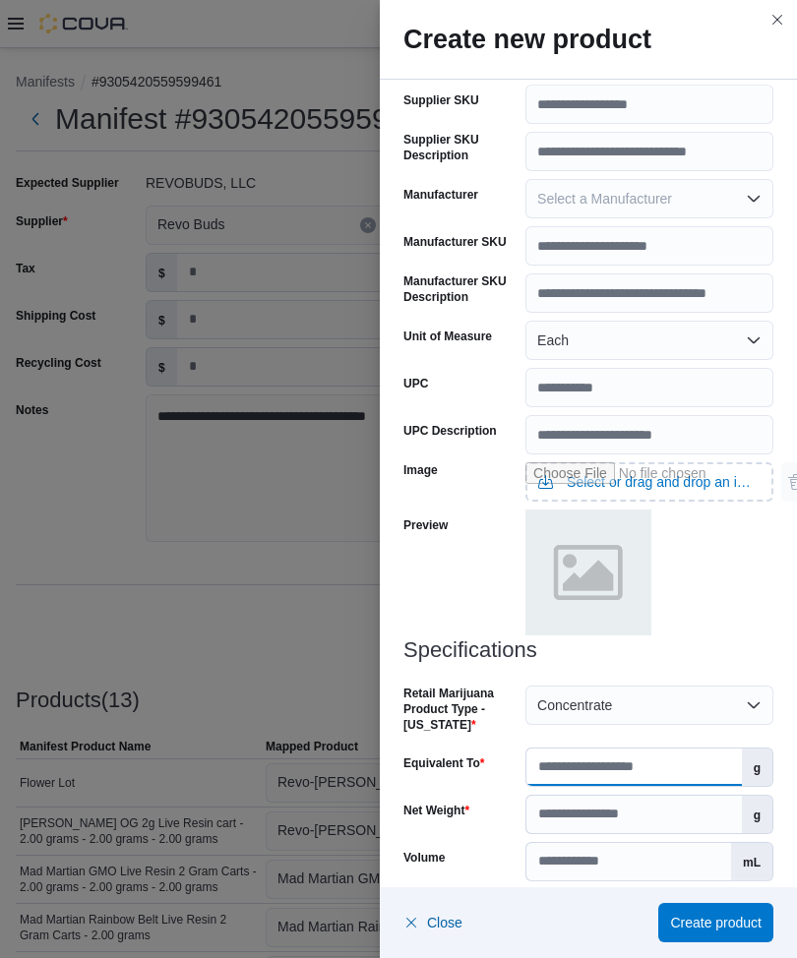
click at [608, 692] on input "Equivalent To" at bounding box center [633, 767] width 215 height 37
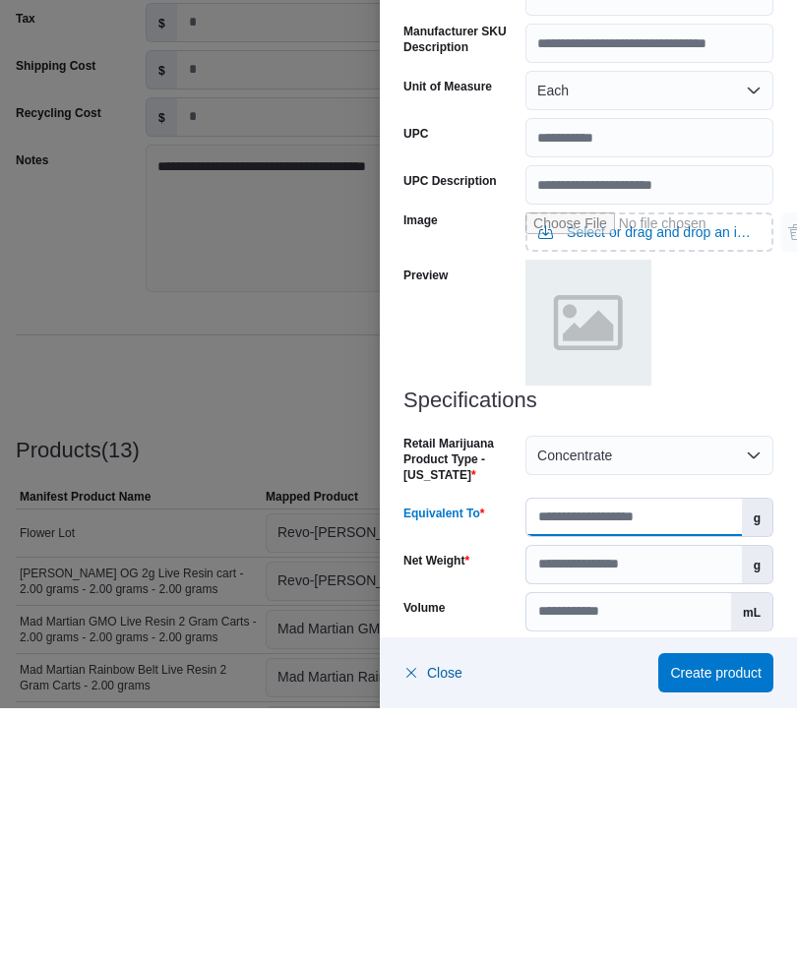
scroll to position [510, 0]
type input "**"
click at [608, 692] on input "Net Weight" at bounding box center [633, 814] width 215 height 37
type input "*"
click at [759, 510] on div at bounding box center [649, 574] width 248 height 129
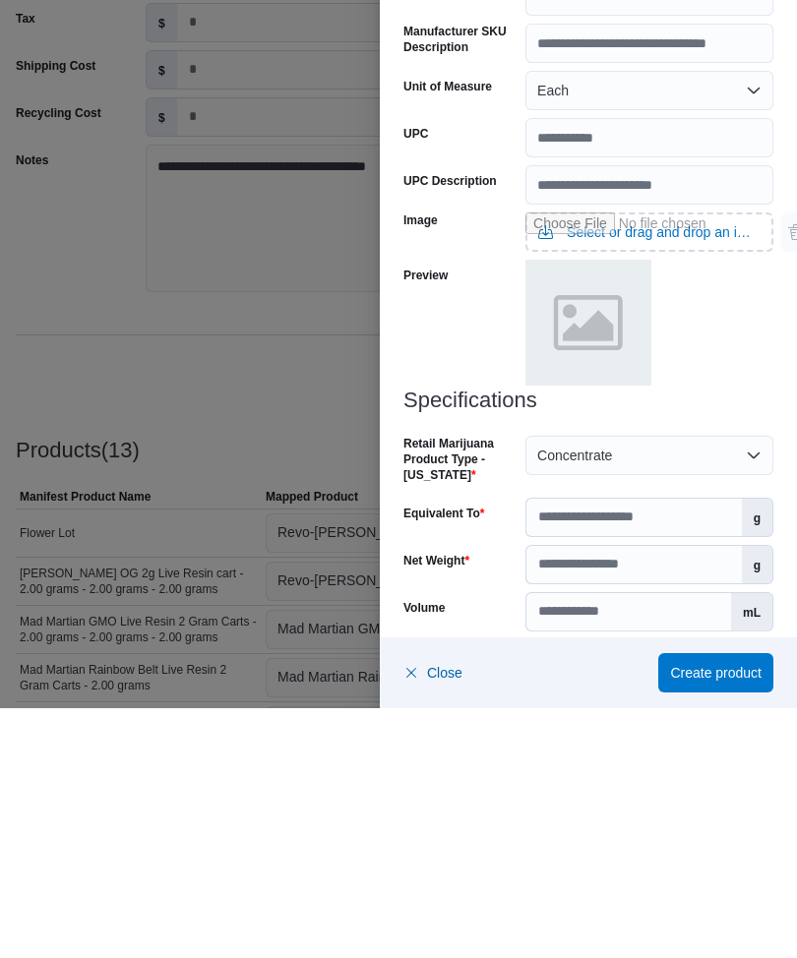
scroll to position [445, 0]
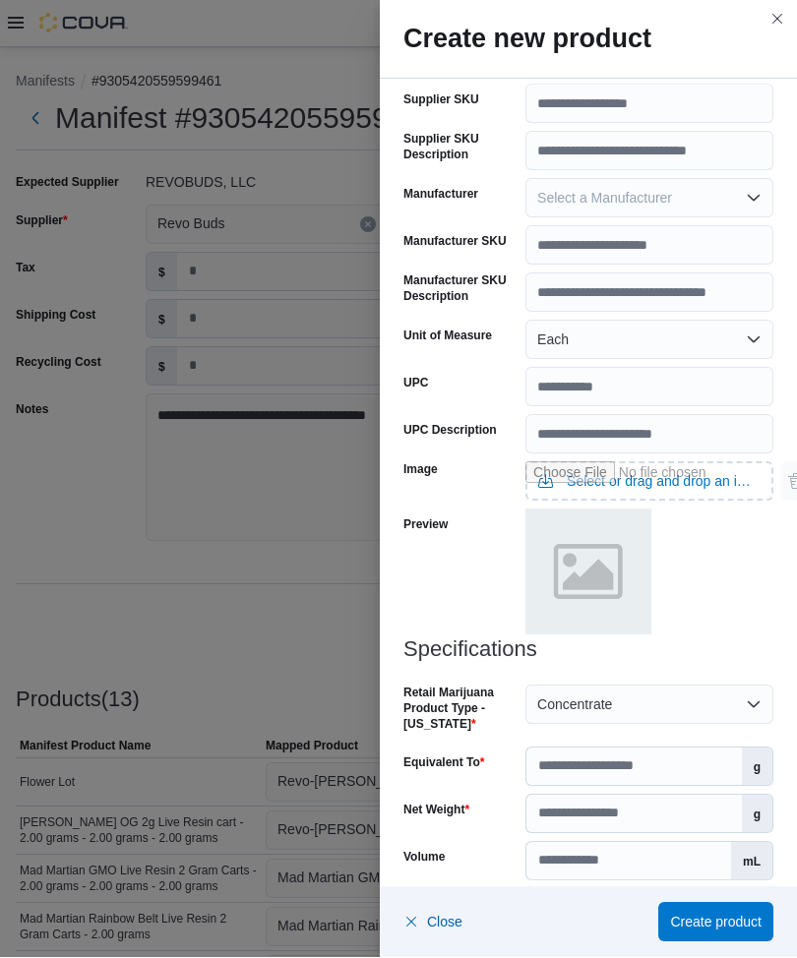
click at [619, 692] on button "Select a Product License Type" at bounding box center [649, 909] width 248 height 39
click at [692, 692] on span "Create product" at bounding box center [716, 923] width 92 height 20
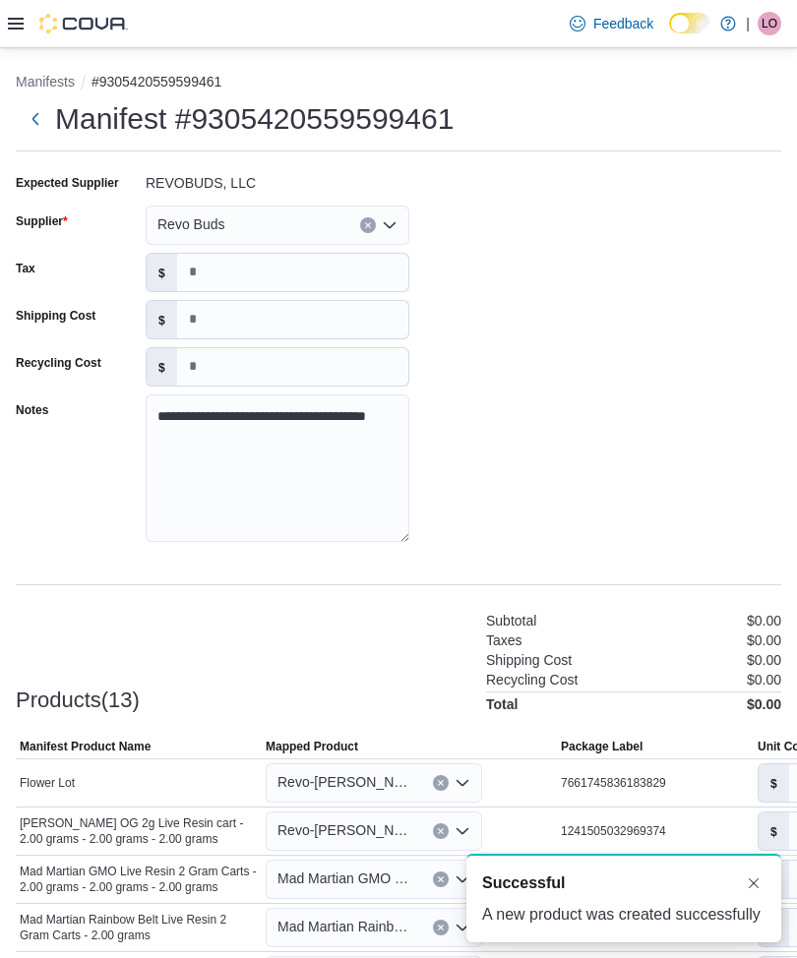
scroll to position [0, 0]
click at [409, 609] on div "Products(13) Subtotal $0.00 Taxes $0.00 Shipping Cost $0.00 Recycling Cost $0.0…" at bounding box center [399, 660] width 766 height 103
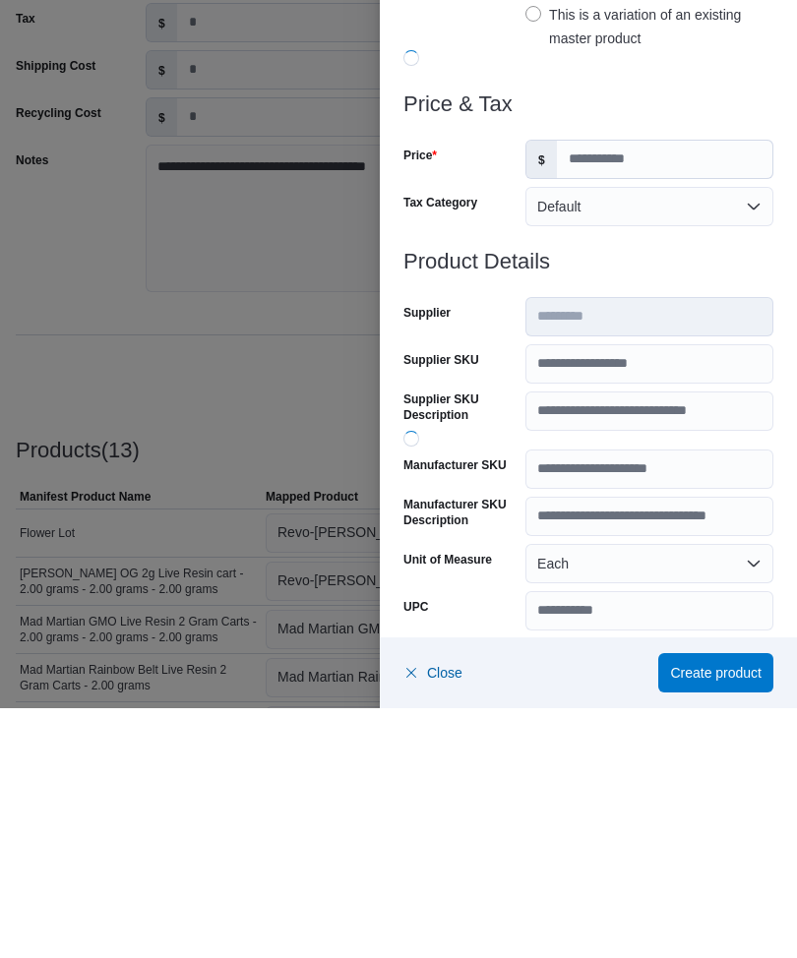
scroll to position [445, 0]
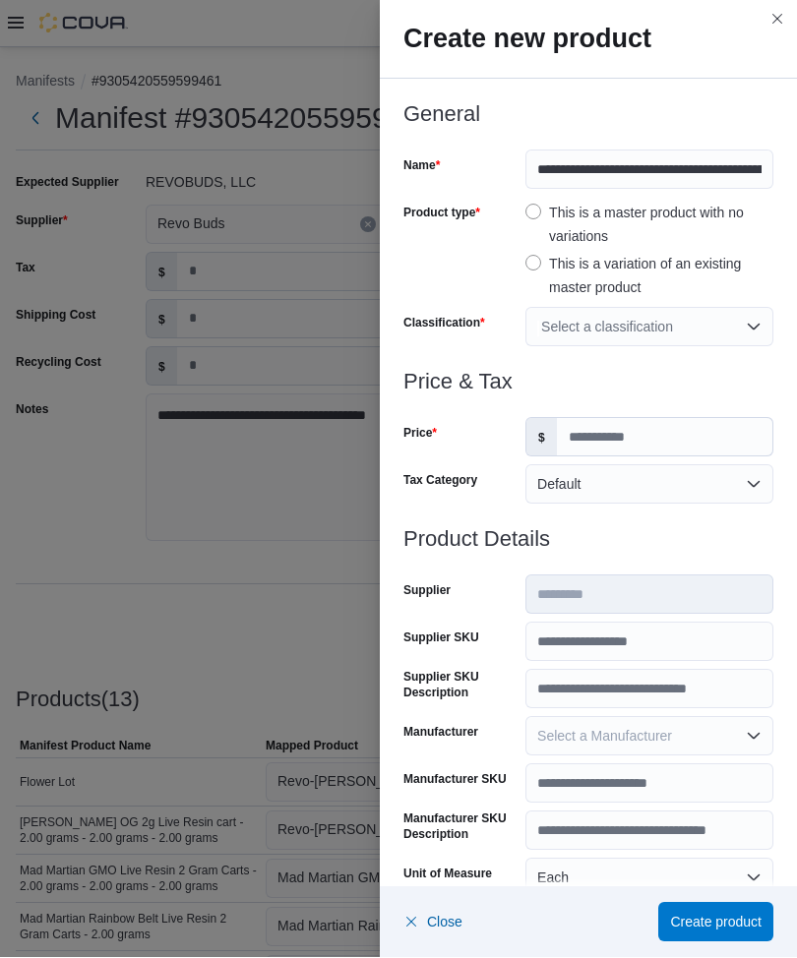
click at [610, 328] on div "Select a classification" at bounding box center [649, 327] width 248 height 39
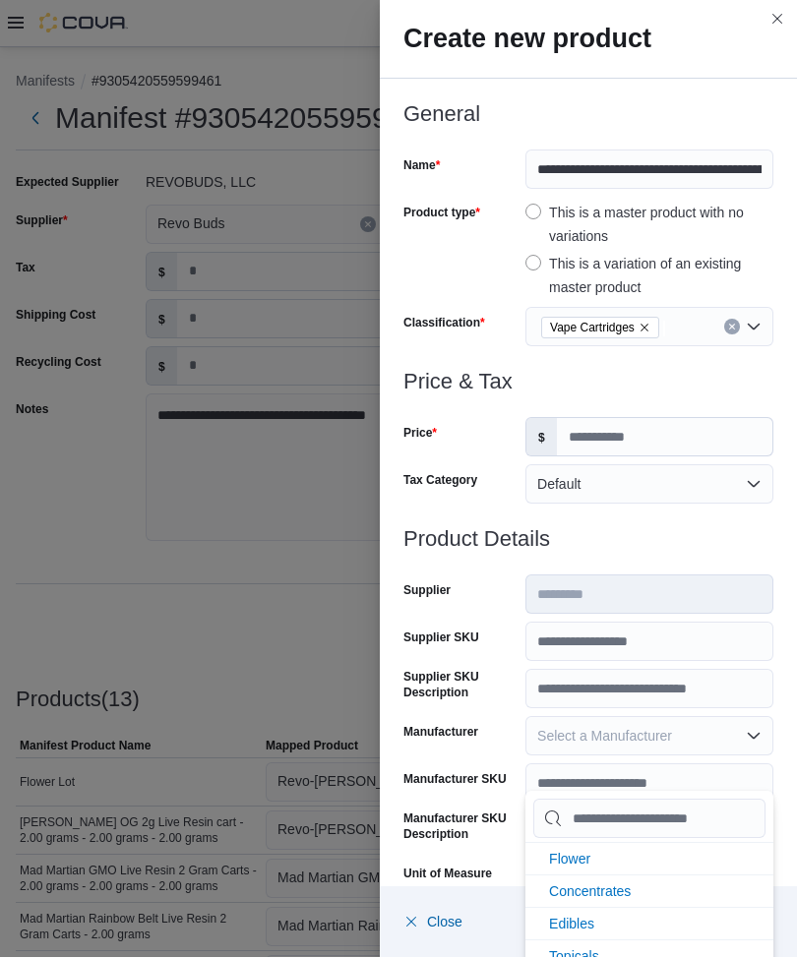
click at [471, 459] on div "Price & Tax Price $ Tax Category Default" at bounding box center [588, 449] width 370 height 157
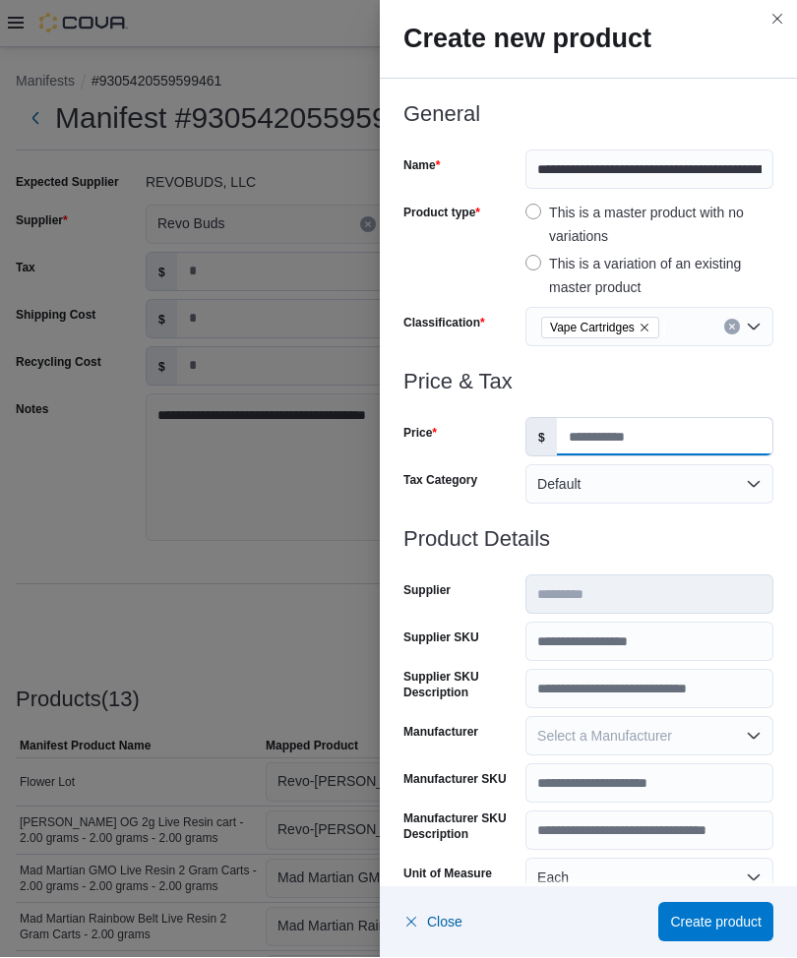
click at [612, 429] on input "Price" at bounding box center [664, 437] width 215 height 37
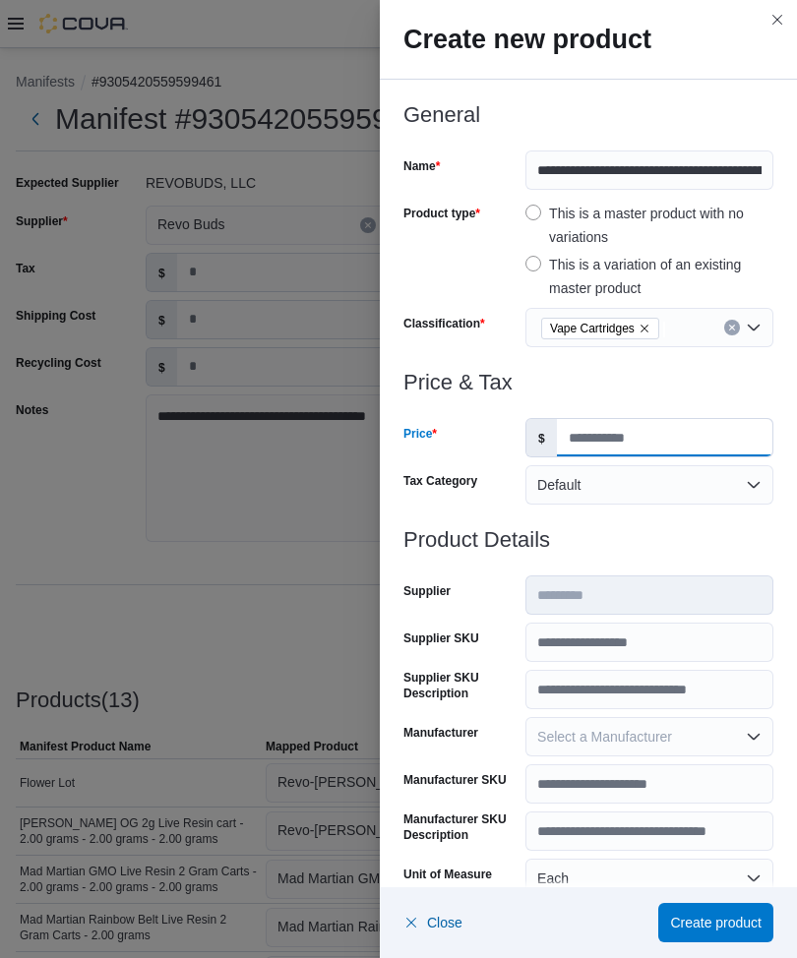
type input "**"
click at [639, 554] on div at bounding box center [588, 564] width 370 height 24
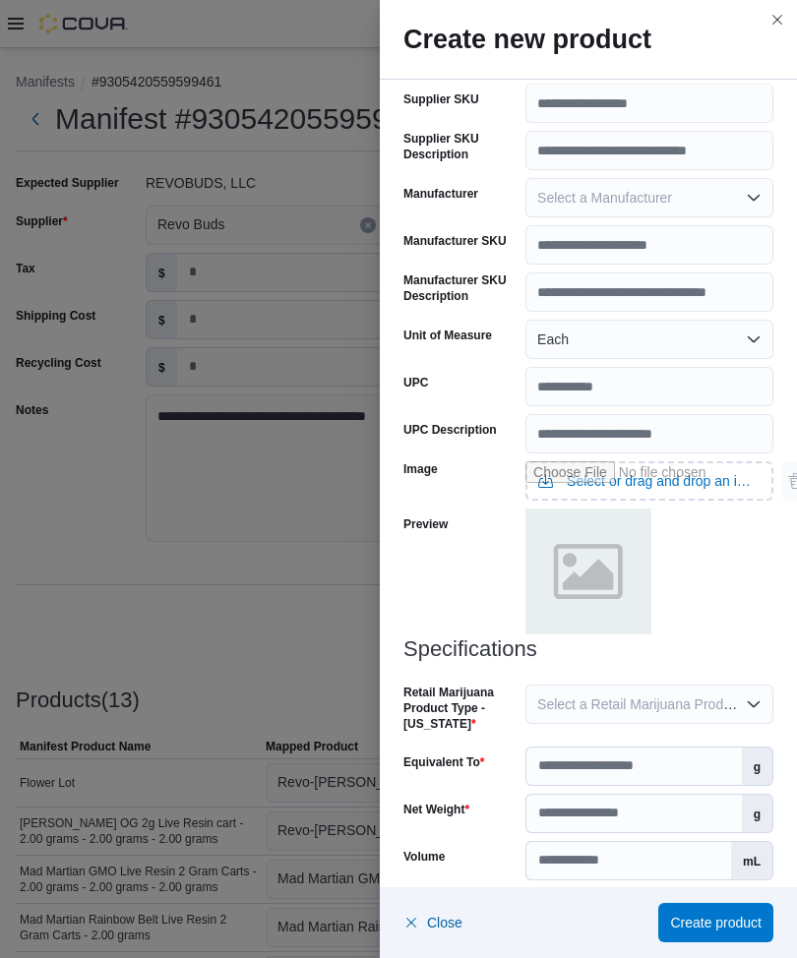
scroll to position [538, 0]
click at [598, 692] on span "Select a Retail Marijuana Product Type - [US_STATE]" at bounding box center [700, 706] width 327 height 16
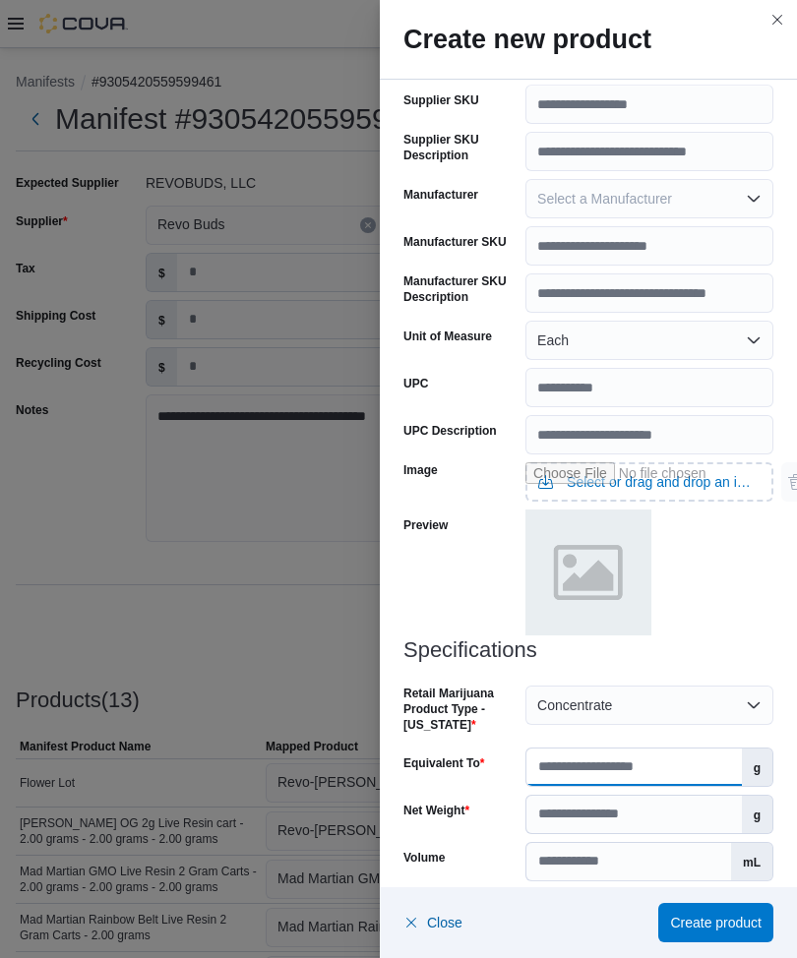
click at [578, 692] on input "Equivalent To" at bounding box center [633, 767] width 215 height 37
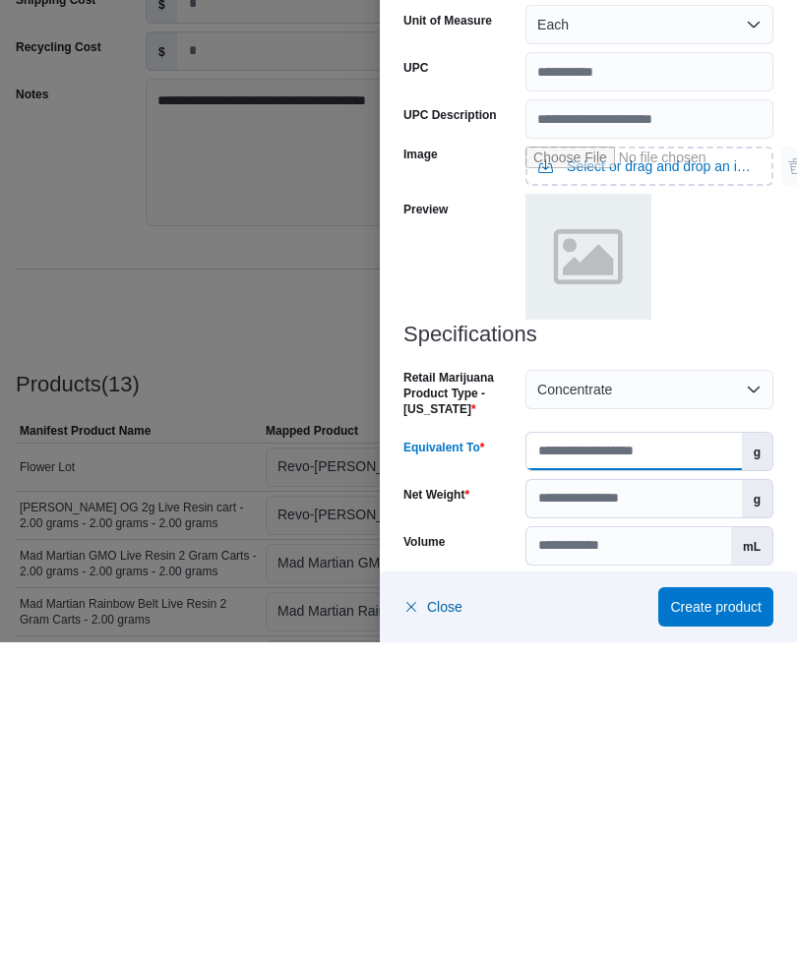
scroll to position [510, 0]
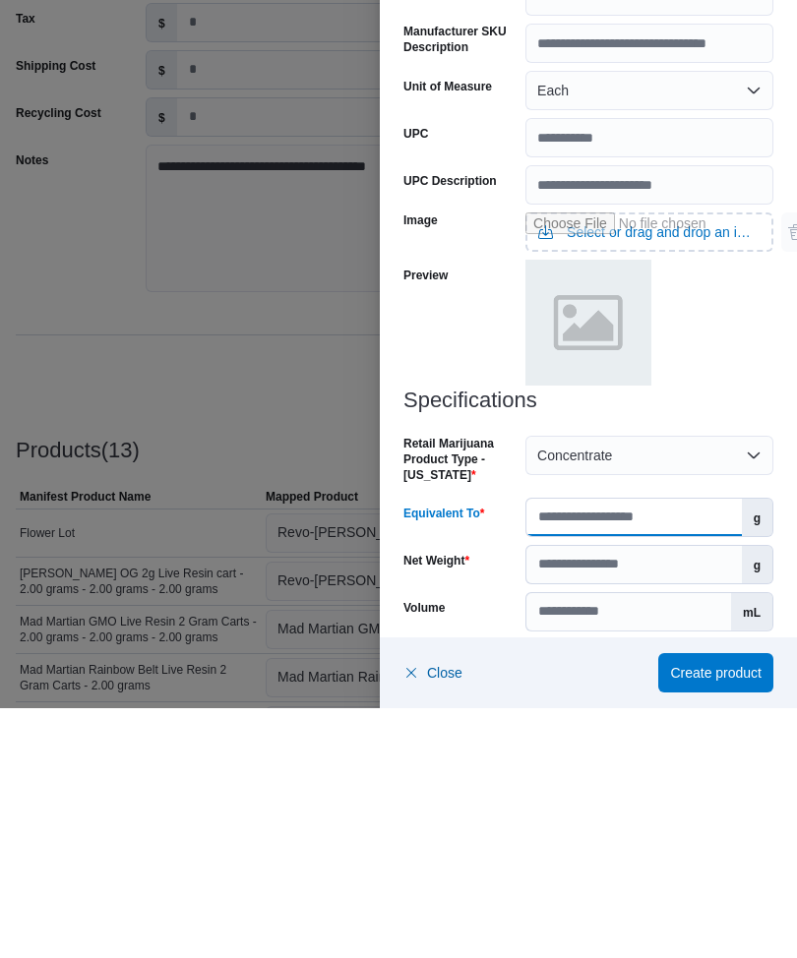
type input "**"
click at [607, 692] on input "Net Weight" at bounding box center [633, 814] width 215 height 37
type input "*"
click at [745, 510] on div at bounding box center [649, 574] width 248 height 129
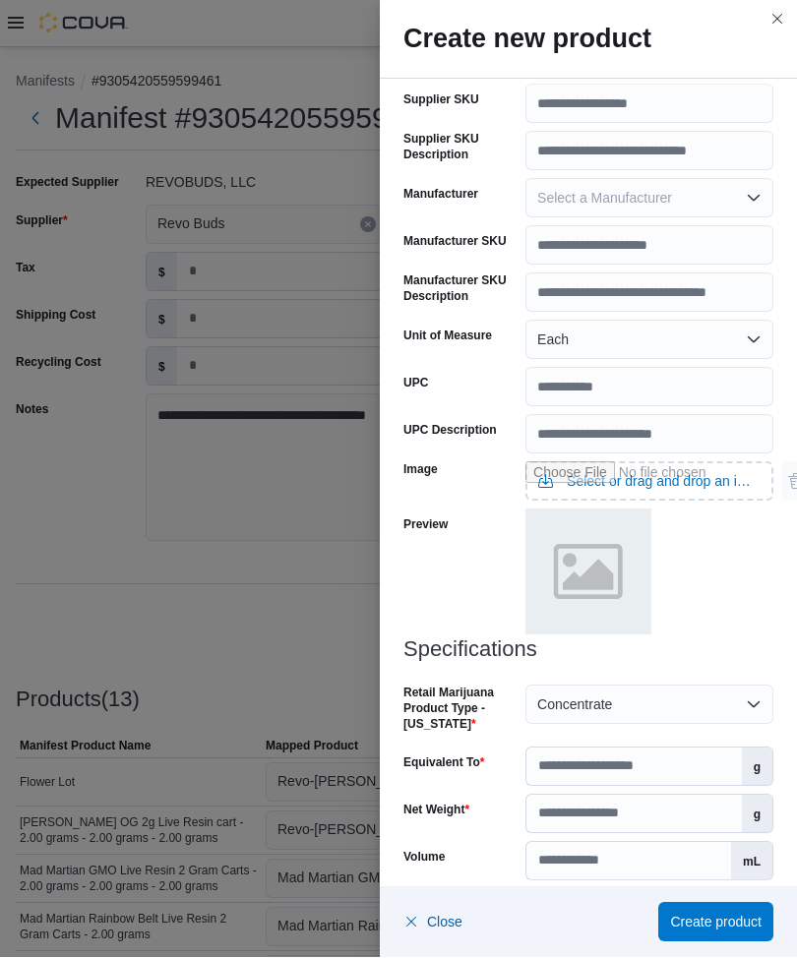
click at [645, 692] on span "Select a Product License Type" at bounding box center [630, 909] width 186 height 16
click at [700, 692] on span "Create product" at bounding box center [716, 923] width 92 height 20
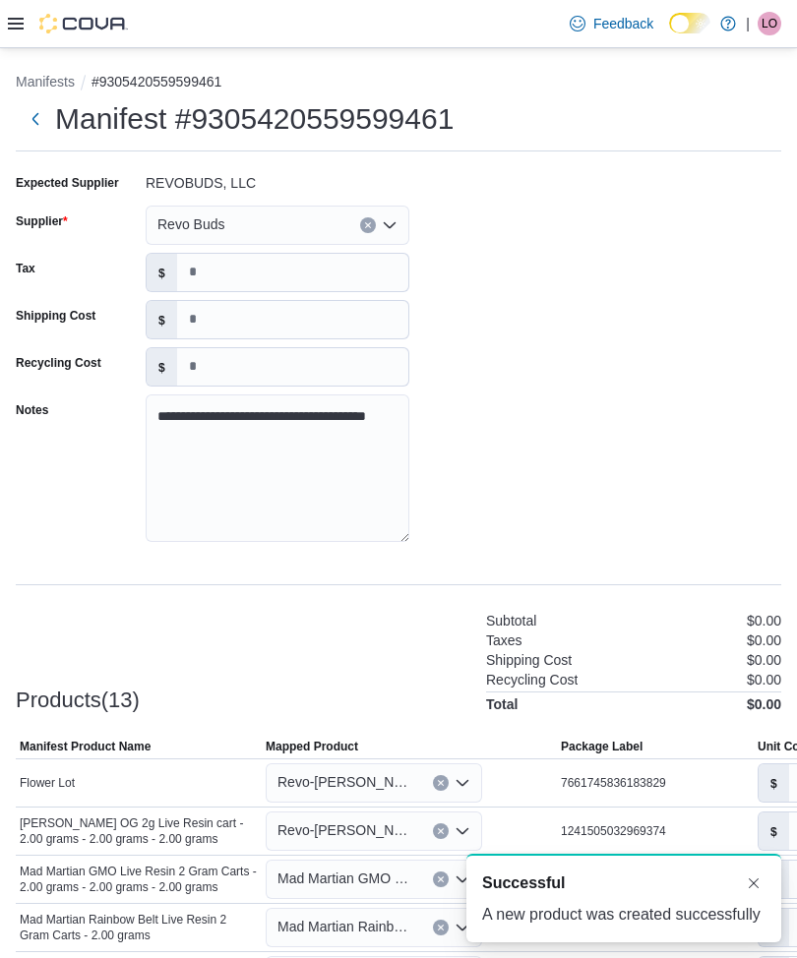
scroll to position [0, 0]
click at [381, 609] on div "Products(13) Subtotal $0.00 Taxes $0.00 Shipping Cost $0.00 Recycling Cost $0.0…" at bounding box center [399, 660] width 766 height 103
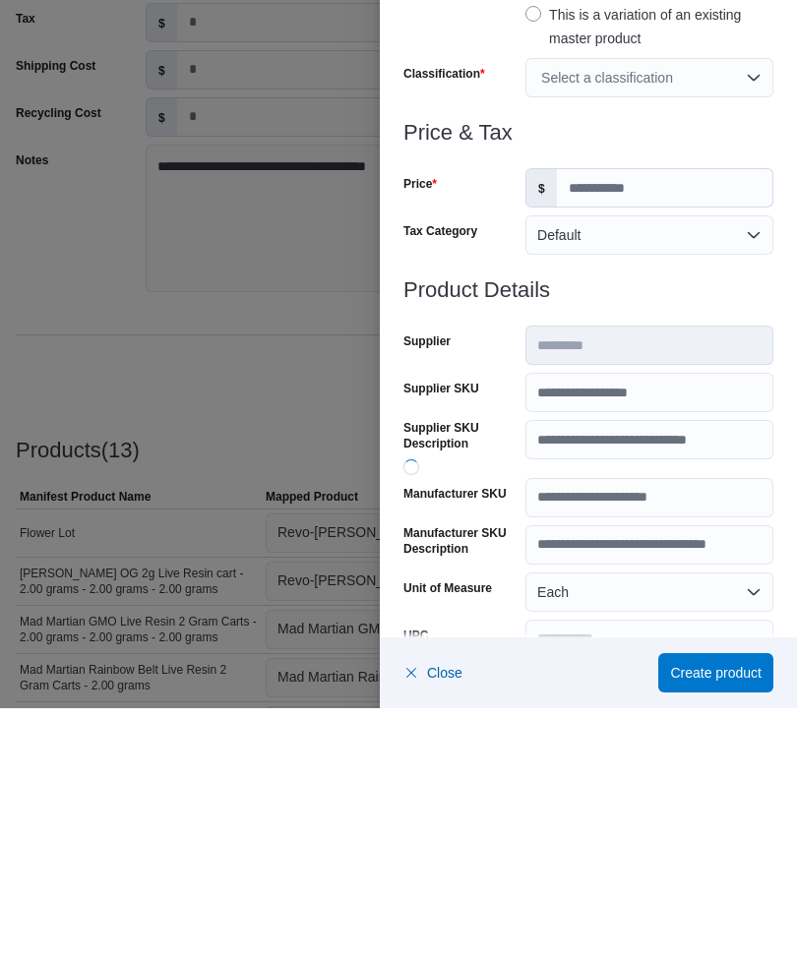
scroll to position [445, 0]
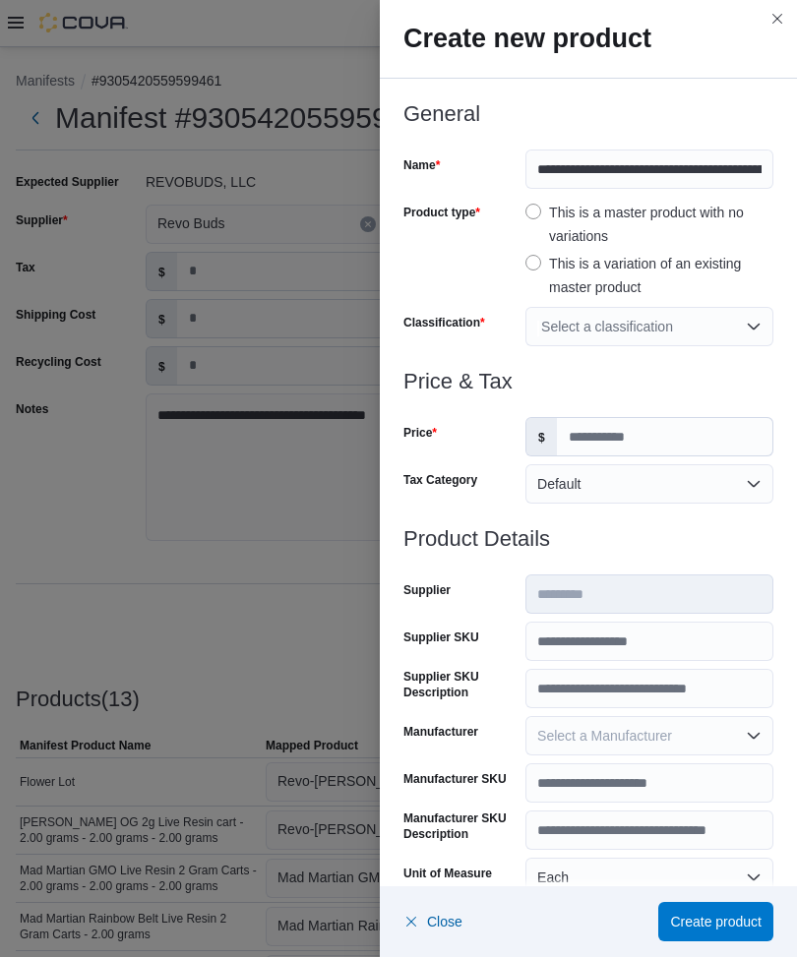
click at [634, 328] on div "Select a classification" at bounding box center [649, 327] width 248 height 39
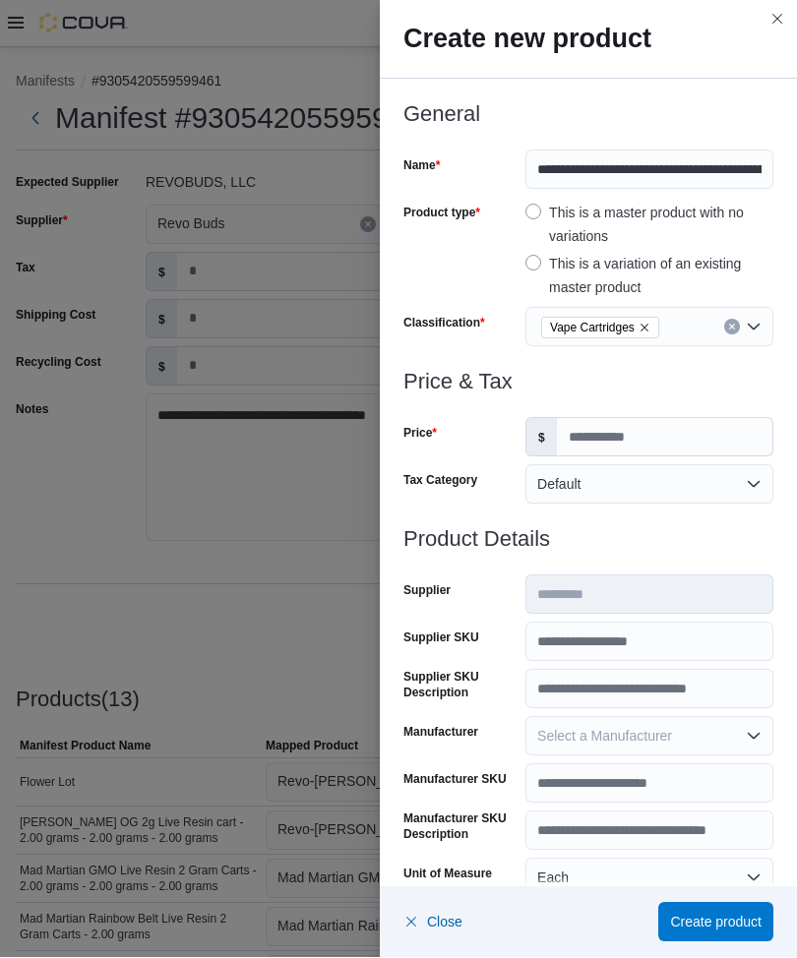
click at [482, 425] on div "Price" at bounding box center [460, 437] width 114 height 39
click at [612, 428] on input "Price" at bounding box center [664, 437] width 215 height 37
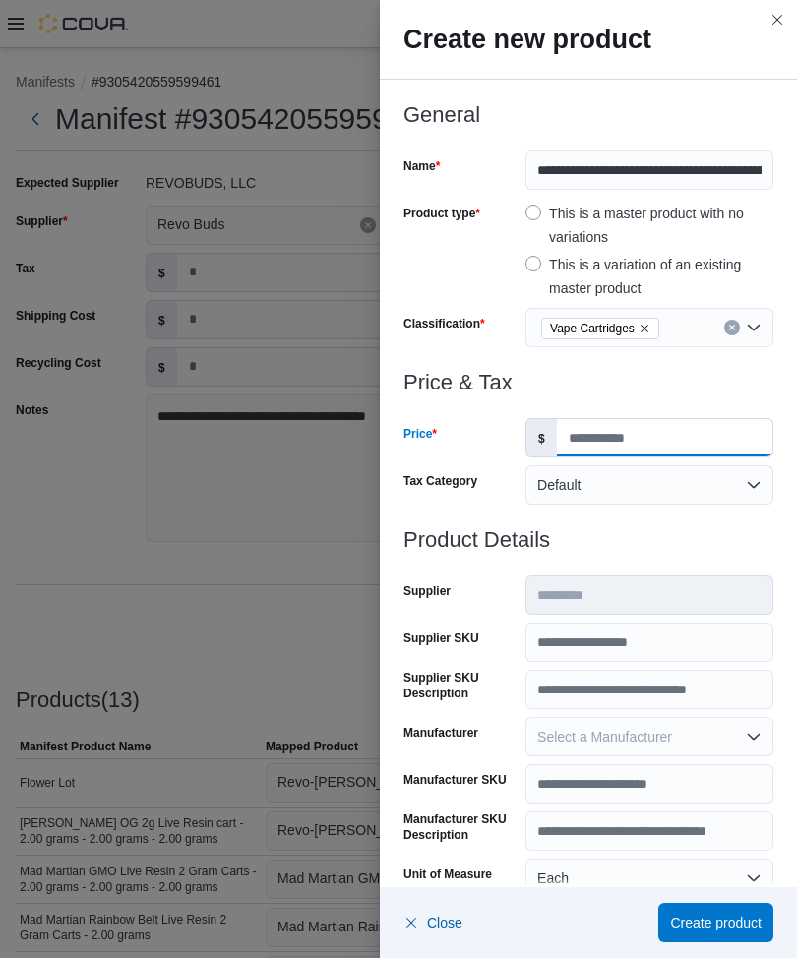
type input "**"
click at [484, 402] on div at bounding box center [588, 407] width 370 height 24
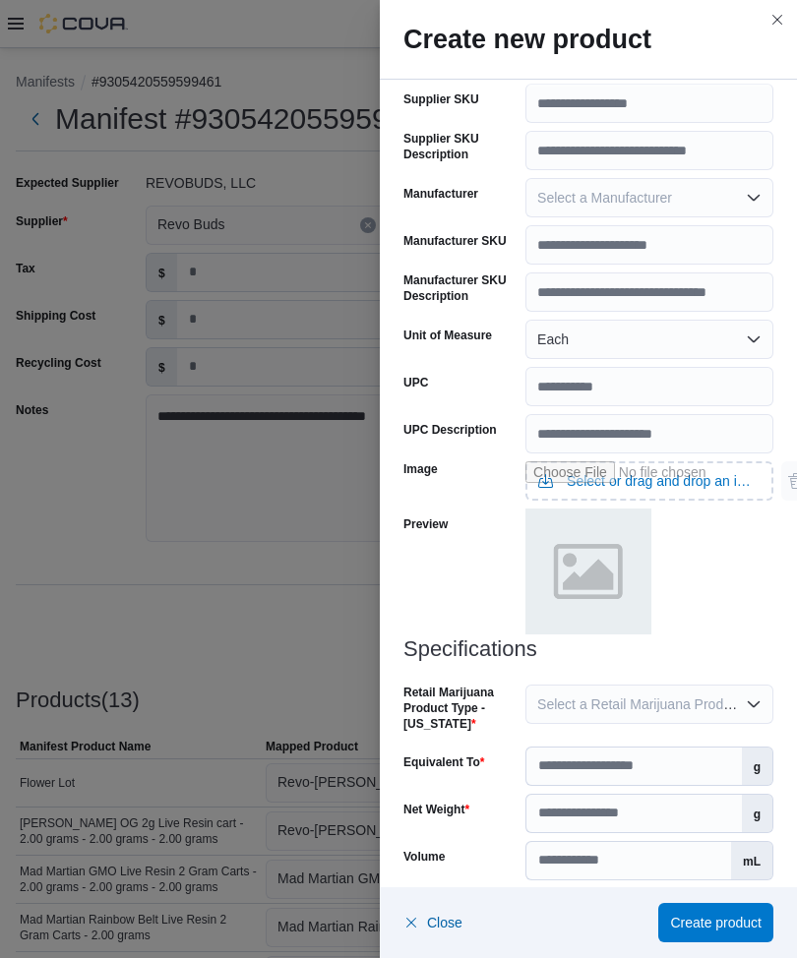
scroll to position [538, 0]
click at [590, 692] on span "Select a Retail Marijuana Product Type - [US_STATE]" at bounding box center [700, 706] width 327 height 16
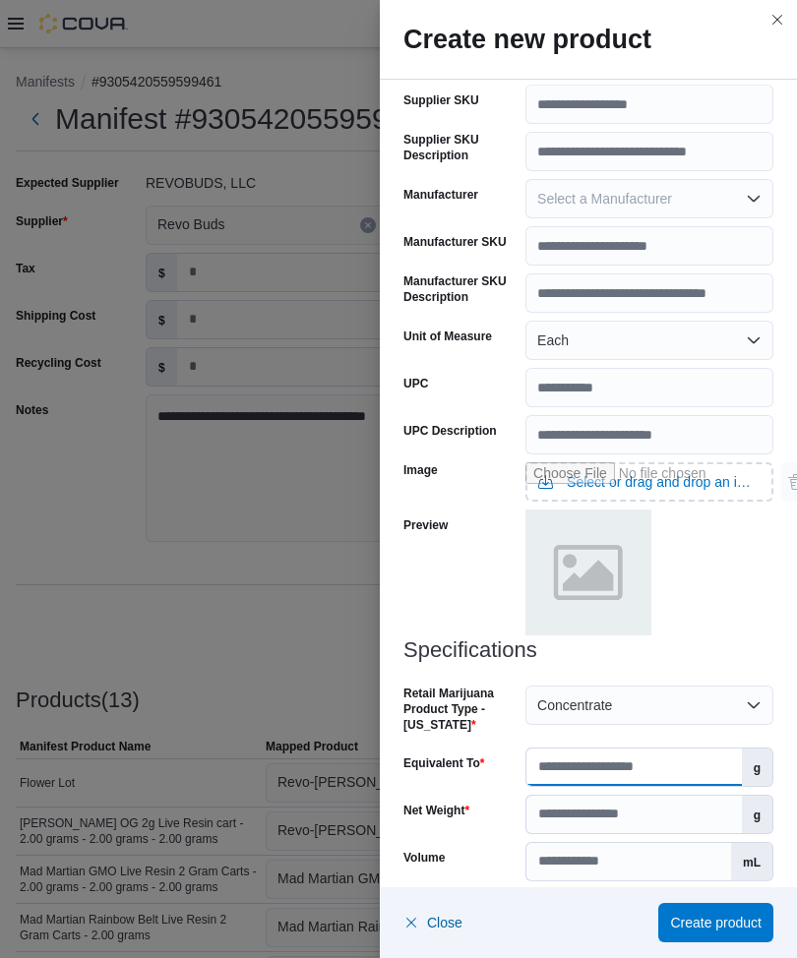
click at [615, 692] on input "Equivalent To" at bounding box center [633, 767] width 215 height 37
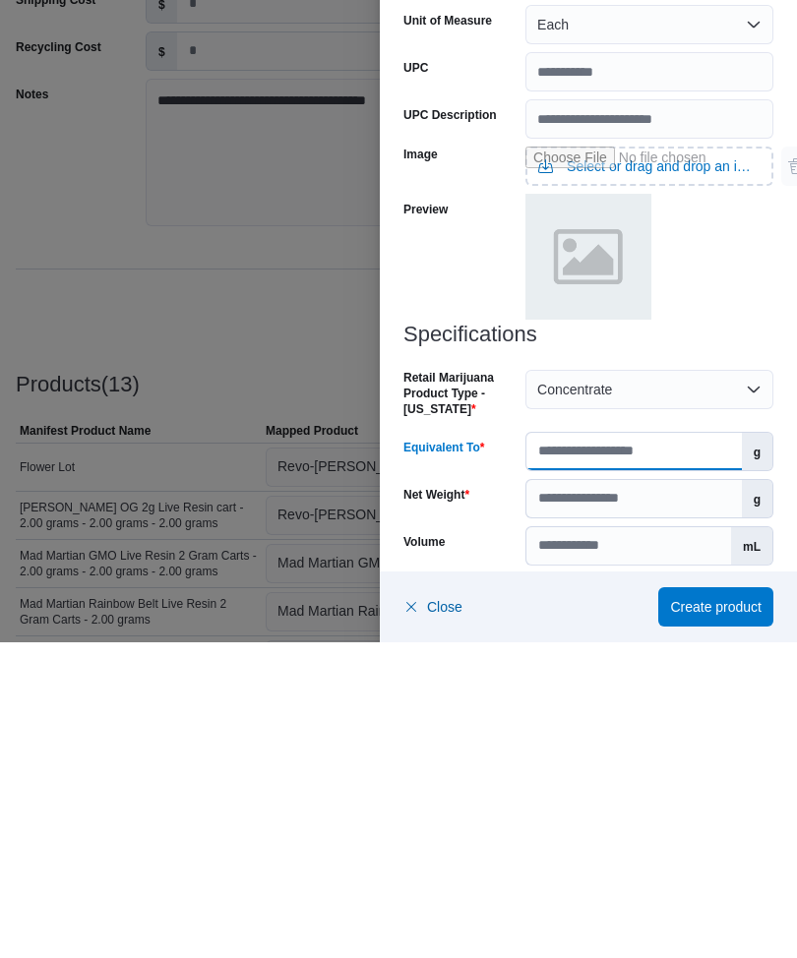
scroll to position [510, 0]
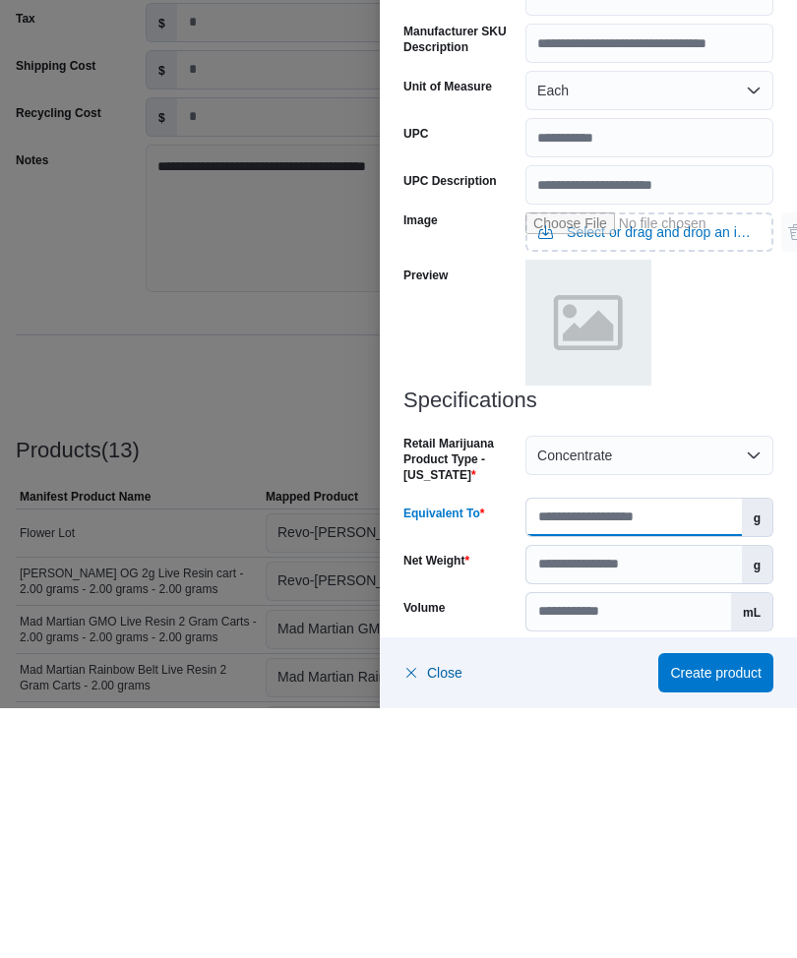
type input "**"
click at [622, 692] on input "Net Weight" at bounding box center [633, 814] width 215 height 37
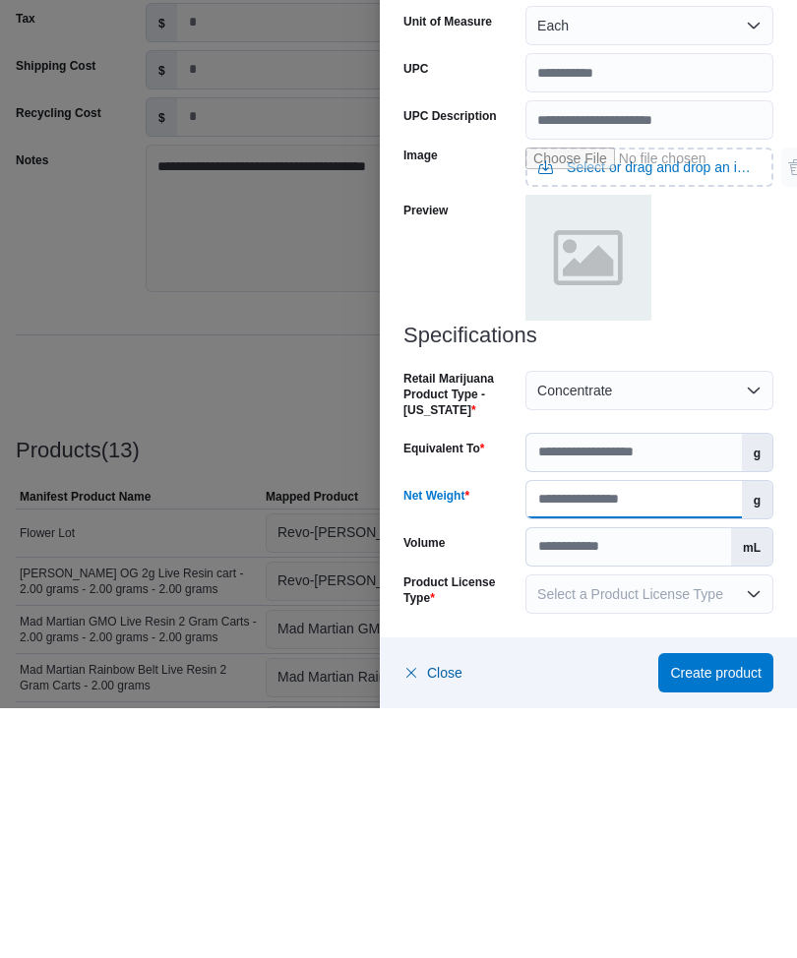
scroll to position [603, 0]
type input "*"
click at [591, 692] on span "Select a Product License Type" at bounding box center [630, 844] width 186 height 16
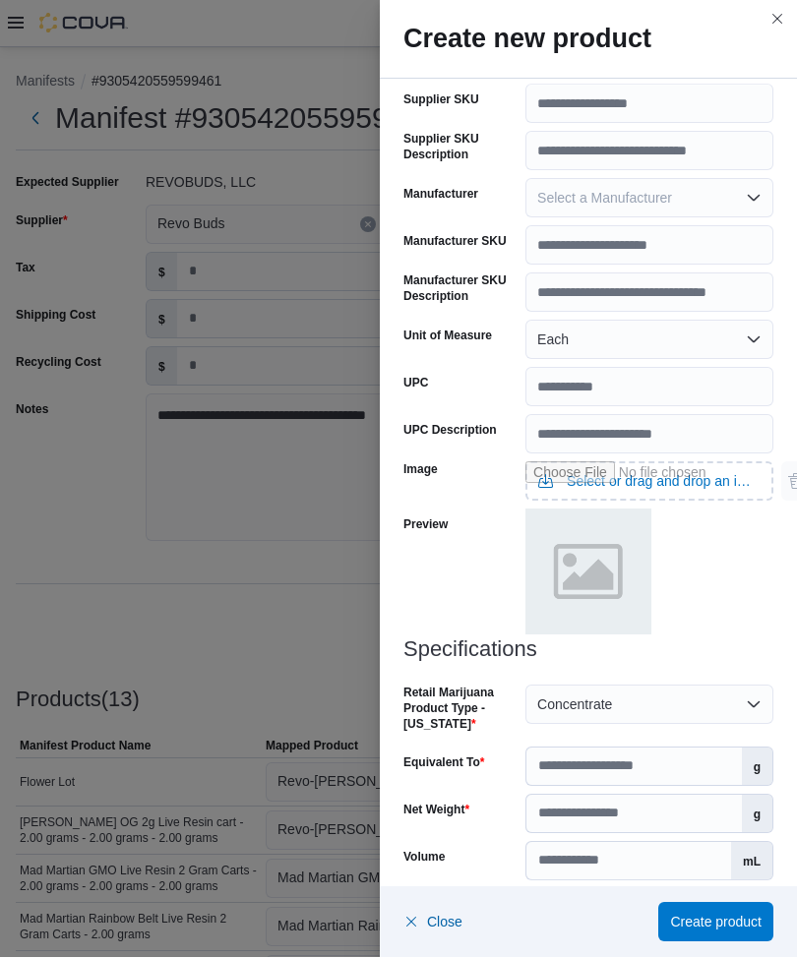
click at [722, 598] on div at bounding box center [649, 574] width 248 height 129
click at [610, 692] on span "Select a Product License Type" at bounding box center [630, 909] width 186 height 16
click at [711, 692] on span "Create product" at bounding box center [716, 923] width 92 height 20
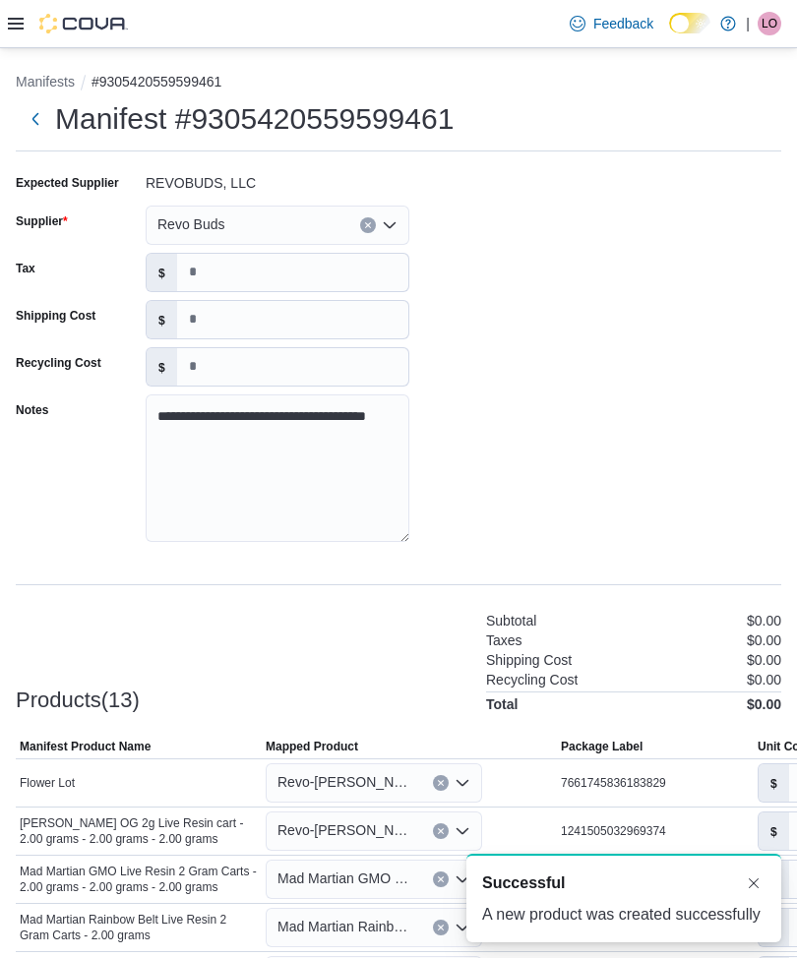
scroll to position [0, 0]
click at [377, 609] on div "Products(13) Subtotal $0.00 Taxes $0.00 Shipping Cost $0.00 Recycling Cost $0.0…" at bounding box center [399, 660] width 766 height 103
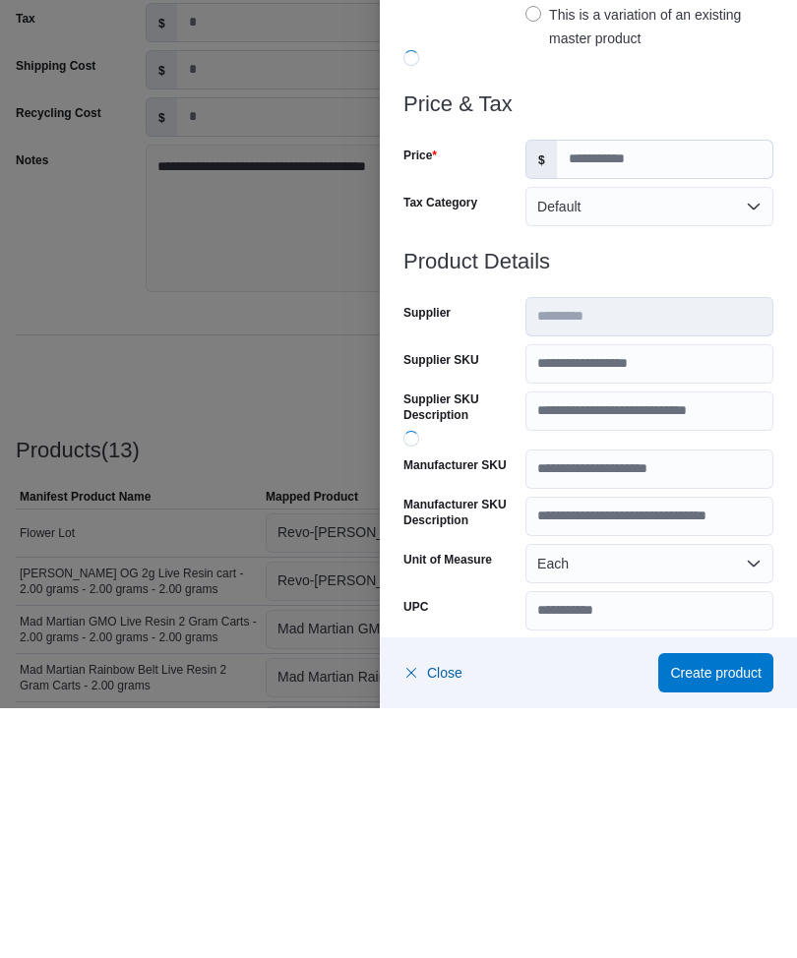
scroll to position [445, 0]
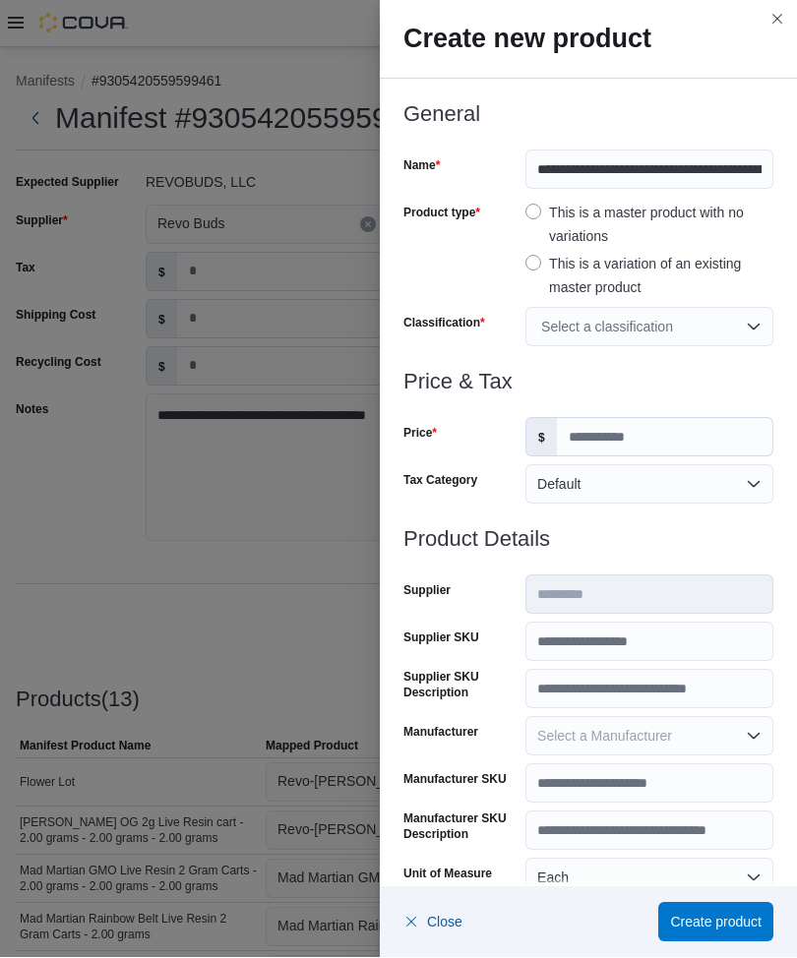
click at [628, 337] on div "Select a classification" at bounding box center [649, 327] width 248 height 39
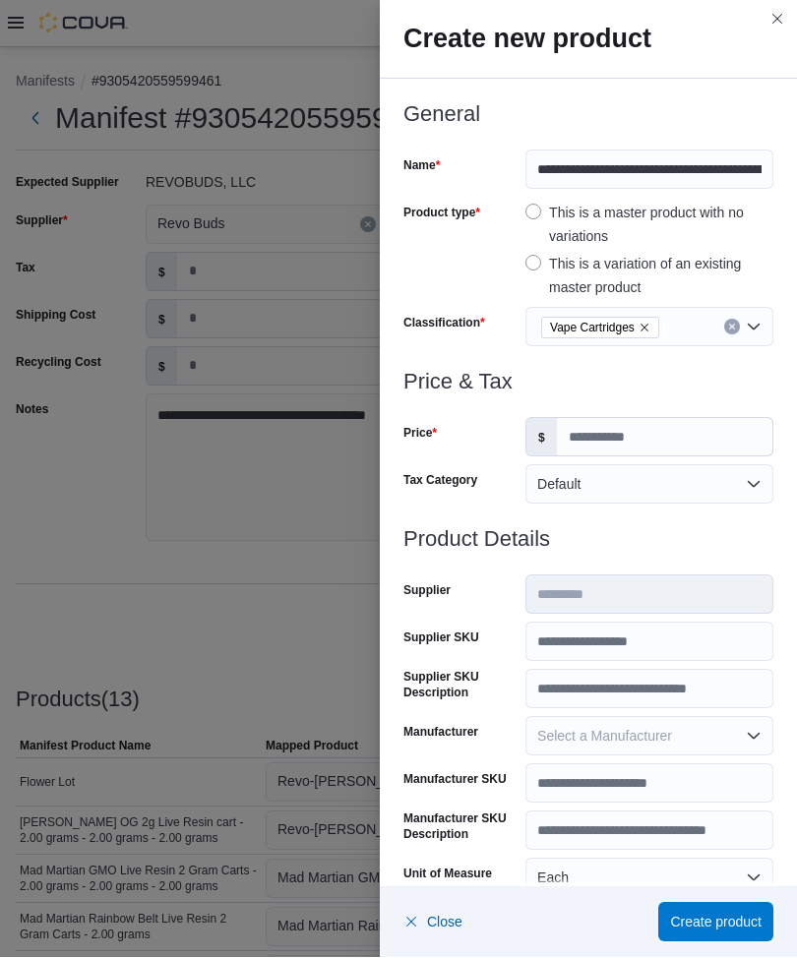
click at [480, 446] on div "Price" at bounding box center [460, 437] width 114 height 39
click at [627, 426] on input "Price" at bounding box center [664, 437] width 215 height 37
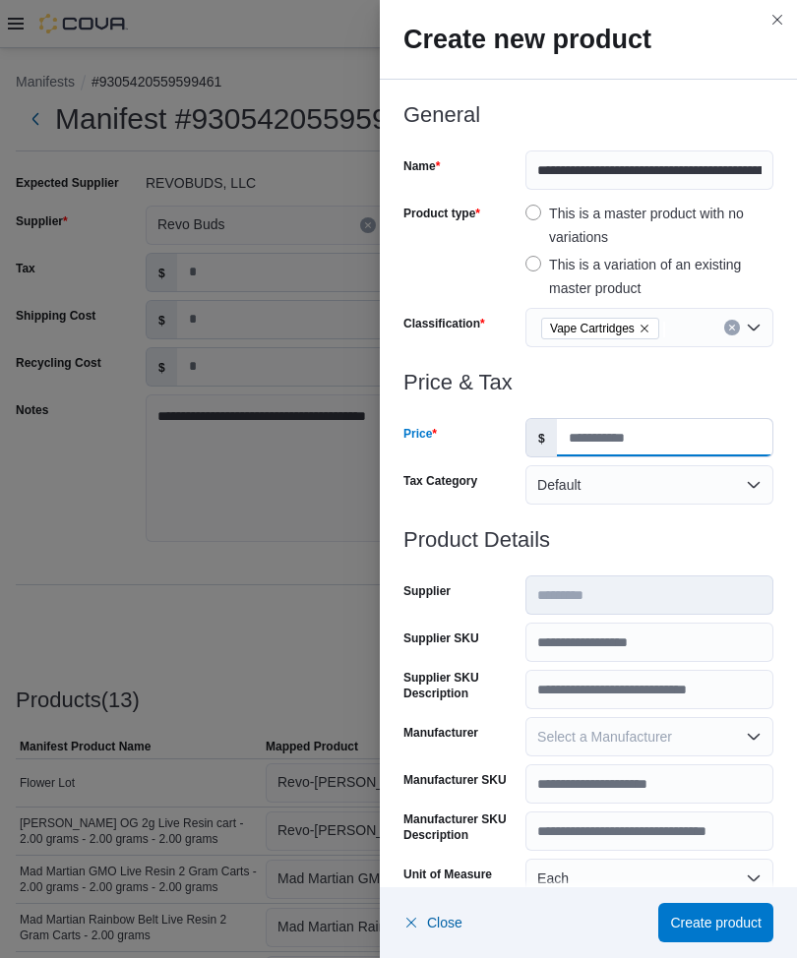
type input "**"
click at [568, 371] on h3 "Price & Tax" at bounding box center [588, 383] width 370 height 24
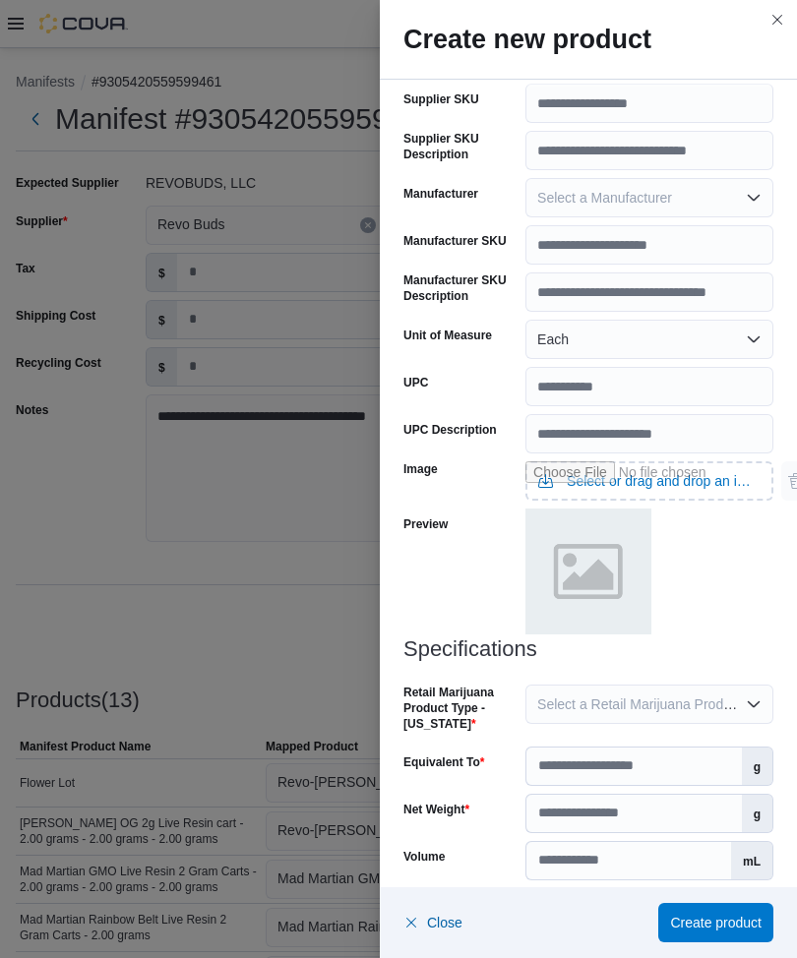
scroll to position [538, 0]
click at [630, 692] on span "Select a Retail Marijuana Product Type - [US_STATE]" at bounding box center [700, 706] width 327 height 16
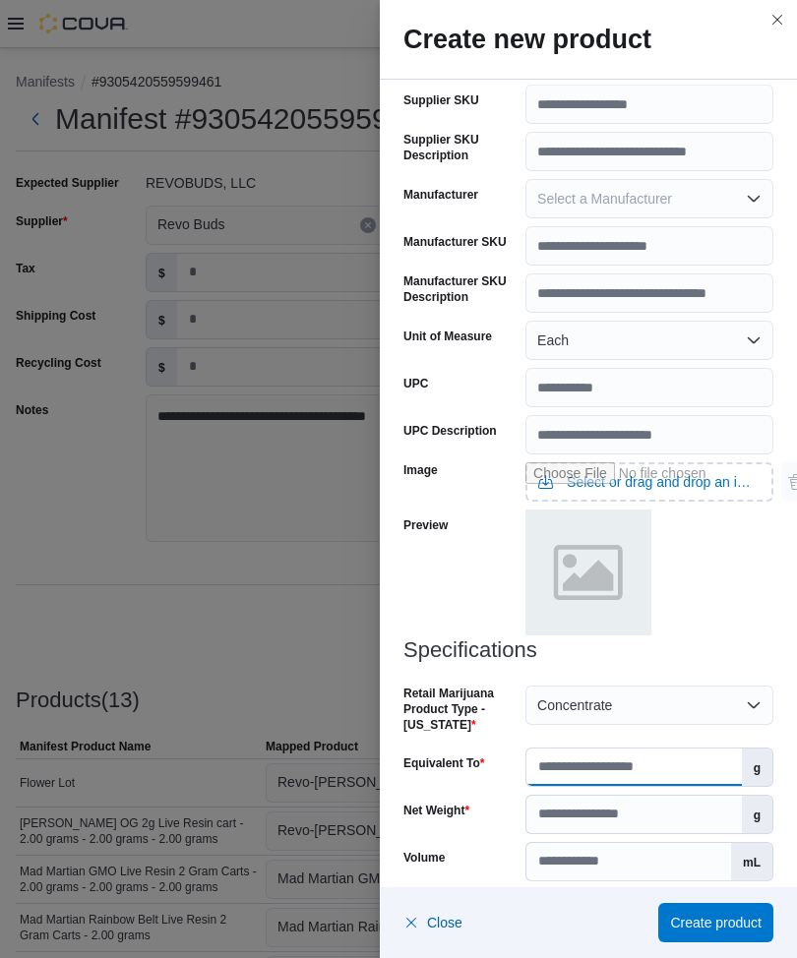
click at [606, 692] on input "Equivalent To" at bounding box center [633, 767] width 215 height 37
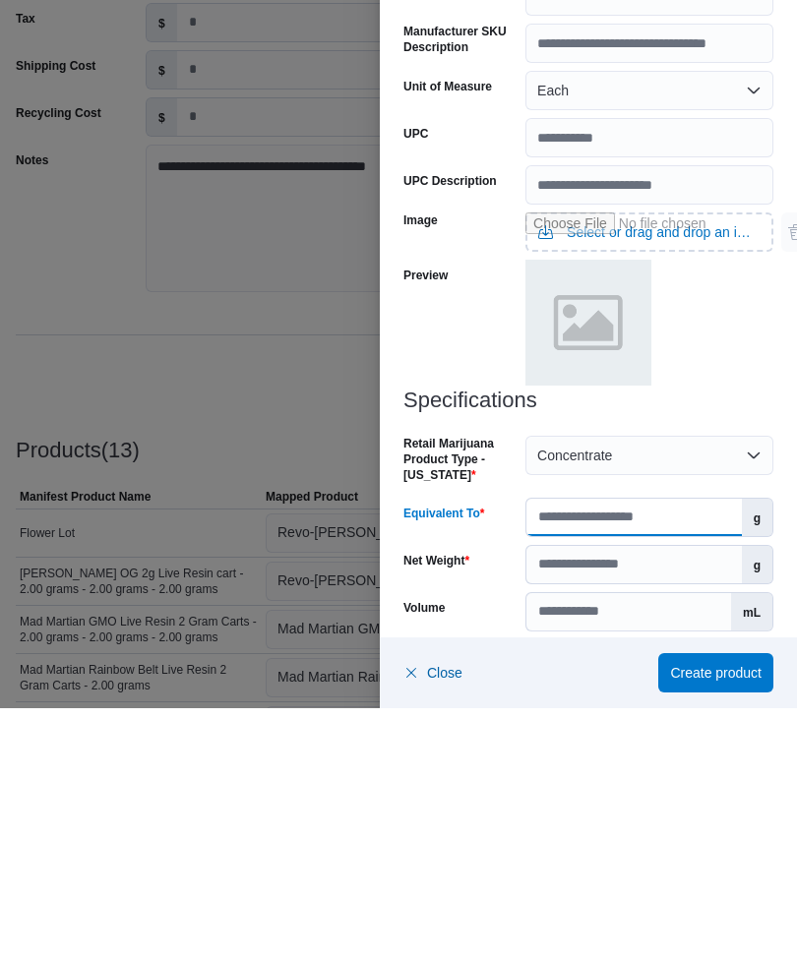
scroll to position [510, 0]
type input "**"
click at [590, 692] on input "Net Weight" at bounding box center [633, 814] width 215 height 37
type input "*"
click at [742, 510] on div at bounding box center [649, 574] width 248 height 129
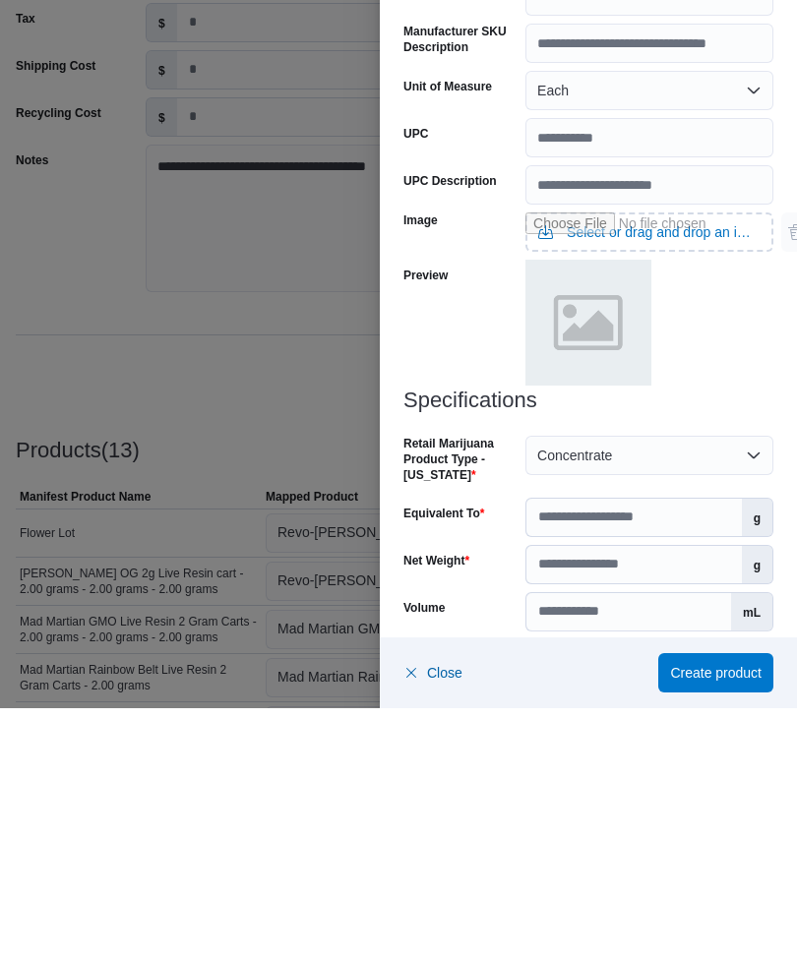
scroll to position [445, 0]
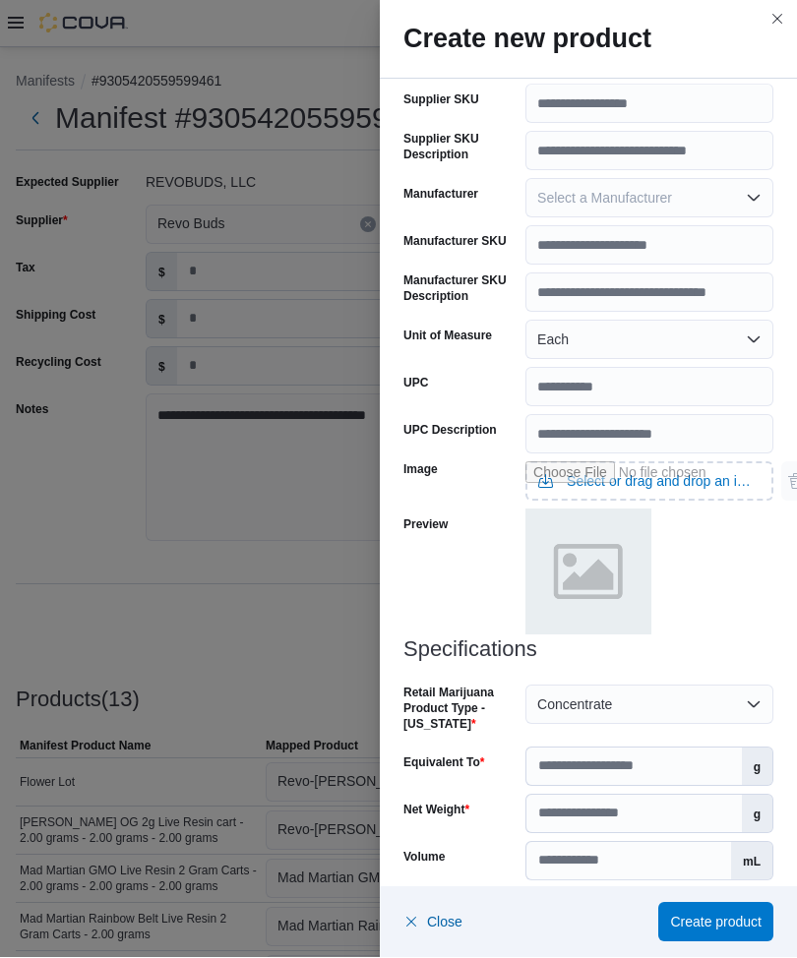
click at [624, 692] on button "Select a Product License Type" at bounding box center [649, 909] width 248 height 39
click at [716, 692] on span "Create product" at bounding box center [716, 923] width 92 height 20
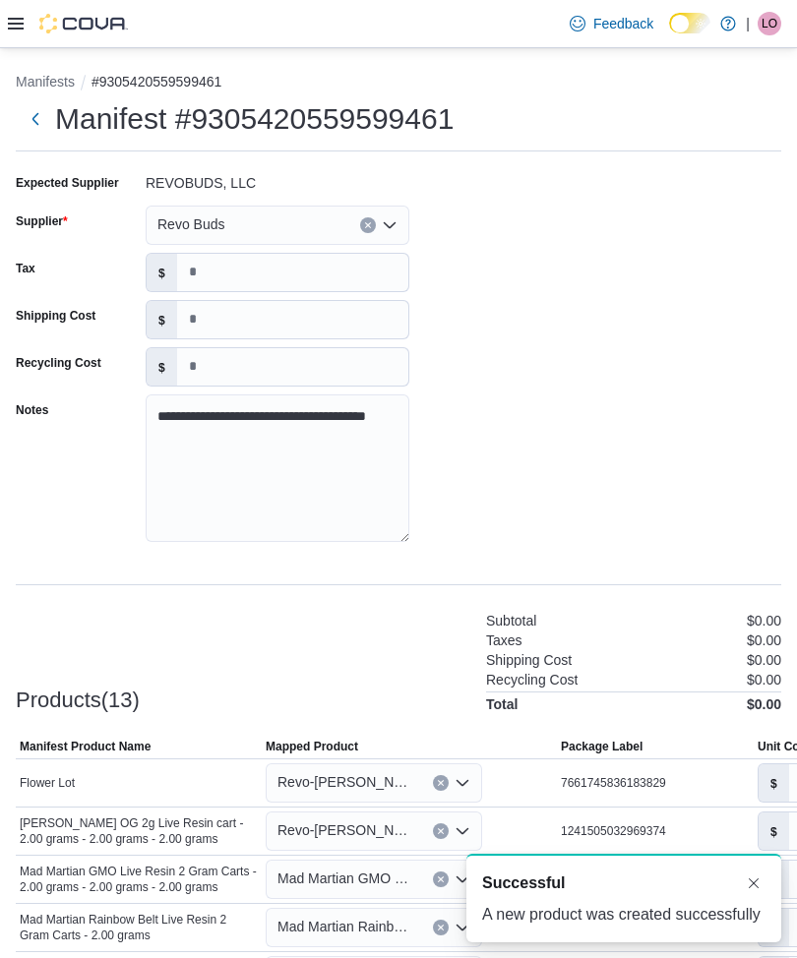
scroll to position [0, 0]
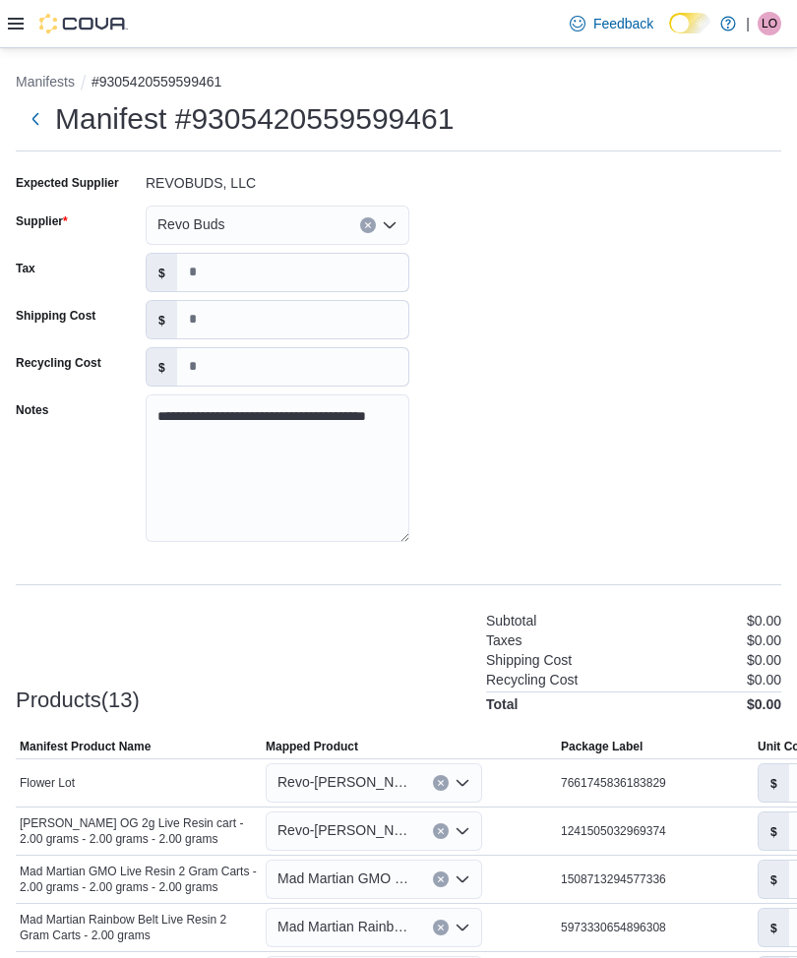
click at [399, 609] on div "Products(13) Subtotal $0.00 Taxes $0.00 Shipping Cost $0.00 Recycling Cost $0.0…" at bounding box center [399, 660] width 766 height 103
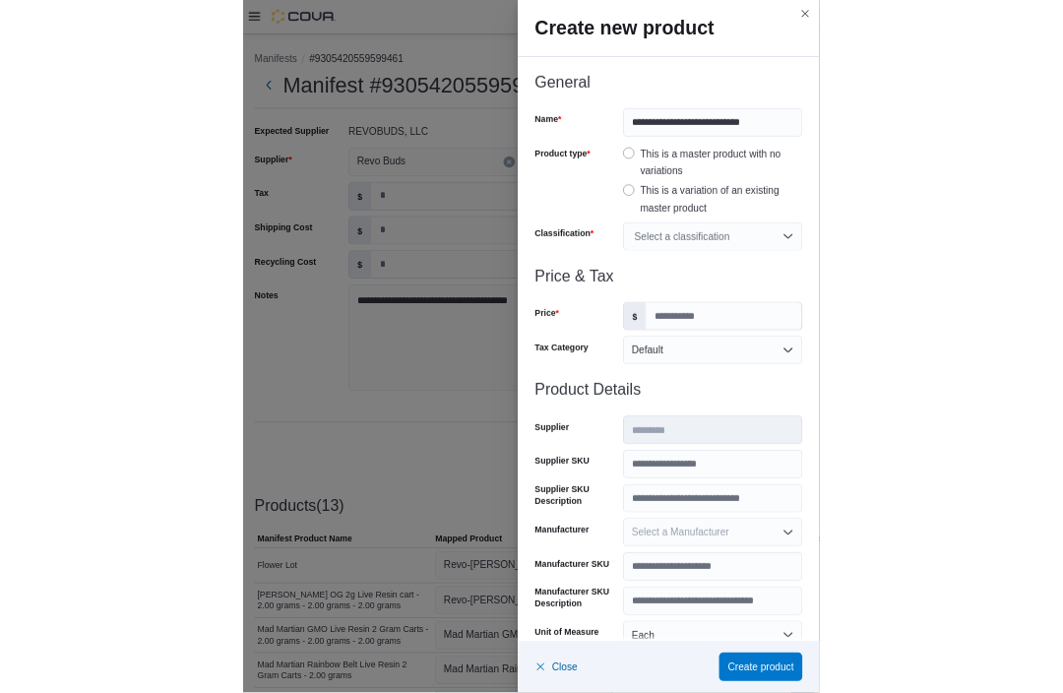
scroll to position [697, 0]
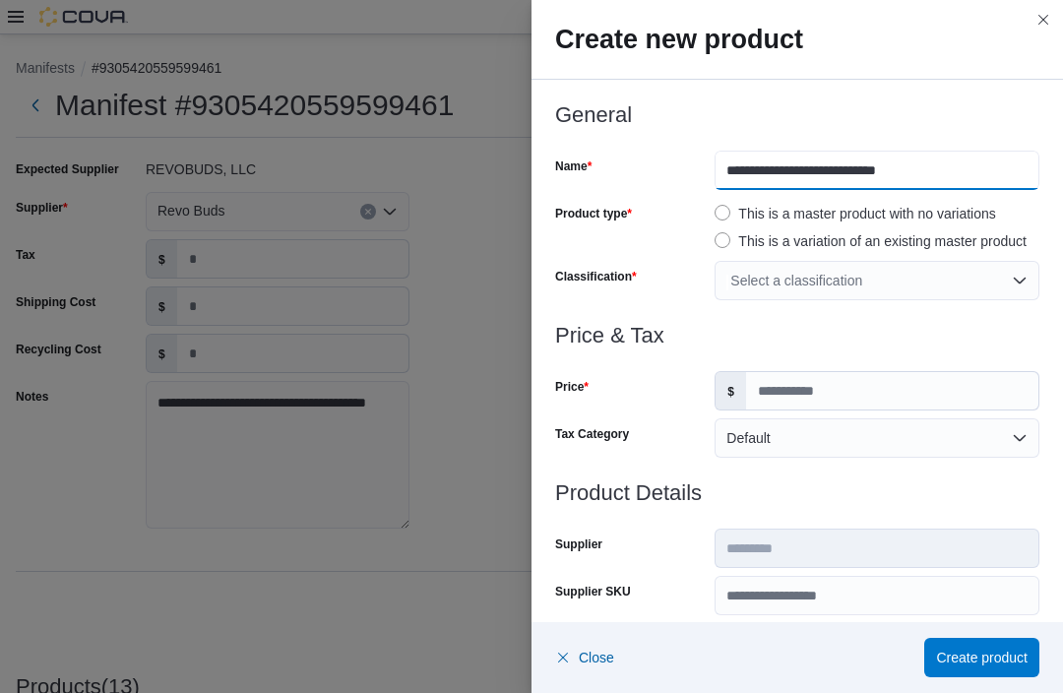
click at [755, 169] on input "**********" at bounding box center [876, 170] width 325 height 39
type input "**********"
click at [1020, 278] on div "Select a classification" at bounding box center [876, 280] width 325 height 39
click at [645, 401] on div "Price" at bounding box center [631, 390] width 152 height 39
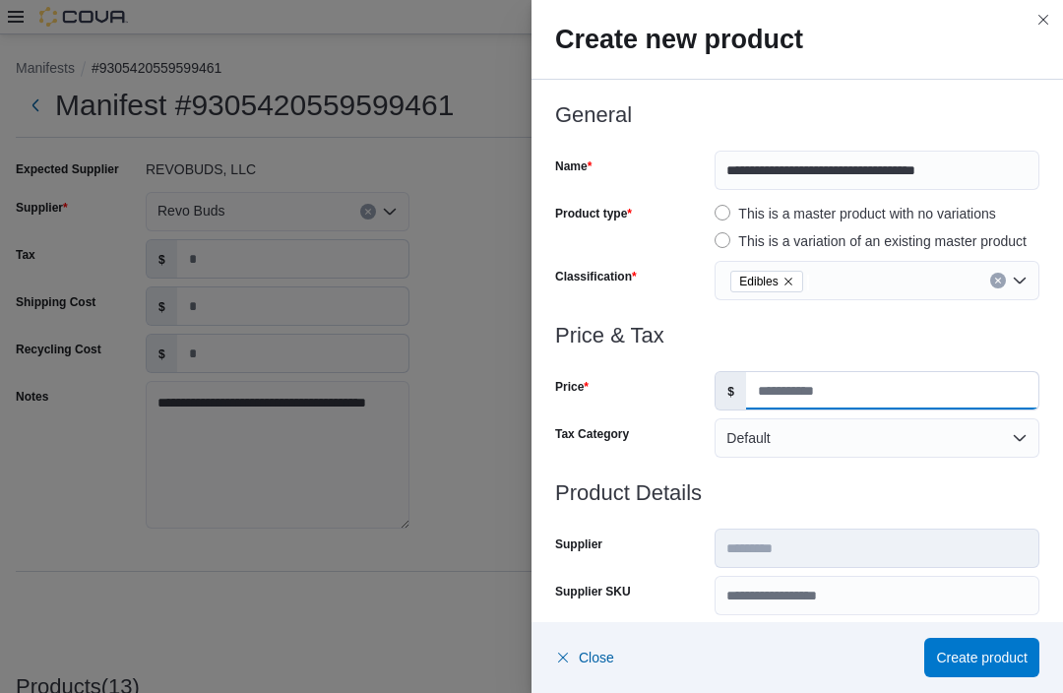
click at [789, 392] on input "Price" at bounding box center [892, 390] width 292 height 37
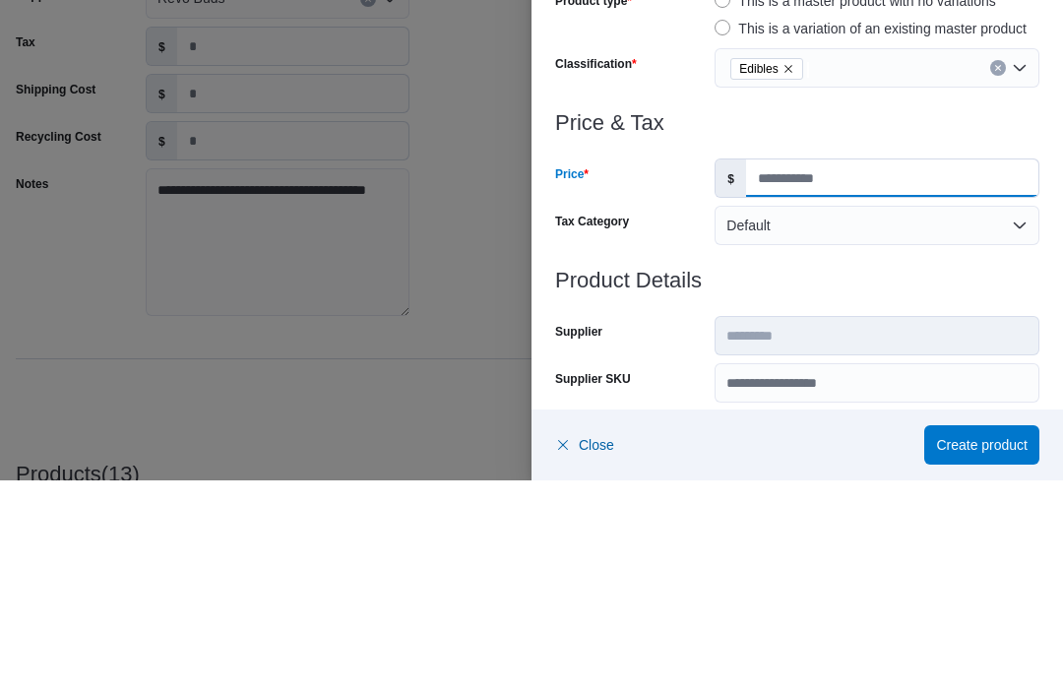
type input "**"
click at [895, 481] on h3 "Product Details" at bounding box center [797, 493] width 484 height 24
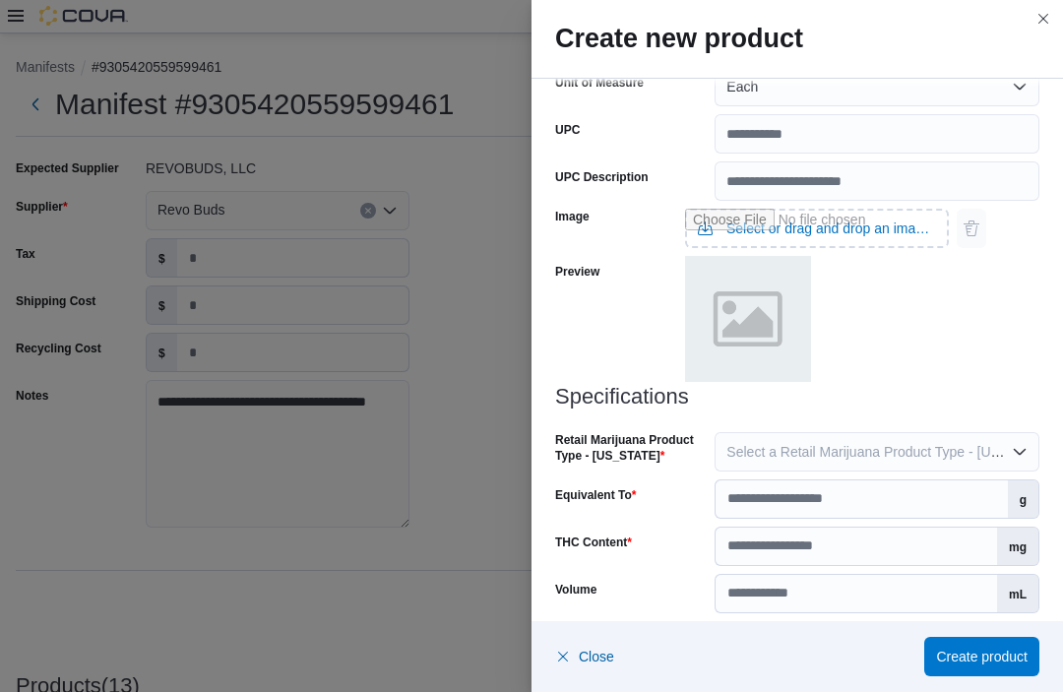
scroll to position [742, 0]
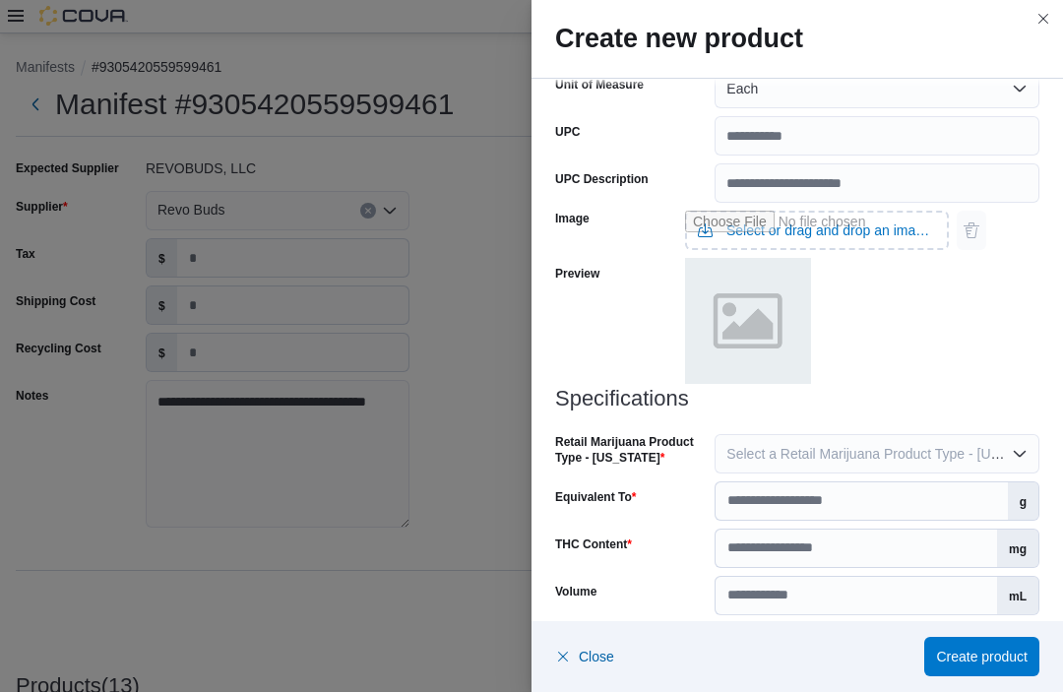
click at [1030, 453] on button "Select a Retail Marijuana Product Type - [US_STATE]" at bounding box center [876, 454] width 325 height 39
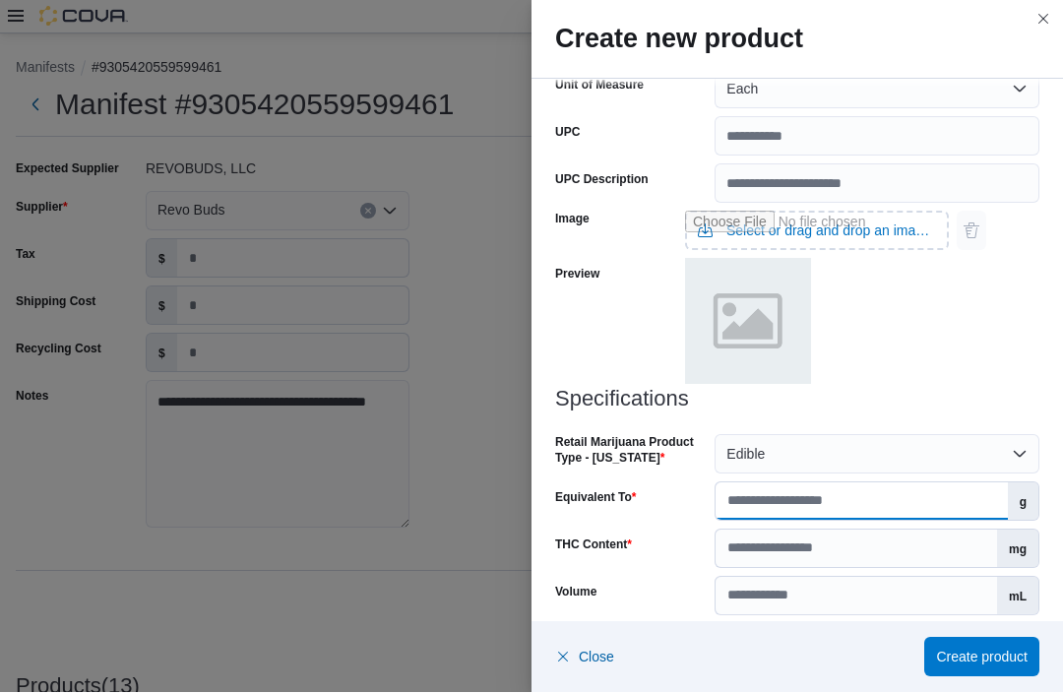
click at [800, 496] on input "Equivalent To" at bounding box center [860, 501] width 291 height 37
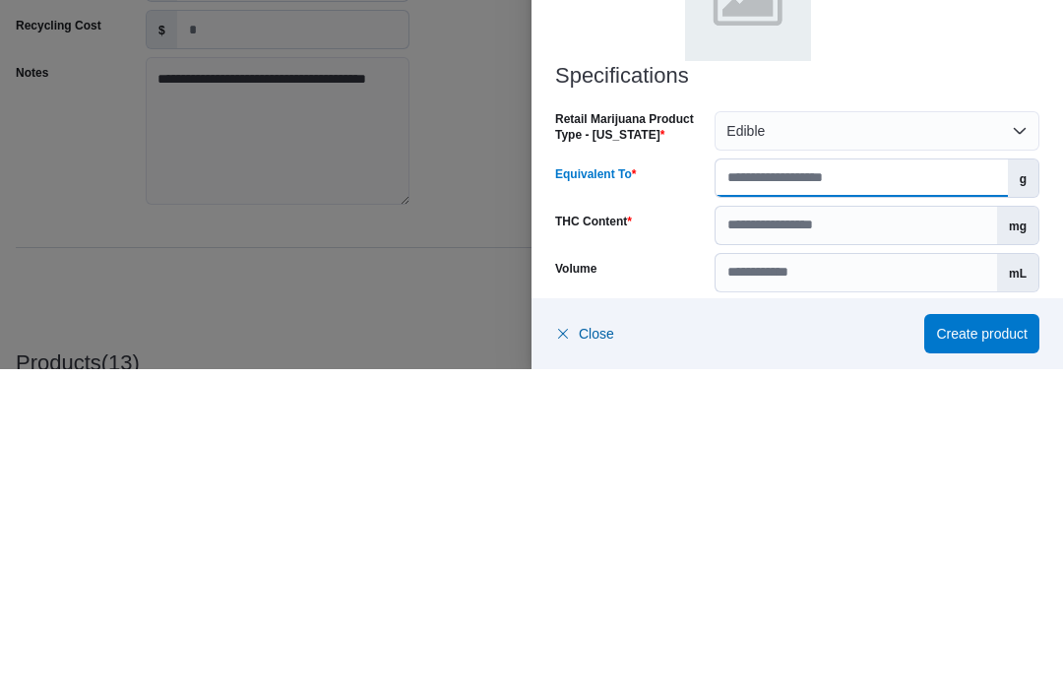
type input "**"
click at [769, 530] on input "THC Content" at bounding box center [855, 548] width 281 height 37
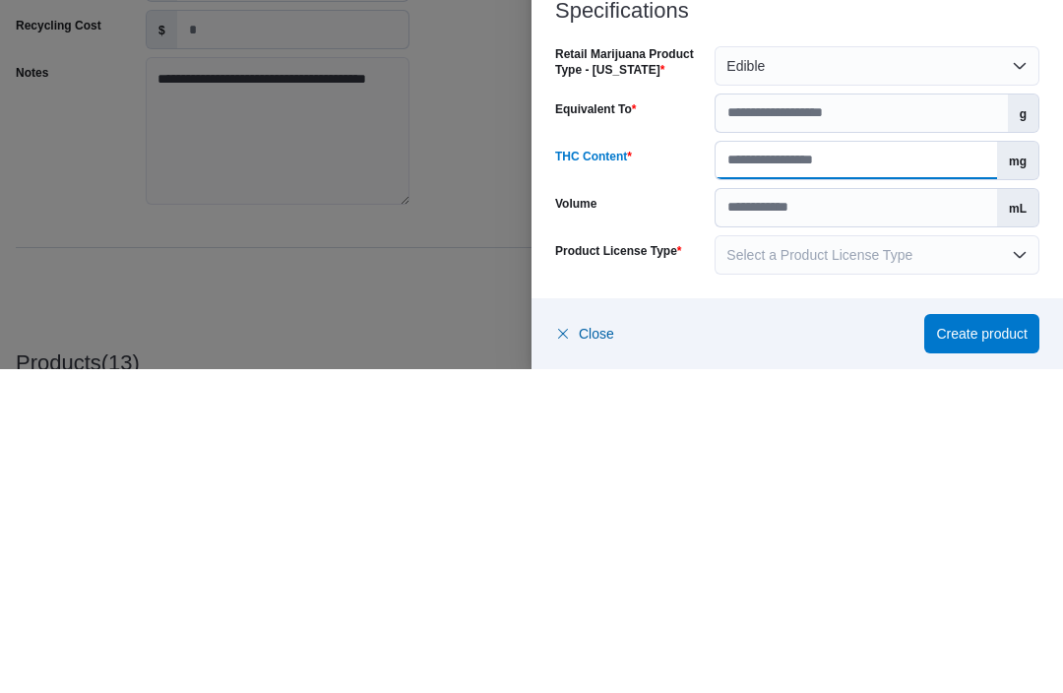
type input "***"
click at [819, 571] on span "Select a Product License Type" at bounding box center [819, 579] width 186 height 16
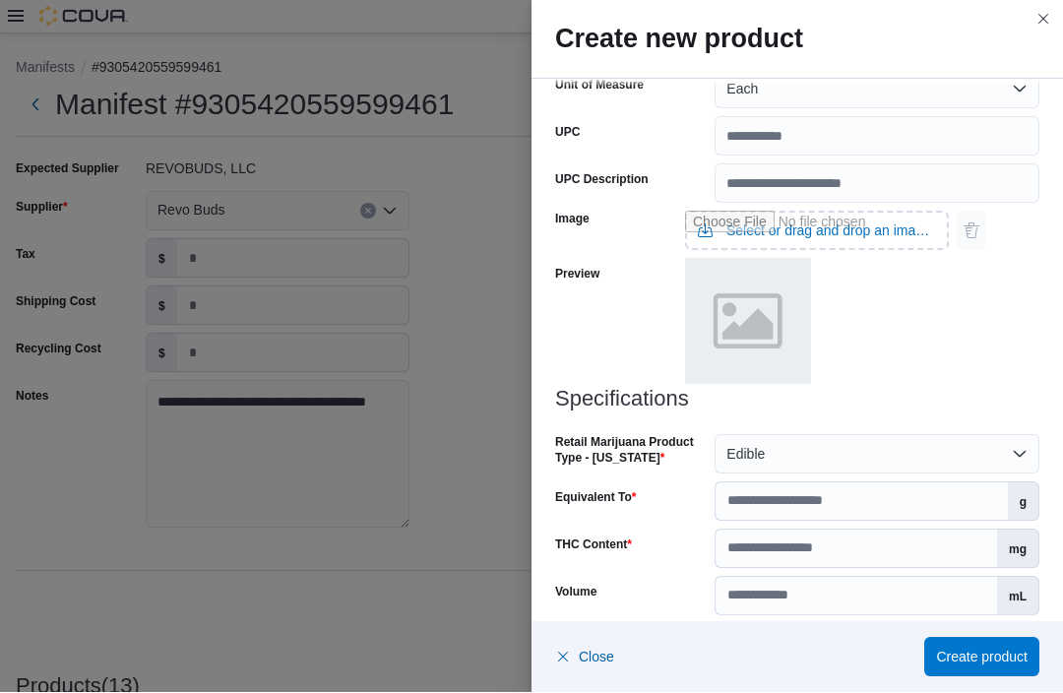
click at [992, 352] on div "Image Select or drag and drop an image file Preview" at bounding box center [797, 296] width 484 height 184
click at [785, 646] on span "Select a Product License Type" at bounding box center [819, 644] width 186 height 16
click at [987, 667] on span "Create product" at bounding box center [982, 657] width 92 height 20
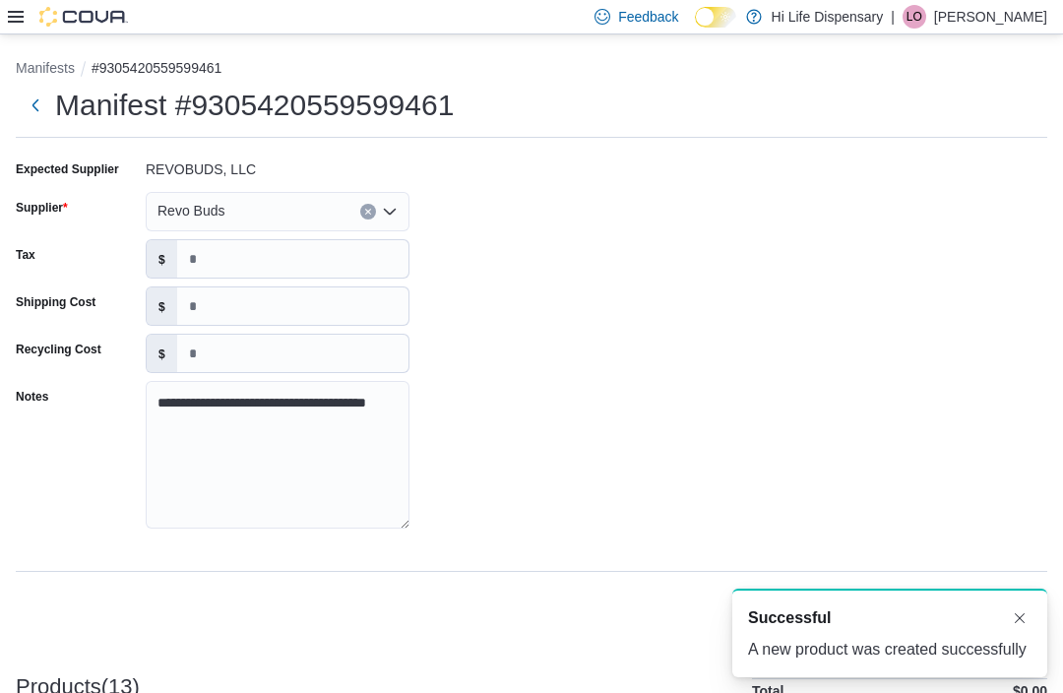
scroll to position [0, 0]
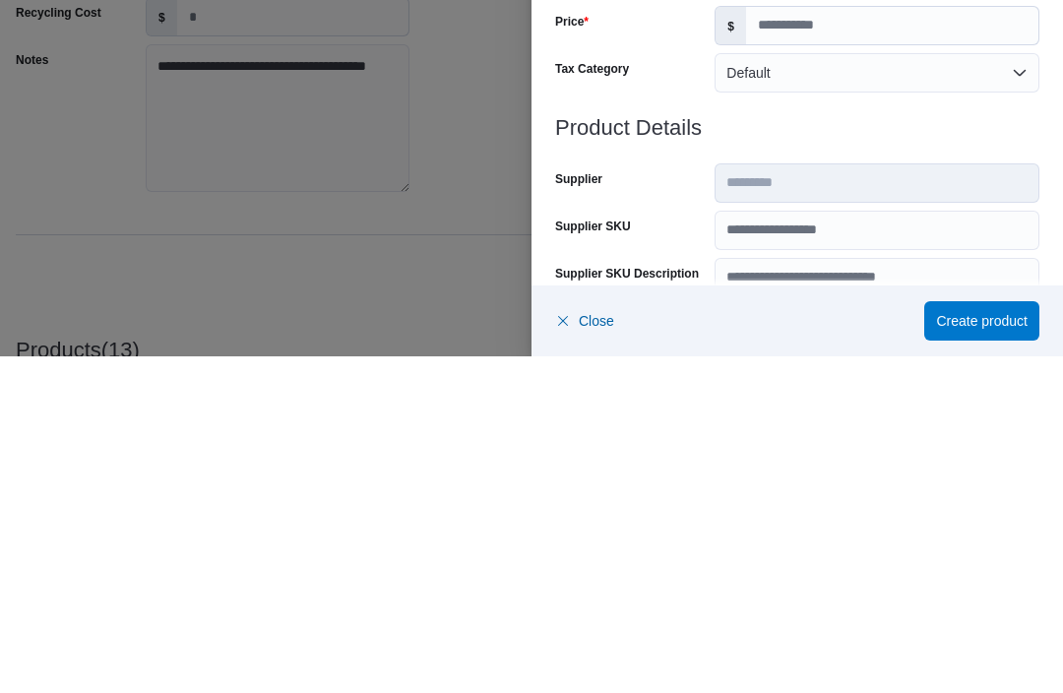
scroll to position [697, 0]
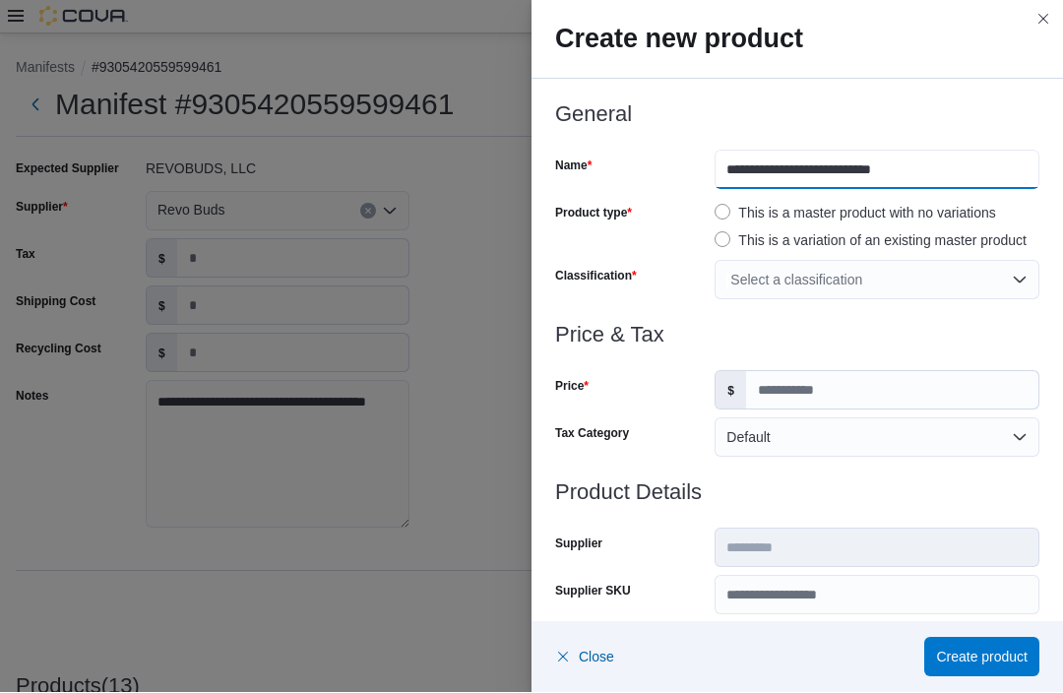
click at [766, 167] on input "**********" at bounding box center [876, 170] width 325 height 39
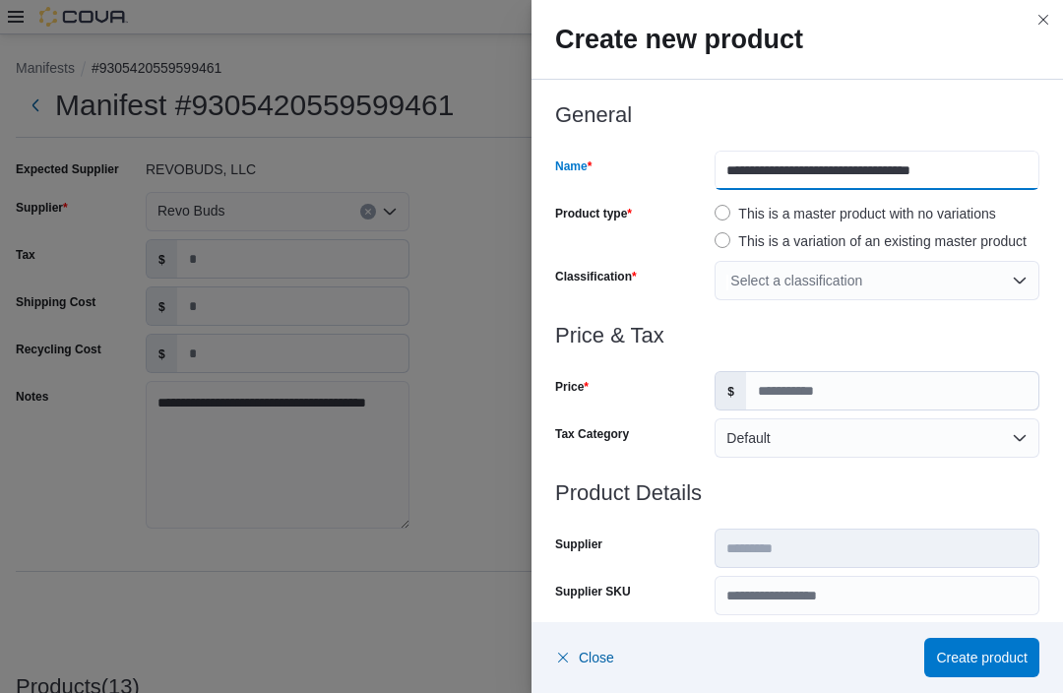
click at [976, 165] on input "**********" at bounding box center [876, 170] width 325 height 39
click at [977, 163] on input "**********" at bounding box center [876, 170] width 325 height 39
type input "**********"
click at [1018, 273] on div "Select a classification" at bounding box center [876, 280] width 325 height 39
click at [1019, 271] on div "Select a classification" at bounding box center [876, 280] width 325 height 39
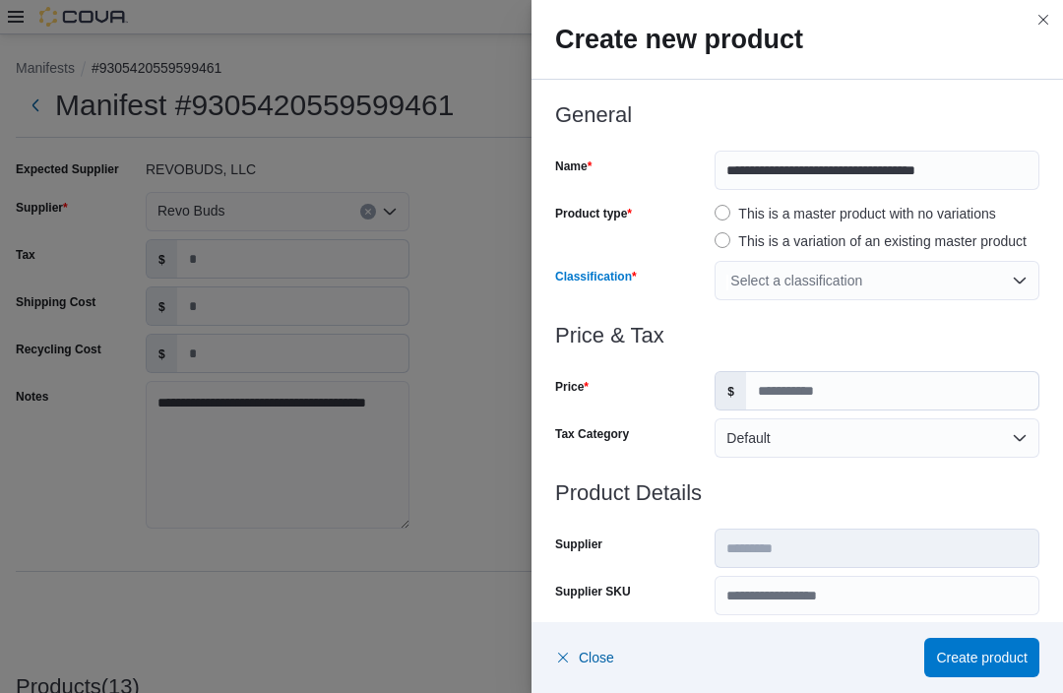
click at [904, 285] on div "Select a classification" at bounding box center [876, 280] width 325 height 39
click at [635, 409] on div "Price" at bounding box center [631, 390] width 152 height 39
click at [789, 391] on input "Price" at bounding box center [892, 390] width 292 height 37
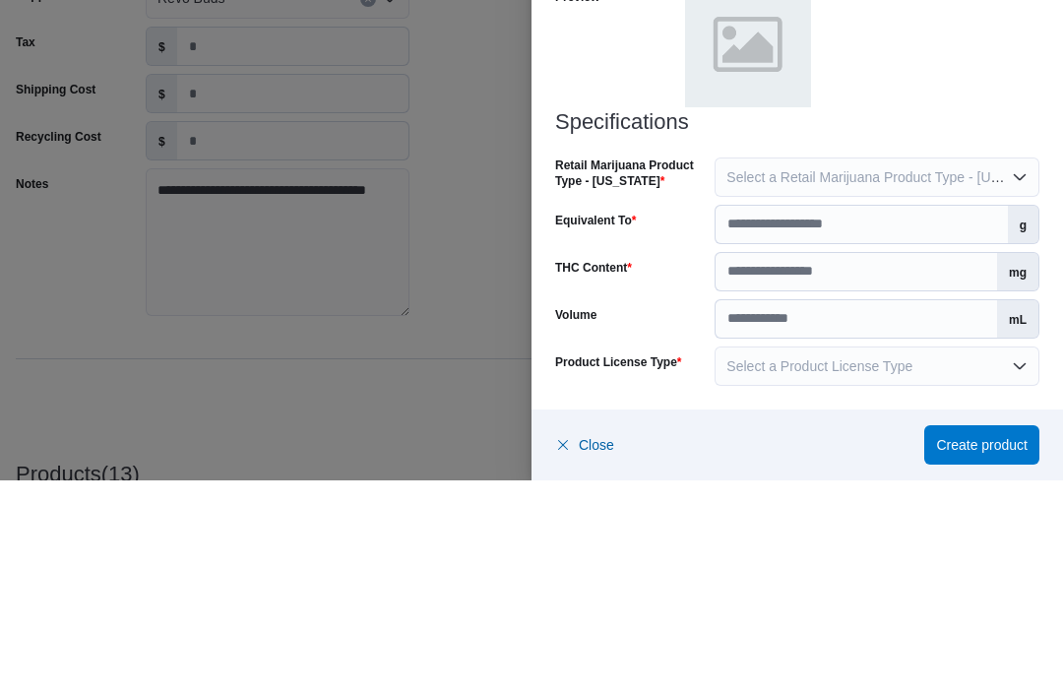
type input "**"
click at [1025, 370] on button "Select a Retail Marijuana Product Type - [US_STATE]" at bounding box center [876, 389] width 325 height 39
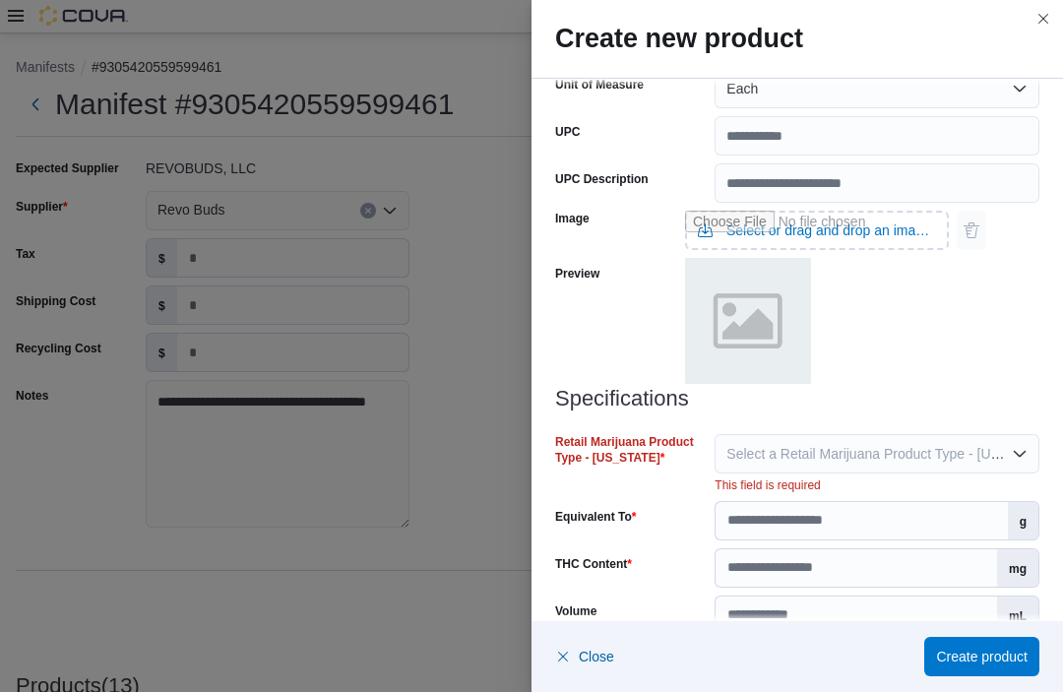
click at [1003, 360] on div "Image Select or drag and drop an image file Preview" at bounding box center [797, 296] width 484 height 184
click at [1015, 460] on button "Select a Retail Marijuana Product Type - [US_STATE]" at bounding box center [876, 454] width 325 height 39
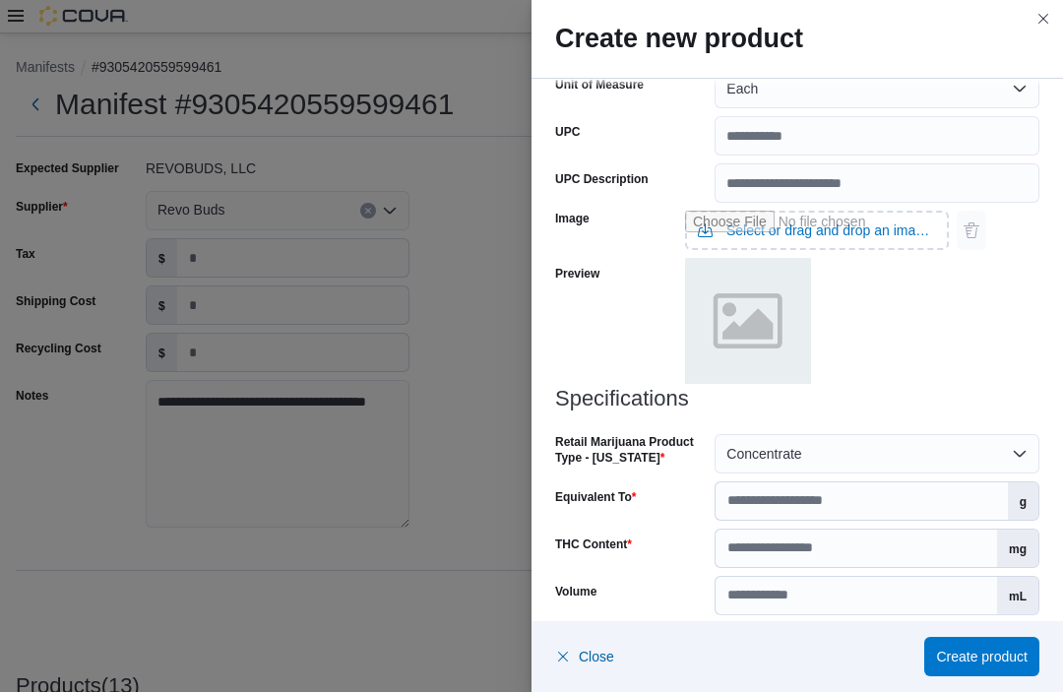
click at [1018, 449] on button "Concentrate" at bounding box center [876, 454] width 325 height 39
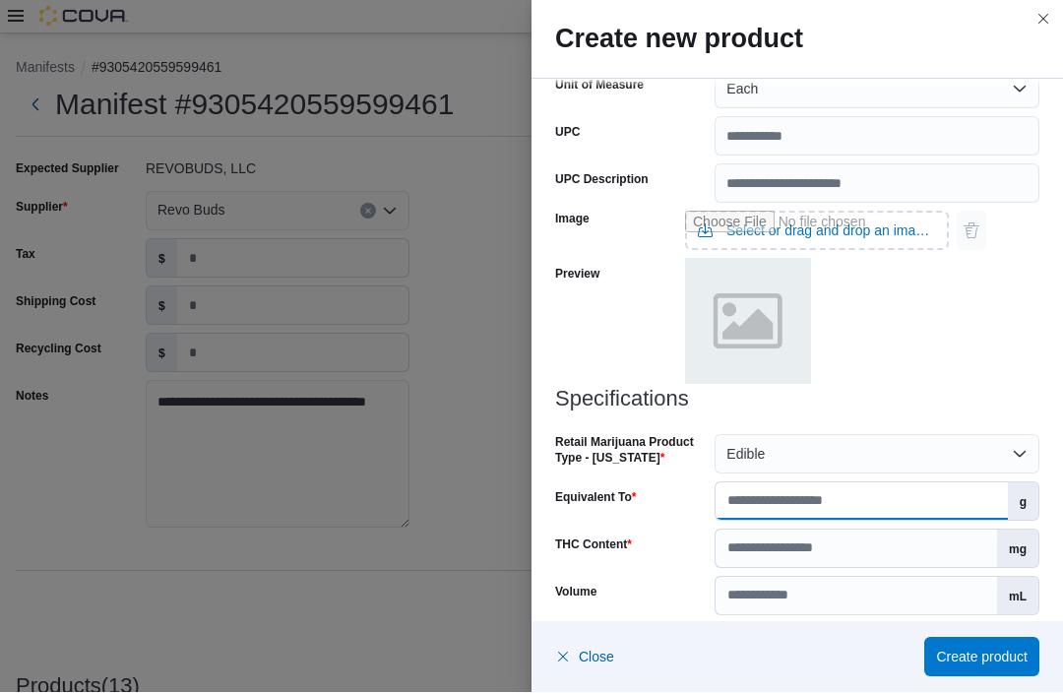
click at [842, 503] on input "Equivalent To" at bounding box center [860, 501] width 291 height 37
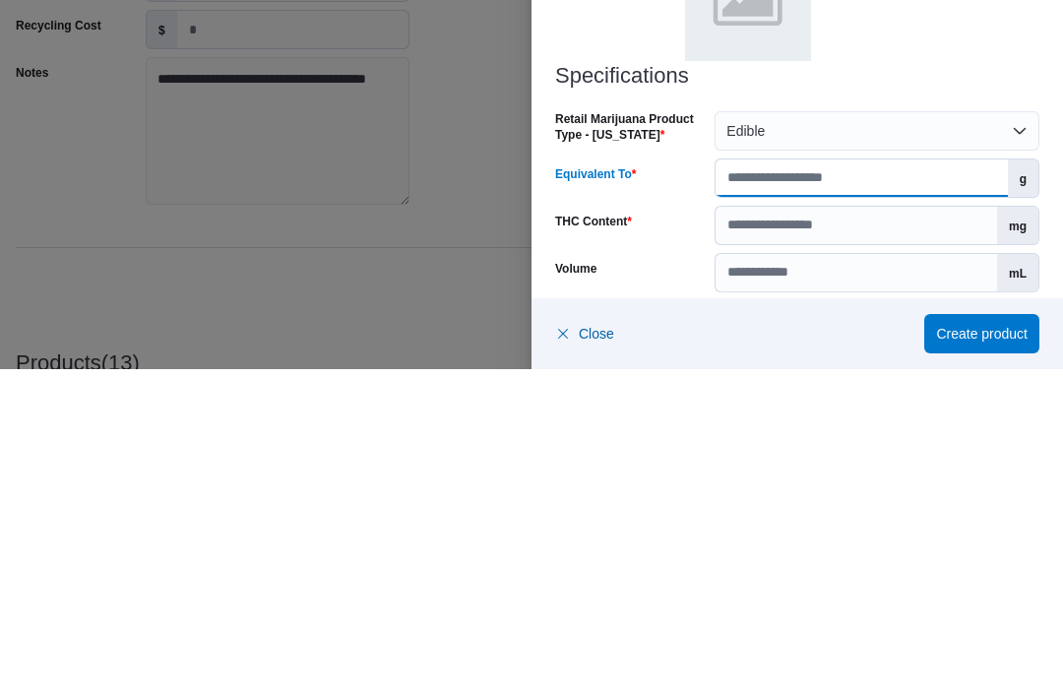
type input "**"
click at [822, 530] on input "THC Content" at bounding box center [855, 548] width 281 height 37
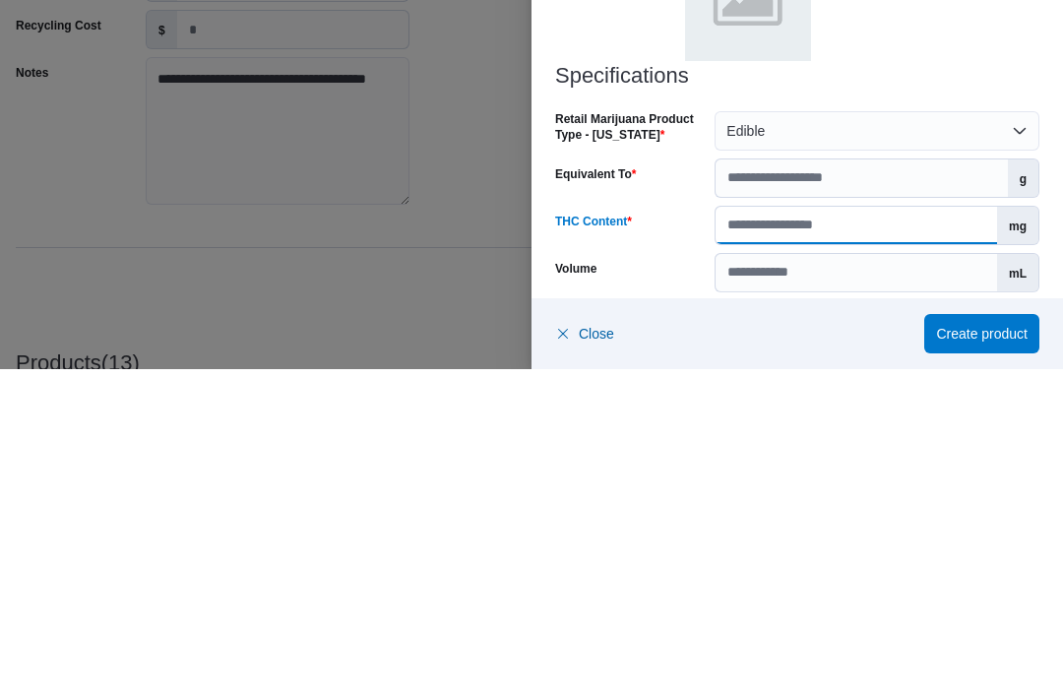
type input "***"
click at [993, 388] on h3 "Specifications" at bounding box center [797, 400] width 484 height 24
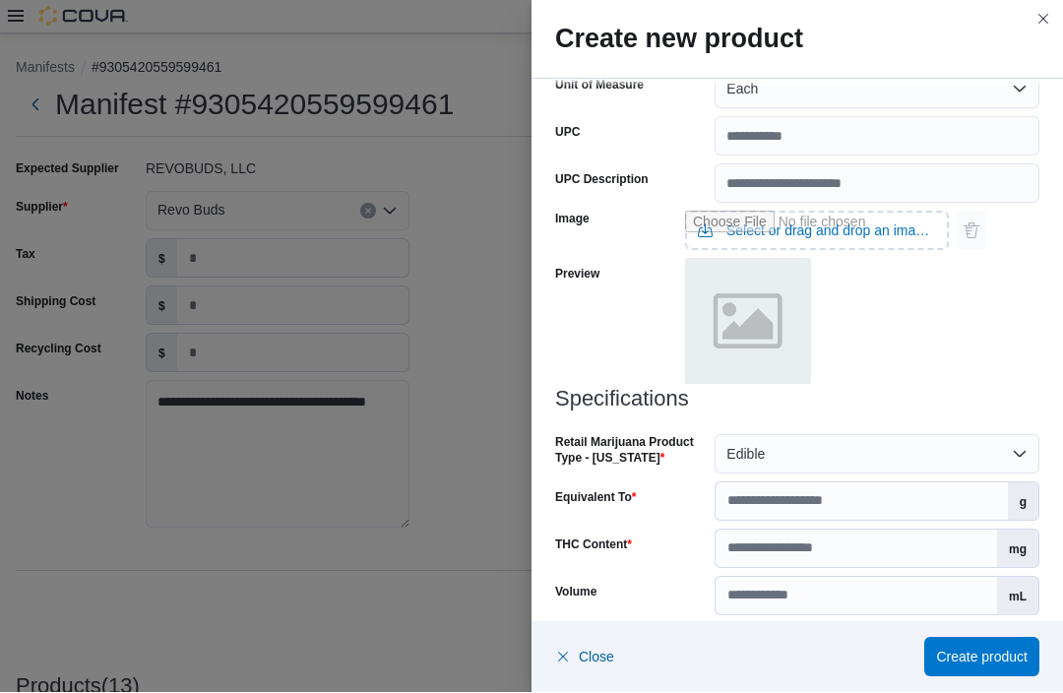
click at [799, 650] on span "Select a Product License Type" at bounding box center [819, 644] width 186 height 16
click at [993, 667] on span "Create product" at bounding box center [982, 657] width 92 height 20
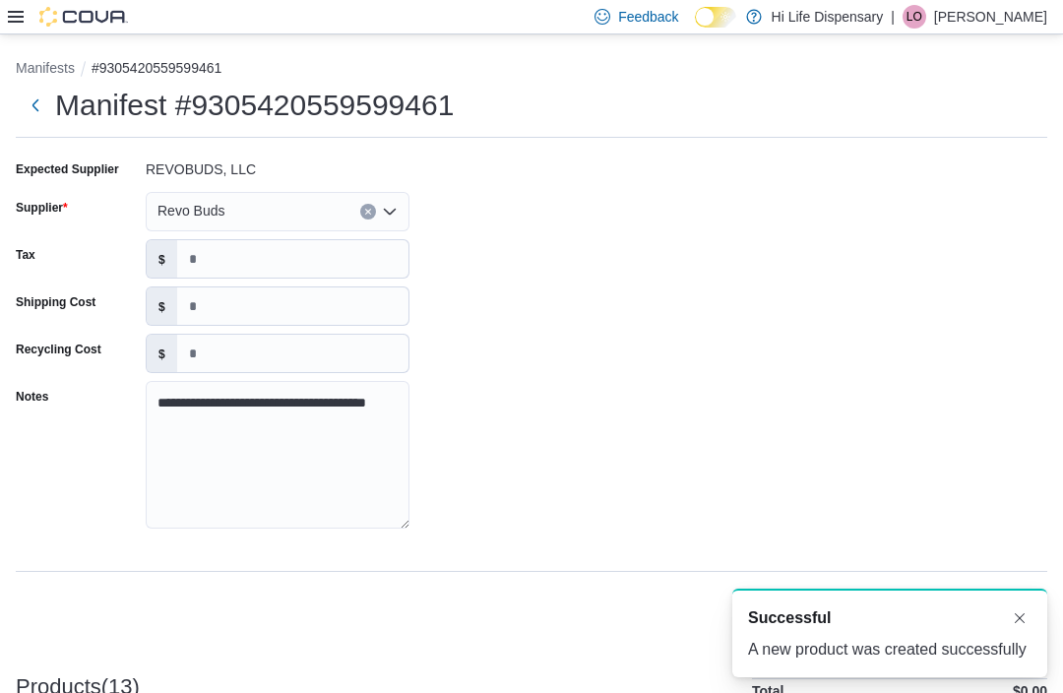
scroll to position [0, 0]
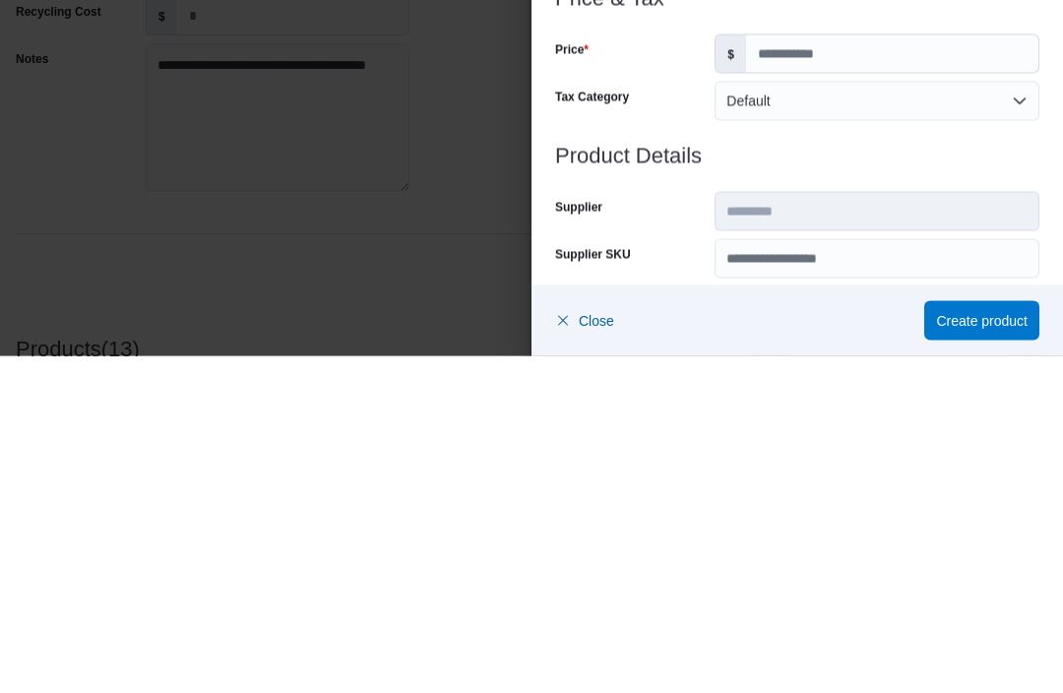
scroll to position [697, 0]
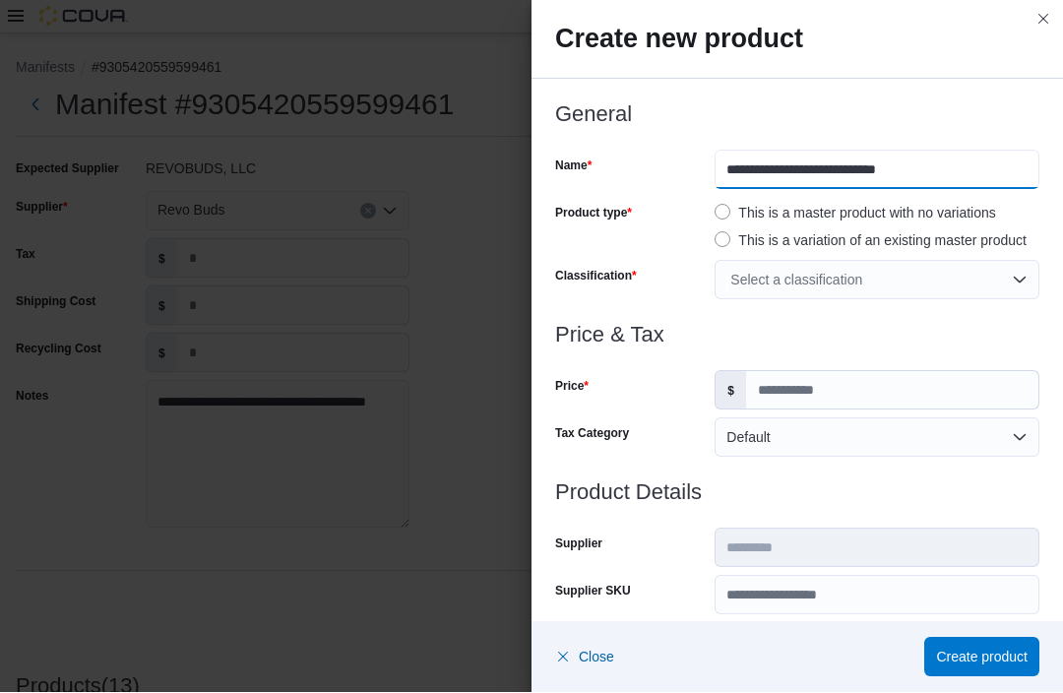
click at [762, 165] on input "**********" at bounding box center [876, 170] width 325 height 39
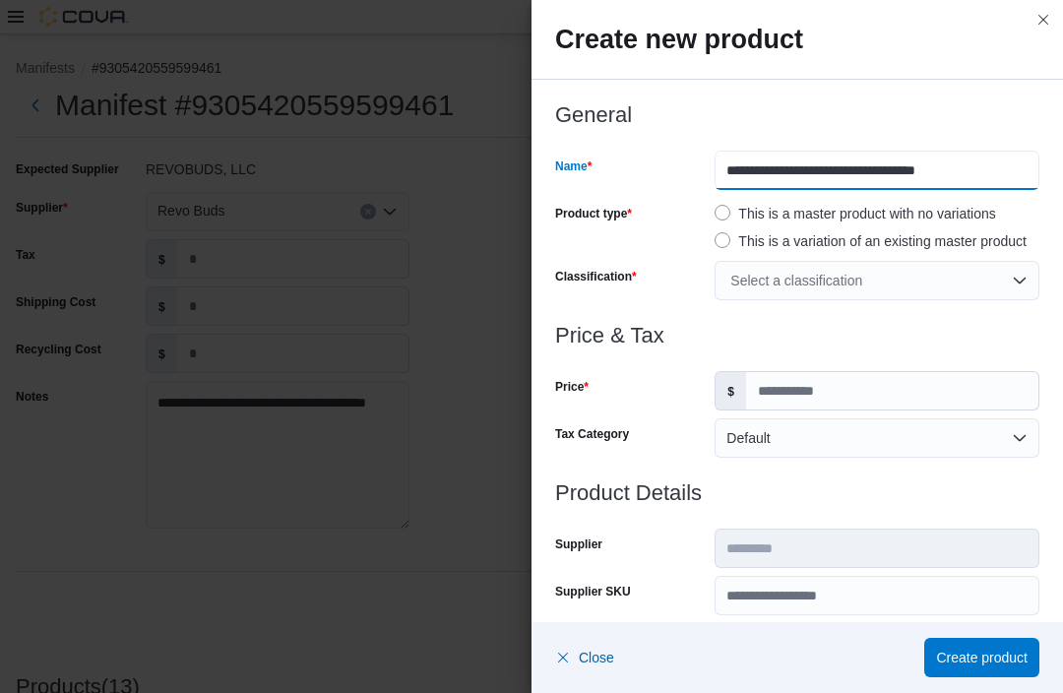
click at [972, 170] on input "**********" at bounding box center [876, 170] width 325 height 39
click at [975, 168] on input "**********" at bounding box center [876, 170] width 325 height 39
type input "**********"
click at [1019, 291] on div "Select a classification" at bounding box center [876, 280] width 325 height 39
click at [1024, 272] on div "Select a classification" at bounding box center [876, 280] width 325 height 39
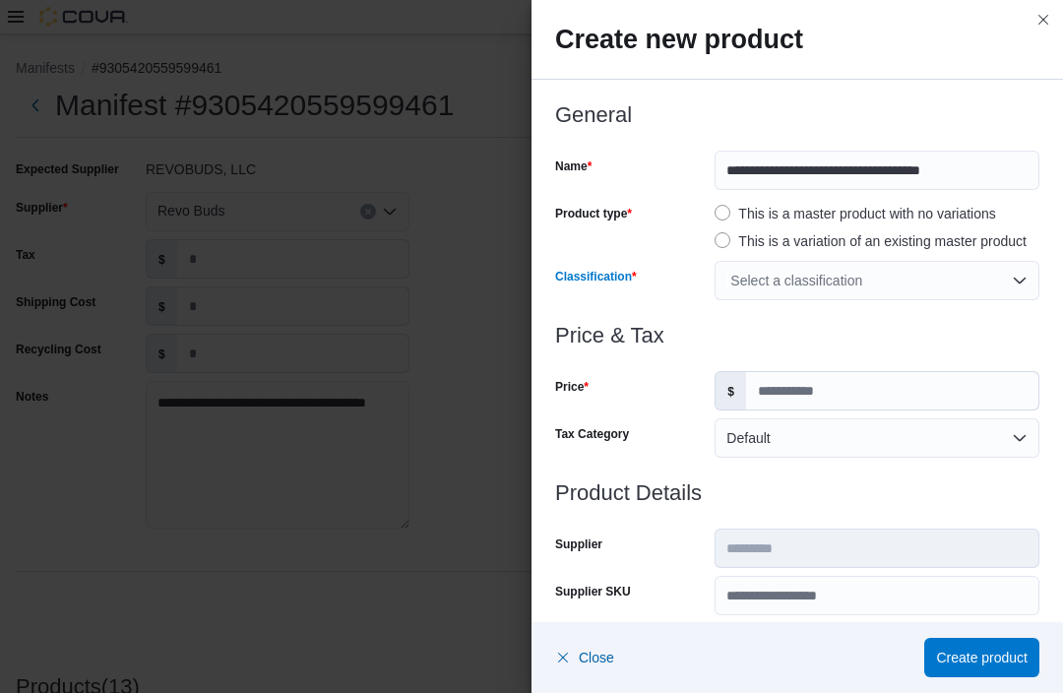
click at [1015, 282] on div "Select a classification" at bounding box center [876, 280] width 325 height 39
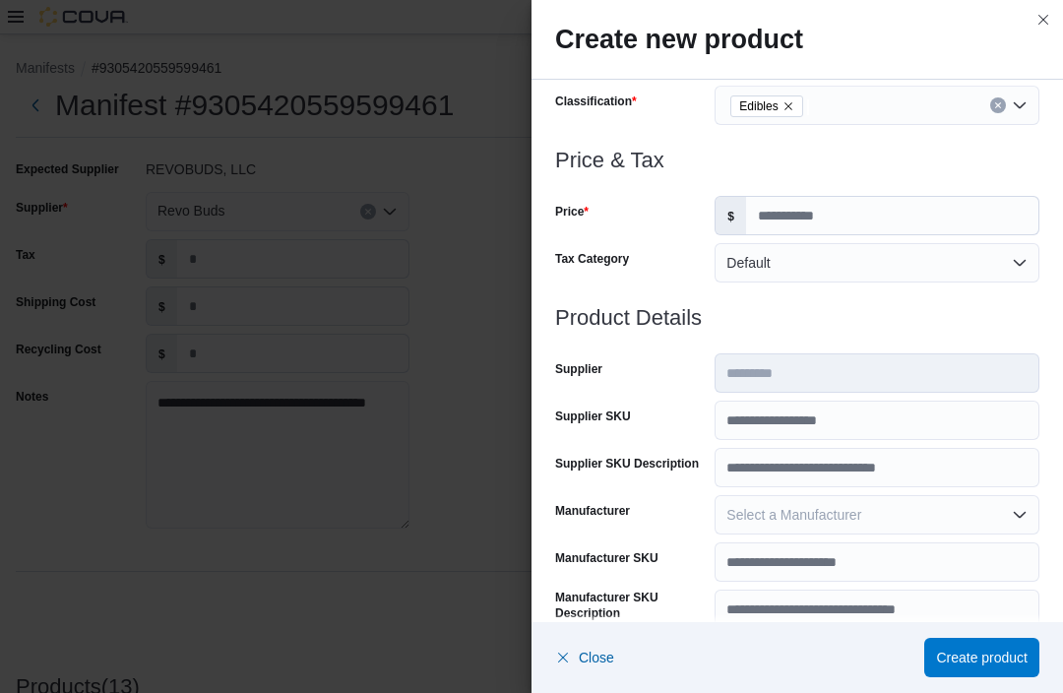
scroll to position [176, 0]
click at [831, 208] on input "Price" at bounding box center [892, 214] width 292 height 37
type input "**"
click at [915, 159] on h3 "Price & Tax" at bounding box center [797, 160] width 484 height 24
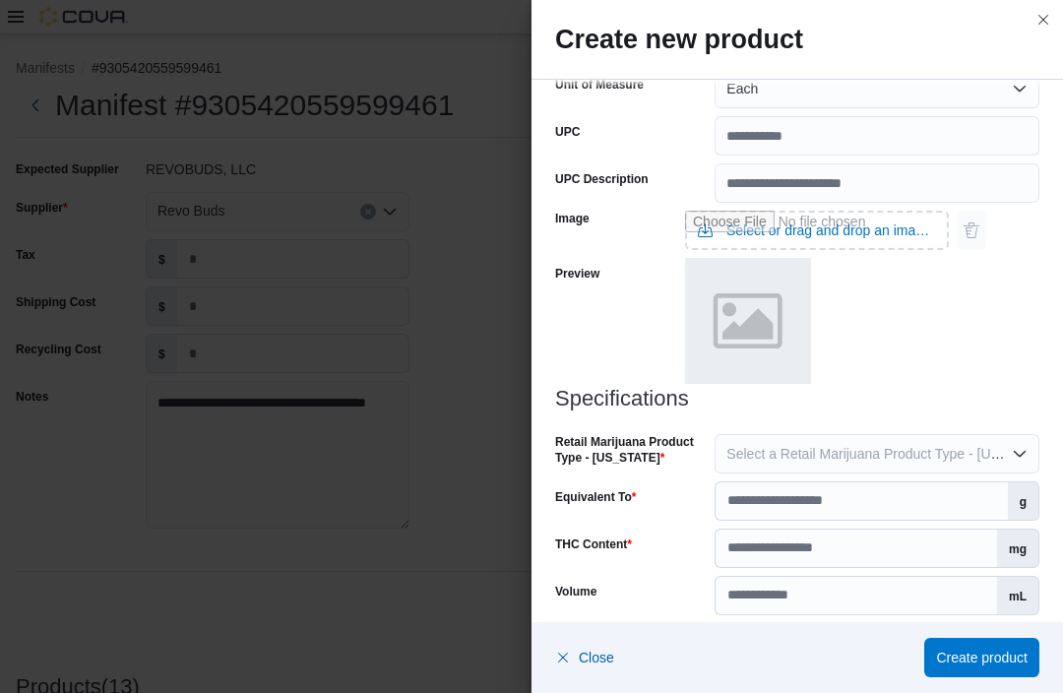
click at [803, 461] on span "Select a Retail Marijuana Product Type - [US_STATE]" at bounding box center [889, 454] width 327 height 16
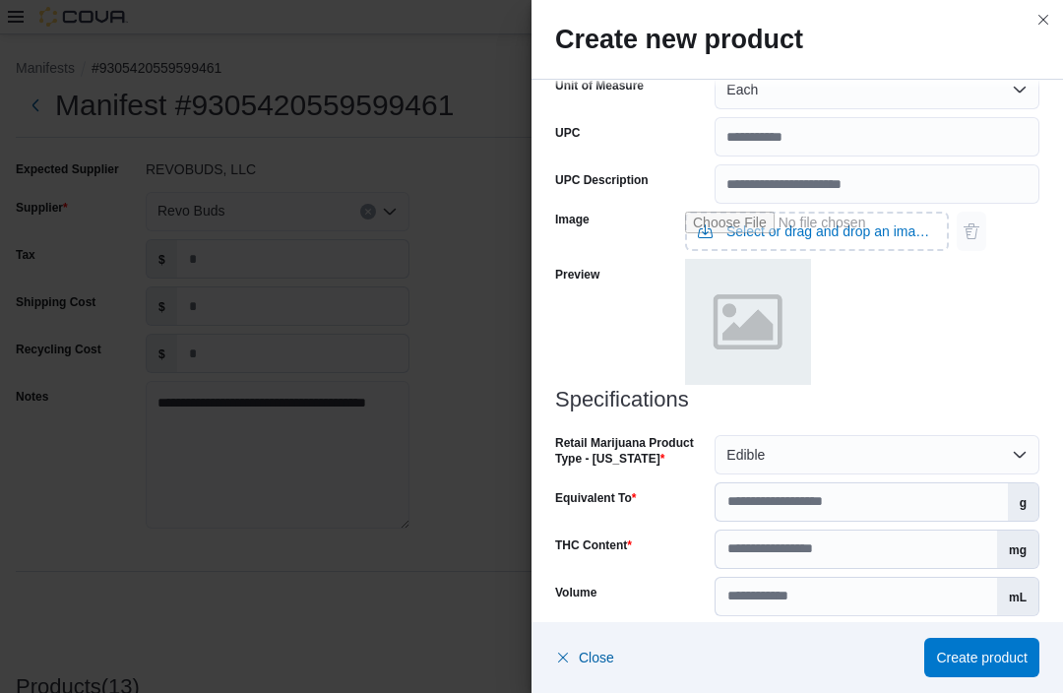
scroll to position [697, 0]
click at [774, 510] on input "Equivalent To" at bounding box center [860, 501] width 291 height 37
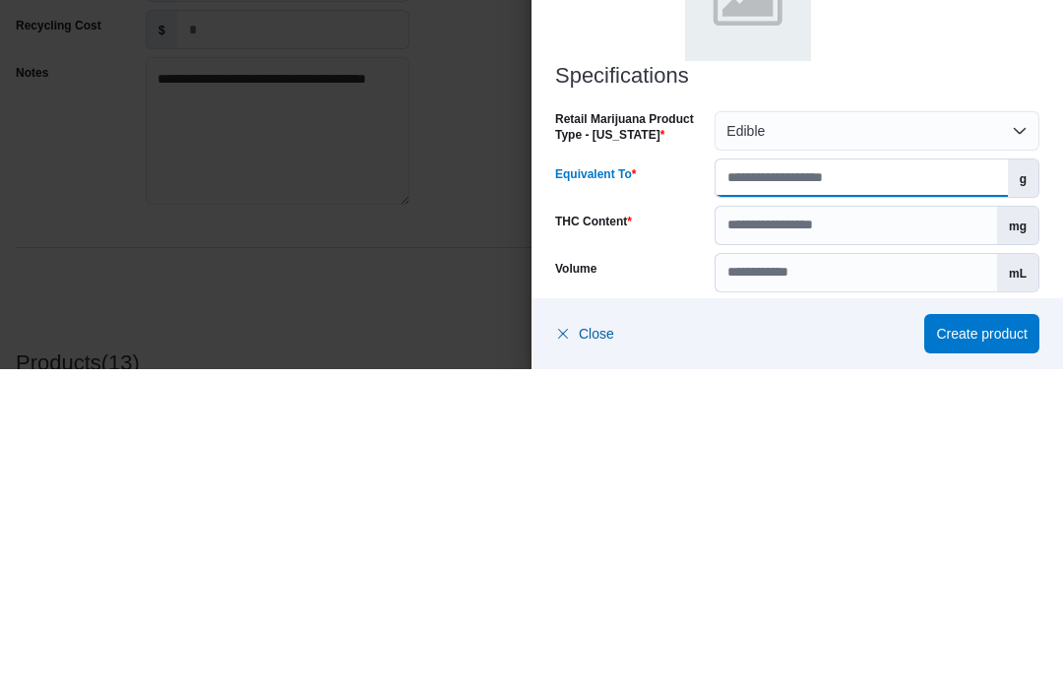
type input "**"
click at [764, 530] on input "THC Content" at bounding box center [855, 548] width 281 height 37
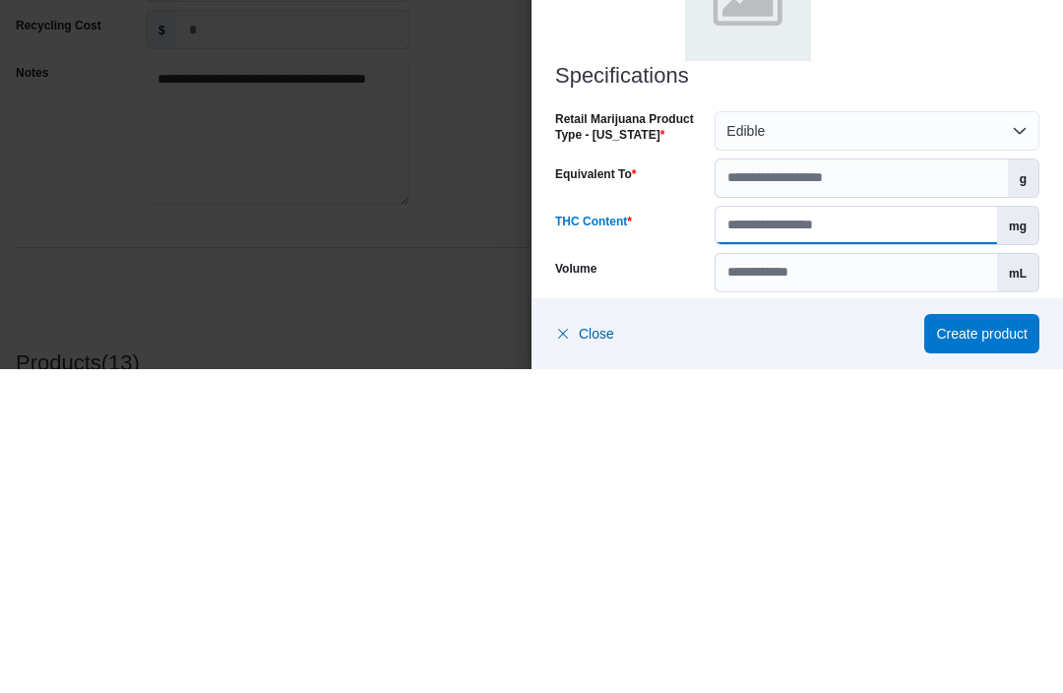
type input "***"
click at [967, 204] on div "Image Select or drag and drop an image file Preview" at bounding box center [797, 296] width 484 height 184
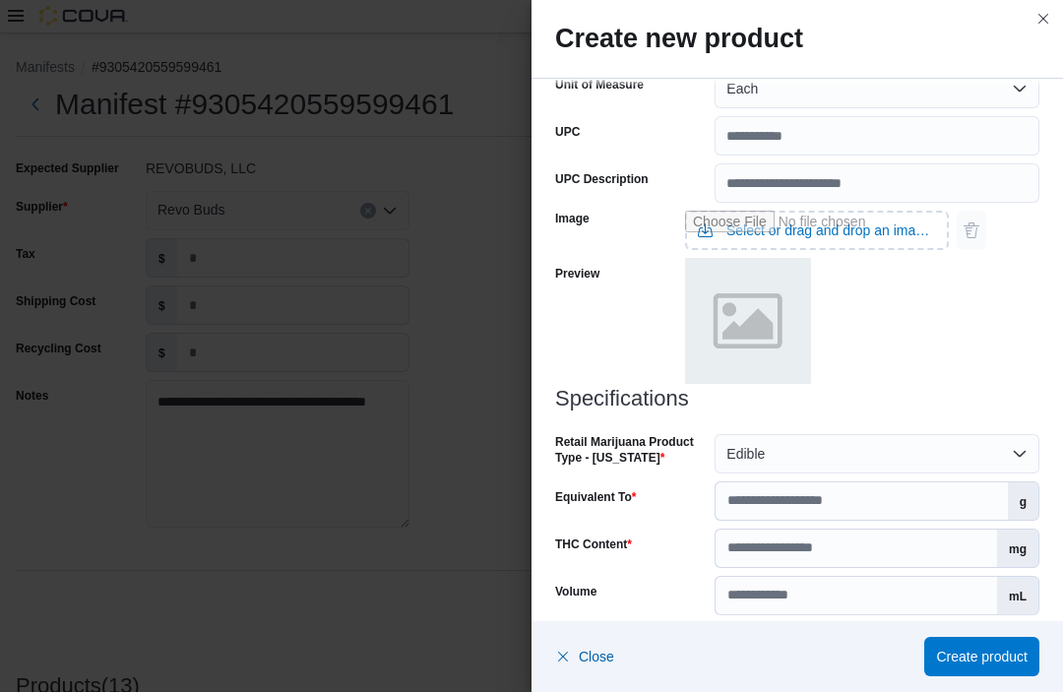
click at [795, 646] on span "Select a Product License Type" at bounding box center [819, 644] width 186 height 16
click at [983, 667] on span "Create product" at bounding box center [982, 657] width 92 height 20
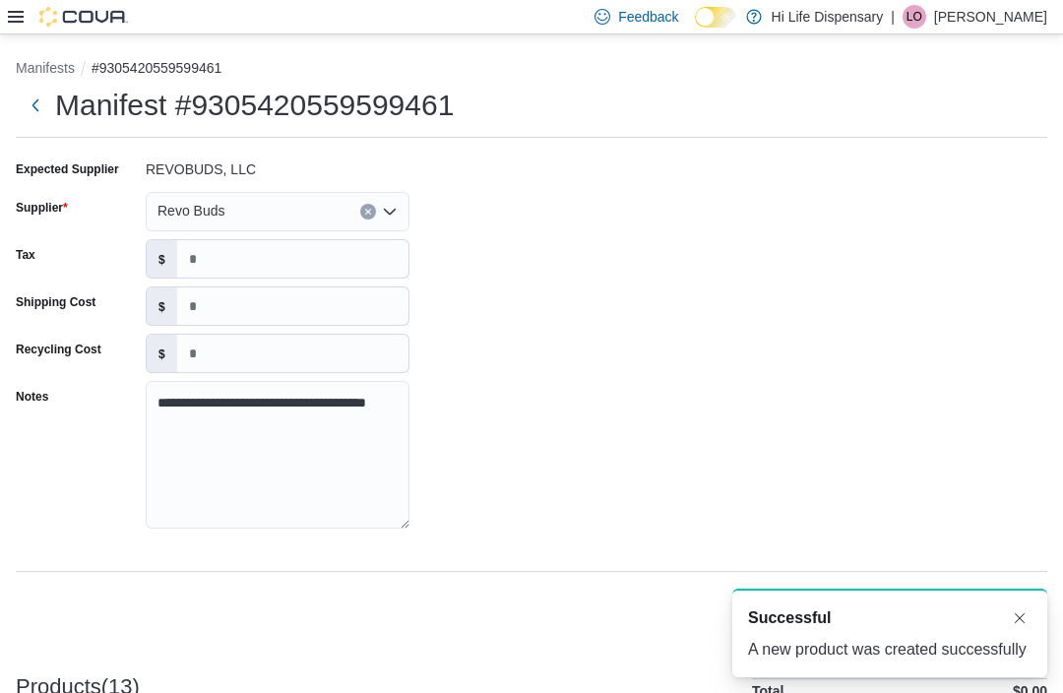
scroll to position [0, 0]
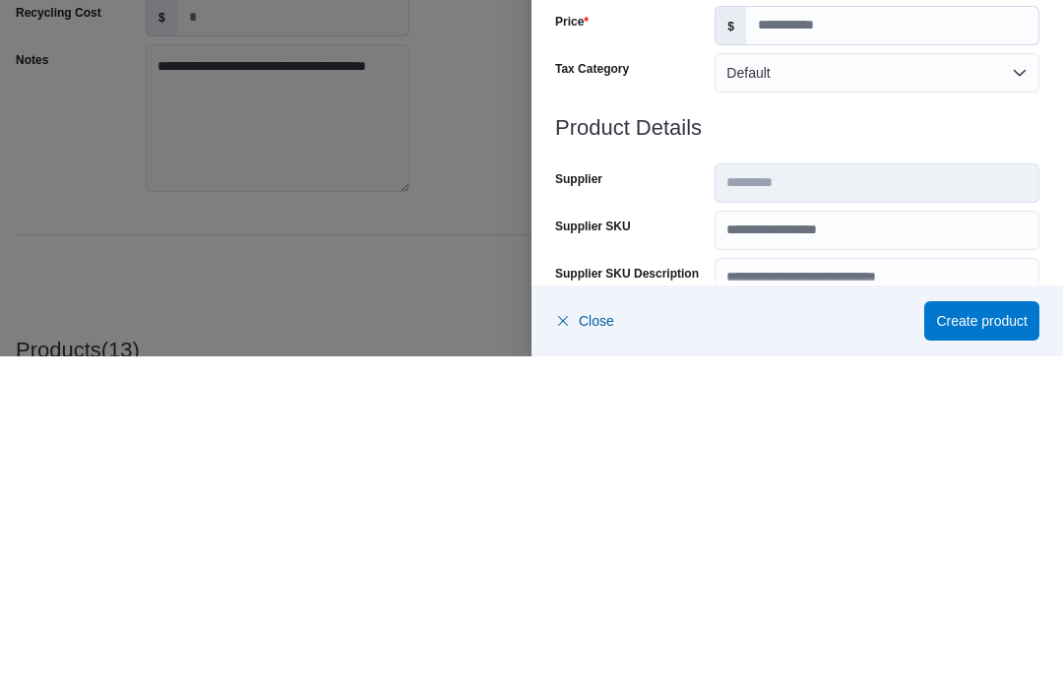
scroll to position [697, 0]
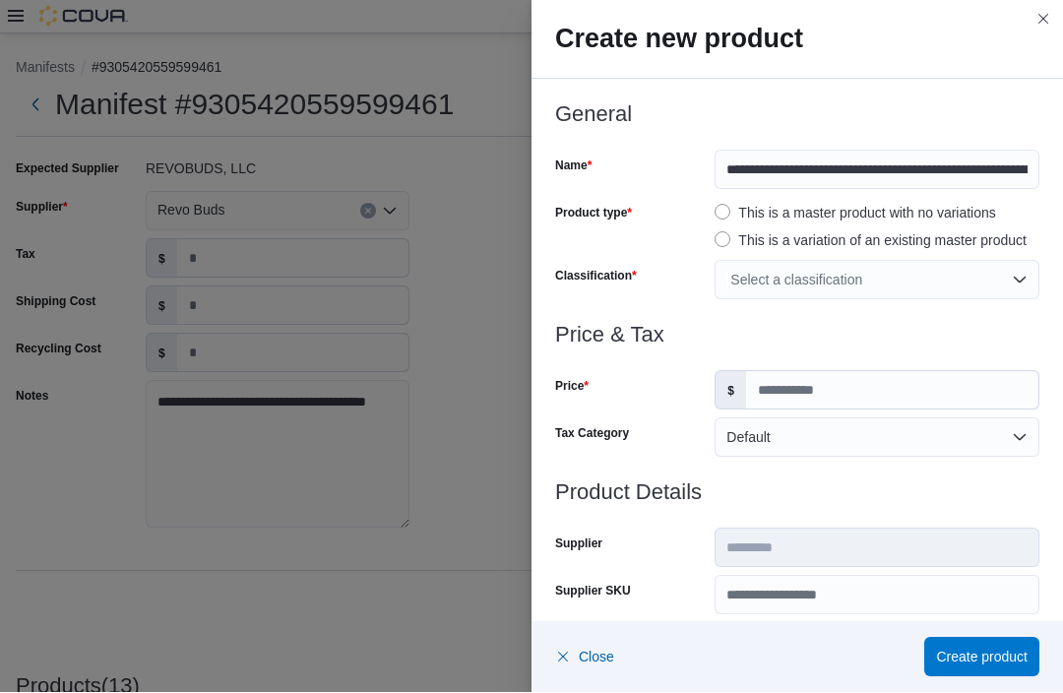
click at [1013, 281] on div "Select a classification" at bounding box center [876, 280] width 325 height 39
click at [654, 413] on div "Price & Tax Price $ Tax Category Default" at bounding box center [797, 402] width 484 height 157
click at [820, 394] on input "Price" at bounding box center [892, 390] width 292 height 37
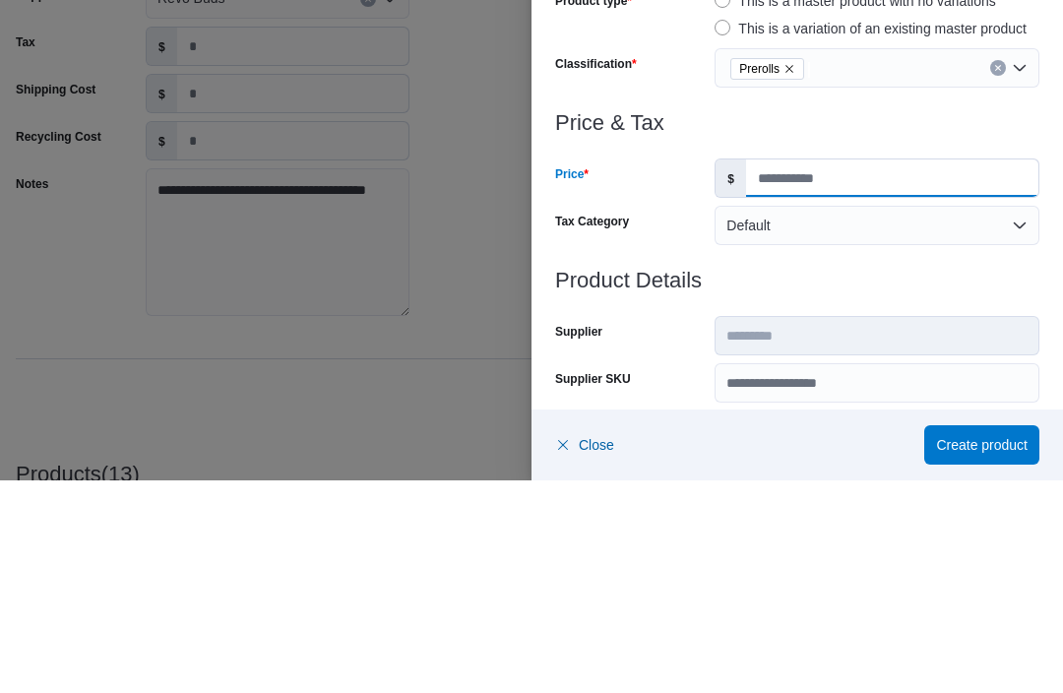
type input "**"
click at [801, 481] on h3 "Product Details" at bounding box center [797, 493] width 484 height 24
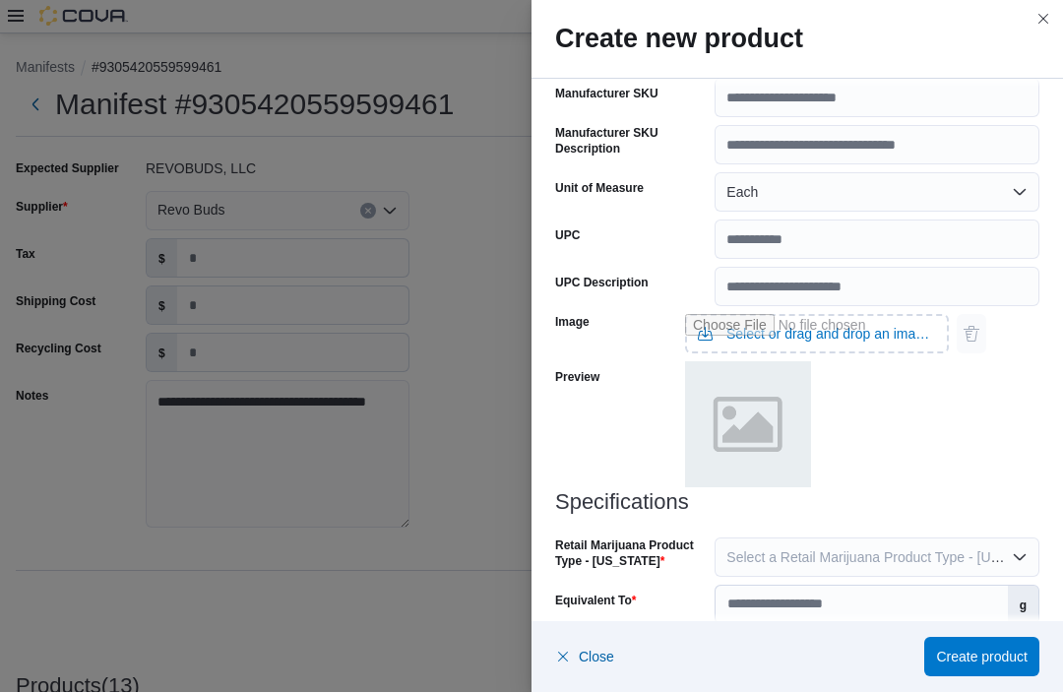
scroll to position [658, 0]
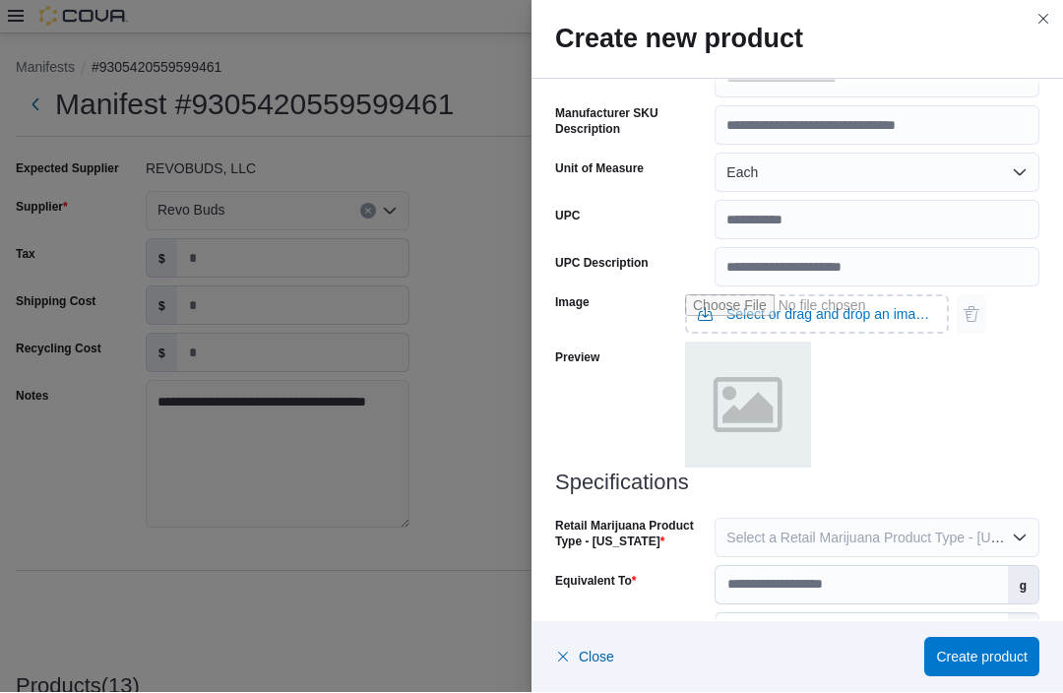
click at [920, 536] on span "Select a Retail Marijuana Product Type - [US_STATE]" at bounding box center [889, 538] width 327 height 16
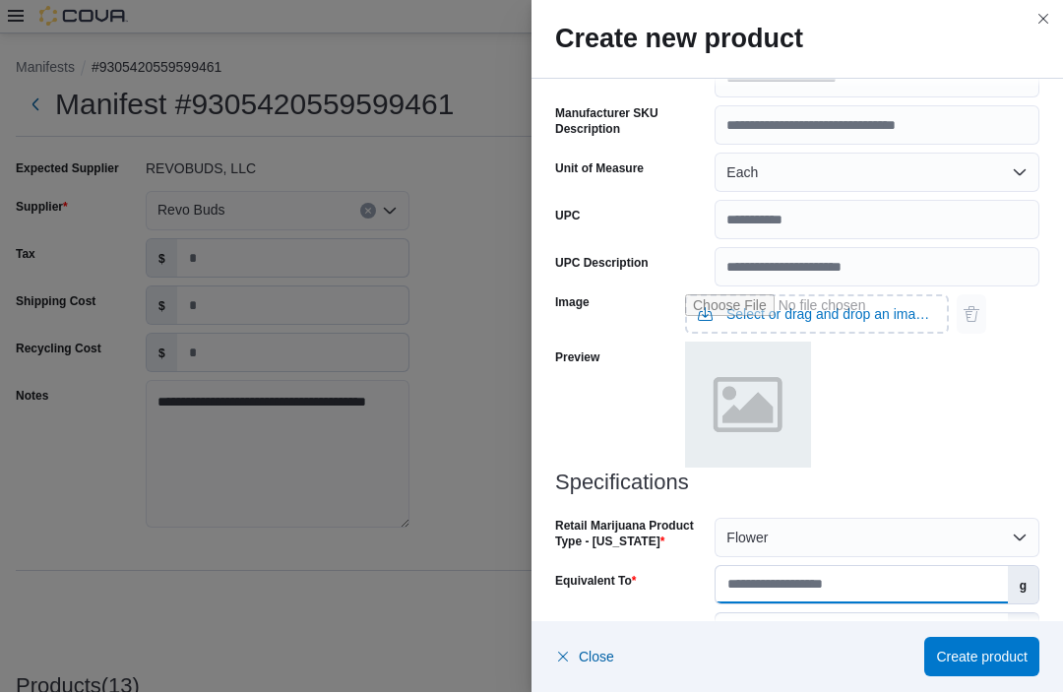
click at [869, 582] on input "Equivalent To" at bounding box center [860, 585] width 291 height 37
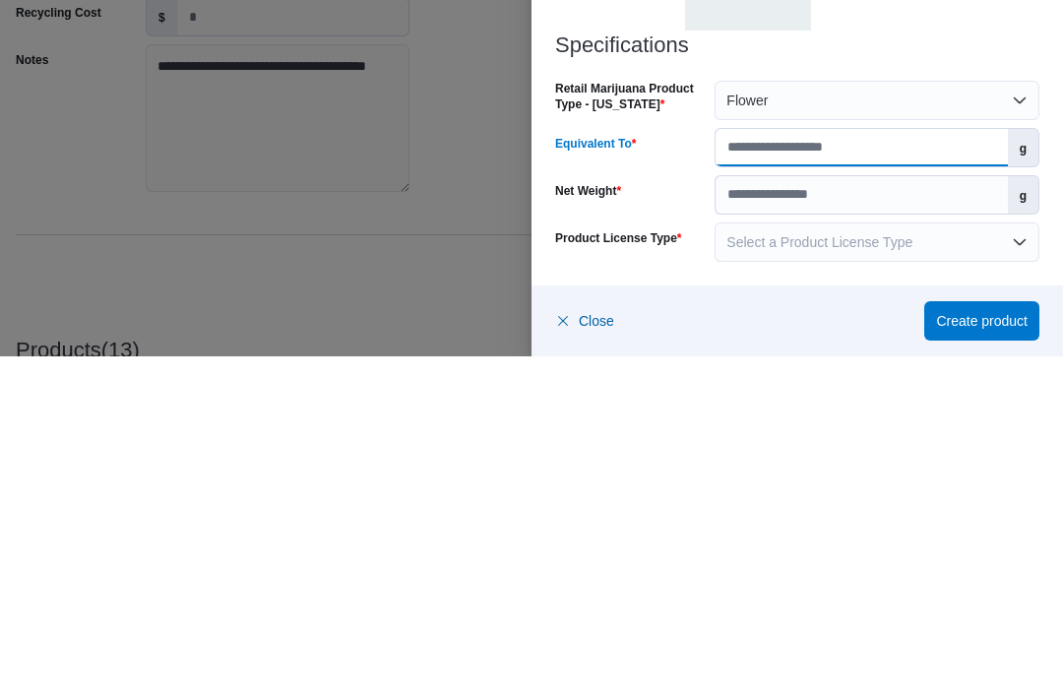
scroll to position [760, 0]
click at [828, 465] on input "Equivalent To" at bounding box center [860, 483] width 291 height 37
type input "*"
click at [796, 513] on input "Net Weight" at bounding box center [860, 531] width 291 height 37
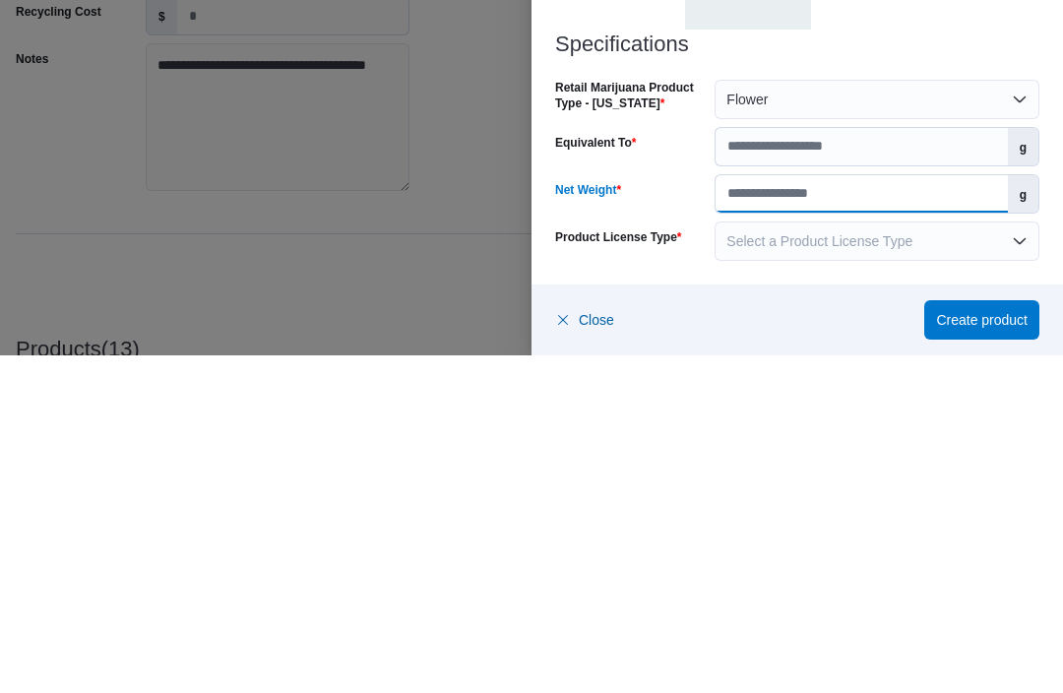
type input "*"
click at [796, 571] on span "Select a Product License Type" at bounding box center [819, 579] width 186 height 16
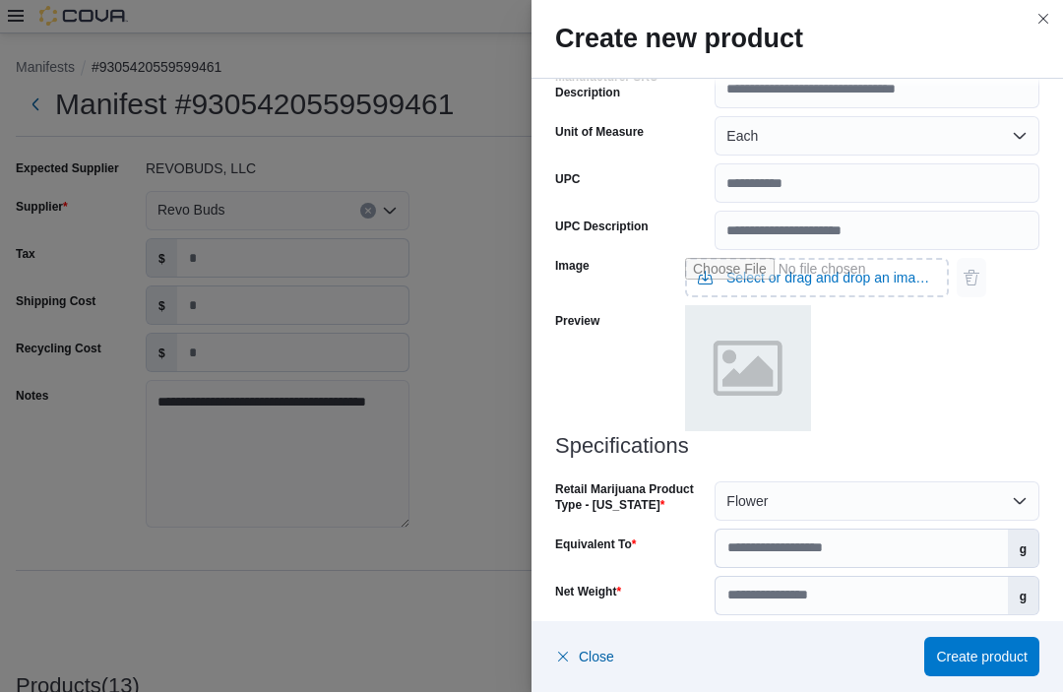
click at [949, 400] on div "Image Select or drag and drop an image file Preview" at bounding box center [797, 343] width 484 height 184
click at [807, 646] on span "Select a Product License Type" at bounding box center [819, 644] width 186 height 16
click at [1000, 667] on span "Create product" at bounding box center [982, 657] width 92 height 20
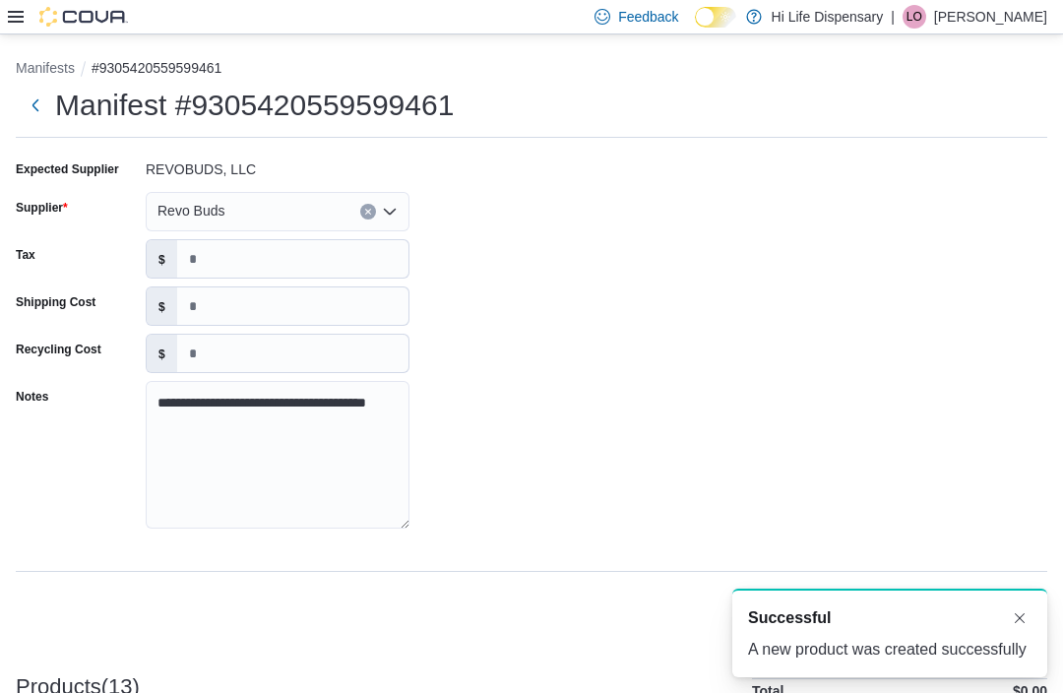
scroll to position [0, 0]
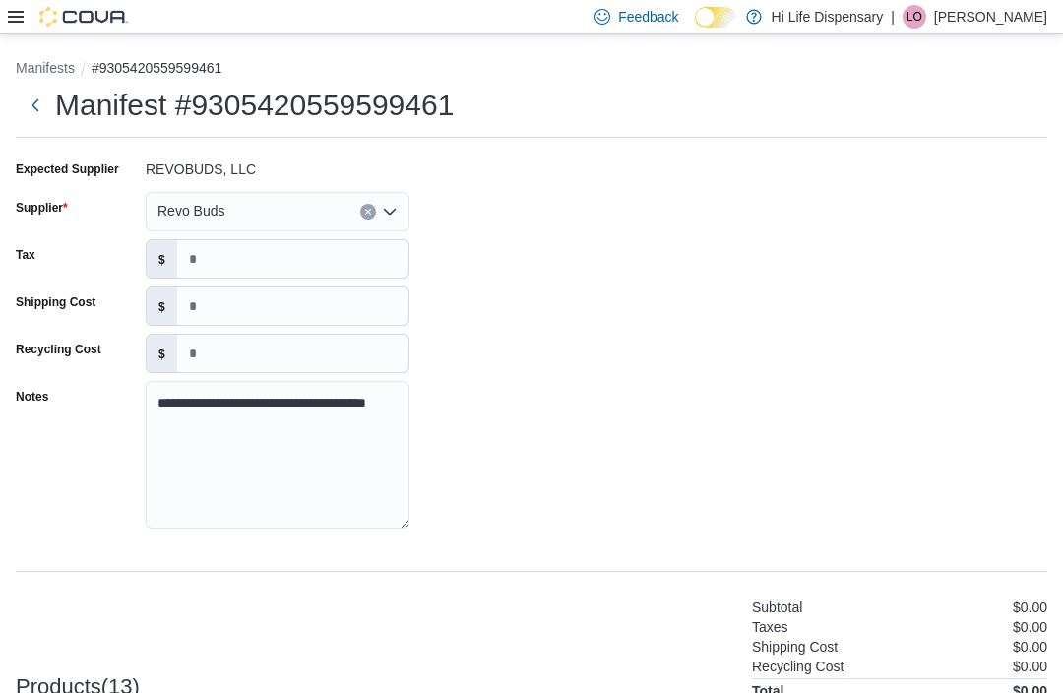
type input "*****"
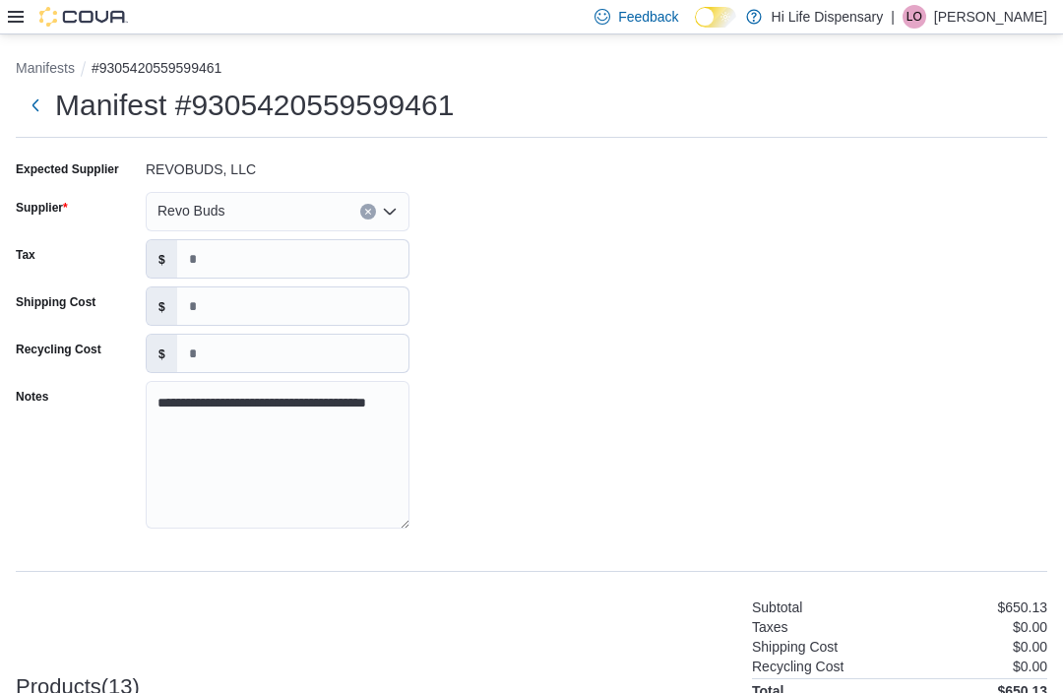
type input "*"
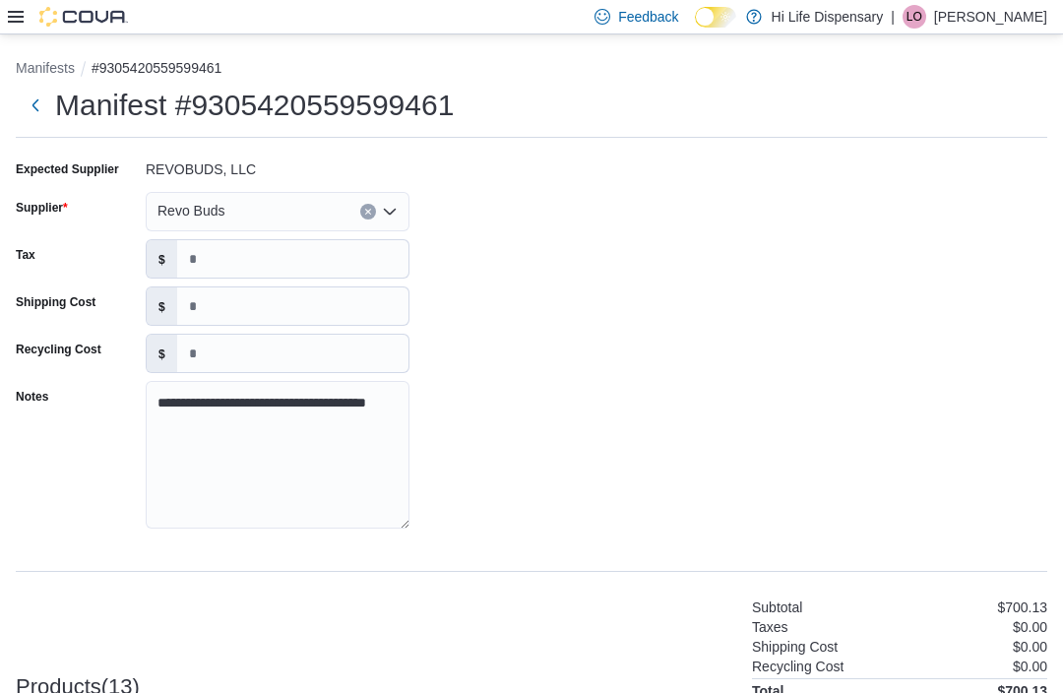
scroll to position [591, 142]
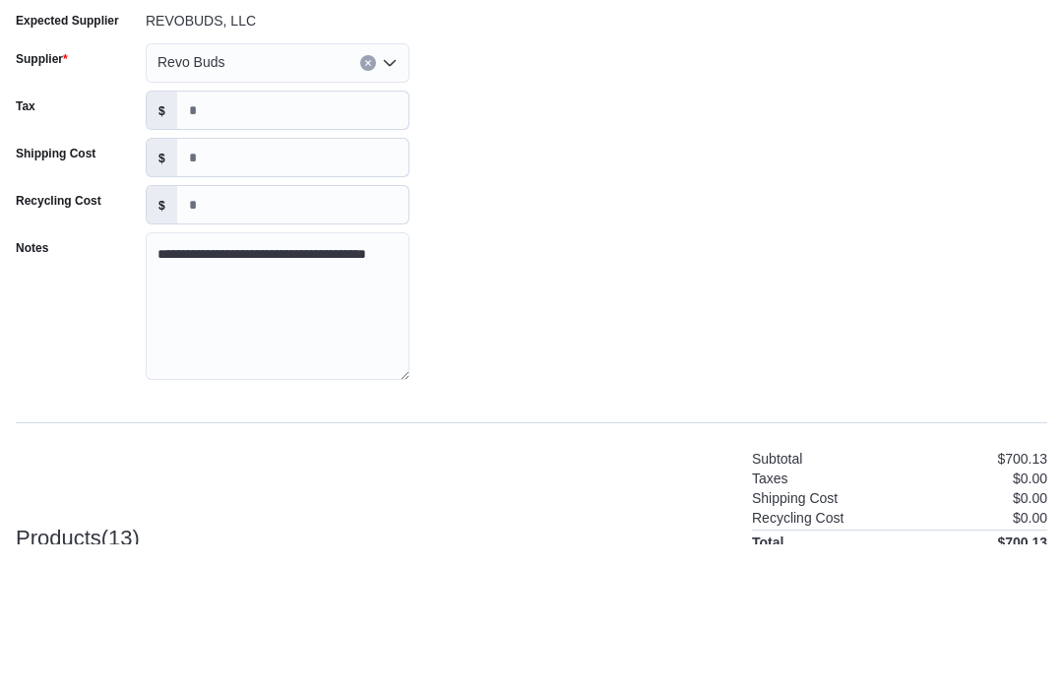
type input "**"
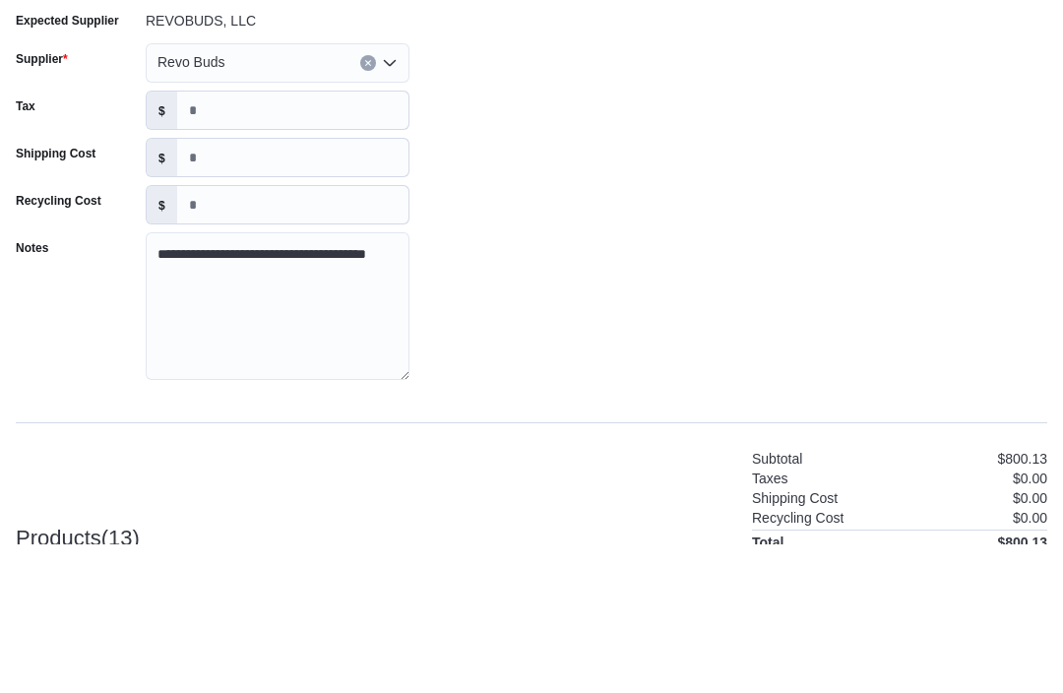
type input "**"
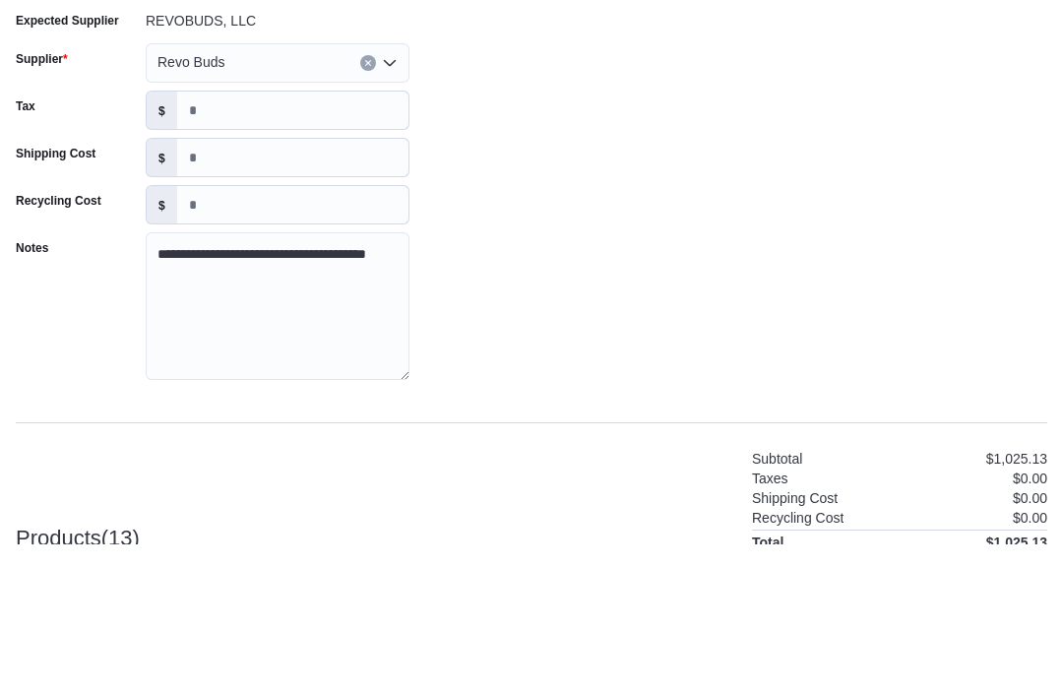
type input "**"
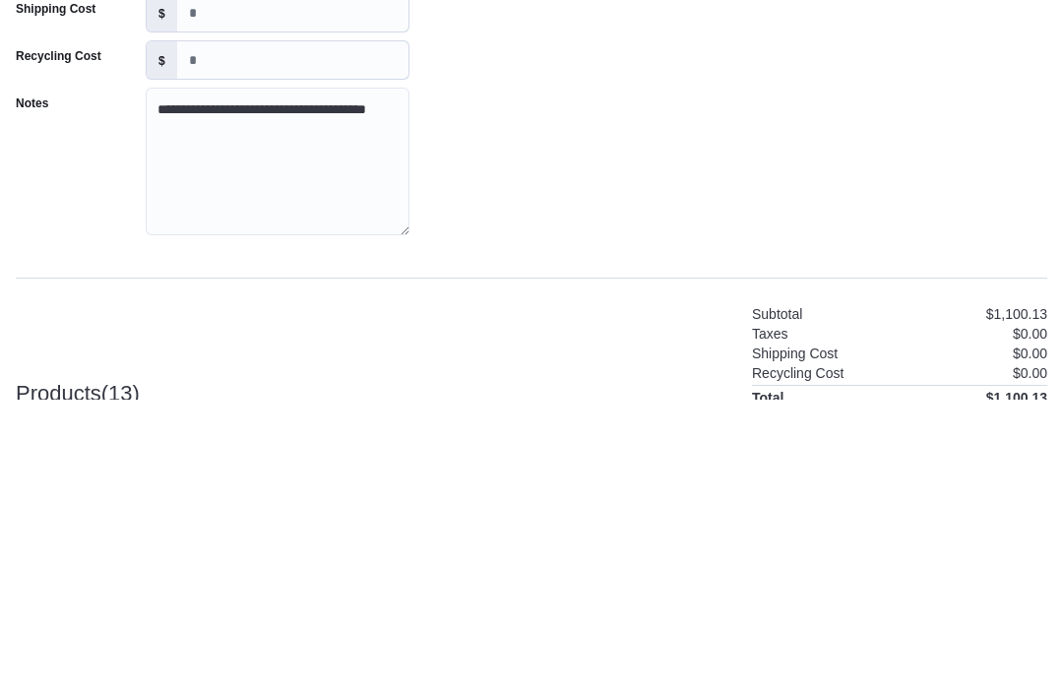
type input "**"
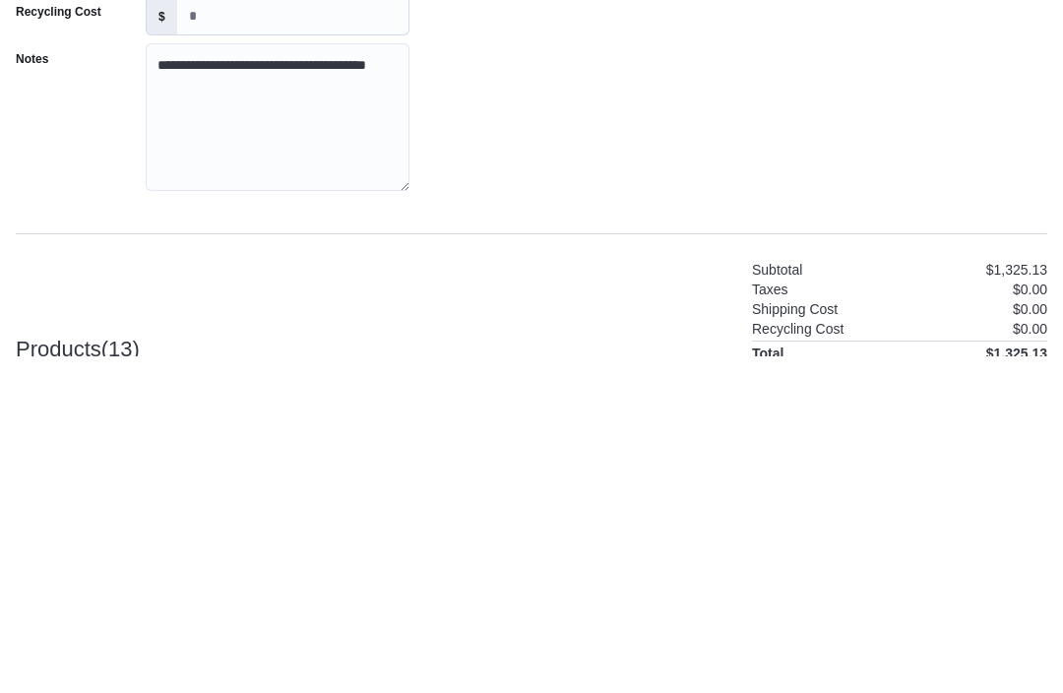
type input "**"
type input "*"
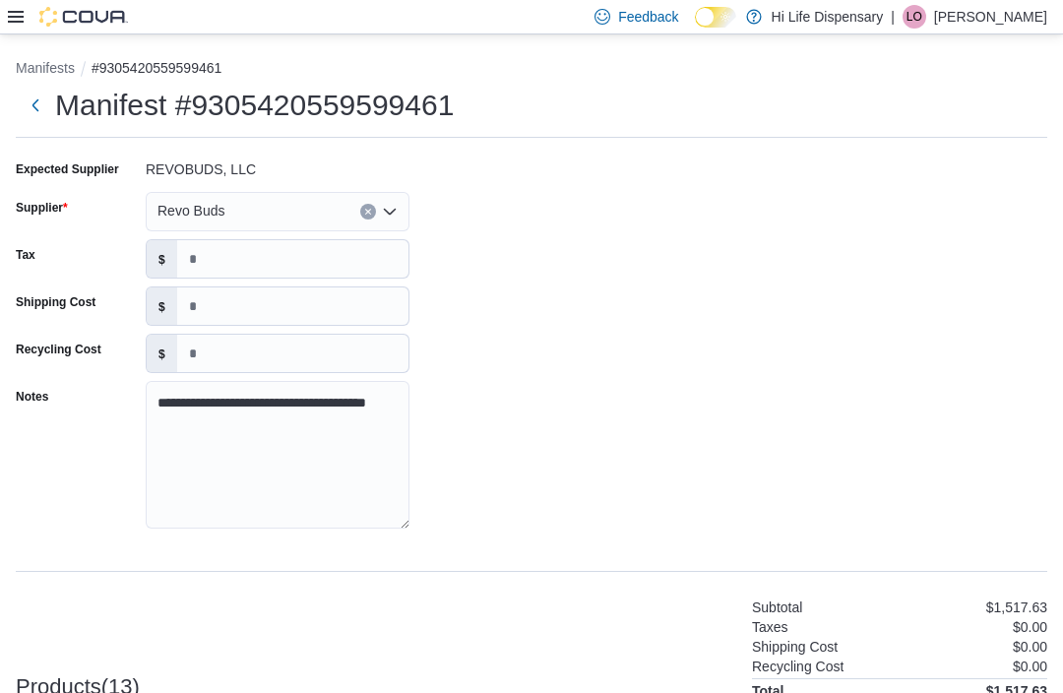
scroll to position [697, 142]
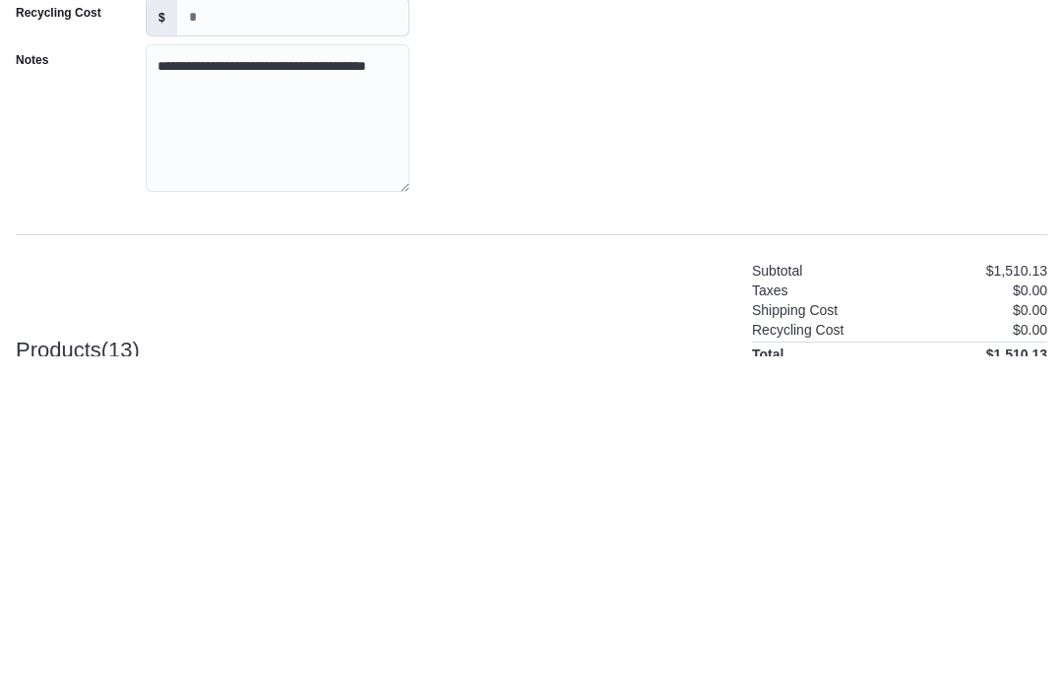
scroll to position [762, 142]
type input "****"
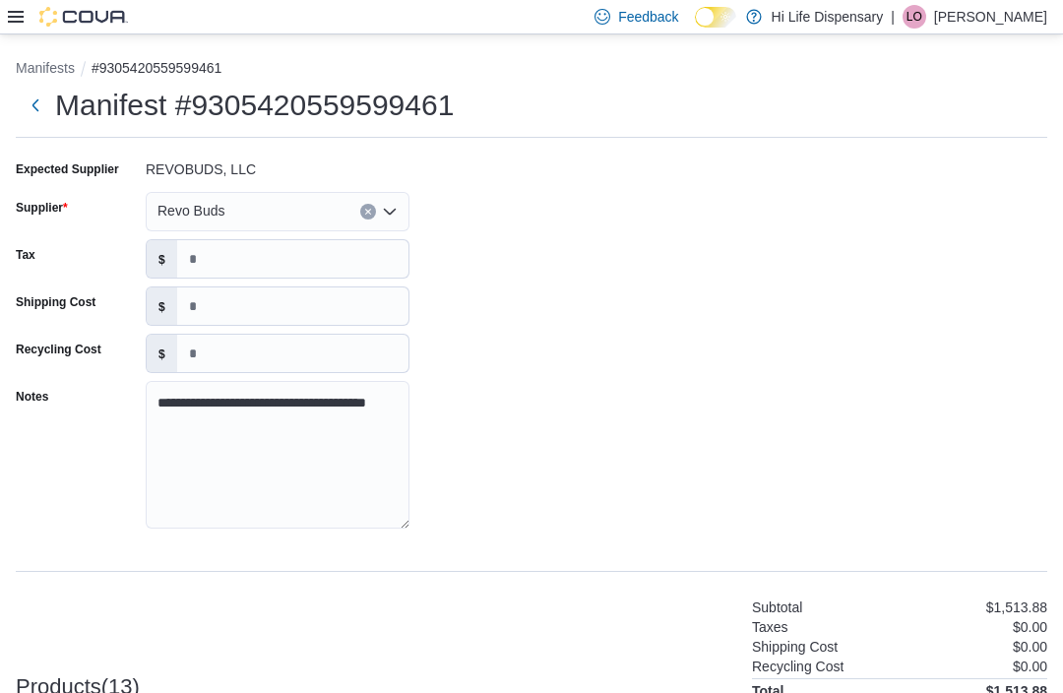
scroll to position [496, 142]
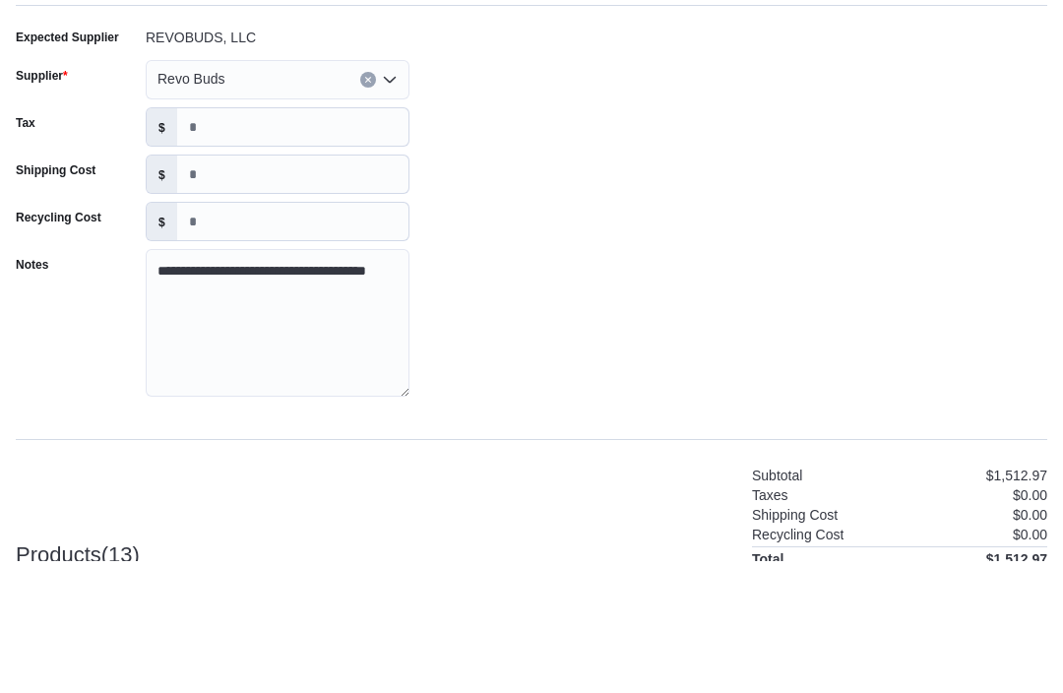
type input "*****"
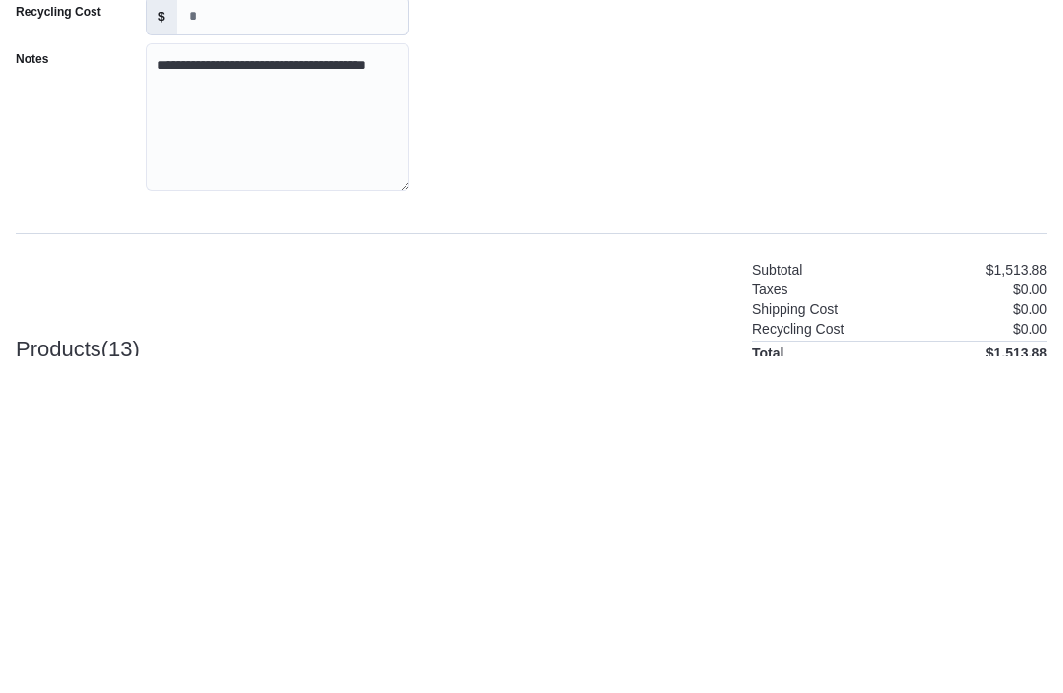
scroll to position [762, 142]
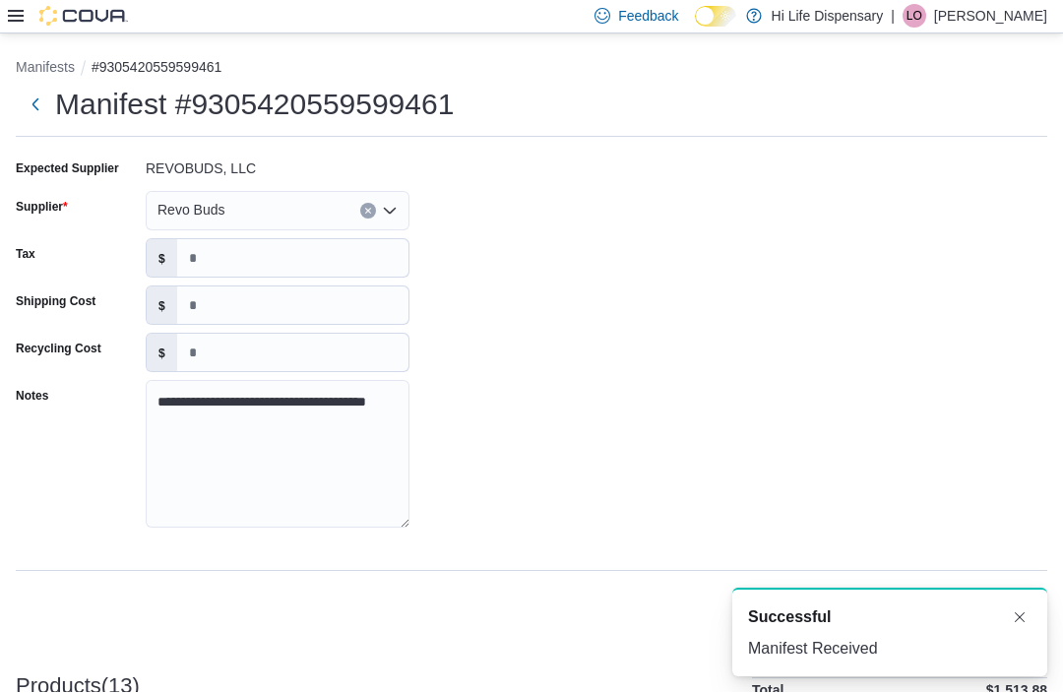
scroll to position [4, 0]
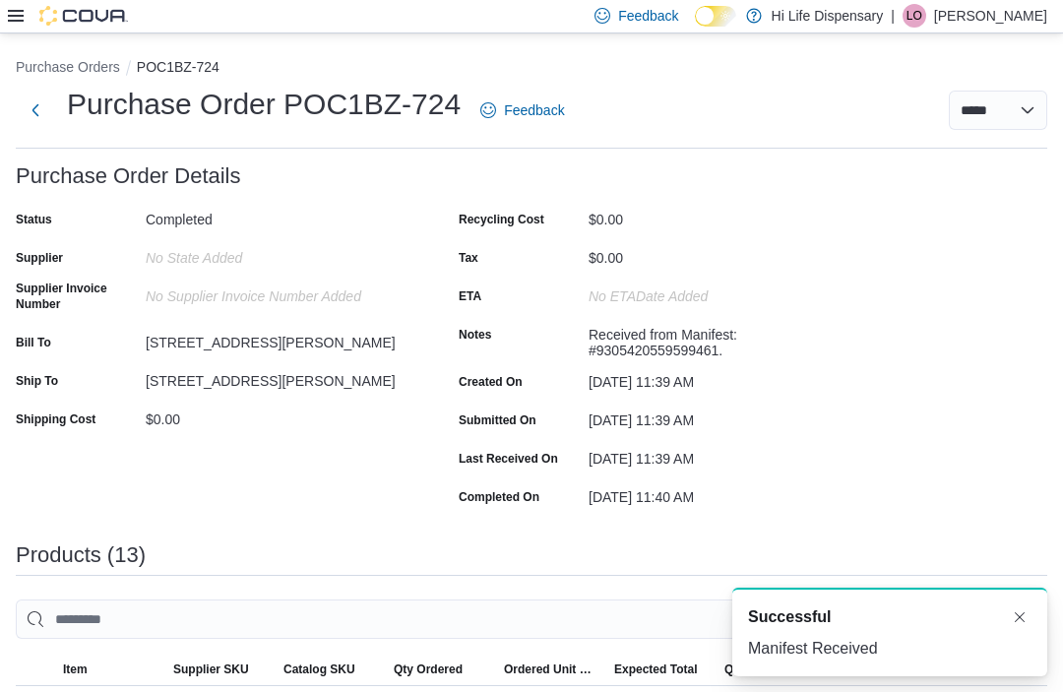
scroll to position [65, 0]
click at [13, 21] on icon at bounding box center [16, 17] width 16 height 16
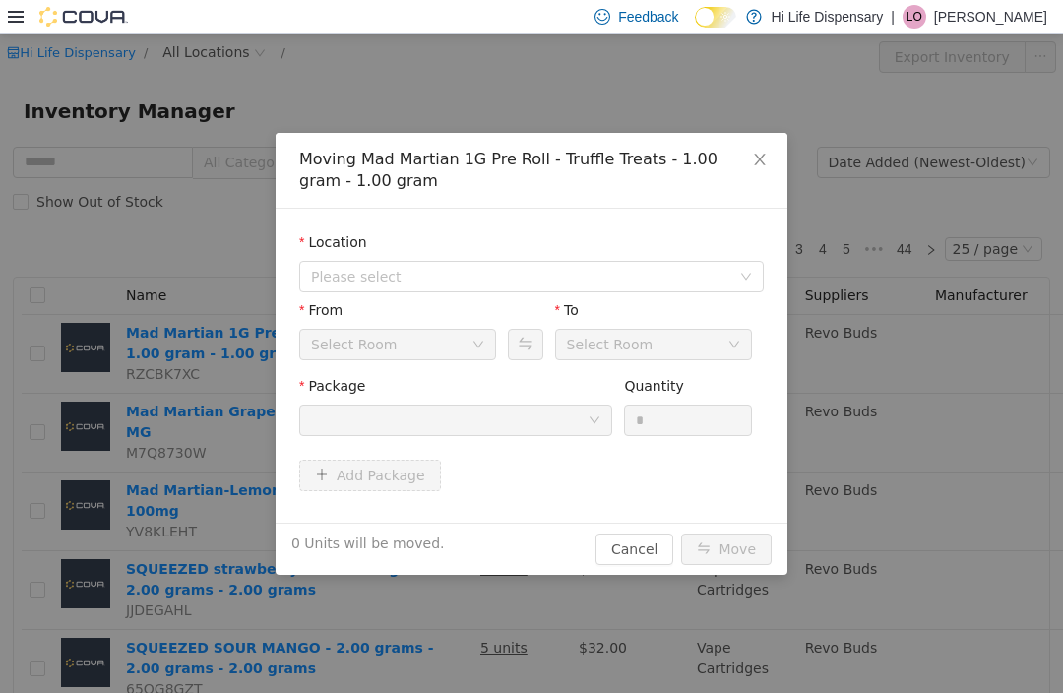
click at [634, 279] on span "Please select" at bounding box center [520, 277] width 419 height 20
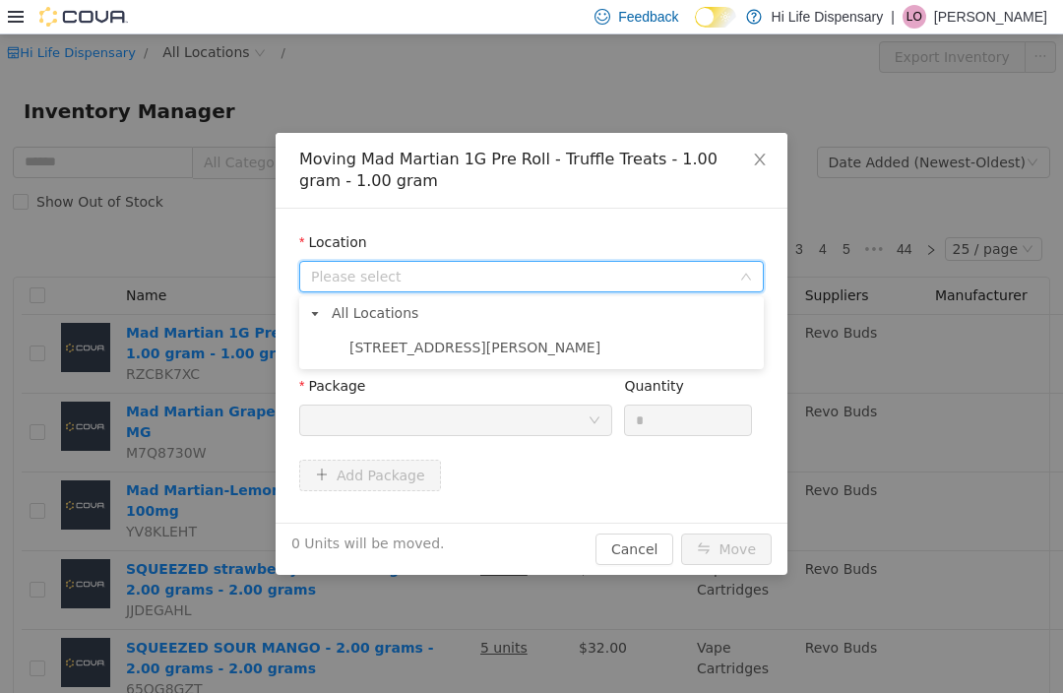
click at [543, 353] on span "[STREET_ADDRESS][PERSON_NAME]" at bounding box center [551, 348] width 415 height 27
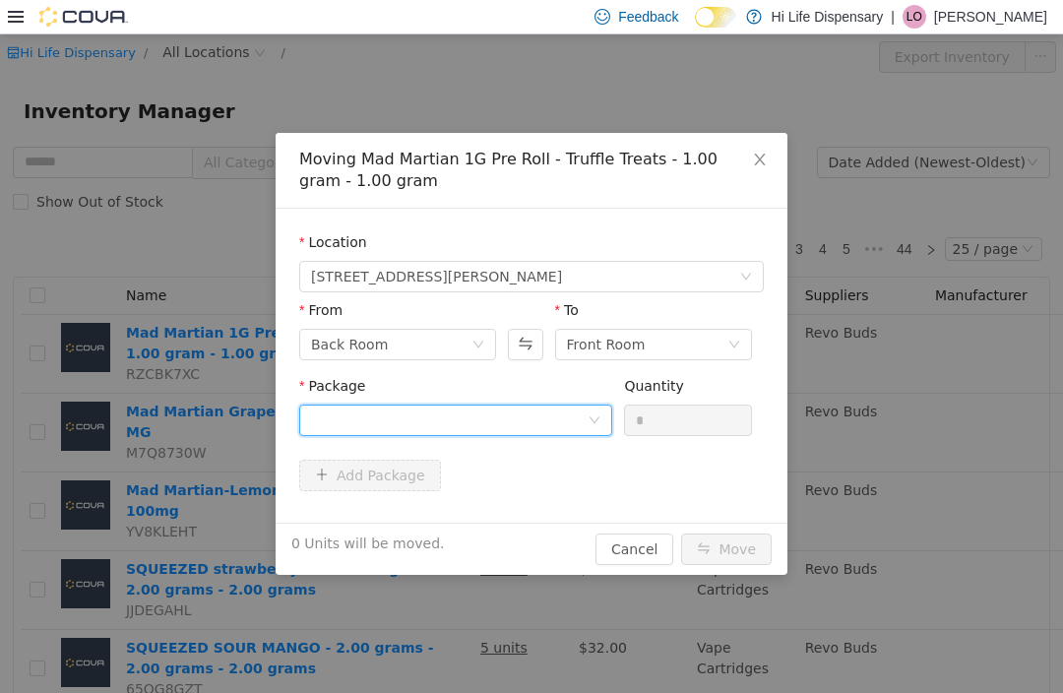
click at [588, 424] on icon "icon: down" at bounding box center [594, 420] width 12 height 12
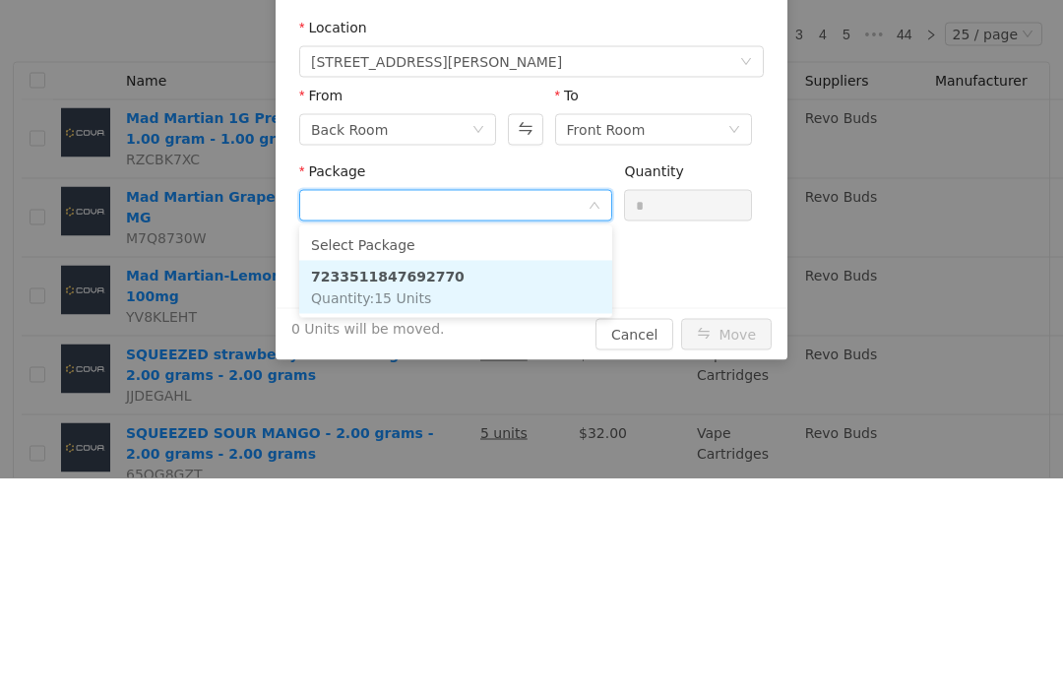
click at [511, 307] on li "7233511847692770 Quantity : 15 Units" at bounding box center [455, 287] width 313 height 53
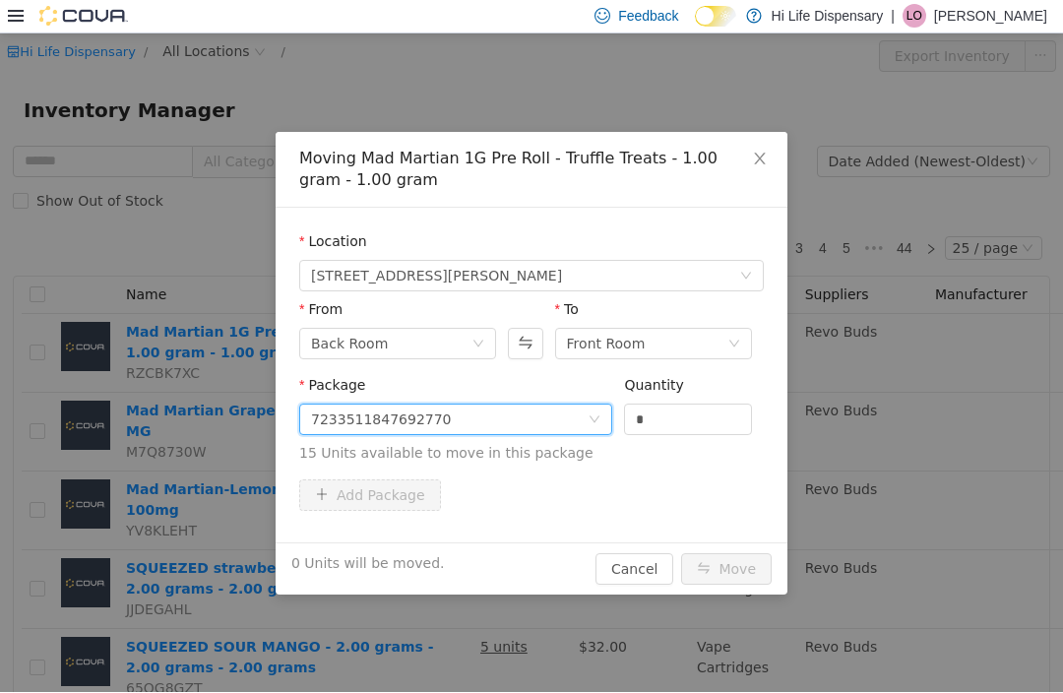
click at [697, 413] on input "*" at bounding box center [688, 419] width 126 height 30
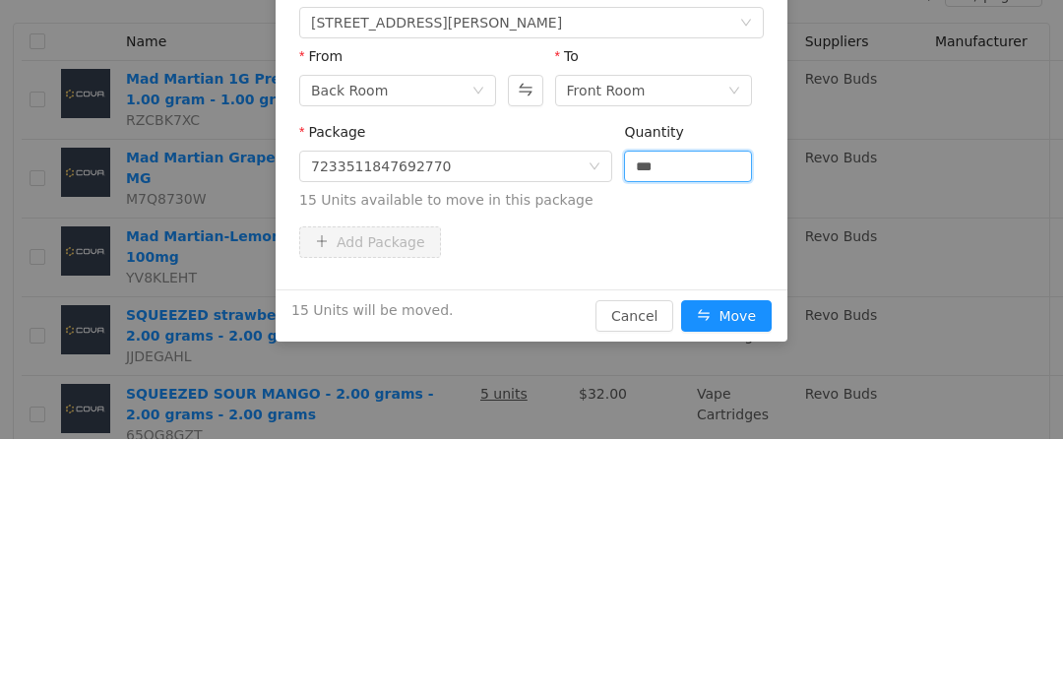
click at [744, 324] on button "Move" at bounding box center [726, 316] width 91 height 31
type input "**"
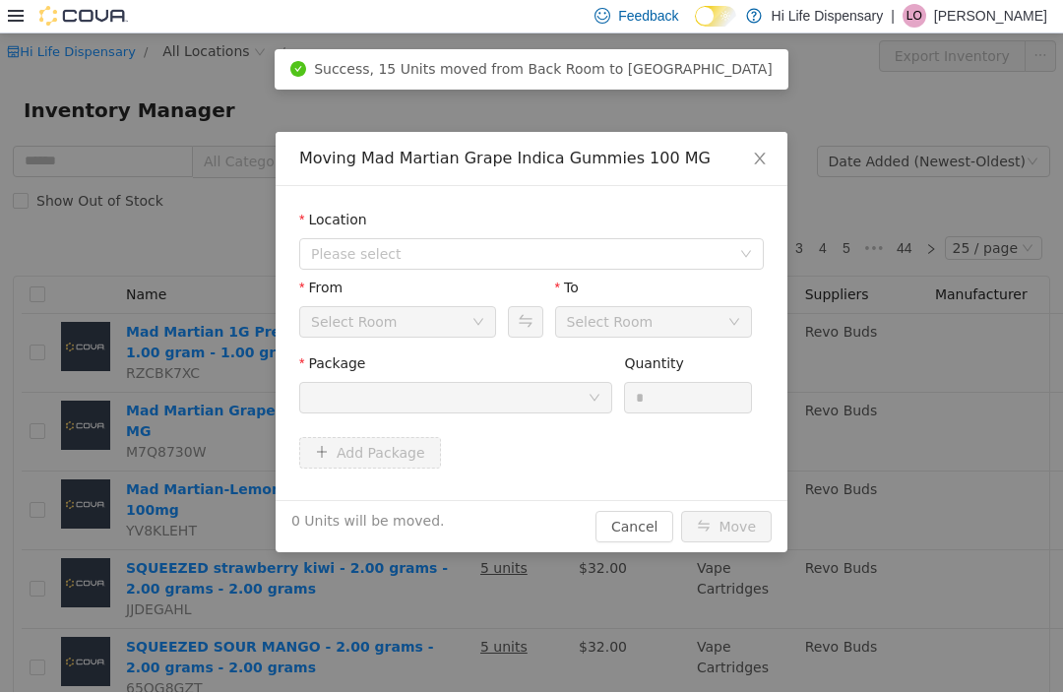
click at [531, 260] on span "Please select" at bounding box center [520, 254] width 419 height 20
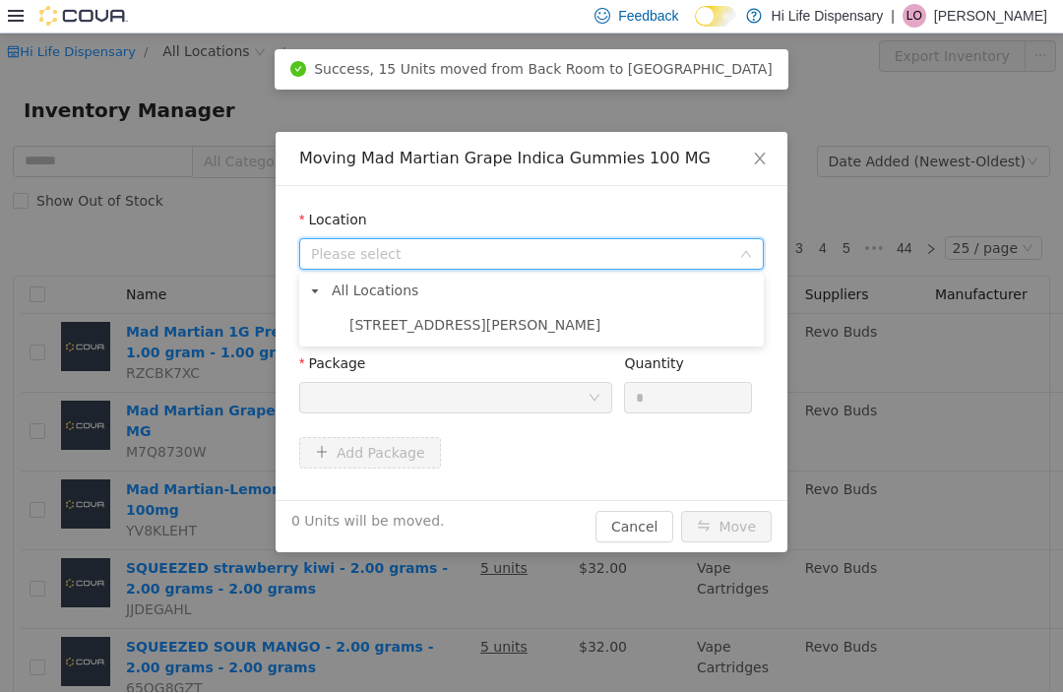
click at [525, 334] on span "[STREET_ADDRESS][PERSON_NAME]" at bounding box center [551, 325] width 415 height 27
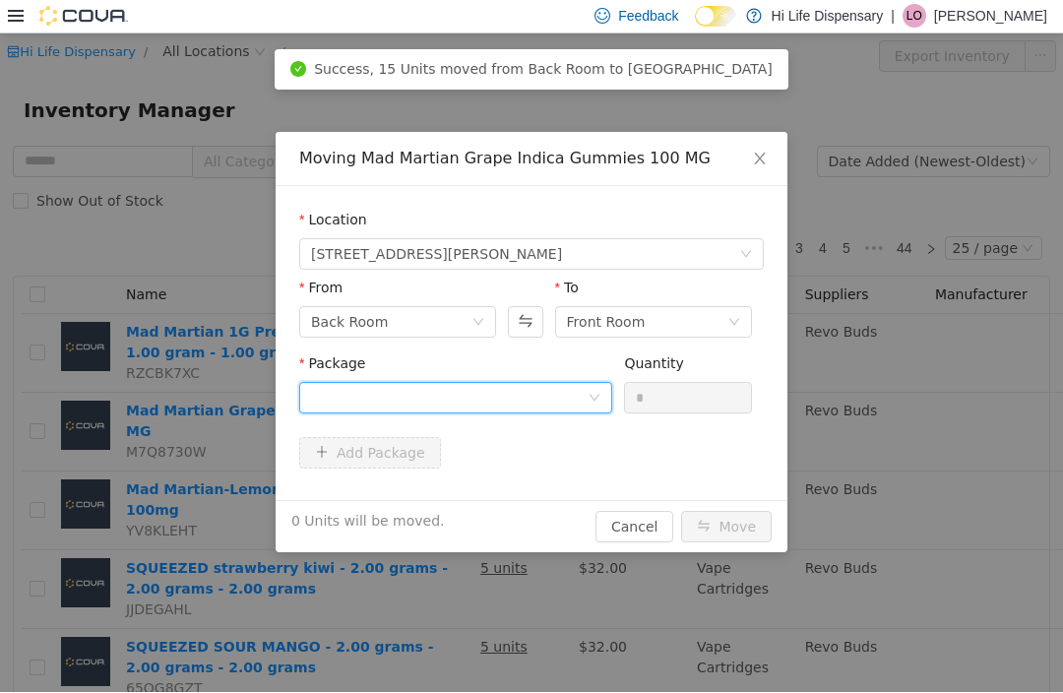
click at [554, 398] on div at bounding box center [449, 398] width 277 height 30
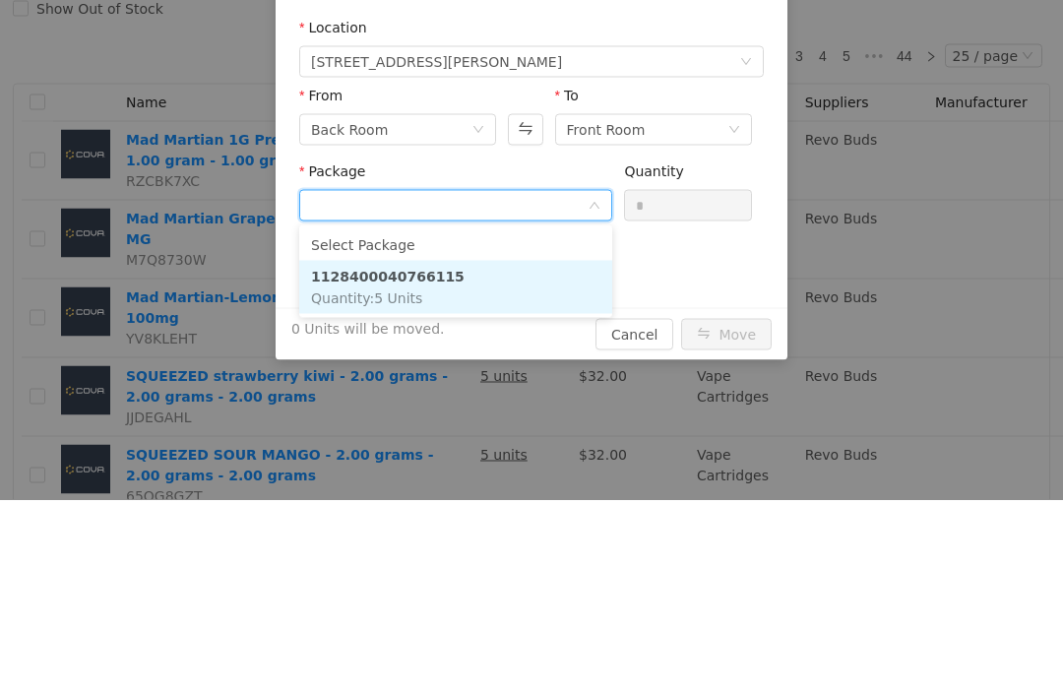
click at [535, 311] on li "1128400040766115 Quantity : 5 Units" at bounding box center [455, 287] width 313 height 53
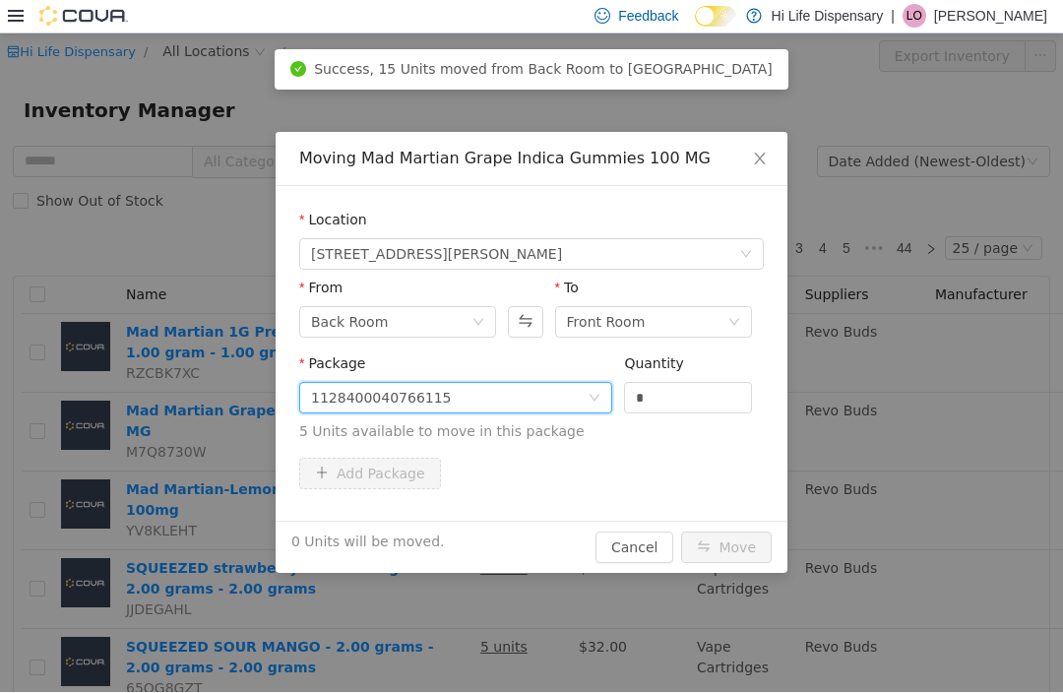
click at [708, 401] on input "*" at bounding box center [688, 398] width 126 height 30
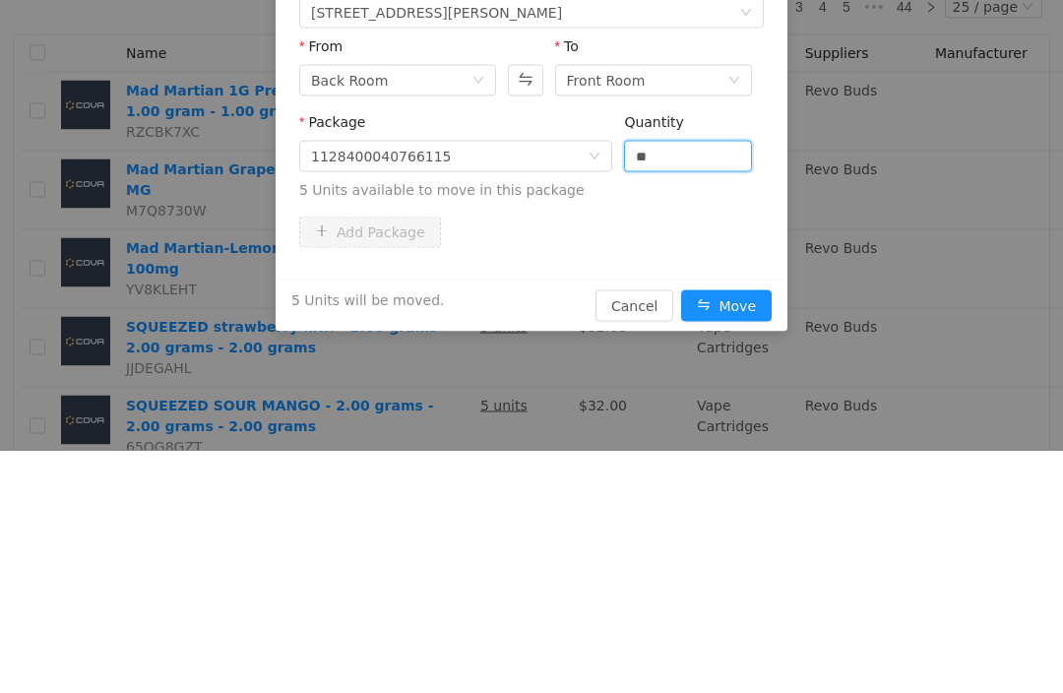
click at [742, 321] on button "Move" at bounding box center [726, 305] width 91 height 31
type input "*"
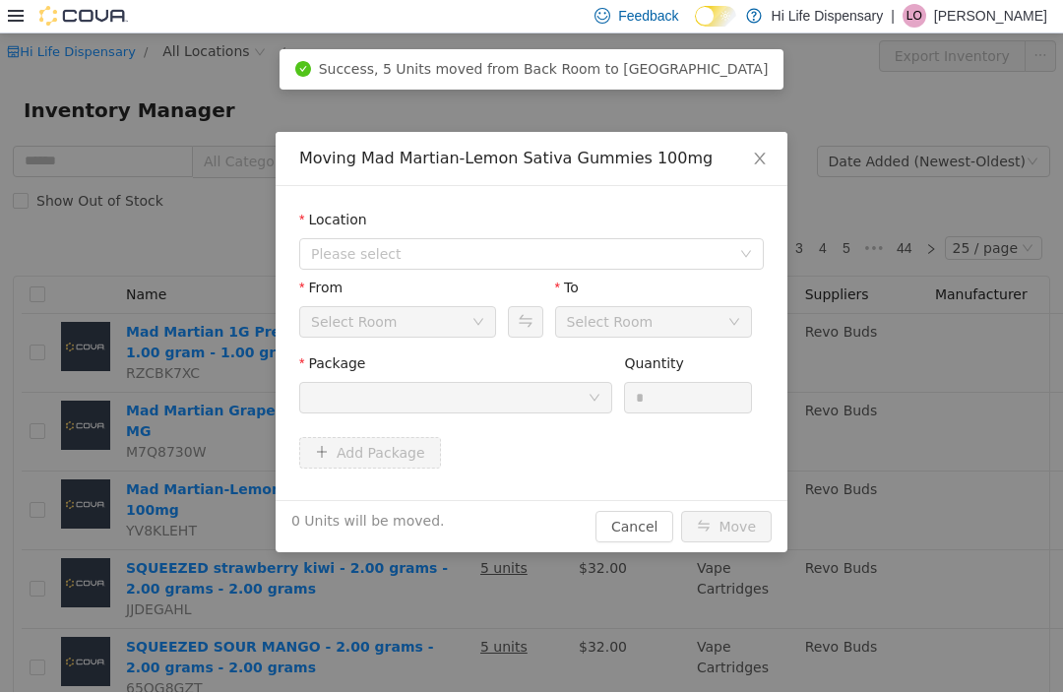
click at [608, 247] on span "Please select" at bounding box center [520, 254] width 419 height 20
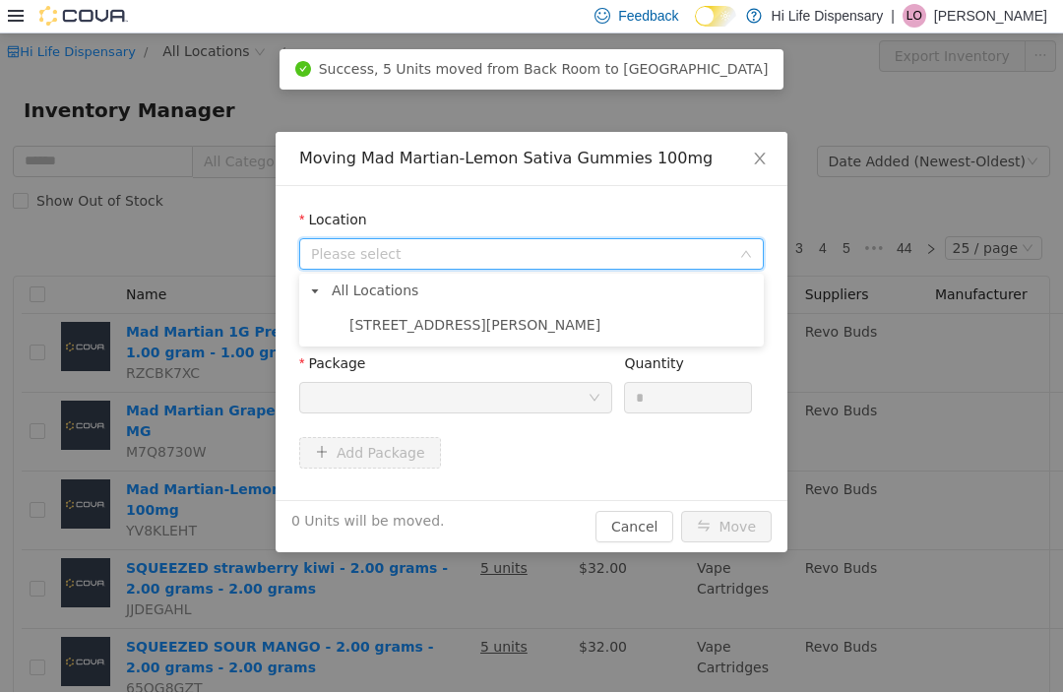
click at [551, 338] on span "[STREET_ADDRESS][PERSON_NAME]" at bounding box center [551, 325] width 415 height 27
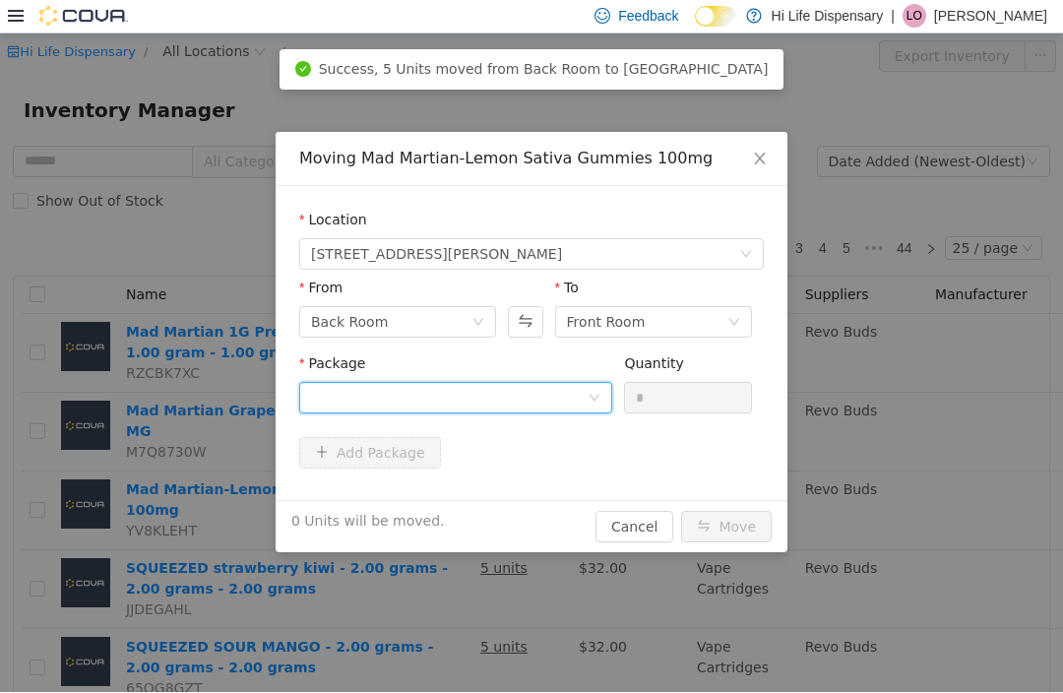
click at [600, 398] on icon "icon: down" at bounding box center [594, 398] width 12 height 12
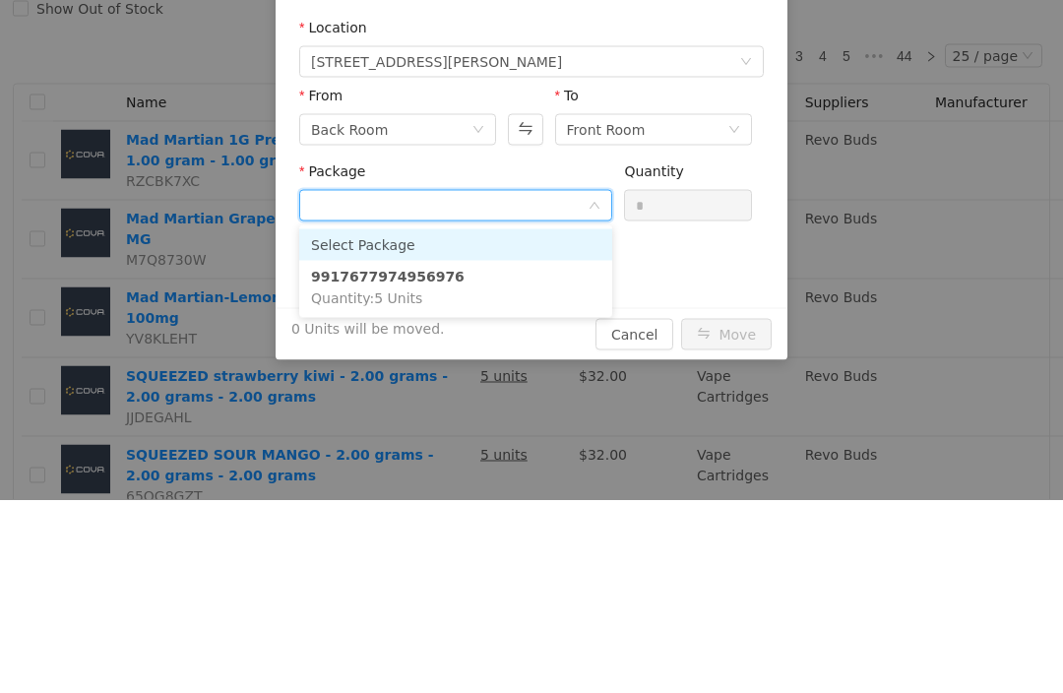
click at [527, 303] on li "9917677974956976 Quantity : 5 Units" at bounding box center [455, 287] width 313 height 53
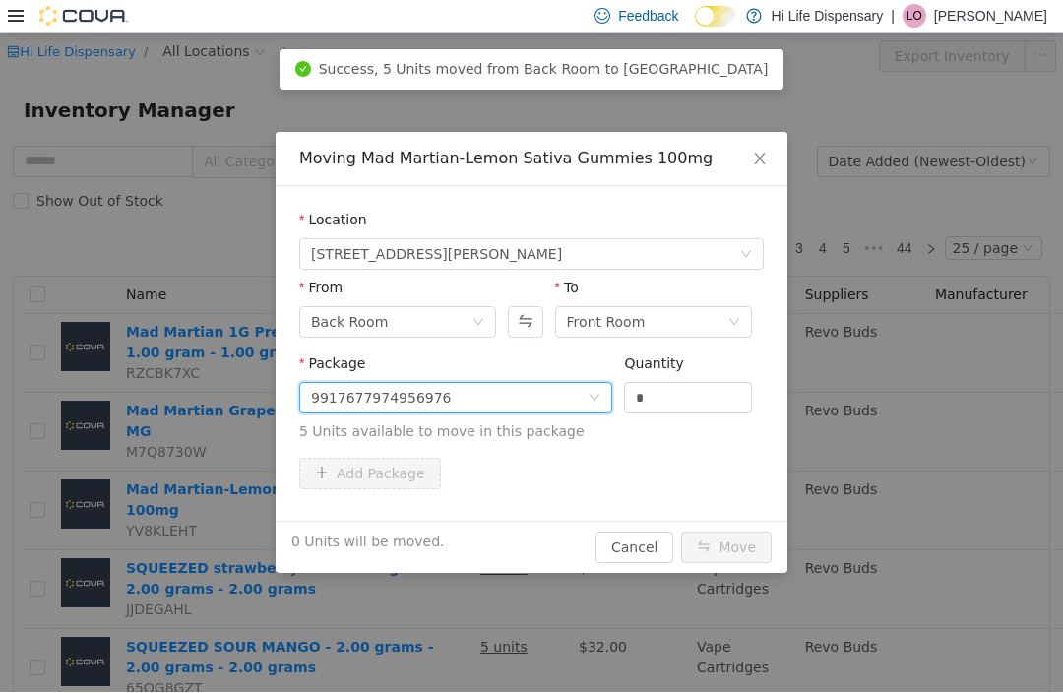
click at [695, 398] on input "*" at bounding box center [688, 398] width 126 height 30
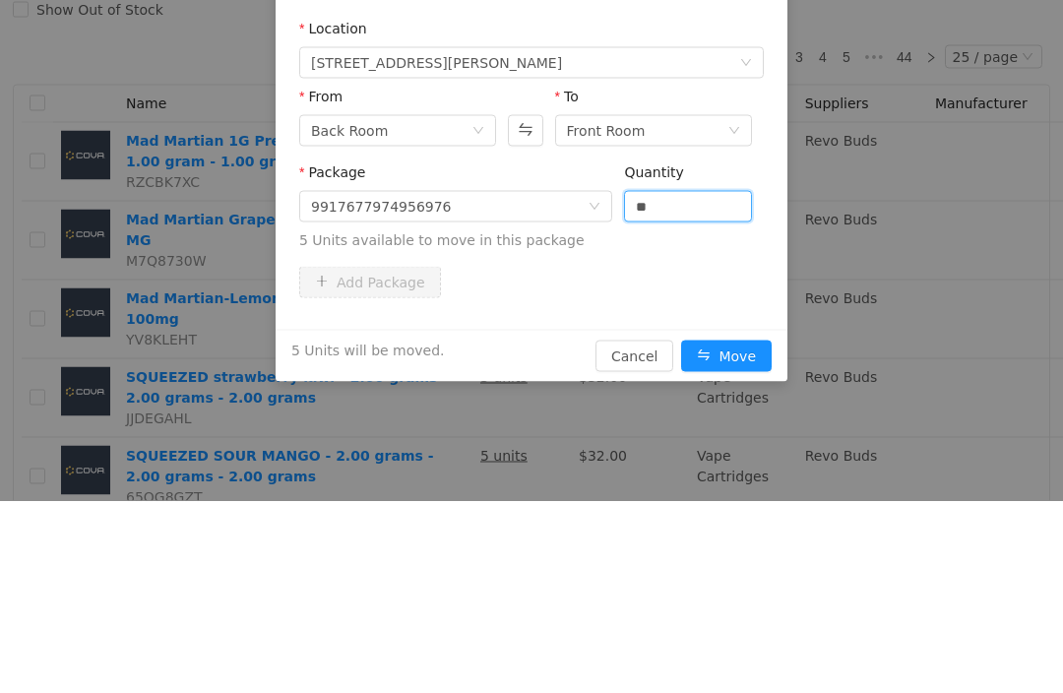
click at [746, 348] on button "Move" at bounding box center [726, 355] width 91 height 31
type input "*"
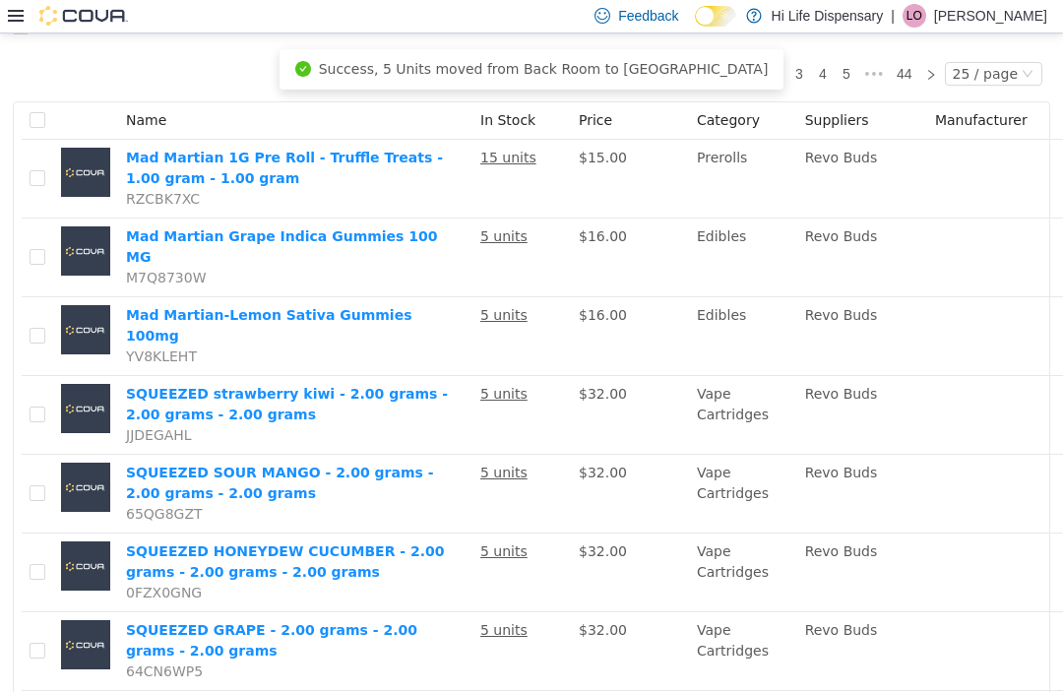
scroll to position [365, 0]
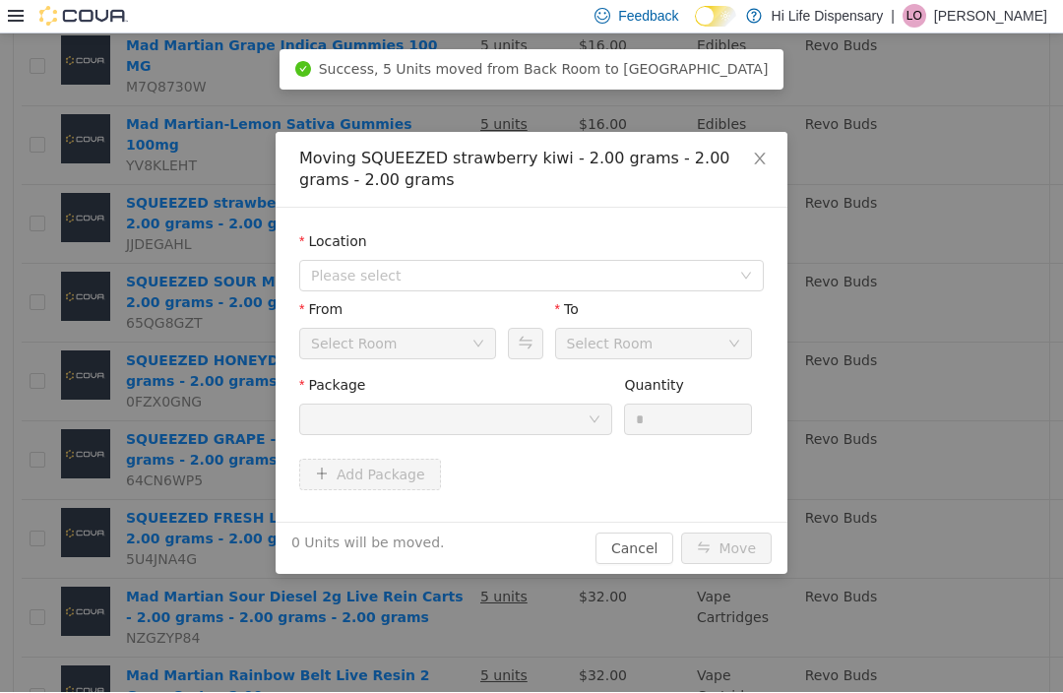
click at [556, 277] on span "Please select" at bounding box center [520, 276] width 419 height 20
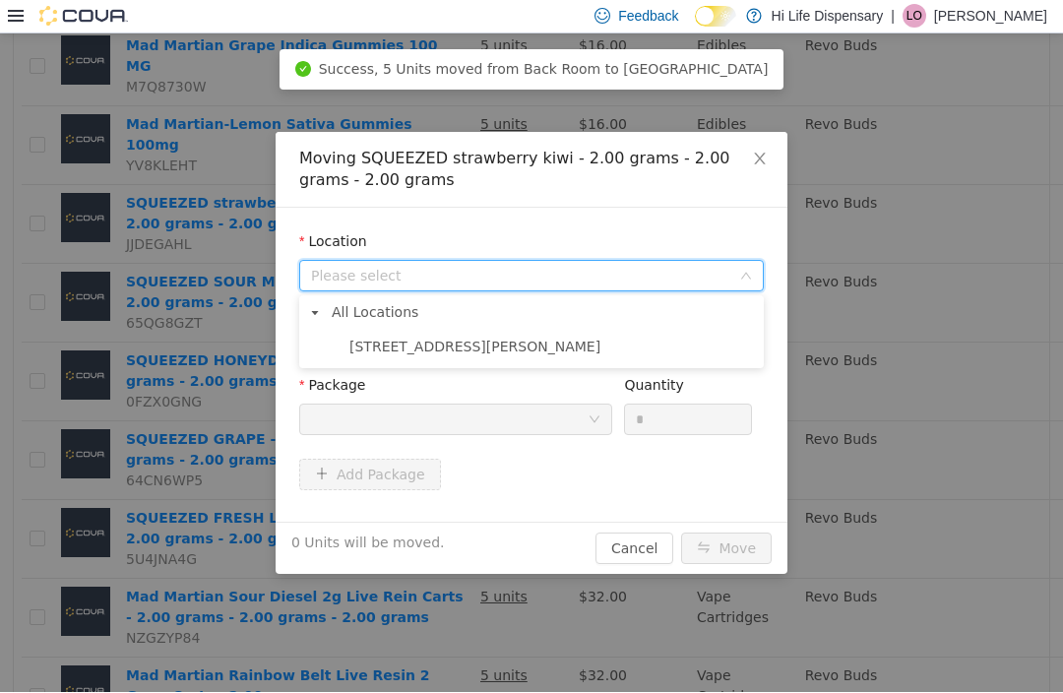
click at [523, 343] on span "[STREET_ADDRESS][PERSON_NAME]" at bounding box center [551, 347] width 415 height 27
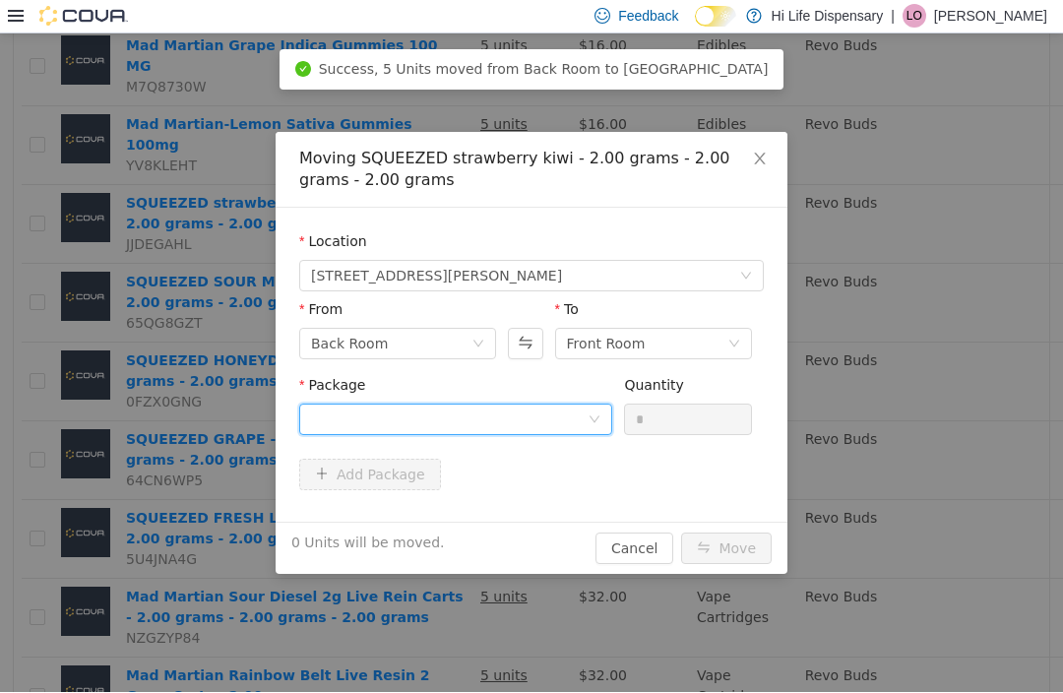
click at [555, 411] on div at bounding box center [449, 419] width 277 height 30
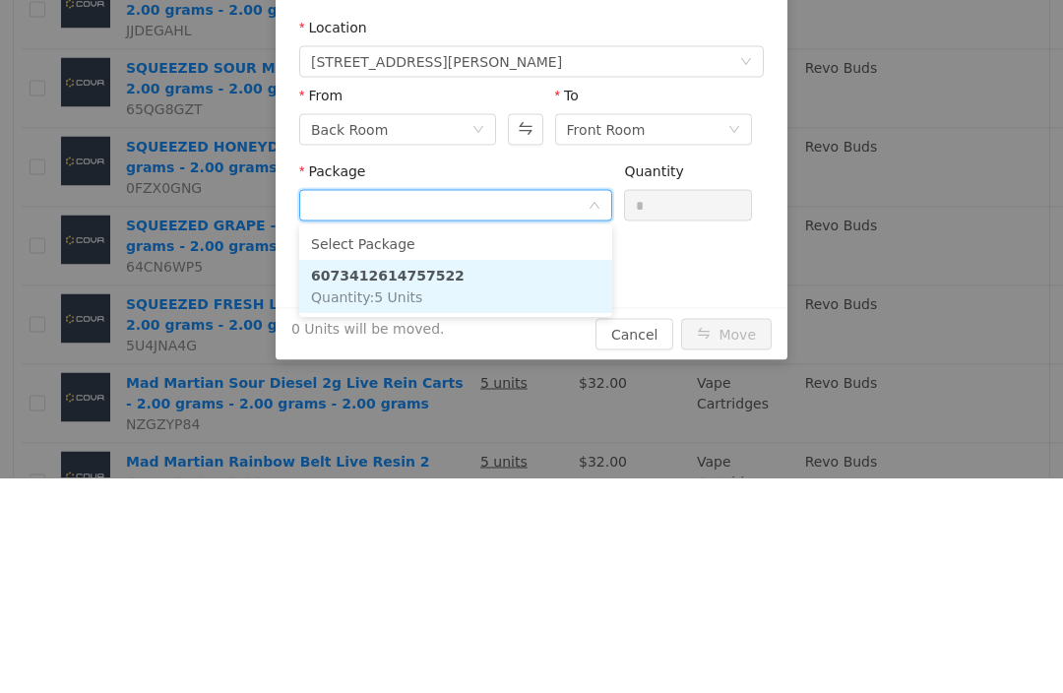
click at [521, 302] on li "6073412614757522 Quantity : 5 Units" at bounding box center [455, 287] width 313 height 53
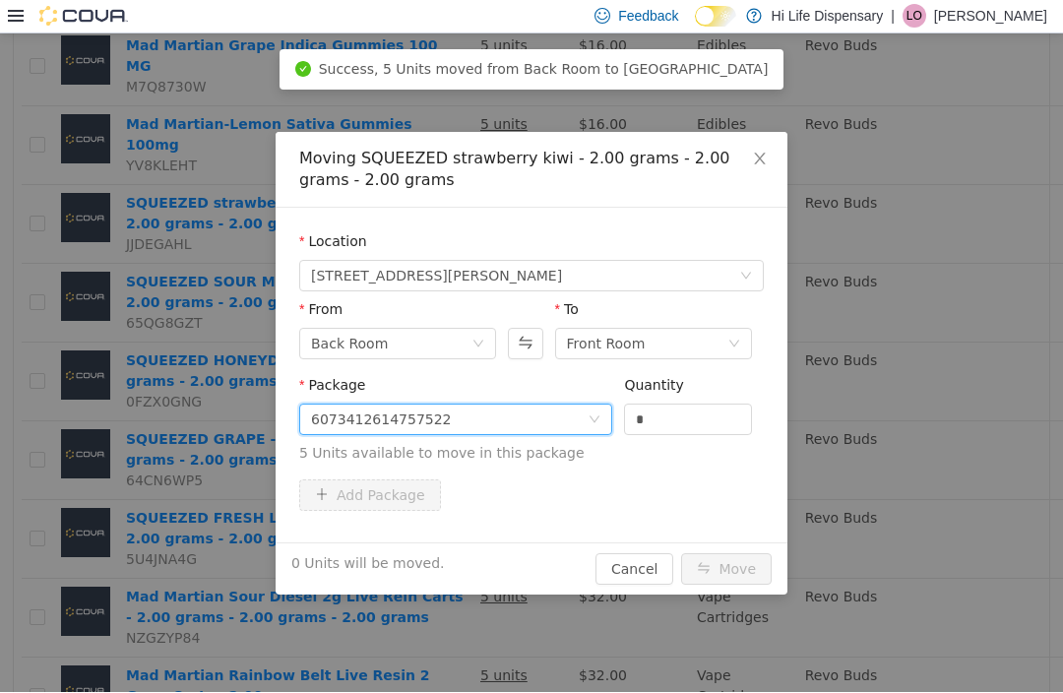
click at [699, 405] on input "*" at bounding box center [688, 419] width 126 height 30
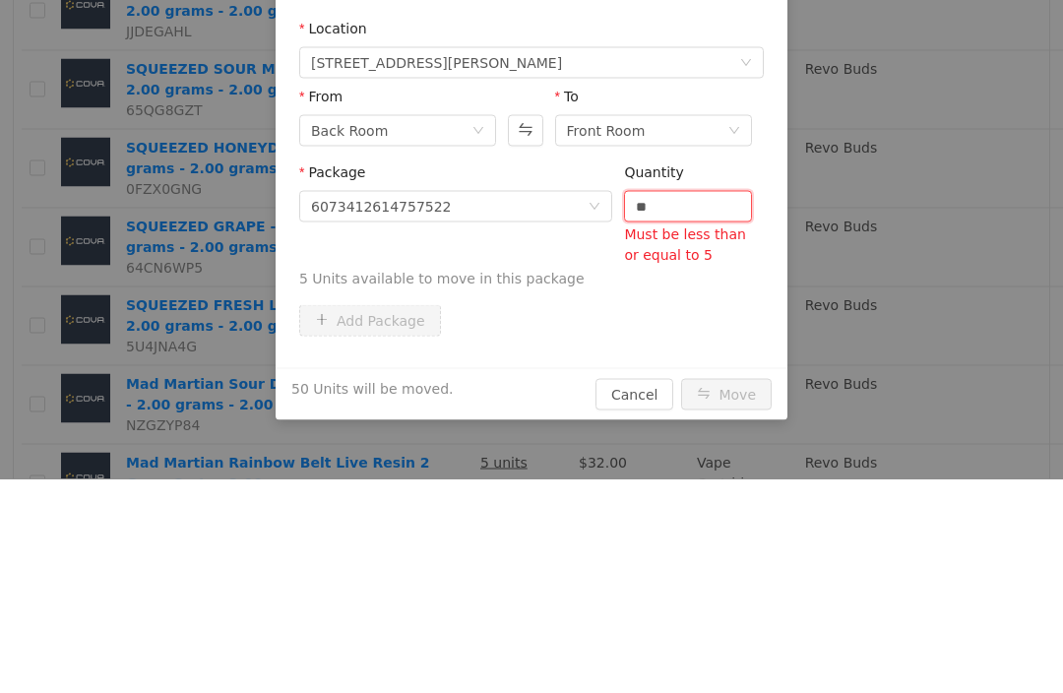
click at [676, 219] on input "**" at bounding box center [688, 207] width 126 height 30
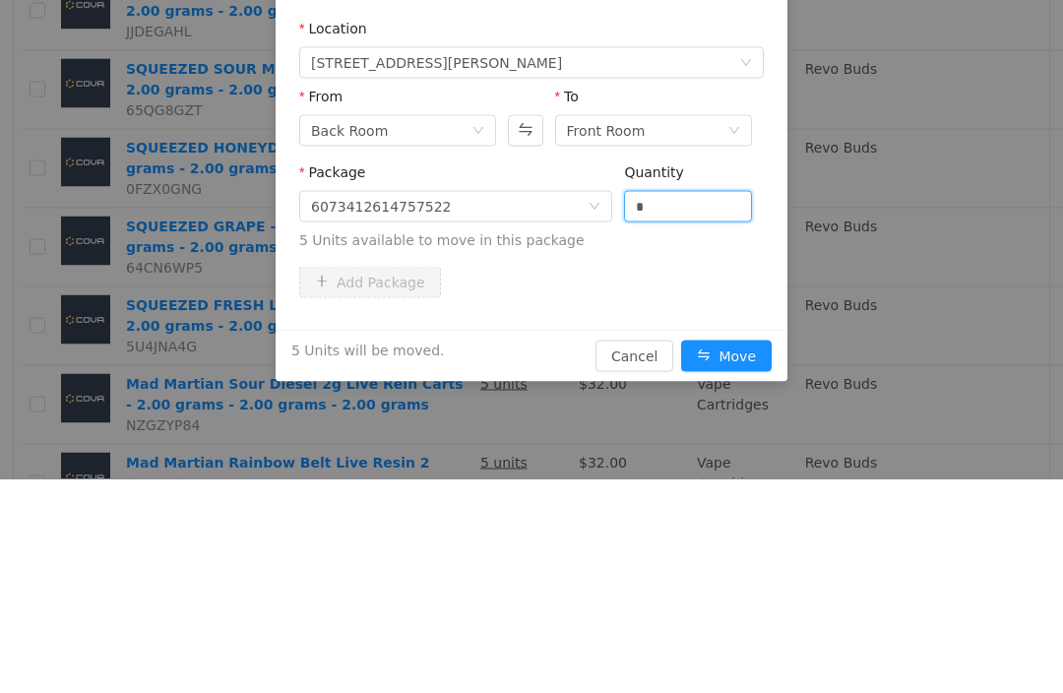
type input "*"
click at [727, 356] on button "Move" at bounding box center [726, 355] width 91 height 31
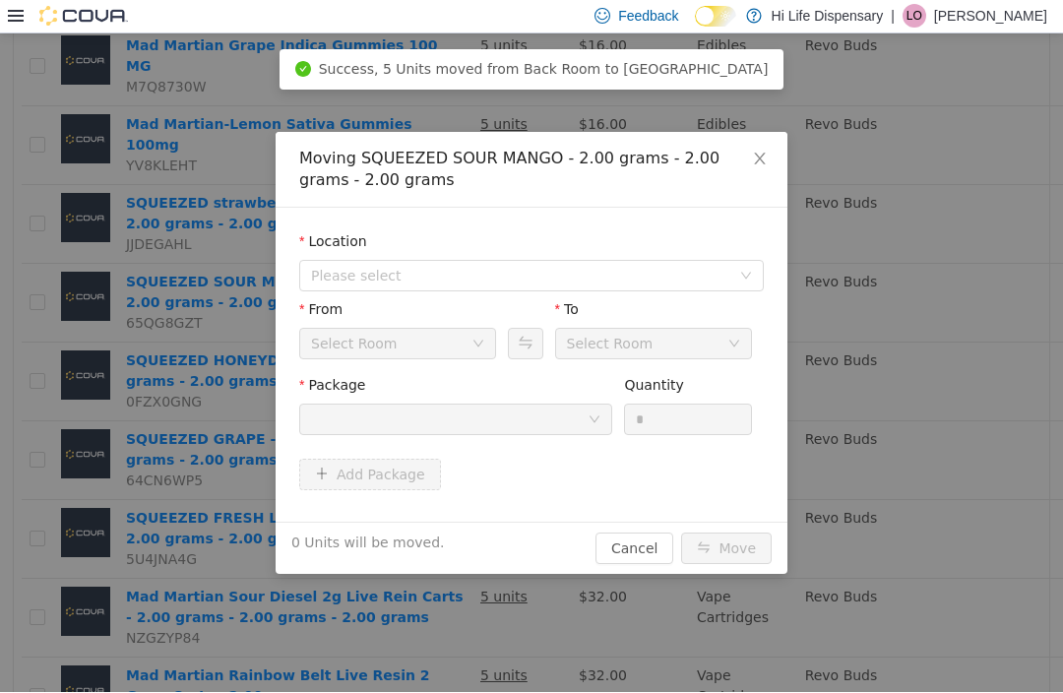
click at [538, 277] on span "Please select" at bounding box center [520, 276] width 419 height 20
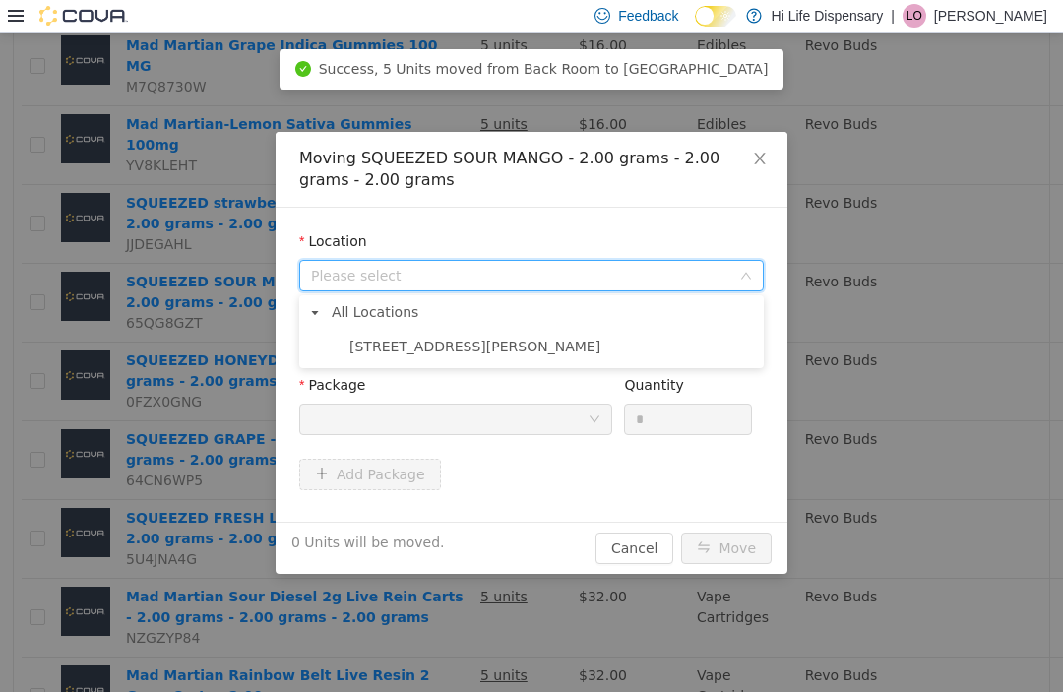
click at [497, 348] on span "[STREET_ADDRESS][PERSON_NAME]" at bounding box center [551, 347] width 415 height 27
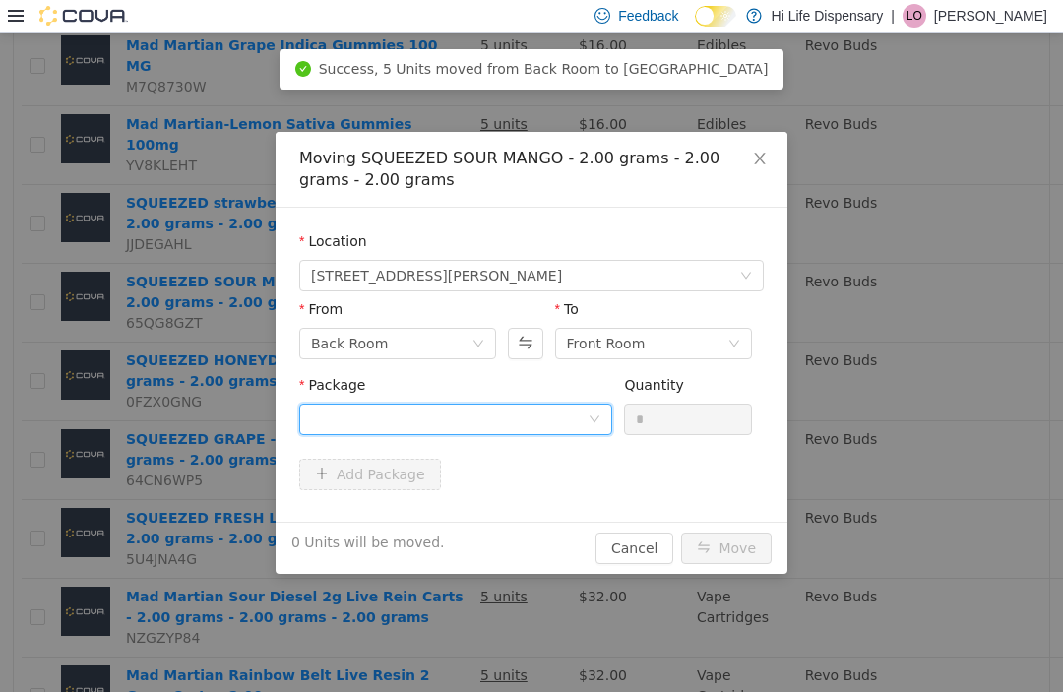
click at [565, 429] on div at bounding box center [449, 419] width 277 height 30
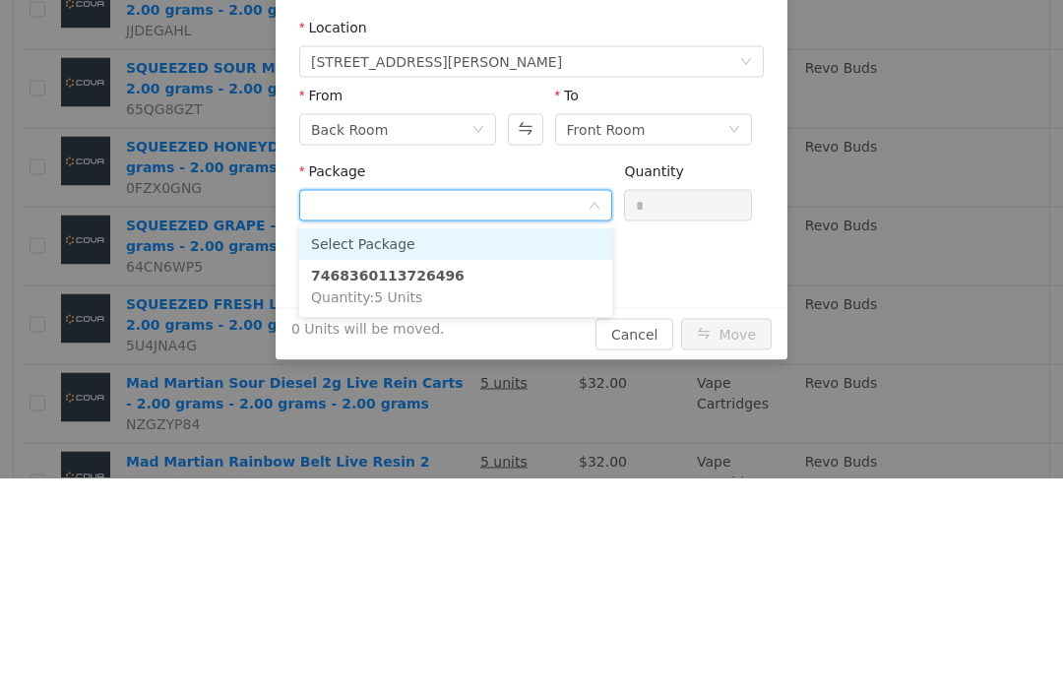
click at [522, 305] on li "7468360113726496 Quantity : 5 Units" at bounding box center [455, 287] width 313 height 53
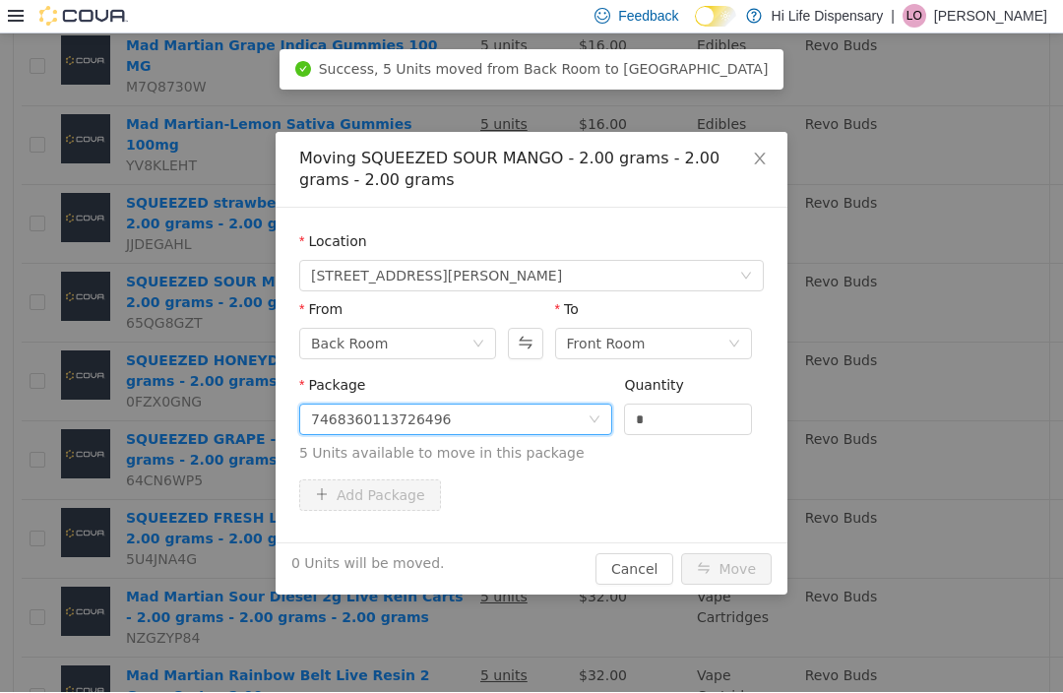
click at [707, 432] on input "*" at bounding box center [688, 419] width 126 height 30
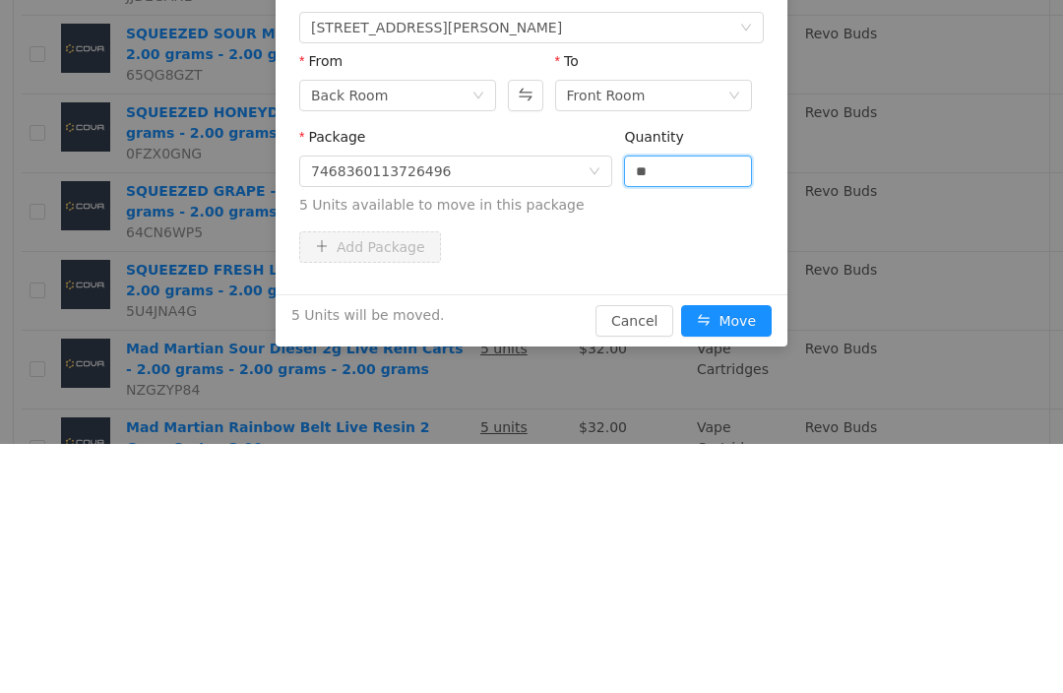
click at [757, 338] on div "5 Units will be moved. Cancel Move" at bounding box center [532, 321] width 512 height 52
type input "*"
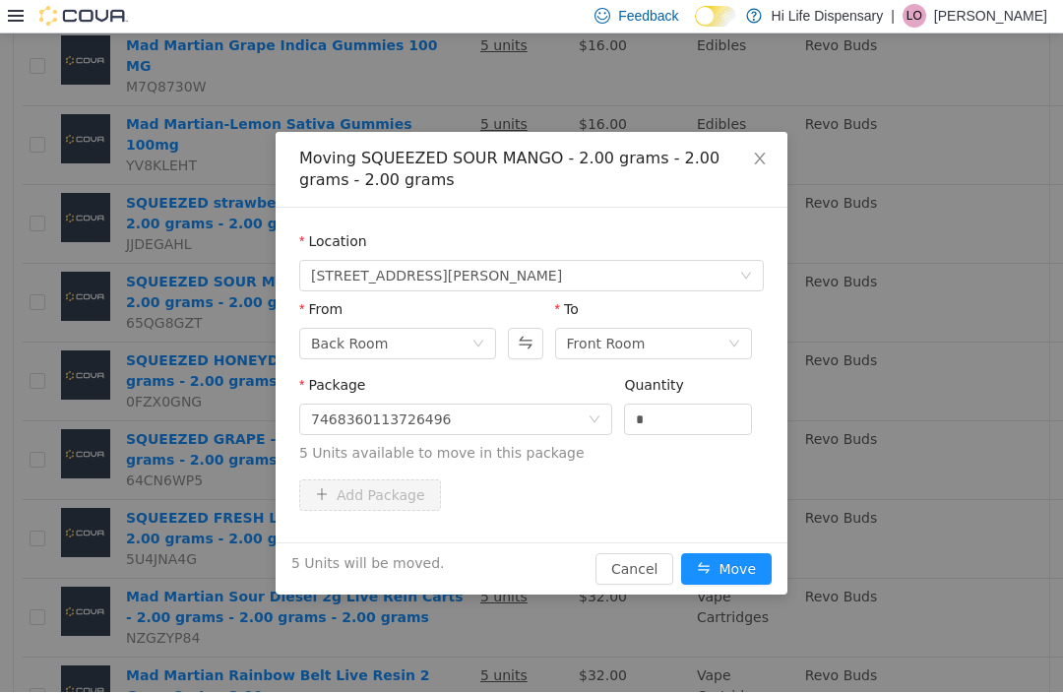
click at [722, 572] on button "Move" at bounding box center [726, 568] width 91 height 31
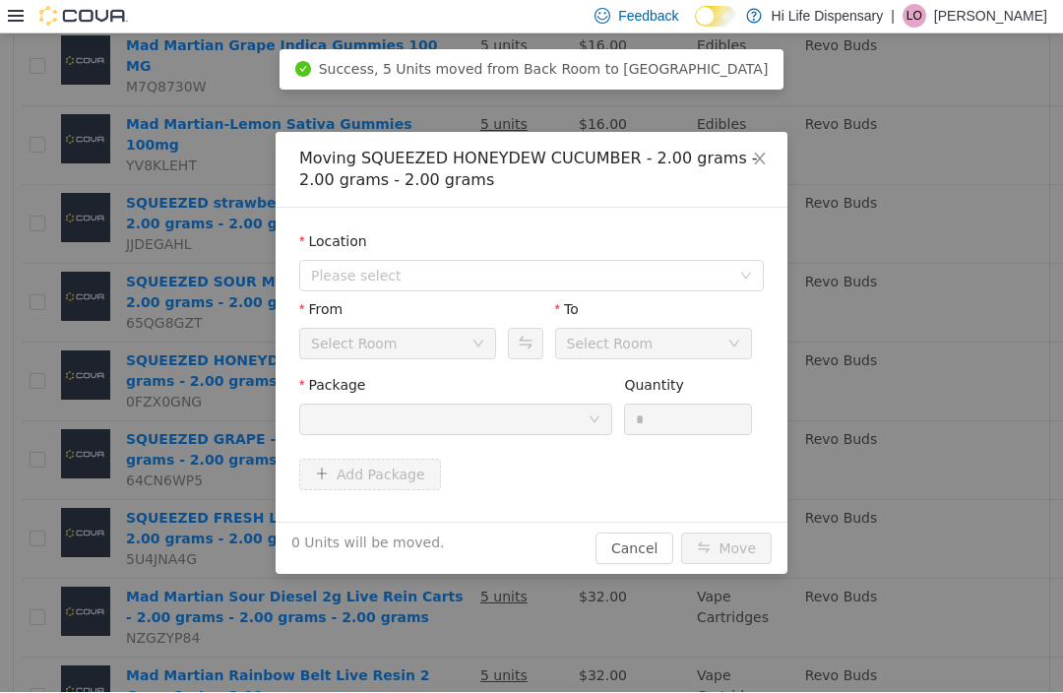
click at [646, 280] on span "Please select" at bounding box center [520, 276] width 419 height 20
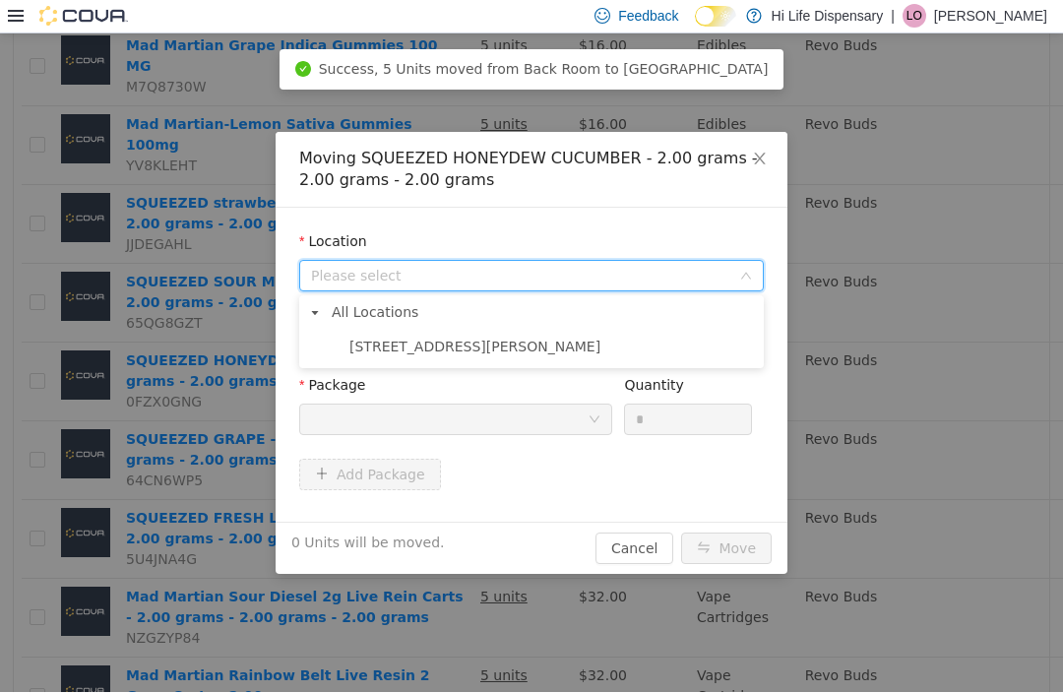
click at [613, 359] on span "[STREET_ADDRESS][PERSON_NAME]" at bounding box center [551, 347] width 415 height 27
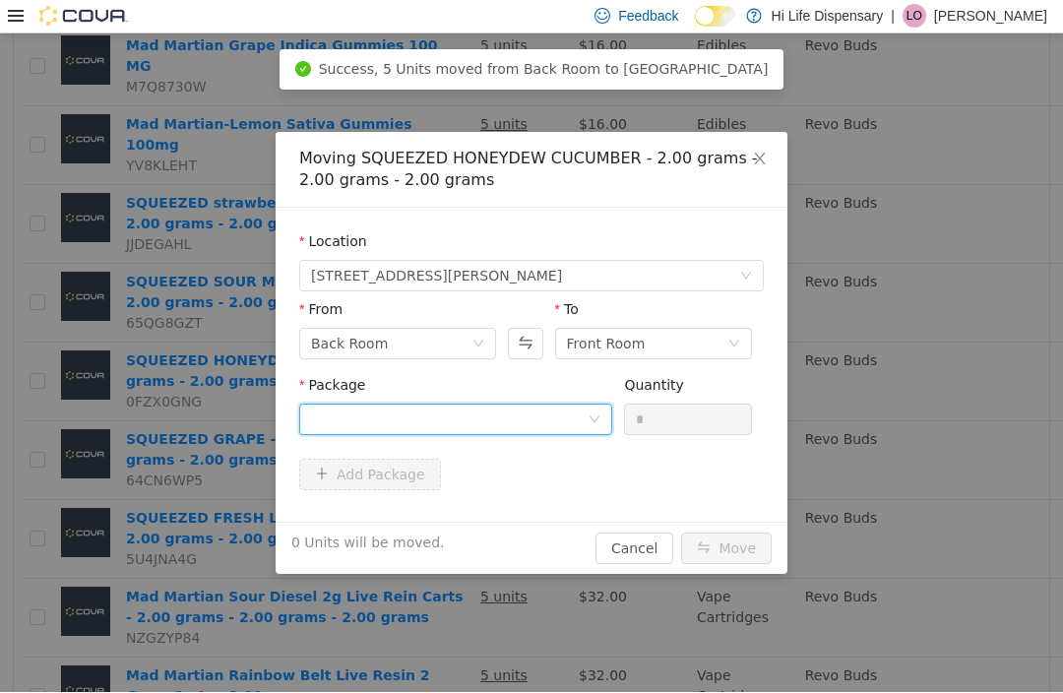
click at [601, 415] on div at bounding box center [455, 418] width 313 height 31
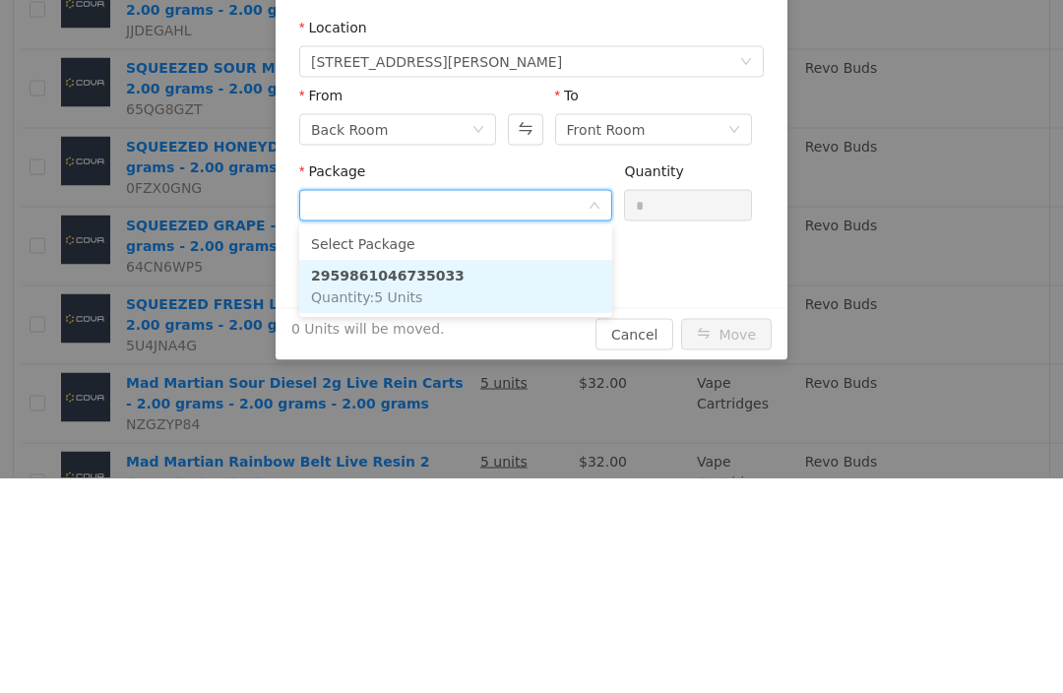
click at [557, 302] on li "2959861046735033 Quantity : 5 Units" at bounding box center [455, 287] width 313 height 53
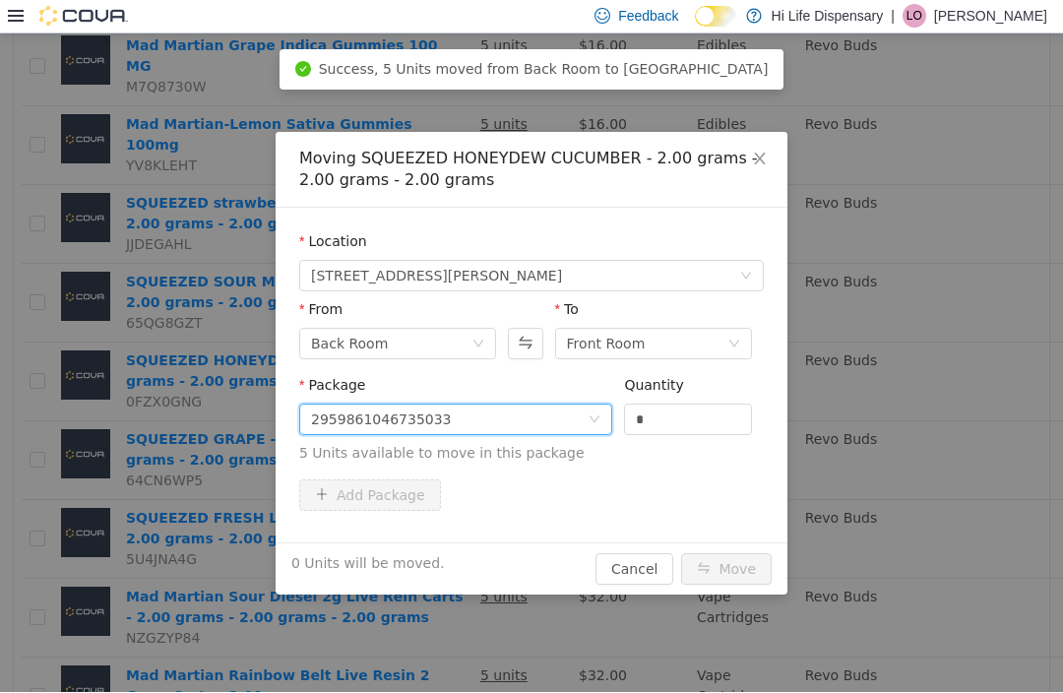
click at [702, 415] on input "*" at bounding box center [688, 419] width 126 height 30
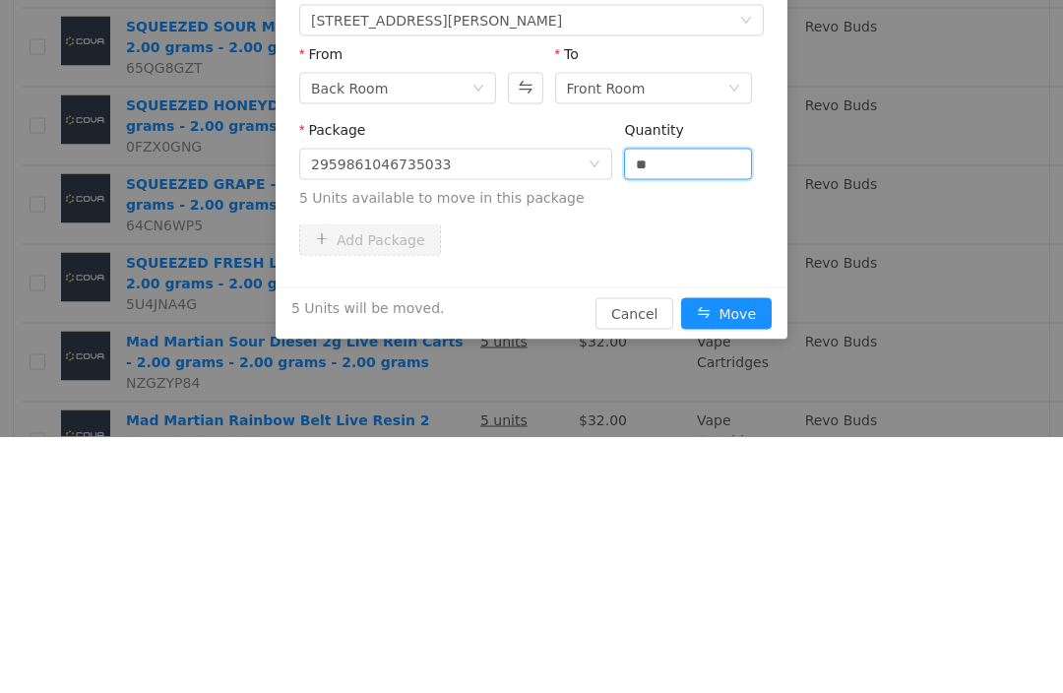
click at [737, 325] on button "Move" at bounding box center [726, 313] width 91 height 31
type input "*"
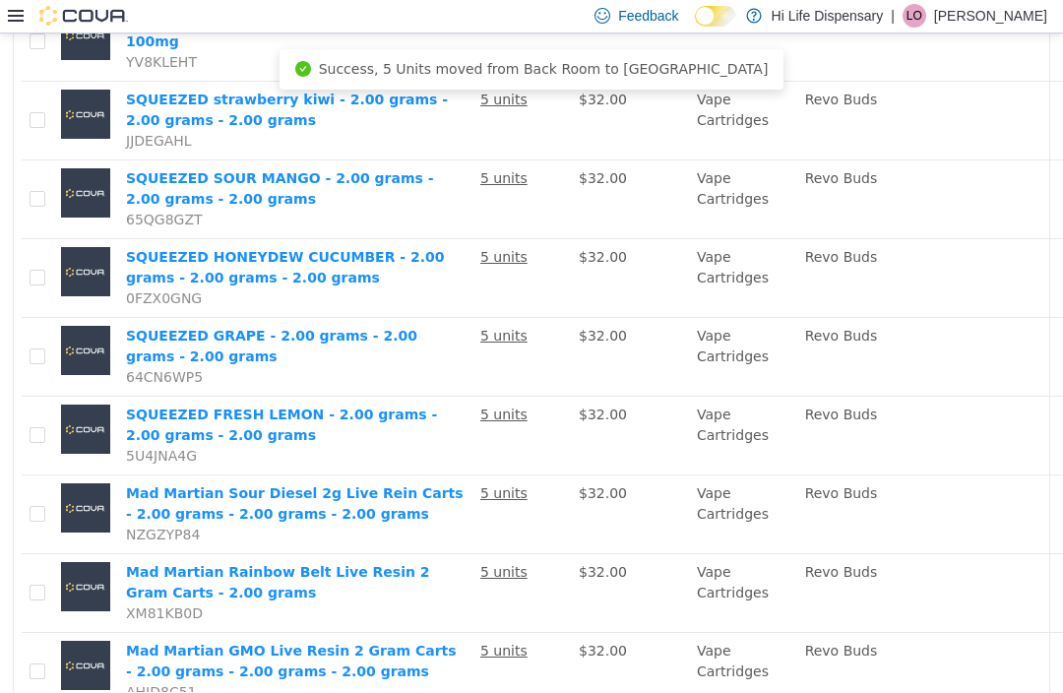
scroll to position [474, 0]
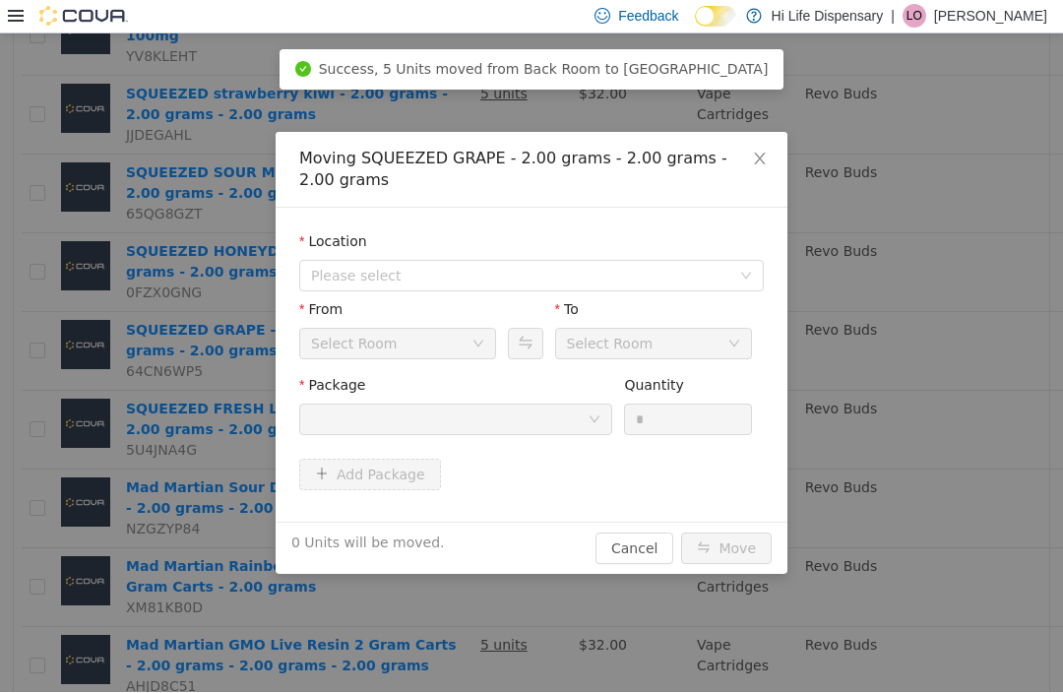
click at [571, 264] on span "Please select" at bounding box center [525, 276] width 428 height 30
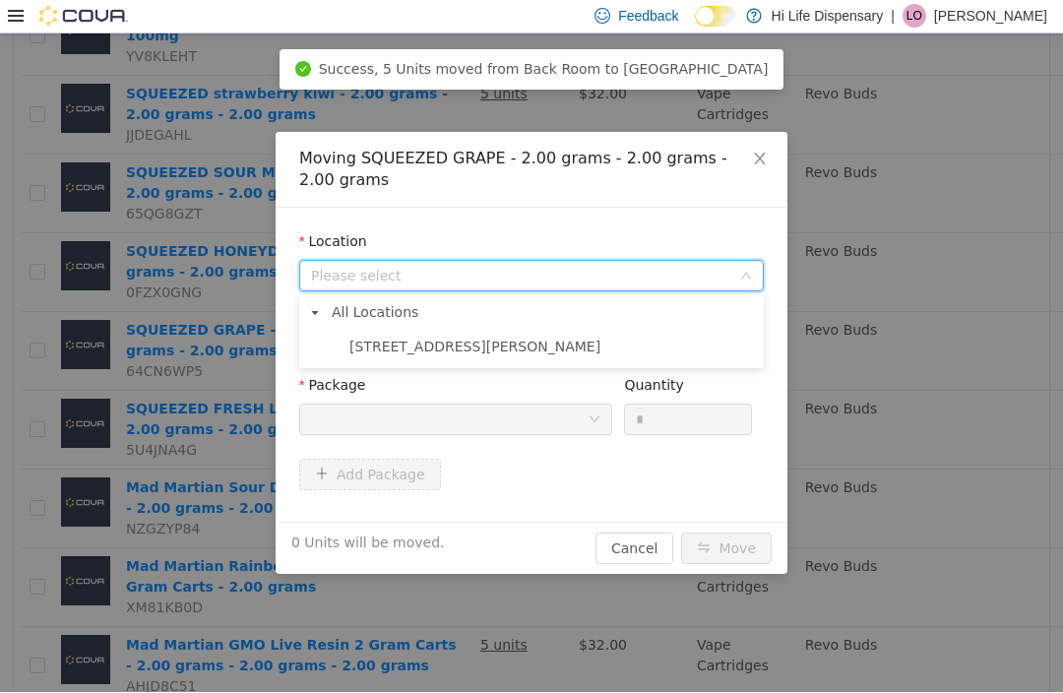
click at [523, 344] on span "[STREET_ADDRESS][PERSON_NAME]" at bounding box center [551, 347] width 415 height 27
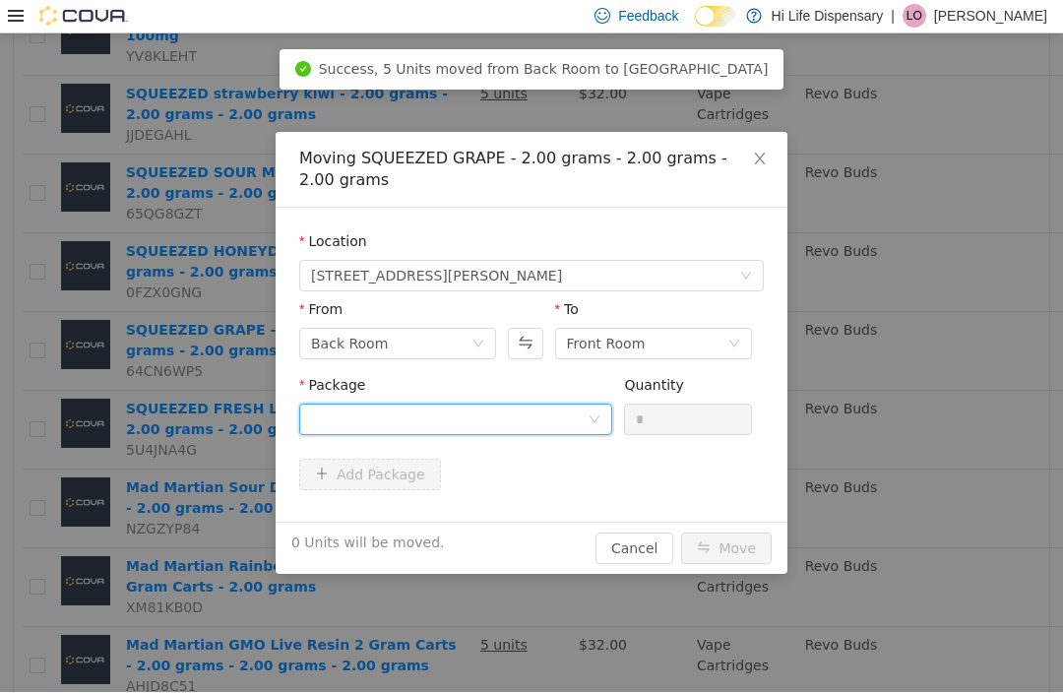
click at [599, 407] on div at bounding box center [455, 418] width 313 height 31
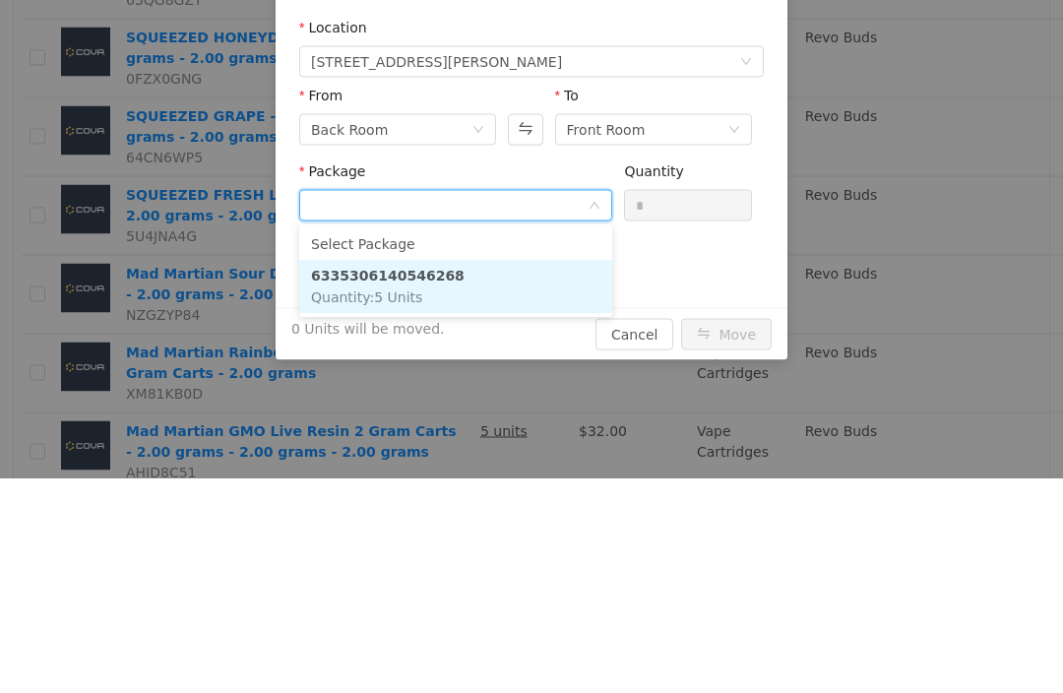
click at [526, 300] on li "6335306140546268 Quantity : 5 Units" at bounding box center [455, 287] width 313 height 53
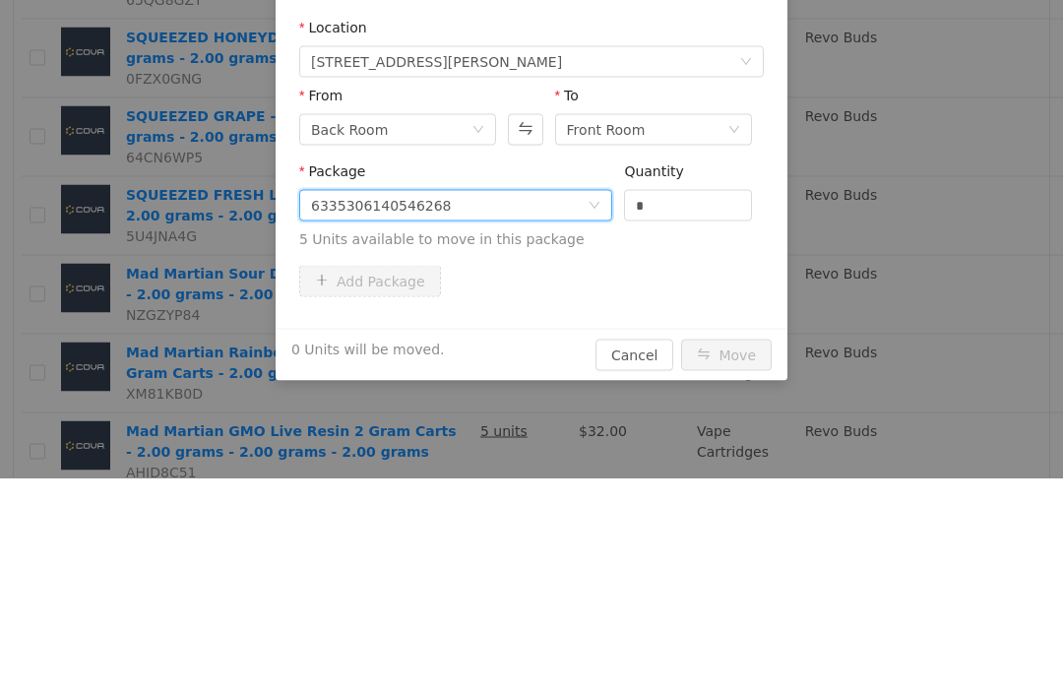
scroll to position [3, 0]
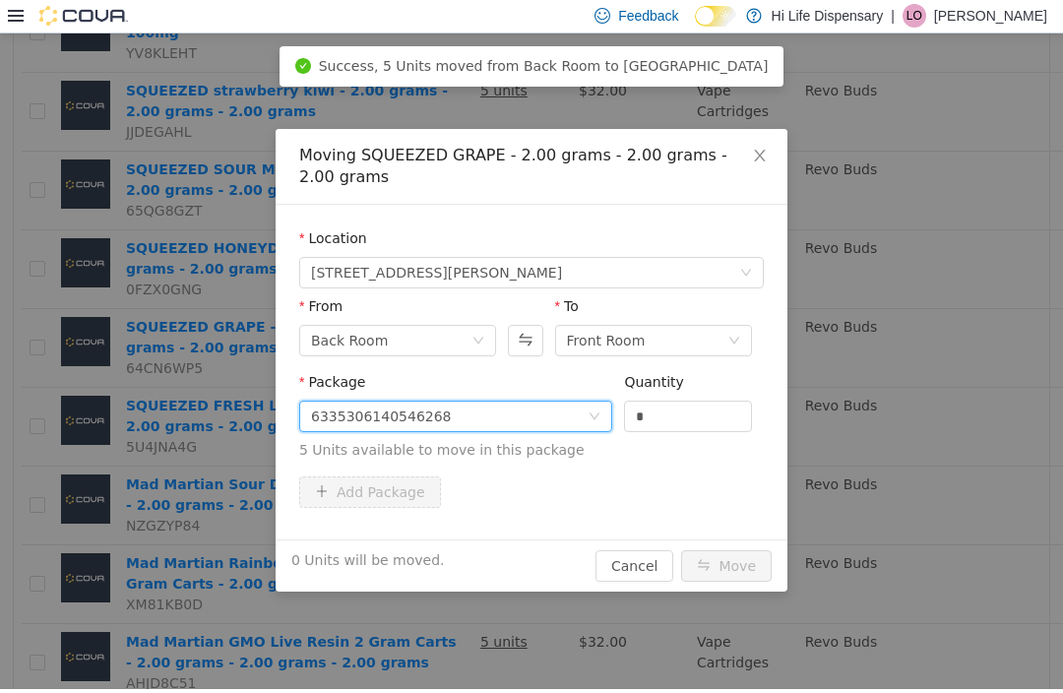
click at [690, 414] on input "*" at bounding box center [688, 416] width 126 height 30
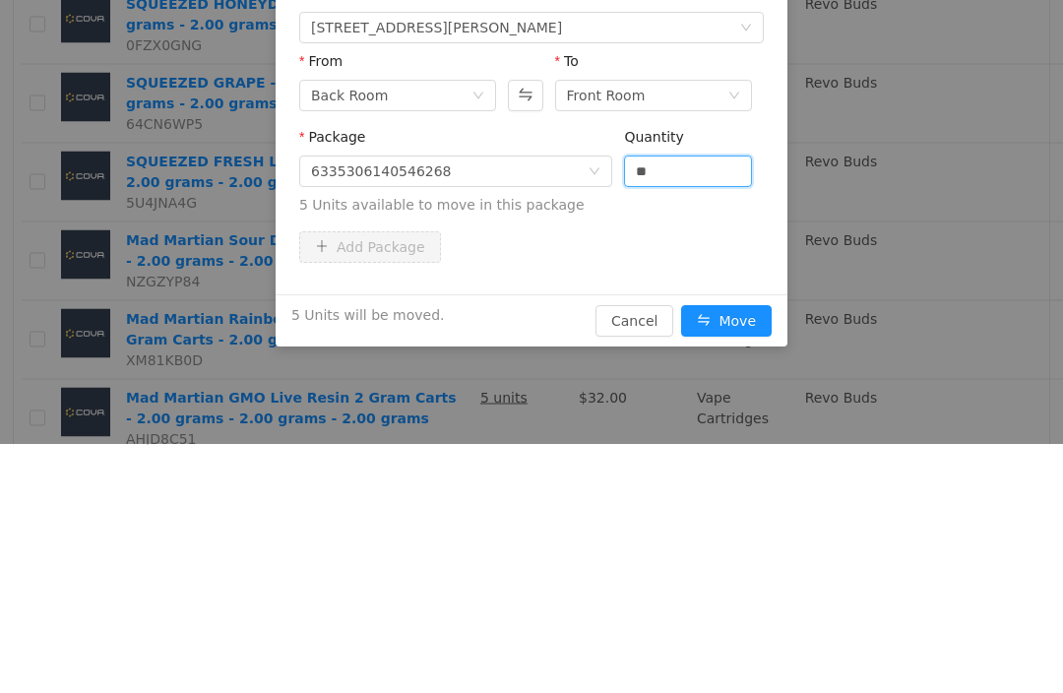
click at [726, 327] on button "Move" at bounding box center [726, 321] width 91 height 31
type input "*"
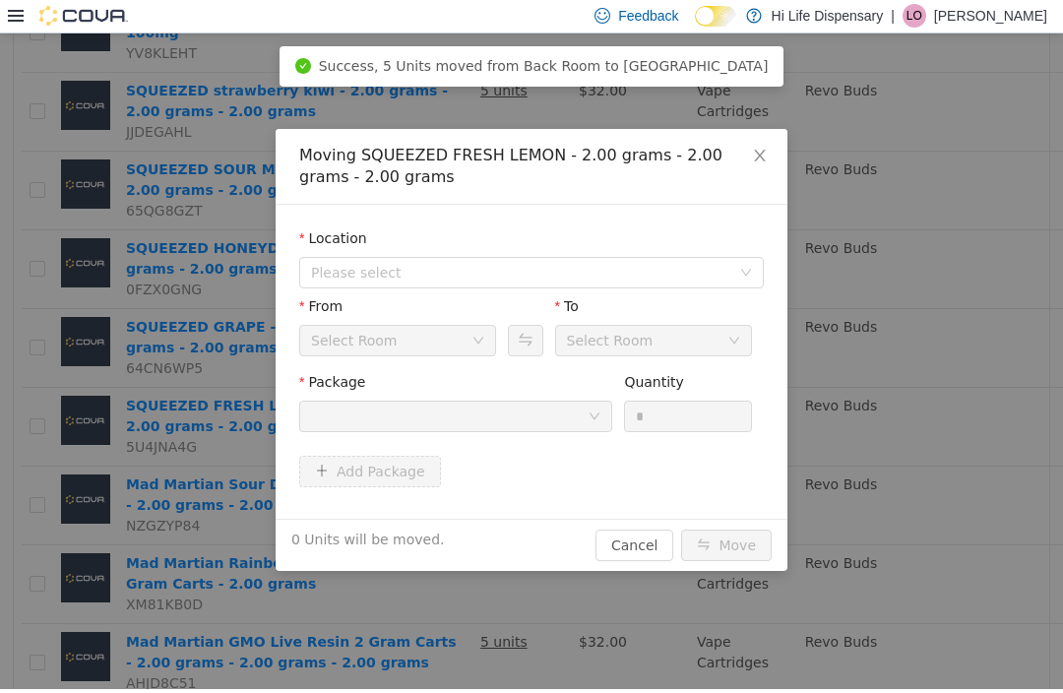
scroll to position [0, 0]
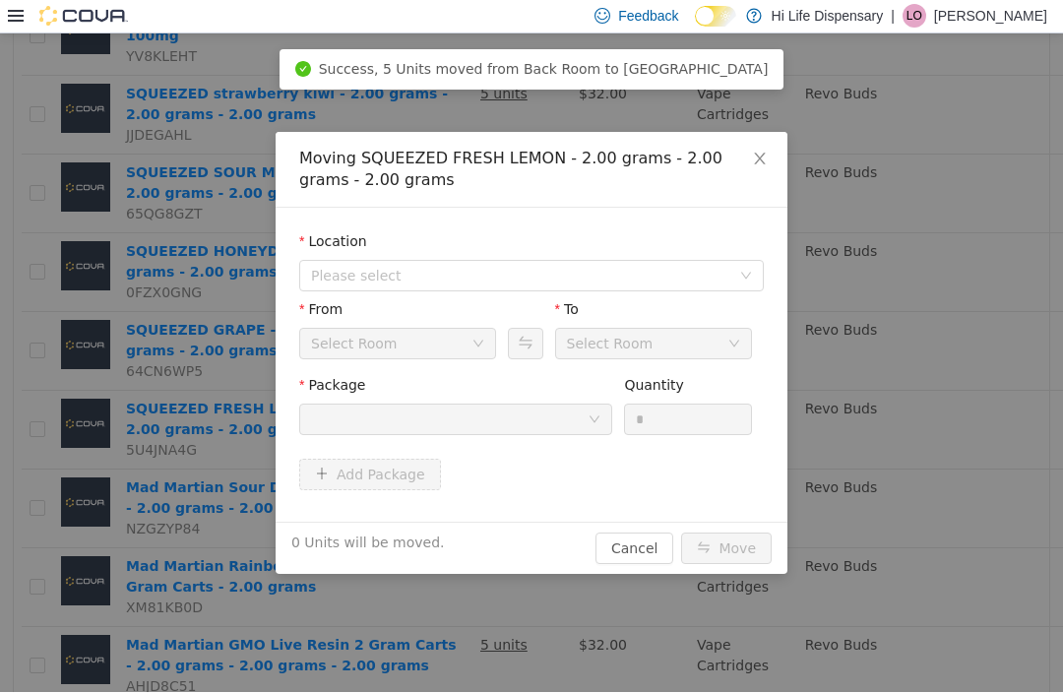
click at [541, 274] on span "Please select" at bounding box center [520, 276] width 419 height 20
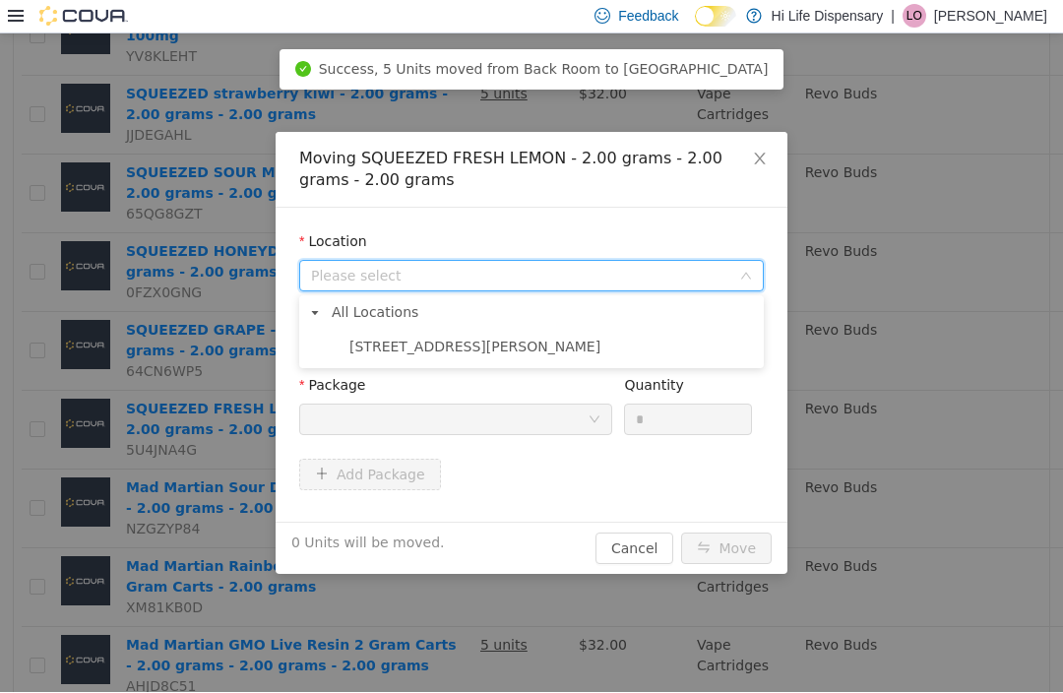
click at [496, 356] on span "[STREET_ADDRESS][PERSON_NAME]" at bounding box center [551, 347] width 415 height 27
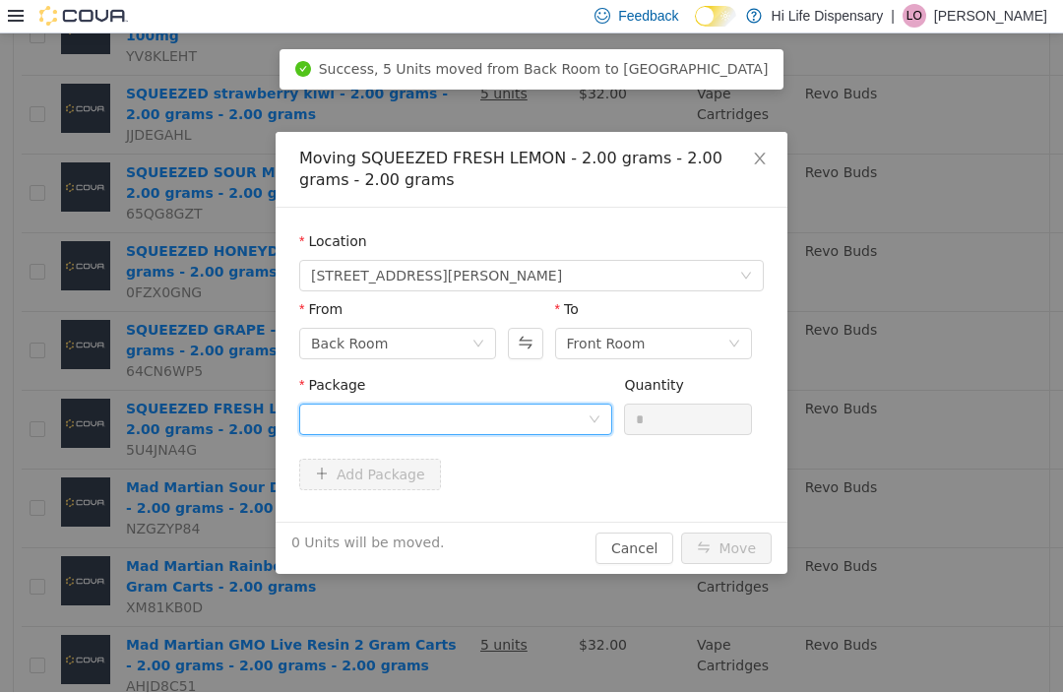
click at [482, 414] on div at bounding box center [449, 419] width 277 height 30
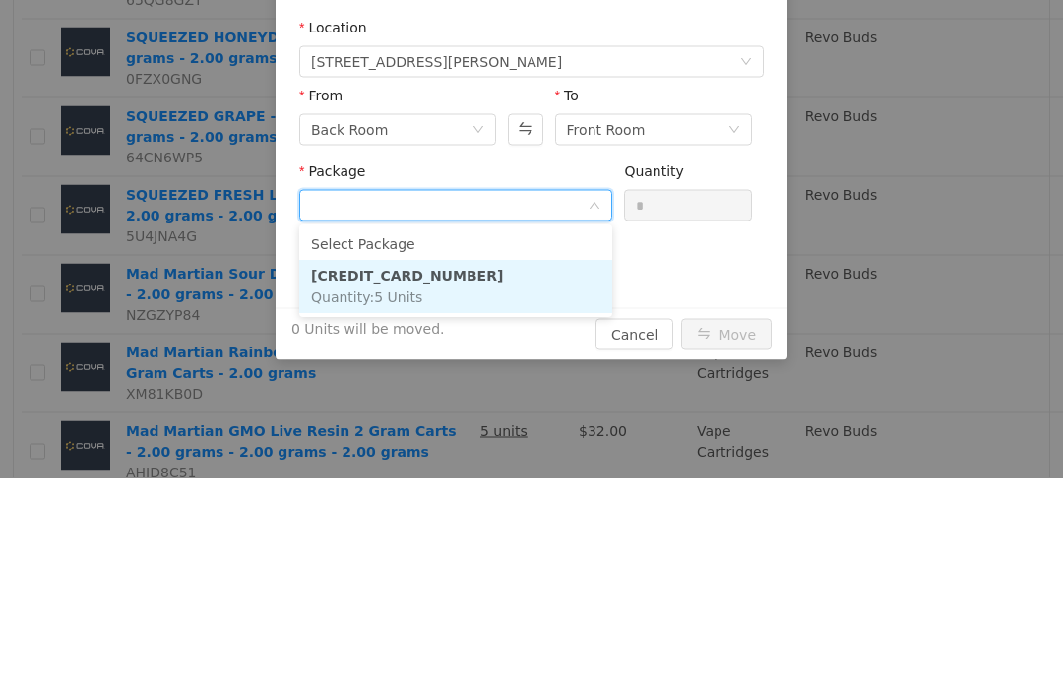
click at [470, 299] on li "[CREDIT_CARD_NUMBER] Quantity : 5 Units" at bounding box center [455, 287] width 313 height 53
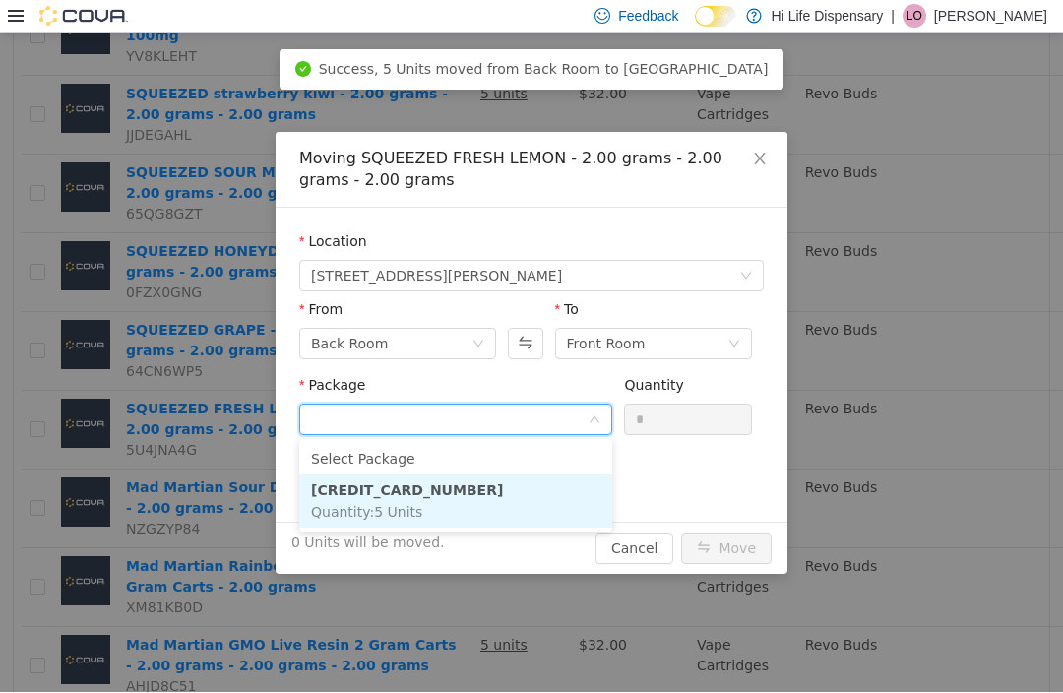
scroll to position [3, 0]
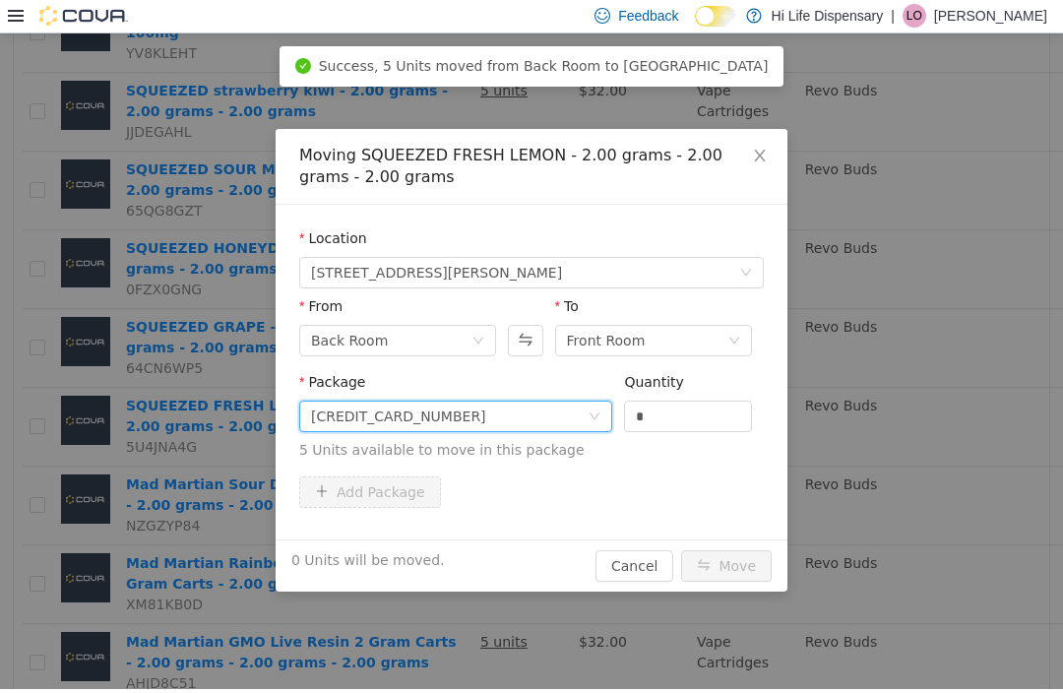
click at [673, 419] on input "*" at bounding box center [688, 416] width 126 height 30
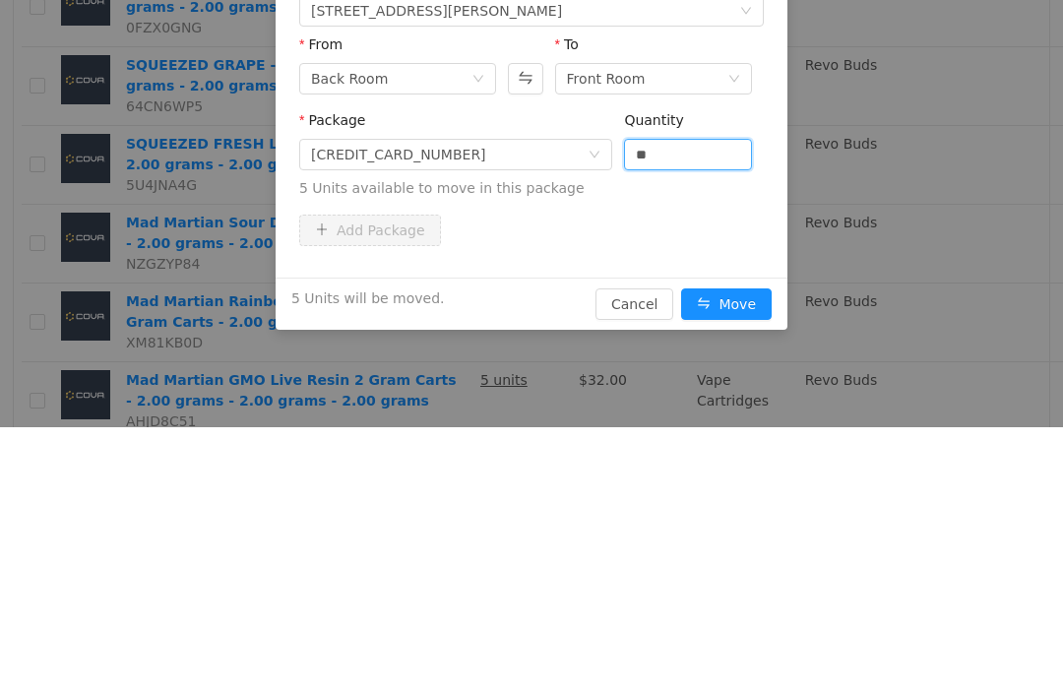
click at [720, 316] on button "Move" at bounding box center [726, 304] width 91 height 31
type input "*"
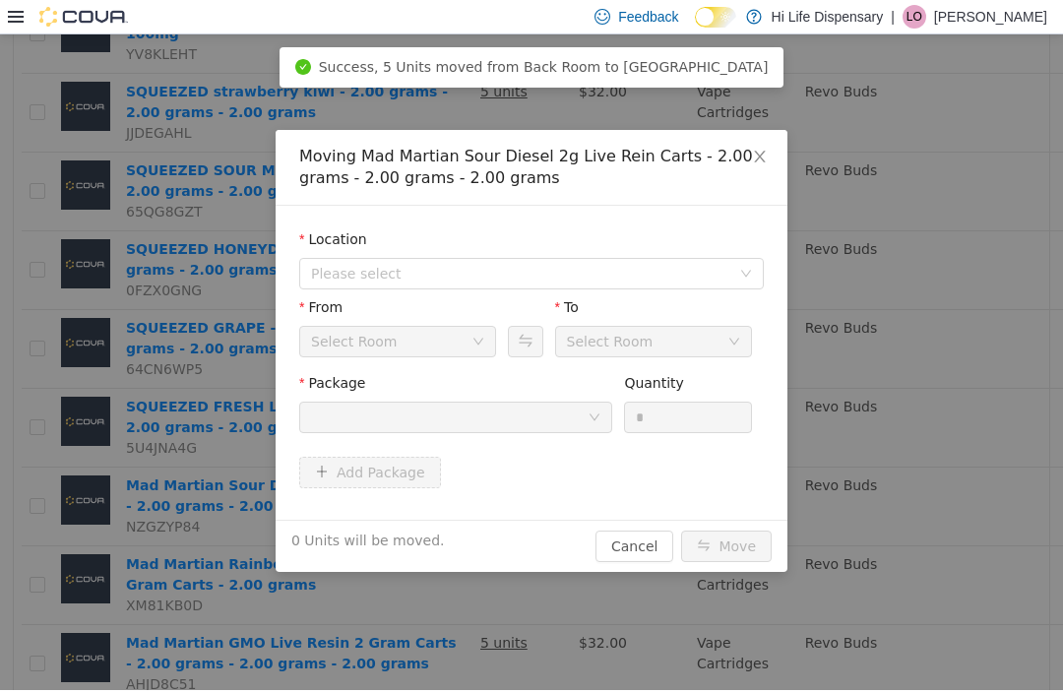
scroll to position [0, 0]
click at [564, 262] on span "Please select" at bounding box center [525, 274] width 428 height 30
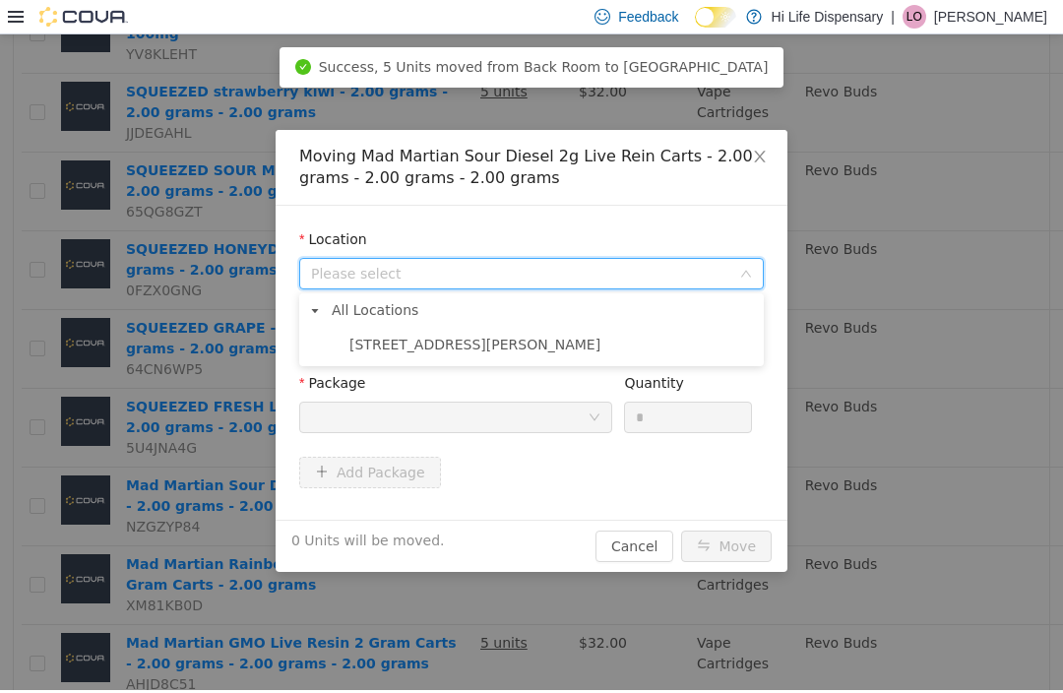
click at [500, 345] on span "[STREET_ADDRESS][PERSON_NAME]" at bounding box center [551, 345] width 415 height 27
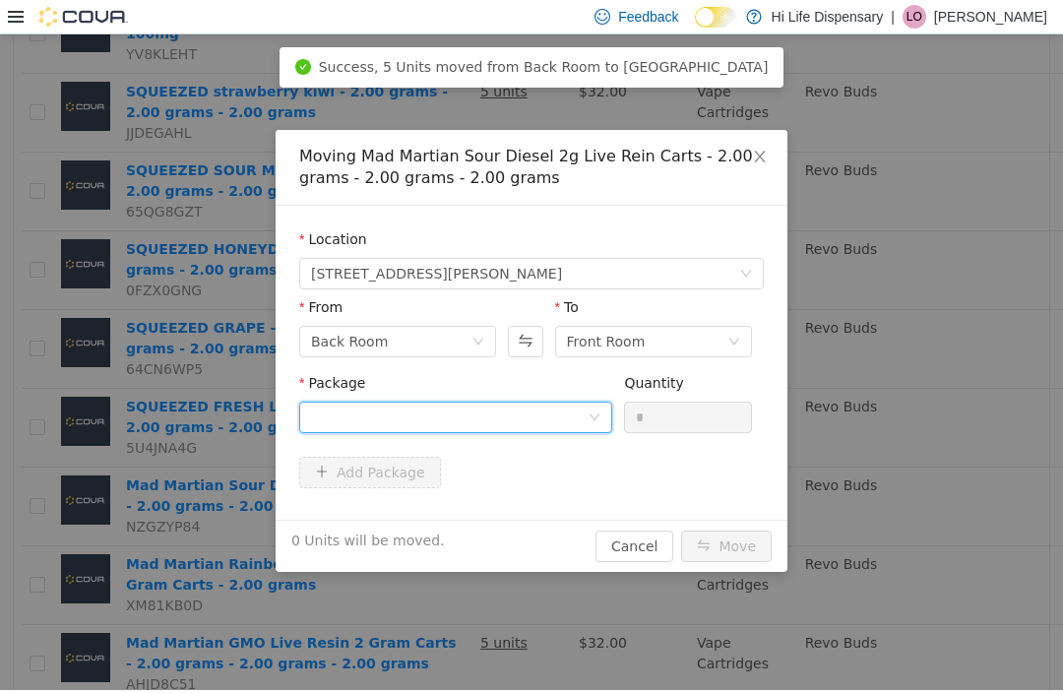
click at [501, 412] on div at bounding box center [449, 417] width 277 height 30
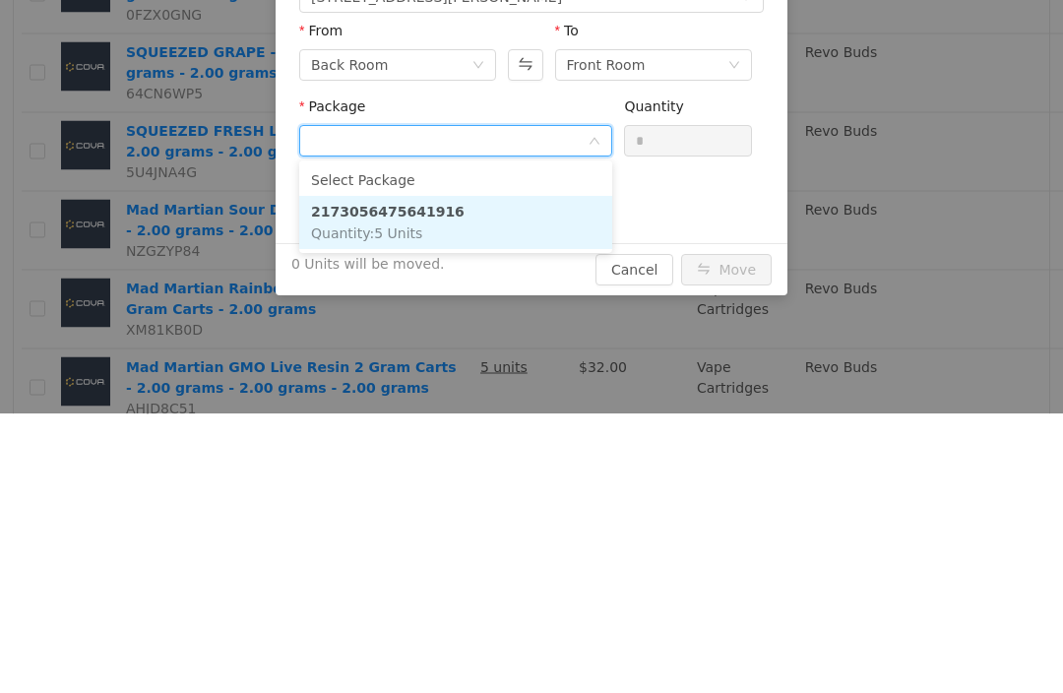
click at [498, 244] on li "2173056475641916 Quantity : 5 Units" at bounding box center [455, 223] width 313 height 53
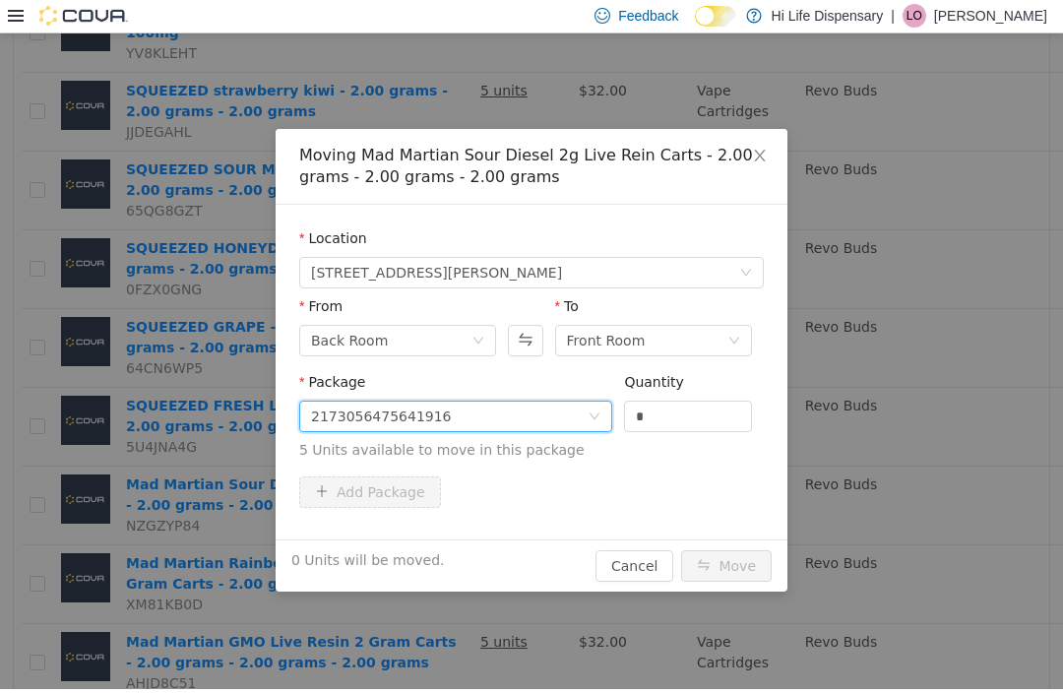
click at [678, 414] on input "*" at bounding box center [688, 416] width 126 height 30
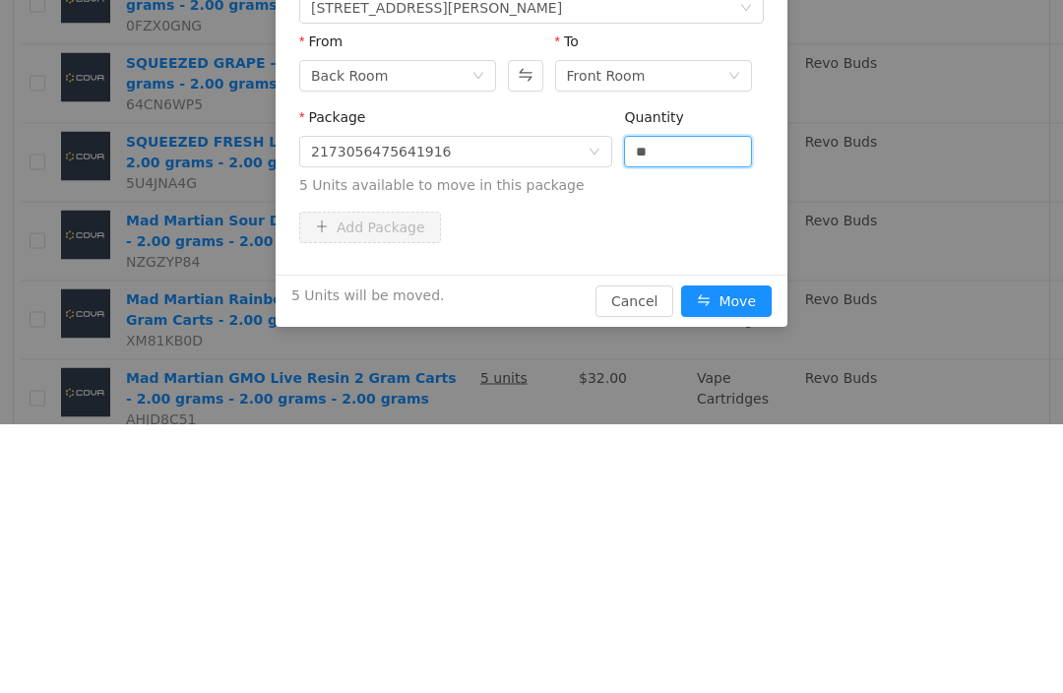
click at [741, 317] on button "Move" at bounding box center [726, 301] width 91 height 31
type input "*"
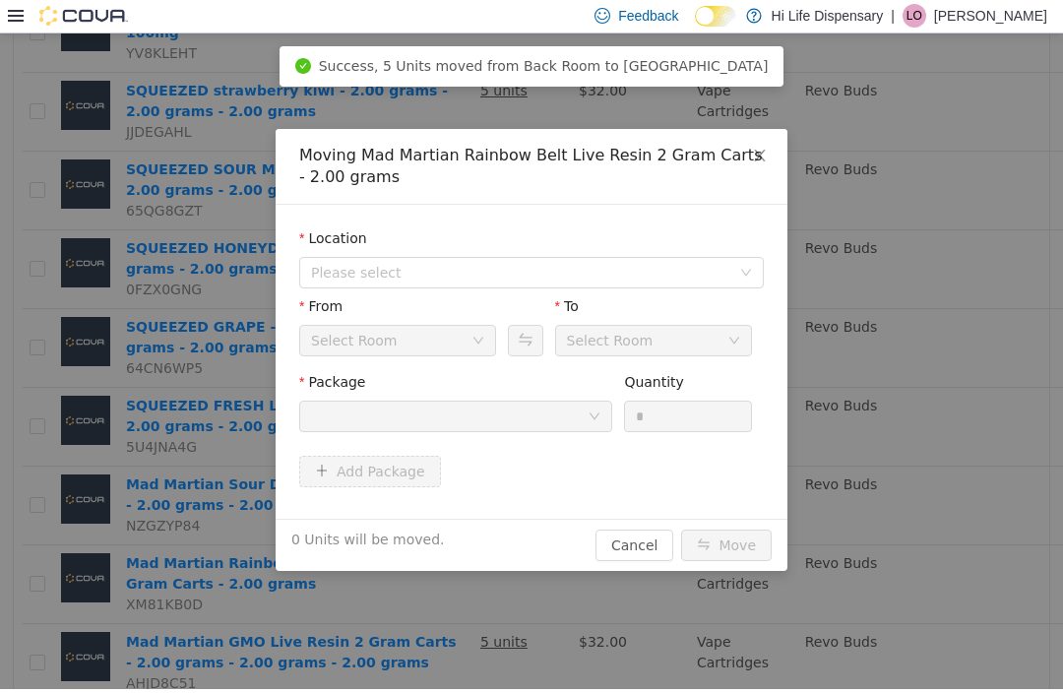
click at [494, 276] on span "Please select" at bounding box center [520, 273] width 419 height 20
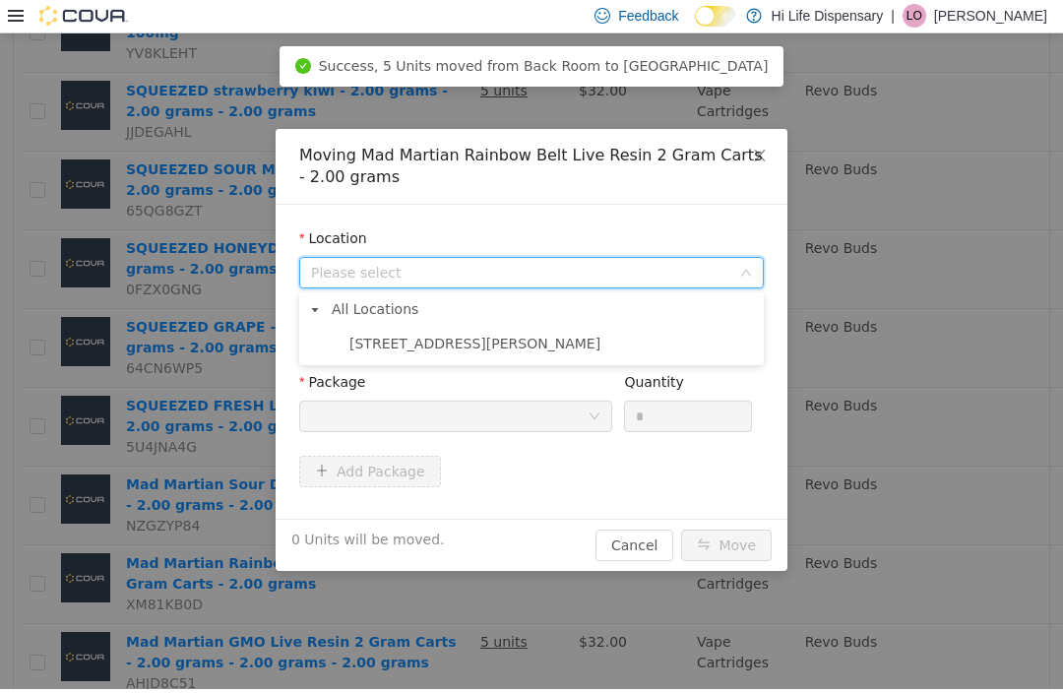
click at [470, 348] on span "[STREET_ADDRESS][PERSON_NAME]" at bounding box center [551, 344] width 415 height 27
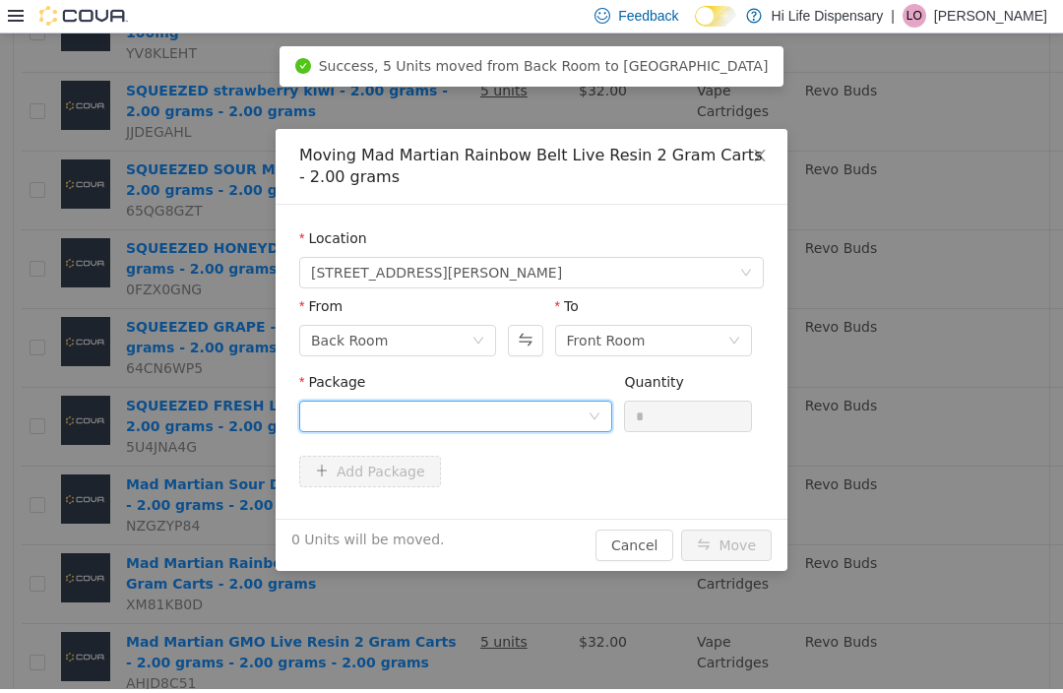
click at [528, 411] on div at bounding box center [449, 416] width 277 height 30
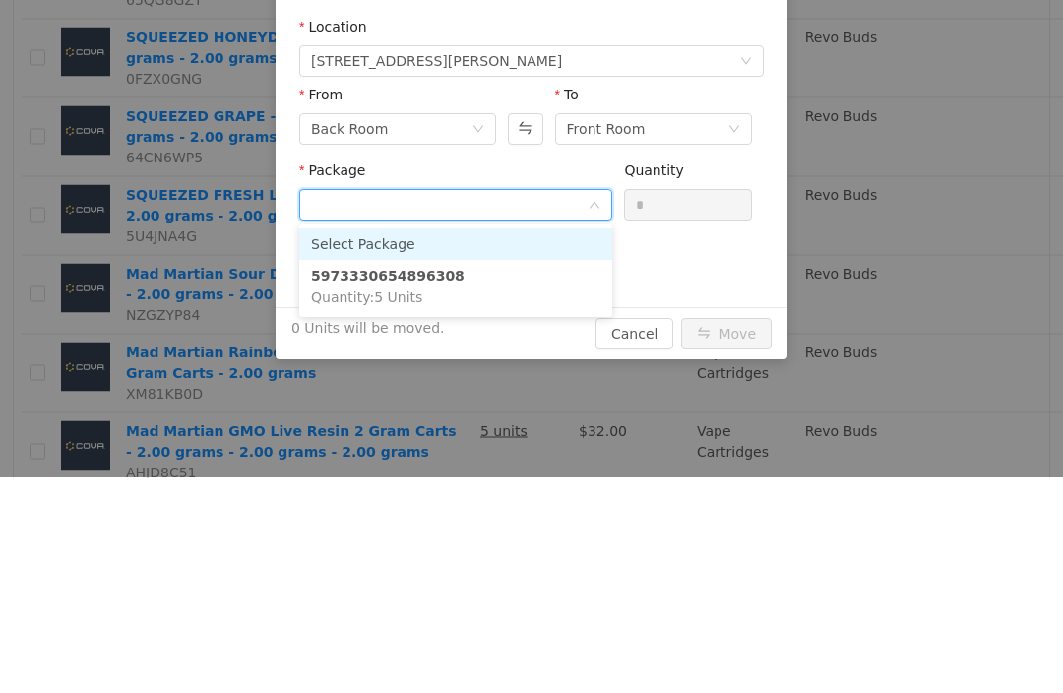
click at [496, 302] on li "5973330654896308 Quantity : 5 Units" at bounding box center [455, 287] width 313 height 53
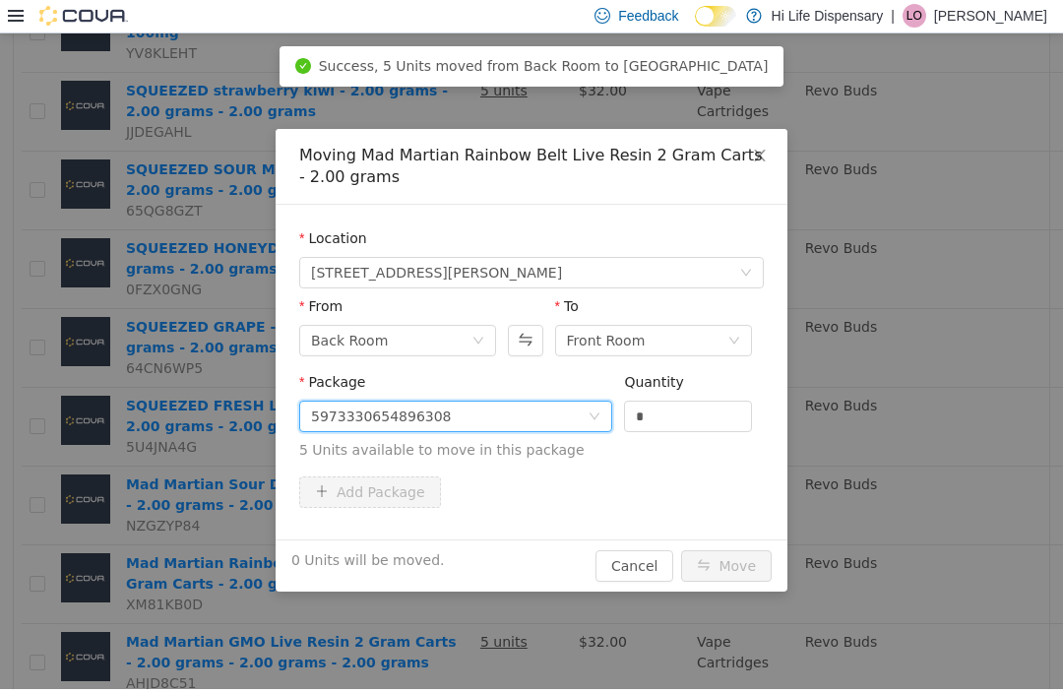
click at [688, 416] on input "*" at bounding box center [688, 416] width 126 height 30
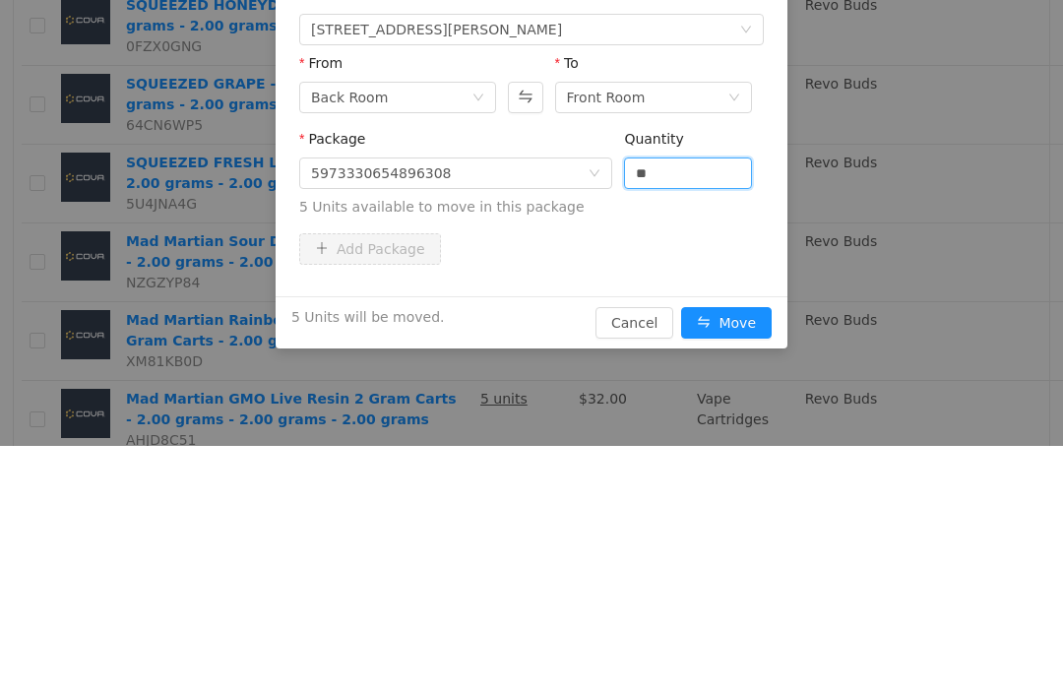
click at [739, 328] on button "Move" at bounding box center [726, 323] width 91 height 31
type input "*"
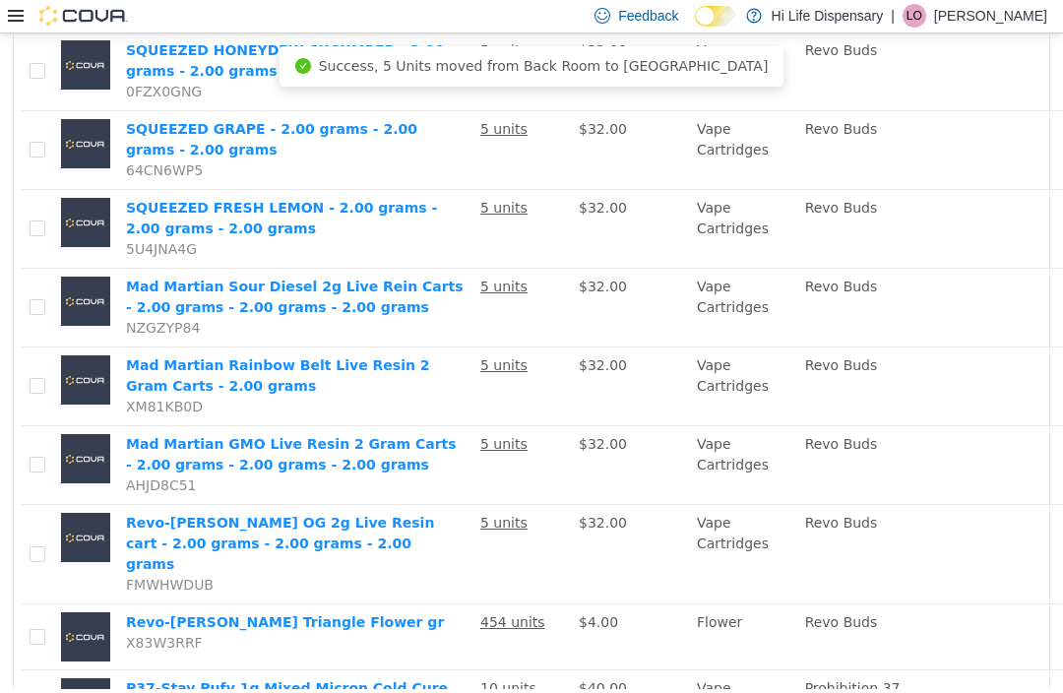
scroll to position [673, 0]
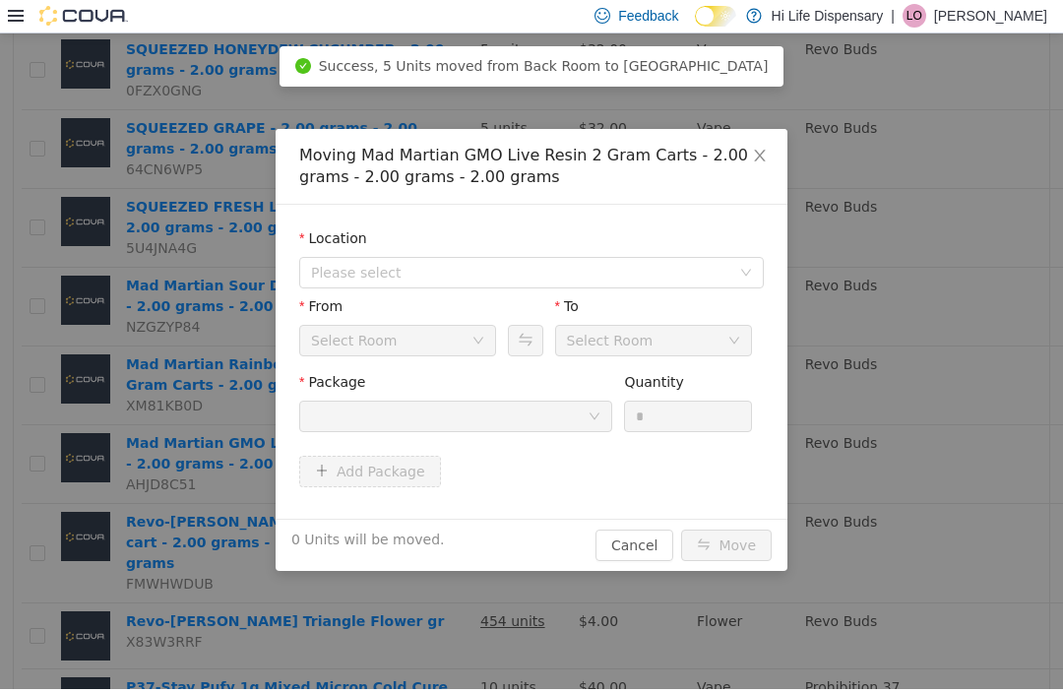
scroll to position [0, 0]
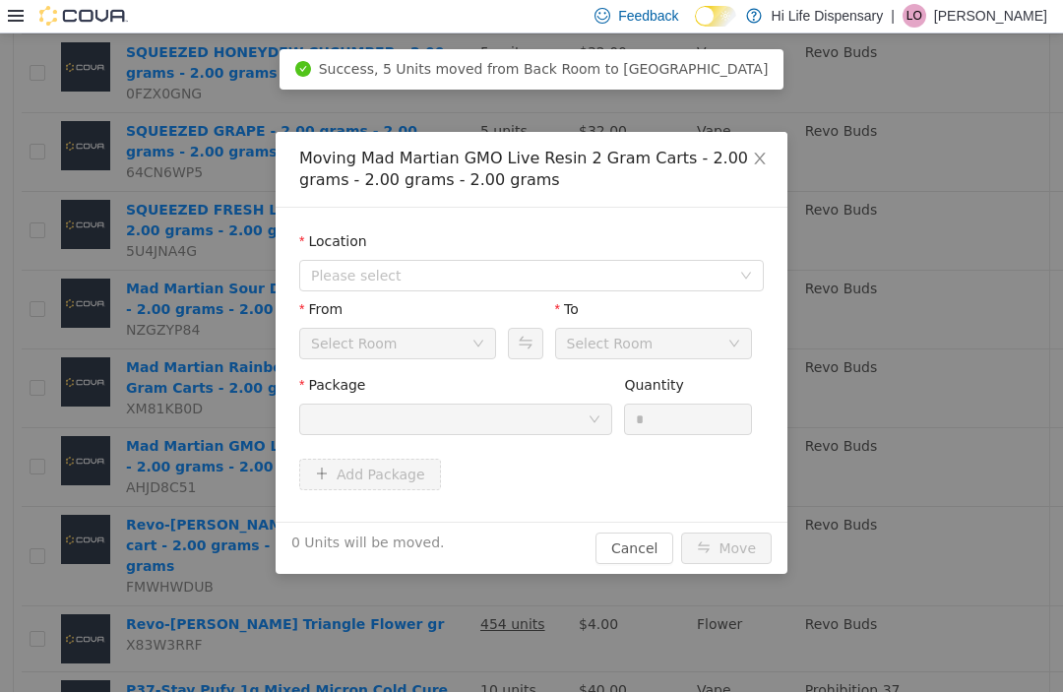
click at [647, 265] on span "Please select" at bounding box center [525, 276] width 428 height 30
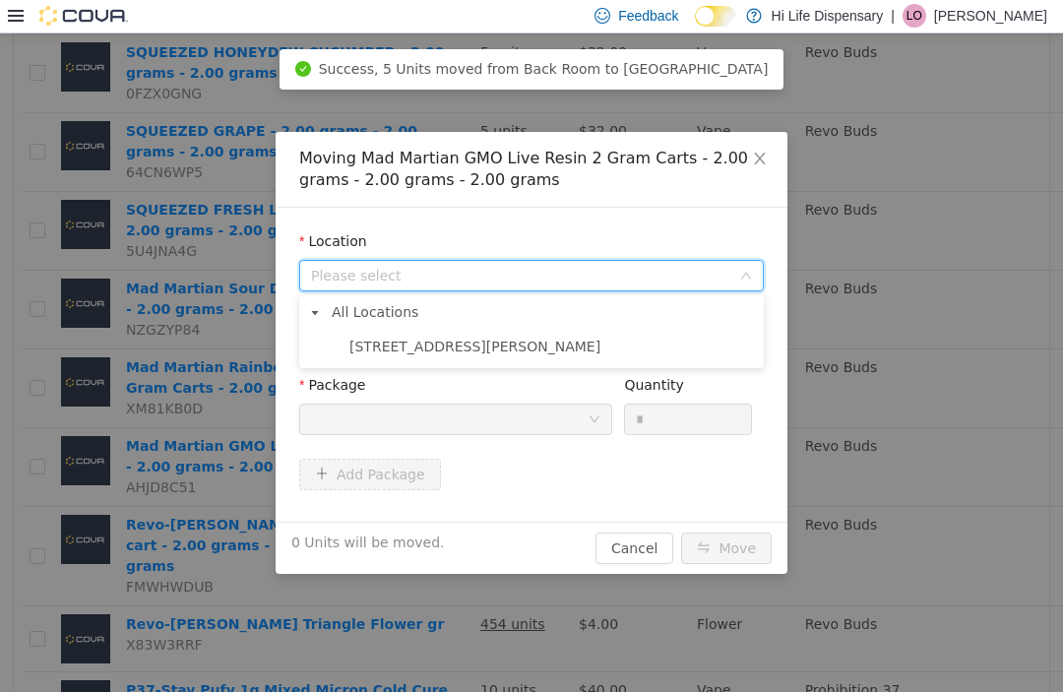
click at [623, 323] on span "All Locations" at bounding box center [543, 312] width 433 height 27
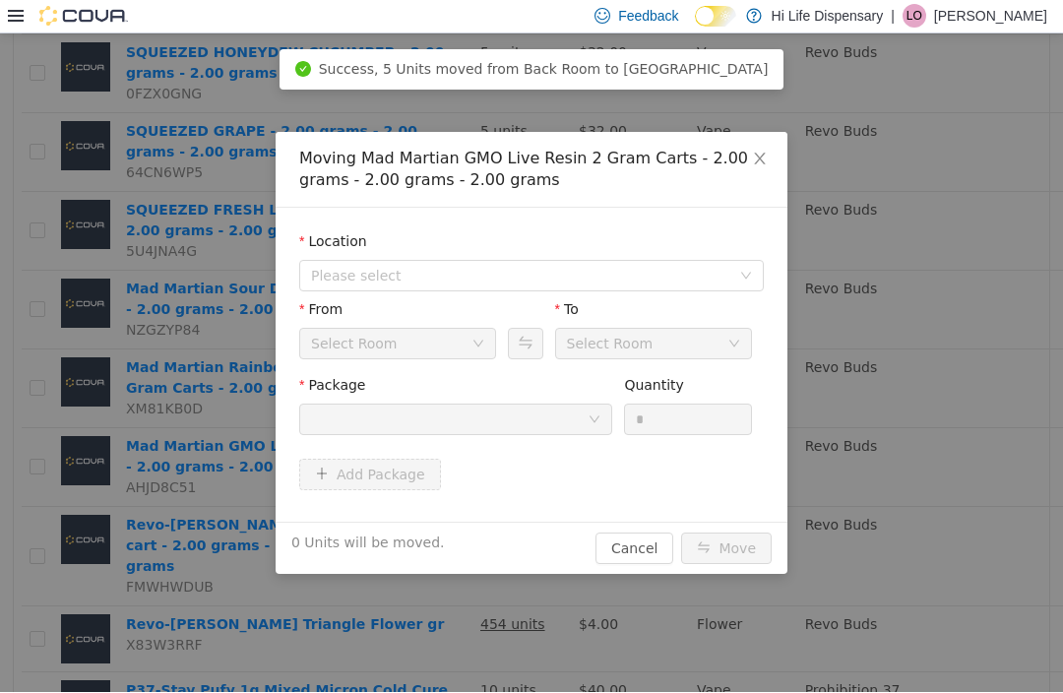
click at [597, 421] on icon "icon: down" at bounding box center [594, 419] width 12 height 12
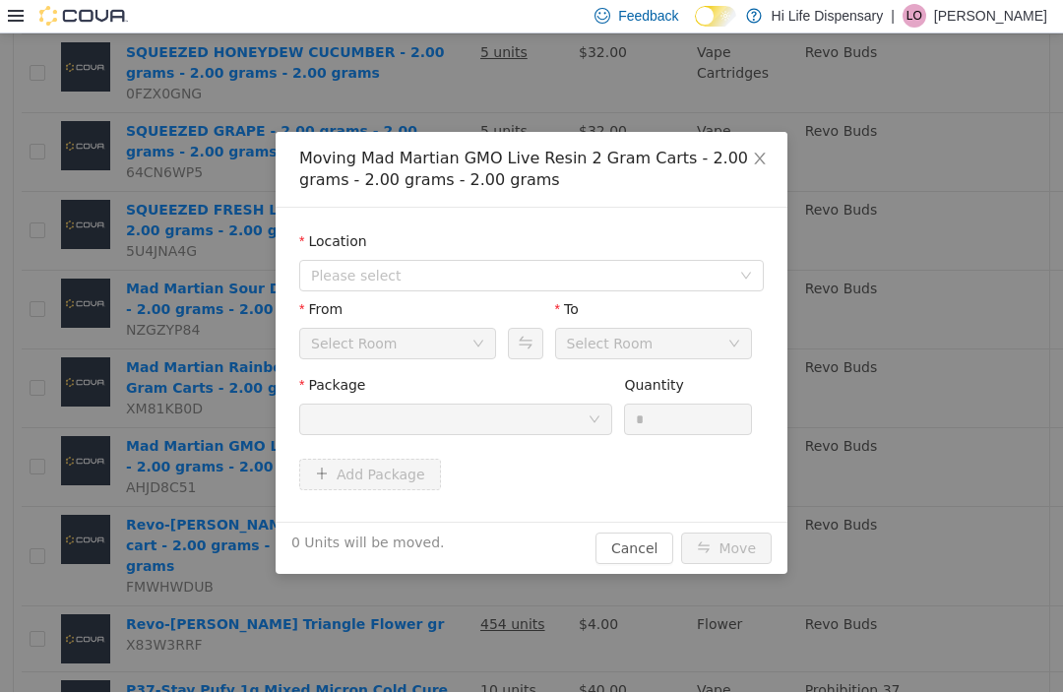
click at [470, 277] on span "Please select" at bounding box center [520, 276] width 419 height 20
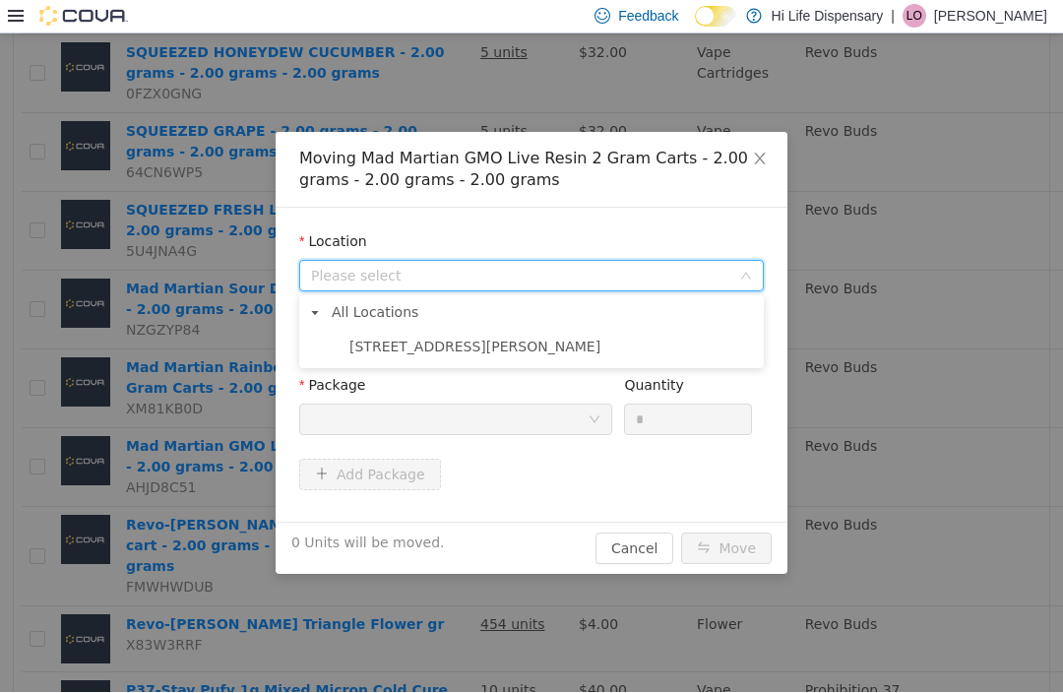
click at [460, 350] on span "[STREET_ADDRESS][PERSON_NAME]" at bounding box center [551, 347] width 415 height 27
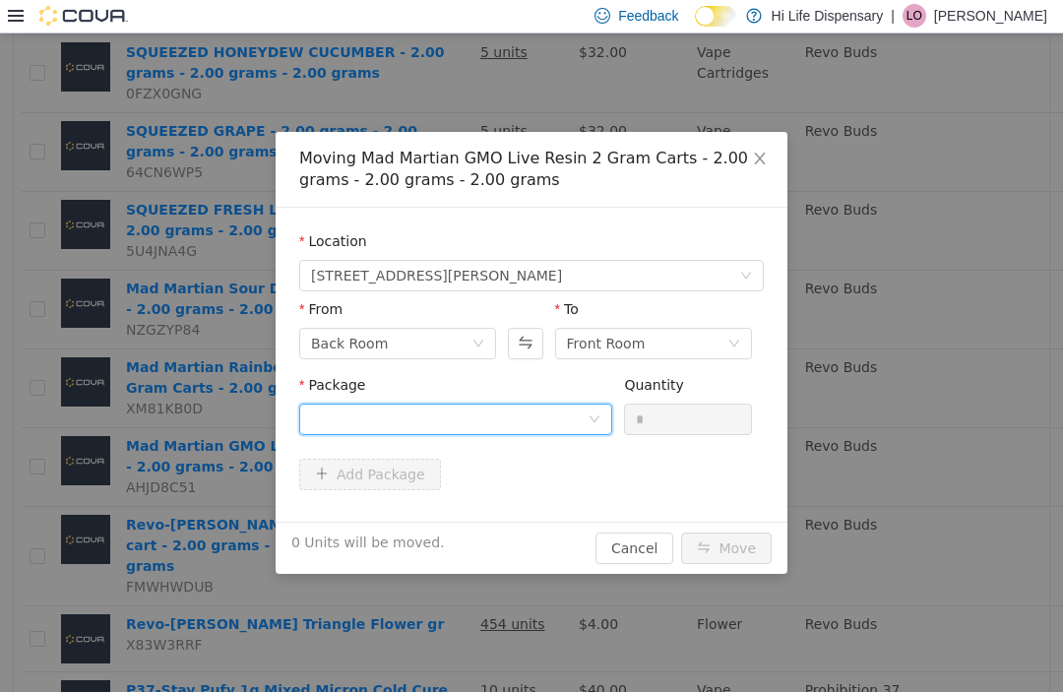
click at [454, 416] on div at bounding box center [449, 419] width 277 height 30
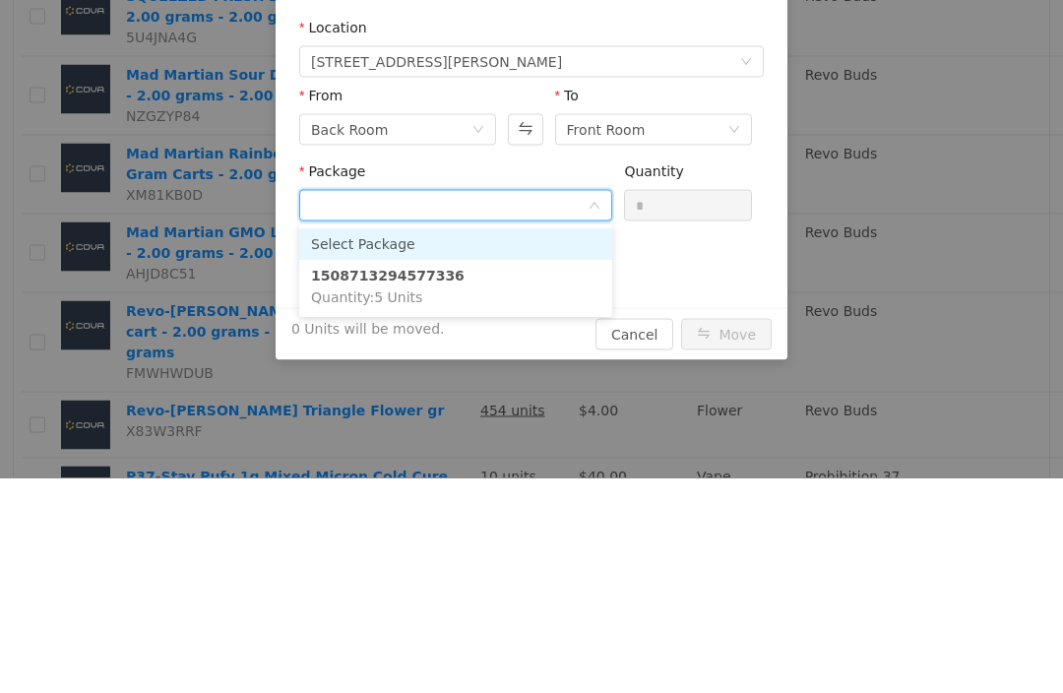
click at [462, 311] on li "1508713294577336 Quantity : 5 Units" at bounding box center [455, 287] width 313 height 53
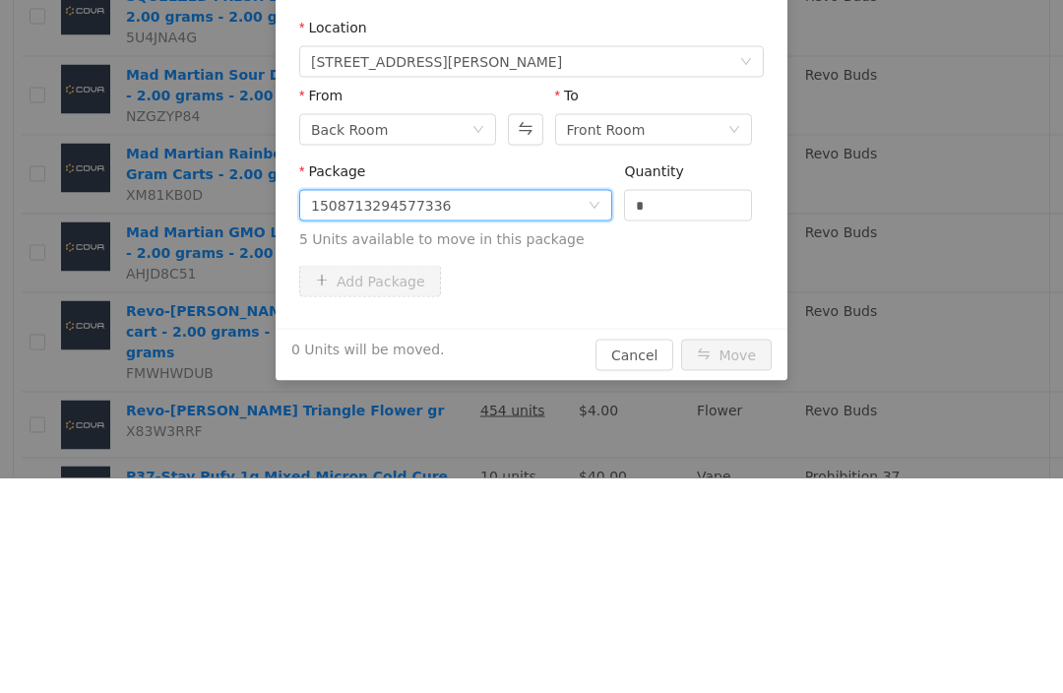
scroll to position [3, 0]
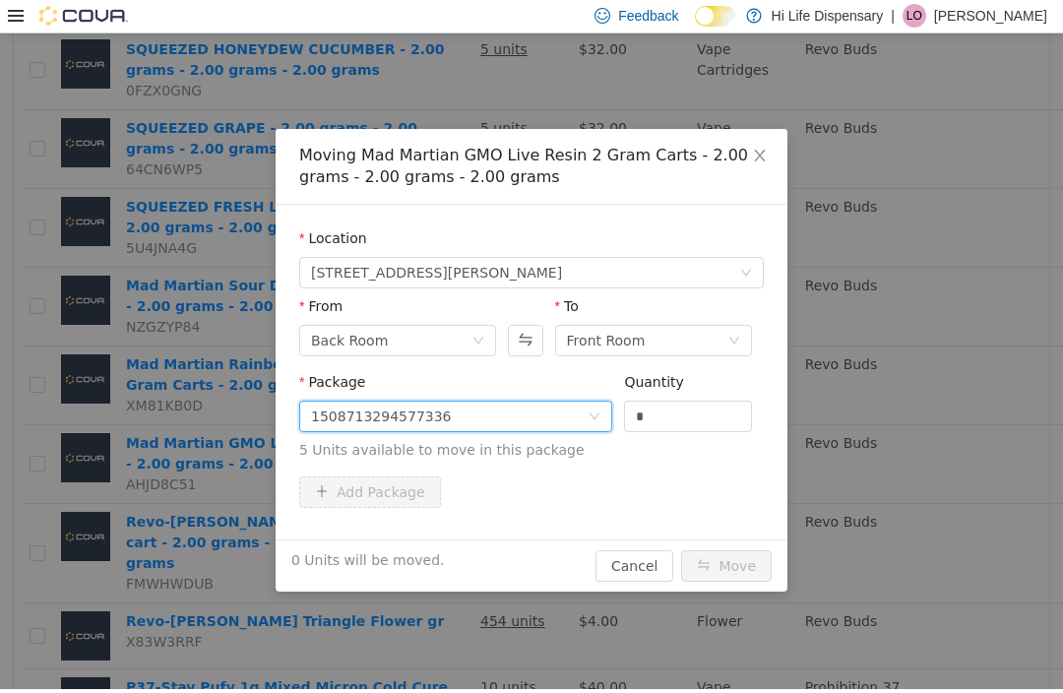
click at [689, 418] on input "*" at bounding box center [688, 416] width 126 height 30
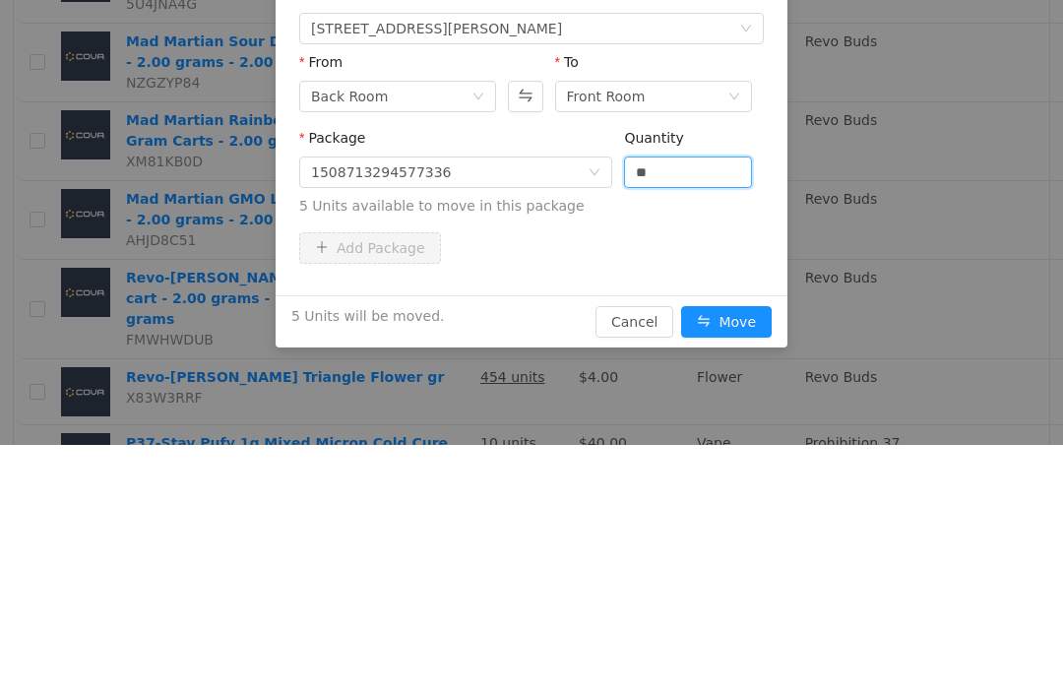
click at [722, 320] on button "Move" at bounding box center [726, 322] width 91 height 31
type input "*"
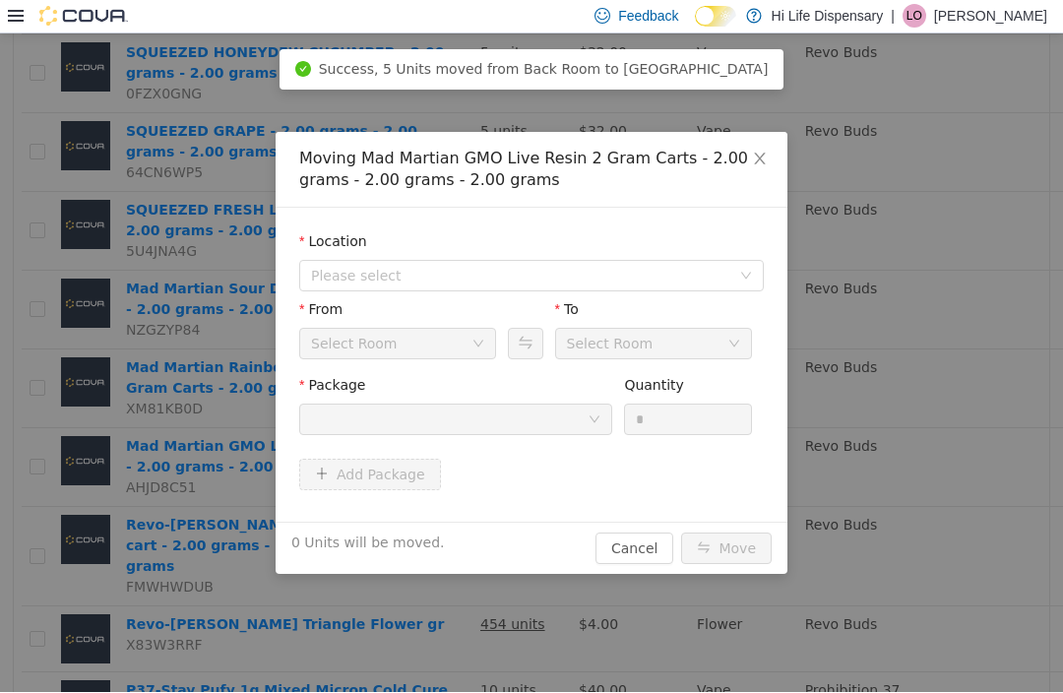
click at [494, 278] on span "Please select" at bounding box center [520, 276] width 419 height 20
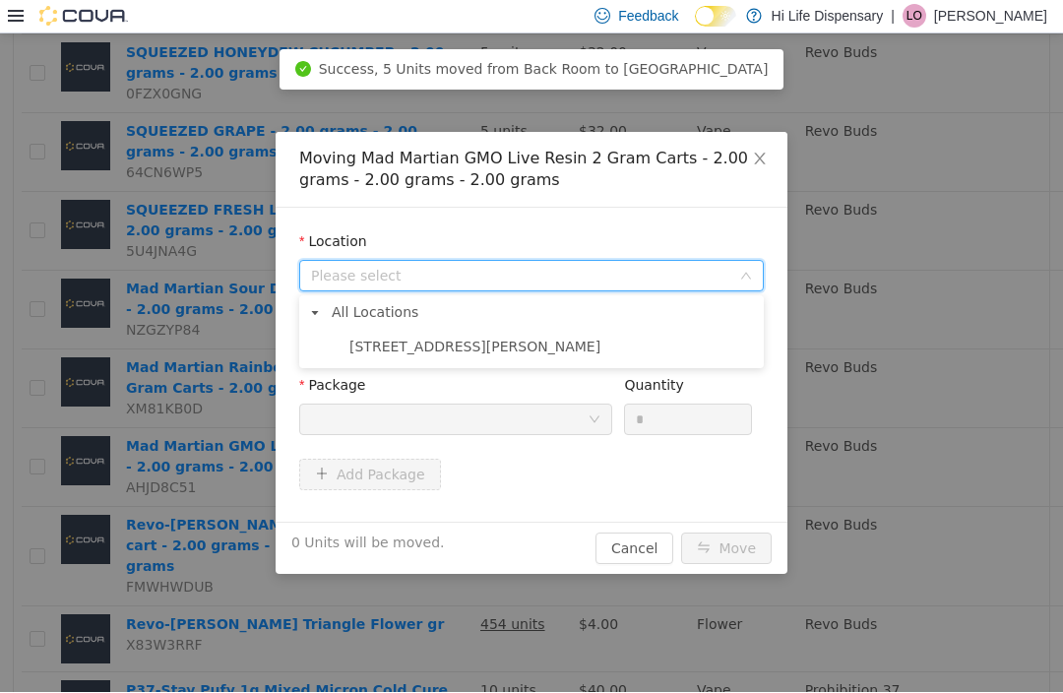
click at [471, 356] on span "[STREET_ADDRESS][PERSON_NAME]" at bounding box center [551, 347] width 415 height 27
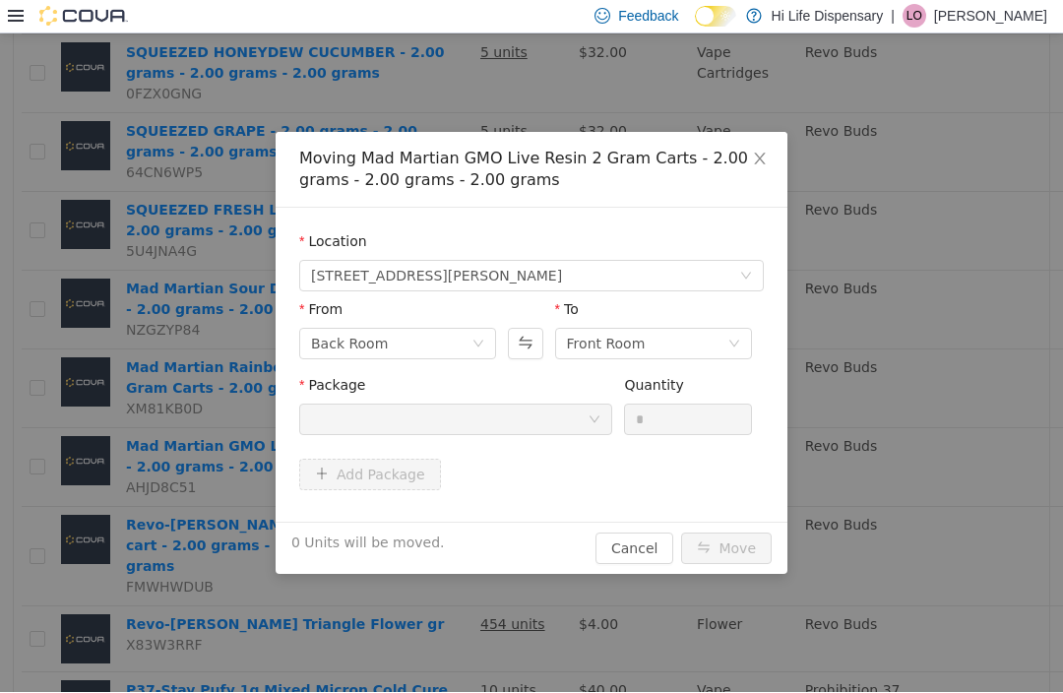
click at [513, 419] on div at bounding box center [449, 419] width 277 height 30
click at [530, 422] on div at bounding box center [449, 419] width 277 height 30
click at [764, 165] on icon "icon: close" at bounding box center [760, 159] width 16 height 16
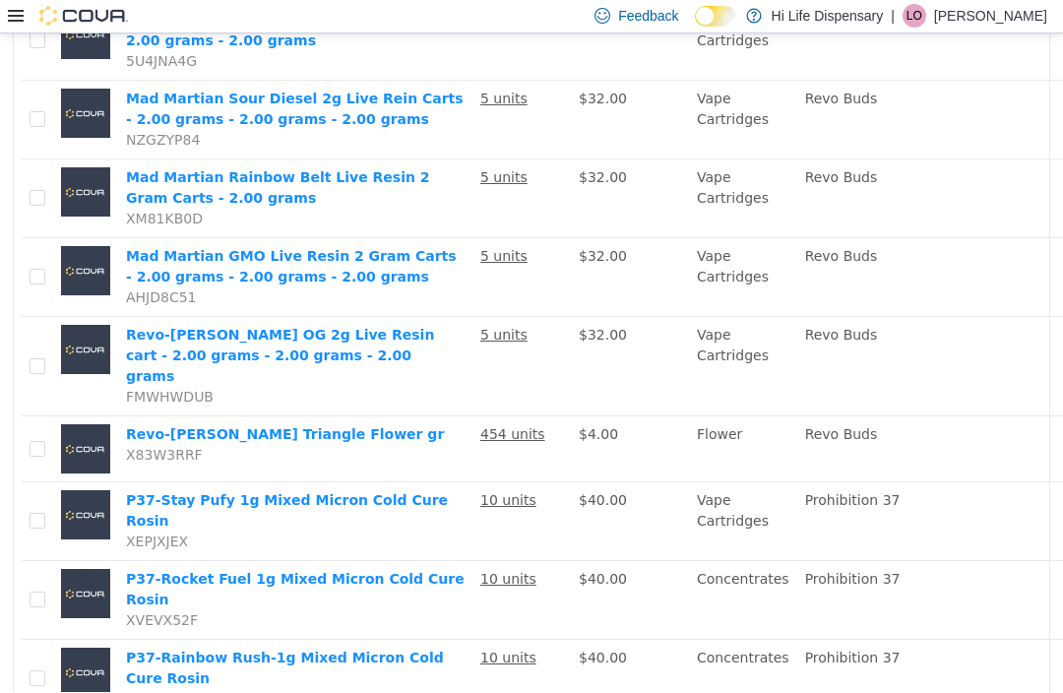
scroll to position [864, 0]
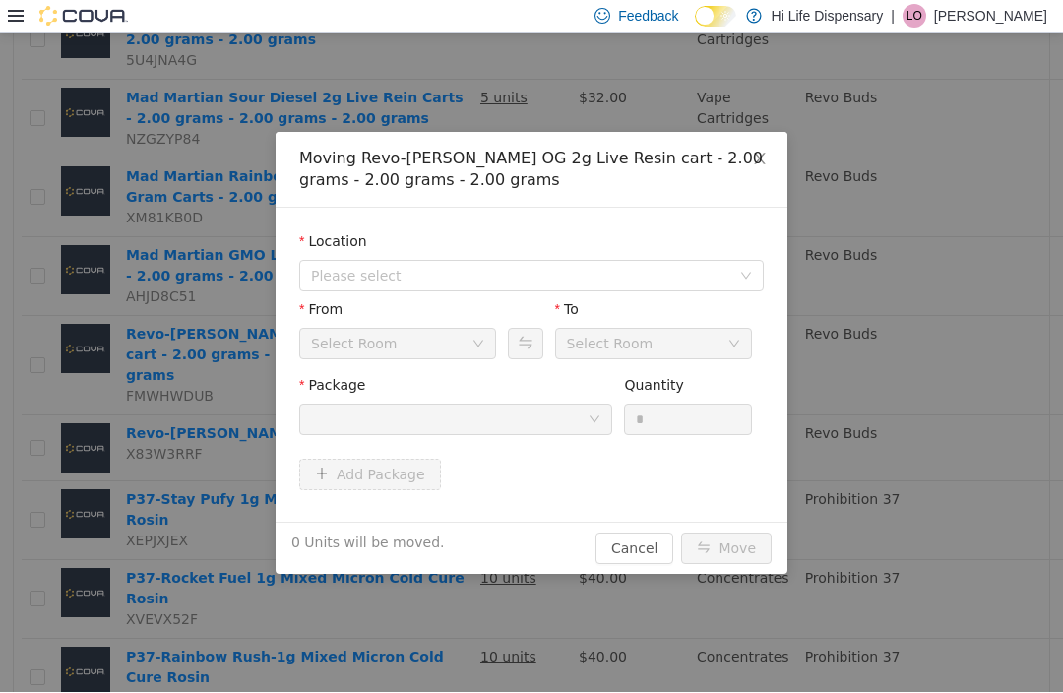
click at [461, 278] on span "Please select" at bounding box center [520, 276] width 419 height 20
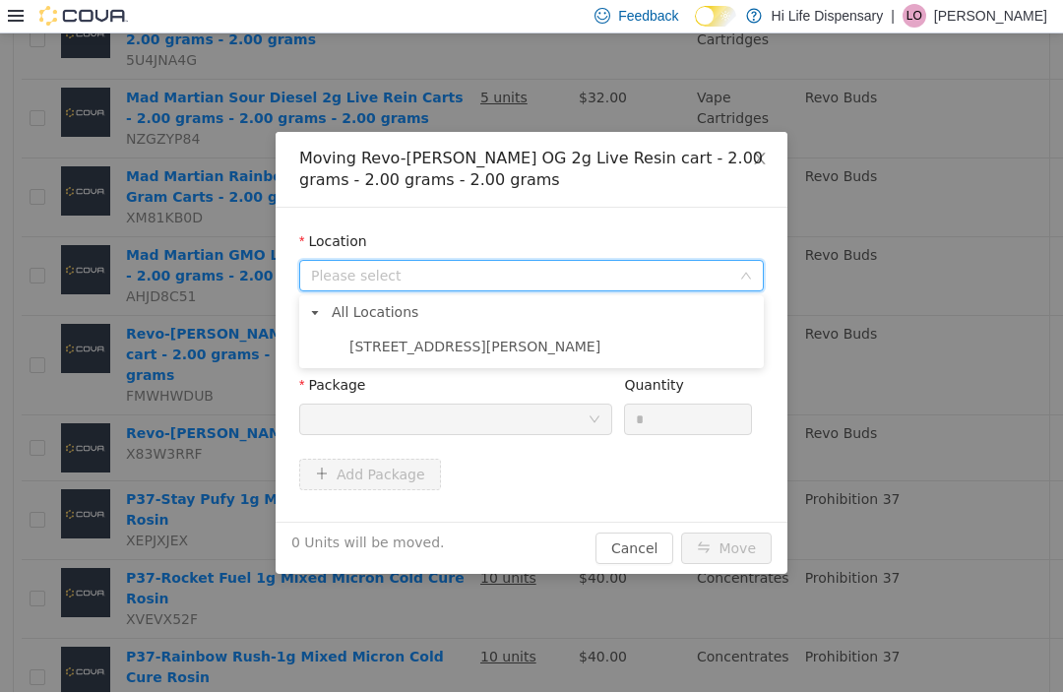
click at [456, 355] on span "[STREET_ADDRESS][PERSON_NAME]" at bounding box center [551, 347] width 415 height 27
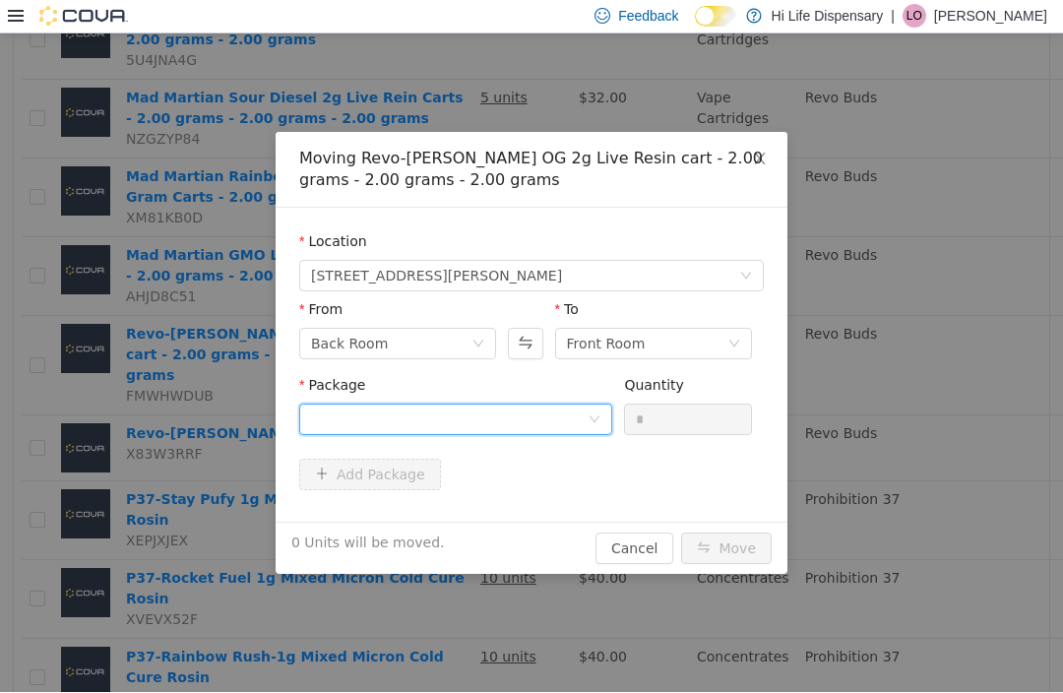
click at [510, 422] on div at bounding box center [449, 419] width 277 height 30
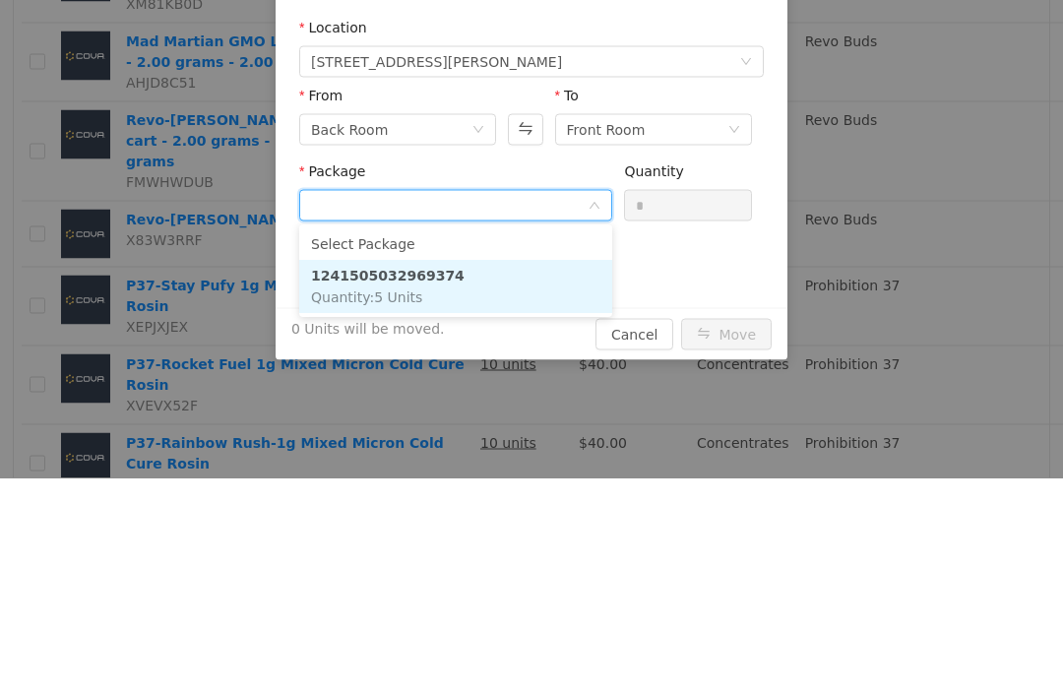
click at [493, 308] on li "1241505032969374 Quantity : 5 Units" at bounding box center [455, 287] width 313 height 53
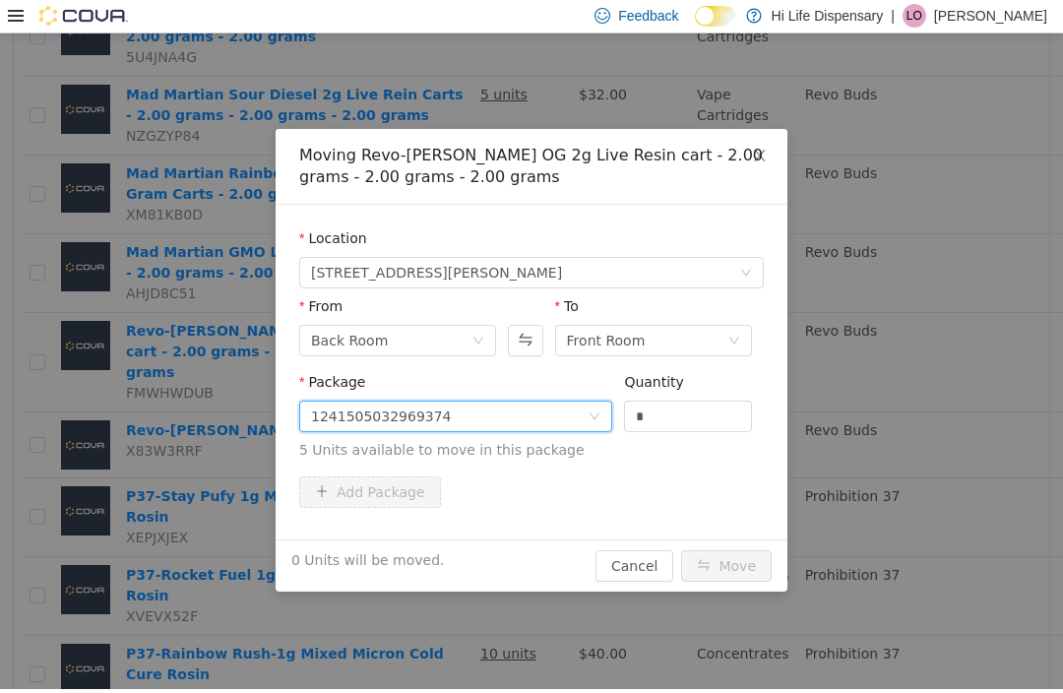
click at [692, 429] on input "*" at bounding box center [688, 416] width 126 height 30
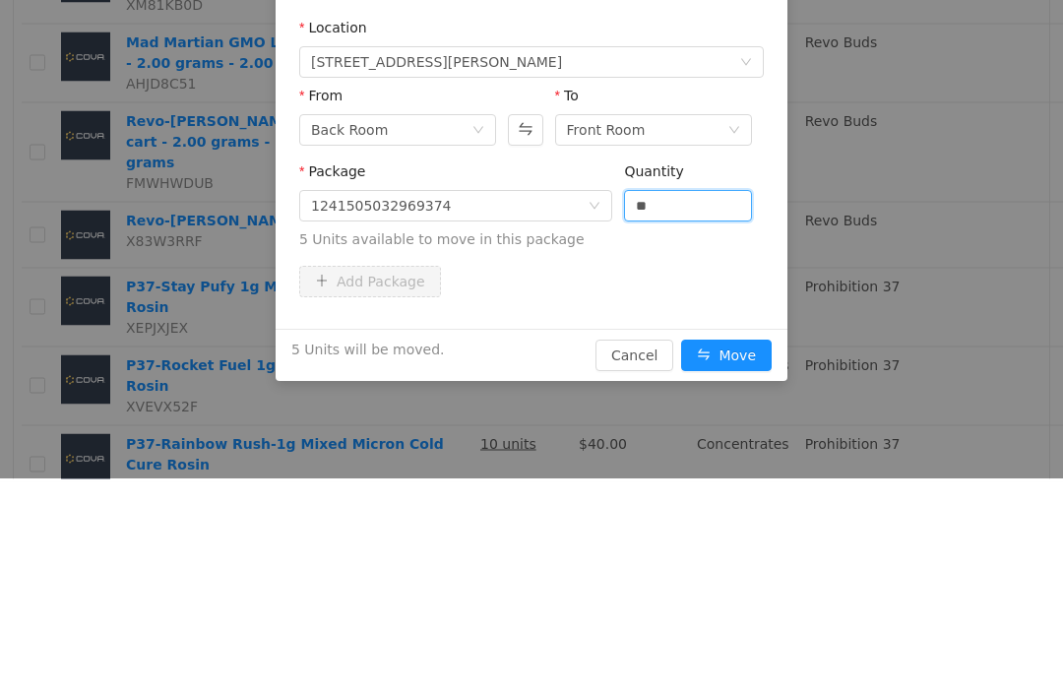
click at [755, 350] on button "Move" at bounding box center [726, 355] width 91 height 31
type input "*"
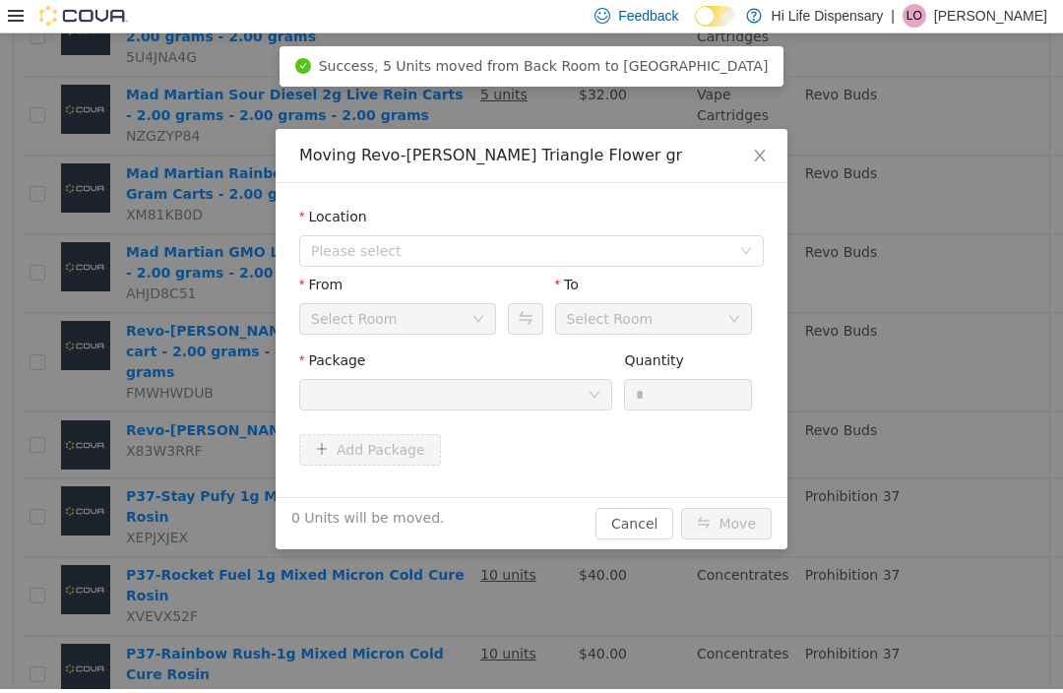
scroll to position [0, 0]
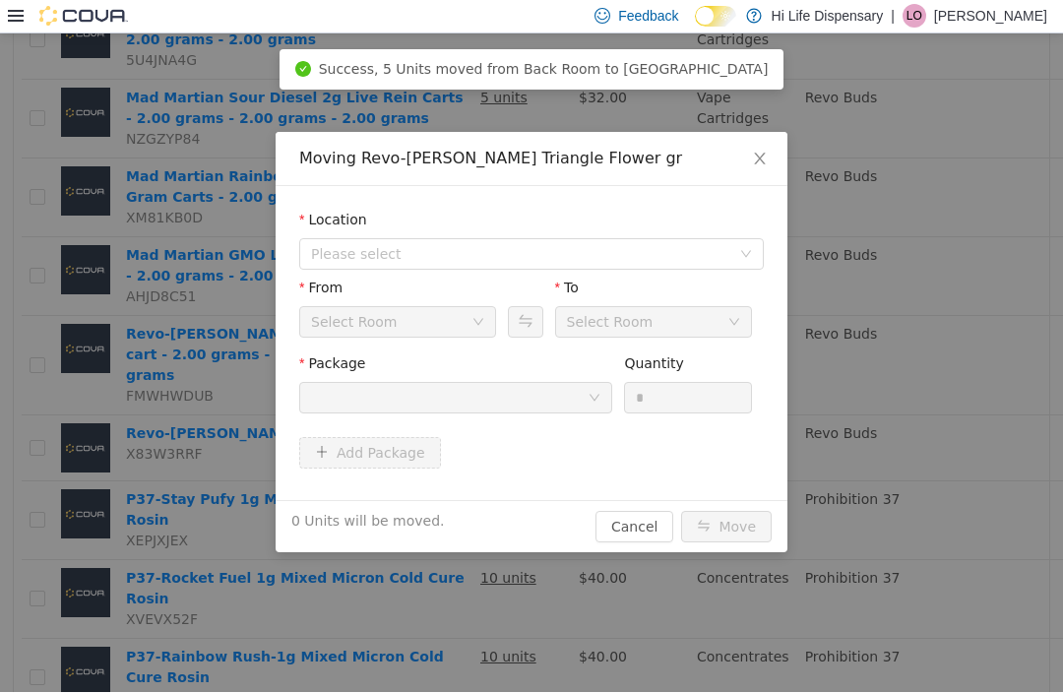
click at [464, 266] on span "Please select" at bounding box center [525, 254] width 428 height 30
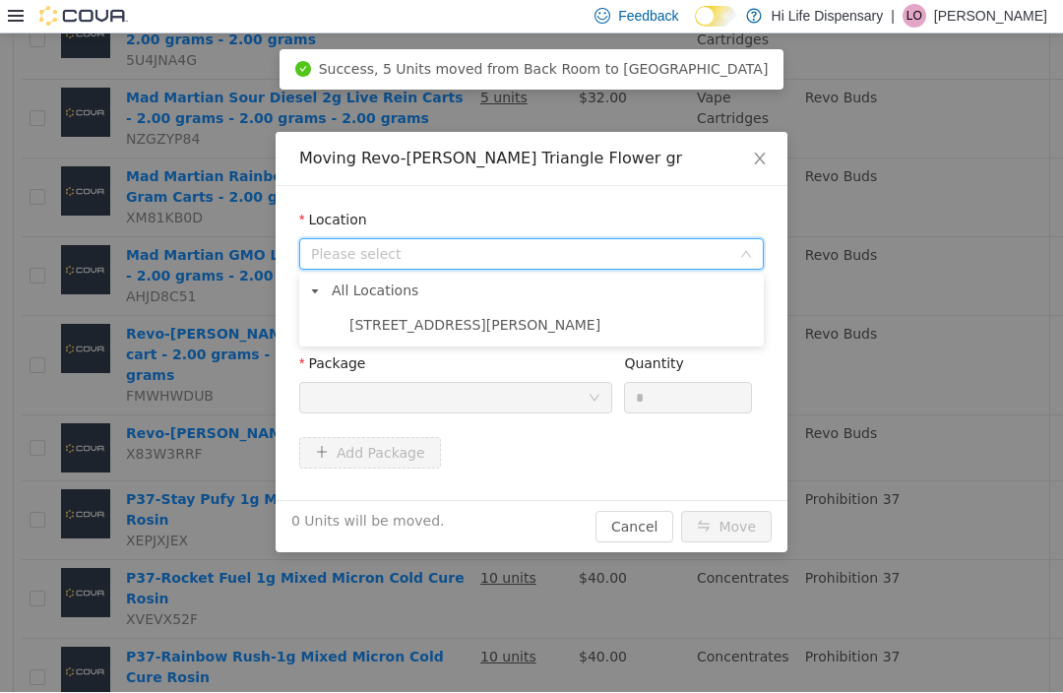
click at [461, 303] on span "All Locations" at bounding box center [543, 290] width 433 height 27
click at [463, 329] on span "[STREET_ADDRESS][PERSON_NAME]" at bounding box center [551, 325] width 415 height 27
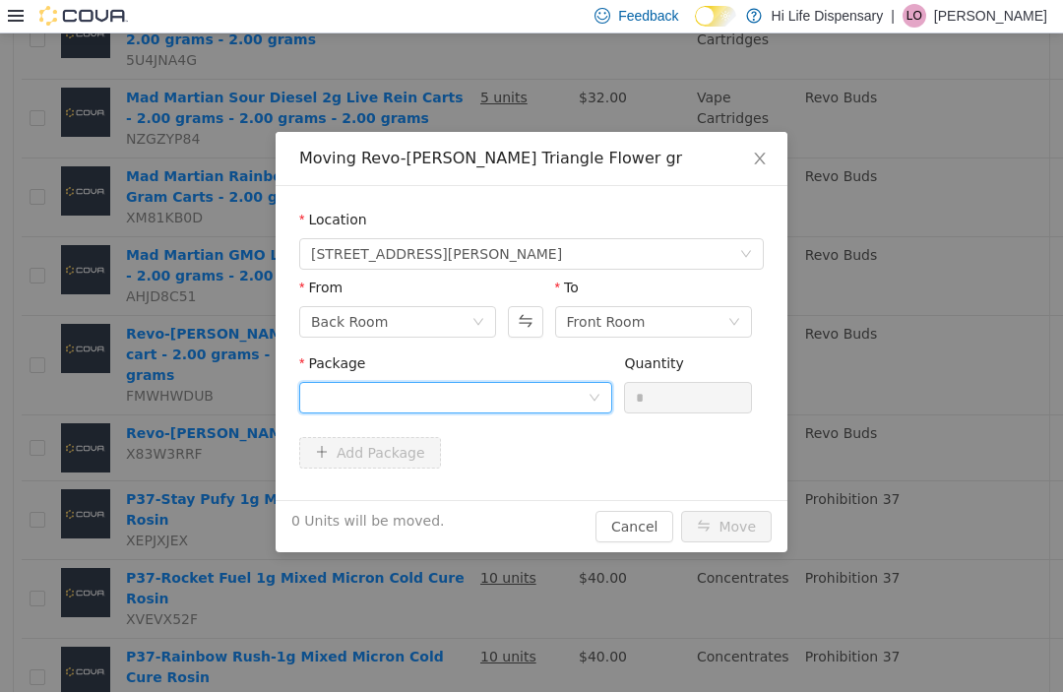
click at [501, 397] on div at bounding box center [449, 398] width 277 height 30
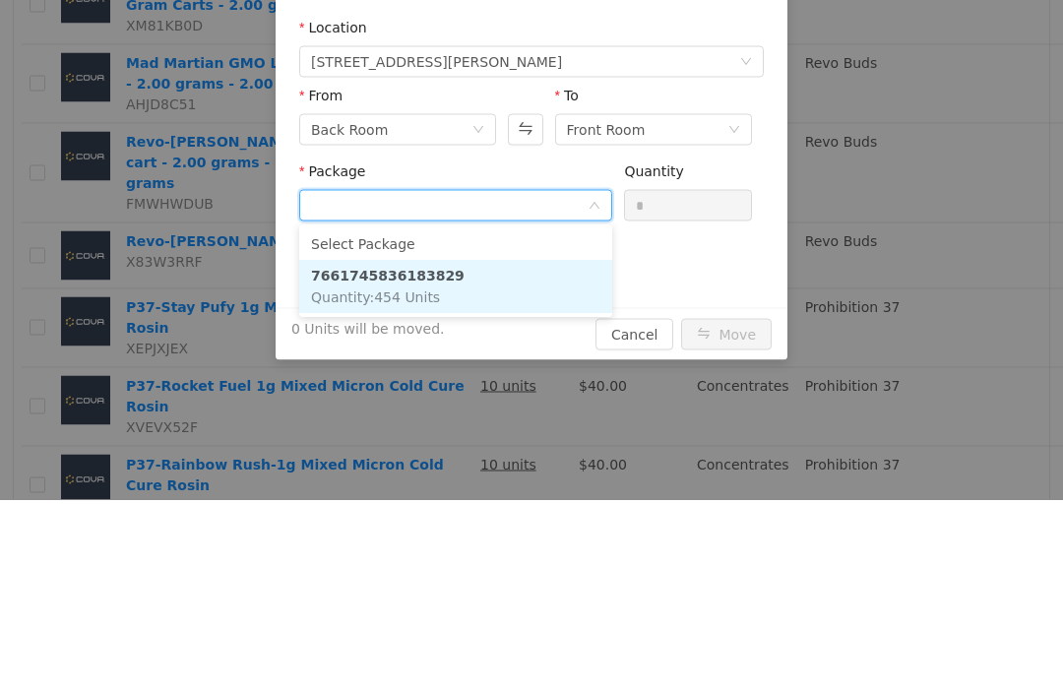
click at [465, 295] on li "7661745836183829 Quantity : 454 Units" at bounding box center [455, 287] width 313 height 53
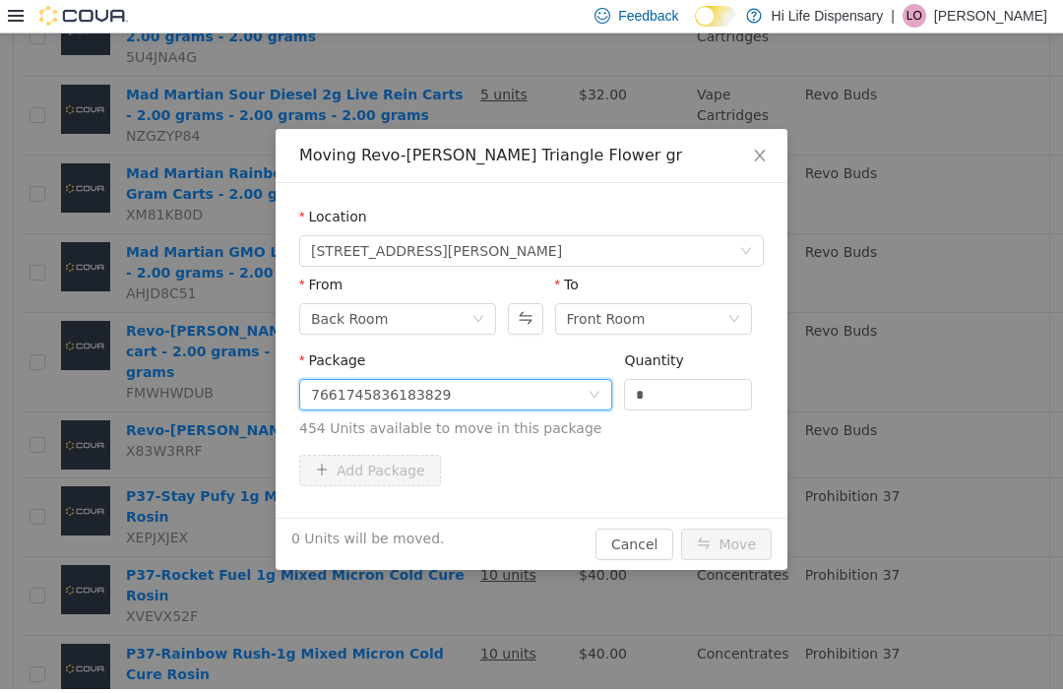
click at [708, 393] on input "*" at bounding box center [688, 395] width 126 height 30
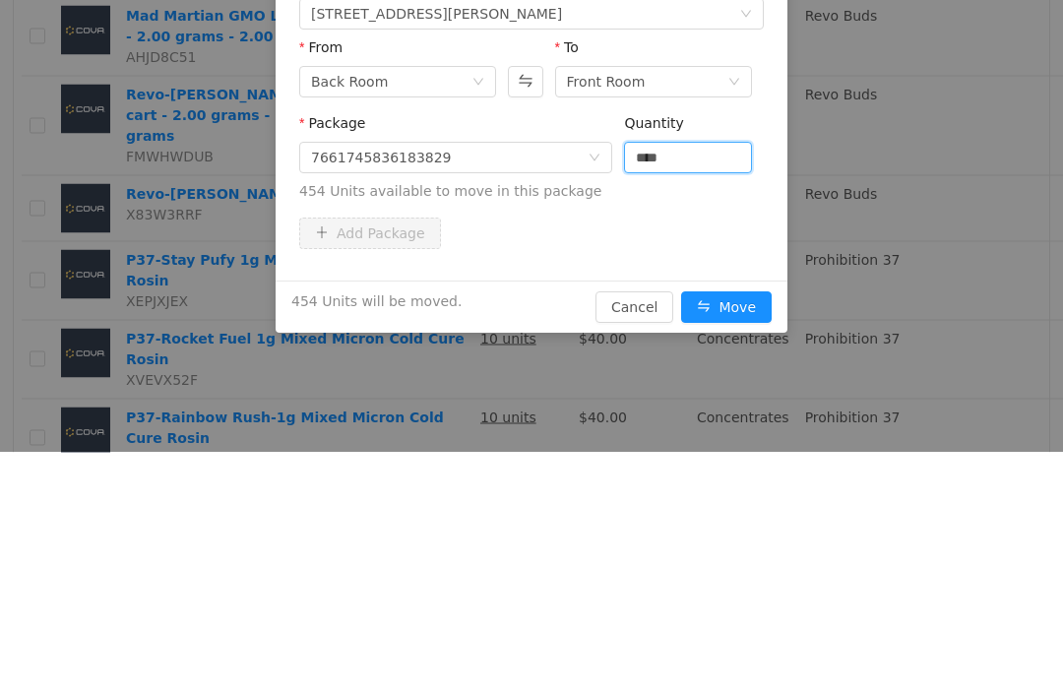
click at [733, 315] on button "Move" at bounding box center [726, 307] width 91 height 31
type input "***"
